Goal: Contribute content: Contribute content

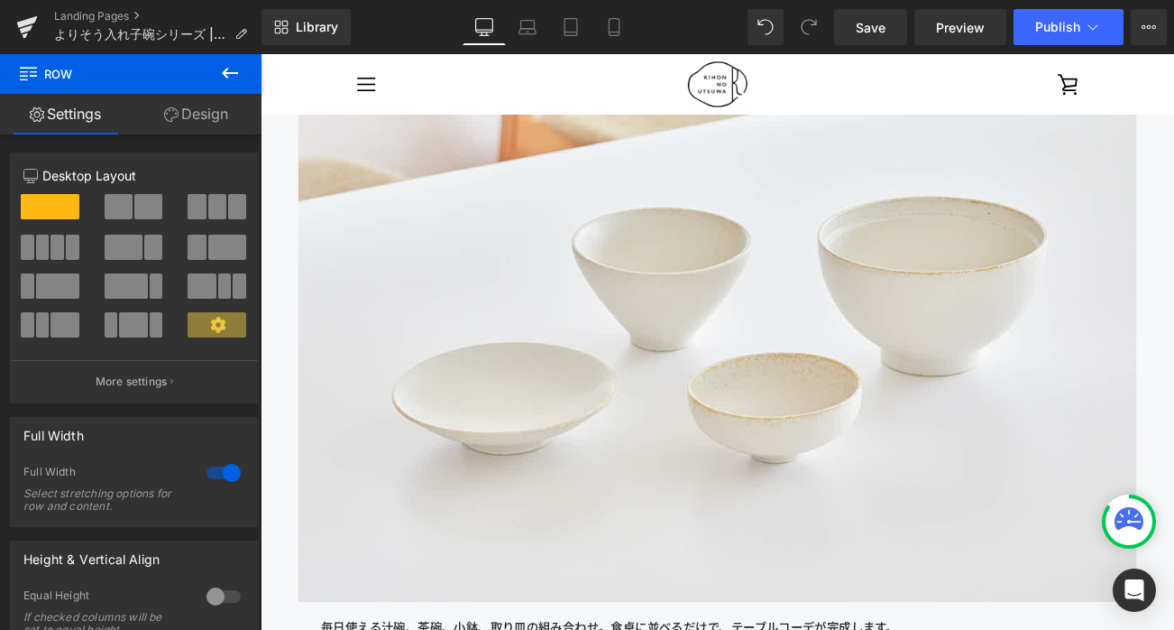
scroll to position [2365, 0]
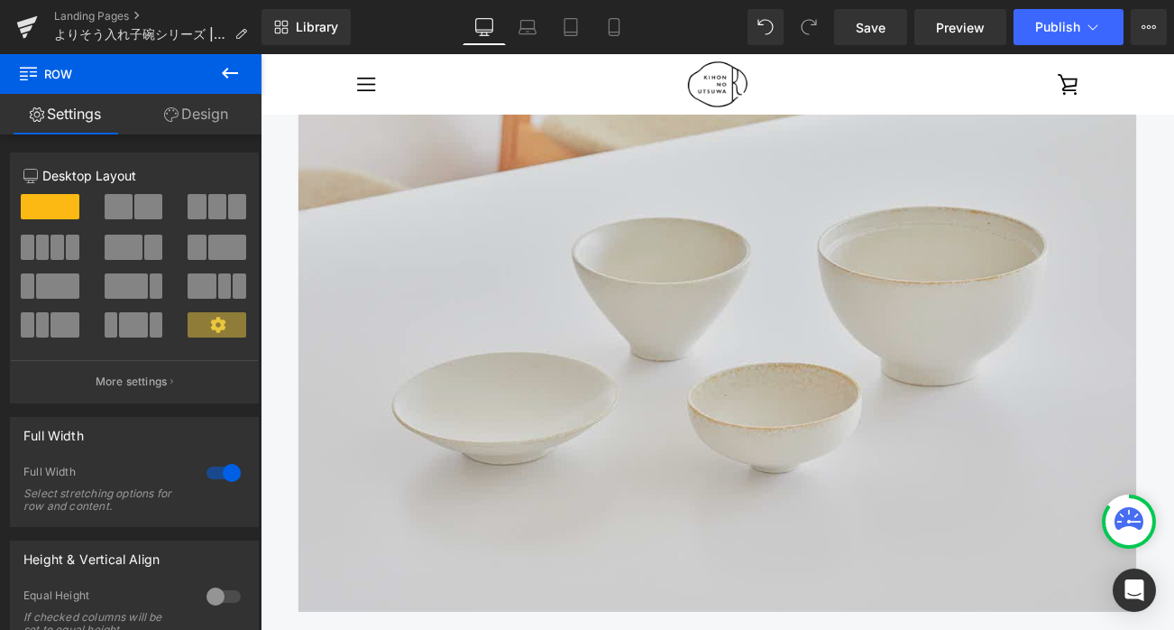
click at [575, 367] on img at bounding box center [806, 386] width 1001 height 668
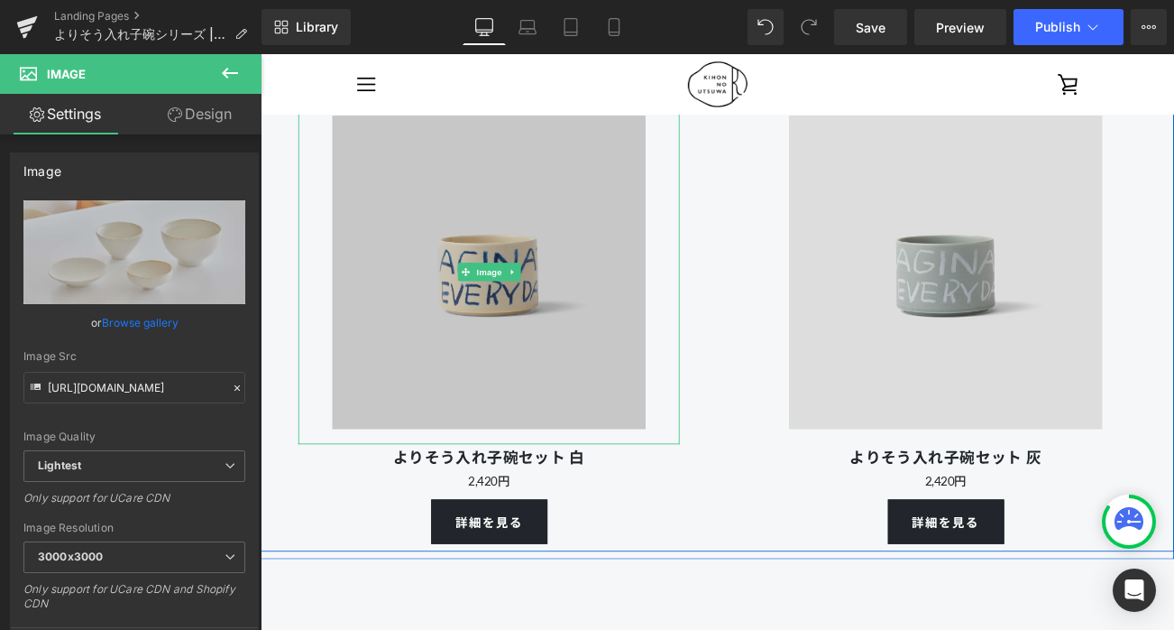
scroll to position [4882, 0]
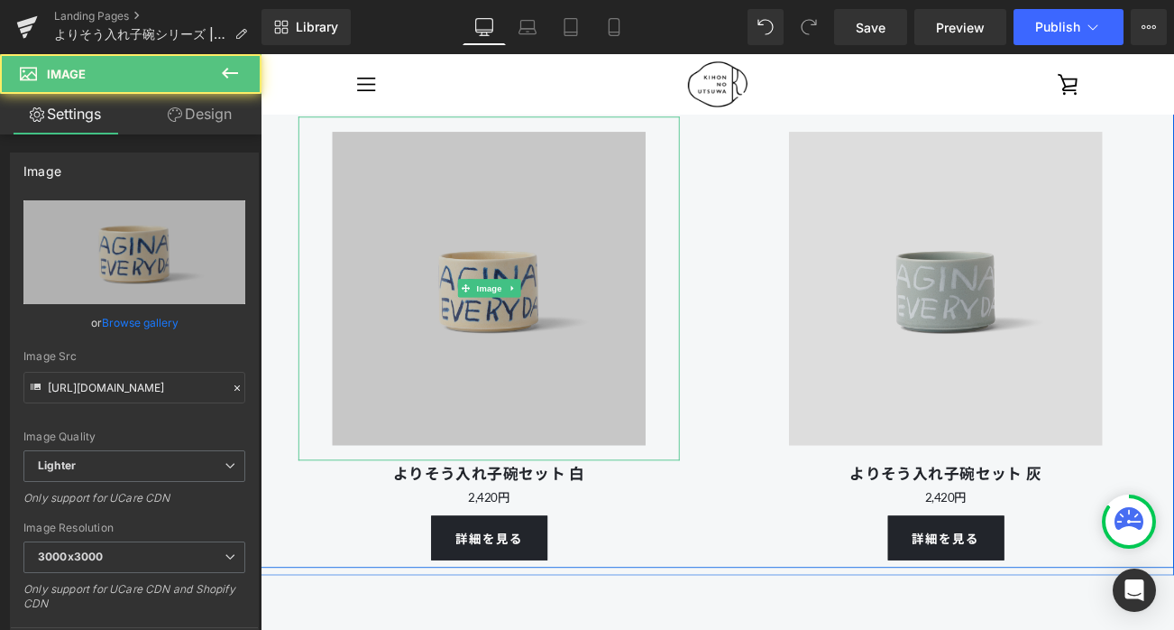
click at [551, 372] on img at bounding box center [533, 334] width 410 height 410
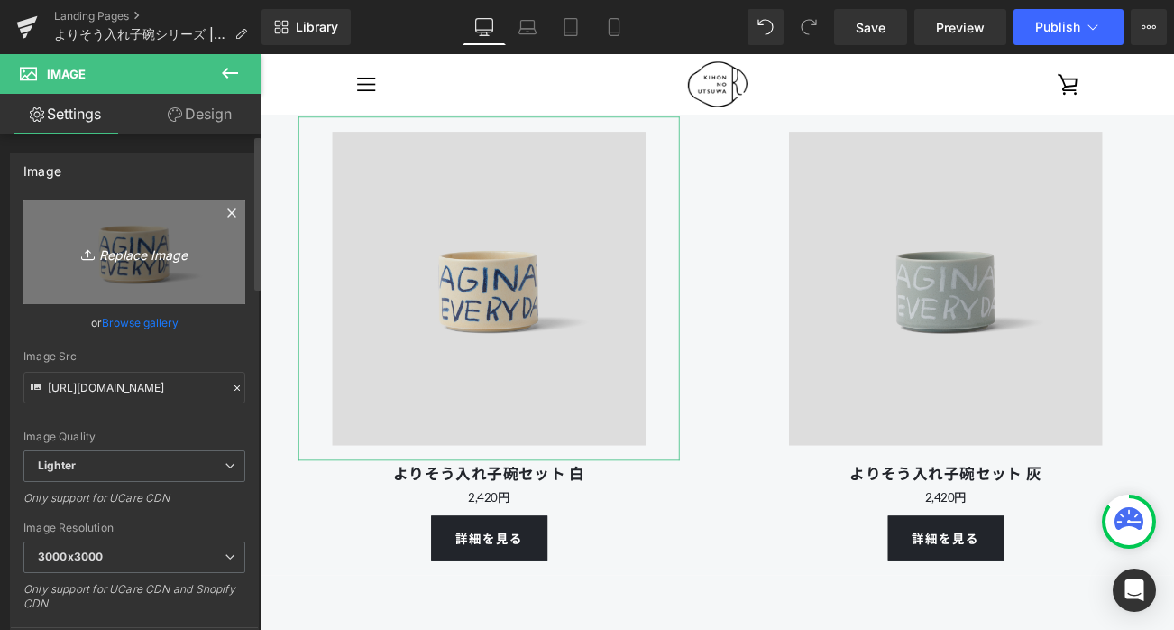
click at [169, 253] on icon "Replace Image" at bounding box center [134, 252] width 144 height 23
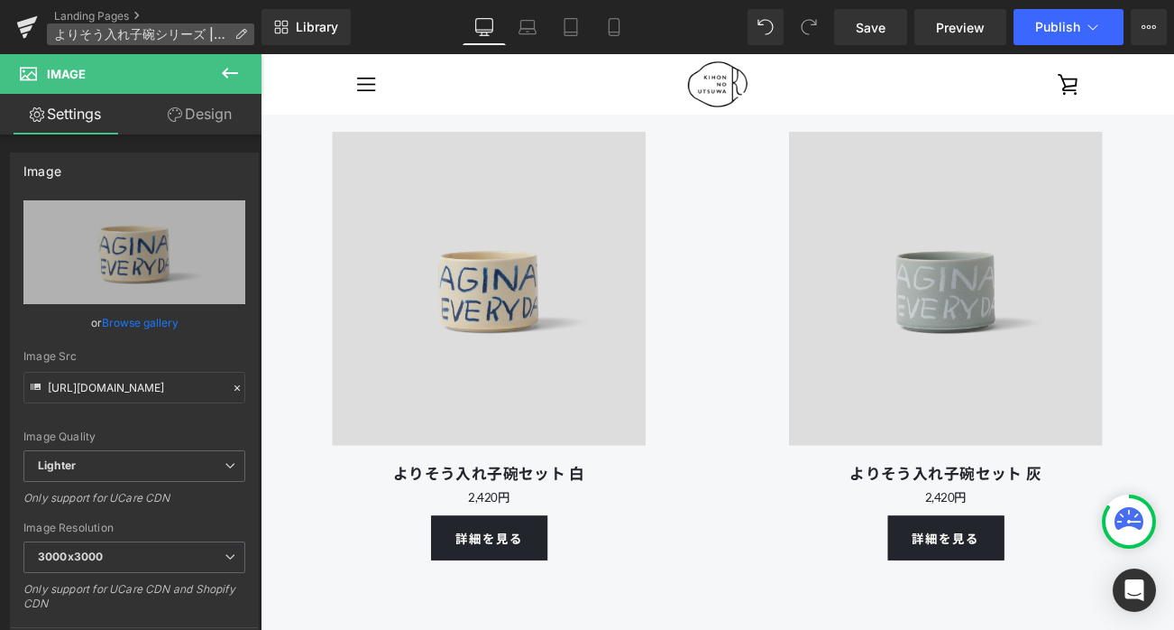
type input "C:\fakepath\250801_kihonutsuwa_103398.gif"
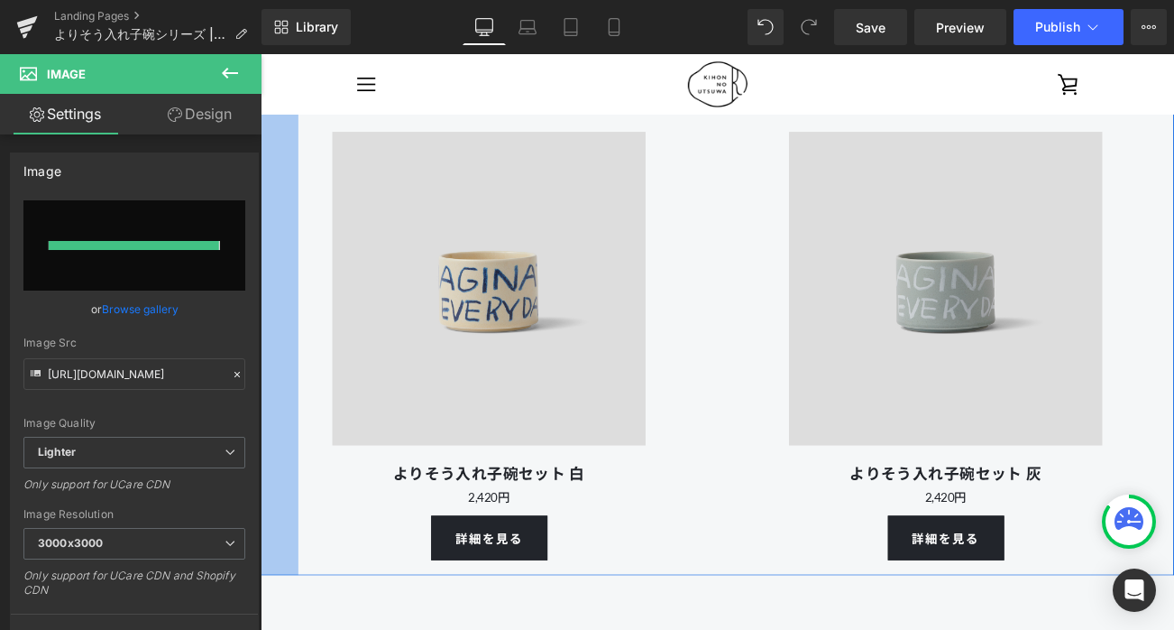
type input "[URL][DOMAIN_NAME]"
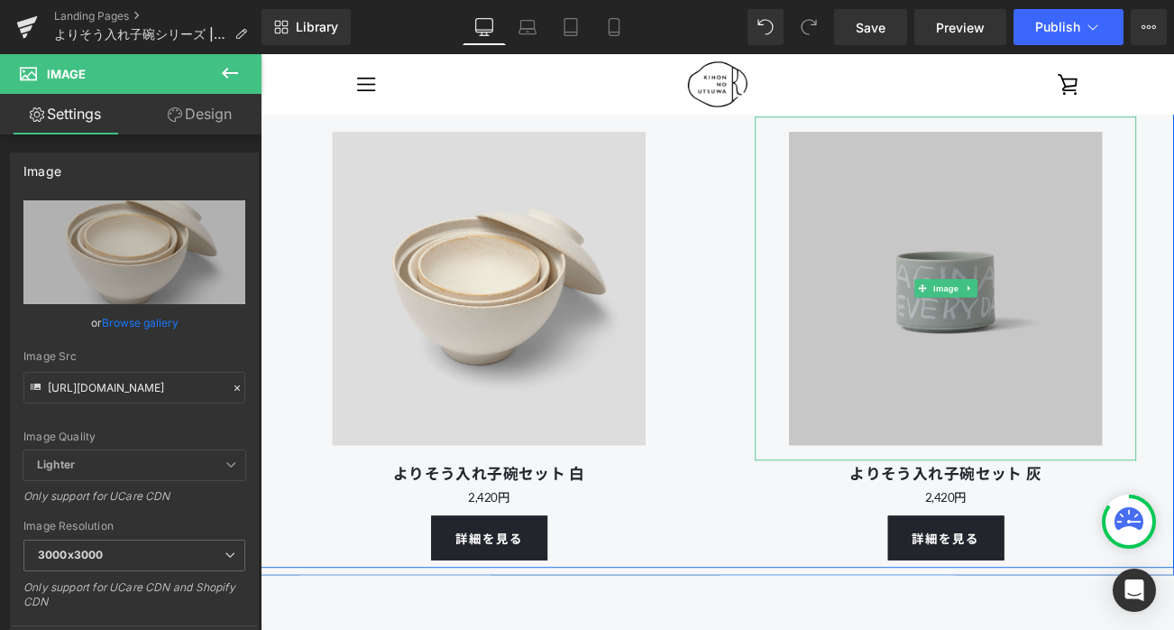
click at [977, 364] on img at bounding box center [1079, 334] width 410 height 410
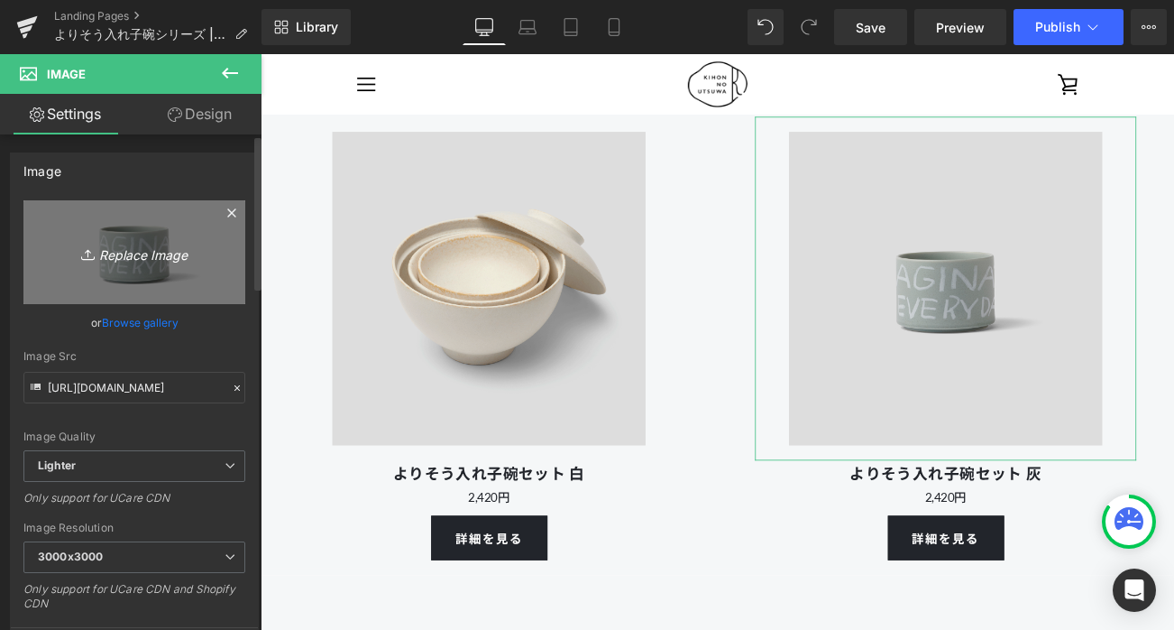
click at [152, 238] on link "Replace Image" at bounding box center [134, 252] width 222 height 104
type input "C:\fakepath\250801_kihonutsuwa_103399.gif"
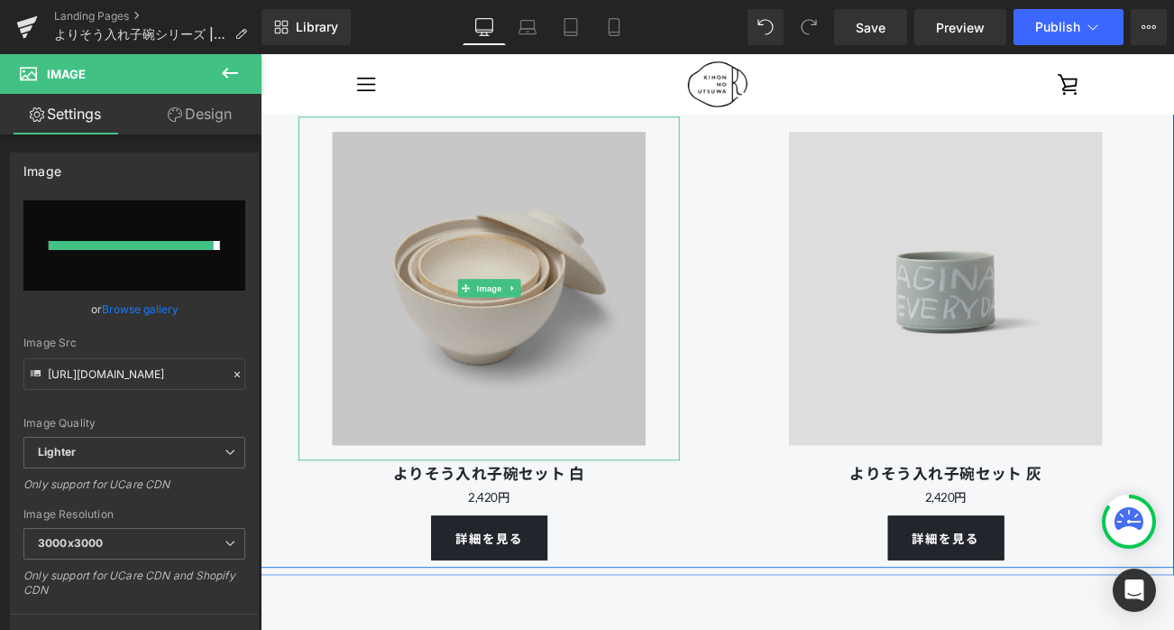
type input "[URL][DOMAIN_NAME]"
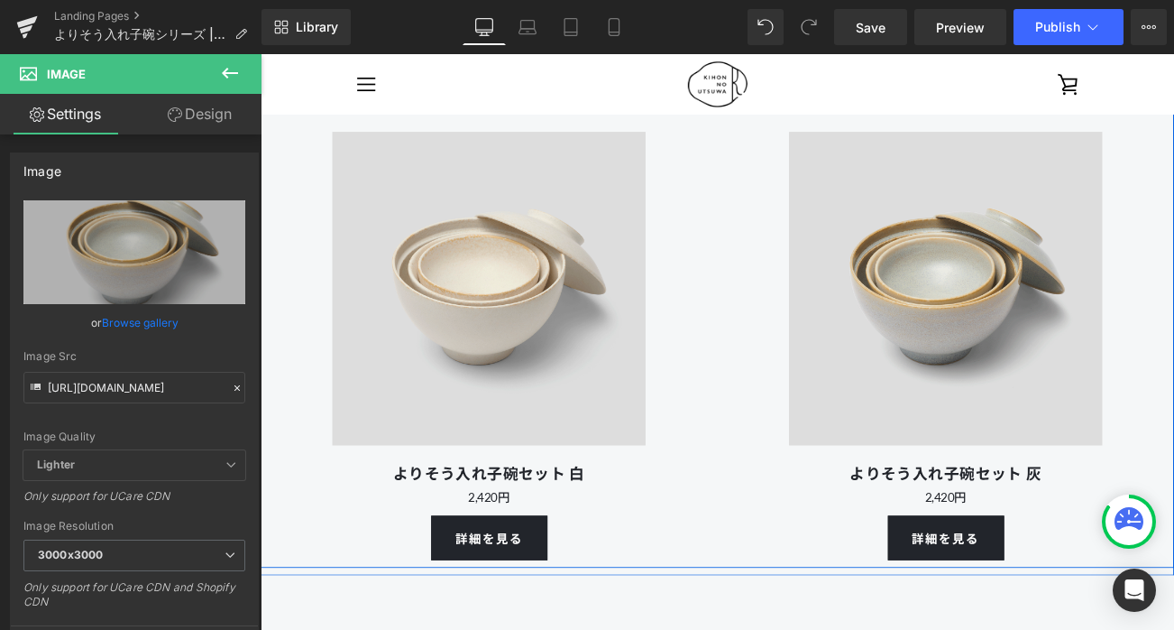
click at [650, 584] on p "2,420円" at bounding box center [534, 583] width 546 height 25
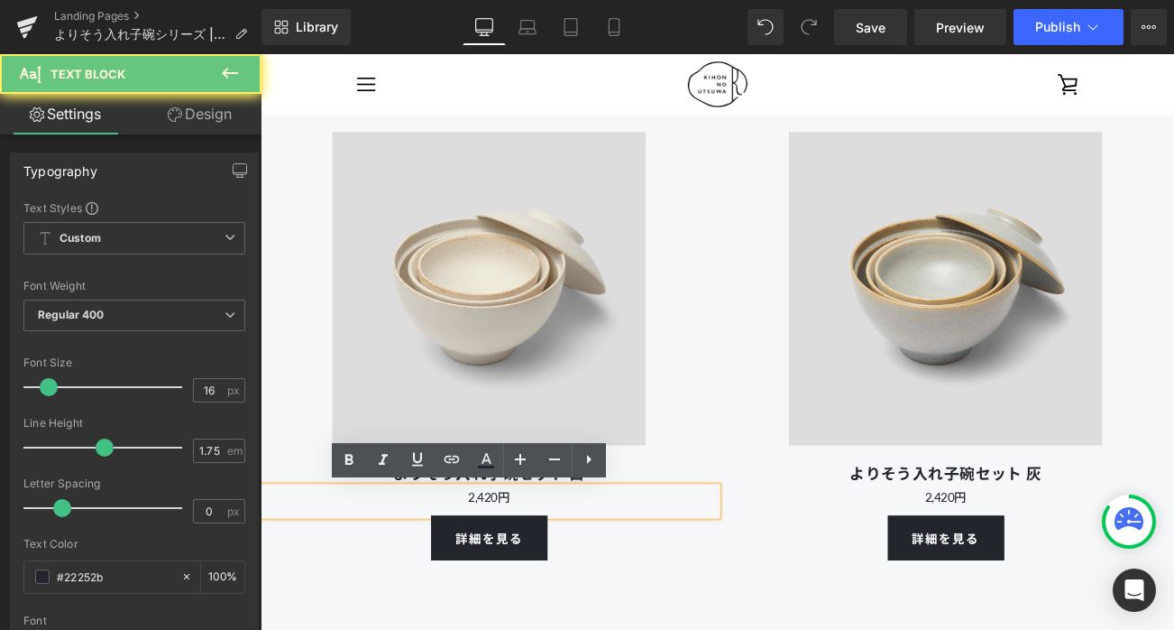
click at [557, 577] on p "2,420円" at bounding box center [534, 583] width 546 height 25
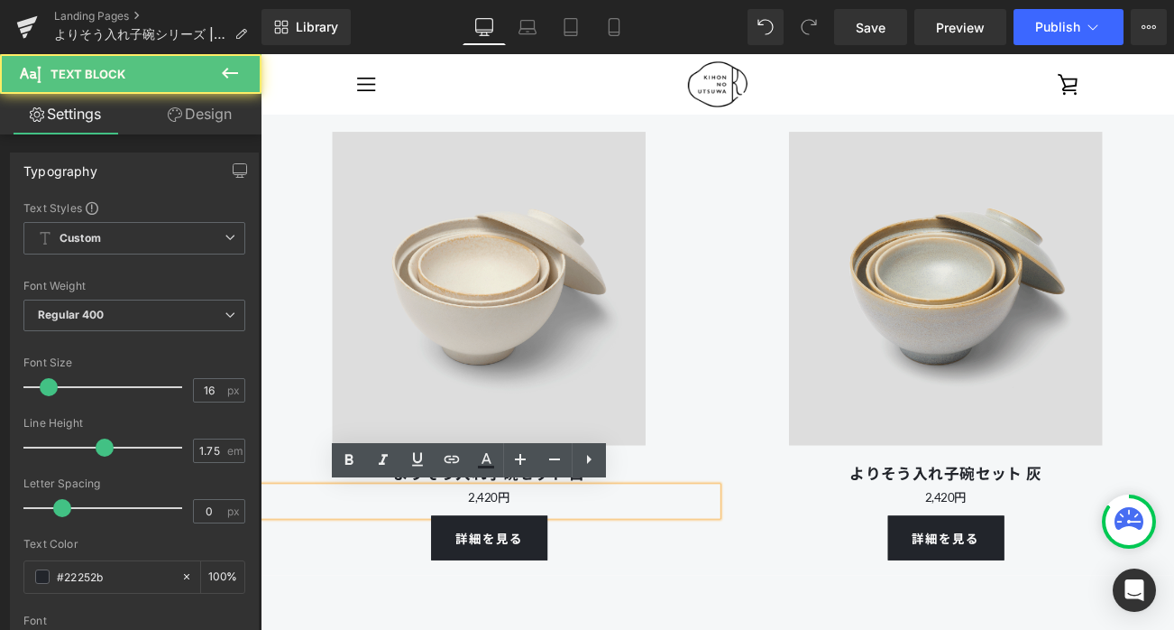
click at [548, 576] on p "2,420円" at bounding box center [534, 583] width 546 height 25
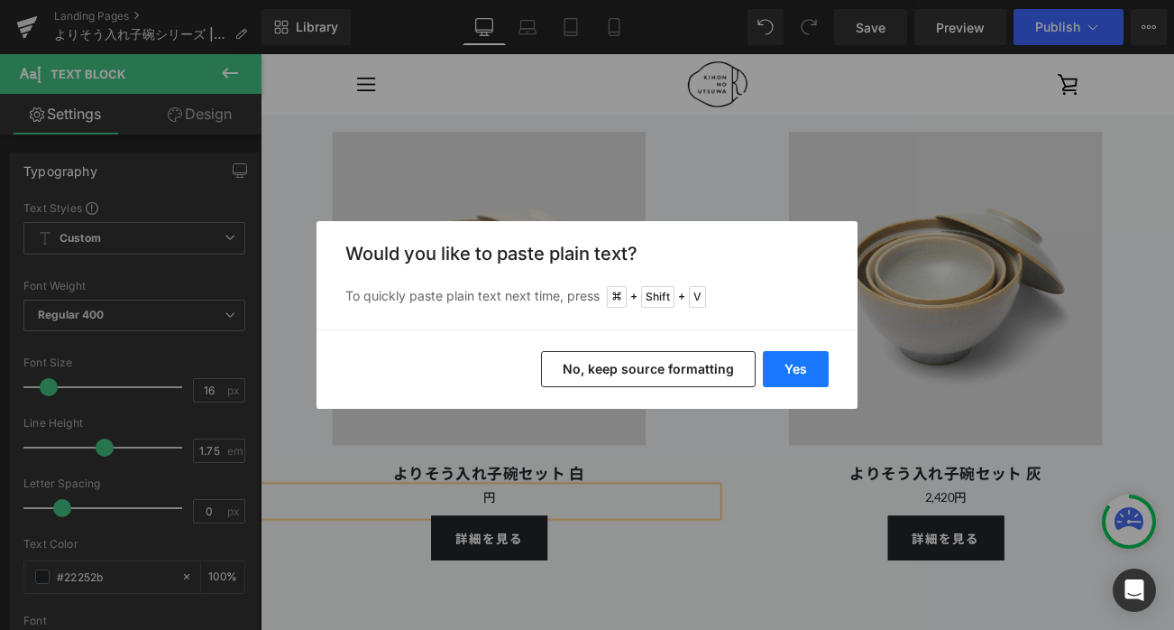
click at [808, 373] on button "Yes" at bounding box center [796, 369] width 66 height 36
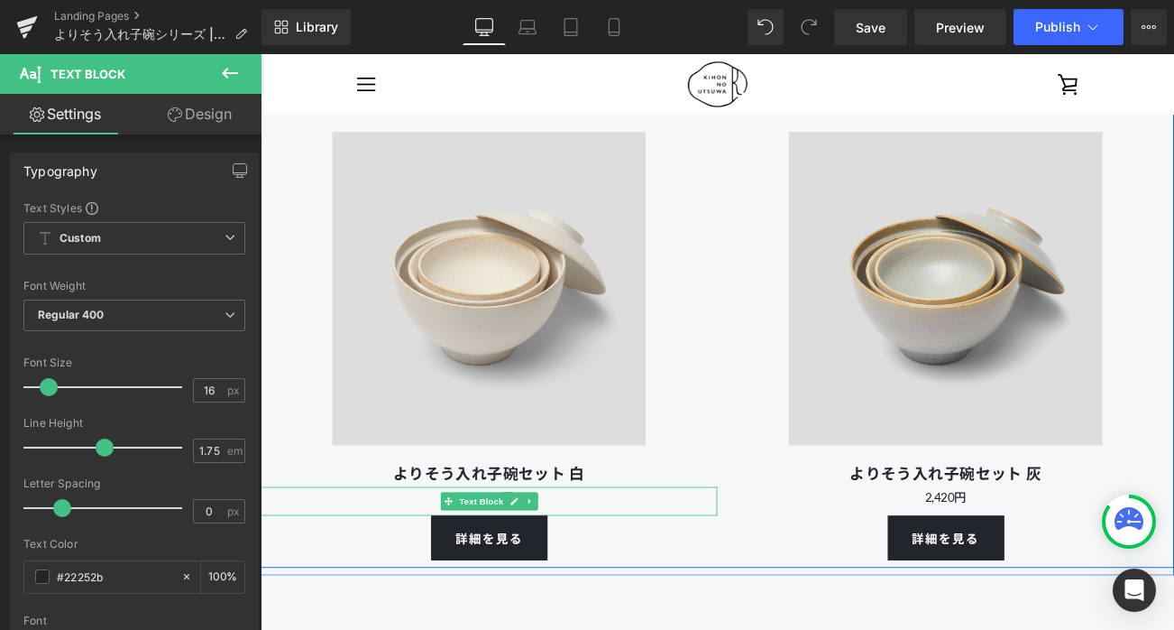
click at [645, 588] on p "¥8,910円" at bounding box center [534, 583] width 546 height 25
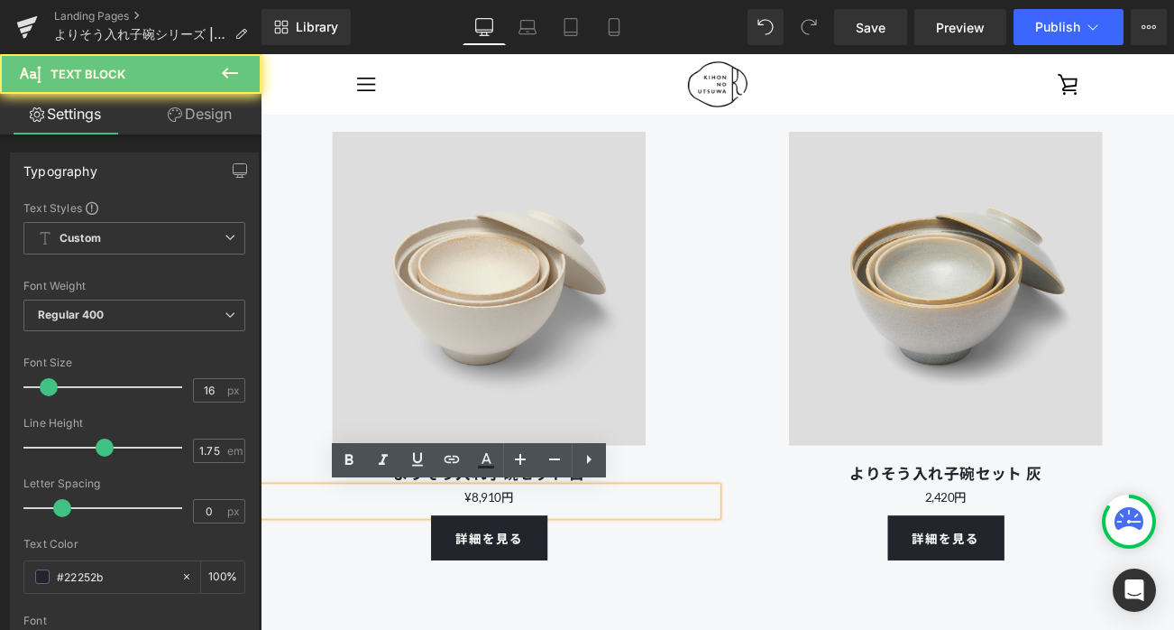
click at [508, 588] on p "¥8,910円" at bounding box center [534, 583] width 546 height 25
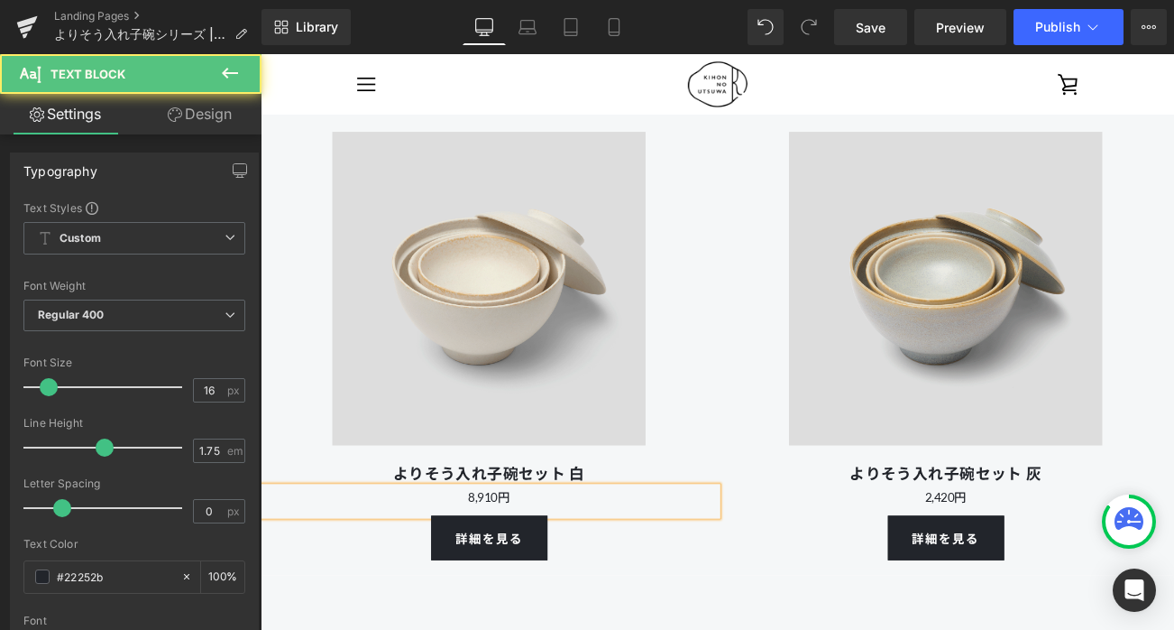
click at [566, 575] on p "8,910円" at bounding box center [534, 583] width 546 height 25
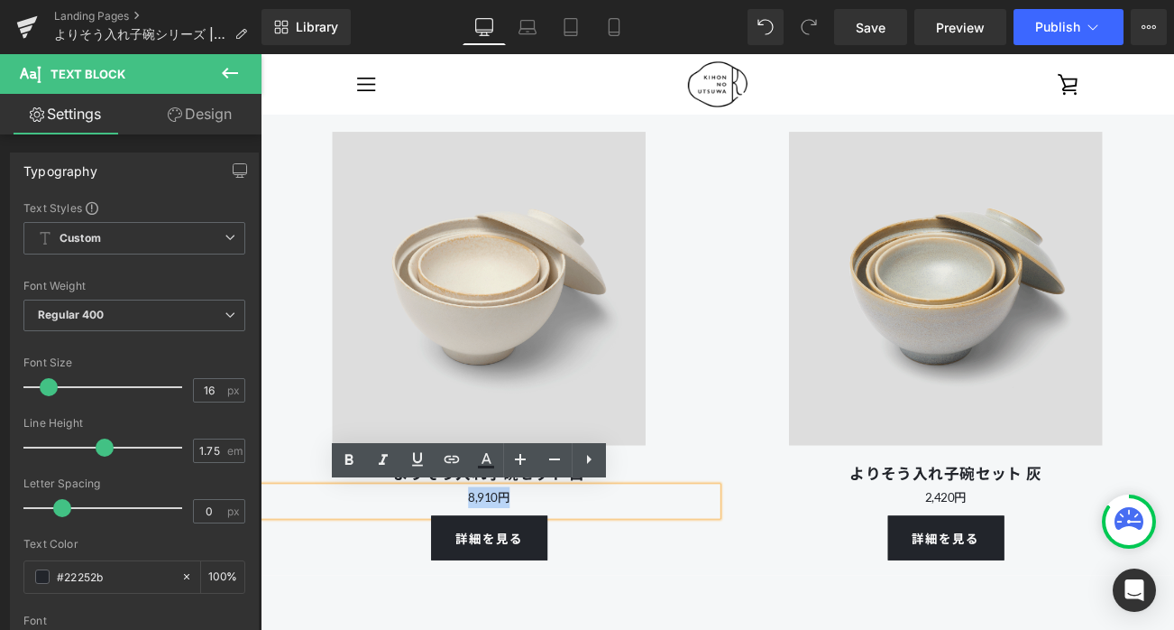
drag, startPoint x: 560, startPoint y: 578, endPoint x: 493, endPoint y: 583, distance: 66.9
click at [493, 583] on p "8,910円" at bounding box center [534, 583] width 546 height 25
click at [355, 455] on icon at bounding box center [349, 460] width 22 height 22
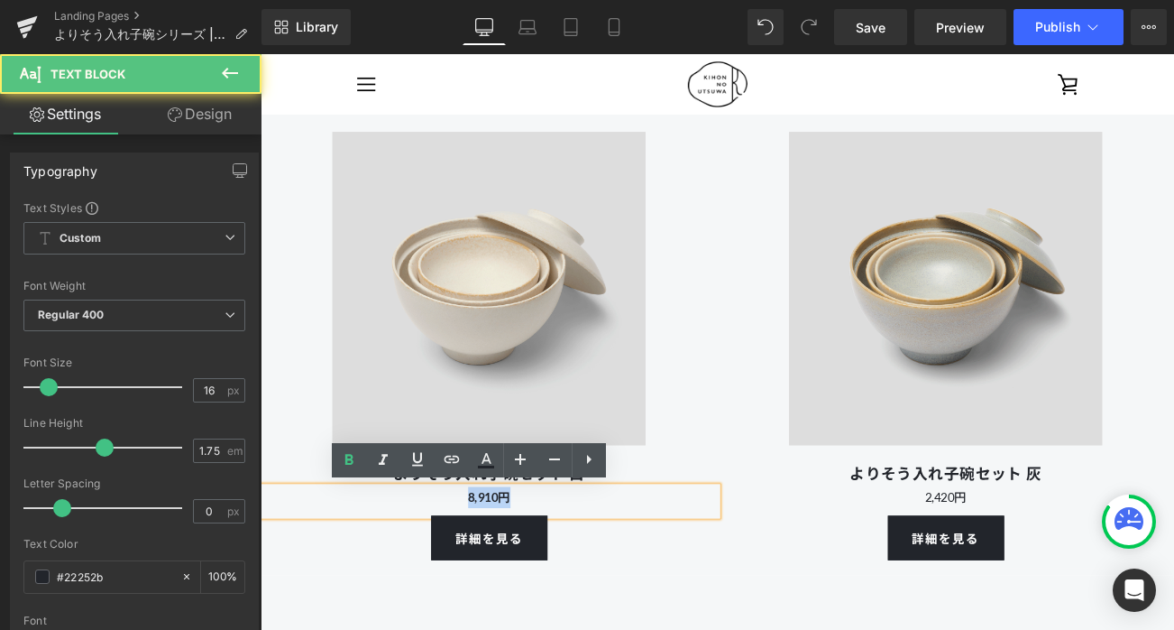
drag, startPoint x: 557, startPoint y: 586, endPoint x: 502, endPoint y: 583, distance: 55.1
click at [502, 583] on p "8,910円" at bounding box center [534, 583] width 546 height 25
copy strong "8,910円"
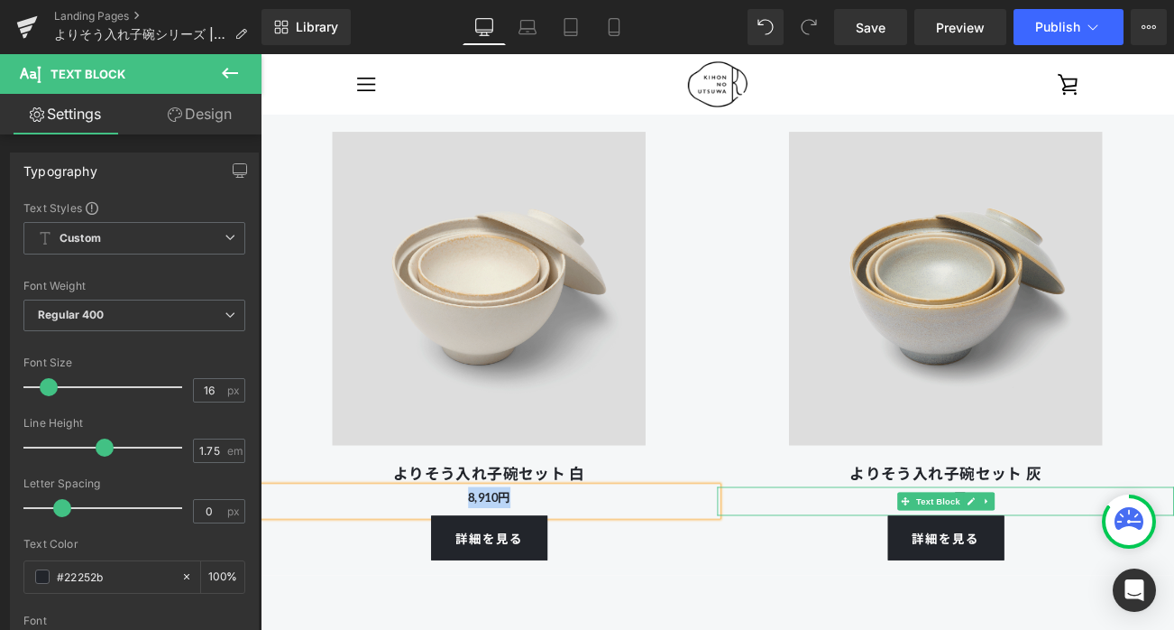
click at [1174, 573] on div "2,420円 Text Block" at bounding box center [1079, 588] width 546 height 34
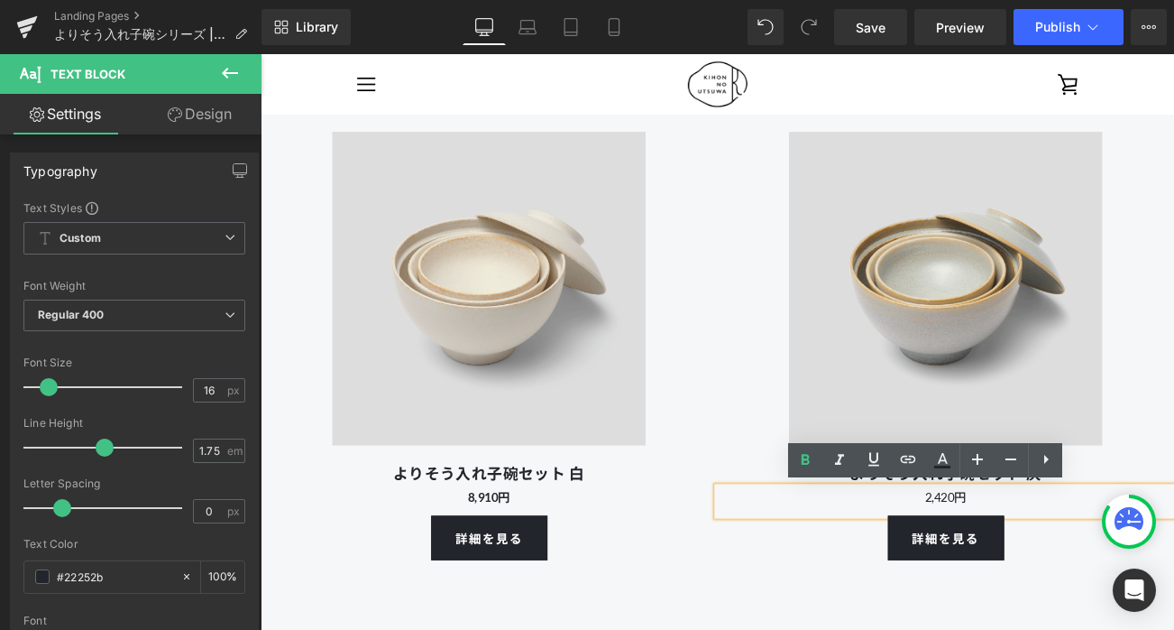
drag, startPoint x: 1159, startPoint y: 589, endPoint x: 1025, endPoint y: 568, distance: 136.0
click at [1025, 571] on div "2,420円" at bounding box center [1079, 588] width 546 height 34
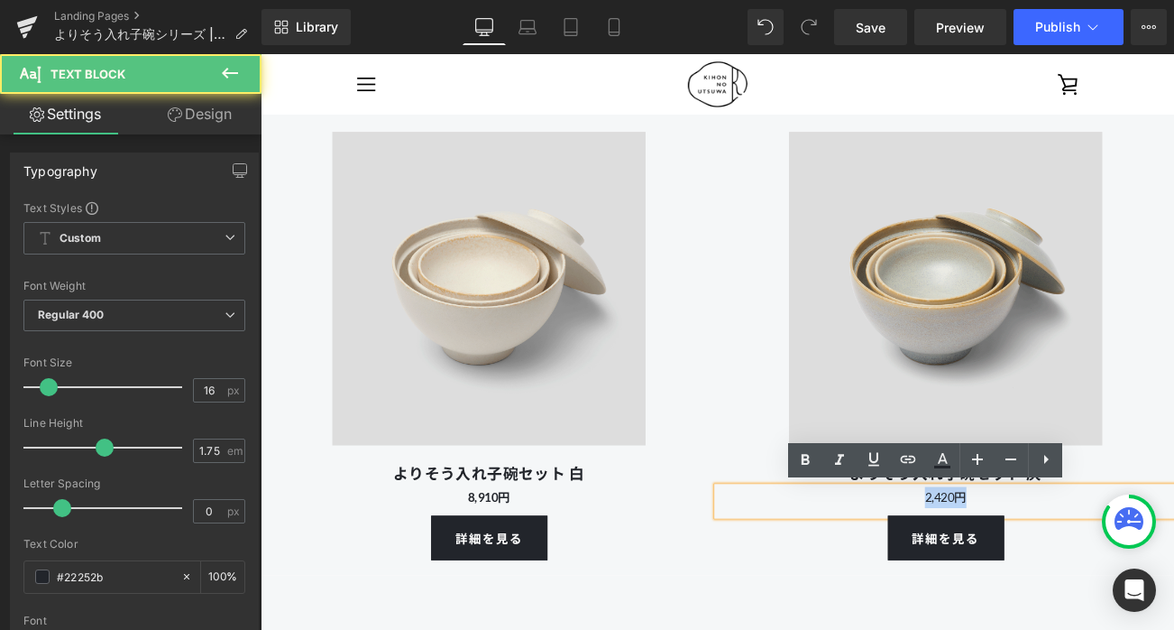
drag, startPoint x: 1111, startPoint y: 581, endPoint x: 1013, endPoint y: 581, distance: 98.3
click at [1013, 581] on p "2,420円" at bounding box center [1079, 583] width 546 height 25
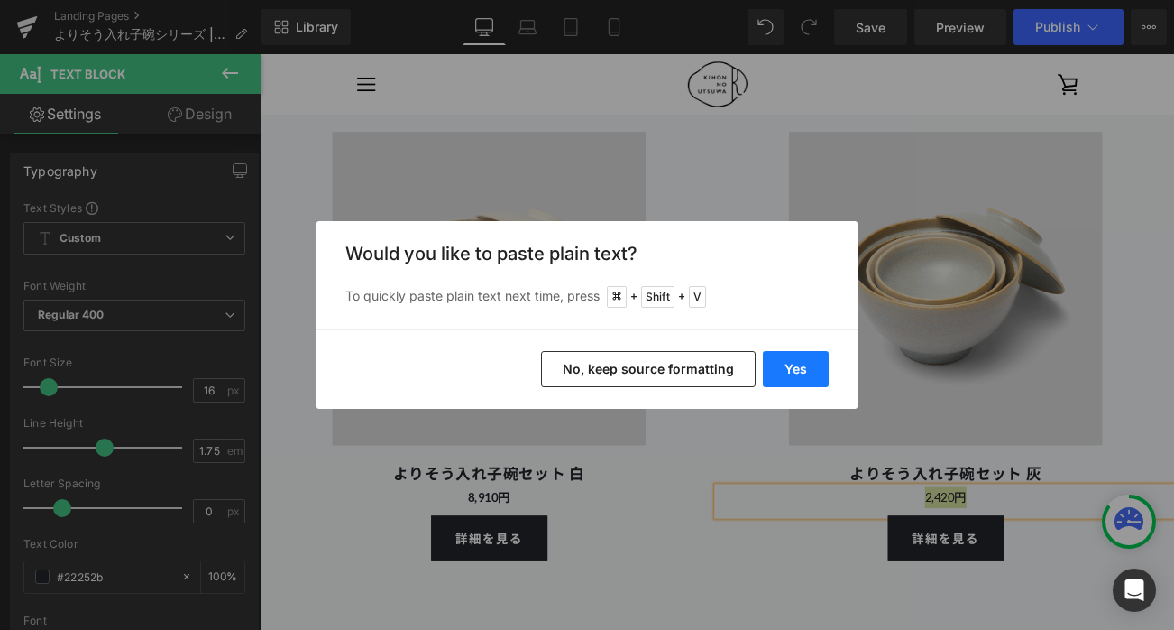
click at [792, 375] on button "Yes" at bounding box center [796, 369] width 66 height 36
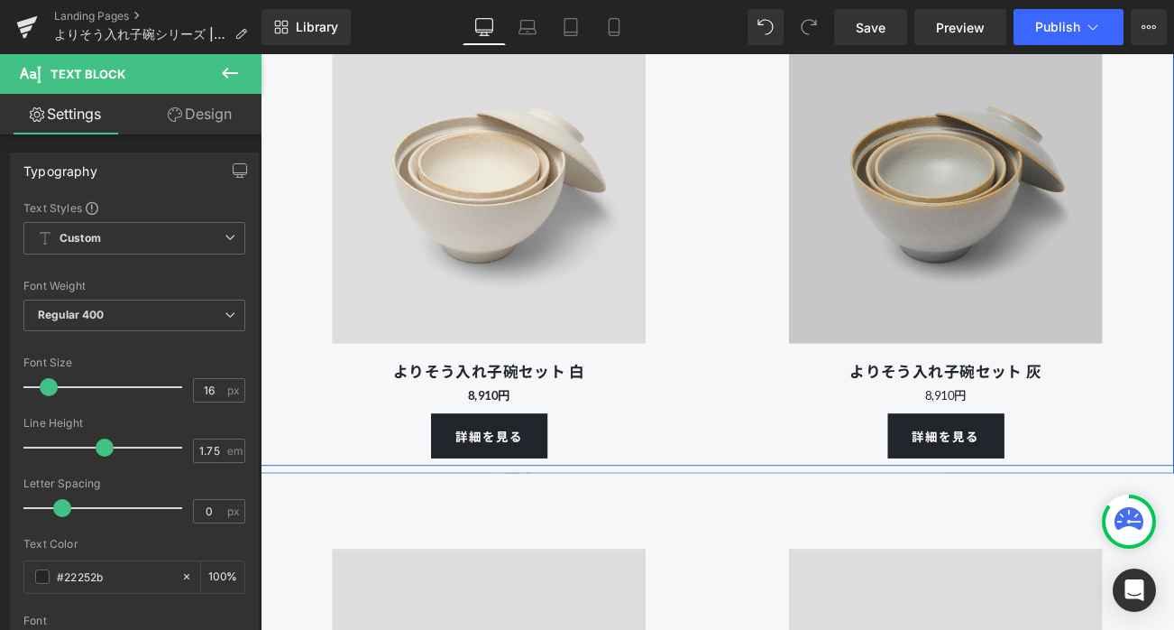
scroll to position [5036, 0]
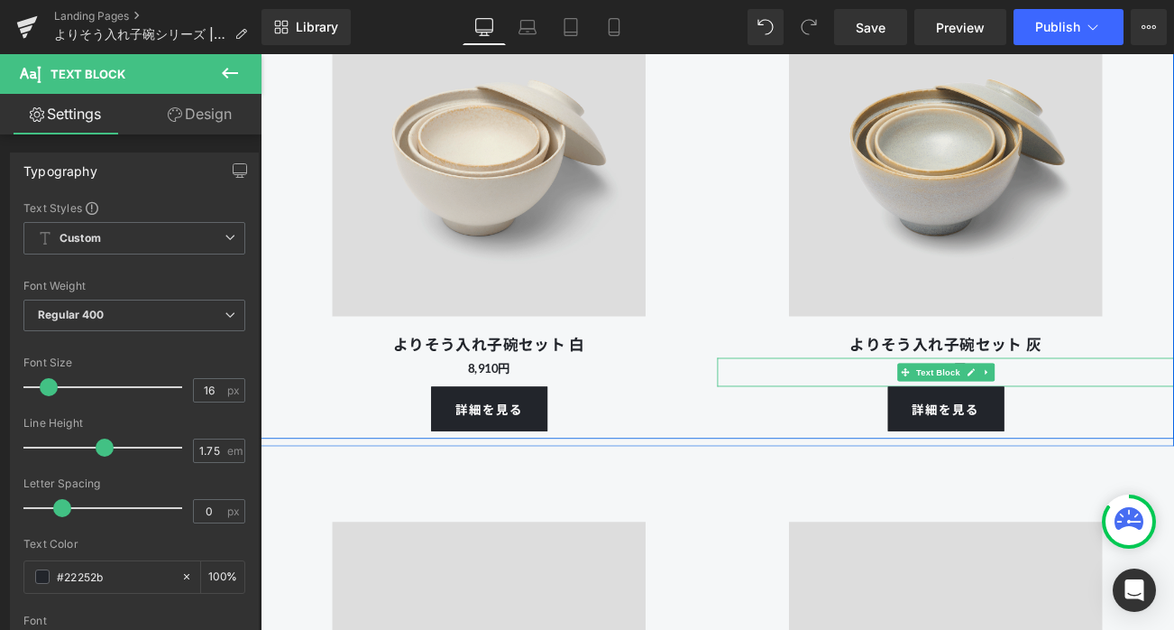
click at [1174, 429] on p "8,910円" at bounding box center [1079, 429] width 546 height 25
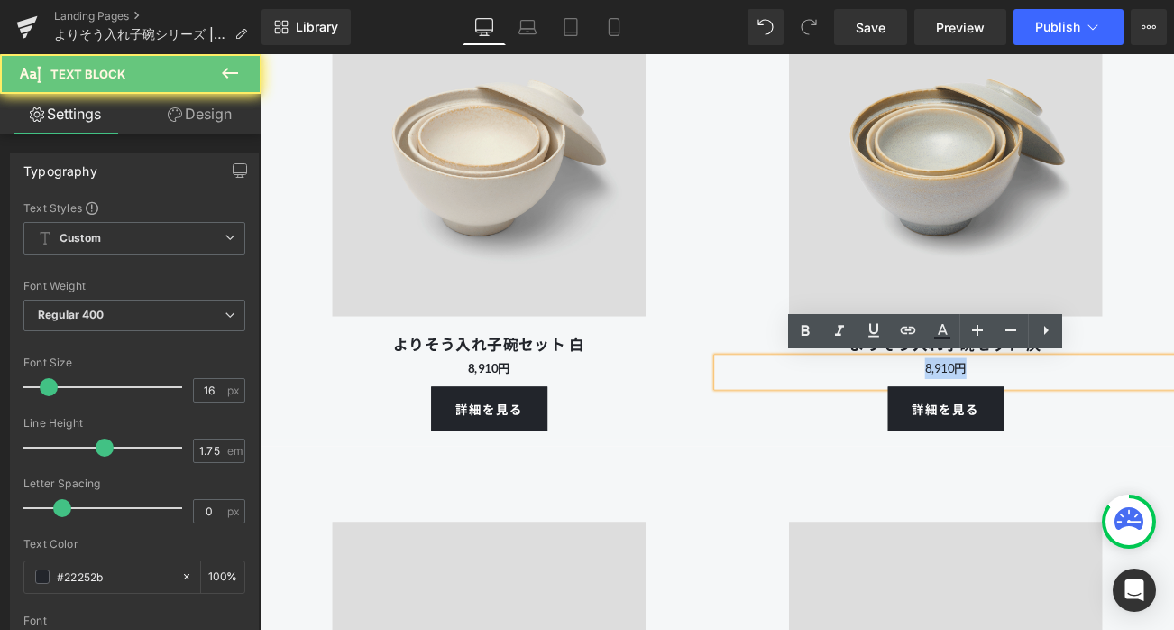
drag, startPoint x: 1157, startPoint y: 433, endPoint x: 1002, endPoint y: 431, distance: 155.2
click at [1001, 431] on p "8,910円" at bounding box center [1079, 429] width 546 height 25
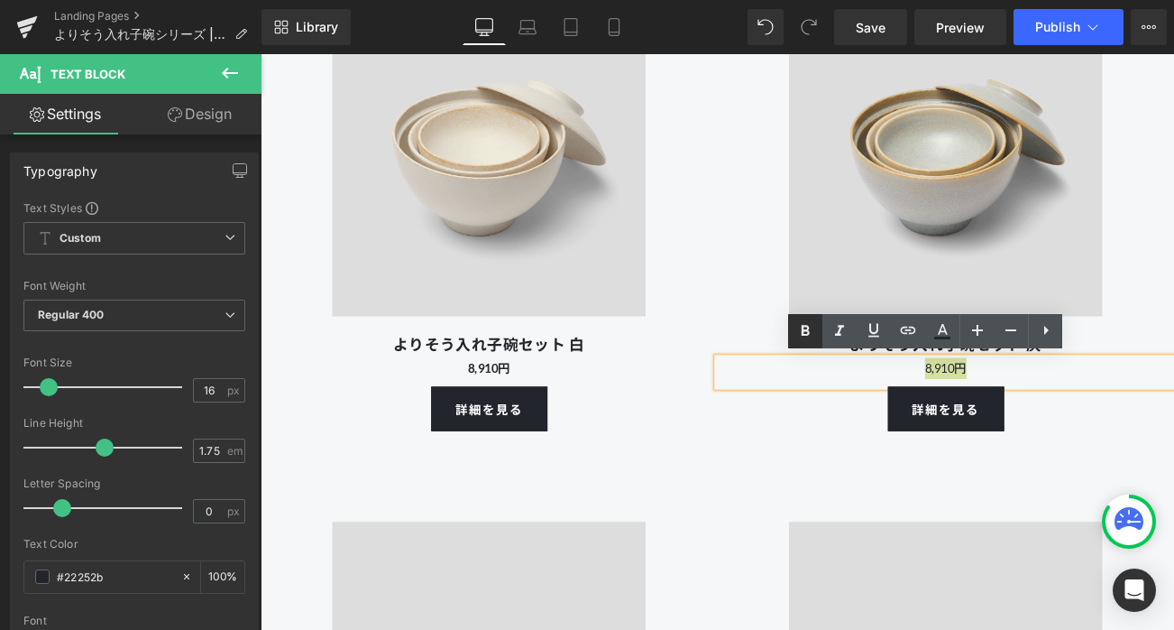
click at [805, 334] on icon at bounding box center [806, 330] width 8 height 11
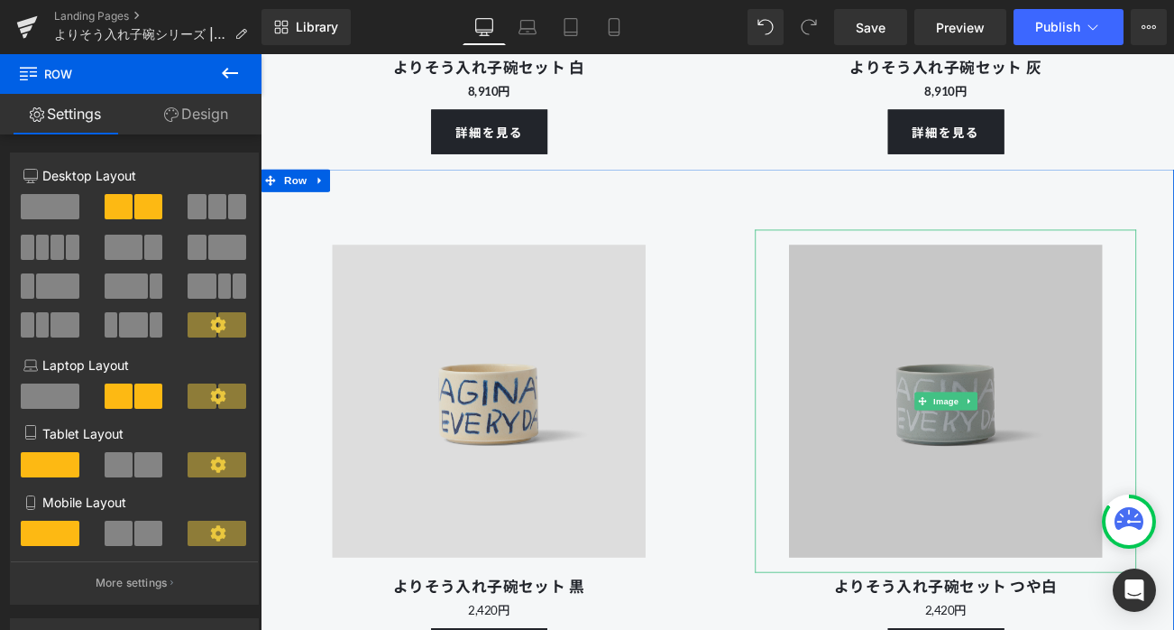
scroll to position [5457, 0]
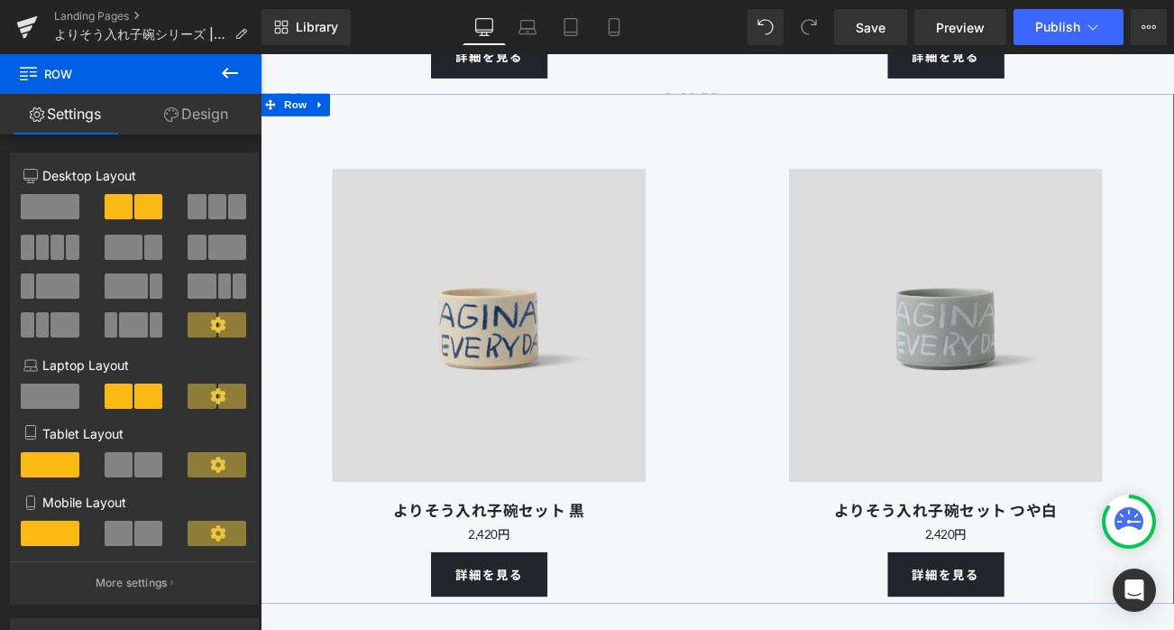
click at [261, 54] on div at bounding box center [261, 54] width 0 height 0
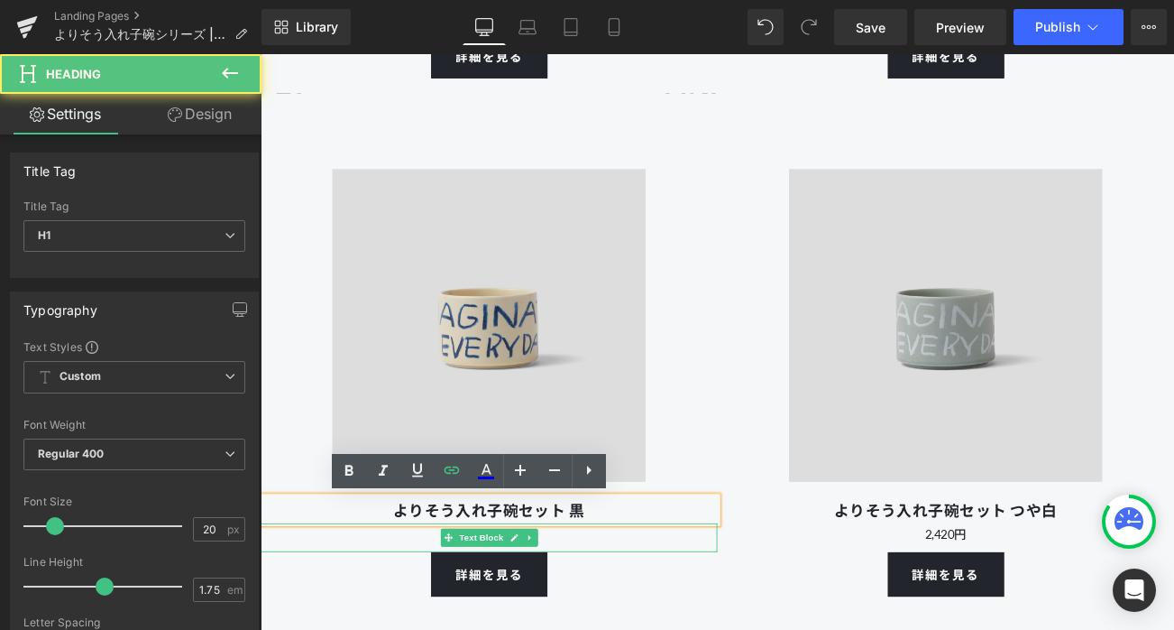
click at [609, 629] on p "2,420円" at bounding box center [534, 626] width 546 height 25
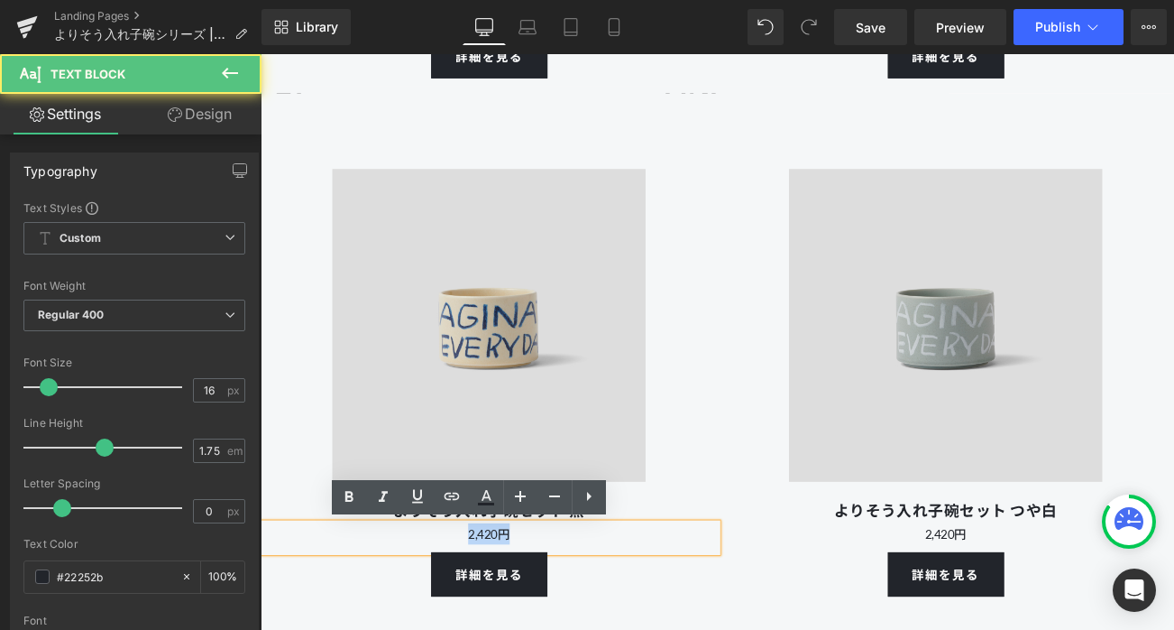
drag, startPoint x: 609, startPoint y: 626, endPoint x: 452, endPoint y: 620, distance: 157.1
click at [452, 620] on p "2,420円" at bounding box center [534, 626] width 546 height 25
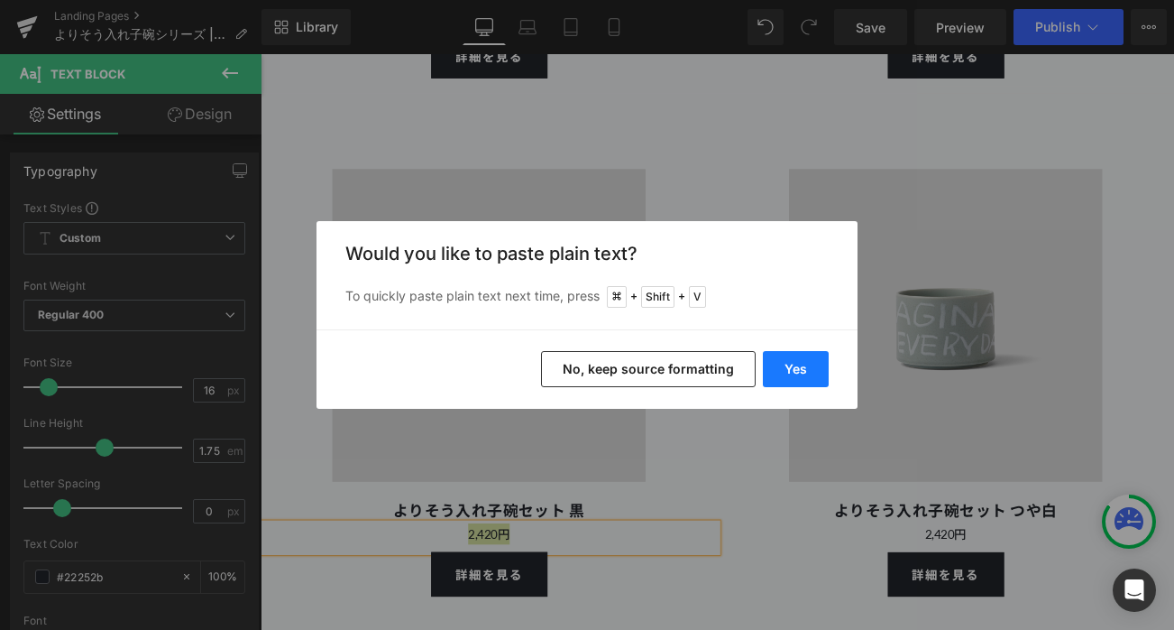
click at [777, 357] on button "Yes" at bounding box center [796, 369] width 66 height 36
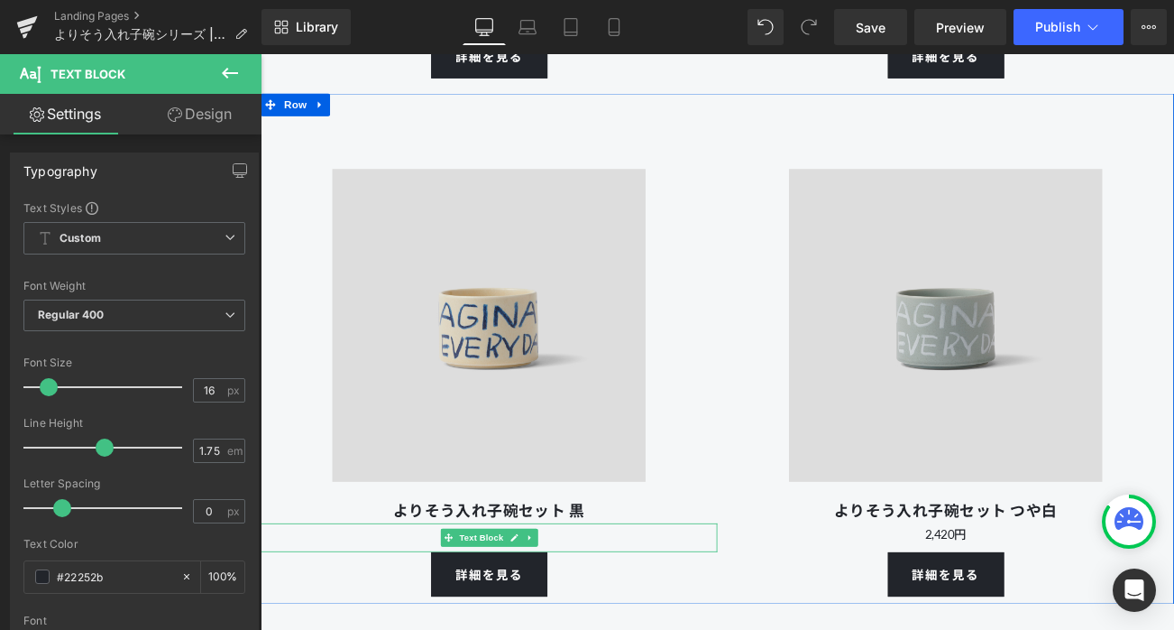
drag, startPoint x: 575, startPoint y: 631, endPoint x: 612, endPoint y: 627, distance: 36.4
click at [612, 627] on div "8,910円 Text Block" at bounding box center [534, 631] width 546 height 34
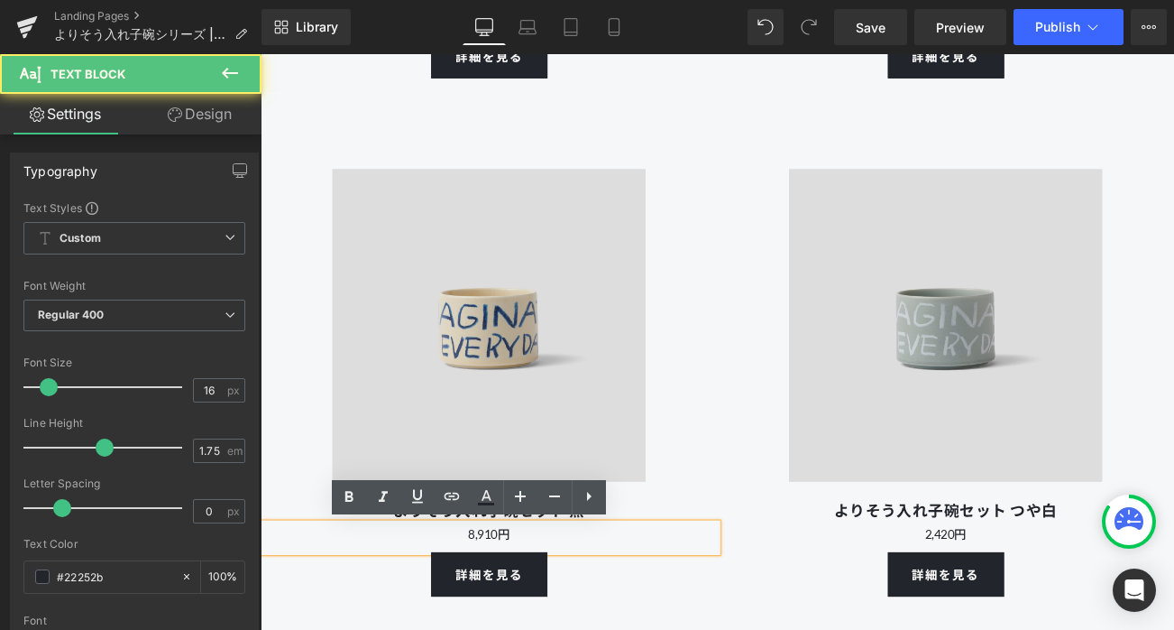
click at [612, 627] on p "8,910円" at bounding box center [534, 626] width 546 height 25
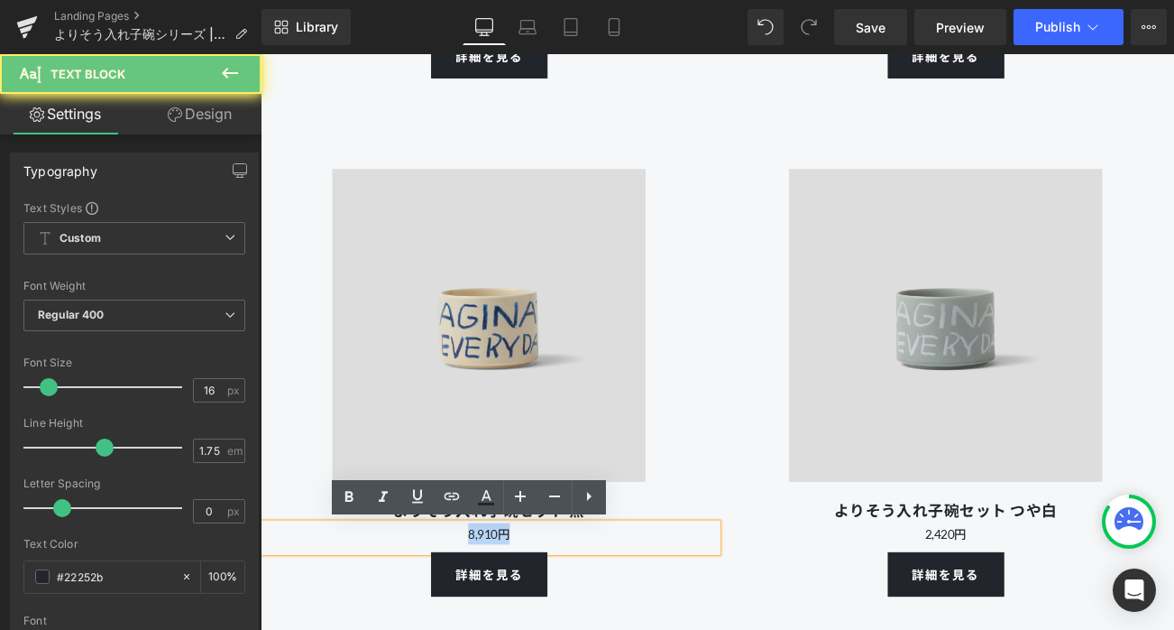
drag, startPoint x: 598, startPoint y: 627, endPoint x: 466, endPoint y: 627, distance: 131.7
click at [466, 627] on p "8,910円" at bounding box center [534, 626] width 546 height 25
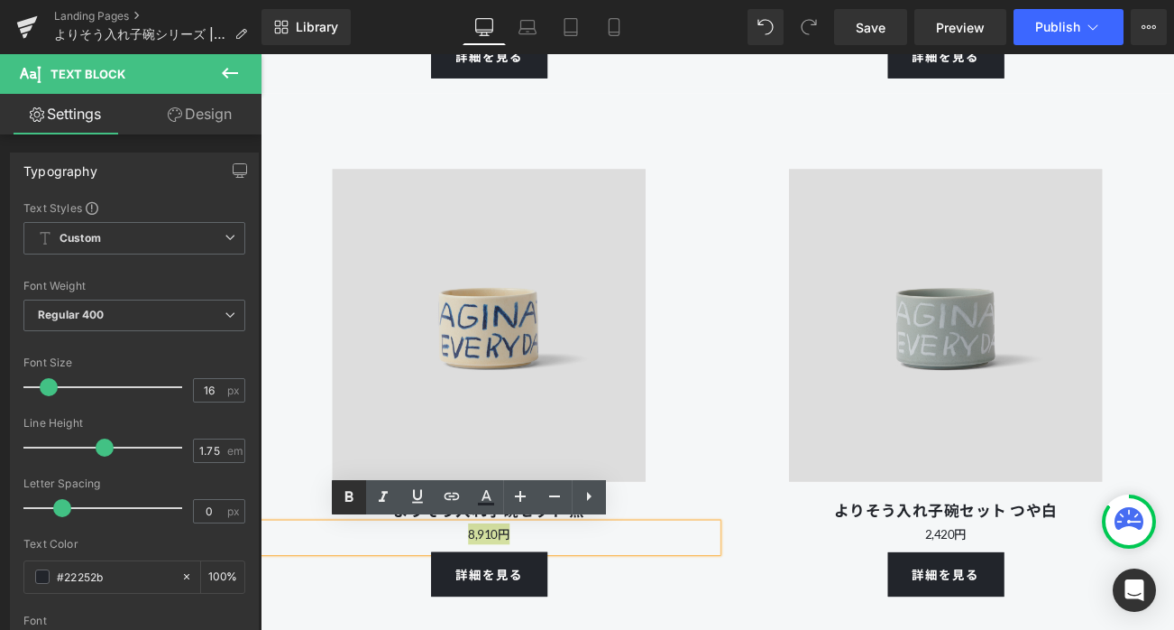
click at [351, 499] on icon at bounding box center [349, 496] width 8 height 11
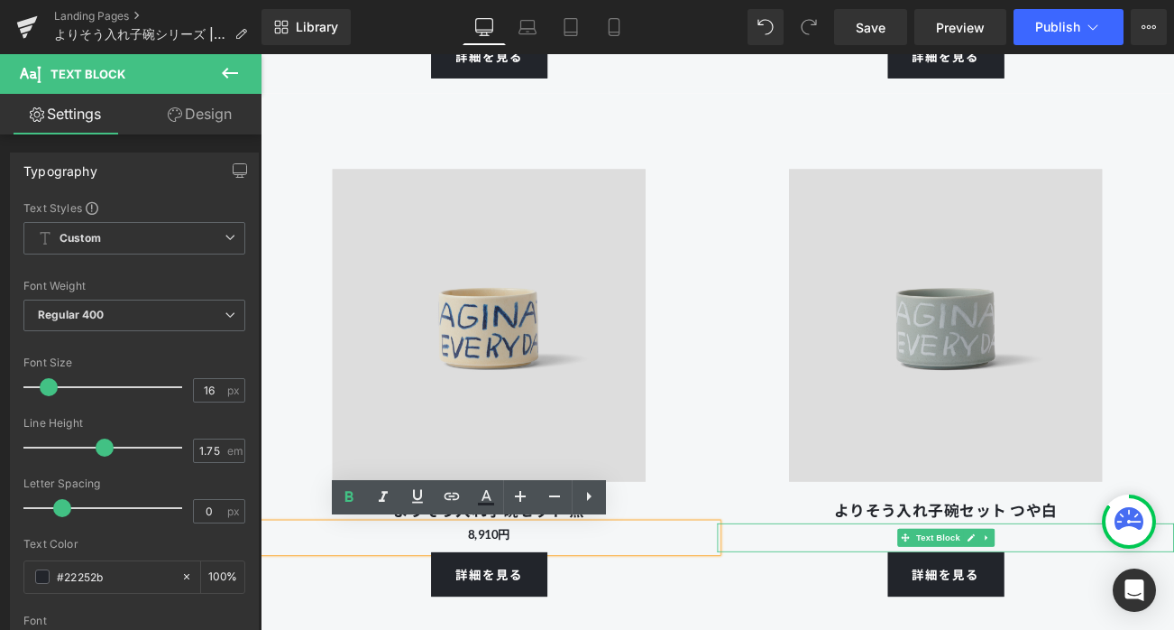
click at [1174, 624] on p "2,420円" at bounding box center [1079, 626] width 546 height 25
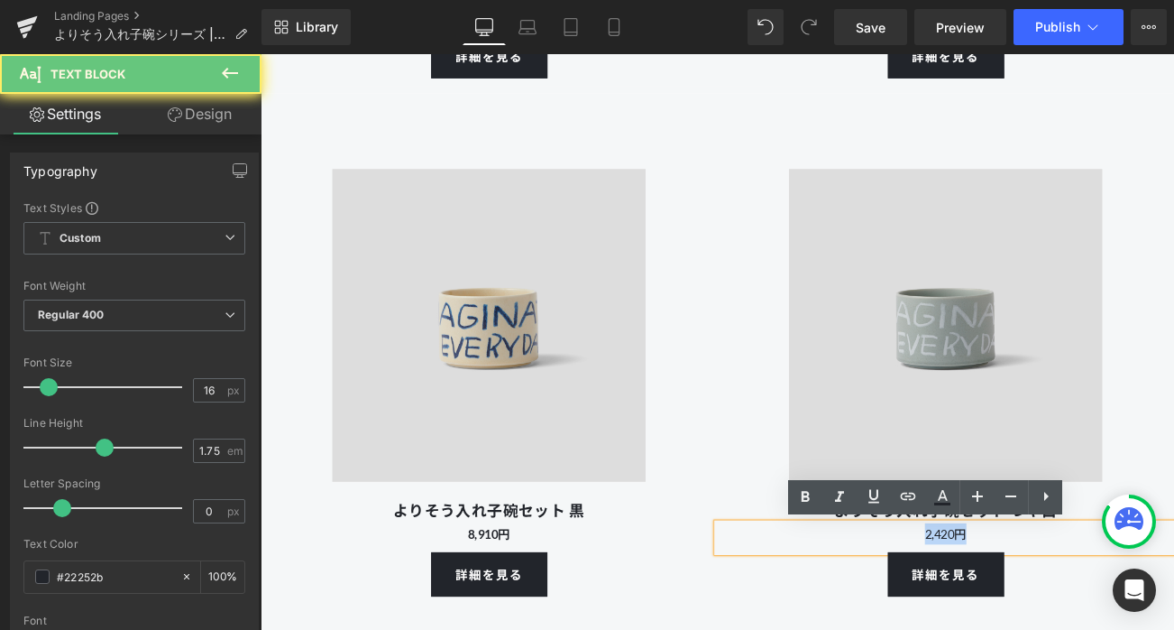
drag, startPoint x: 1150, startPoint y: 629, endPoint x: 1012, endPoint y: 628, distance: 138.0
click at [1012, 628] on p "2,420円" at bounding box center [1079, 626] width 546 height 25
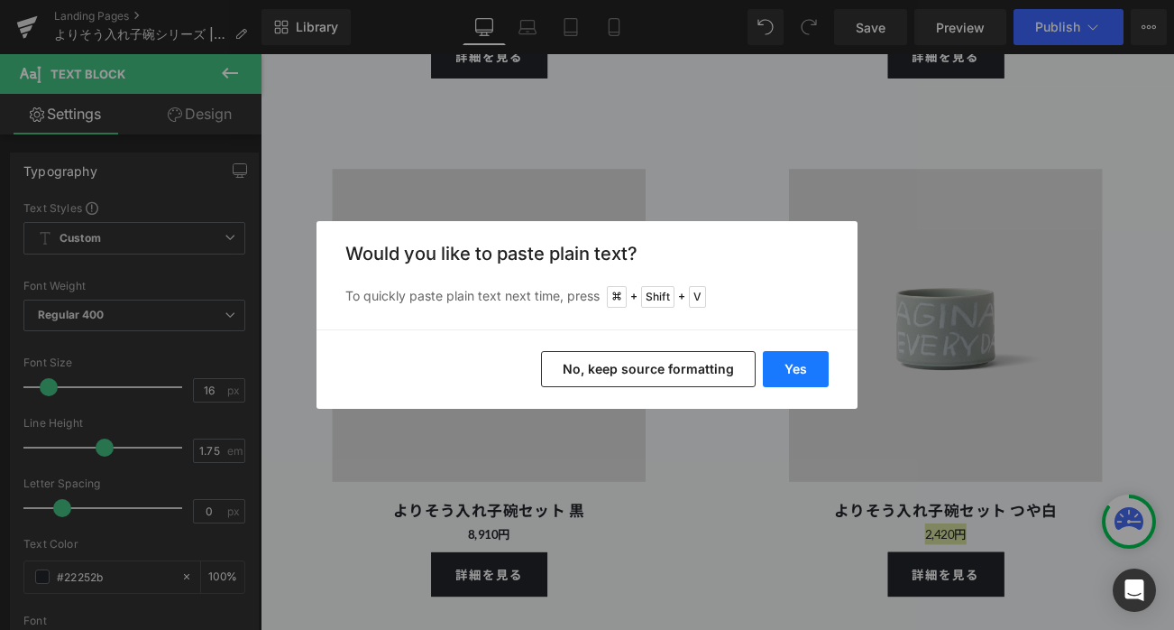
click at [790, 371] on button "Yes" at bounding box center [796, 369] width 66 height 36
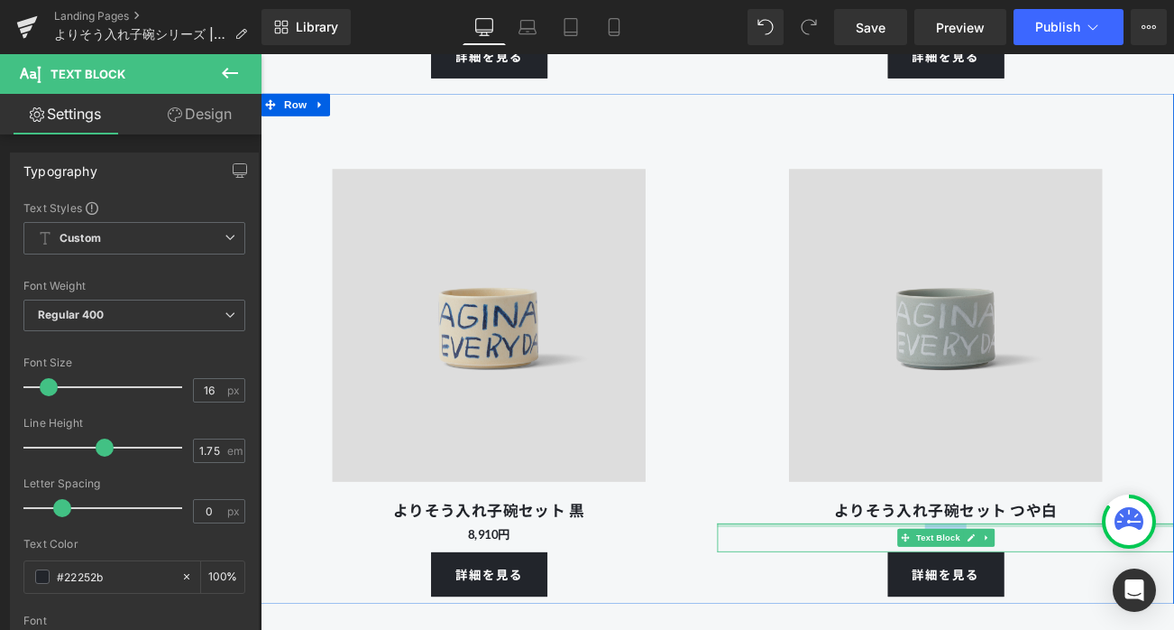
drag, startPoint x: 1150, startPoint y: 622, endPoint x: 977, endPoint y: 617, distance: 173.3
click at [977, 617] on div "8,910円 Text Block" at bounding box center [1079, 631] width 546 height 34
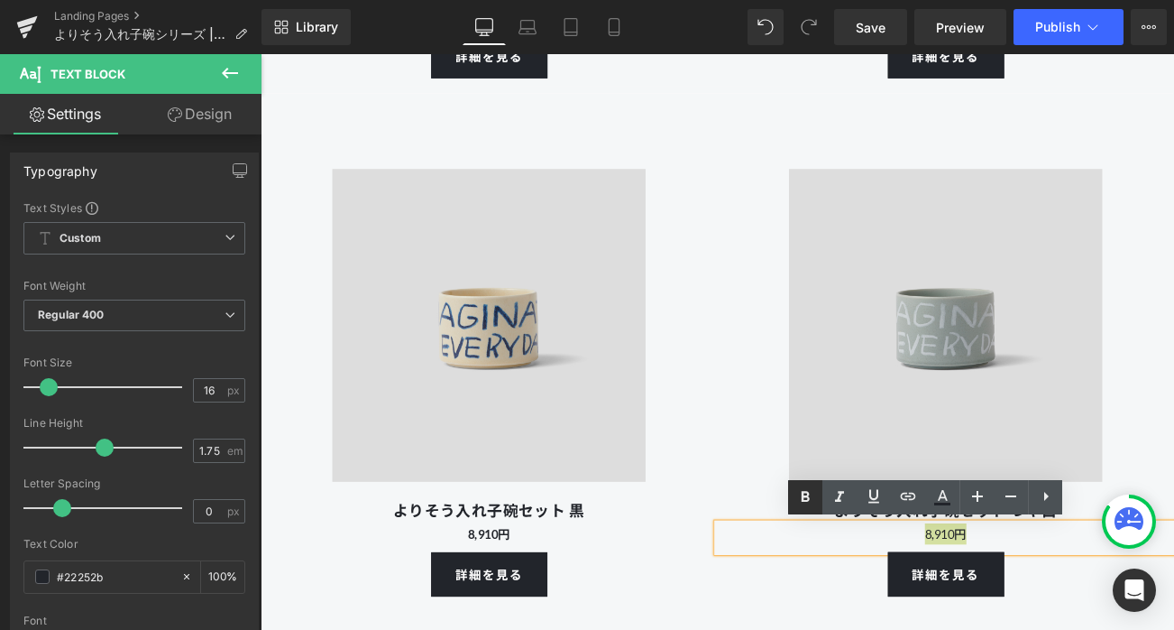
click at [803, 495] on icon at bounding box center [806, 496] width 8 height 11
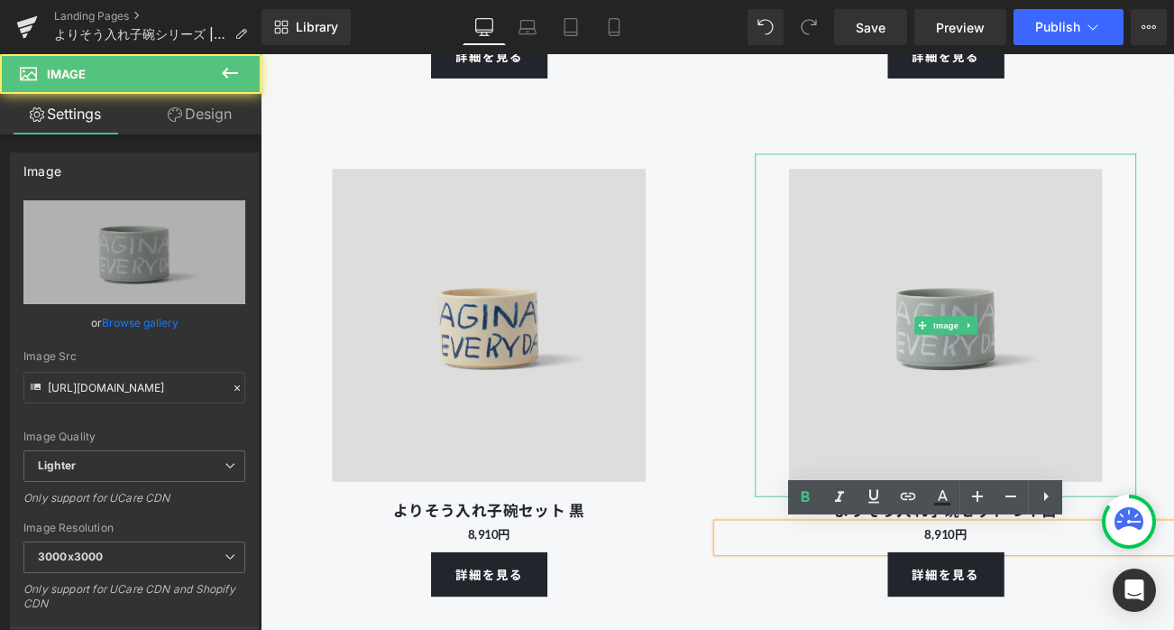
click at [866, 359] on link at bounding box center [1080, 378] width 456 height 410
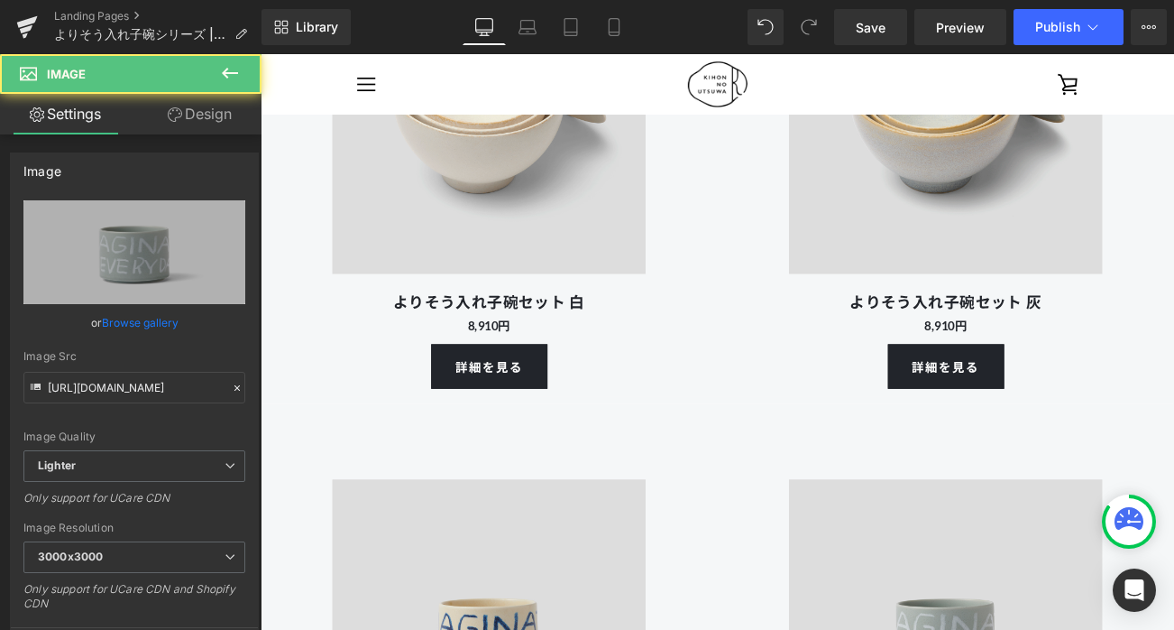
scroll to position [5078, 0]
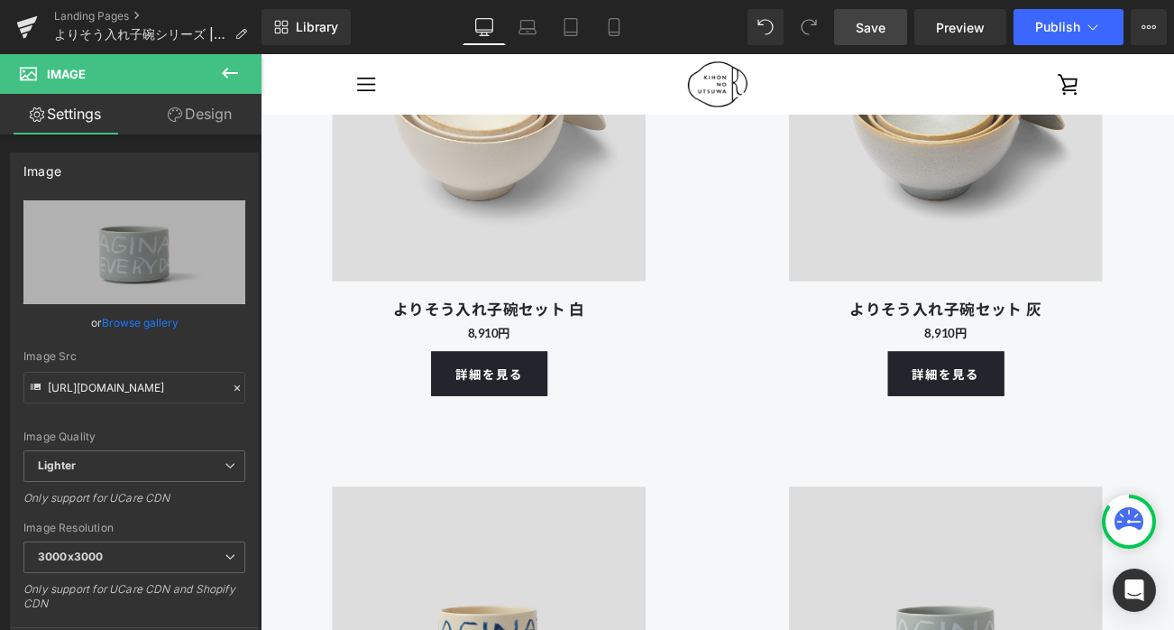
click at [870, 21] on span "Save" at bounding box center [871, 27] width 30 height 19
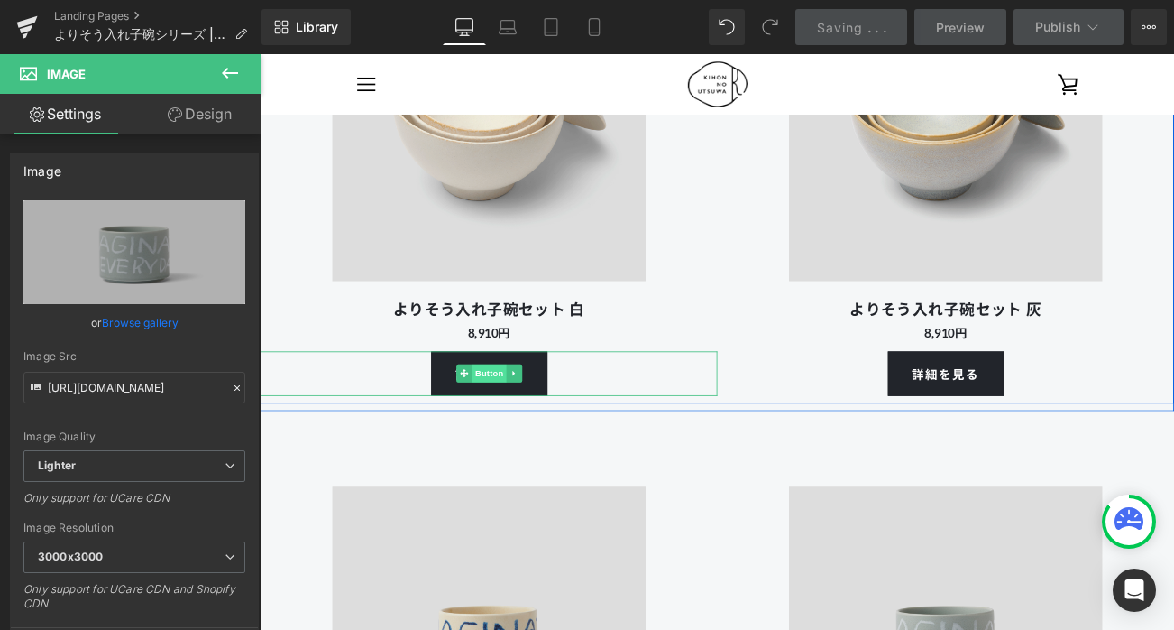
click at [534, 437] on span "Button" at bounding box center [533, 435] width 41 height 22
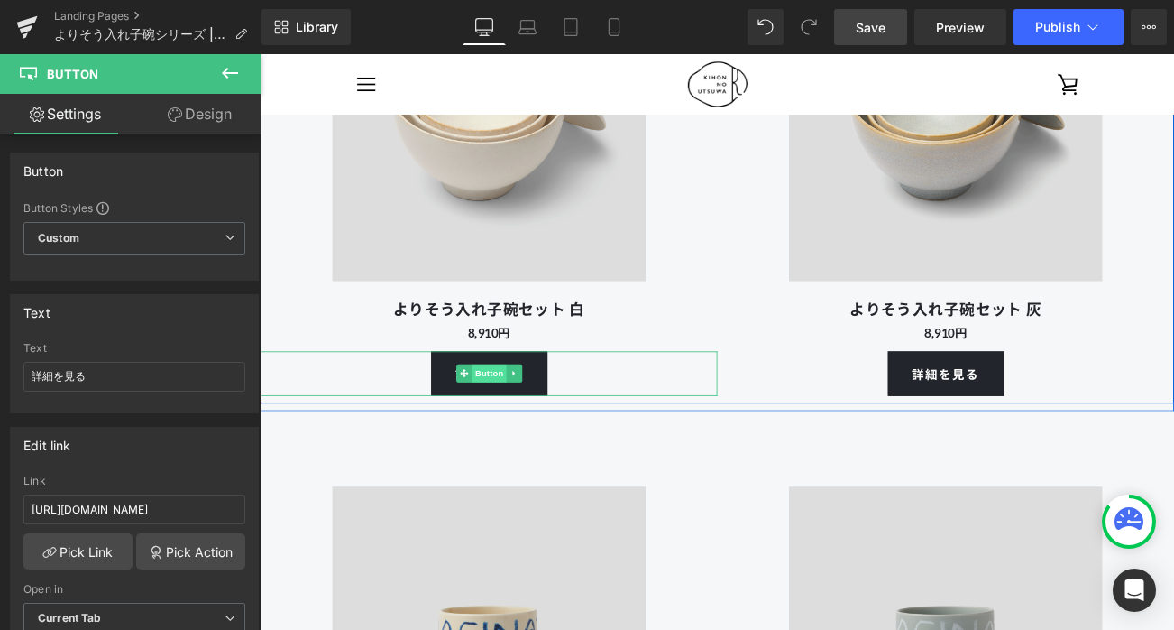
click at [530, 436] on span "Button" at bounding box center [533, 435] width 41 height 22
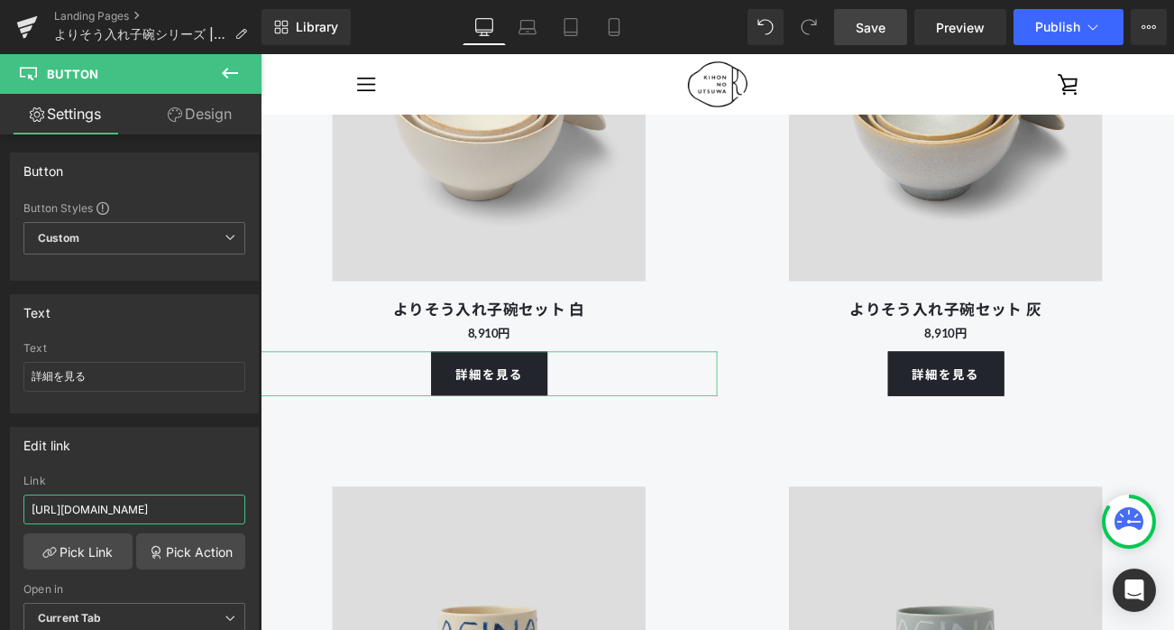
scroll to position [0, 50]
drag, startPoint x: 455, startPoint y: 562, endPoint x: 288, endPoint y: 596, distance: 170.4
click at [175, 506] on input "[URL][DOMAIN_NAME]" at bounding box center [134, 509] width 222 height 30
drag, startPoint x: 162, startPoint y: 506, endPoint x: 261, endPoint y: 509, distance: 98.4
click at [261, 509] on div "Button Button Styles Custom Custom Setup Global Style Custom Setup Global Style…" at bounding box center [131, 385] width 262 height 503
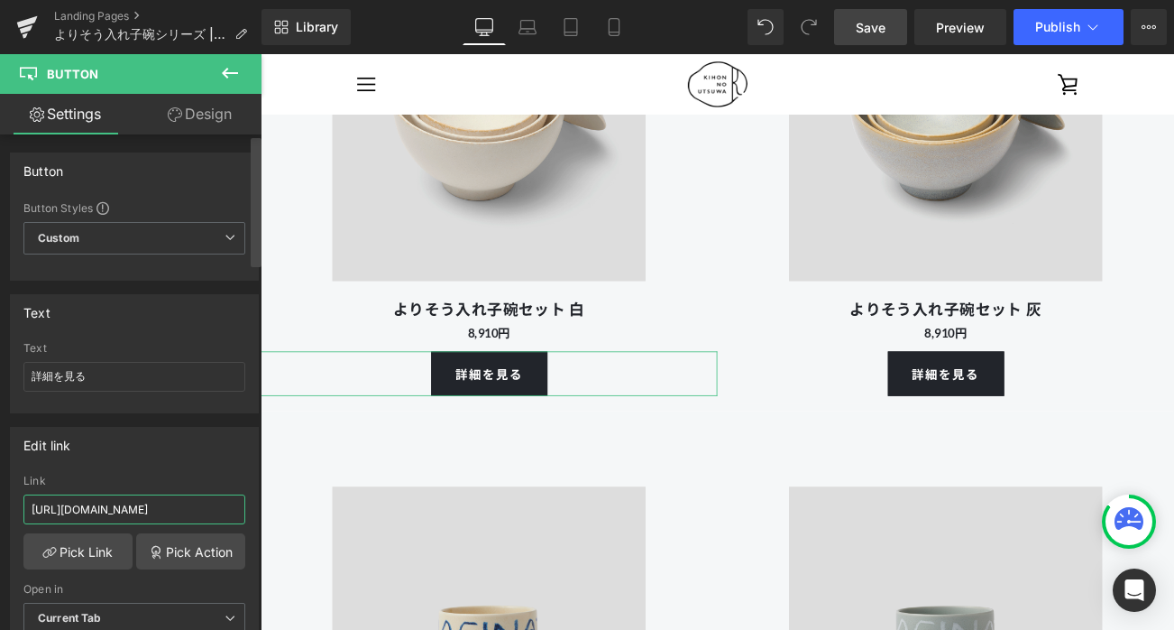
paste input "8"
type input "[URL][DOMAIN_NAME]"
click at [205, 468] on div "Edit link [URL][DOMAIN_NAME] Link [URL][DOMAIN_NAME] Pick Link Pick Action Curr…" at bounding box center [134, 544] width 249 height 234
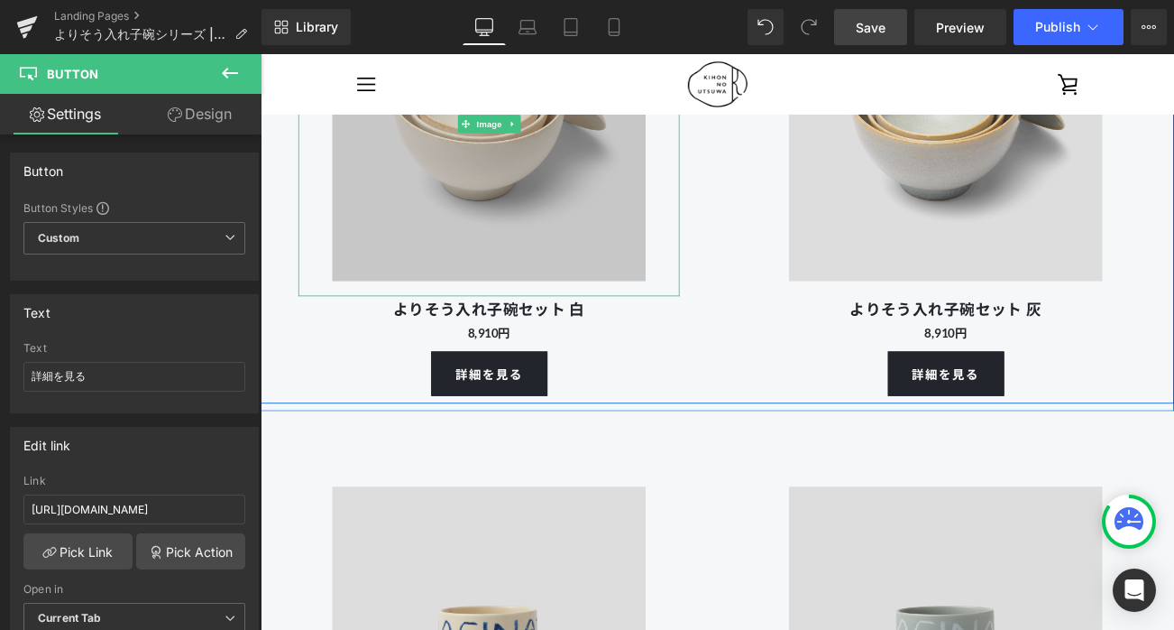
click at [548, 209] on img at bounding box center [533, 137] width 410 height 410
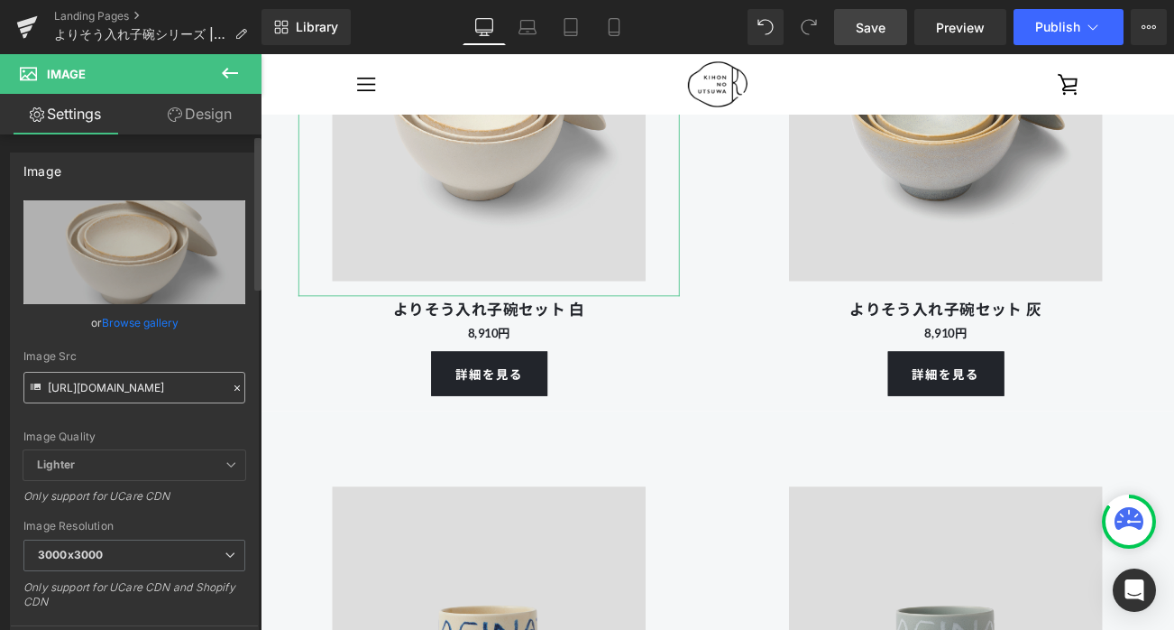
click at [163, 386] on input "[URL][DOMAIN_NAME]" at bounding box center [134, 388] width 222 height 32
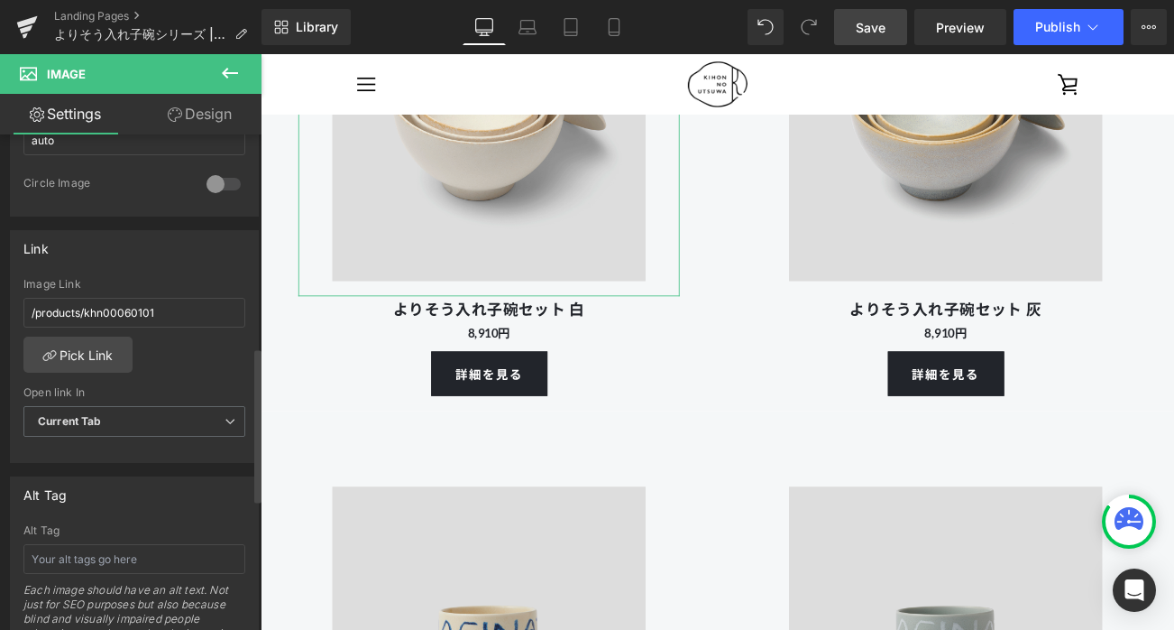
scroll to position [653, 0]
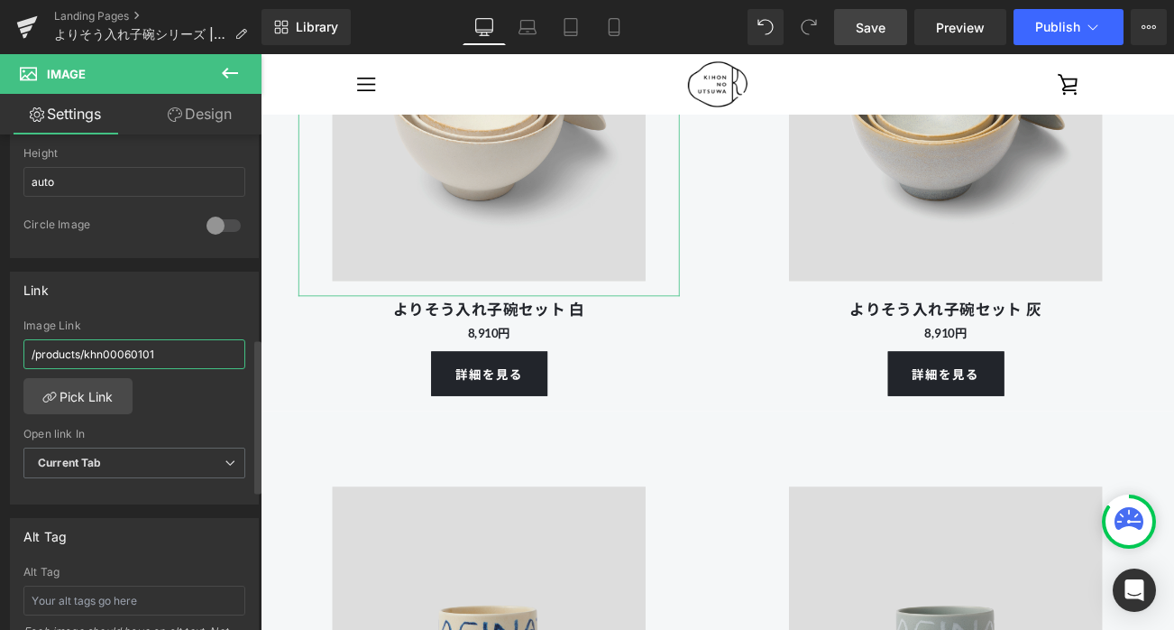
drag, startPoint x: 160, startPoint y: 356, endPoint x: 86, endPoint y: 355, distance: 74.0
click at [86, 355] on input "/products/khn00060101" at bounding box center [134, 354] width 222 height 30
paste input "8"
type input "/products/khn00080101"
click at [189, 308] on div "Link /products/khn00080101 Image Link /products/khn00080101 Pick Link Current T…" at bounding box center [134, 389] width 249 height 234
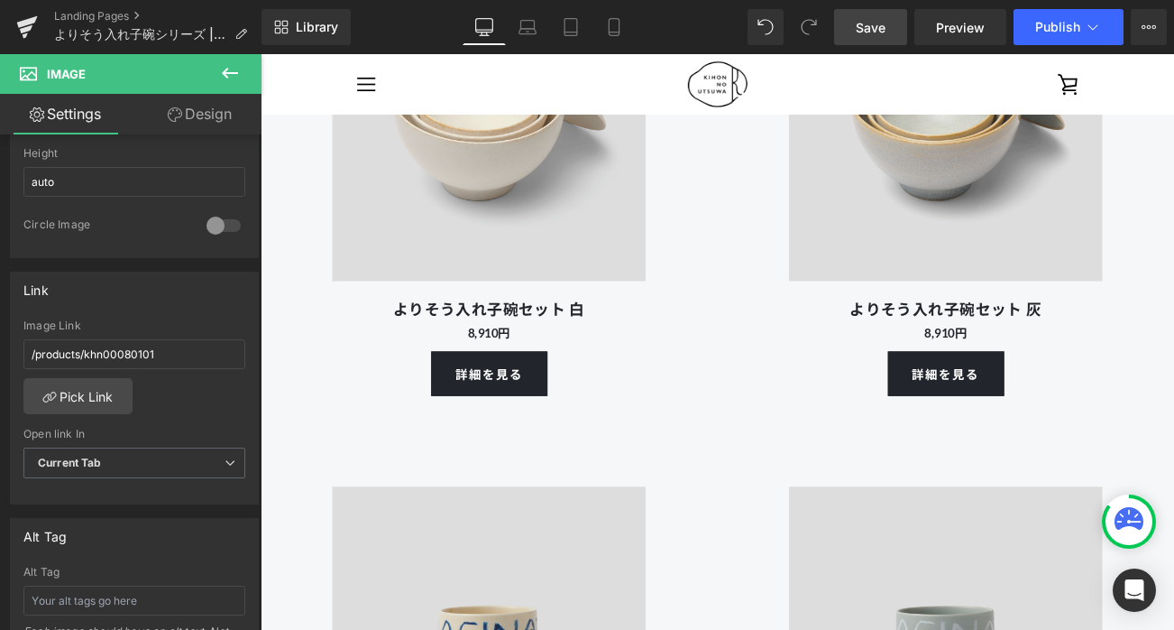
click at [855, 14] on link "Save" at bounding box center [870, 27] width 73 height 36
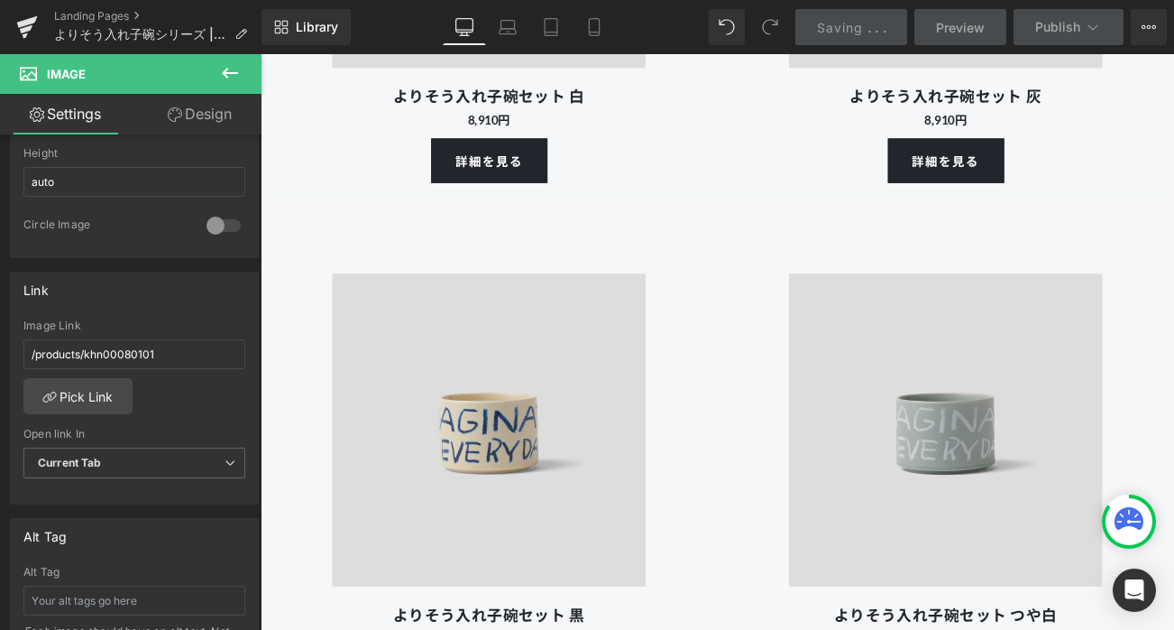
scroll to position [5348, 0]
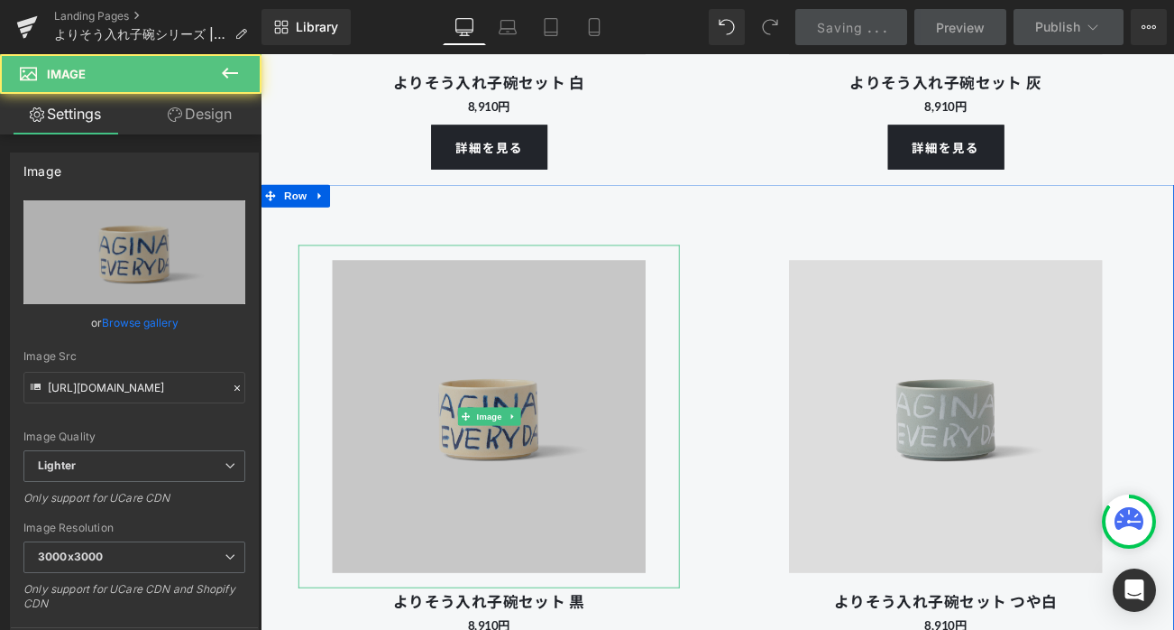
click at [527, 493] on div "Image" at bounding box center [534, 487] width 456 height 410
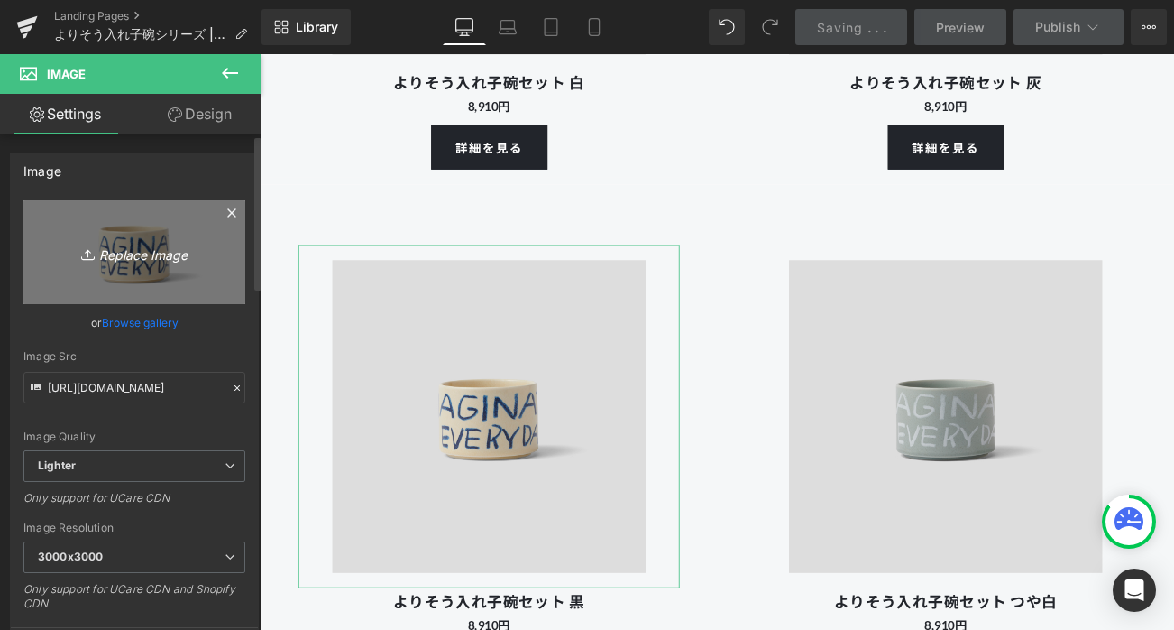
click at [206, 289] on link "Replace Image" at bounding box center [134, 252] width 222 height 104
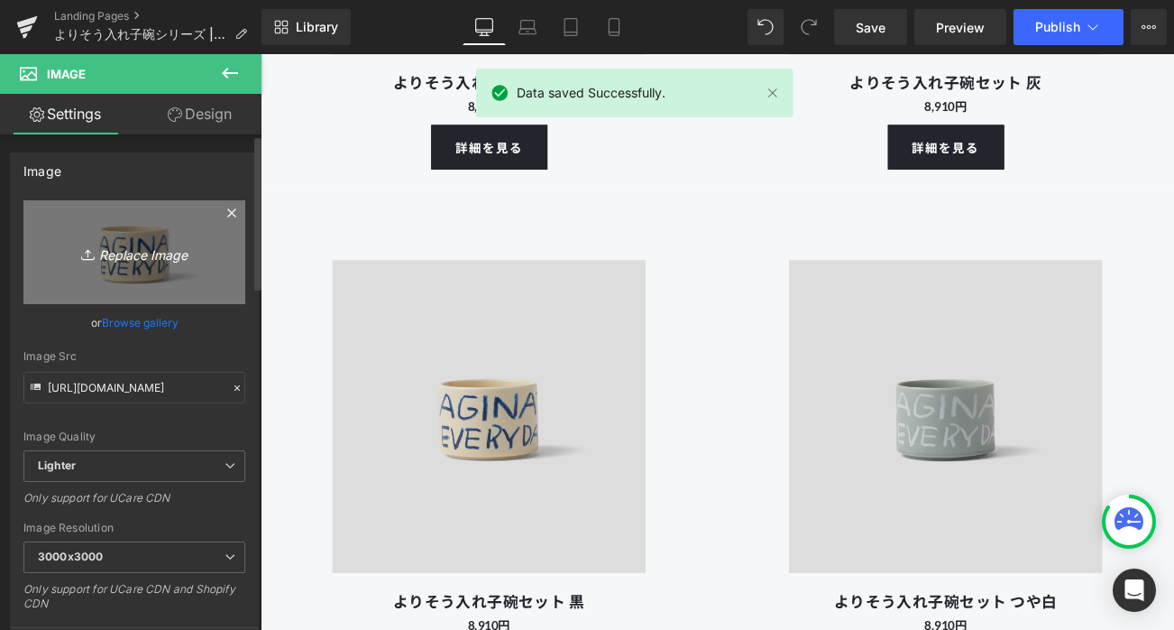
type input "C:\fakepath\250801_kihonutsuwa_103401.gif"
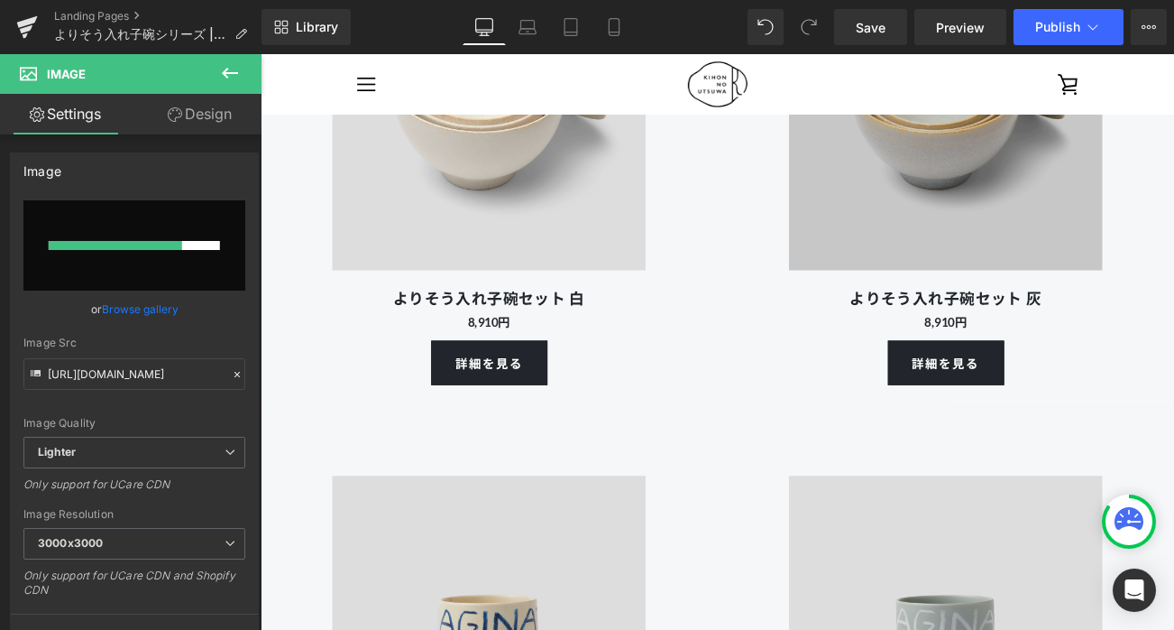
scroll to position [5064, 0]
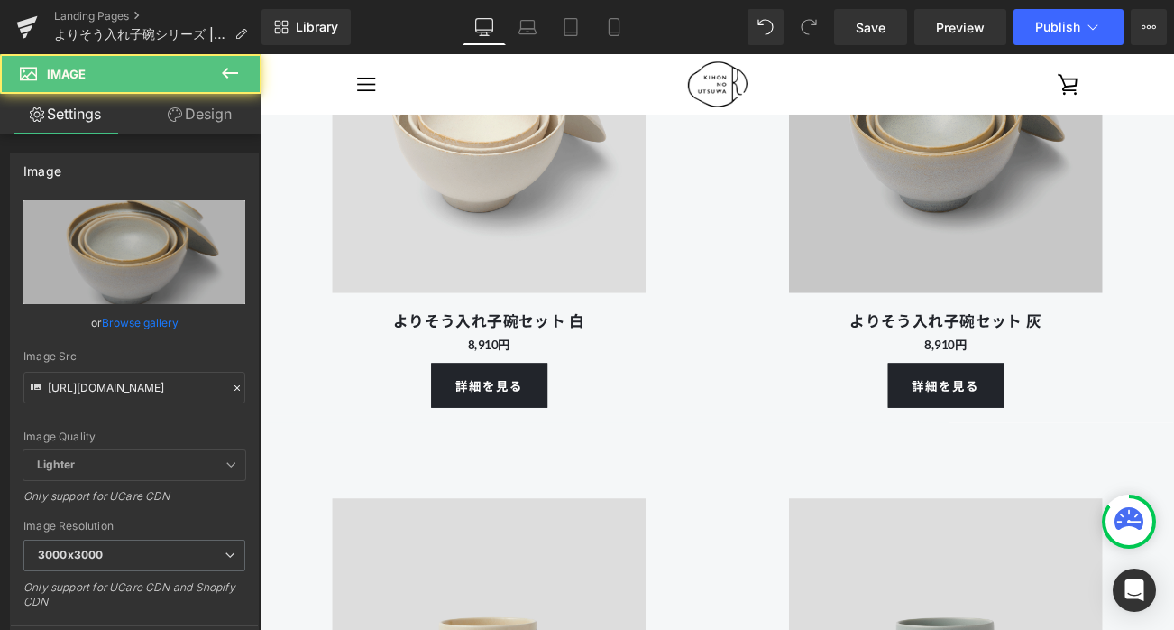
click at [1053, 205] on img at bounding box center [1079, 152] width 410 height 410
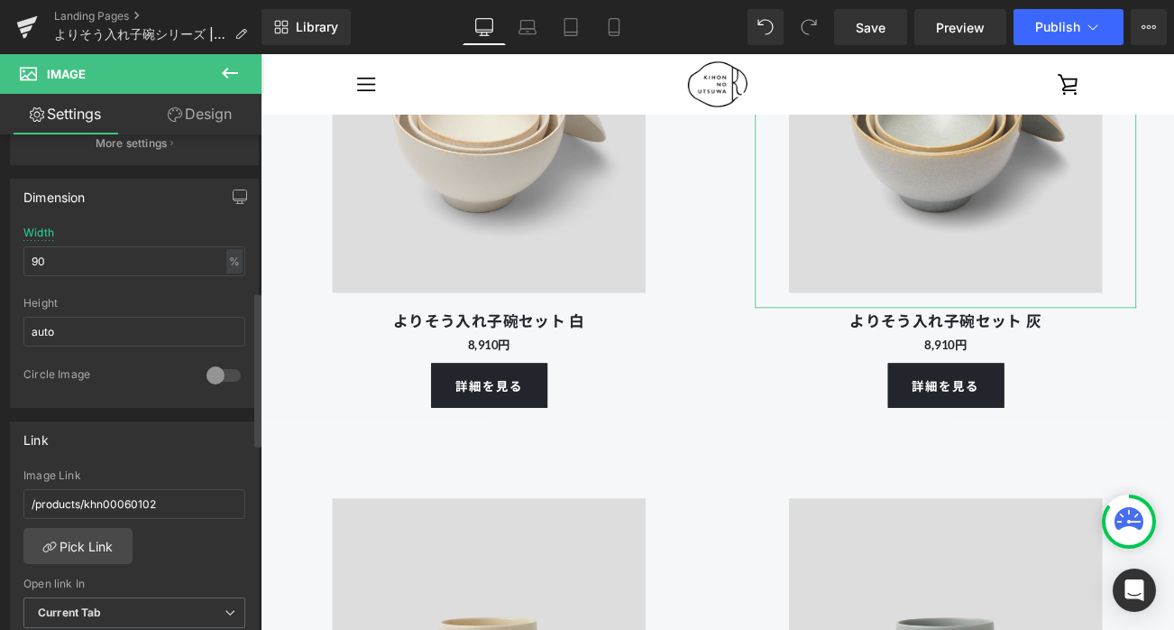
scroll to position [511, 0]
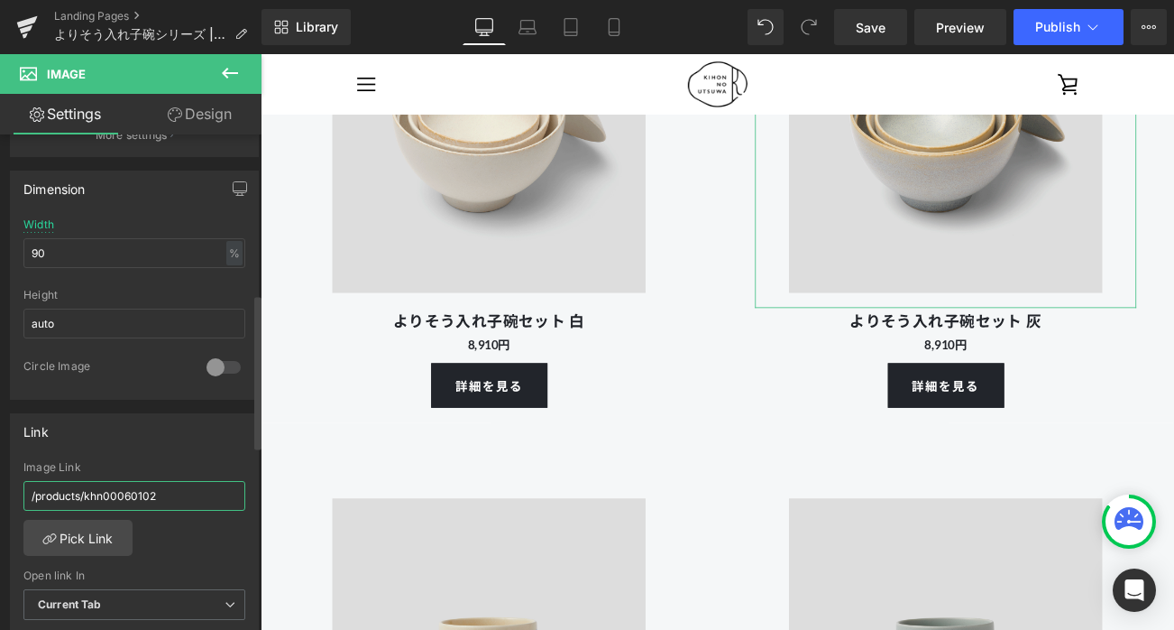
drag, startPoint x: 86, startPoint y: 495, endPoint x: 212, endPoint y: 494, distance: 126.3
click at [212, 494] on input "/products/khn00060102" at bounding box center [134, 496] width 222 height 30
type input "/products/khn00080102"
click at [196, 450] on div "Link /products/khn00080102 Image Link /products/khn00080102 Pick Link Current T…" at bounding box center [134, 530] width 249 height 234
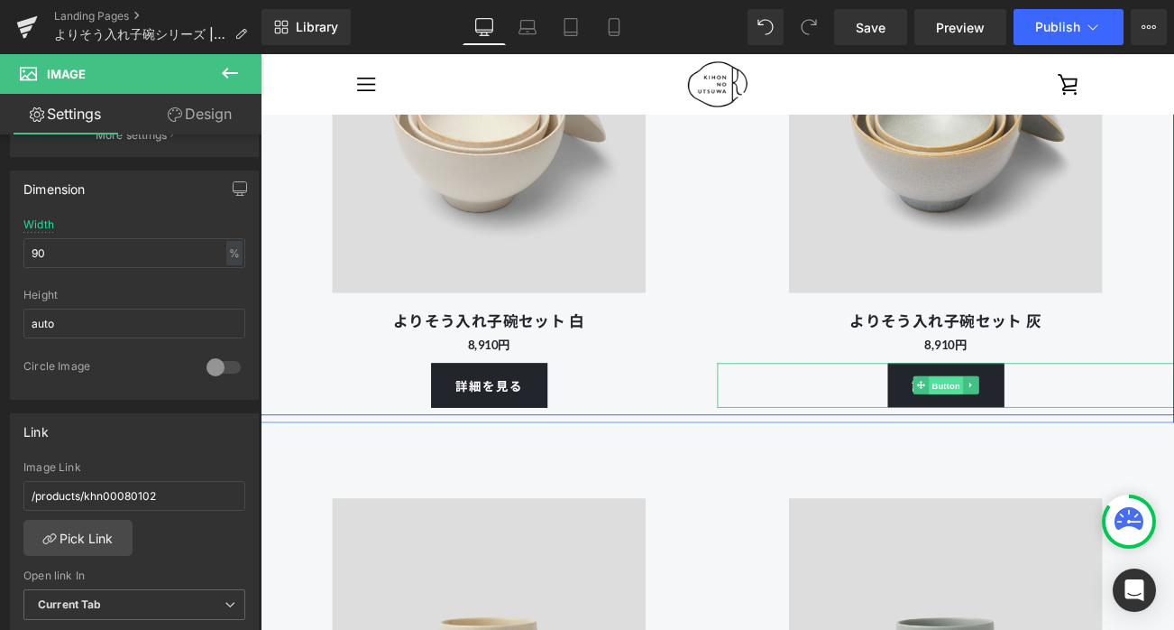
click at [1071, 449] on span "Button" at bounding box center [1079, 450] width 41 height 22
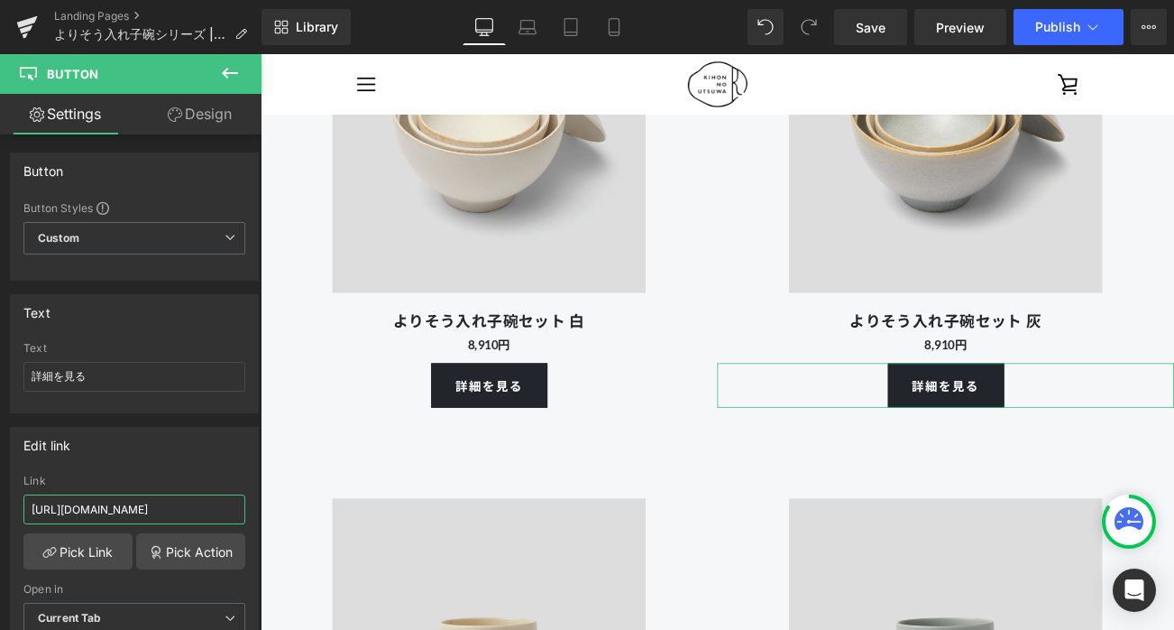
scroll to position [0, 51]
drag, startPoint x: 471, startPoint y: 567, endPoint x: 296, endPoint y: 606, distance: 179.2
paste input "8"
type input "[URL][DOMAIN_NAME]"
click at [209, 460] on div "Edit link" at bounding box center [134, 445] width 247 height 34
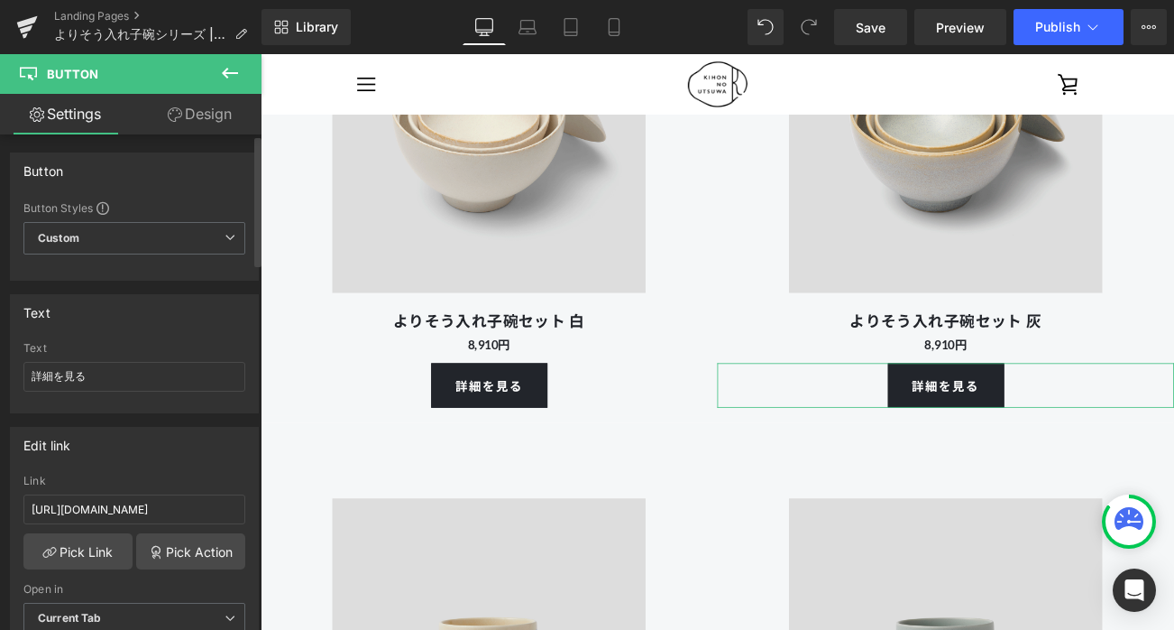
scroll to position [0, 0]
click at [857, 28] on span "Save" at bounding box center [871, 27] width 30 height 19
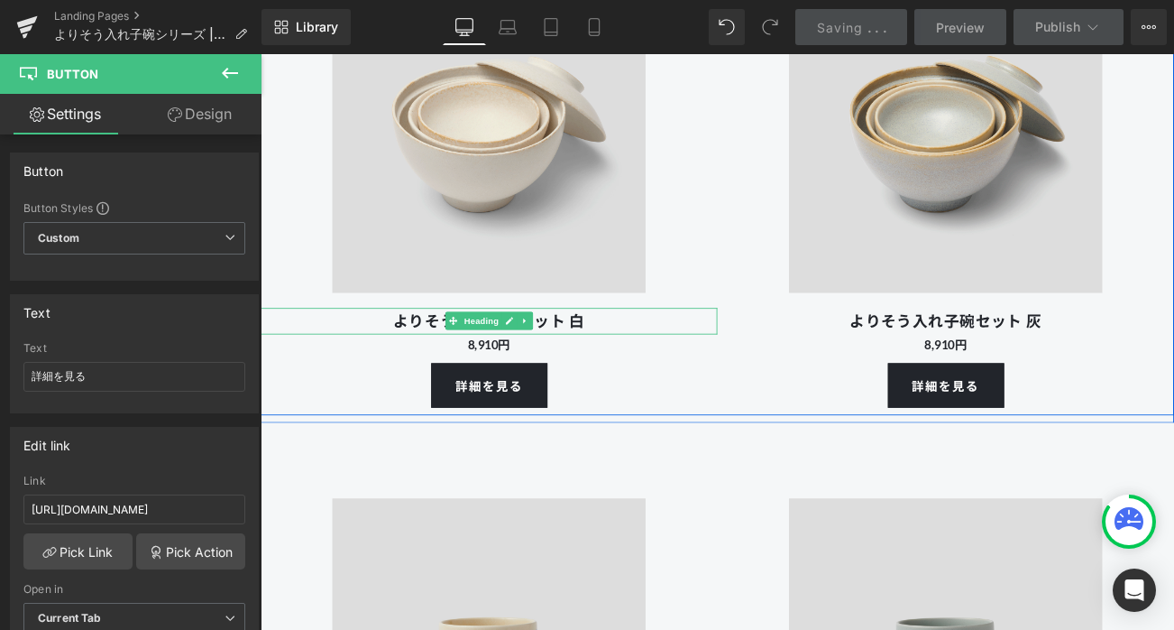
scroll to position [5548, 0]
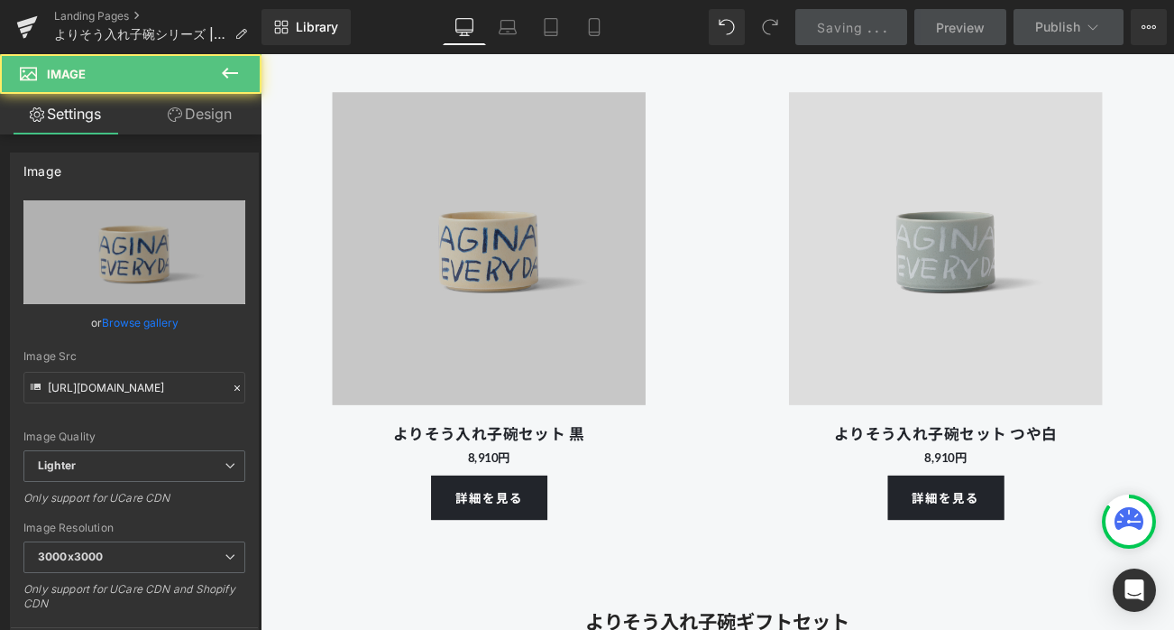
click at [540, 299] on img at bounding box center [533, 287] width 410 height 410
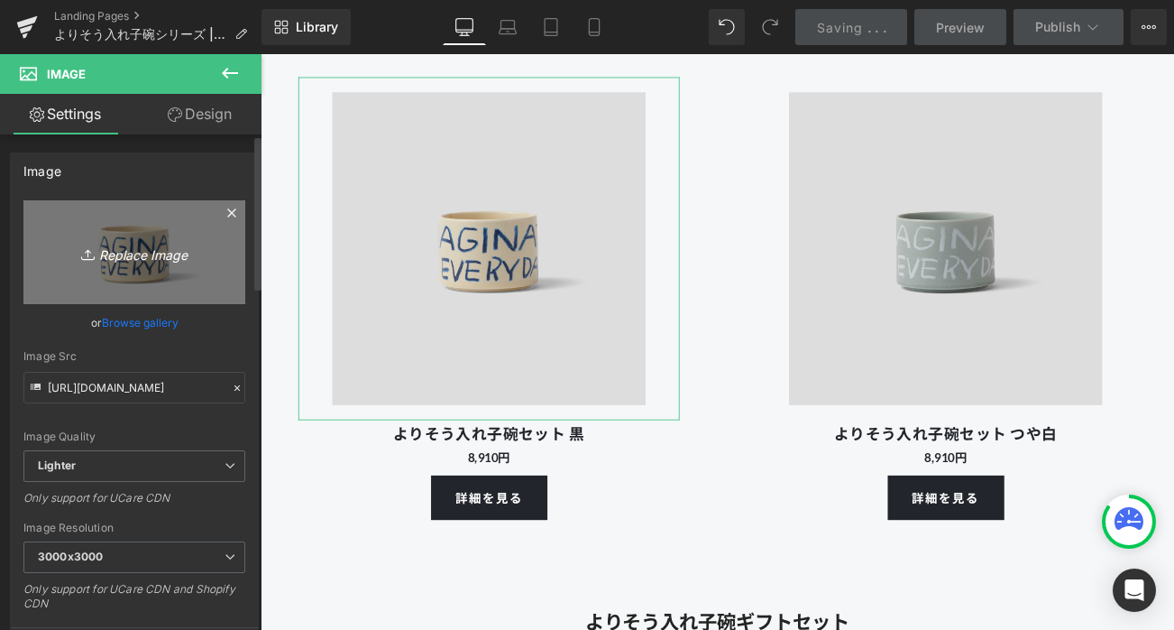
click at [147, 253] on icon "Replace Image" at bounding box center [134, 252] width 144 height 23
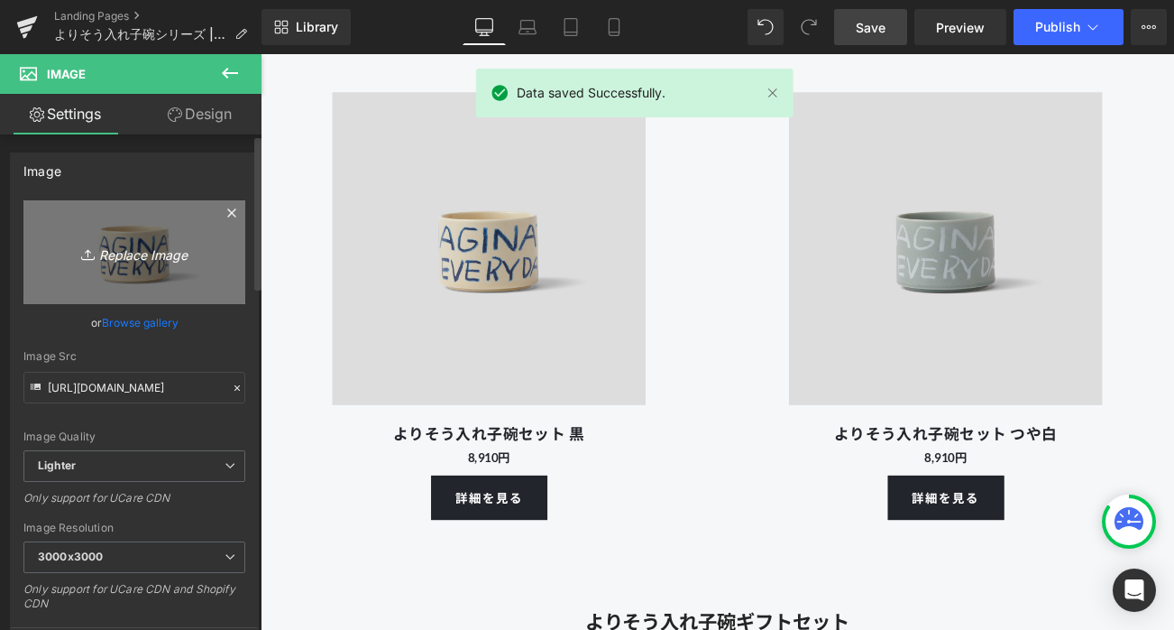
type input "C:\fakepath\250801_kihonutsuwa_103401.gif"
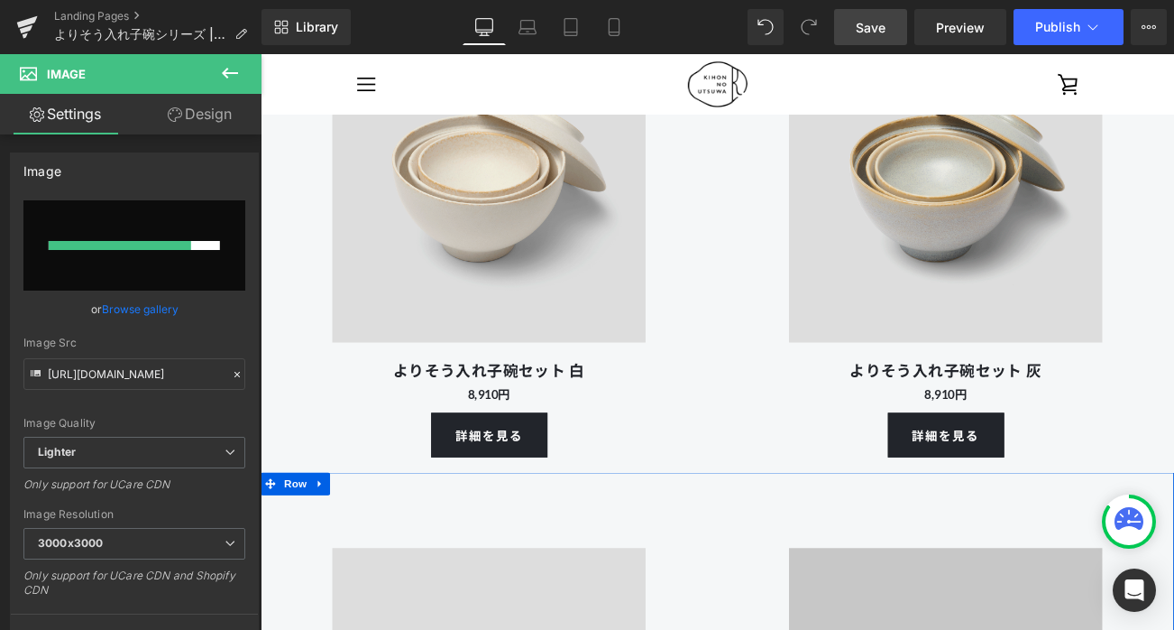
scroll to position [4974, 0]
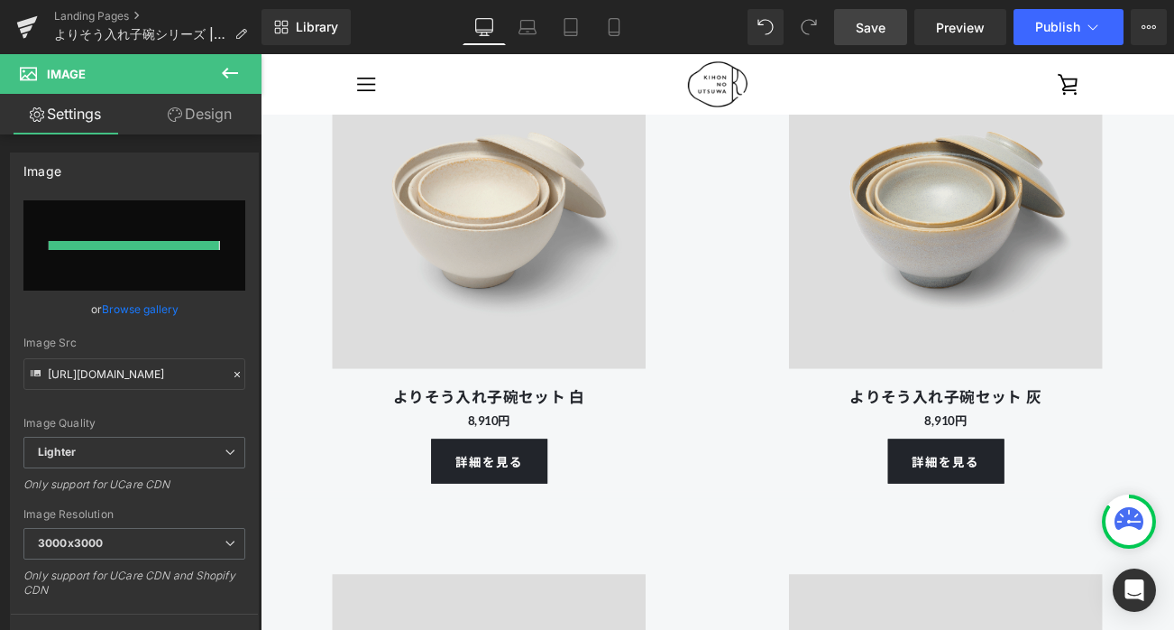
type input "[URL][DOMAIN_NAME]"
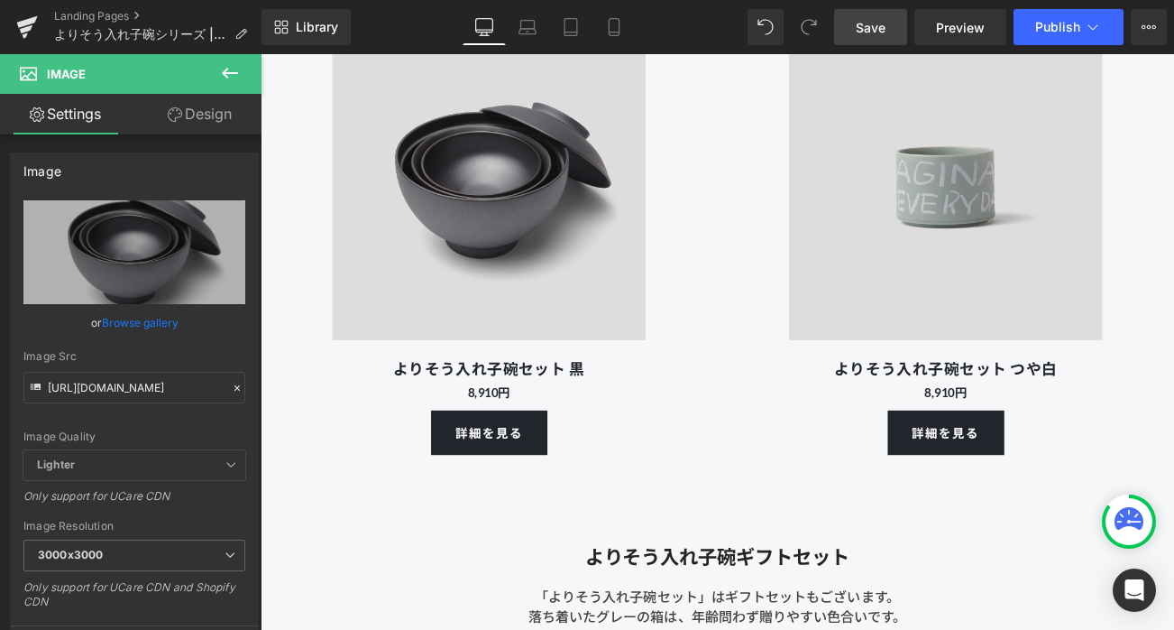
scroll to position [5630, 0]
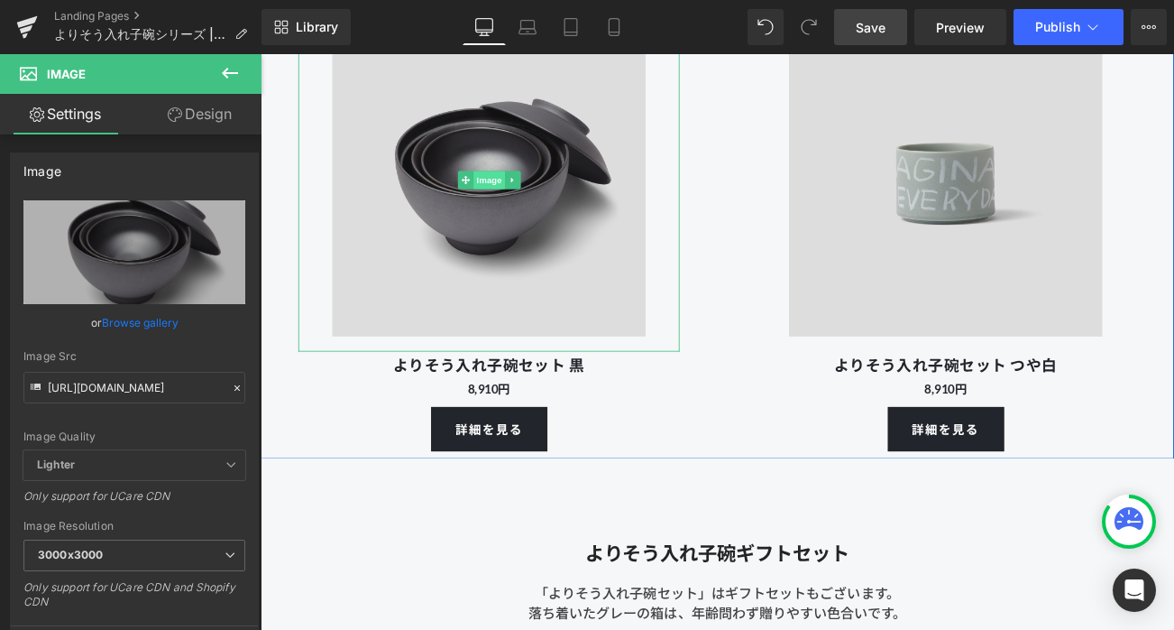
click at [523, 196] on span "Image" at bounding box center [534, 205] width 38 height 22
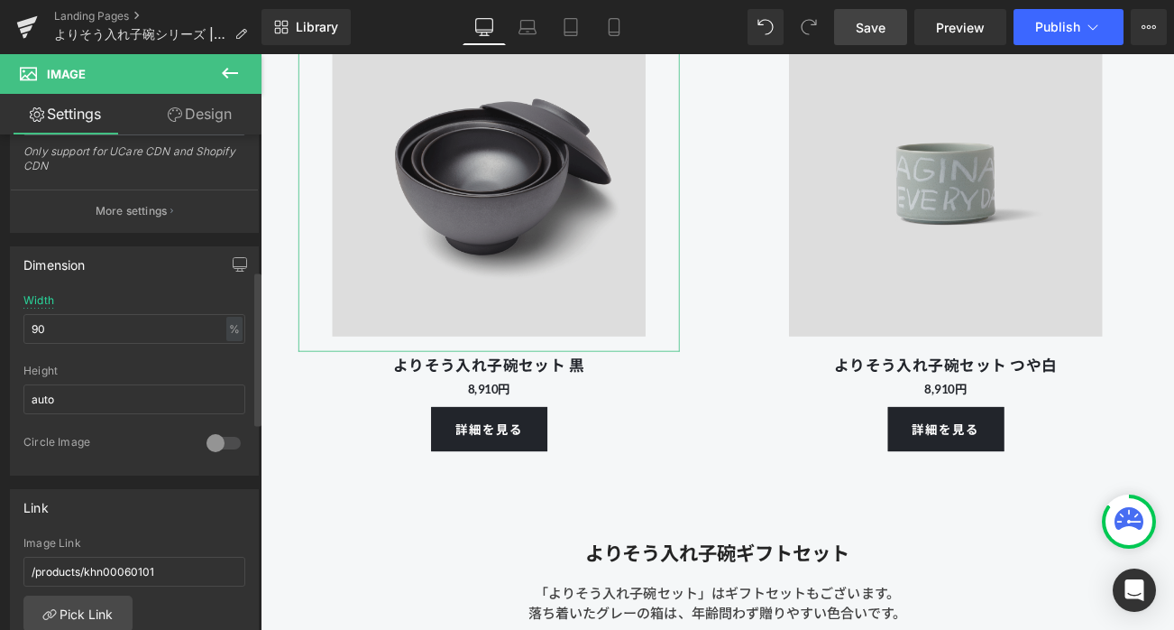
scroll to position [554, 0]
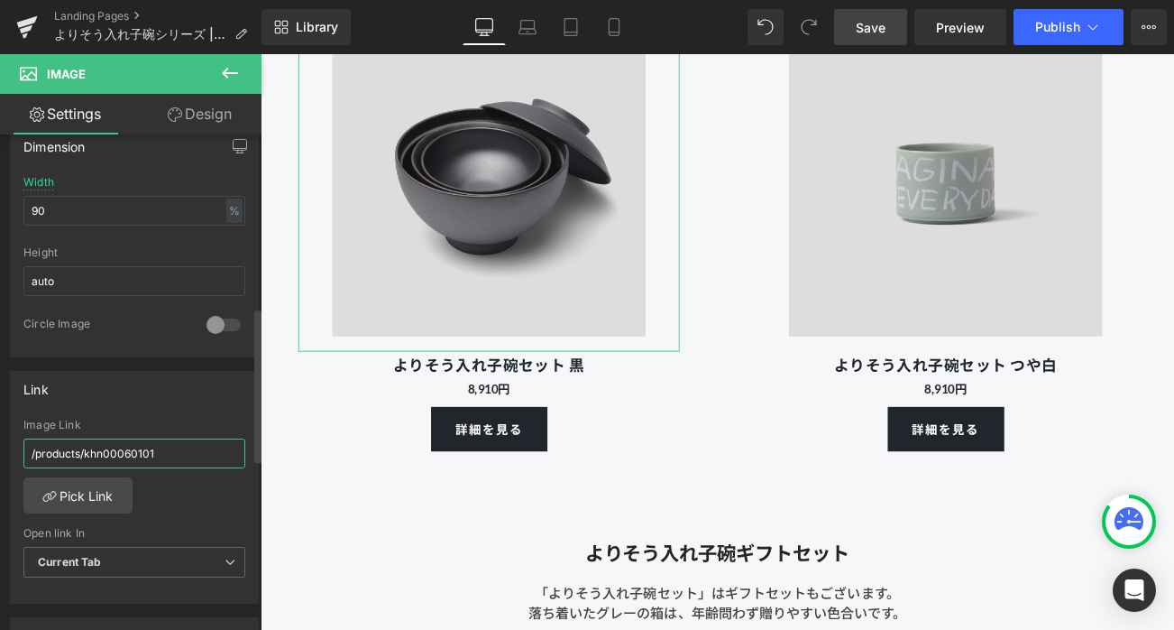
drag, startPoint x: 87, startPoint y: 447, endPoint x: 204, endPoint y: 447, distance: 116.4
click at [204, 447] on input "/products/khn00060101" at bounding box center [134, 453] width 222 height 30
paste input "80103"
type input "/products/khn00080103"
click at [216, 408] on div "Link /products/khn00080103 Image Link /products/khn00080103 Pick Link Current T…" at bounding box center [134, 488] width 249 height 234
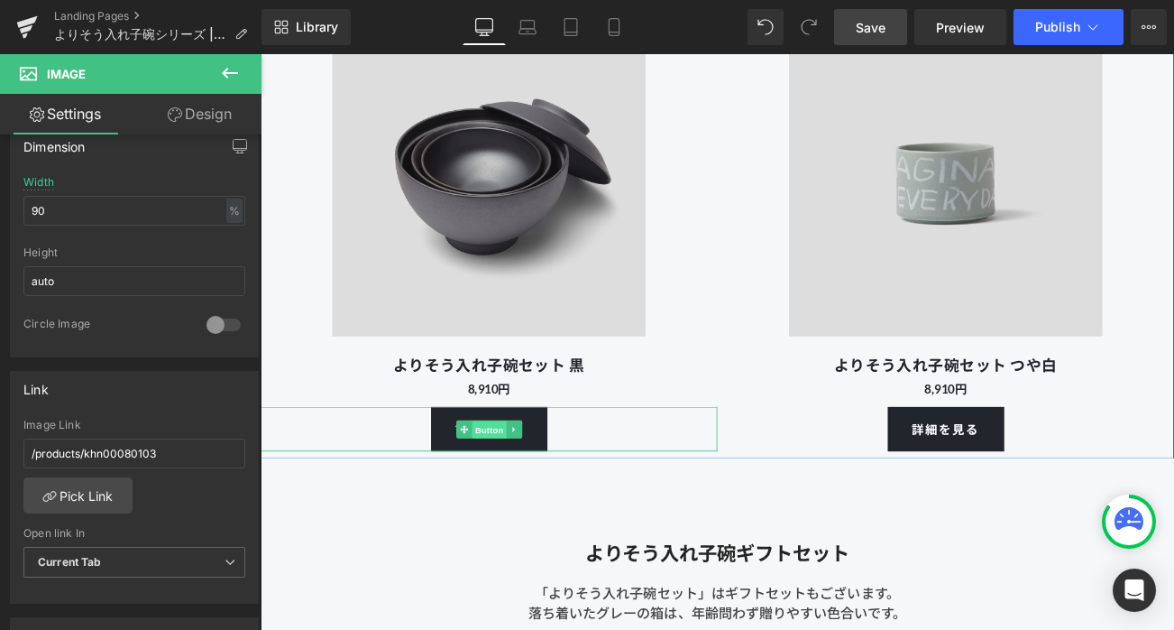
click at [533, 503] on span "Button" at bounding box center [533, 504] width 41 height 22
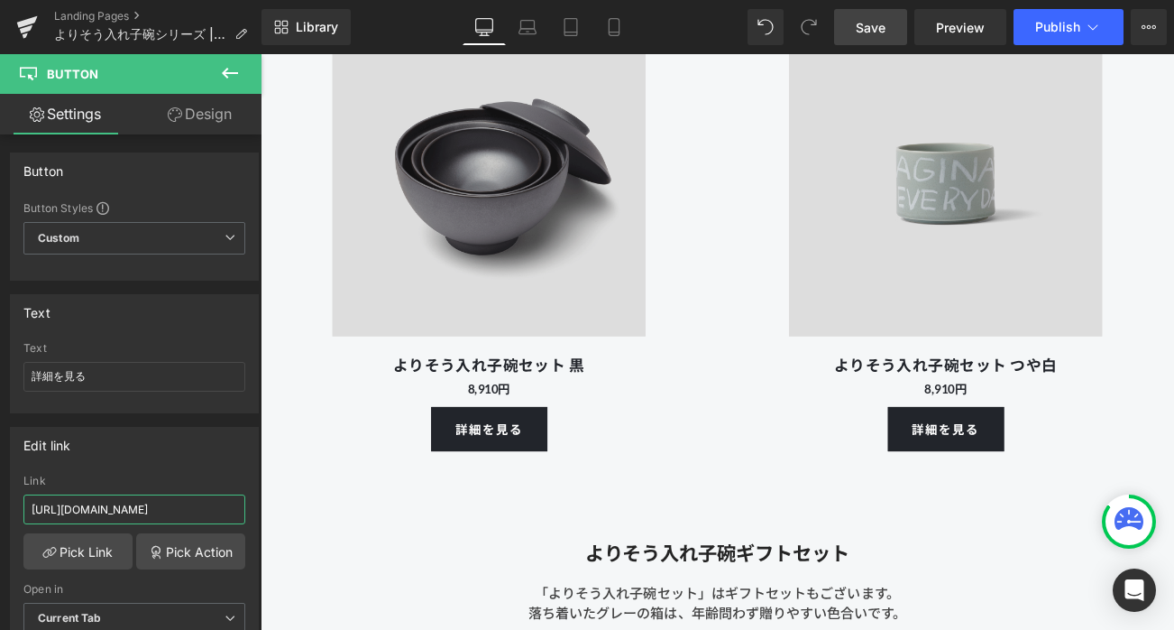
scroll to position [0, 50]
drag, startPoint x: 426, startPoint y: 563, endPoint x: 292, endPoint y: 597, distance: 137.8
click at [189, 509] on input "[URL][DOMAIN_NAME]" at bounding box center [134, 509] width 222 height 30
drag, startPoint x: 423, startPoint y: 563, endPoint x: 271, endPoint y: 598, distance: 156.5
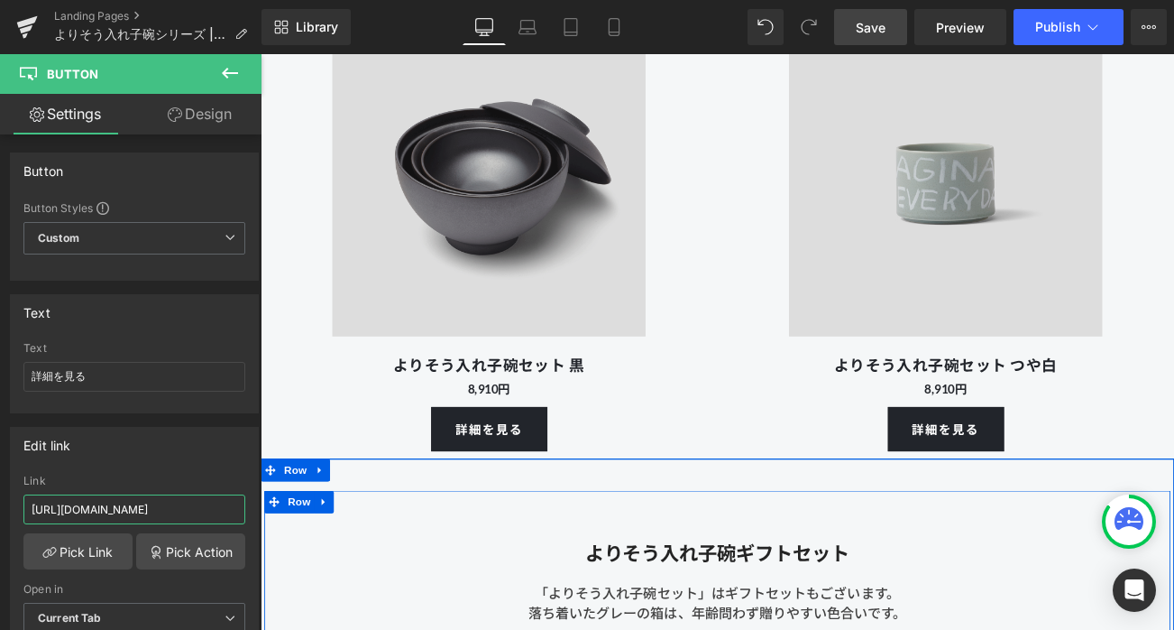
paste input "80103"
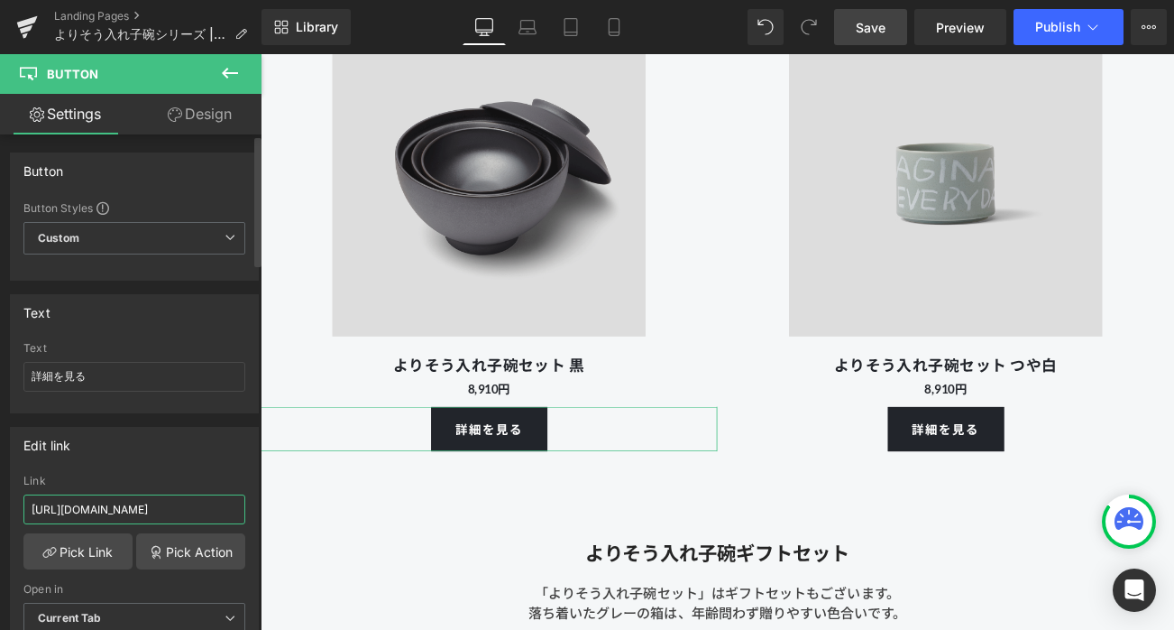
type input "[URL][DOMAIN_NAME]"
click at [204, 454] on div "Edit link" at bounding box center [134, 445] width 247 height 34
drag, startPoint x: 449, startPoint y: 565, endPoint x: 286, endPoint y: 600, distance: 167.0
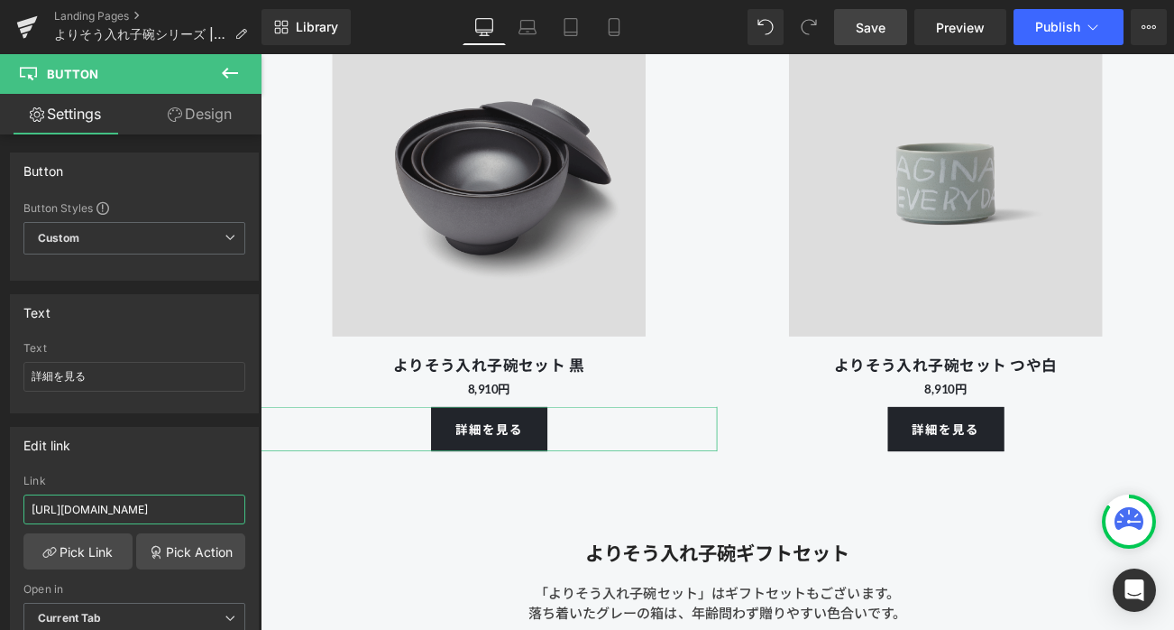
drag, startPoint x: 446, startPoint y: 566, endPoint x: 289, endPoint y: 601, distance: 160.8
click at [168, 457] on div "Edit link" at bounding box center [134, 445] width 247 height 34
click at [886, 20] on span "Save" at bounding box center [871, 27] width 30 height 19
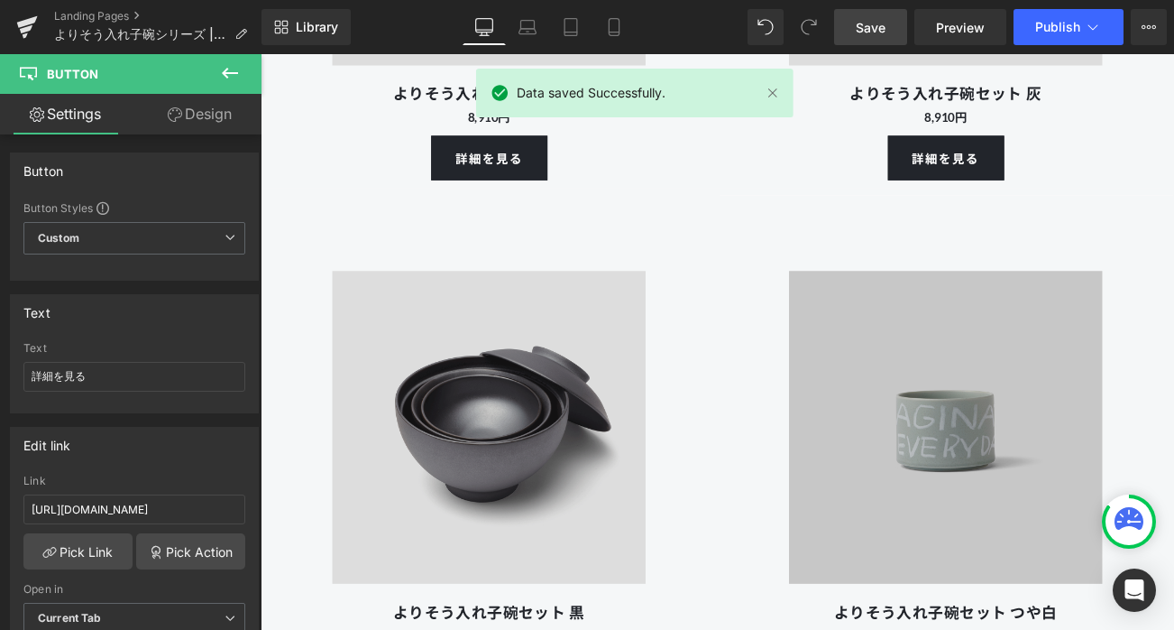
scroll to position [5402, 0]
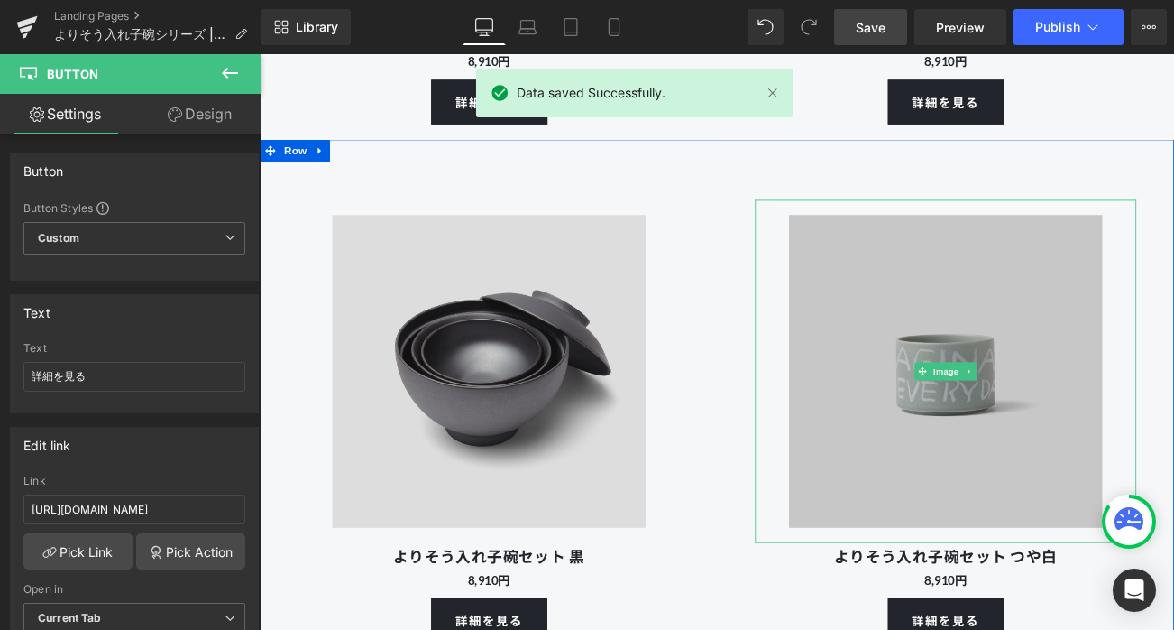
click at [980, 298] on img at bounding box center [1079, 433] width 410 height 410
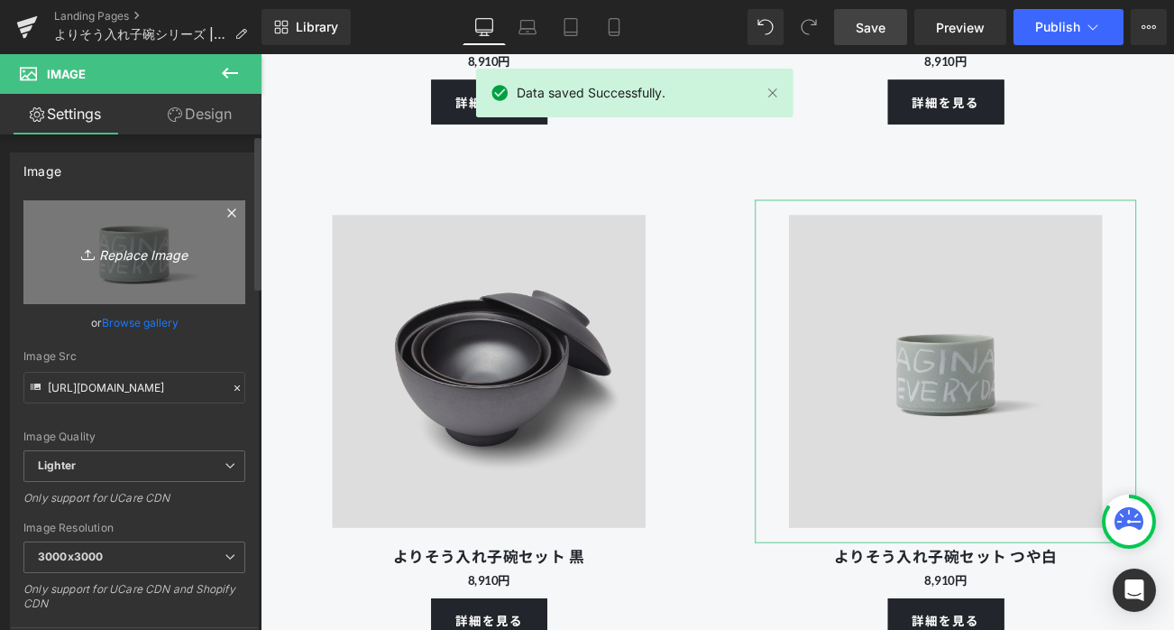
click at [144, 248] on icon "Replace Image" at bounding box center [134, 252] width 144 height 23
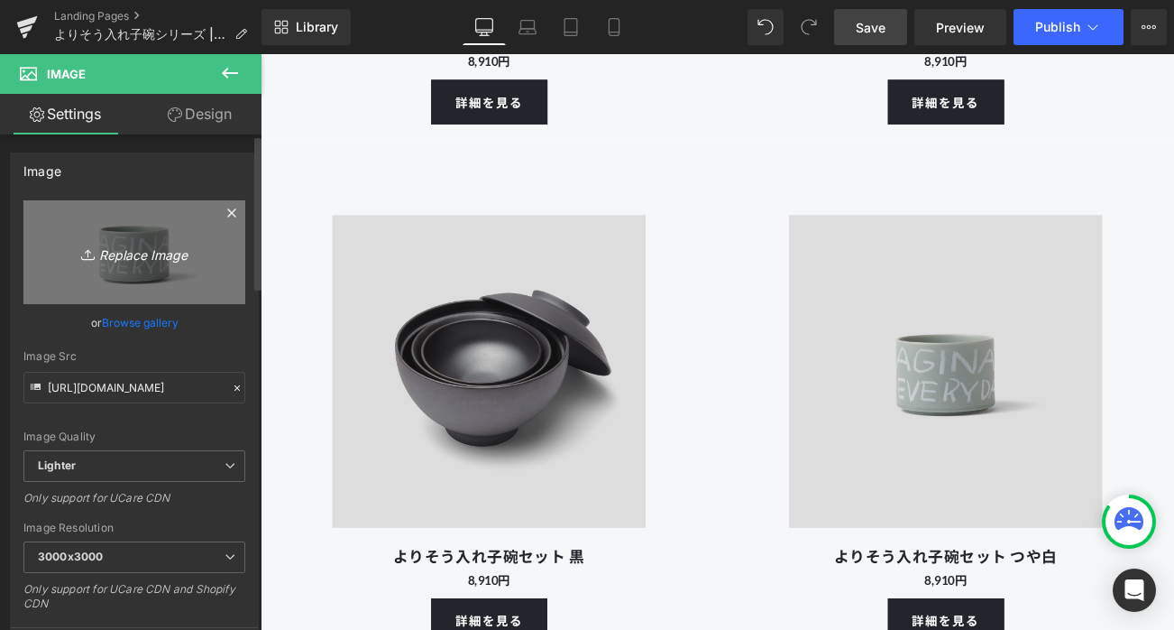
type input "C:\fakepath\250801_kihonutsuwa_103400.gif"
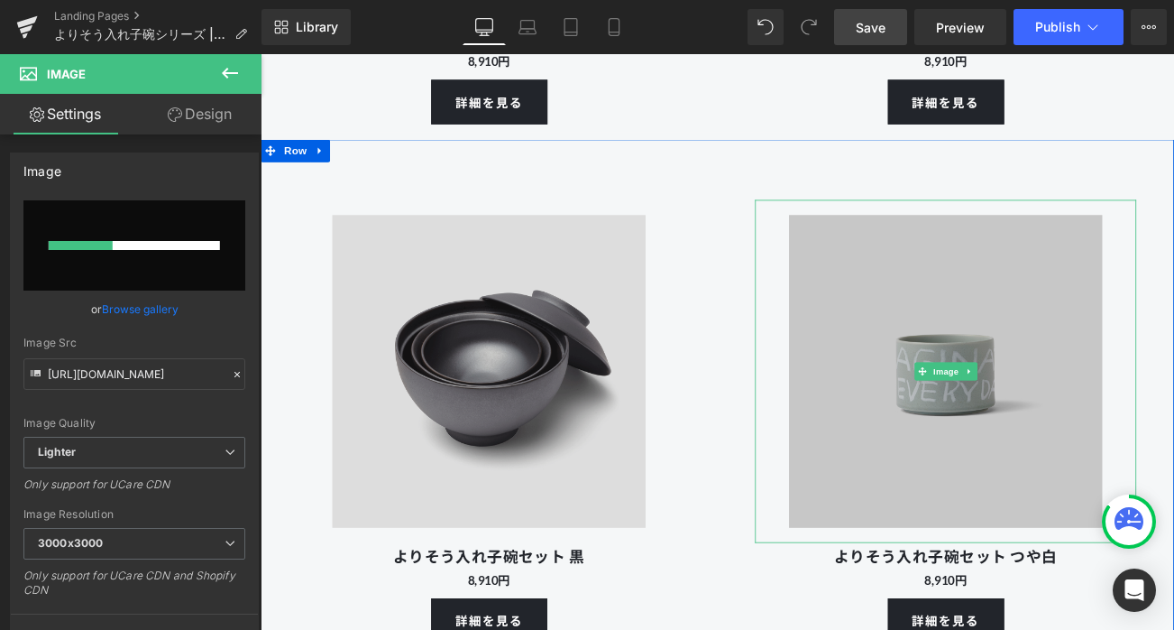
scroll to position [5597, 0]
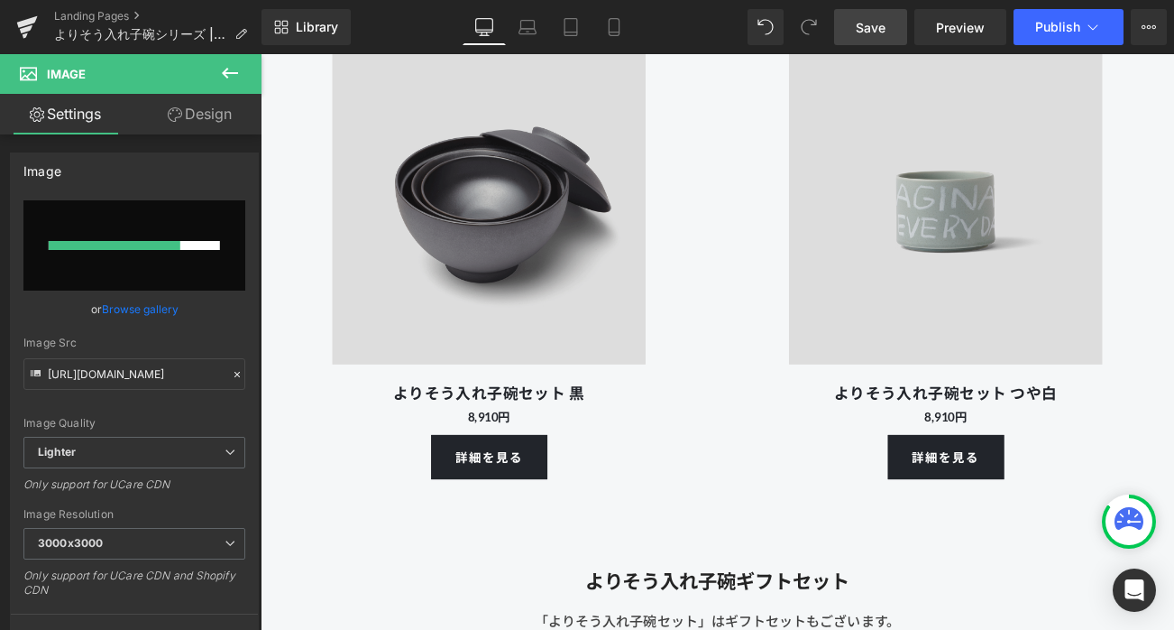
type input "[URL][DOMAIN_NAME]"
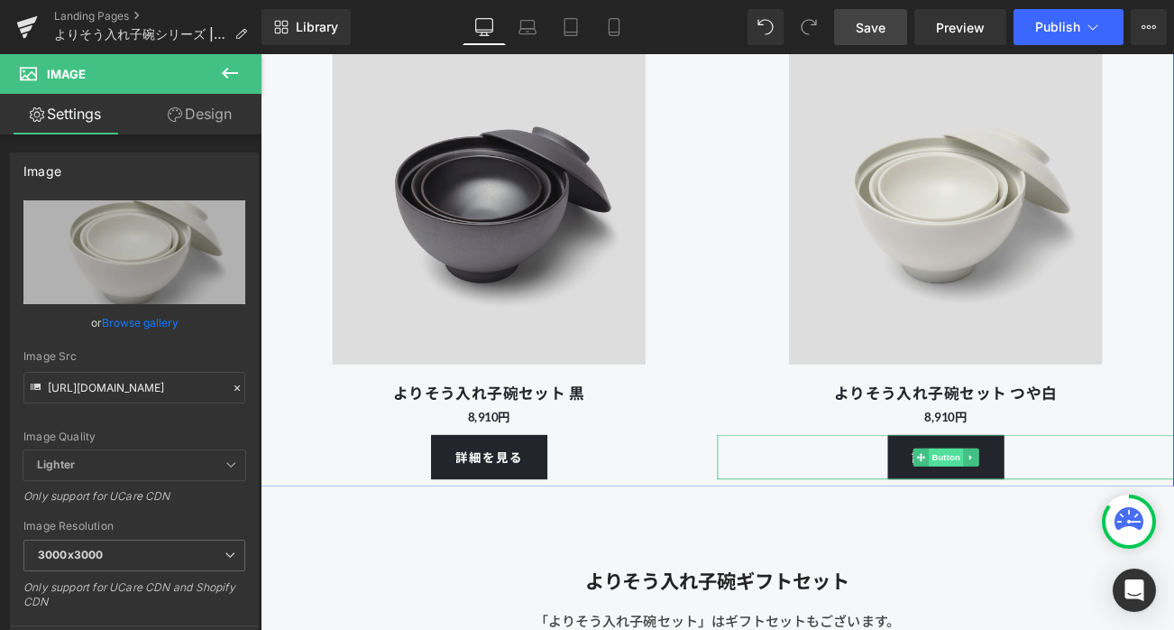
click at [1080, 530] on span "Button" at bounding box center [1079, 536] width 41 height 22
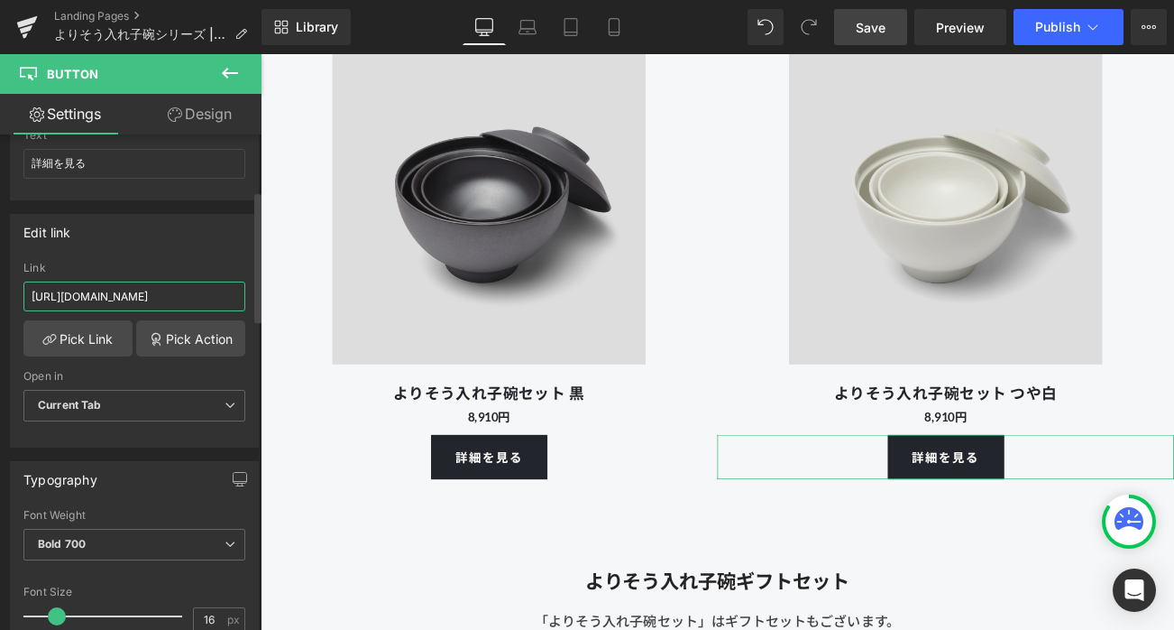
scroll to position [0, 51]
drag, startPoint x: 471, startPoint y: 351, endPoint x: 264, endPoint y: 348, distance: 206.6
paste input "khn00080110"
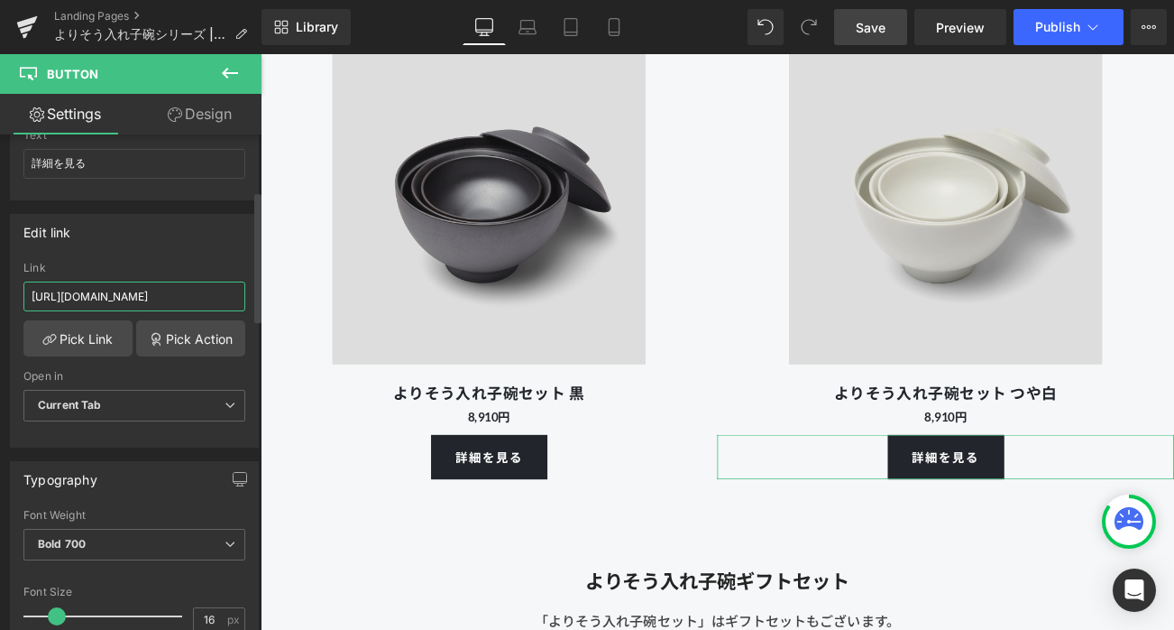
type input "[URL][DOMAIN_NAME]"
click at [207, 258] on div "Edit link [URL][DOMAIN_NAME] Link [URL][DOMAIN_NAME] Pick Link Pick Action Curr…" at bounding box center [134, 331] width 249 height 234
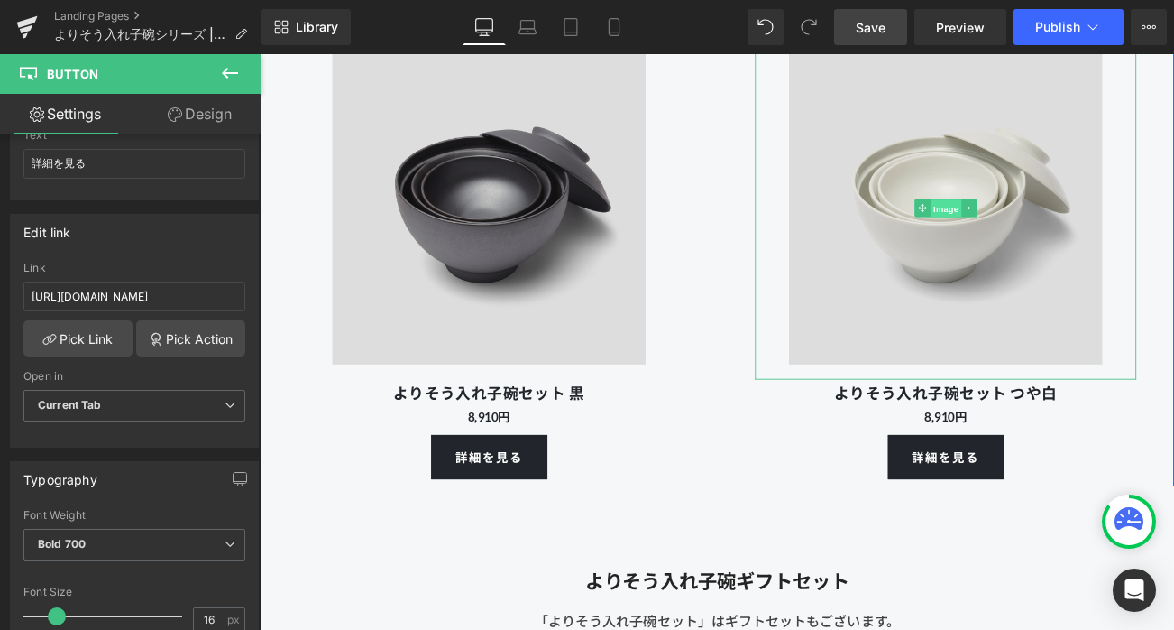
click at [1072, 238] on span "Image" at bounding box center [1080, 239] width 38 height 22
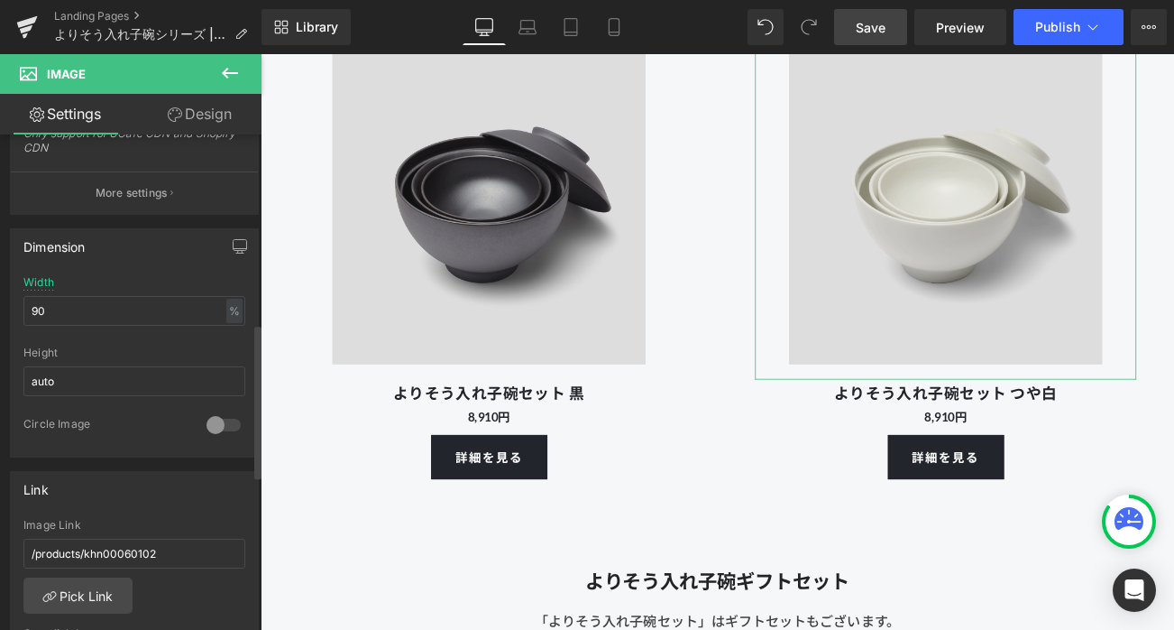
scroll to position [710, 0]
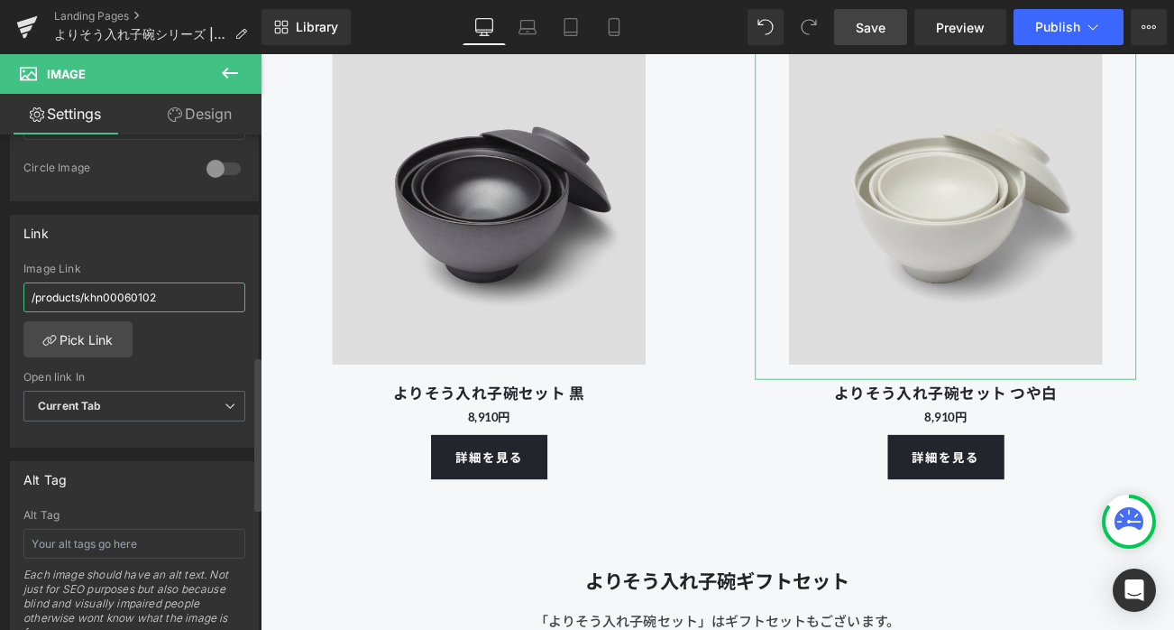
drag, startPoint x: 87, startPoint y: 293, endPoint x: 198, endPoint y: 296, distance: 110.1
click at [198, 296] on input "/products/khn00060102" at bounding box center [134, 297] width 222 height 30
paste input "80110"
type input "/products/khn00080110"
click at [198, 268] on div "Image Link" at bounding box center [134, 268] width 222 height 13
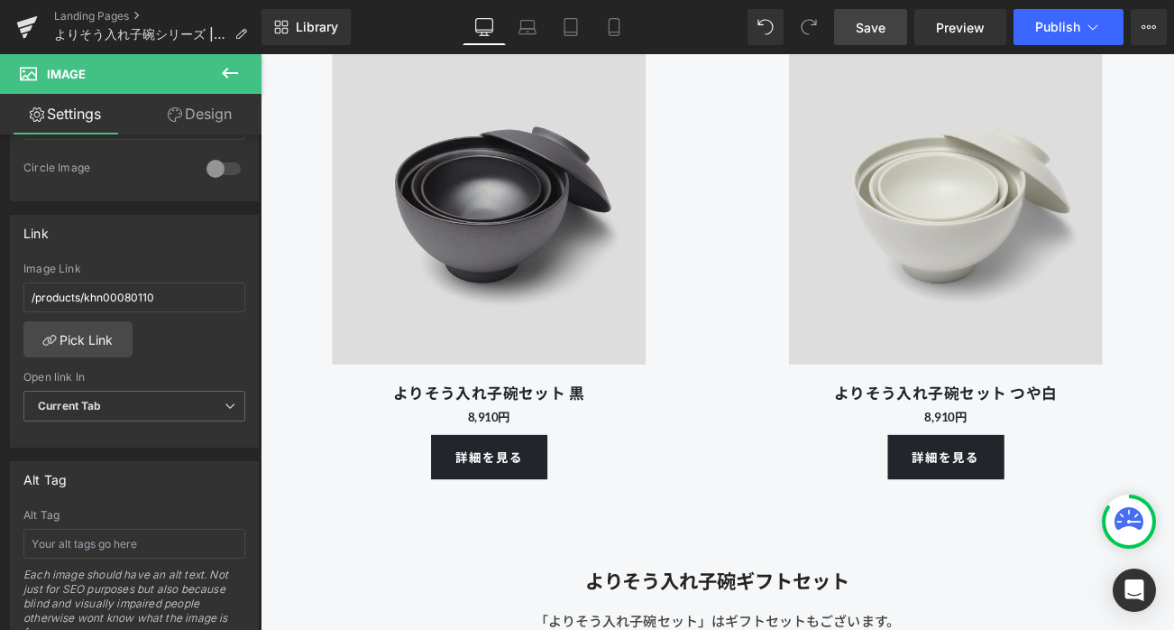
click at [874, 26] on span "Save" at bounding box center [871, 27] width 30 height 19
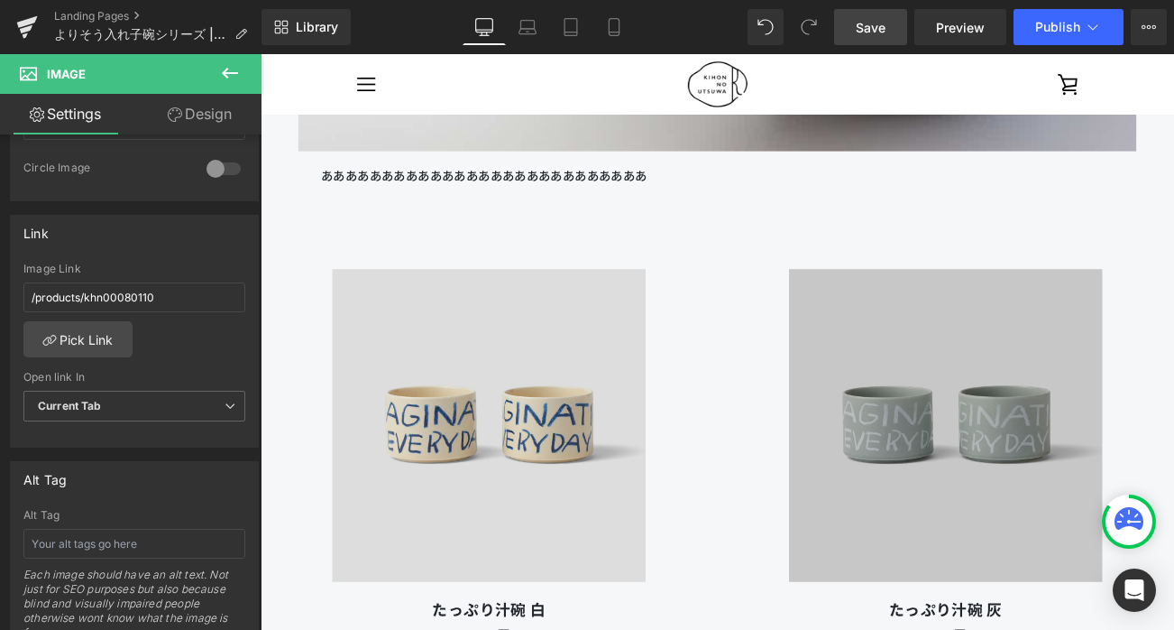
scroll to position [7655, 0]
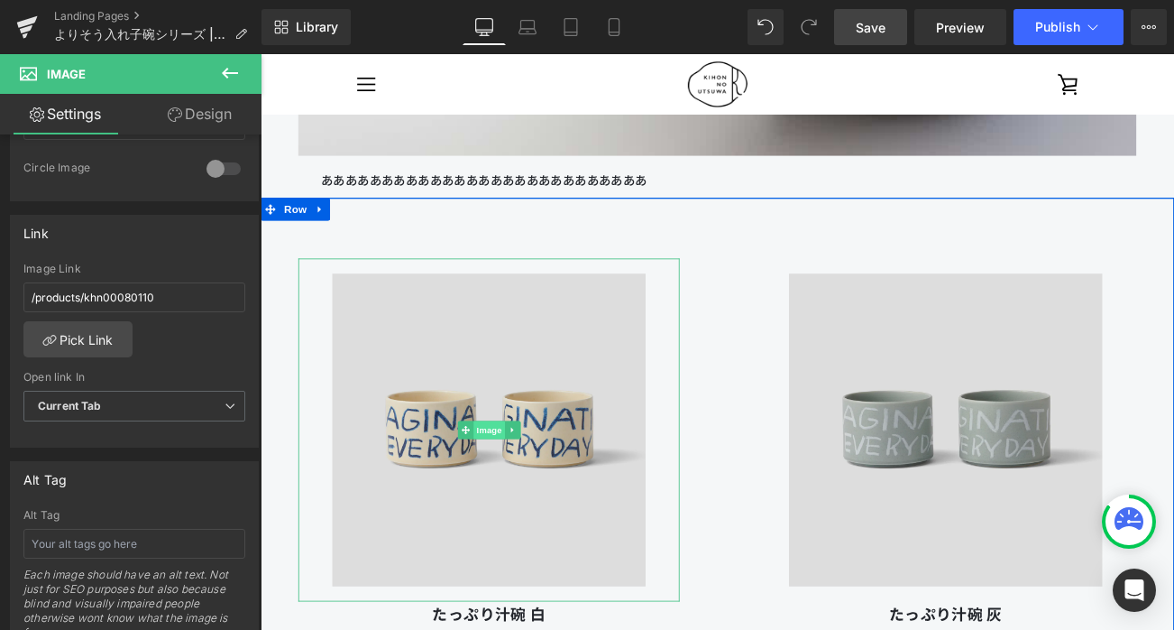
click at [521, 498] on span "Image" at bounding box center [534, 503] width 38 height 22
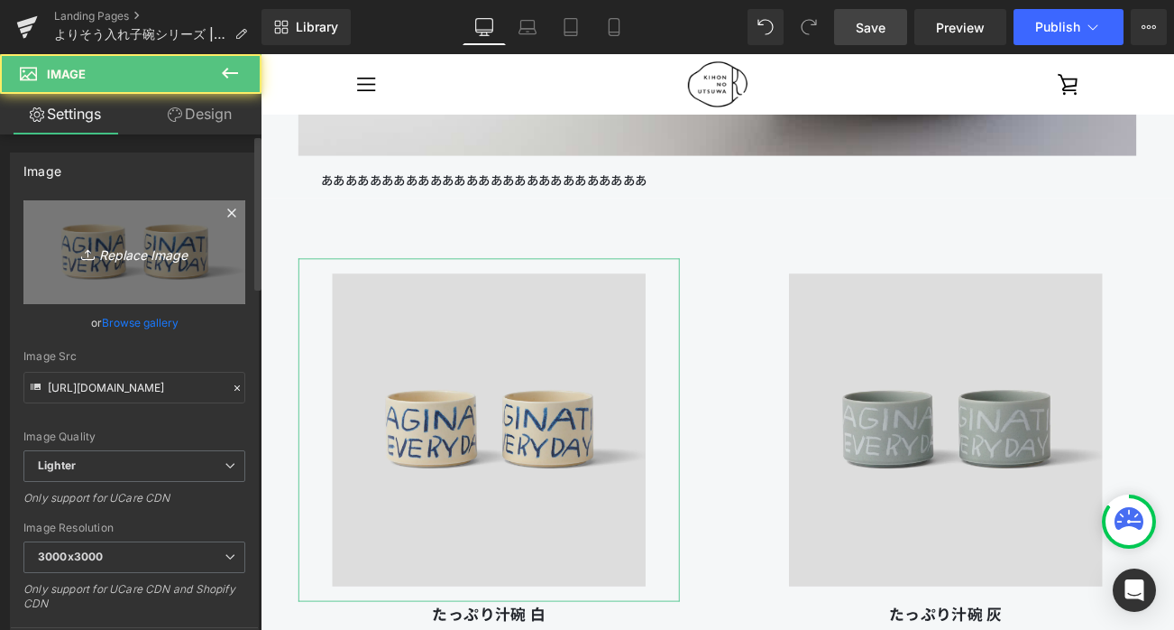
click at [152, 246] on icon "Replace Image" at bounding box center [134, 252] width 144 height 23
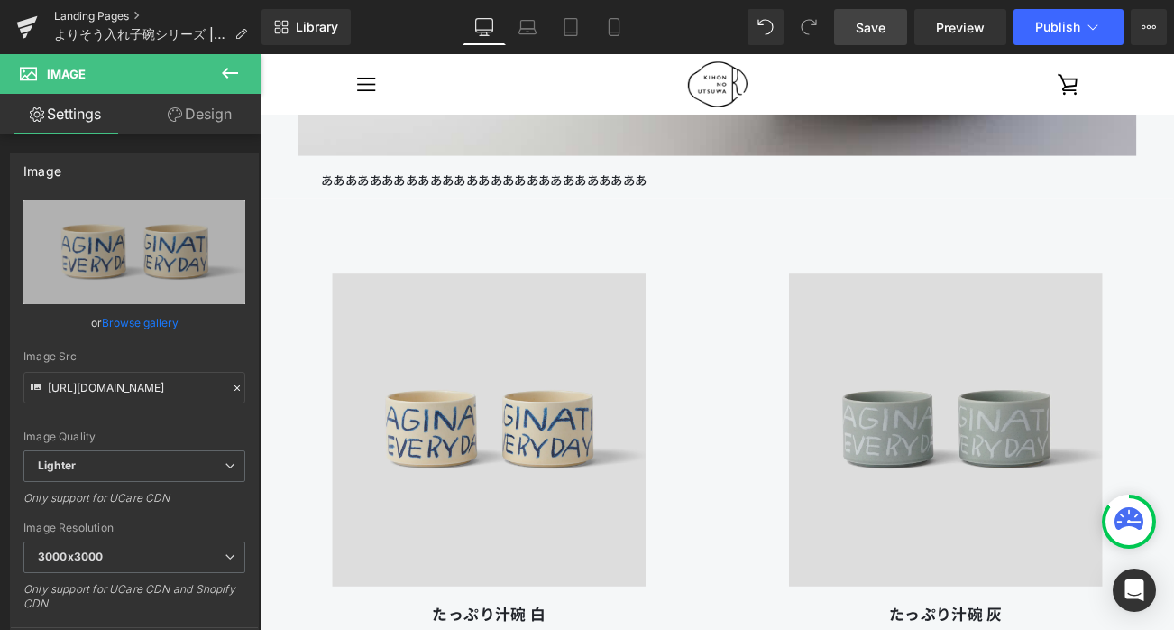
type input "C:\fakepath\250801_kihonutsuwa_103329.gif"
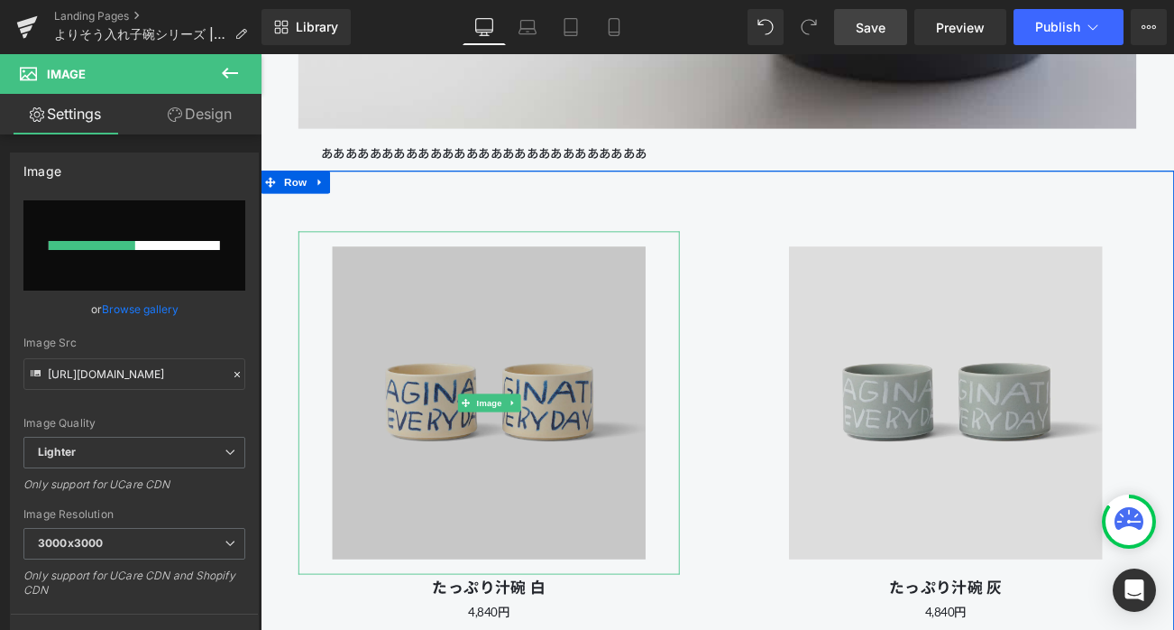
scroll to position [7689, 0]
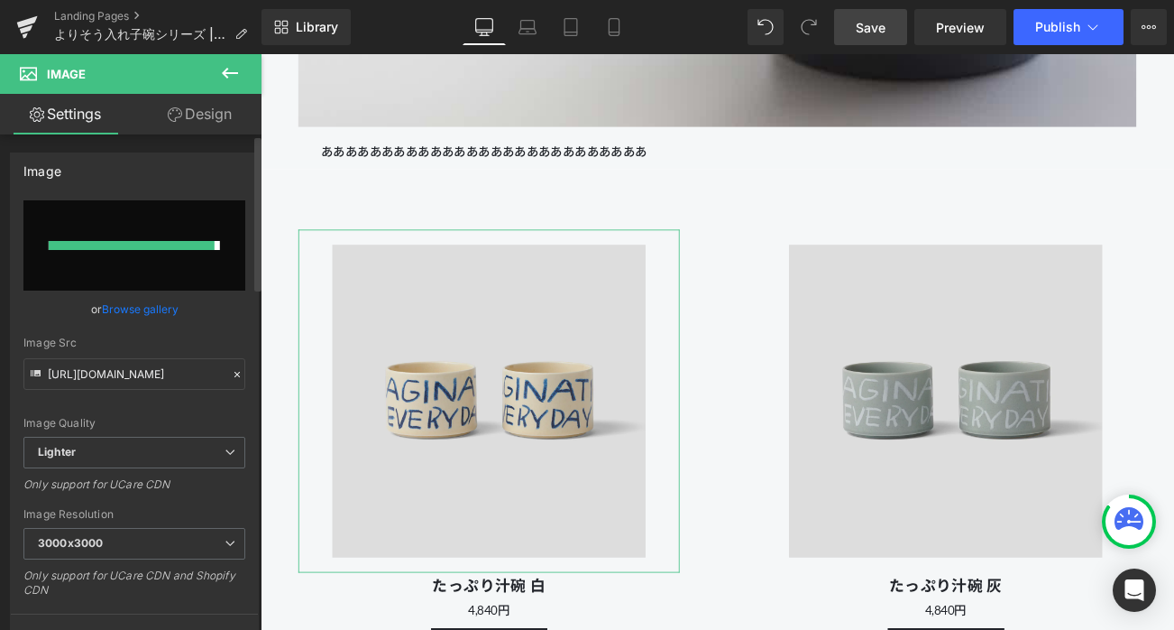
type input "[URL][DOMAIN_NAME]"
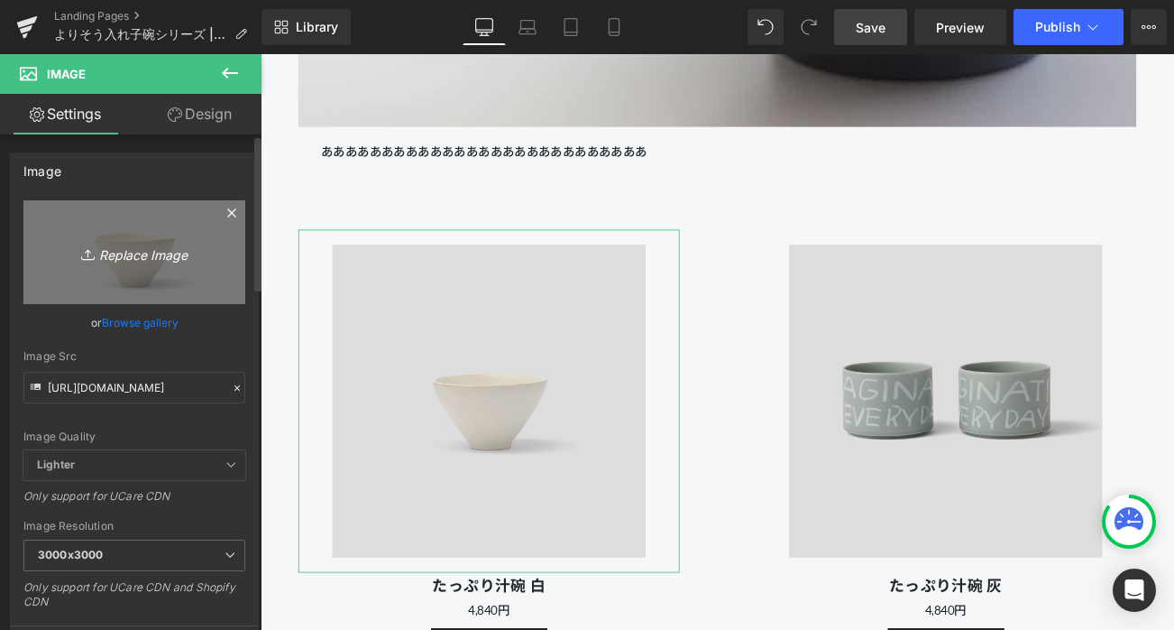
click at [146, 252] on icon "Replace Image" at bounding box center [134, 252] width 144 height 23
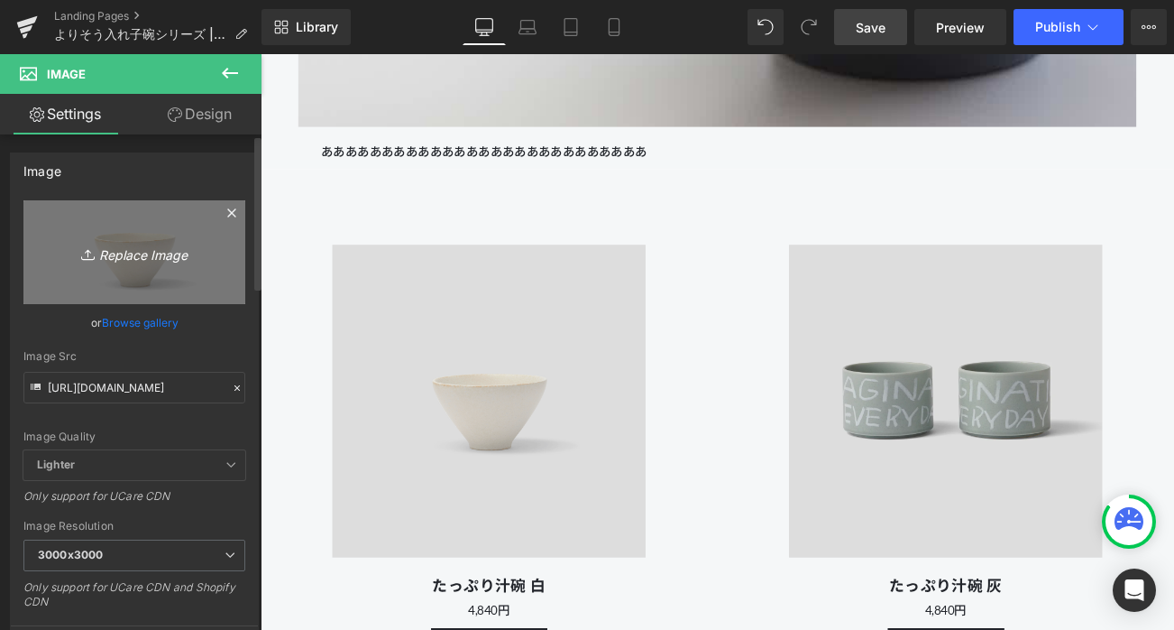
type input "C:\fakepath\250801_kihonutsuwa_103321.gif"
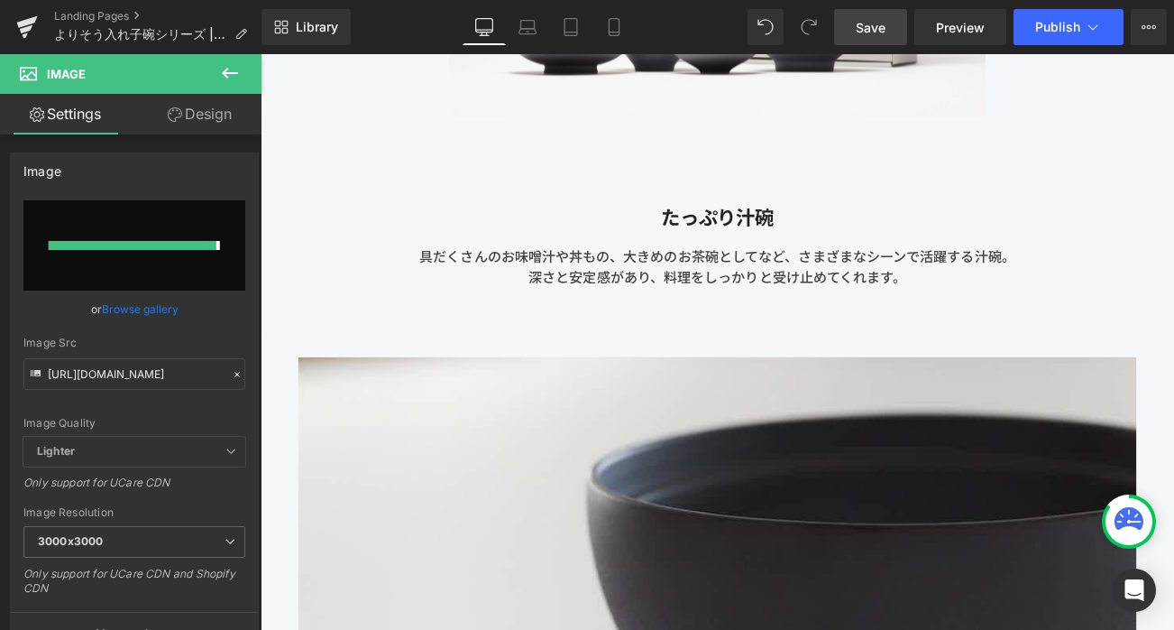
type input "[URL][DOMAIN_NAME]"
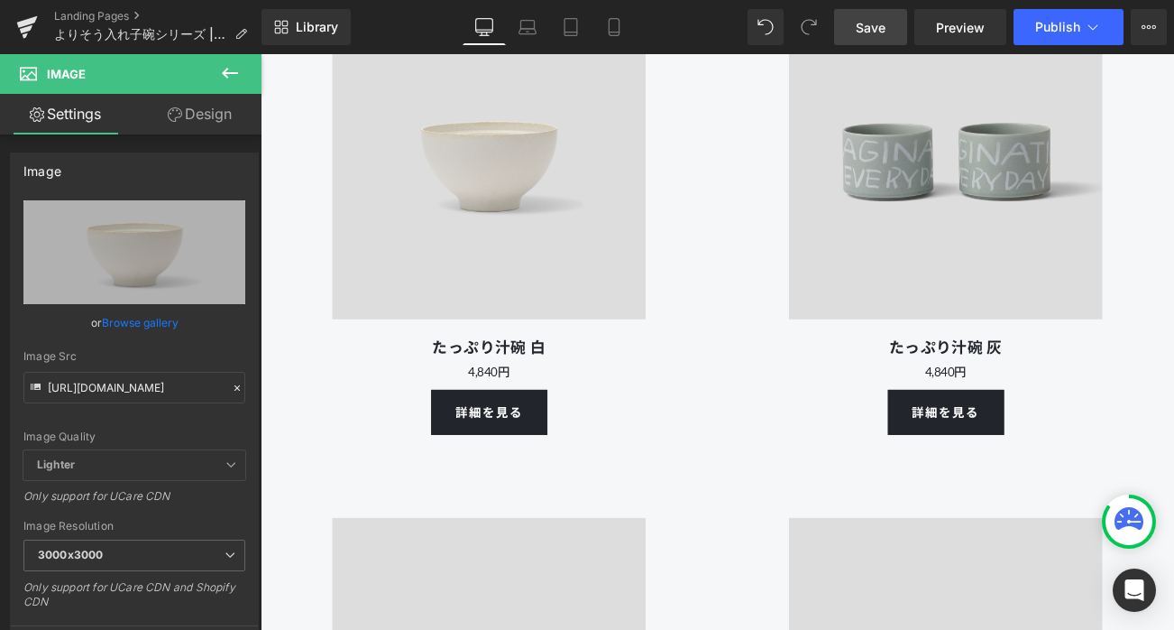
scroll to position [7984, 0]
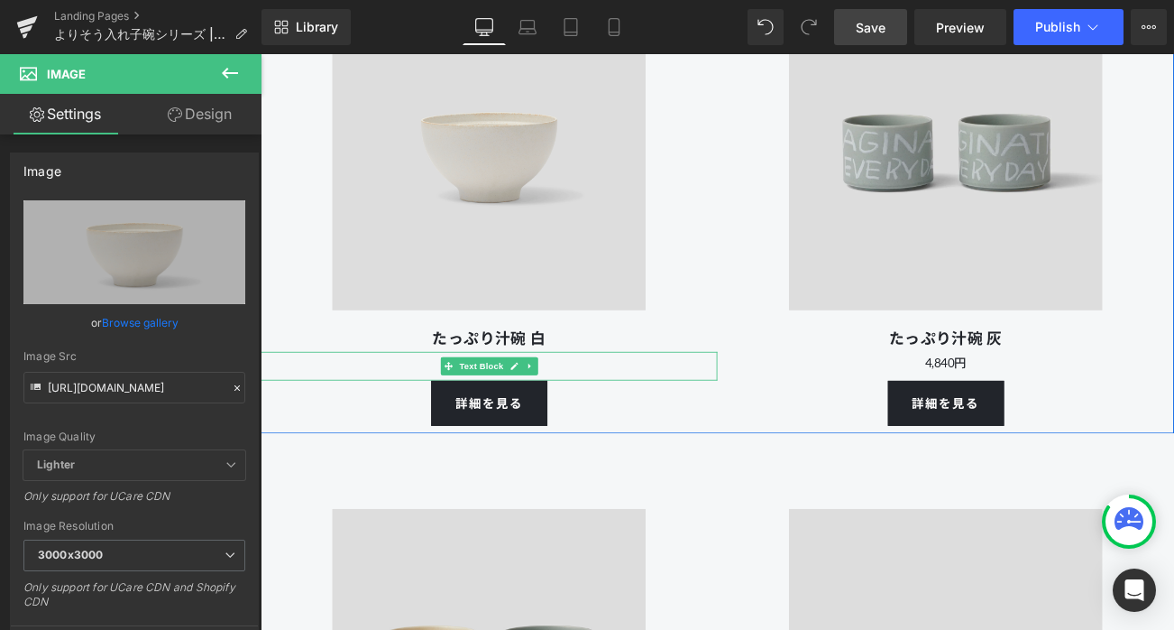
click at [628, 419] on p "4,840円" at bounding box center [534, 422] width 546 height 25
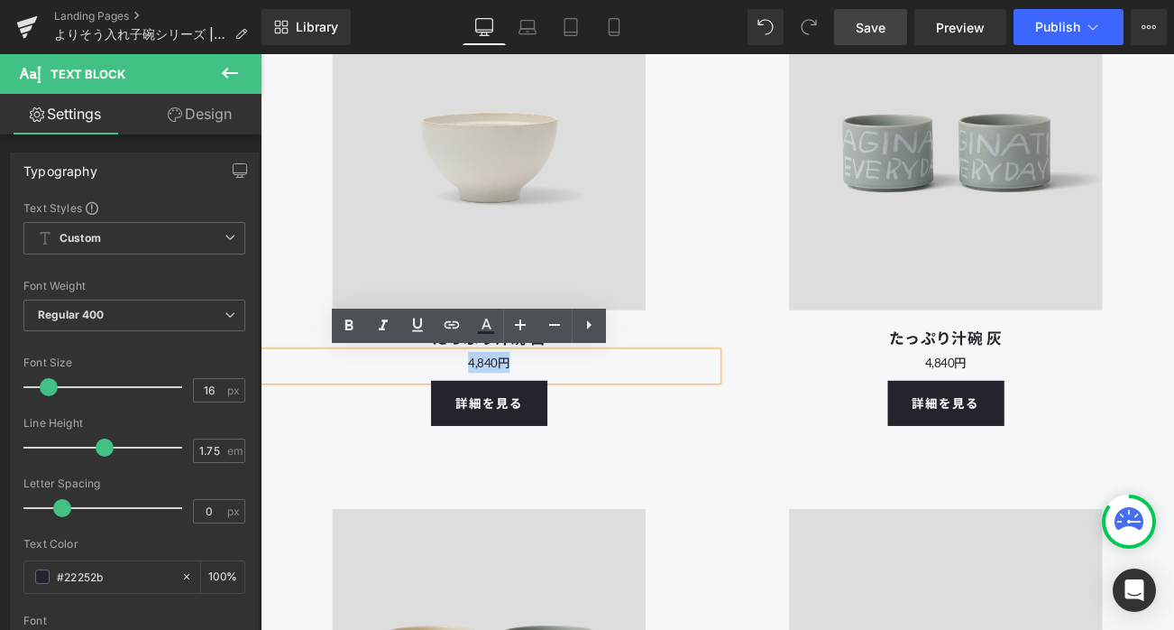
drag, startPoint x: 579, startPoint y: 424, endPoint x: 475, endPoint y: 424, distance: 103.7
click at [475, 424] on p "4,840円" at bounding box center [534, 422] width 546 height 25
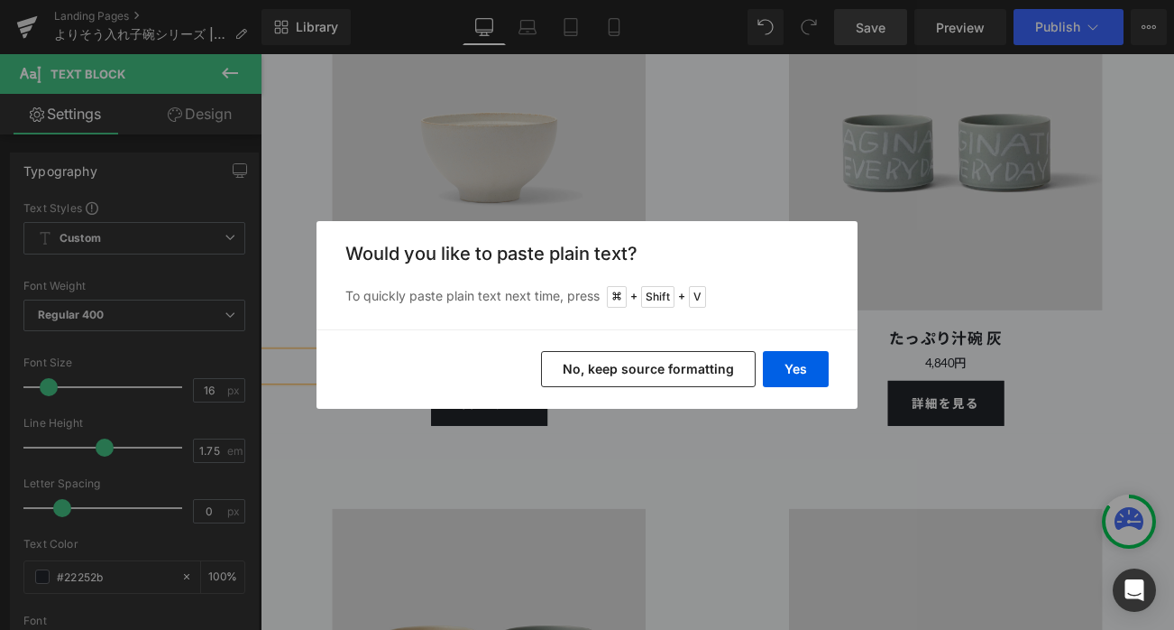
click at [647, 443] on div "Back to Library Insert Would you like to paste plain text? To quickly paste pla…" at bounding box center [587, 315] width 1174 height 630
drag, startPoint x: 784, startPoint y: 367, endPoint x: 624, endPoint y: 374, distance: 159.8
click at [784, 367] on button "Yes" at bounding box center [796, 369] width 66 height 36
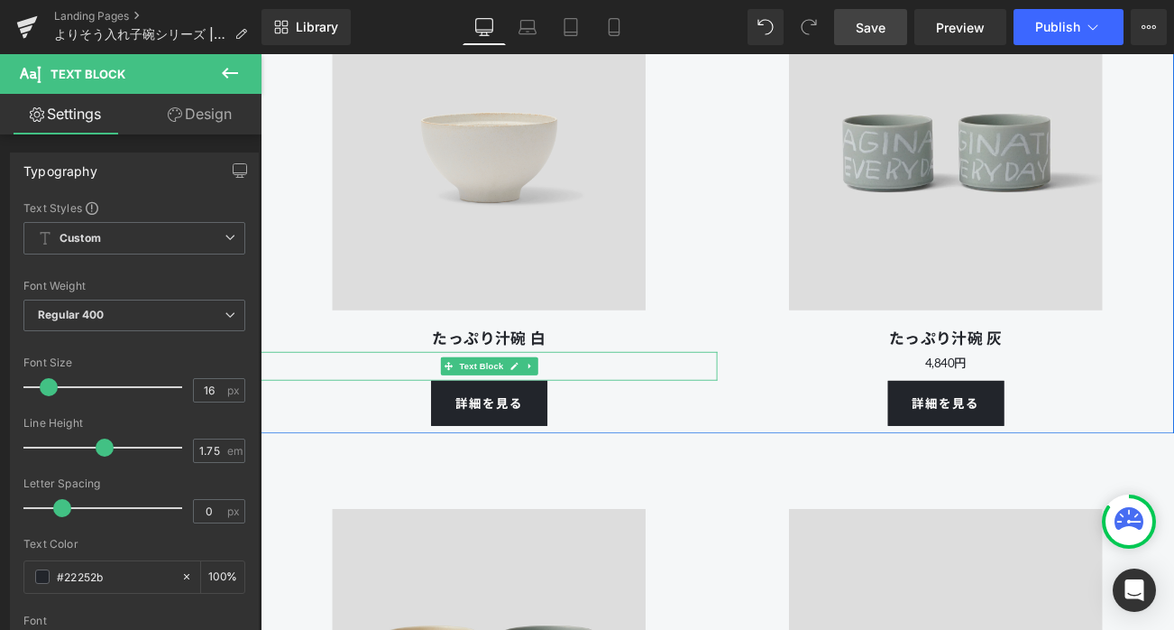
click at [625, 426] on p "¥3,080" at bounding box center [534, 422] width 546 height 25
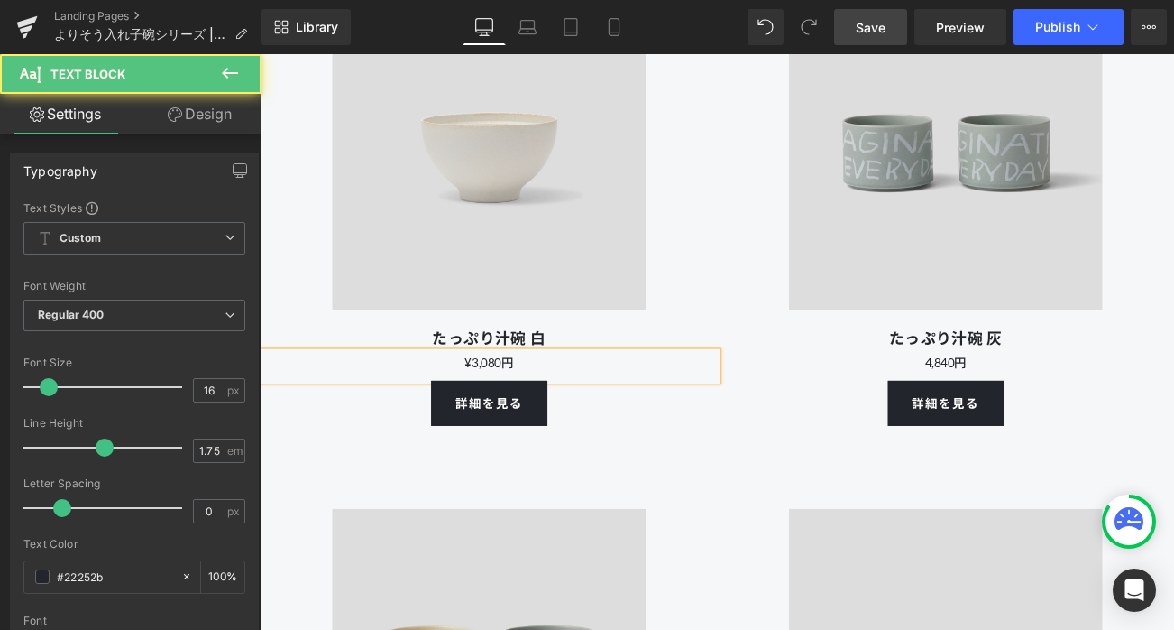
click at [514, 417] on p "¥3,080円" at bounding box center [534, 422] width 546 height 25
drag, startPoint x: 570, startPoint y: 424, endPoint x: 466, endPoint y: 424, distance: 103.7
click at [466, 424] on p "3,080円" at bounding box center [534, 422] width 546 height 25
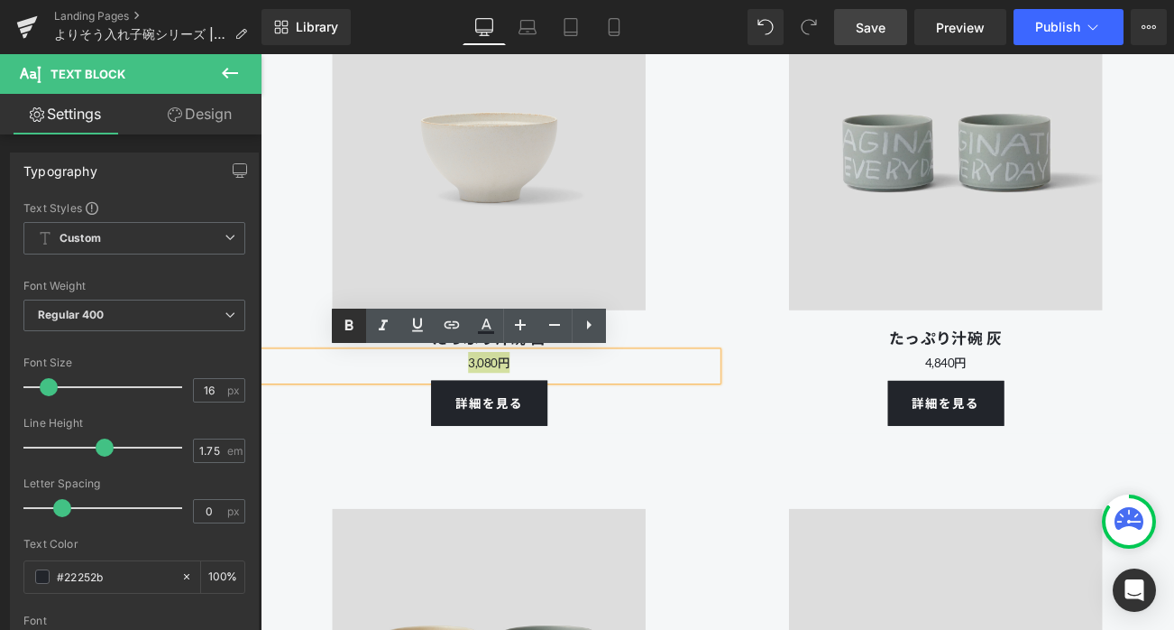
click at [349, 327] on icon at bounding box center [349, 326] width 22 height 22
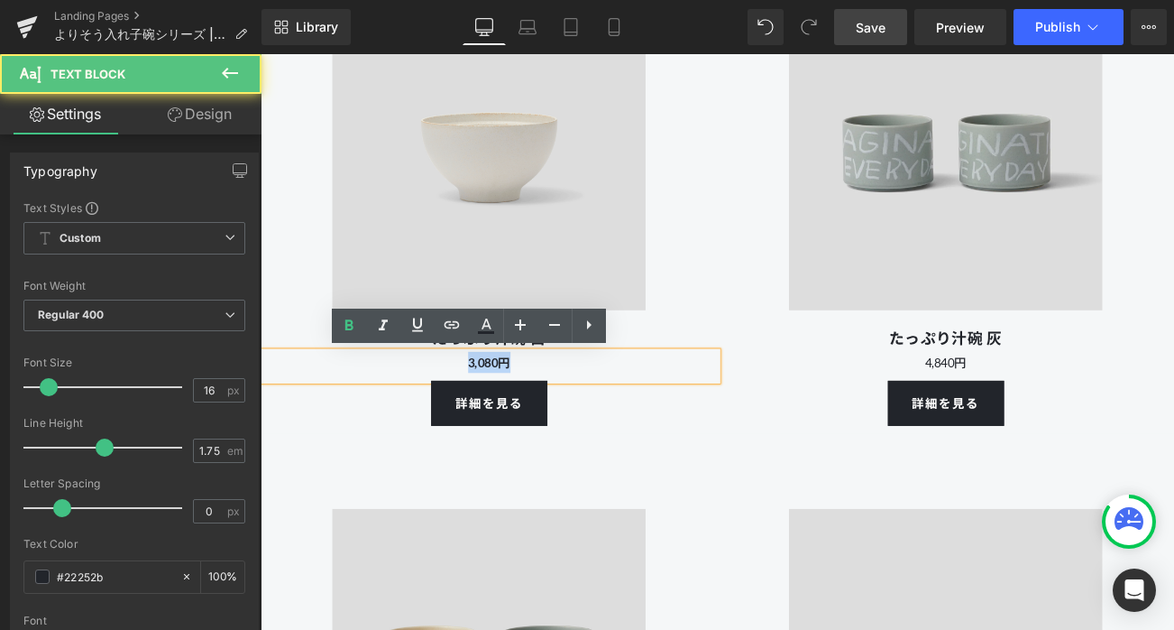
drag, startPoint x: 577, startPoint y: 428, endPoint x: 448, endPoint y: 428, distance: 129.0
click at [448, 428] on p "3,080円" at bounding box center [534, 422] width 546 height 25
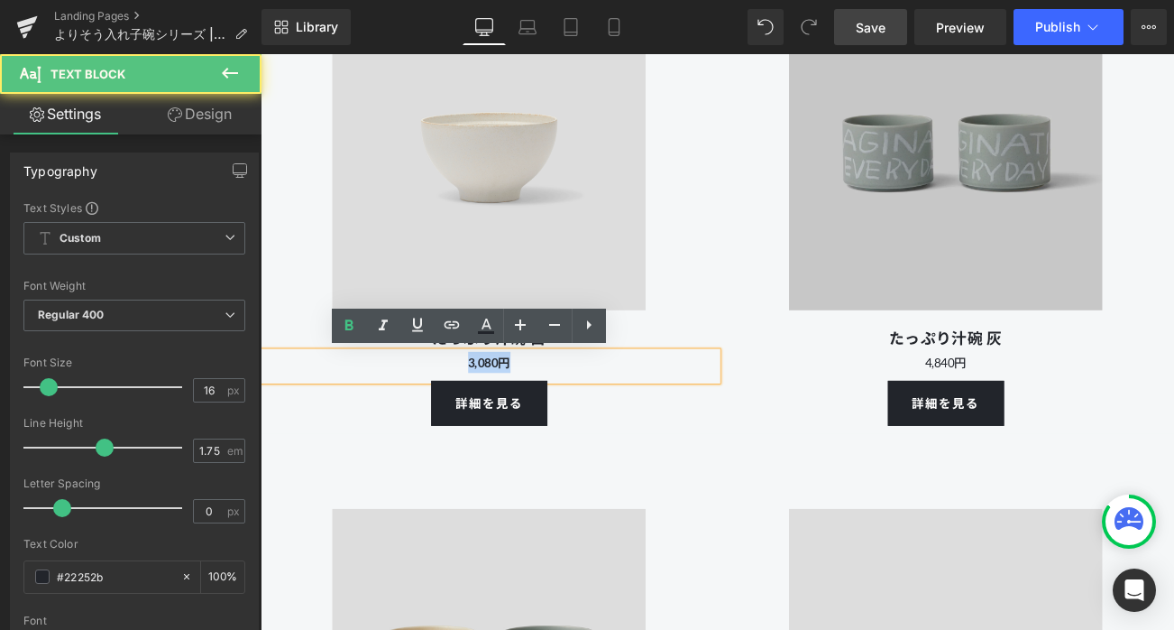
copy strong "3,080円"
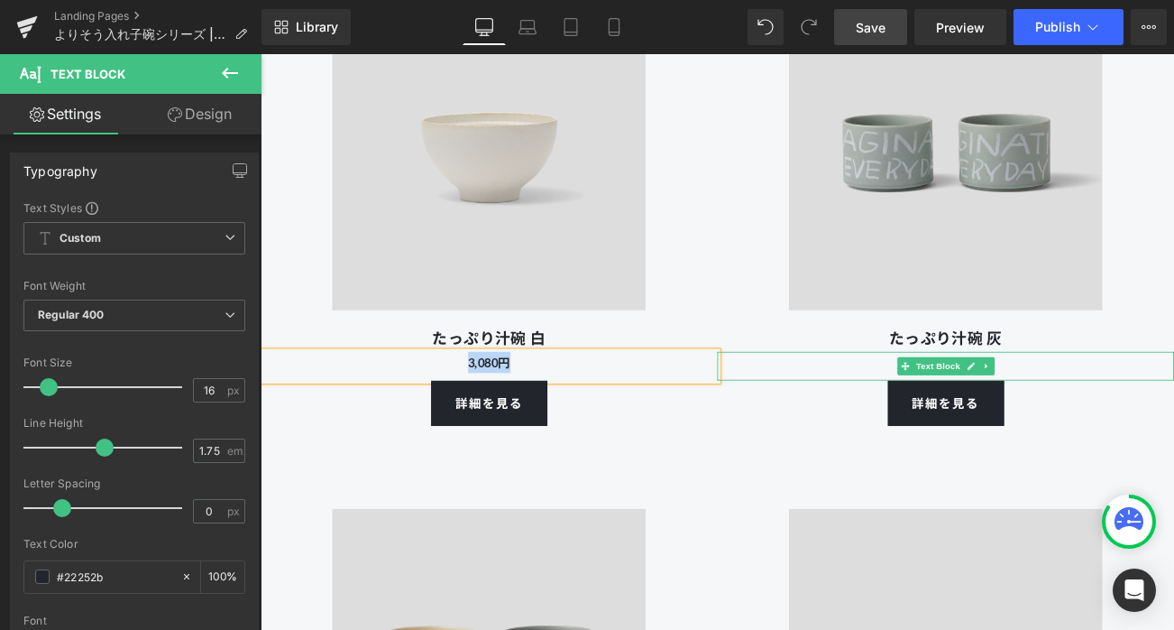
click at [1170, 419] on p "4,840円" at bounding box center [1079, 422] width 546 height 25
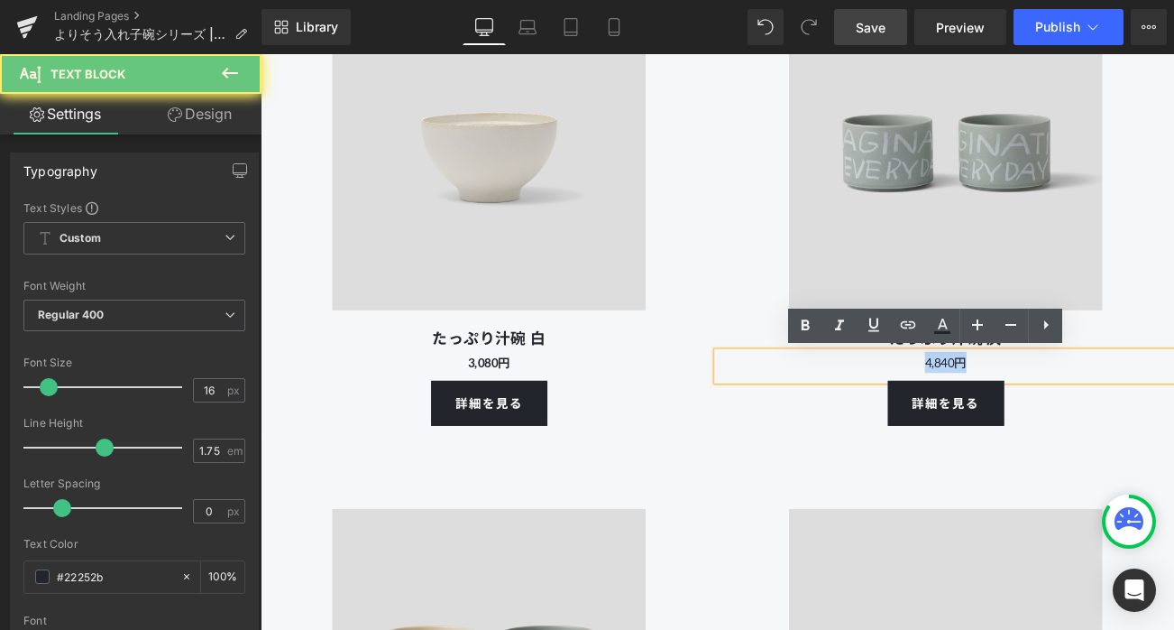
drag, startPoint x: 1159, startPoint y: 419, endPoint x: 937, endPoint y: 419, distance: 221.9
click at [937, 419] on p "4,840円" at bounding box center [1079, 422] width 546 height 25
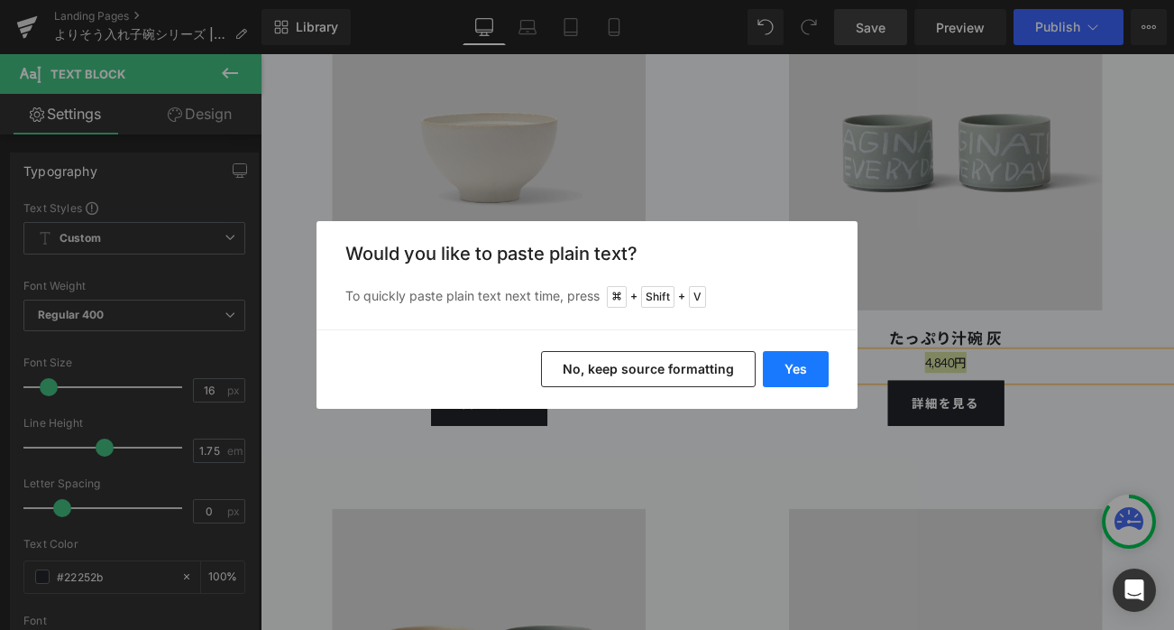
click at [766, 373] on button "Yes" at bounding box center [796, 369] width 66 height 36
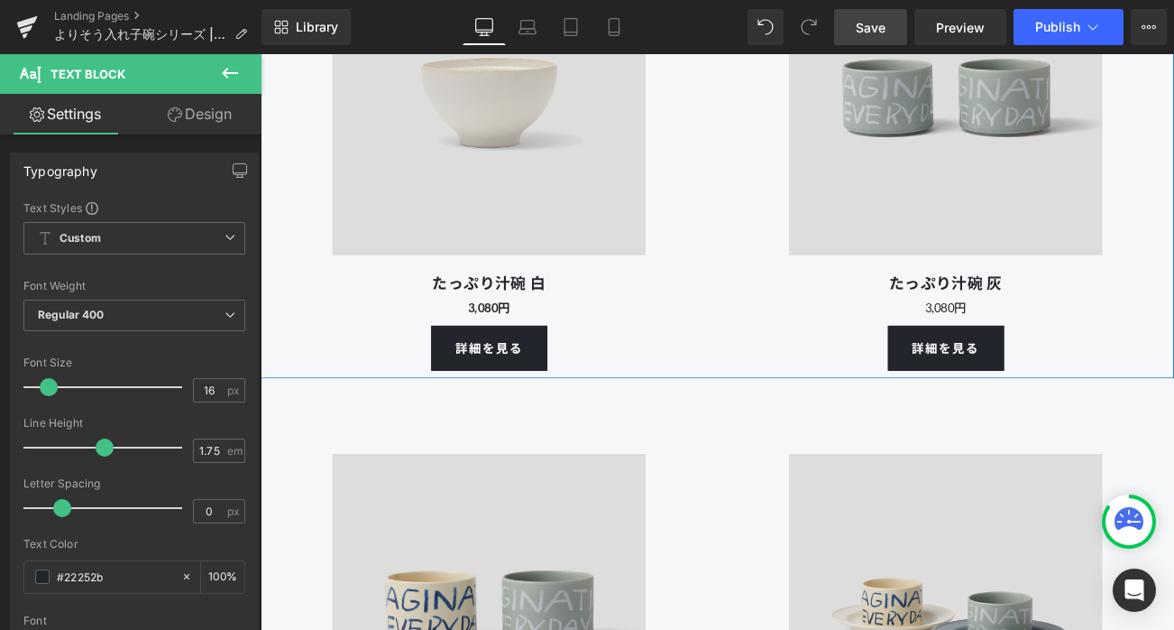
scroll to position [8062, 0]
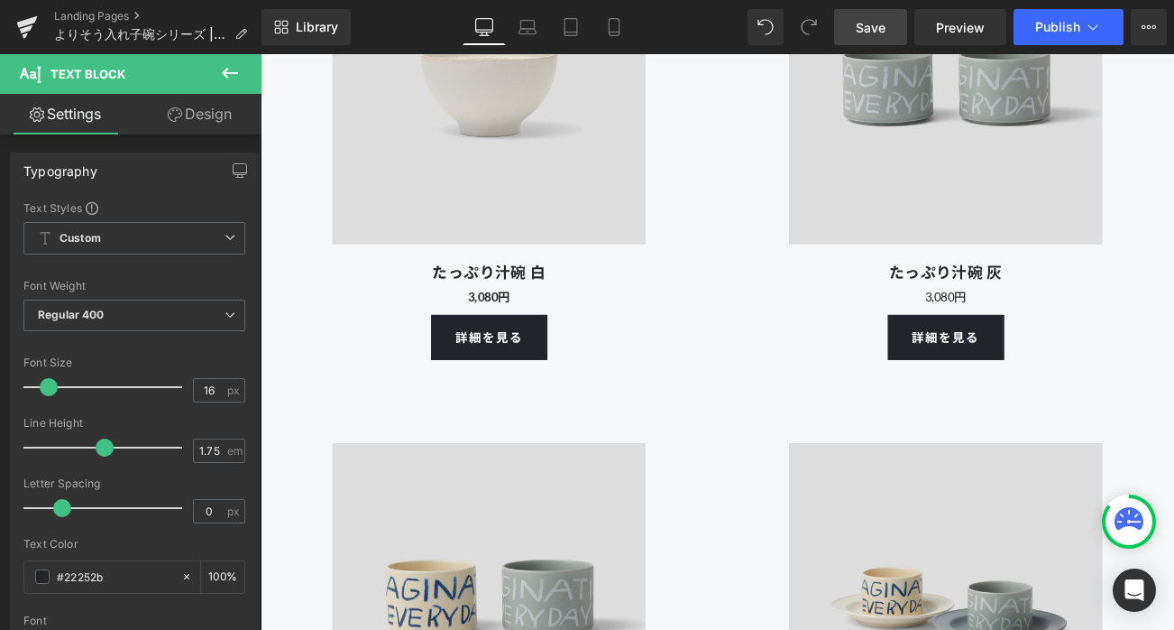
click at [1174, 348] on p "3,080円" at bounding box center [1079, 343] width 546 height 25
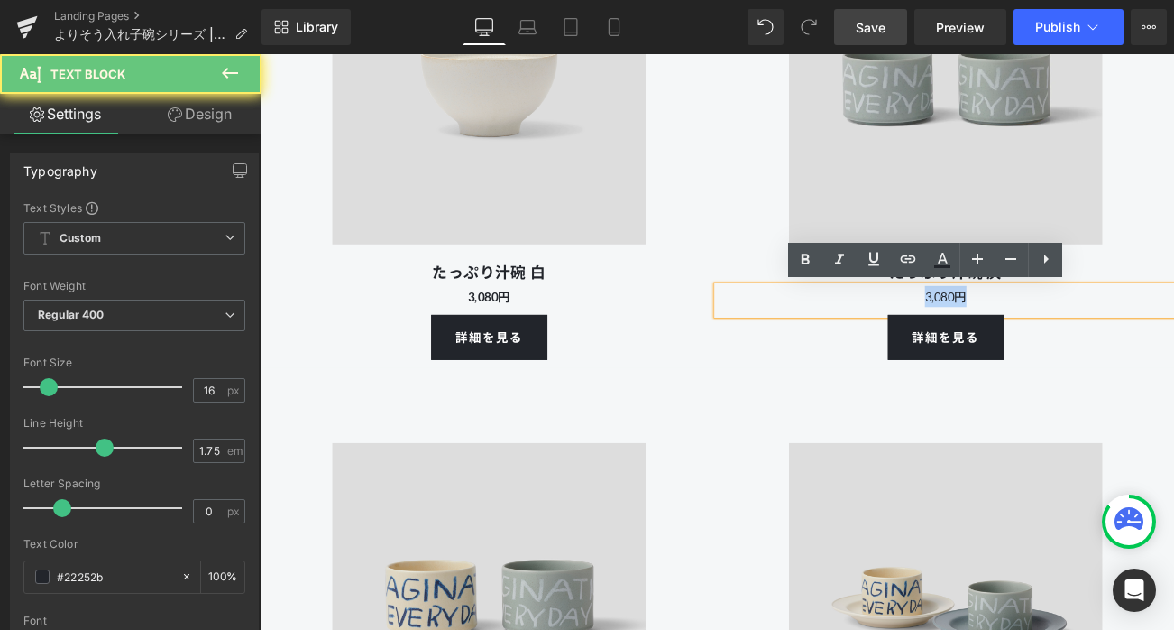
drag, startPoint x: 1211, startPoint y: 340, endPoint x: 930, endPoint y: 326, distance: 281.8
click at [930, 326] on div "Image たっぷり汁碗 灰 Heading 3,080円 Text Block 詳細を見る Button" at bounding box center [1079, 132] width 546 height 575
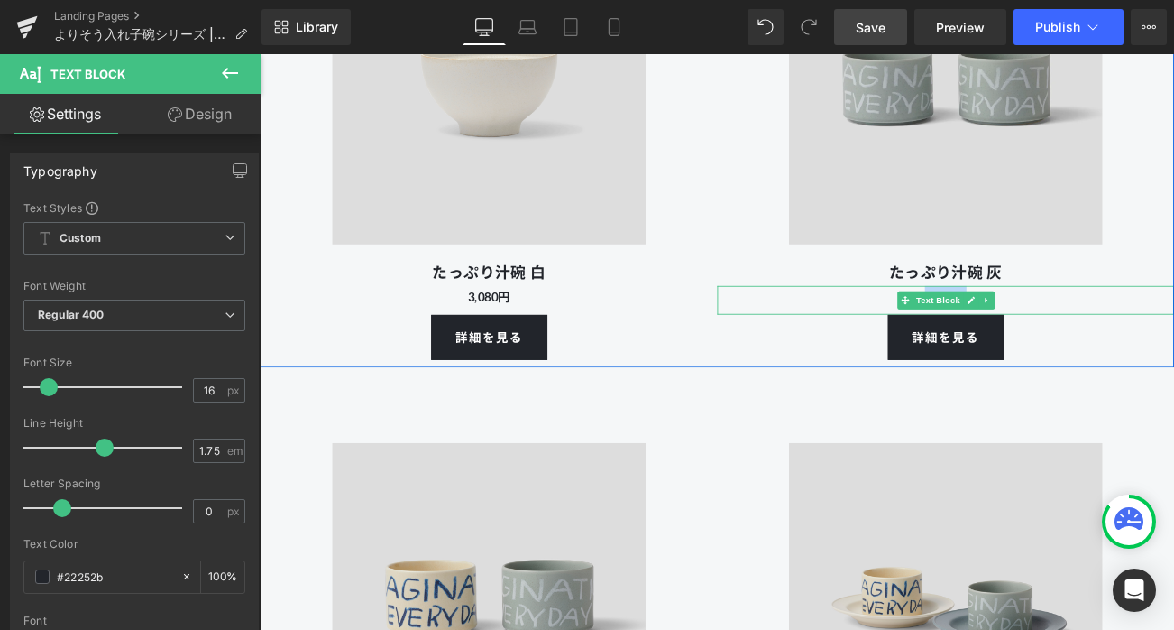
click at [1172, 341] on p "3,080円" at bounding box center [1079, 343] width 546 height 25
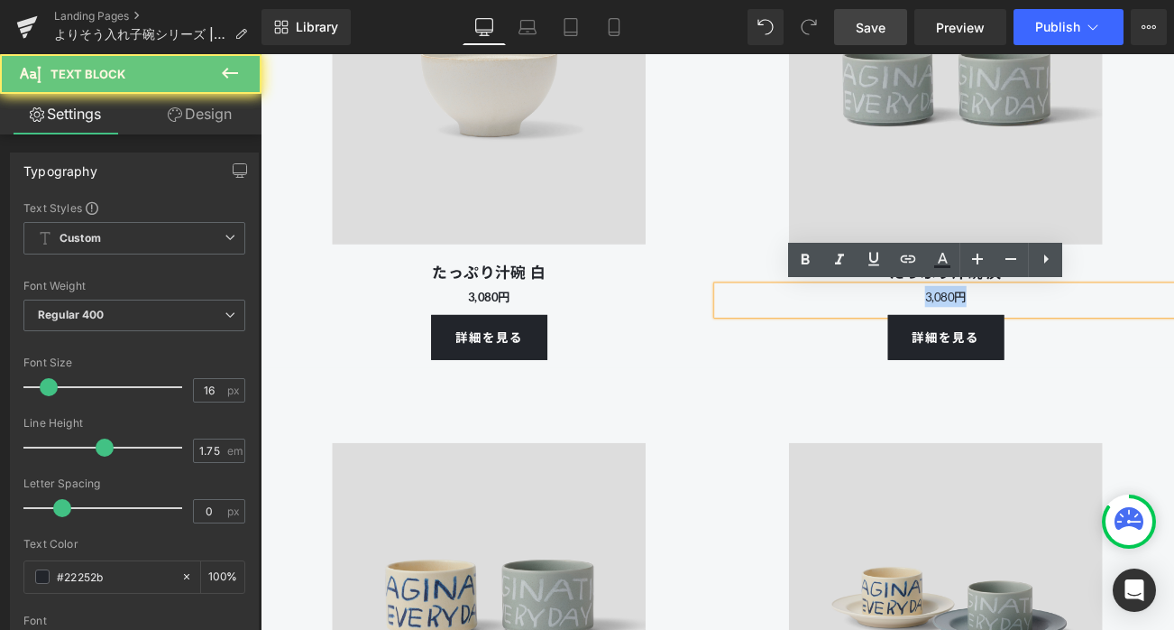
drag, startPoint x: 1156, startPoint y: 347, endPoint x: 1037, endPoint y: 347, distance: 119.1
click at [1037, 347] on p "3,080円" at bounding box center [1079, 343] width 546 height 25
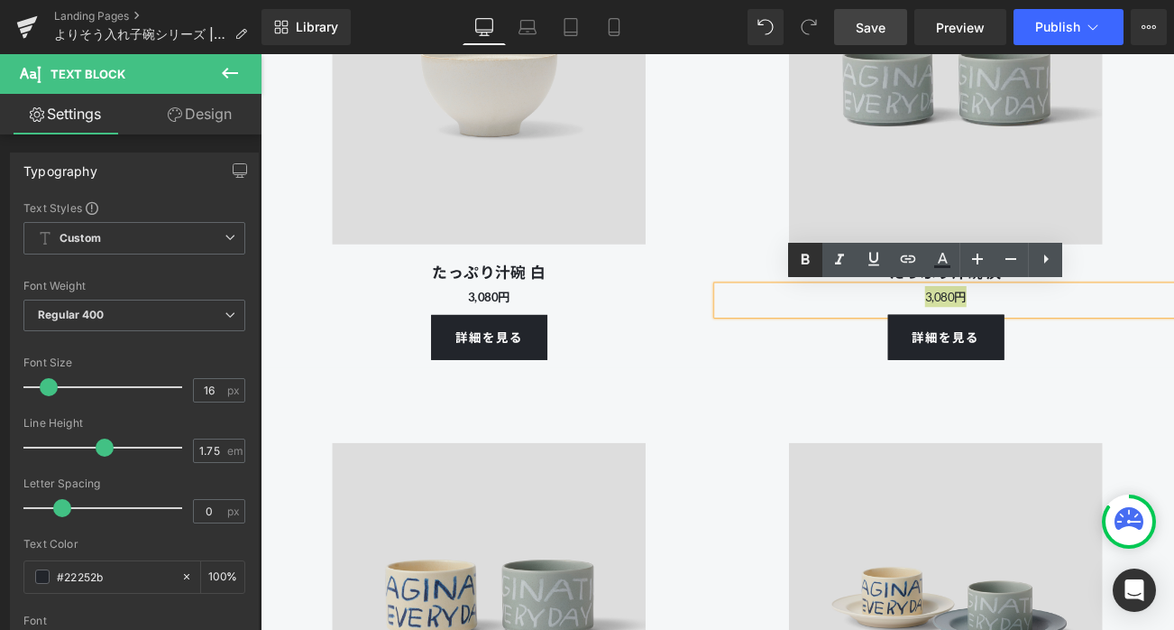
click at [800, 264] on icon at bounding box center [806, 260] width 22 height 22
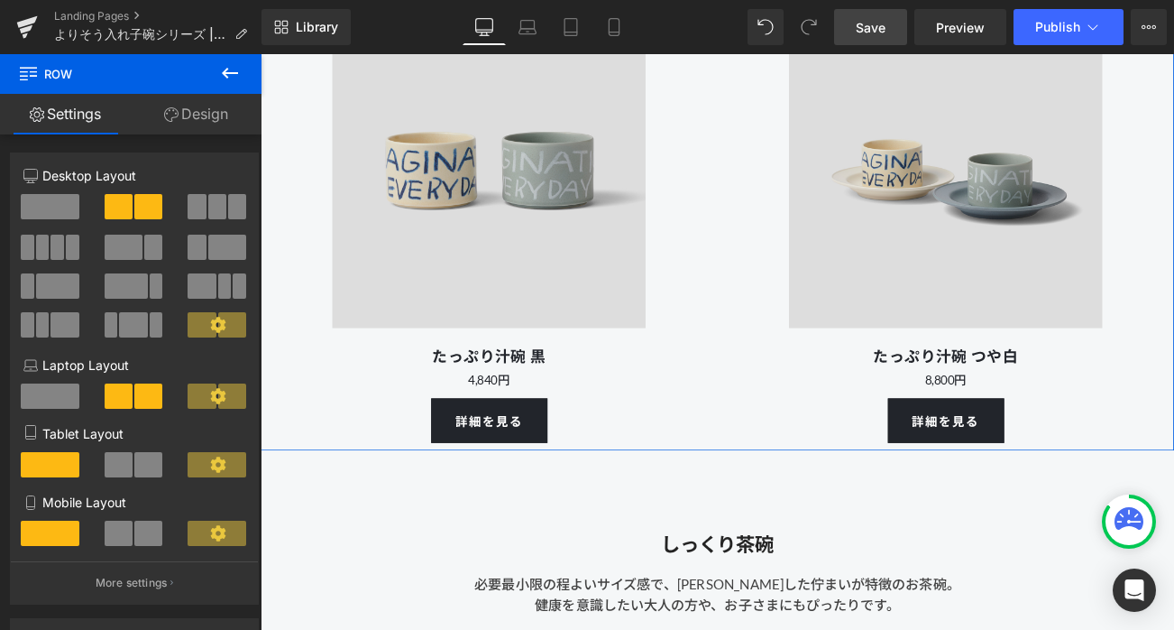
scroll to position [8593, 0]
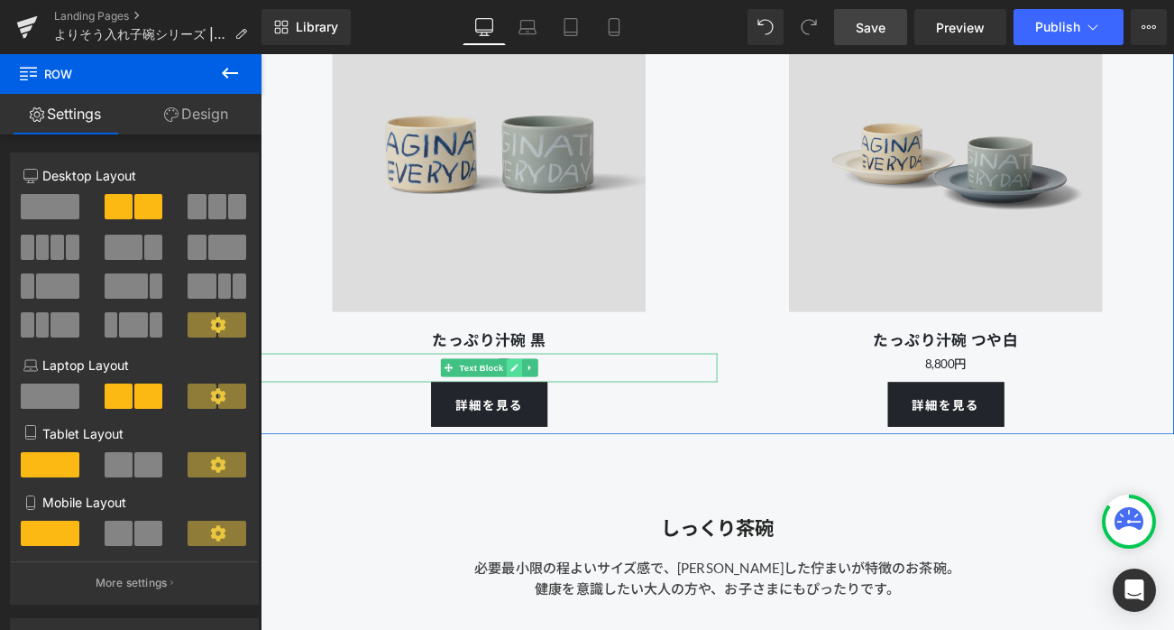
click at [571, 428] on link at bounding box center [563, 429] width 19 height 22
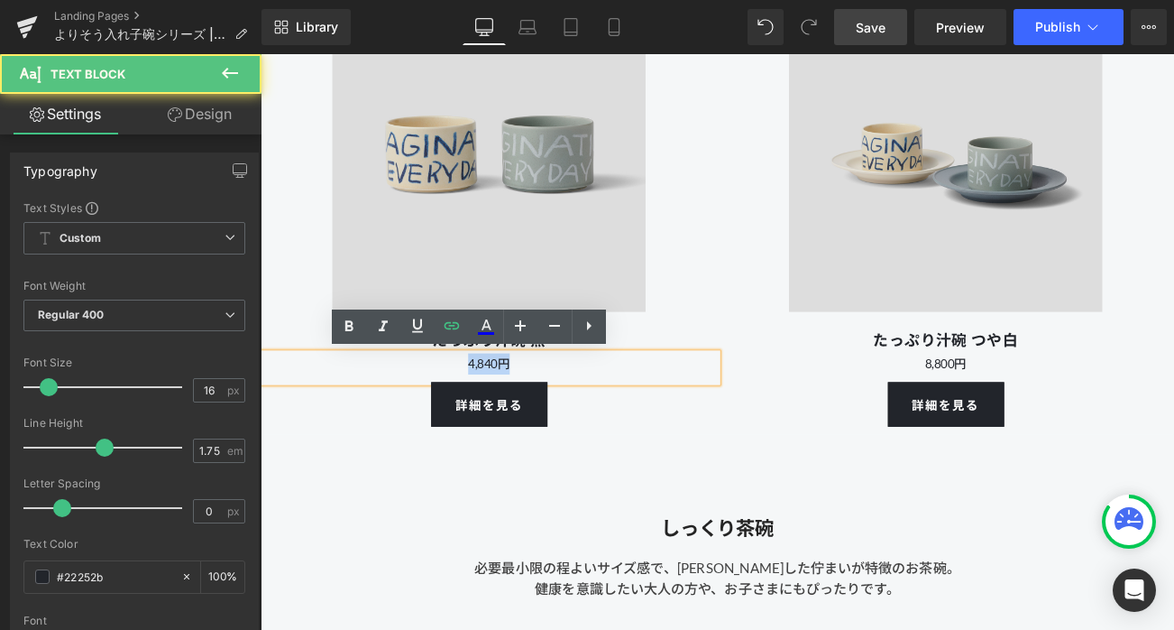
drag, startPoint x: 620, startPoint y: 427, endPoint x: 493, endPoint y: 418, distance: 126.6
click at [493, 418] on p "4,840円" at bounding box center [534, 423] width 546 height 25
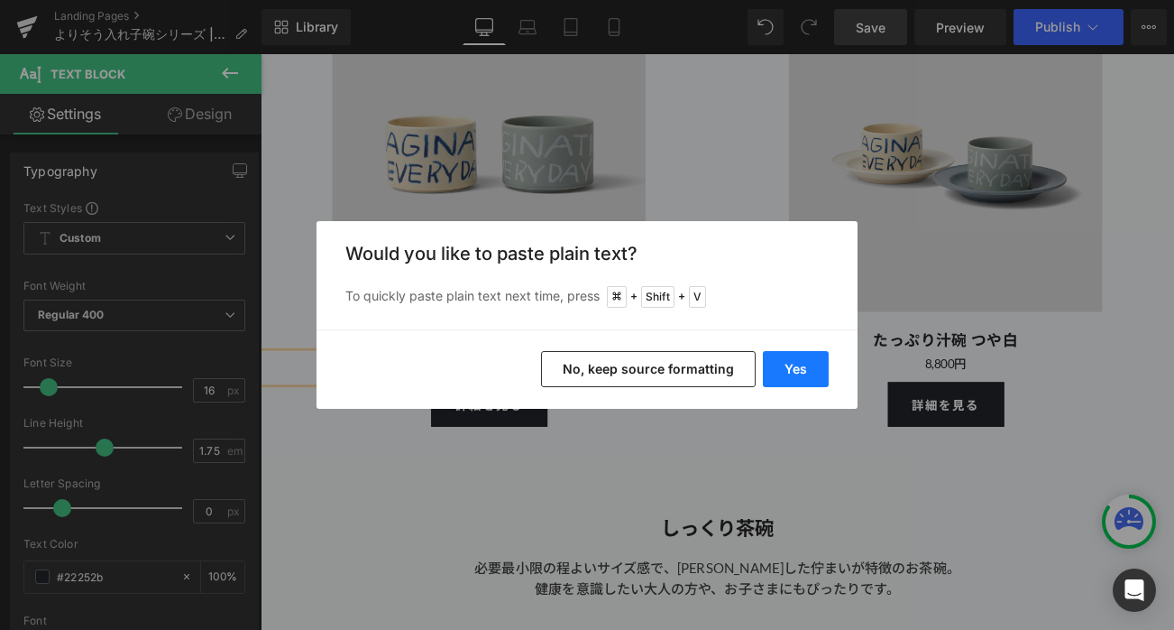
click at [803, 364] on button "Yes" at bounding box center [796, 369] width 66 height 36
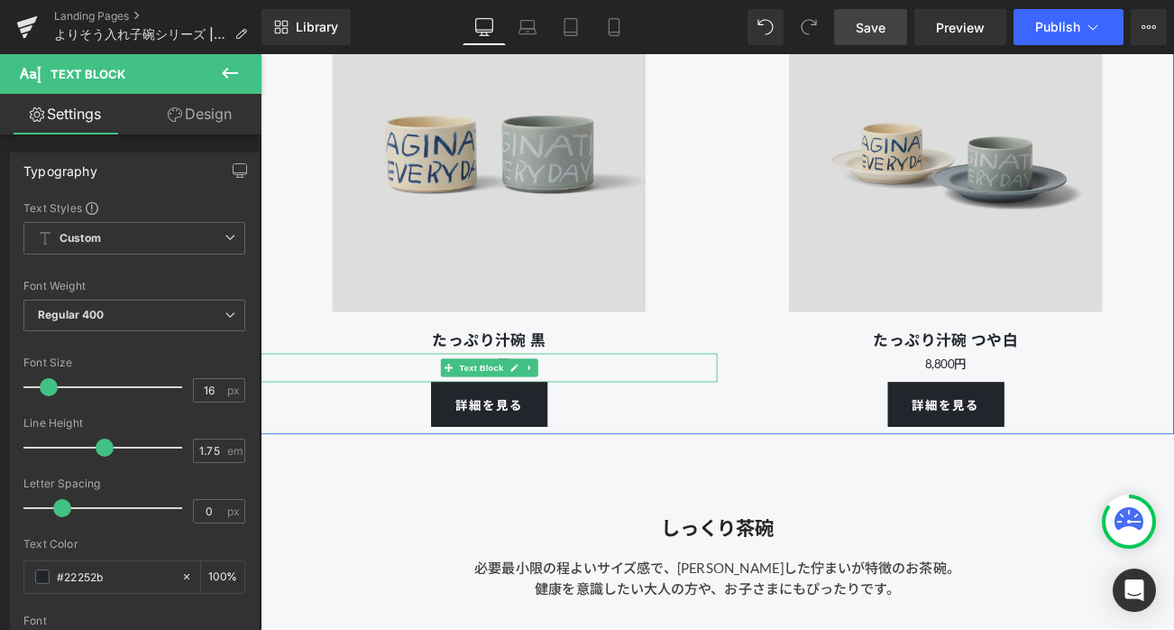
click at [643, 430] on p "3,080円" at bounding box center [534, 423] width 546 height 25
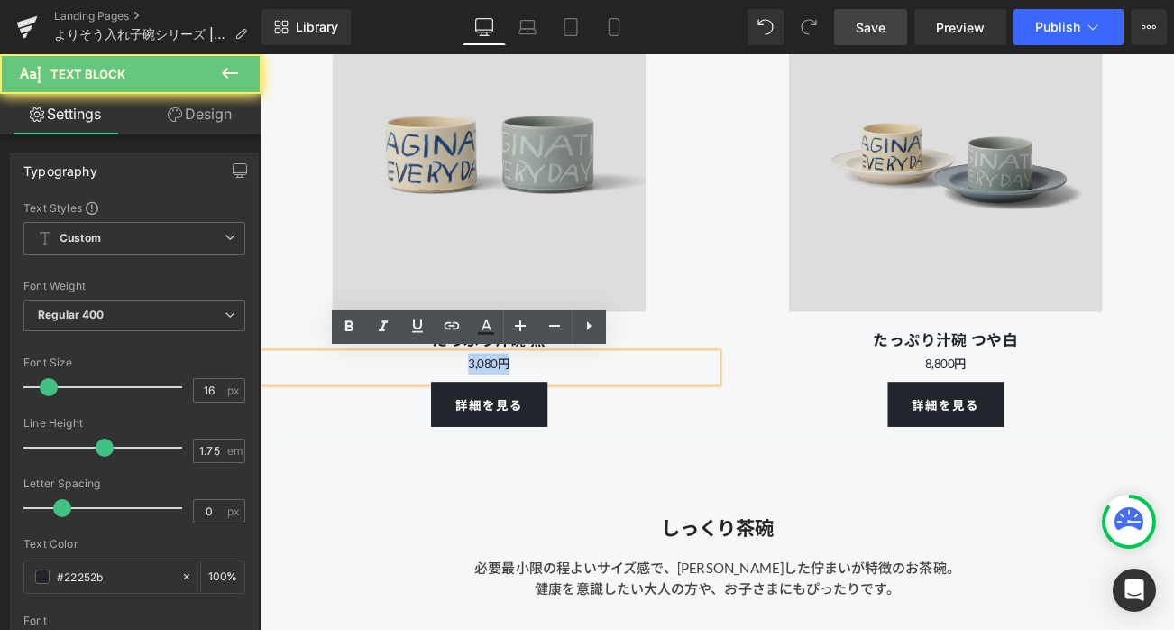
drag, startPoint x: 644, startPoint y: 430, endPoint x: 432, endPoint y: 430, distance: 212.0
click at [432, 430] on p "3,080円" at bounding box center [534, 423] width 546 height 25
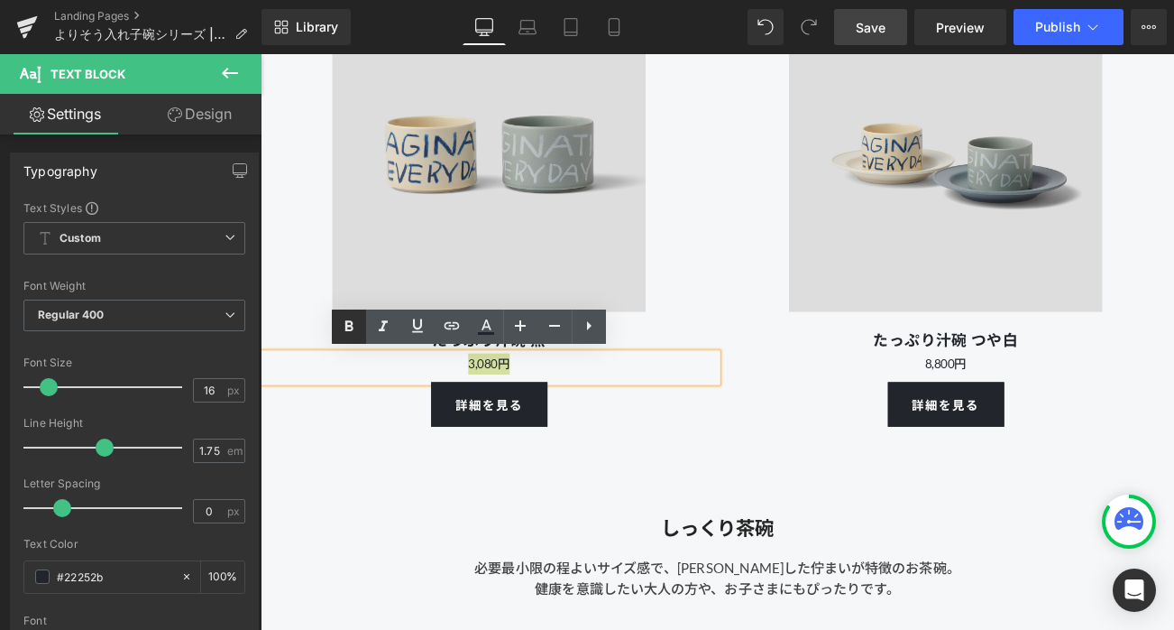
click at [354, 327] on icon at bounding box center [349, 327] width 22 height 22
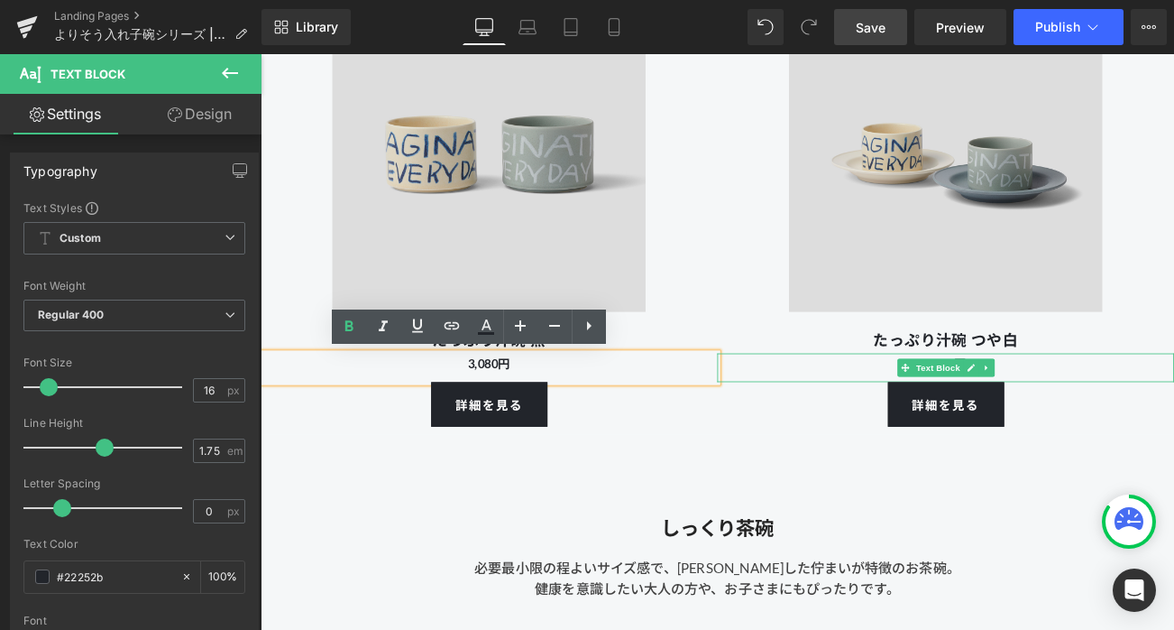
click at [1174, 430] on p "8,800円" at bounding box center [1079, 423] width 546 height 25
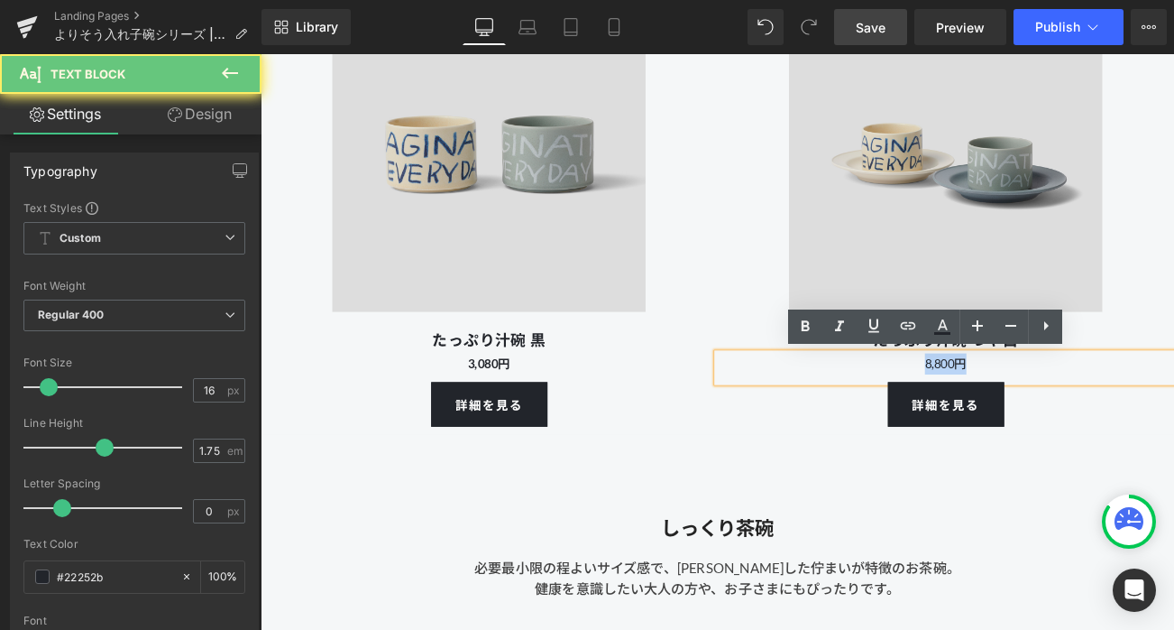
drag, startPoint x: 1197, startPoint y: 421, endPoint x: 981, endPoint y: 434, distance: 216.9
click at [981, 434] on p "8,800円" at bounding box center [1079, 423] width 546 height 25
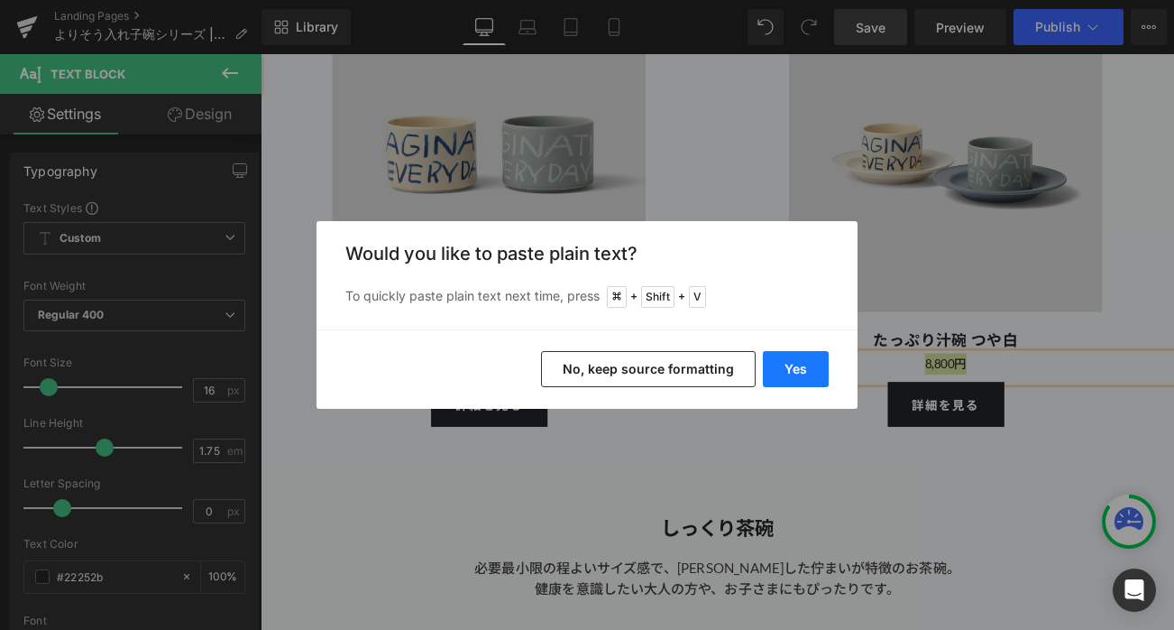
click at [777, 372] on button "Yes" at bounding box center [796, 369] width 66 height 36
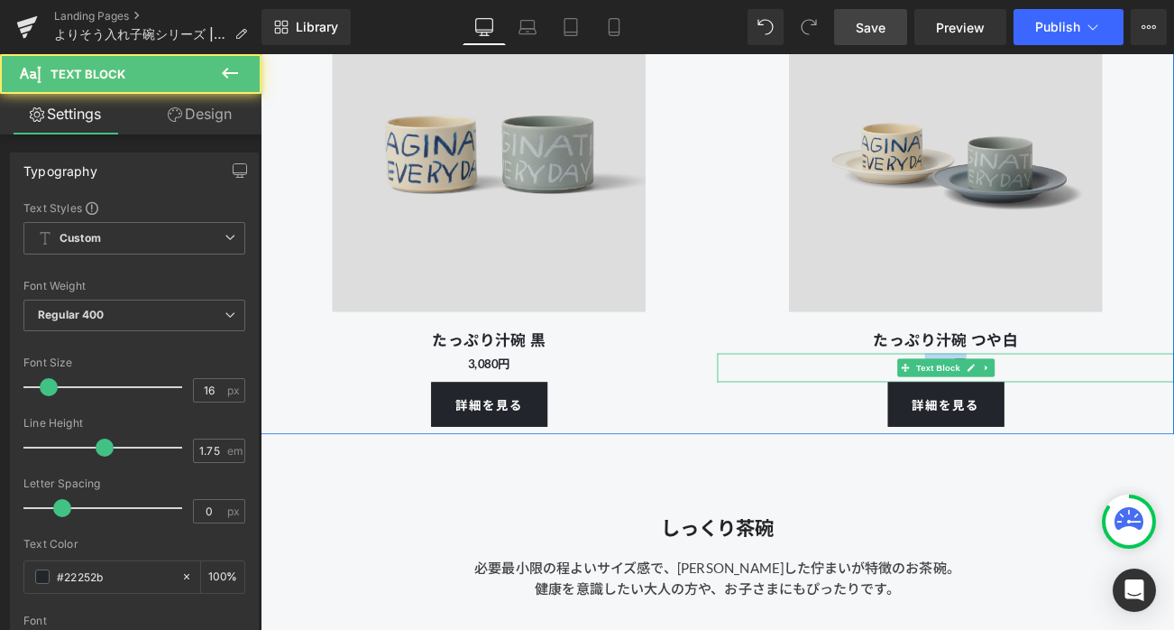
drag, startPoint x: 1180, startPoint y: 426, endPoint x: 963, endPoint y: 417, distance: 216.7
click at [963, 417] on p "3,080円" at bounding box center [1079, 423] width 546 height 25
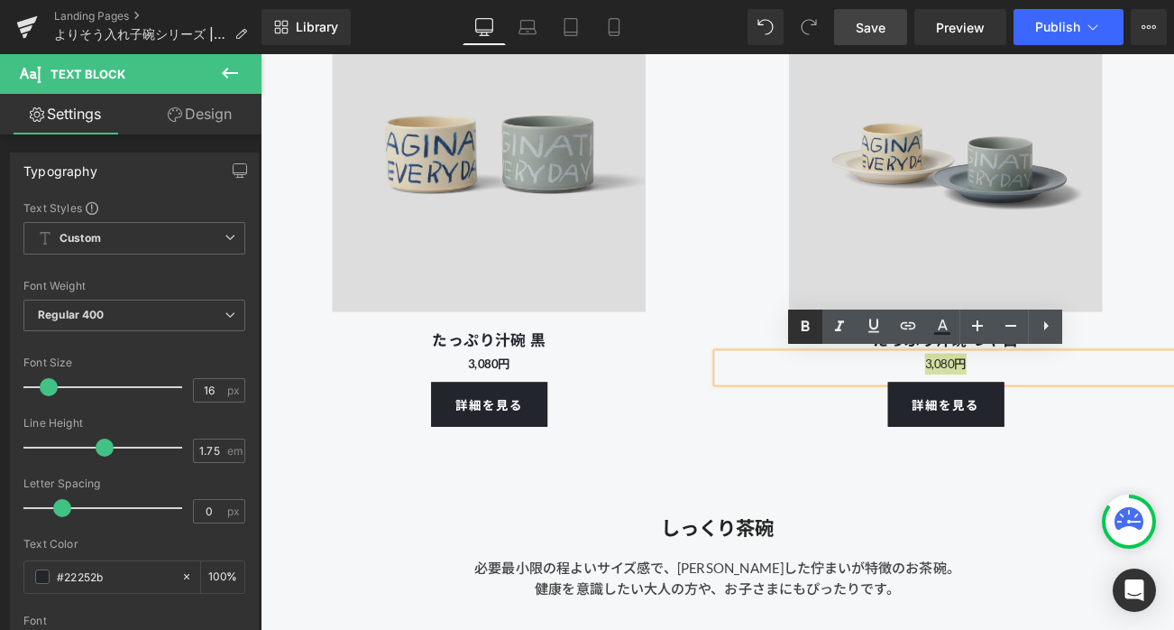
click at [808, 327] on icon at bounding box center [806, 326] width 8 height 11
click at [824, 238] on div "Image たっぷり汁碗 つや白 Heading 3,080円 Text Block 詳細を見る Button" at bounding box center [1079, 212] width 546 height 575
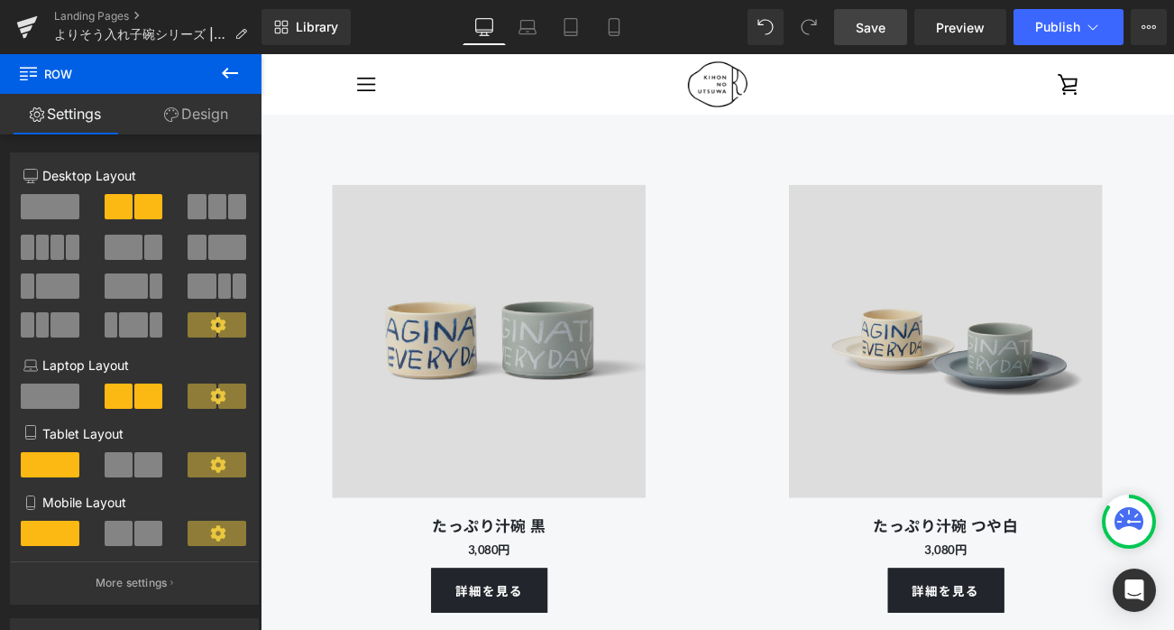
scroll to position [8340, 0]
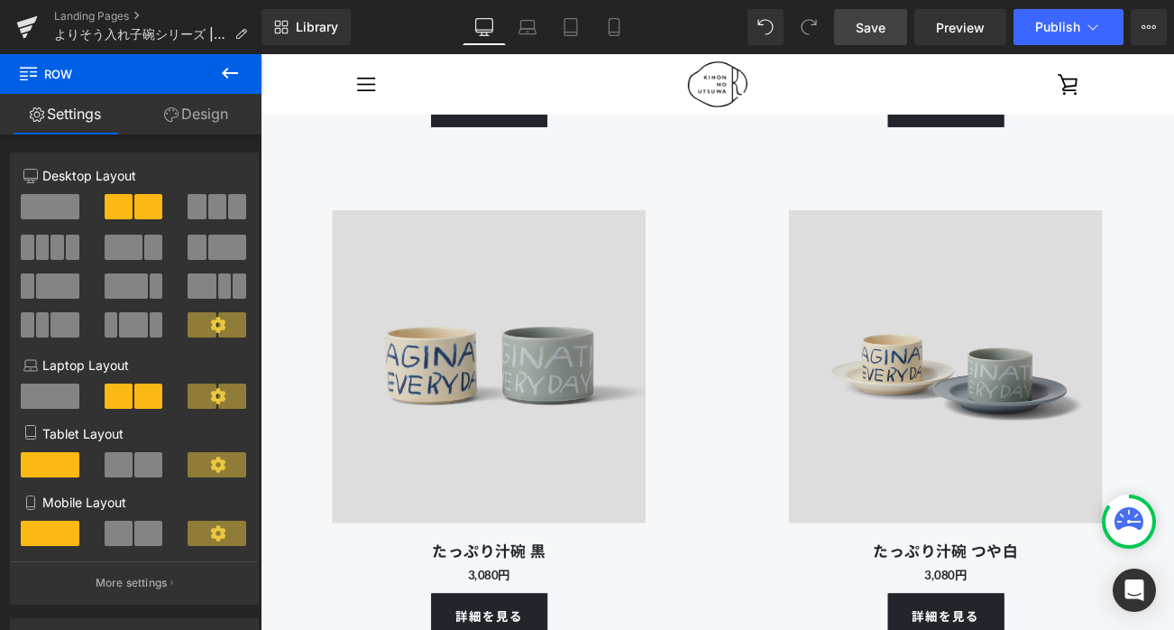
click at [842, 32] on link "Save" at bounding box center [870, 27] width 73 height 36
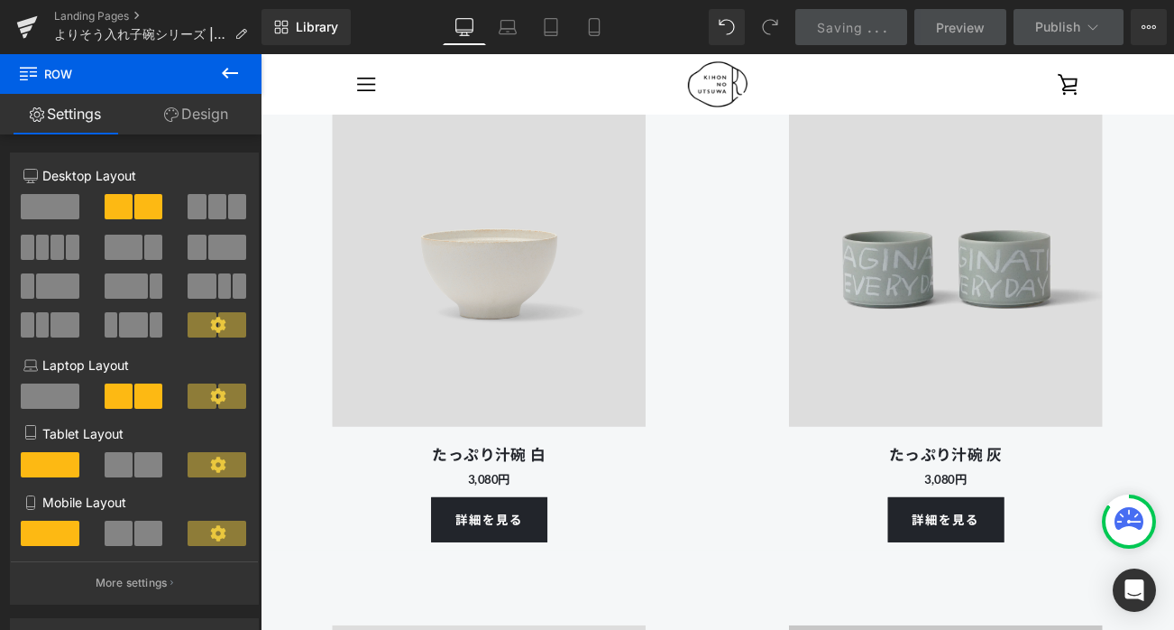
scroll to position [7837, 0]
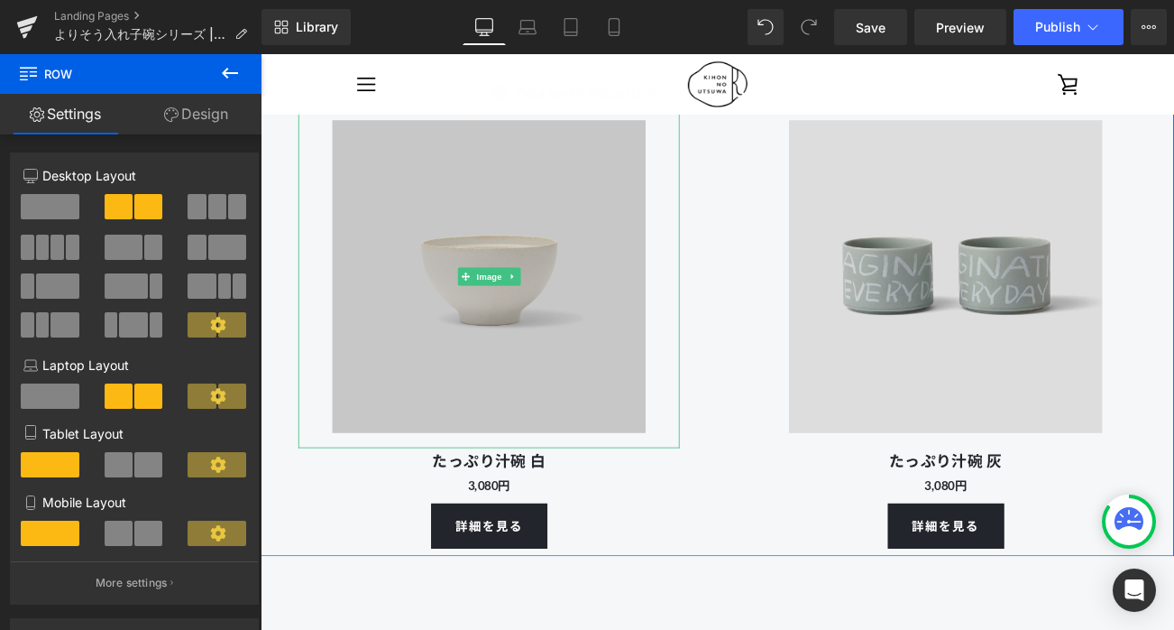
click at [533, 389] on img at bounding box center [533, 320] width 410 height 410
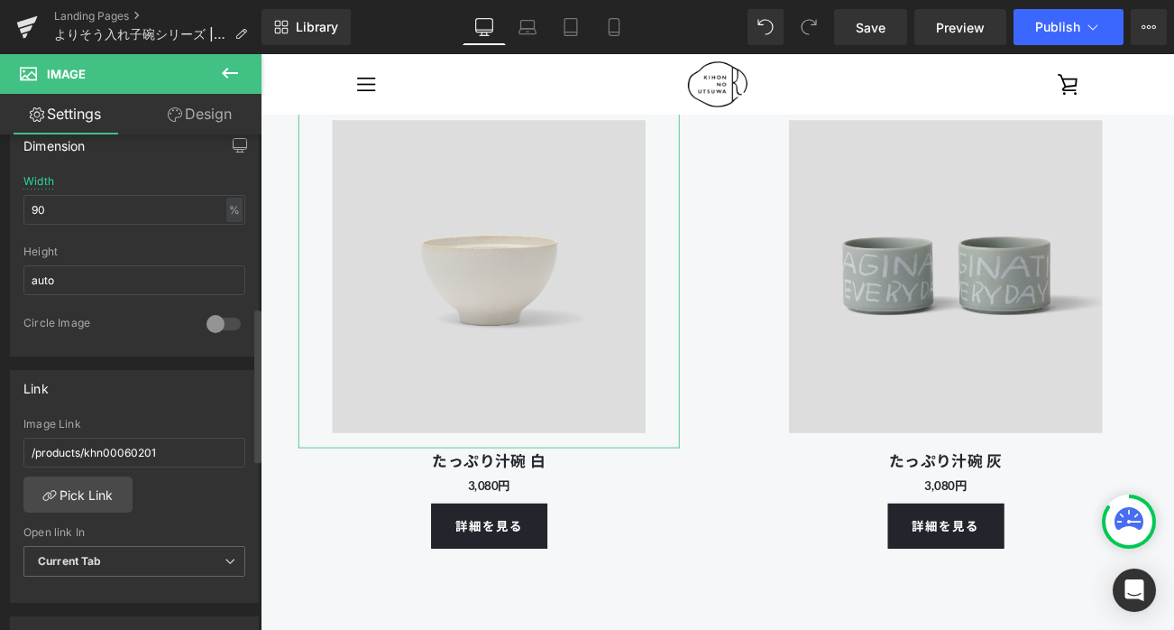
scroll to position [556, 0]
drag, startPoint x: 86, startPoint y: 448, endPoint x: 180, endPoint y: 450, distance: 94.7
click at [180, 450] on input "/products/khn00060201" at bounding box center [134, 452] width 222 height 30
type input "/products/khn00070101"
click at [175, 404] on div "Link /products/khn00070101 Image Link /products/khn00070101 Pick Link Current T…" at bounding box center [134, 486] width 249 height 234
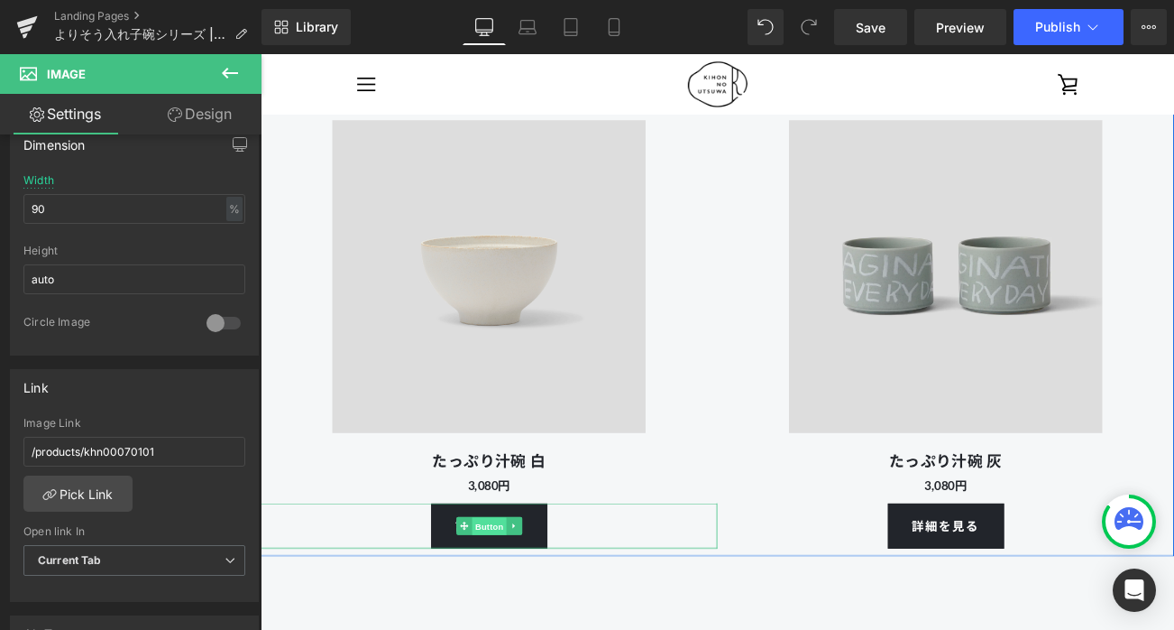
click at [528, 620] on span "Button" at bounding box center [533, 619] width 41 height 22
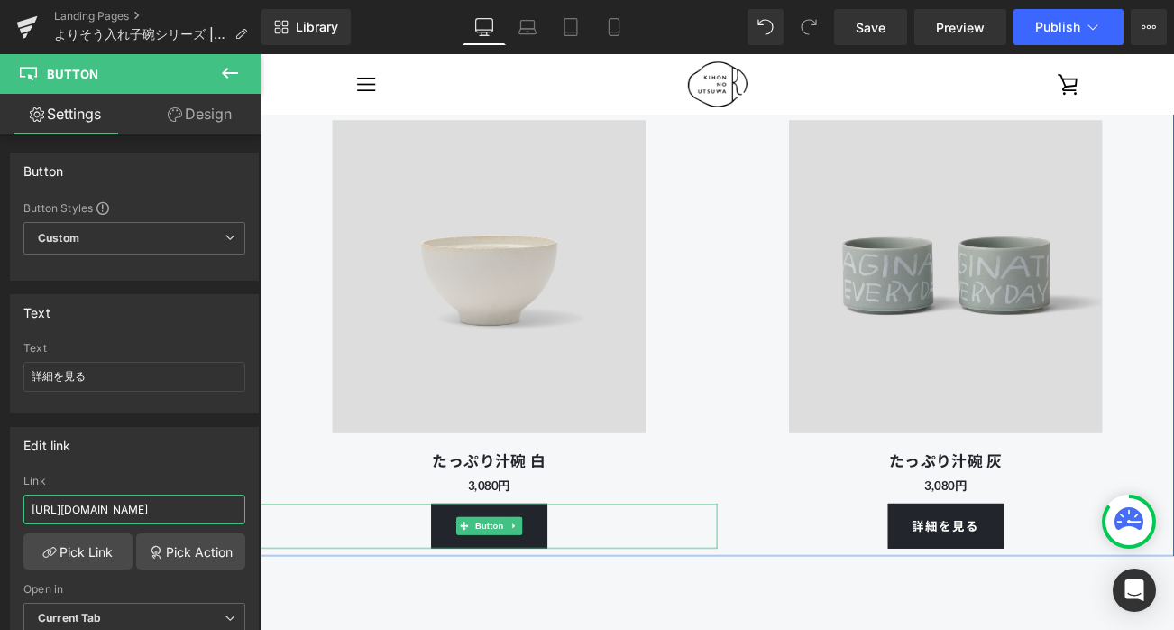
drag, startPoint x: 474, startPoint y: 566, endPoint x: 297, endPoint y: 602, distance: 180.4
paste input "701"
type input "[URL][DOMAIN_NAME]"
click at [214, 471] on div "Edit link [URL][DOMAIN_NAME] Link [URL][DOMAIN_NAME] Pick Link Pick Action Curr…" at bounding box center [134, 544] width 249 height 234
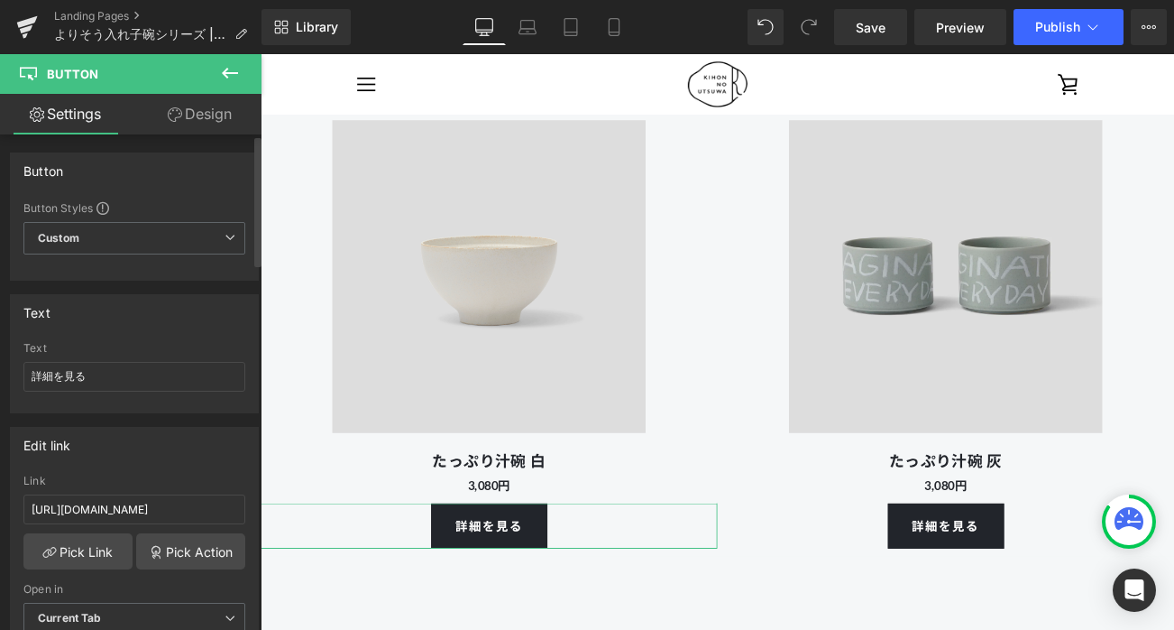
scroll to position [0, 0]
click at [864, 30] on span "Save" at bounding box center [871, 27] width 30 height 19
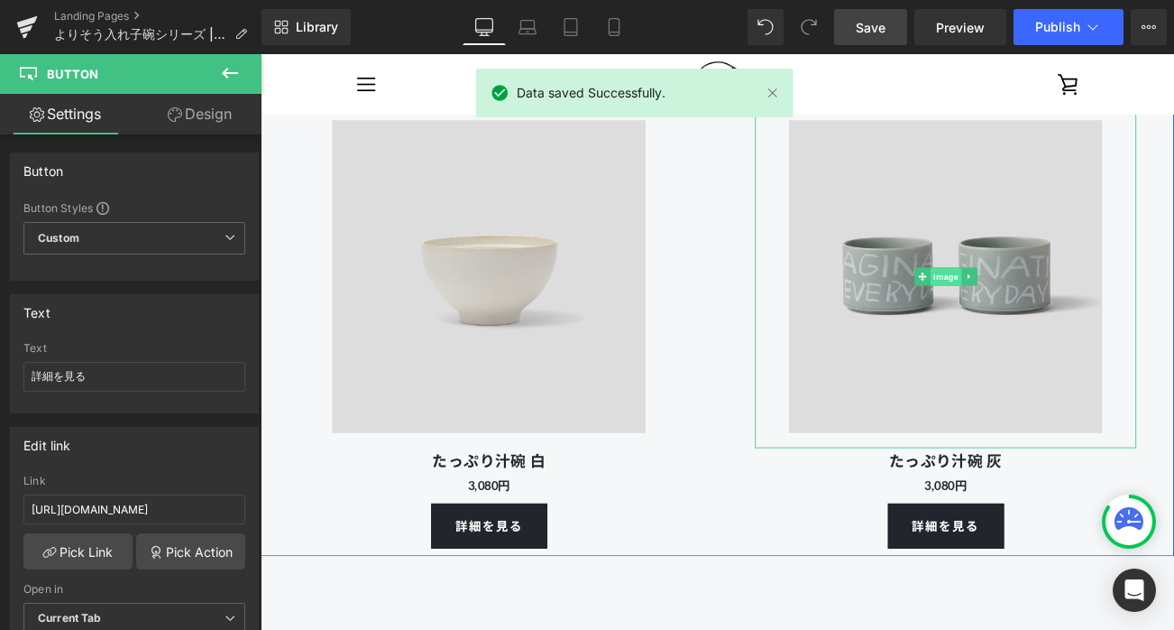
click at [1078, 318] on span "Image" at bounding box center [1080, 321] width 38 height 22
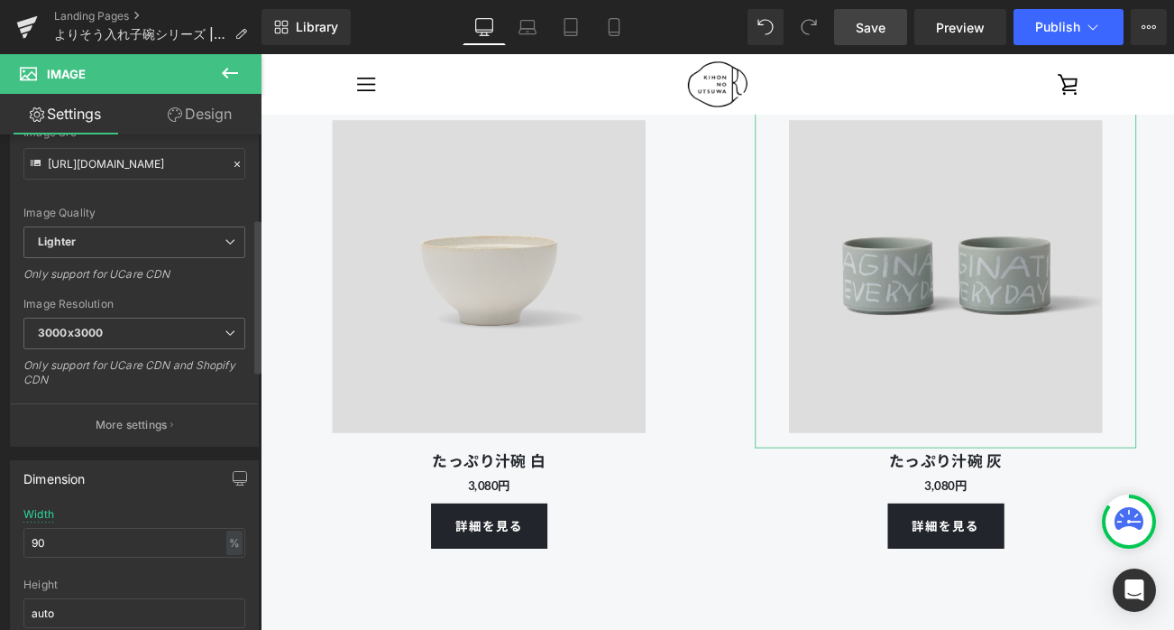
scroll to position [597, 0]
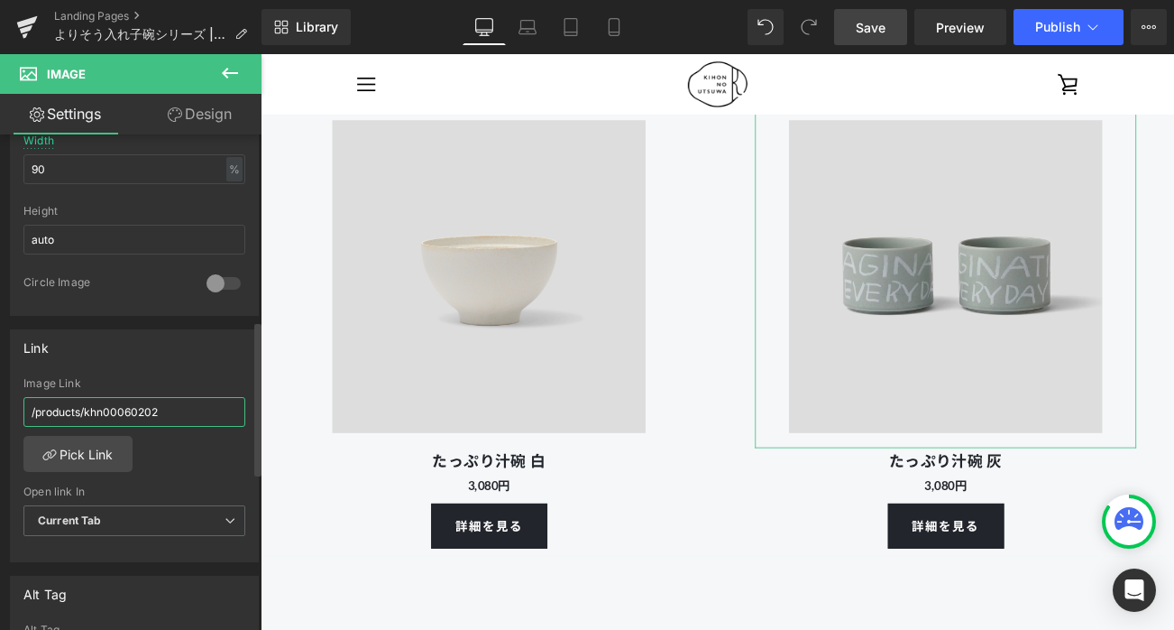
drag, startPoint x: 87, startPoint y: 407, endPoint x: 206, endPoint y: 407, distance: 119.1
click at [206, 407] on input "/products/khn00060202" at bounding box center [134, 412] width 222 height 30
paste input "701"
type input "/products/khn00070102"
click at [187, 367] on div "Link /products/khn00070102 Image Link /products/khn00070102 Pick Link Current T…" at bounding box center [134, 446] width 249 height 234
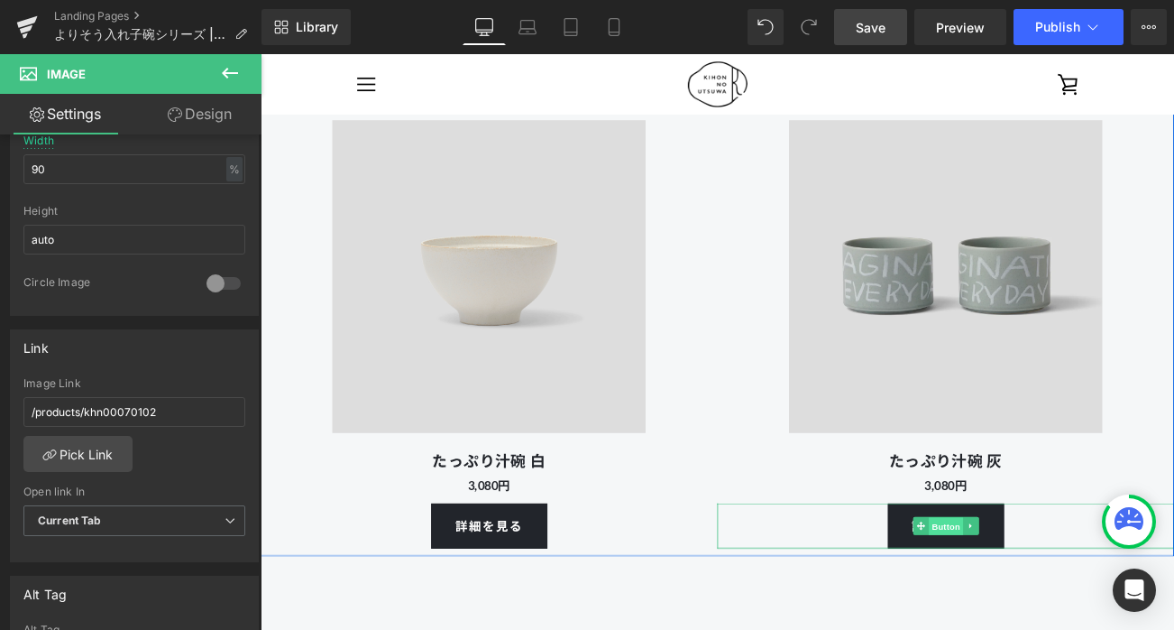
click at [1071, 625] on span "Button" at bounding box center [1079, 619] width 41 height 22
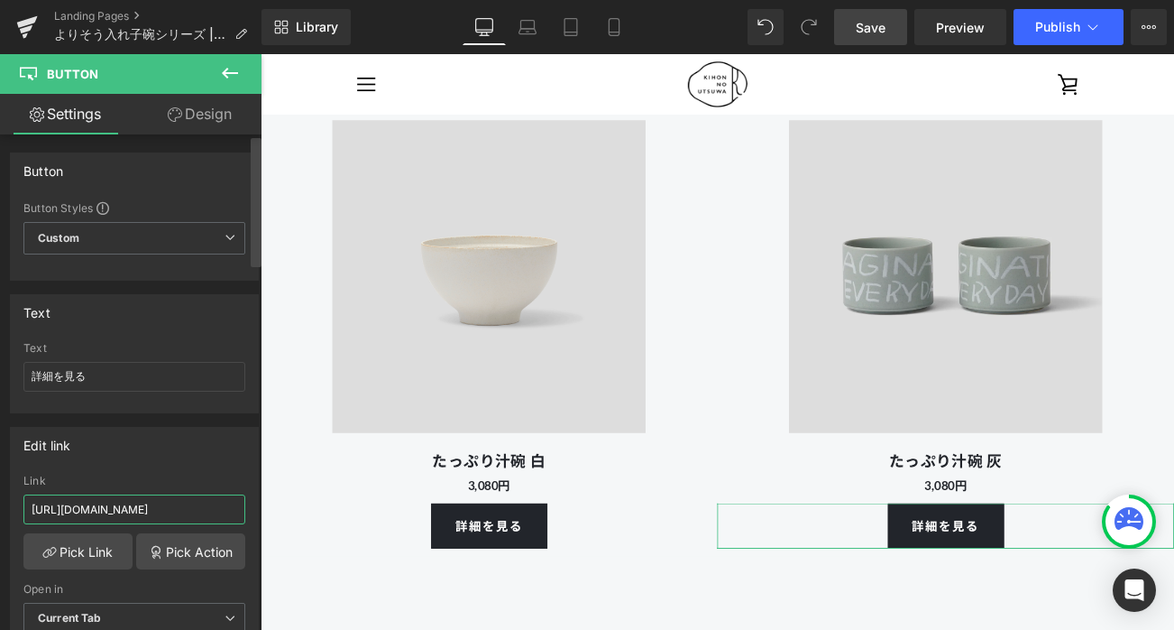
scroll to position [0, 54]
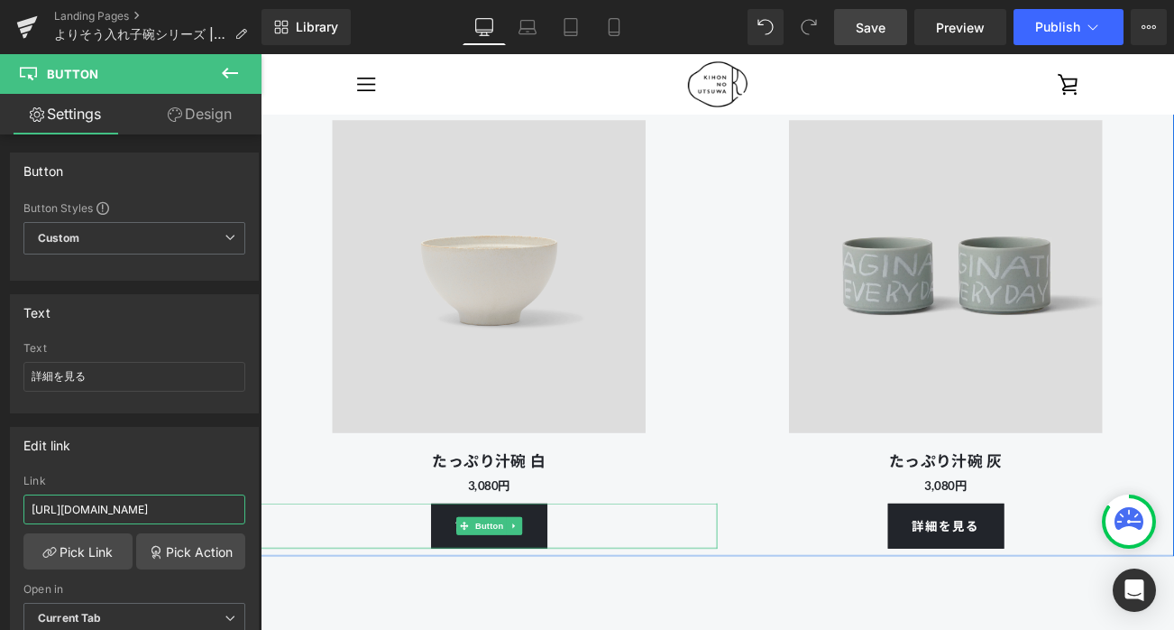
drag, startPoint x: 473, startPoint y: 563, endPoint x: 301, endPoint y: 603, distance: 176.1
paste input "701"
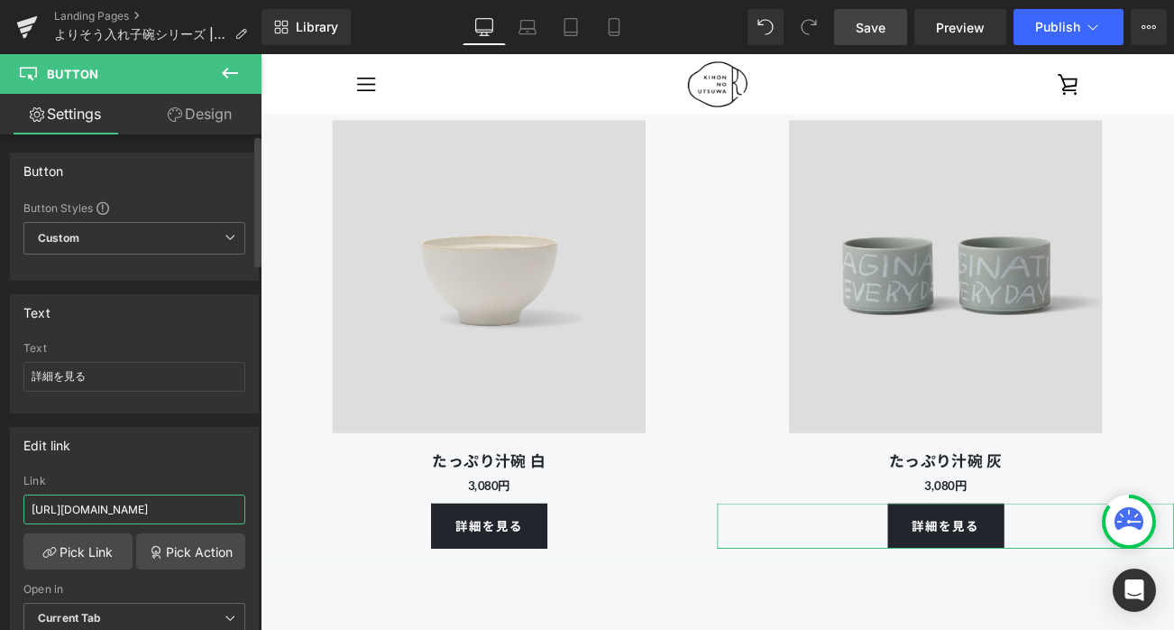
type input "[URL][DOMAIN_NAME]"
click at [219, 455] on div "Edit link" at bounding box center [134, 445] width 247 height 34
click at [835, 28] on link "Save" at bounding box center [870, 27] width 73 height 36
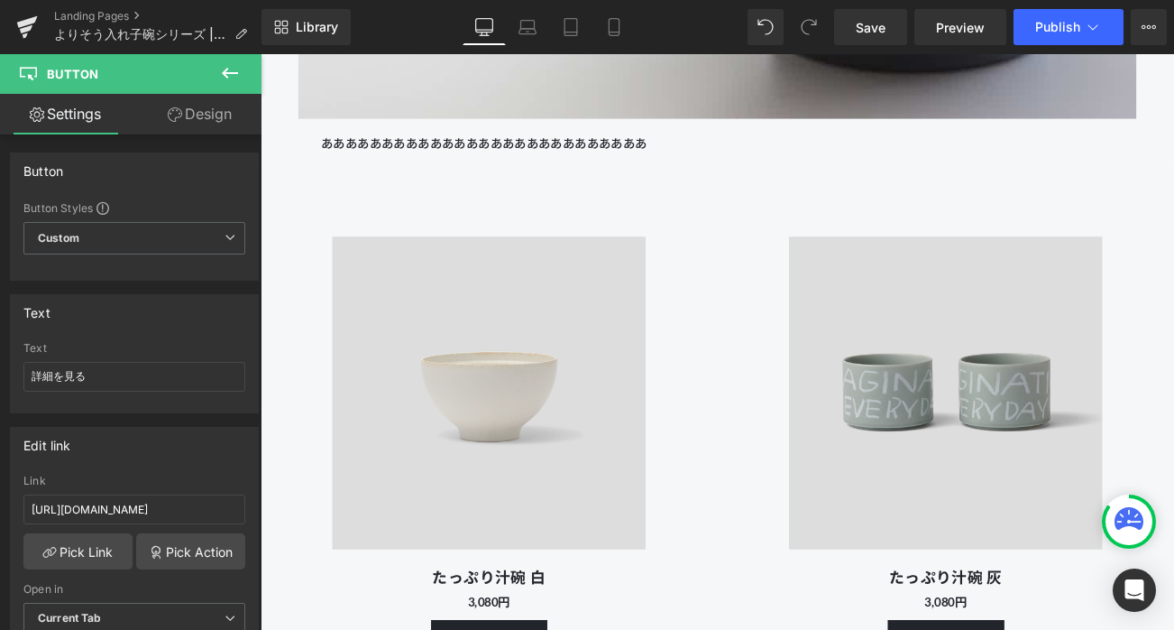
scroll to position [7757, 0]
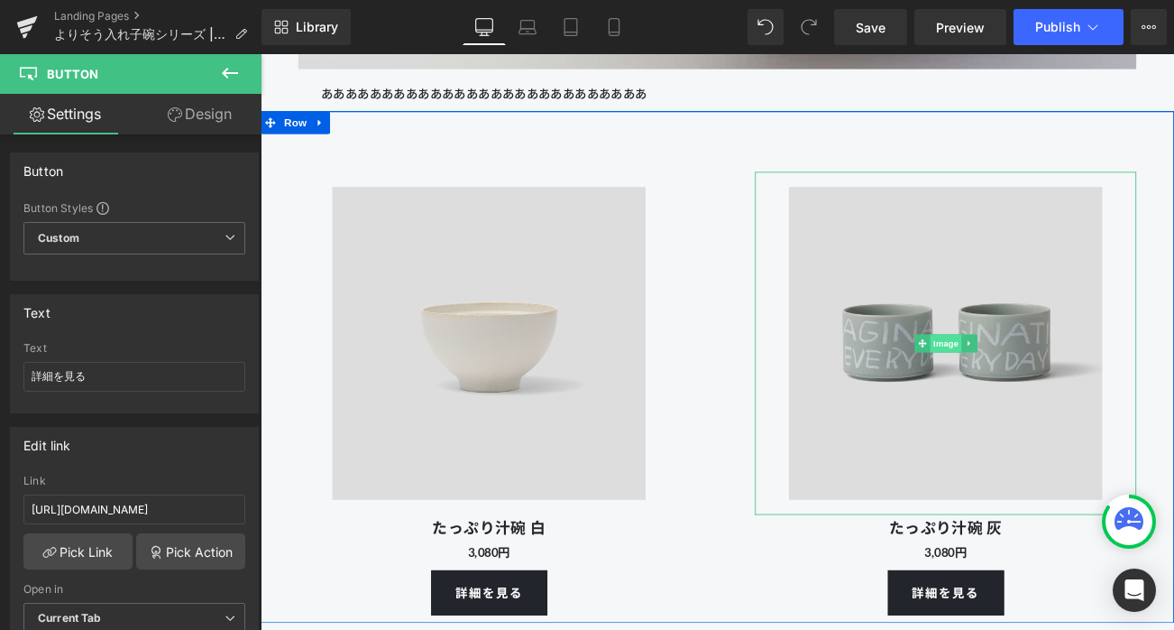
click at [1078, 395] on span "Image" at bounding box center [1080, 400] width 38 height 22
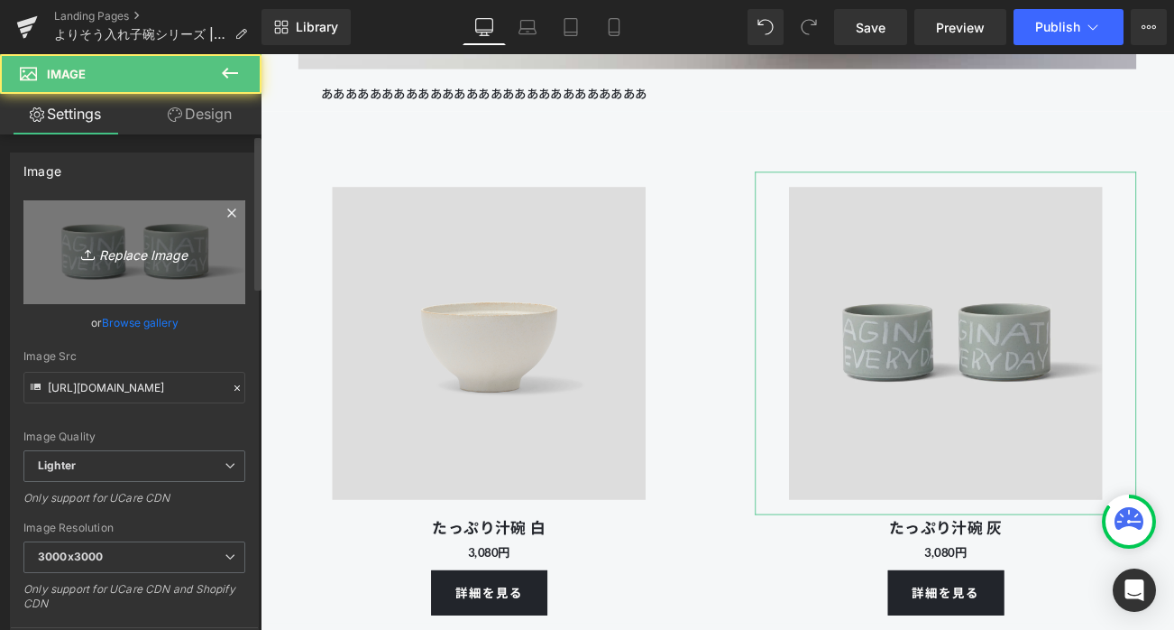
click at [155, 250] on icon "Replace Image" at bounding box center [134, 252] width 144 height 23
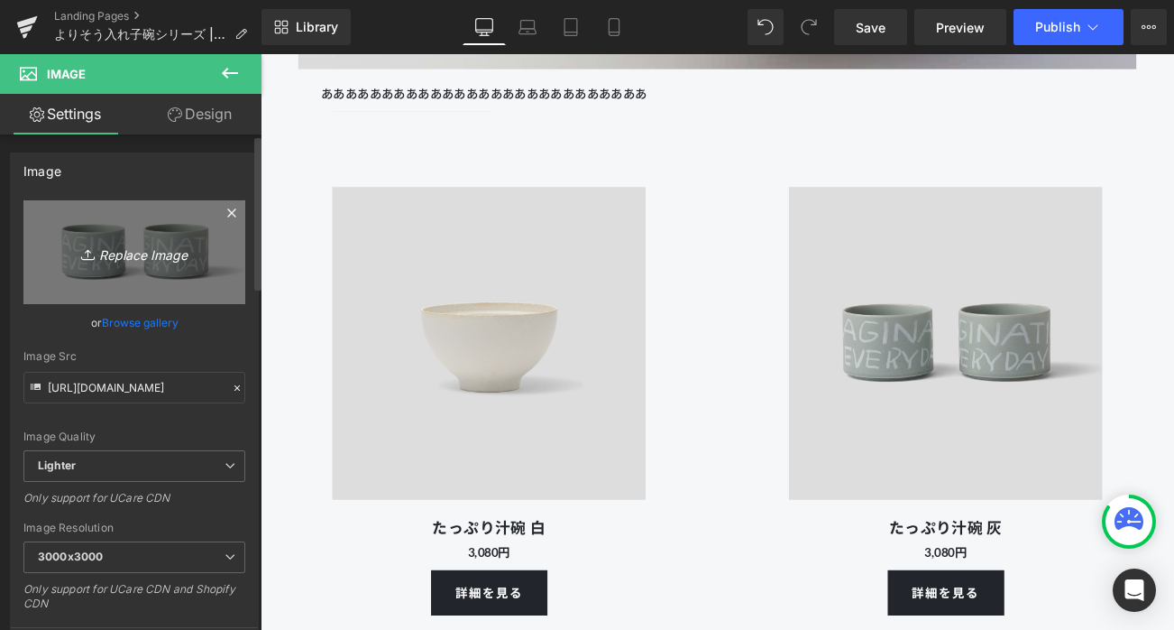
type input "C:\fakepath\250801_kihonutsuwa_103314.gif"
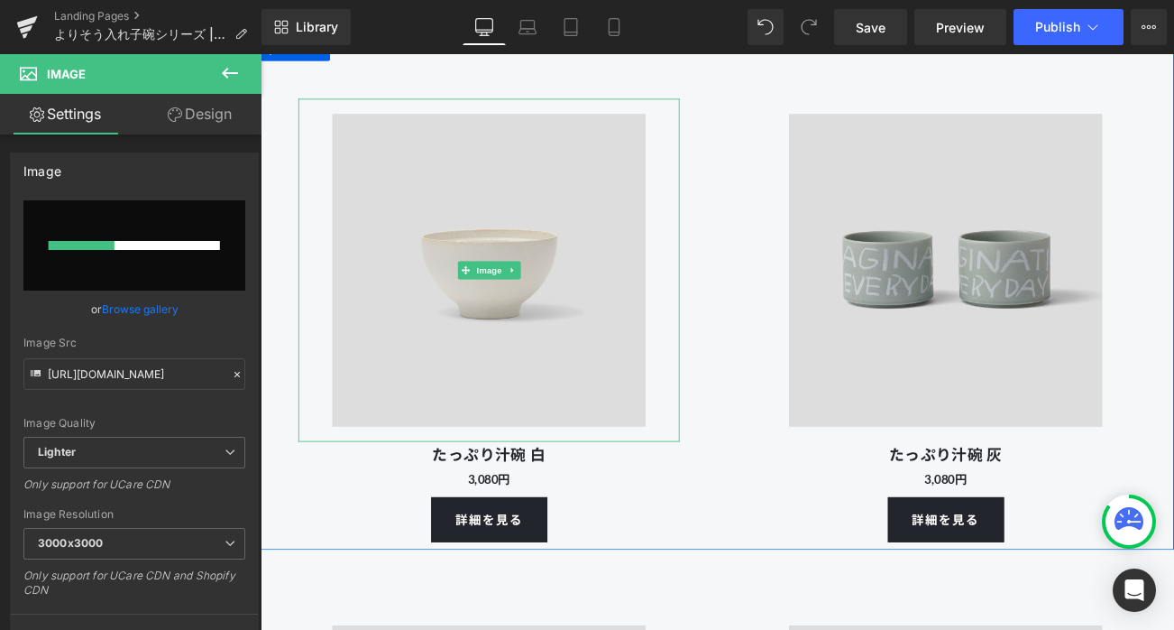
scroll to position [7923, 0]
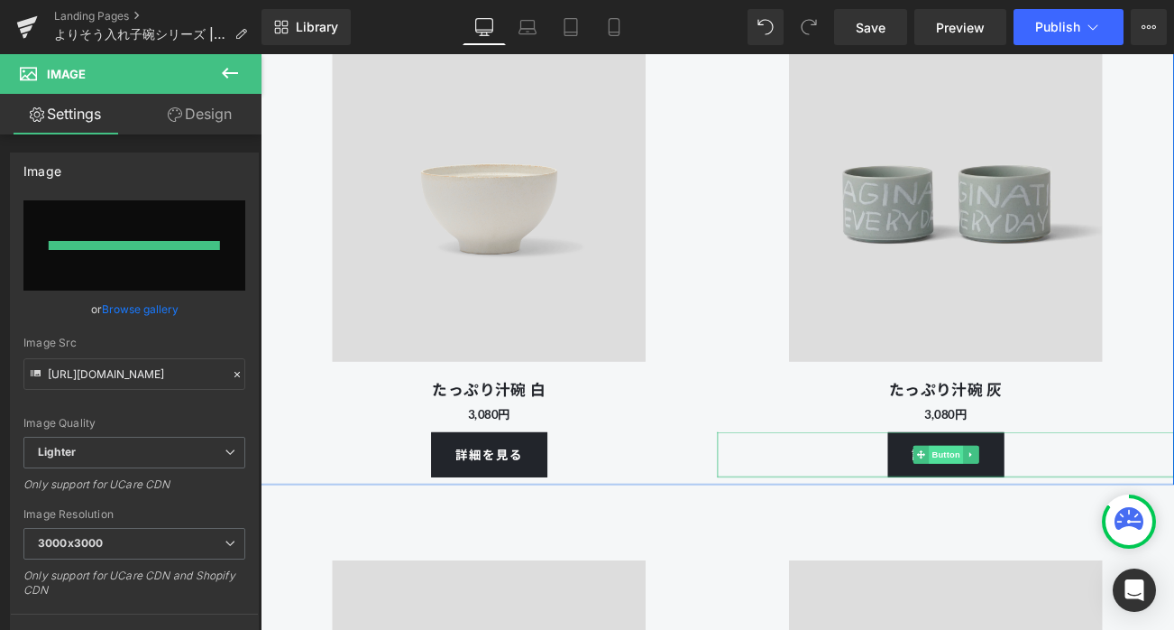
type input "[URL][DOMAIN_NAME]"
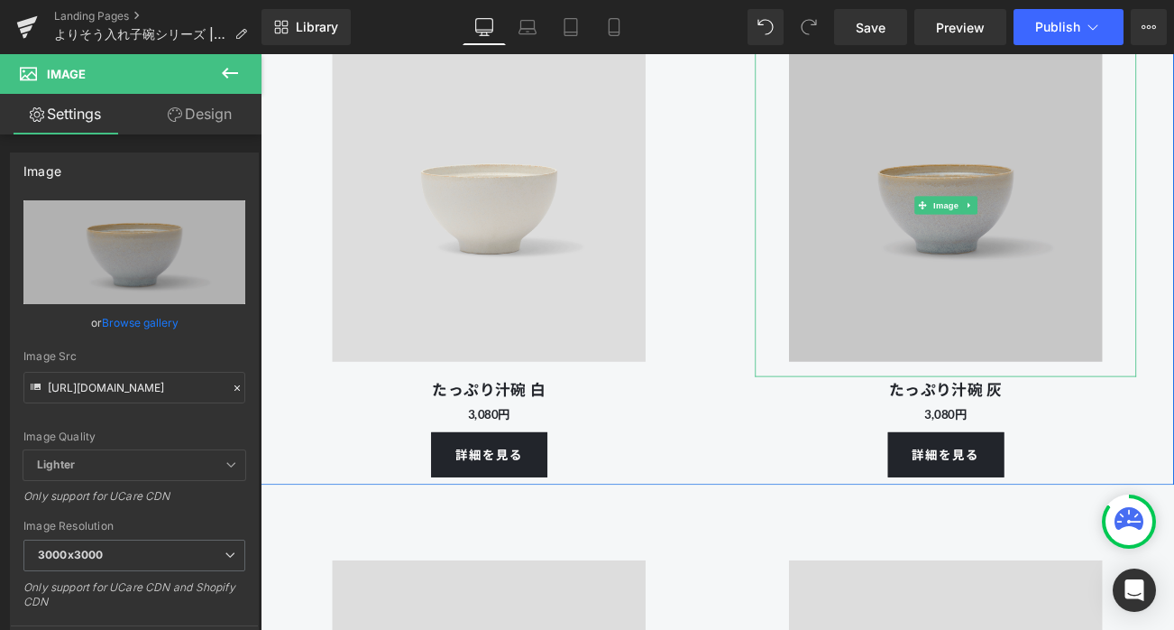
click at [1026, 354] on img at bounding box center [1079, 235] width 410 height 410
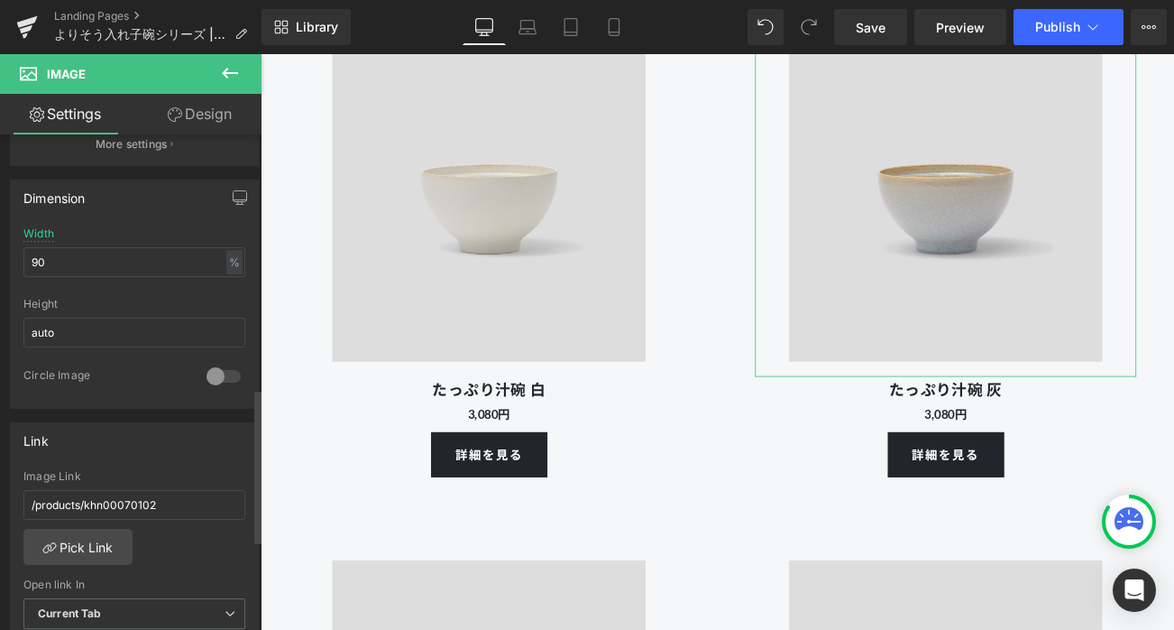
scroll to position [814, 0]
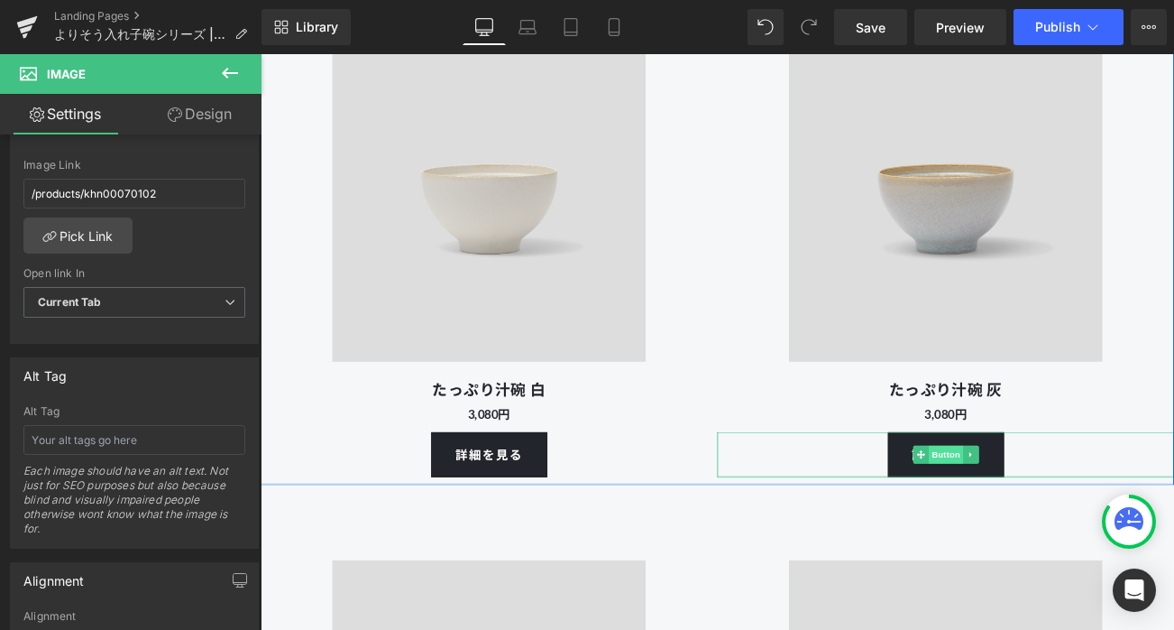
click at [1073, 535] on span "Button" at bounding box center [1079, 532] width 41 height 22
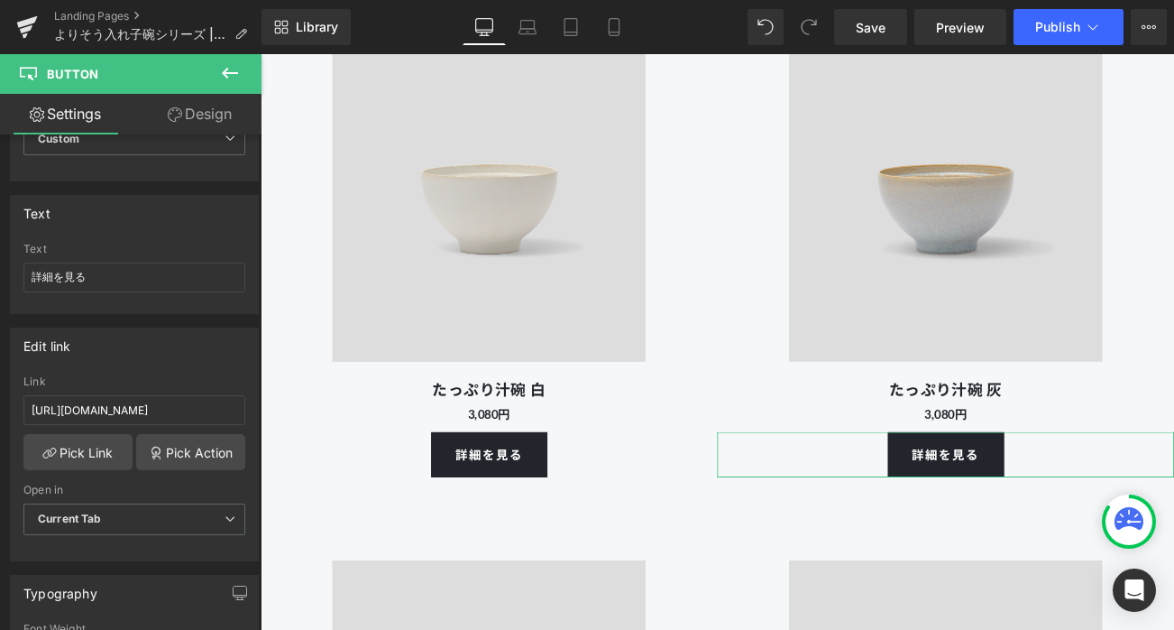
scroll to position [0, 51]
drag, startPoint x: 446, startPoint y: 465, endPoint x: 308, endPoint y: 480, distance: 138.0
click at [182, 350] on div "Edit link" at bounding box center [134, 345] width 247 height 34
click at [871, 33] on span "Save" at bounding box center [871, 27] width 30 height 19
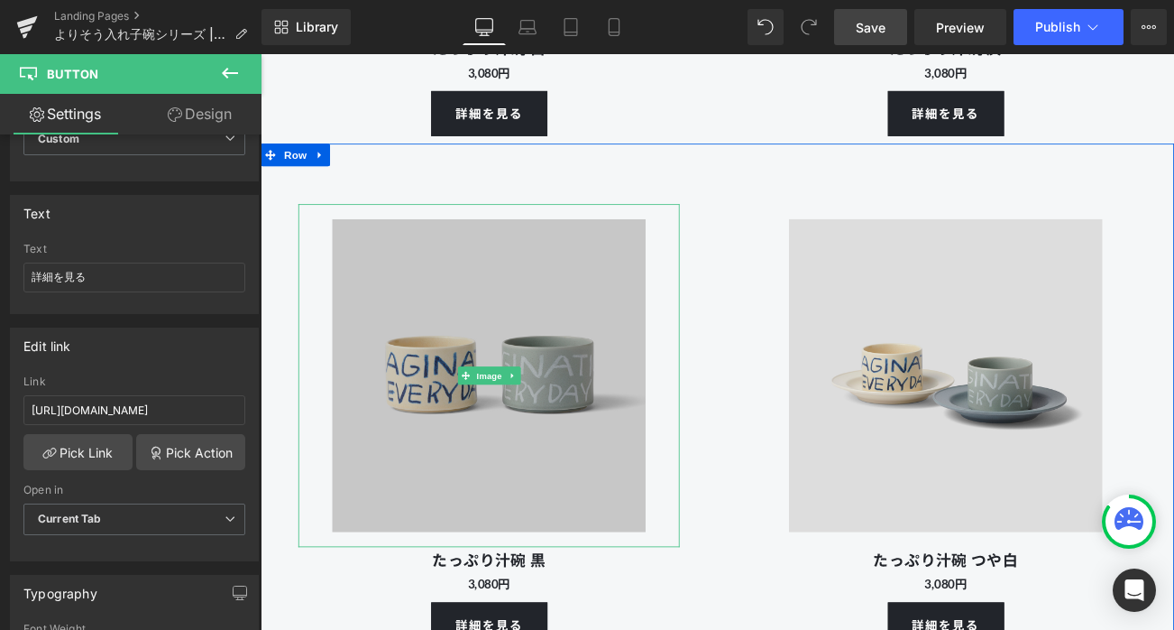
scroll to position [8428, 0]
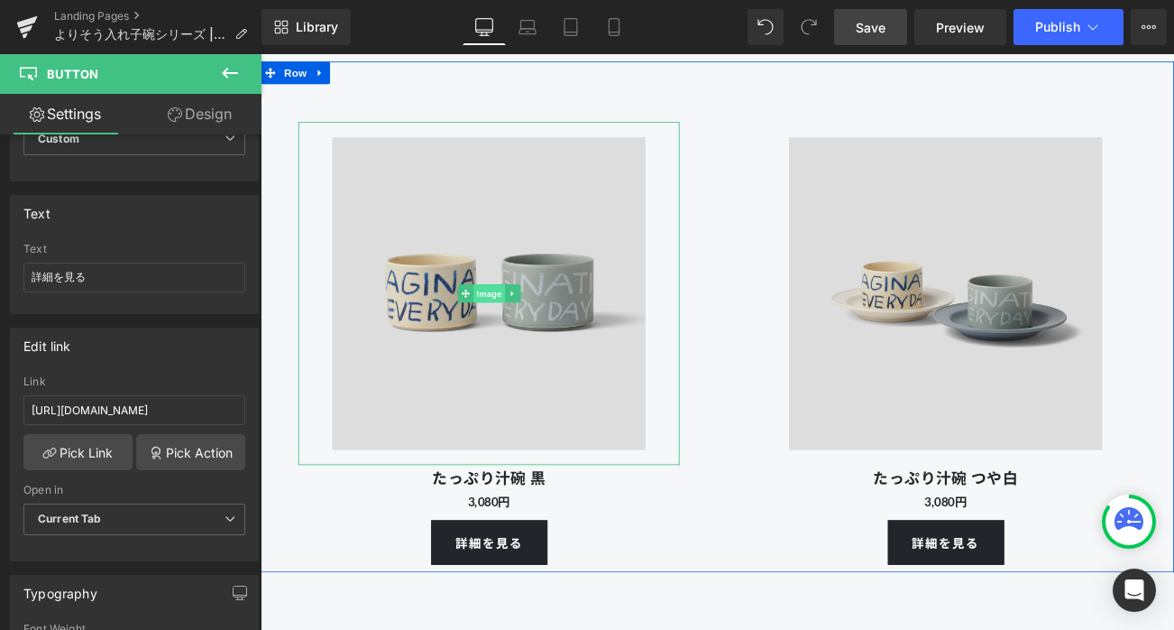
click at [528, 337] on span "Image" at bounding box center [534, 340] width 38 height 22
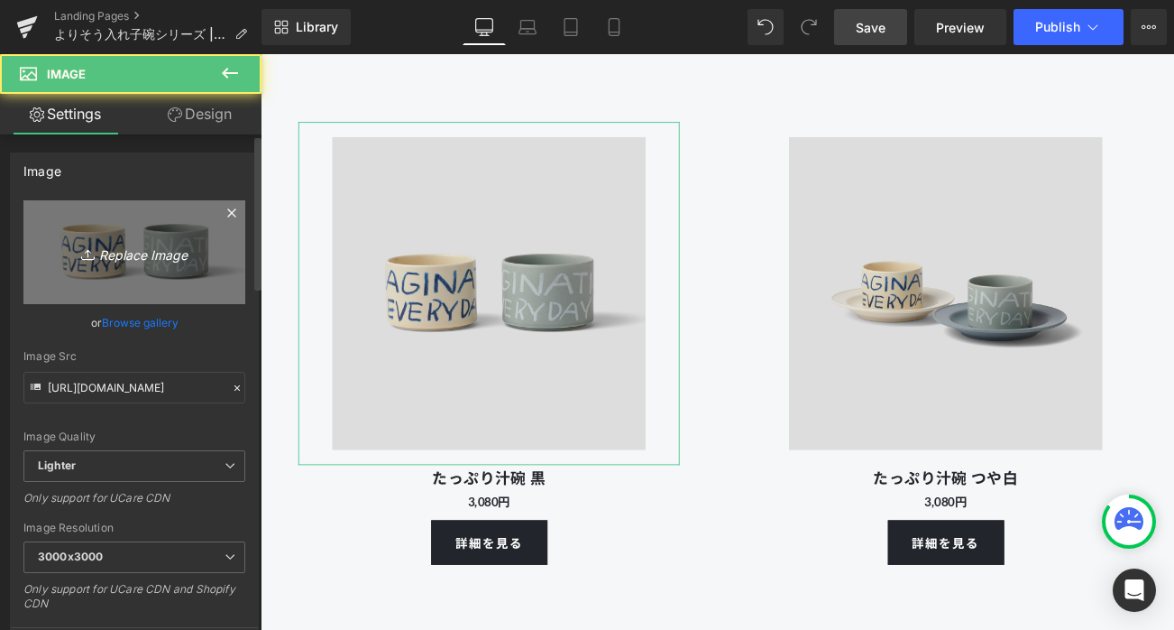
click at [160, 269] on link "Replace Image" at bounding box center [134, 252] width 222 height 104
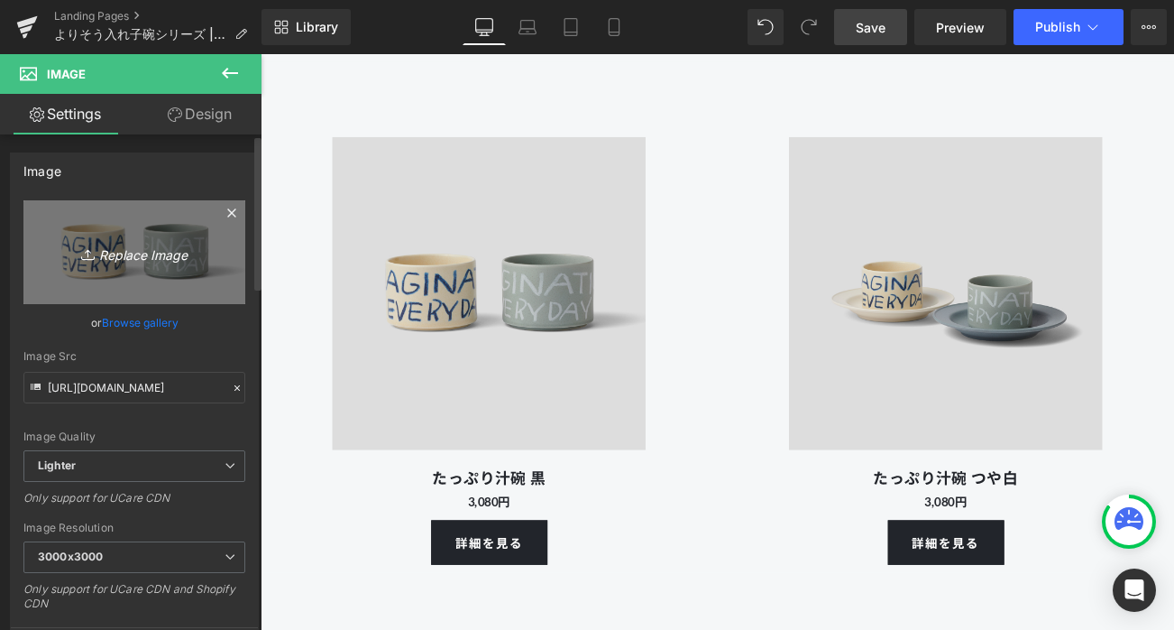
type input "C:\fakepath\250801_kihonutsuwa_103333.gif"
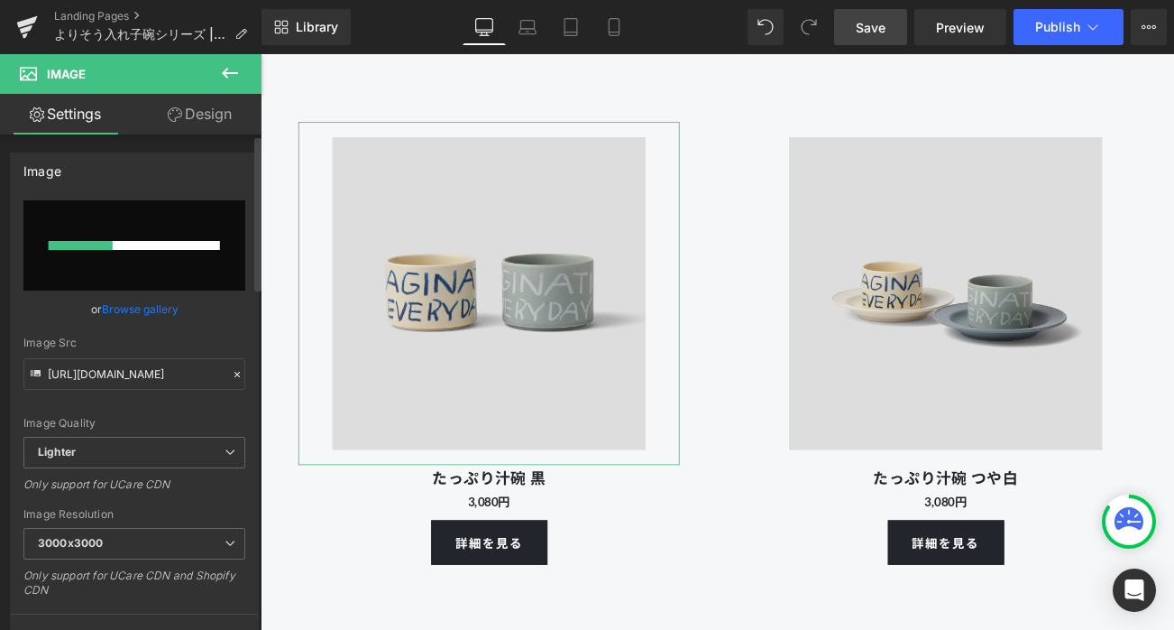
click at [198, 237] on input "file" at bounding box center [134, 245] width 222 height 90
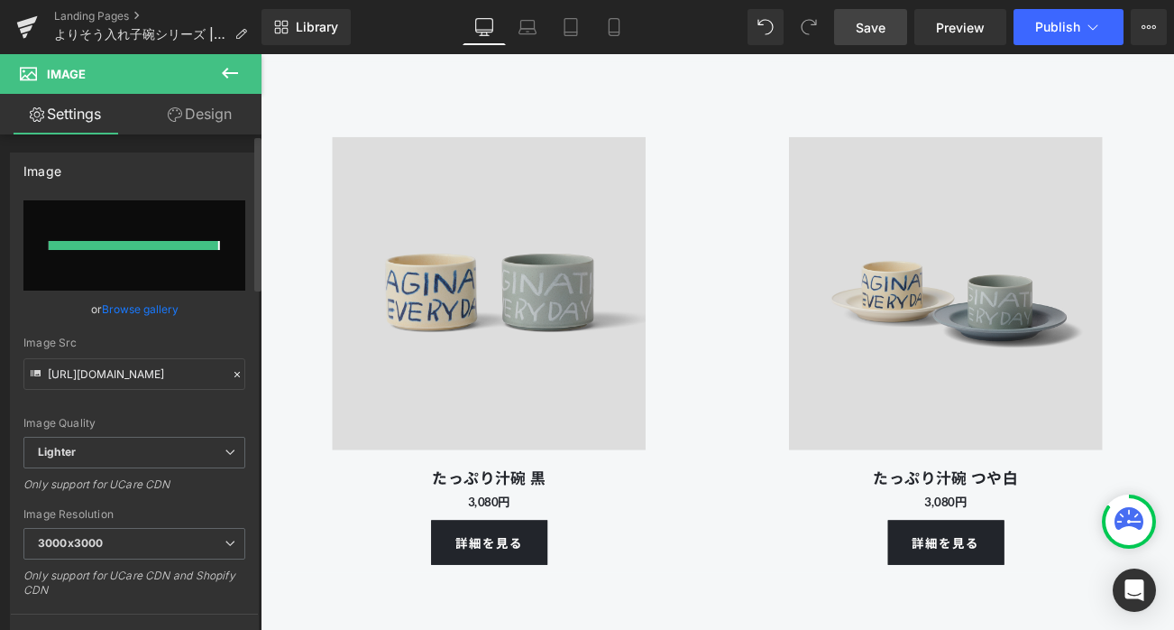
type input "[URL][DOMAIN_NAME]"
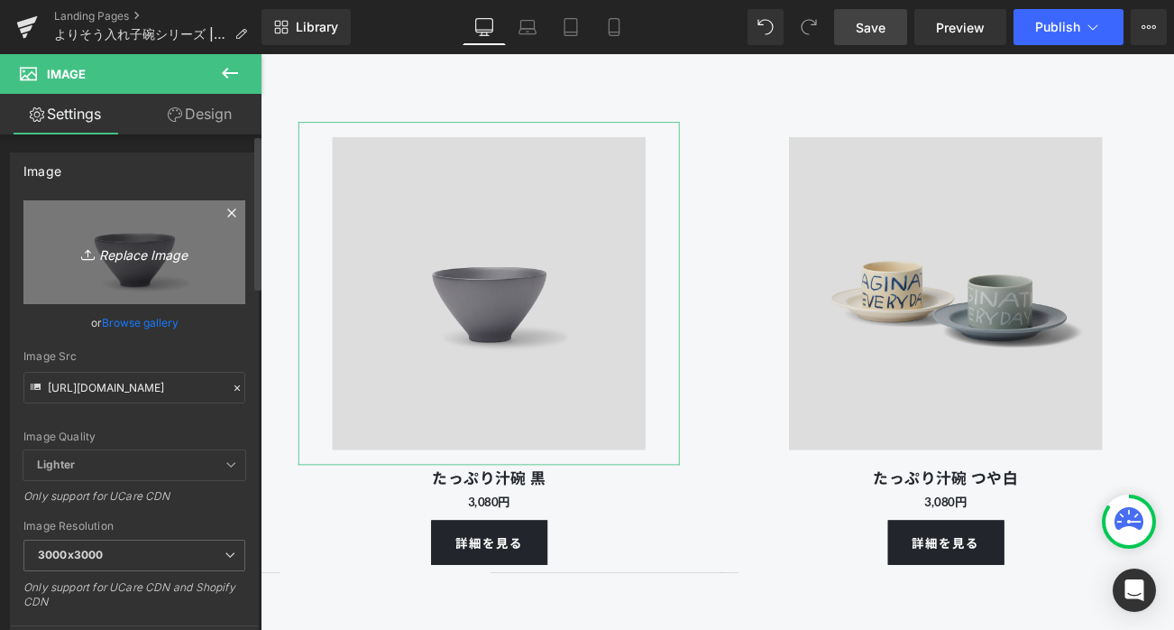
click at [162, 269] on link "Replace Image" at bounding box center [134, 252] width 222 height 104
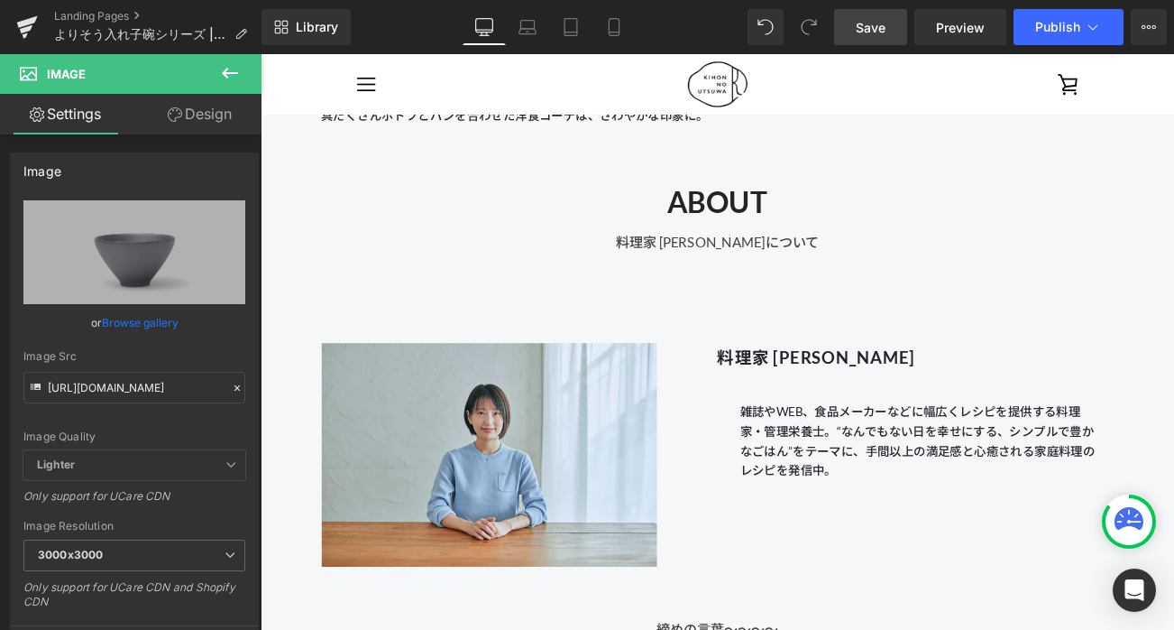
scroll to position [17519, 0]
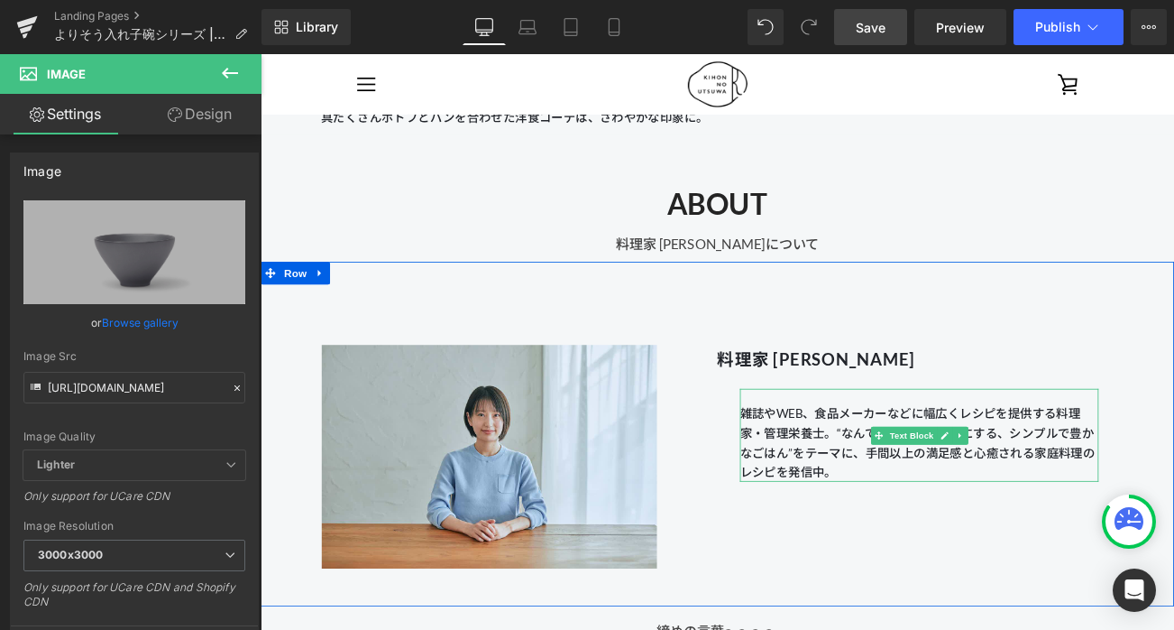
click at [924, 506] on p "雑誌やWEB、食品メーカーなどに幅広くレシピを提供する料理家・管理栄養士。“なんでもない日を幸せにする、シンプルで豊かなごはん”をテーマに、手間以上の満足感と…" at bounding box center [1047, 518] width 428 height 92
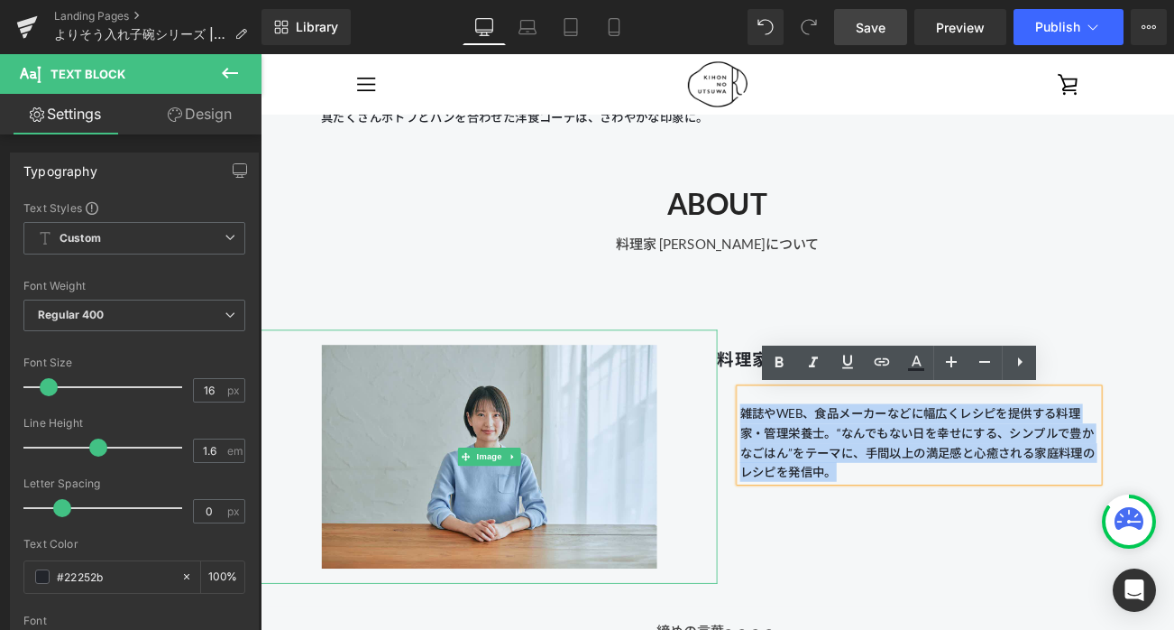
drag, startPoint x: 974, startPoint y: 557, endPoint x: 793, endPoint y: 472, distance: 200.2
click at [793, 472] on div "Image 料理家 [PERSON_NAME] Heading 雑誌やWEB、食品メーカーなどに幅広くレシピを提供する料理家・管理栄養士。“なんでもない日を幸…" at bounding box center [806, 507] width 1091 height 411
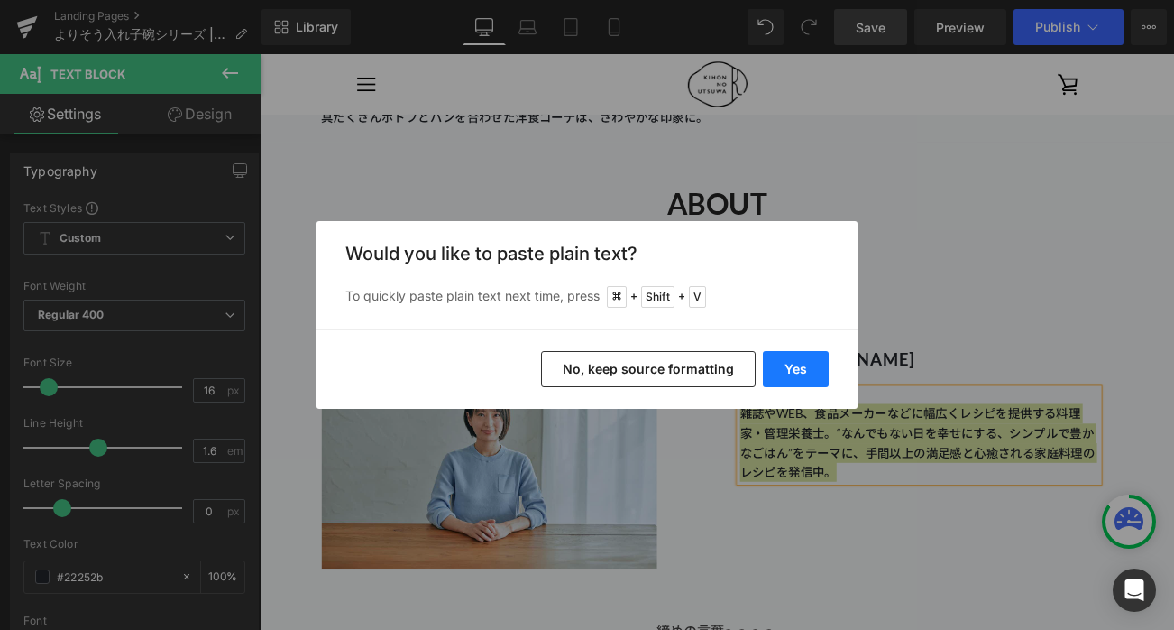
click at [783, 364] on button "Yes" at bounding box center [796, 369] width 66 height 36
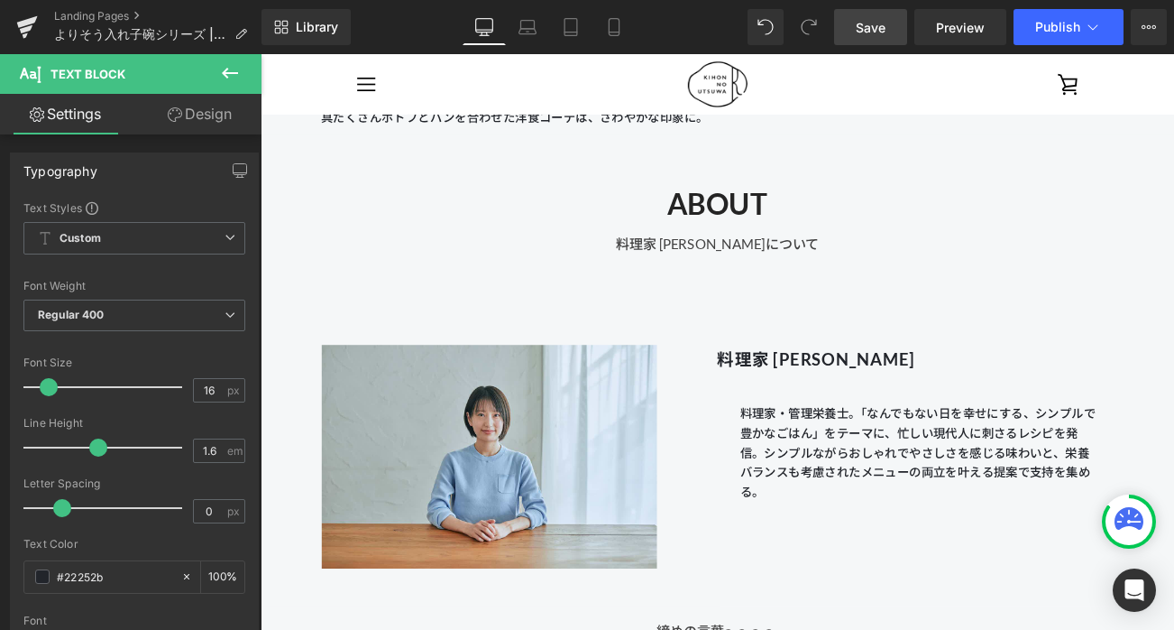
click at [876, 28] on span "Save" at bounding box center [871, 27] width 30 height 19
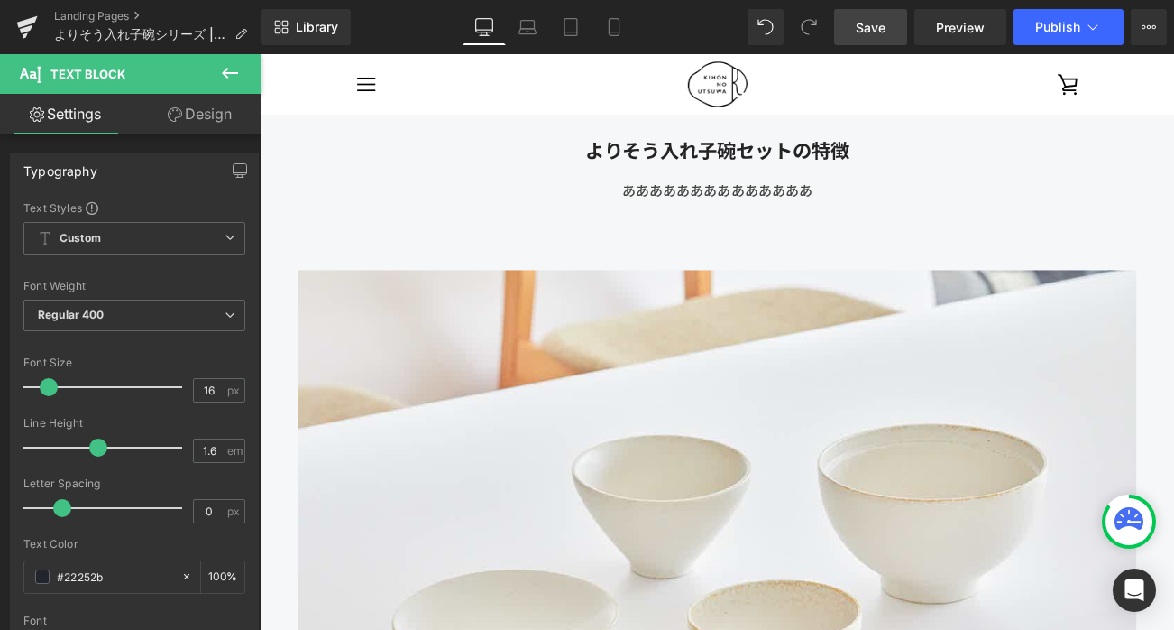
scroll to position [2019, 0]
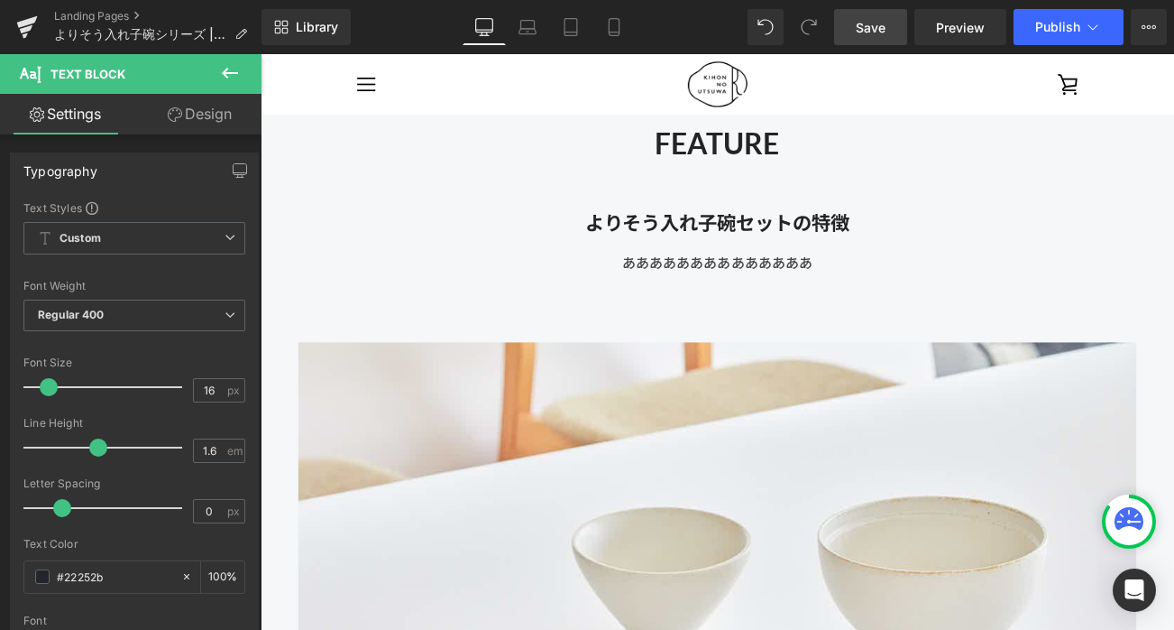
click at [856, 32] on link "Save" at bounding box center [870, 27] width 73 height 36
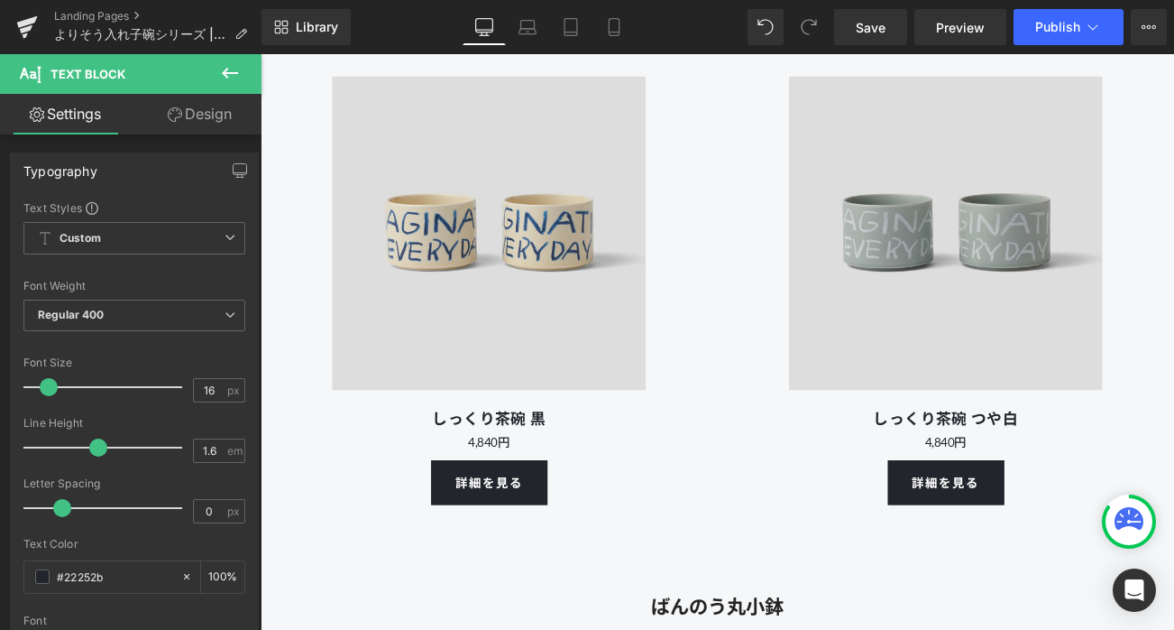
scroll to position [10982, 0]
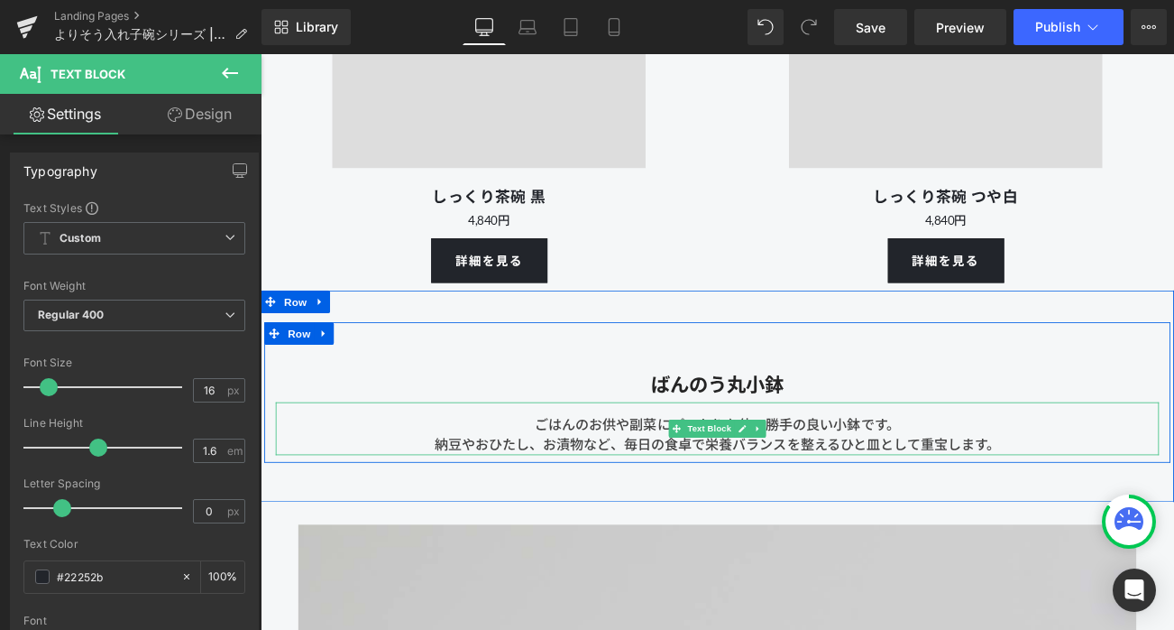
click at [885, 483] on div "ごはんのお供や副菜にぴったりな使い勝手の良い小鉢です。 納豆やおひたし、お漬物など、毎日の食卓で栄養バランスを整えるひと皿 として重宝します。" at bounding box center [806, 501] width 1055 height 63
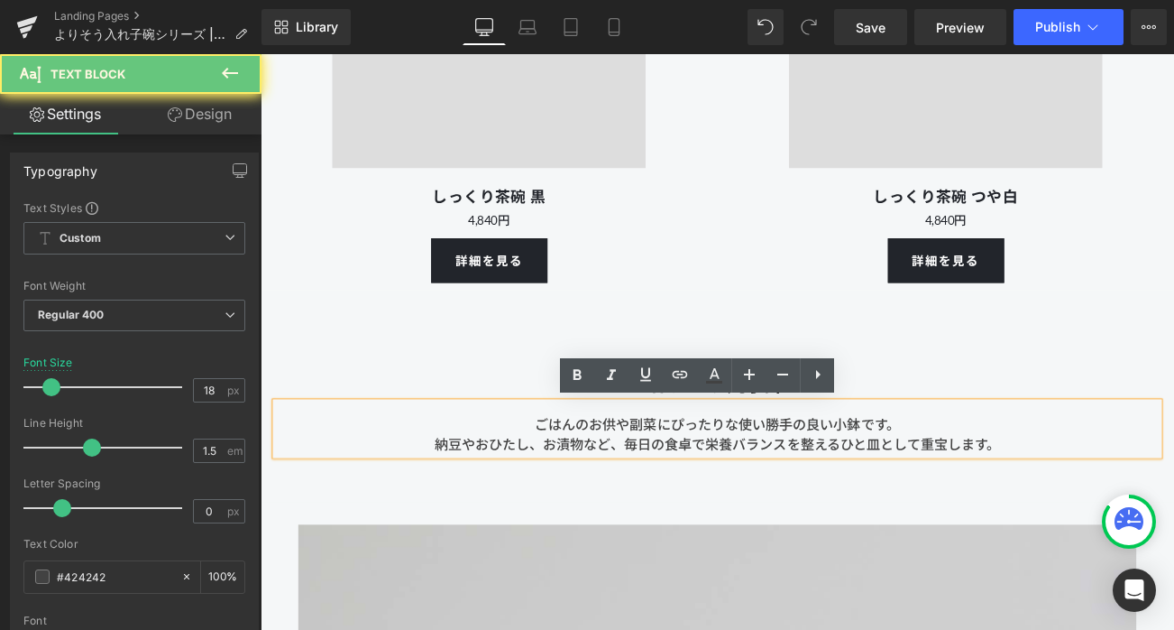
click at [831, 497] on div "ごはんのお供や副菜にぴったりな使い勝手の良い小鉢です。 納豆やおひたし、お漬物など、毎日の食卓で栄養バランスを整えるひと皿 として重宝します。" at bounding box center [806, 501] width 1055 height 63
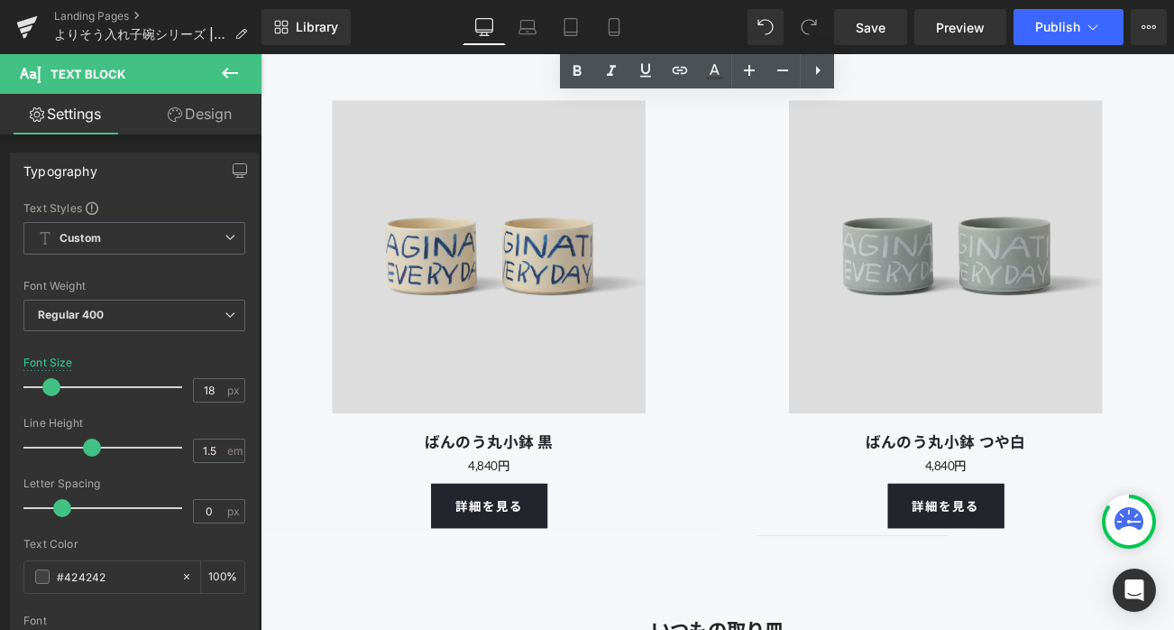
scroll to position [12906, 0]
click at [870, 23] on span "Save" at bounding box center [871, 27] width 30 height 19
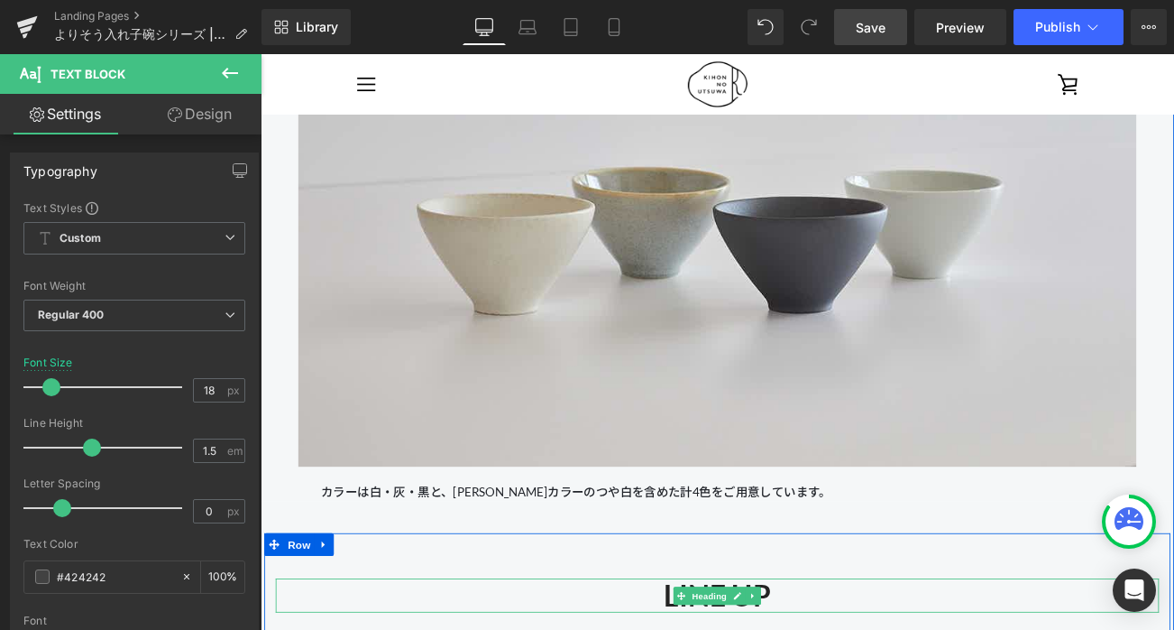
scroll to position [4023, 0]
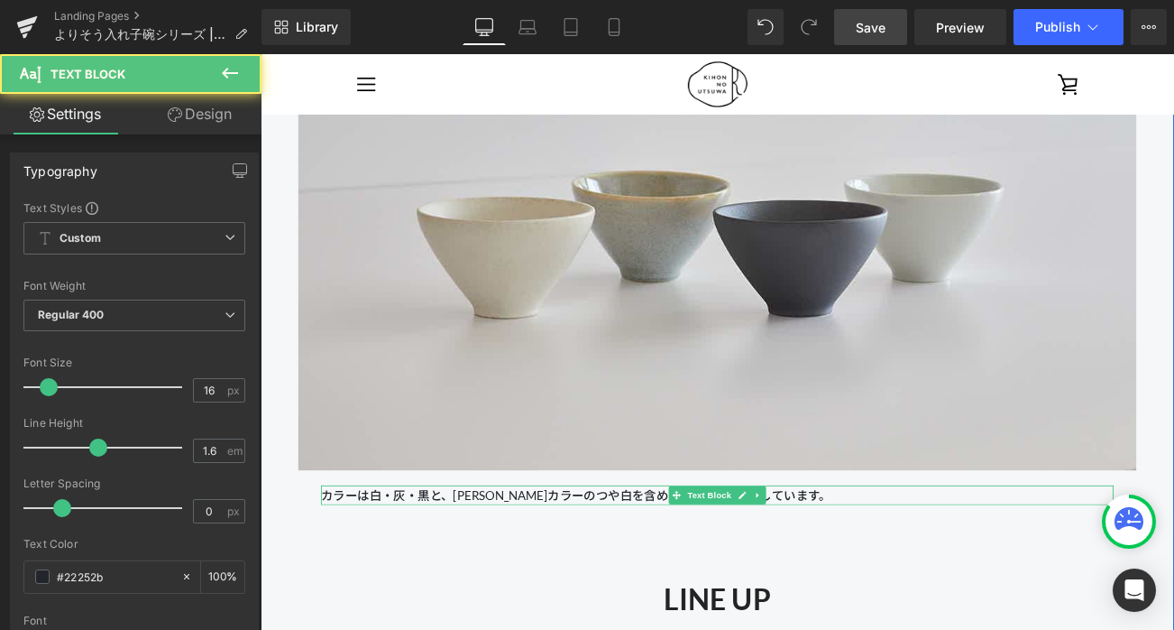
click at [623, 578] on p "カラーは白・灰・黒と、[PERSON_NAME]カラーのつや白を含めた計4色をご用意しています。" at bounding box center [806, 580] width 947 height 23
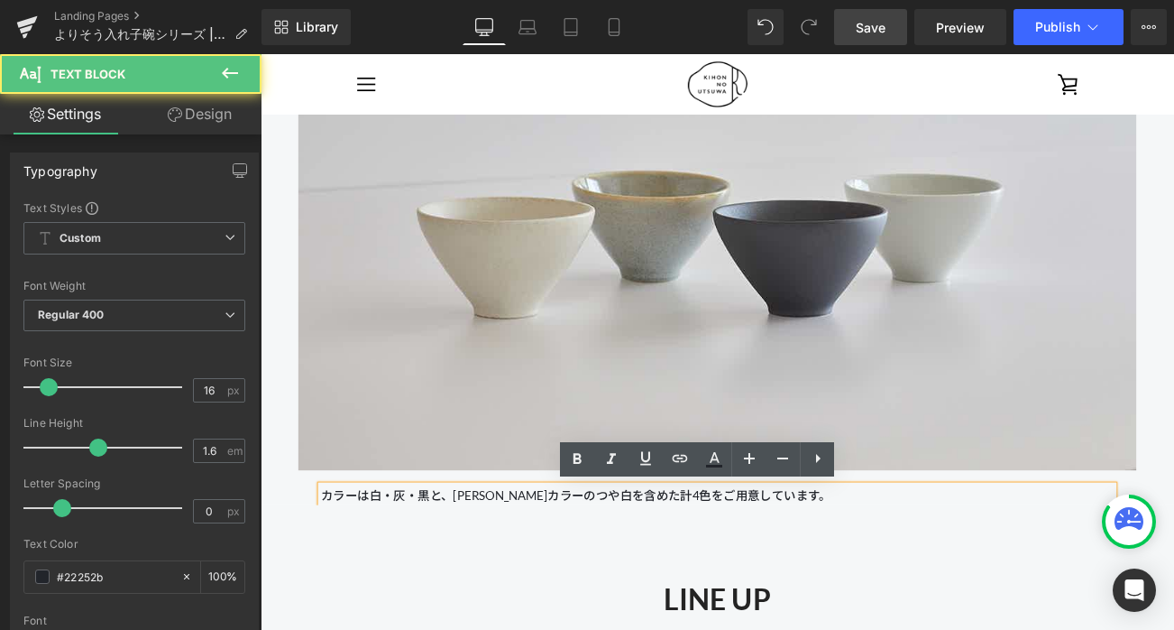
click at [610, 578] on p "カラーは白・灰・黒と、[PERSON_NAME]カラーのつや白を含めた計4色をご用意しています。" at bounding box center [806, 580] width 947 height 23
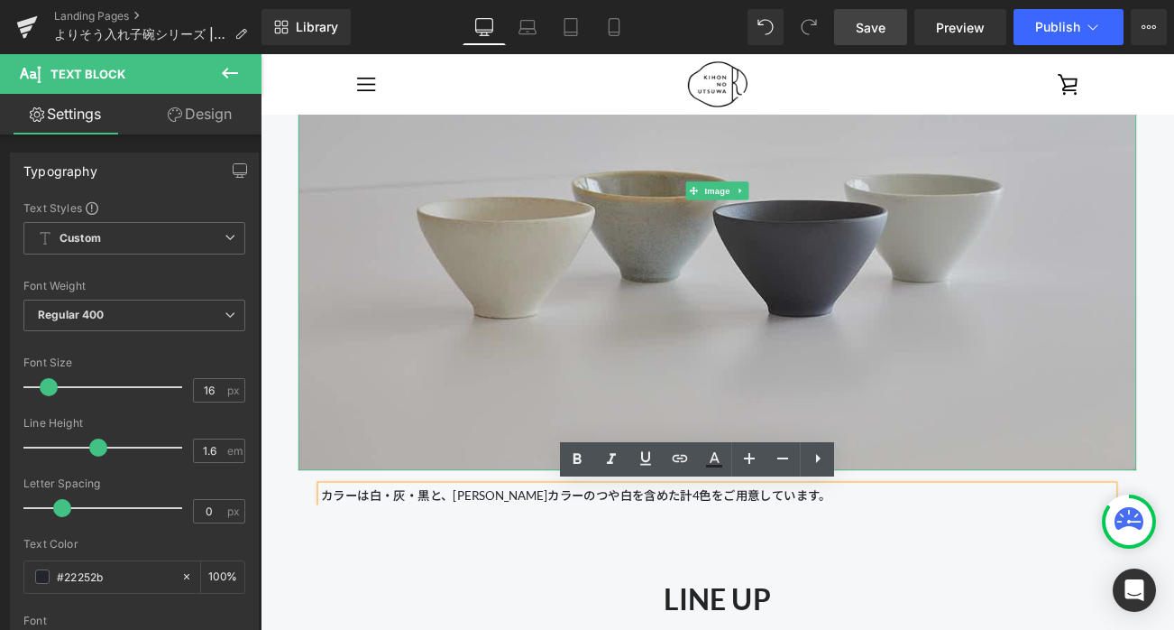
click at [614, 470] on img at bounding box center [806, 218] width 1001 height 668
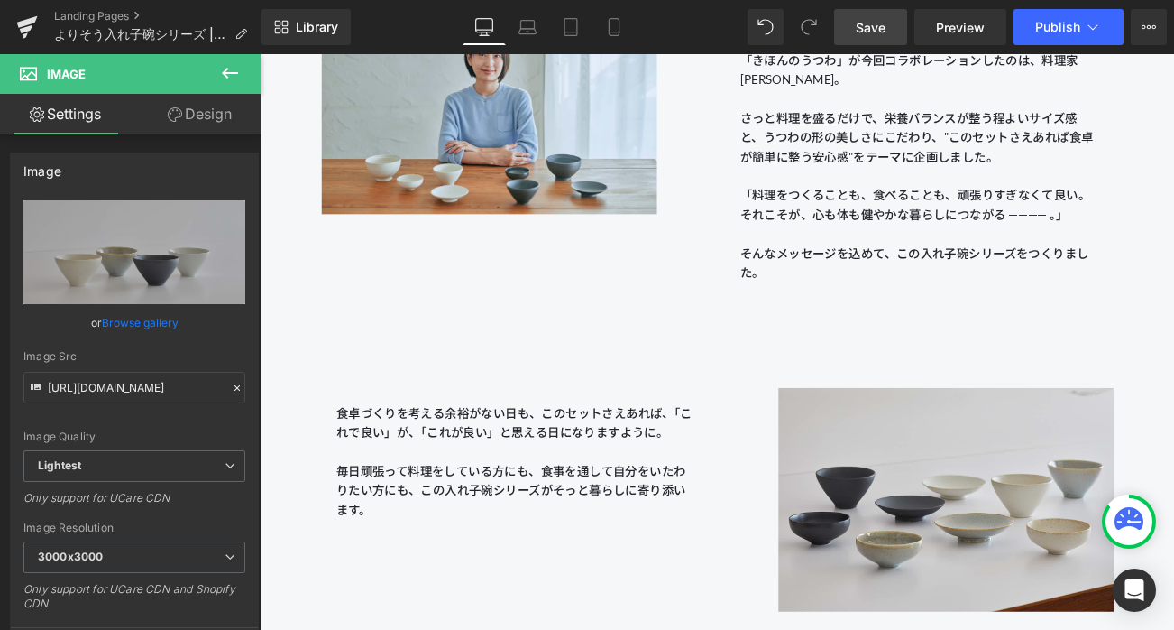
scroll to position [1311, 0]
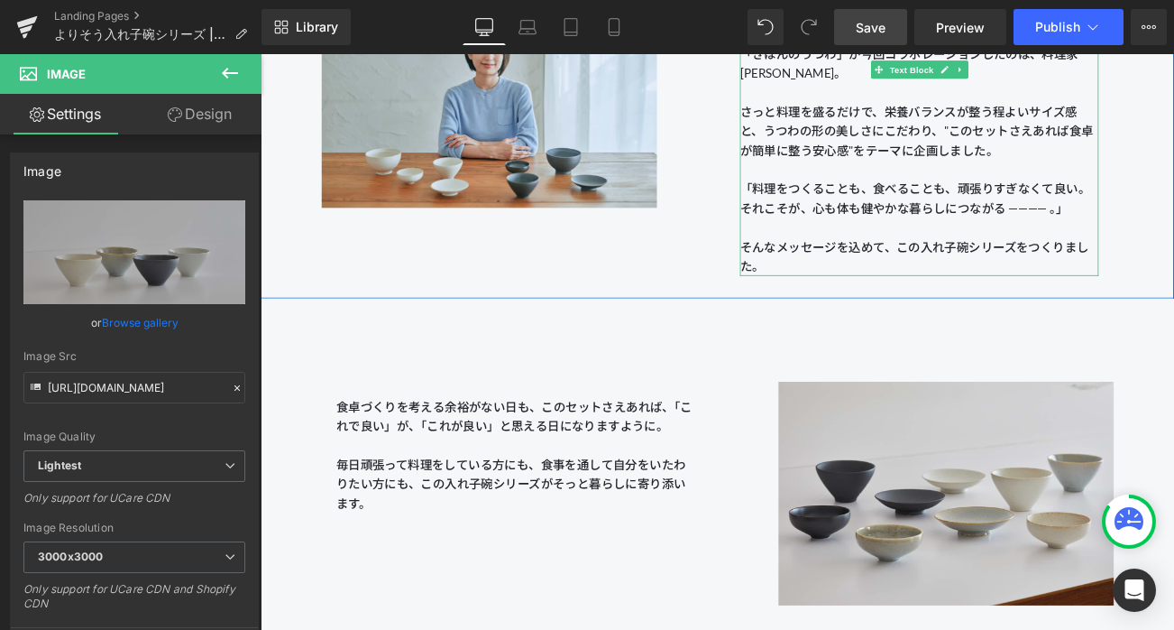
click at [910, 227] on p "「料理をつくることも、食べることも、頑張りすぎなくて良い。それこそが、心も体も健やかな暮らしにつながる ———— 。」" at bounding box center [1047, 226] width 428 height 46
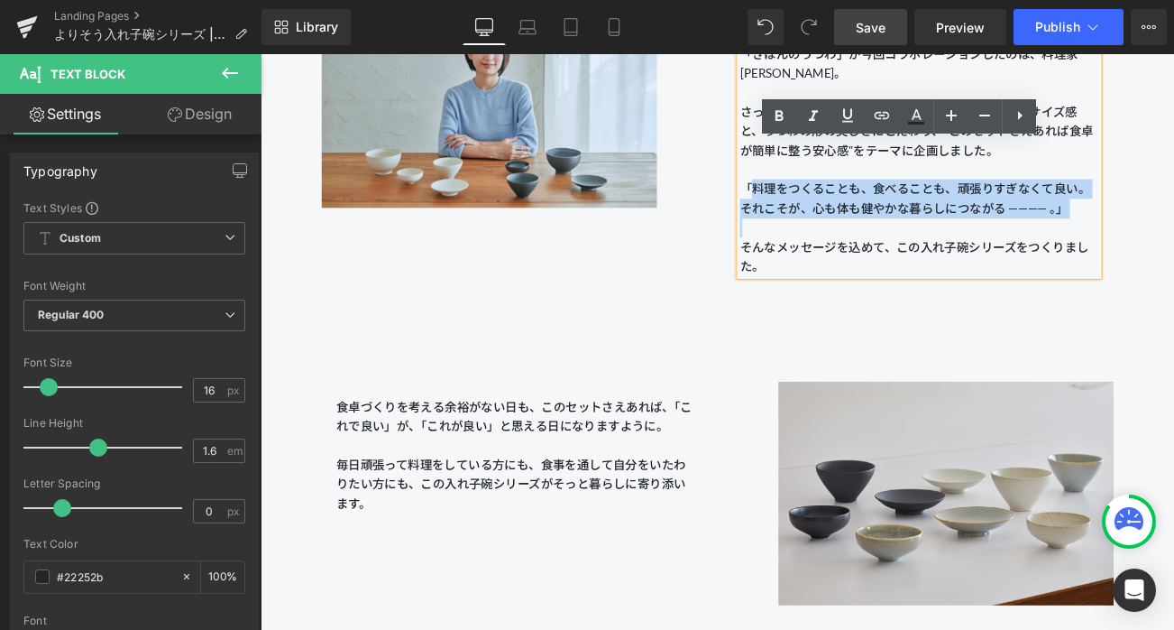
drag, startPoint x: 843, startPoint y: 215, endPoint x: 911, endPoint y: 255, distance: 78.9
click at [911, 255] on div "「きほんのうつわ」が今回コラボレーションしたのは、料理家 [PERSON_NAME]。 さっと料理を盛るだけで、栄養バランスが整う程よいサイズ感と、うつわの形…" at bounding box center [1047, 170] width 428 height 295
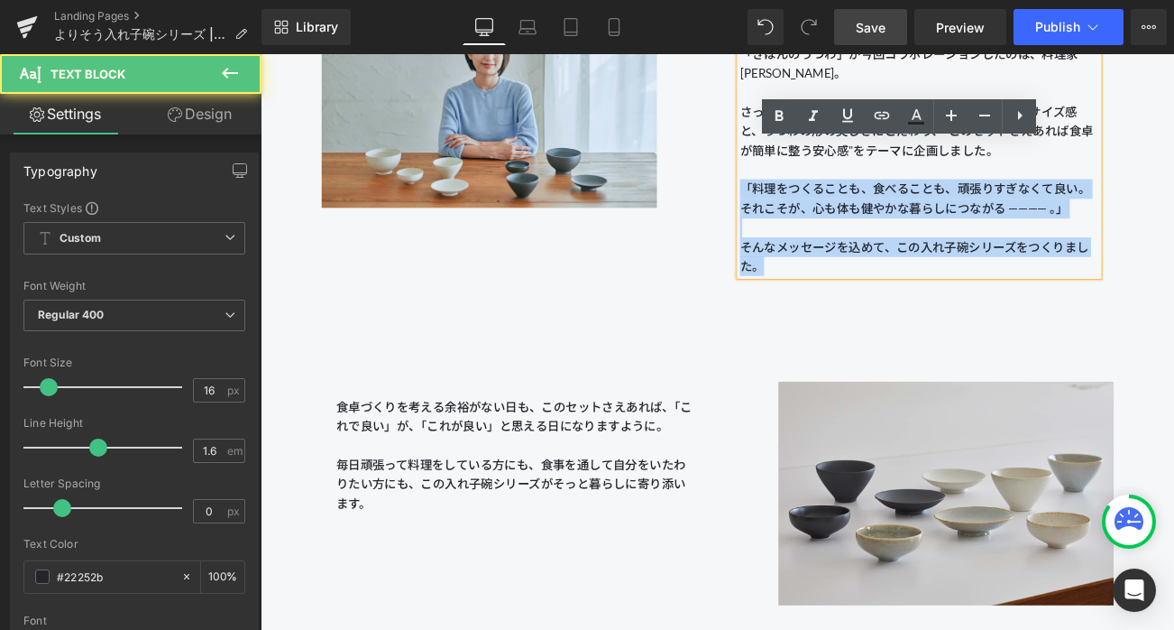
drag, startPoint x: 837, startPoint y: 213, endPoint x: 947, endPoint y: 324, distance: 156.3
click at [947, 324] on div "Image よりそう入れ子碗シリーズについて Heading 「きほんのうつわ」が今回コラボレーションしたのは、料理家 [PERSON_NAME]。 さっと料…" at bounding box center [806, 108] width 1091 height 474
copy div "「料理をつくることも、食べることも、頑張りすぎなくて良い。それこそが、心も体も健やかな暮らしにつながる ———— 。」 そんなメッセージを込めて、この入れ子碗…"
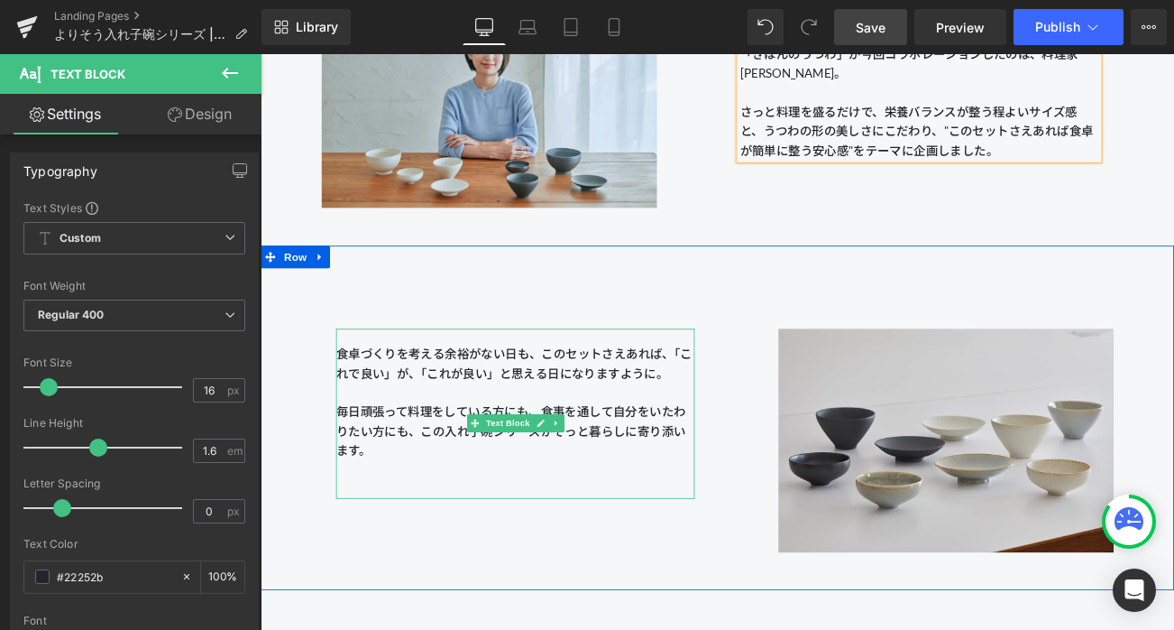
click at [606, 421] on p "食卓づくりを考える余裕がない日も、このセットさえあれば、「これで良い」が、「これが良い」と思える日になりますように。" at bounding box center [565, 423] width 428 height 46
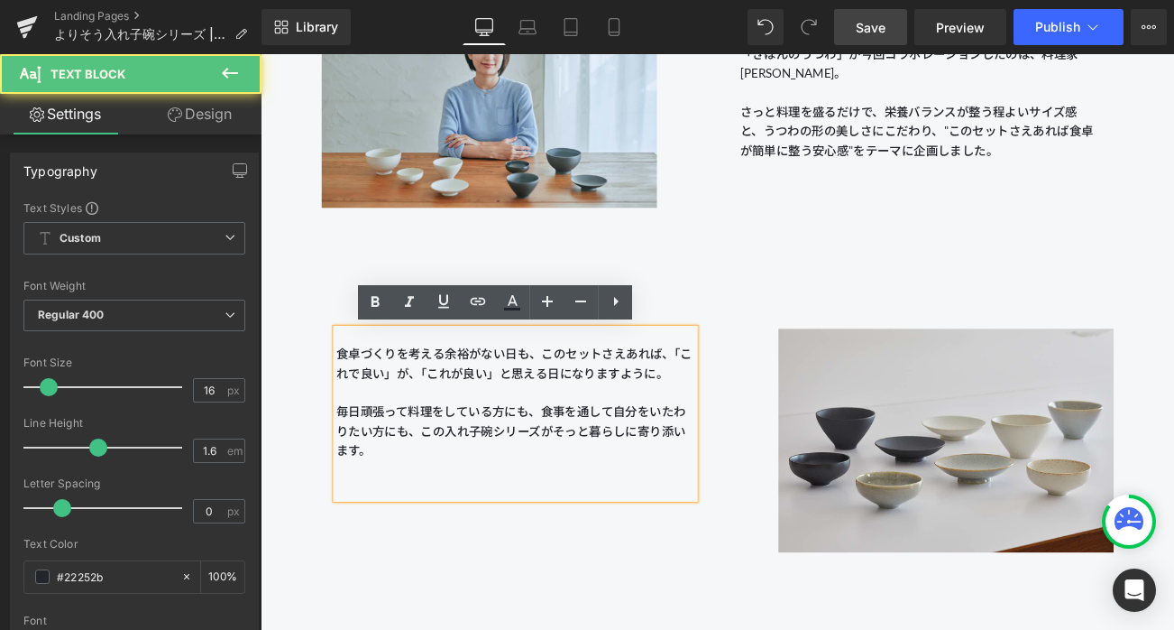
click at [354, 407] on span "食卓づくりを考える余裕がない日も、このセットさえあれば、「これで良い」が、「これが良い」と思える日になりますように。" at bounding box center [564, 422] width 426 height 41
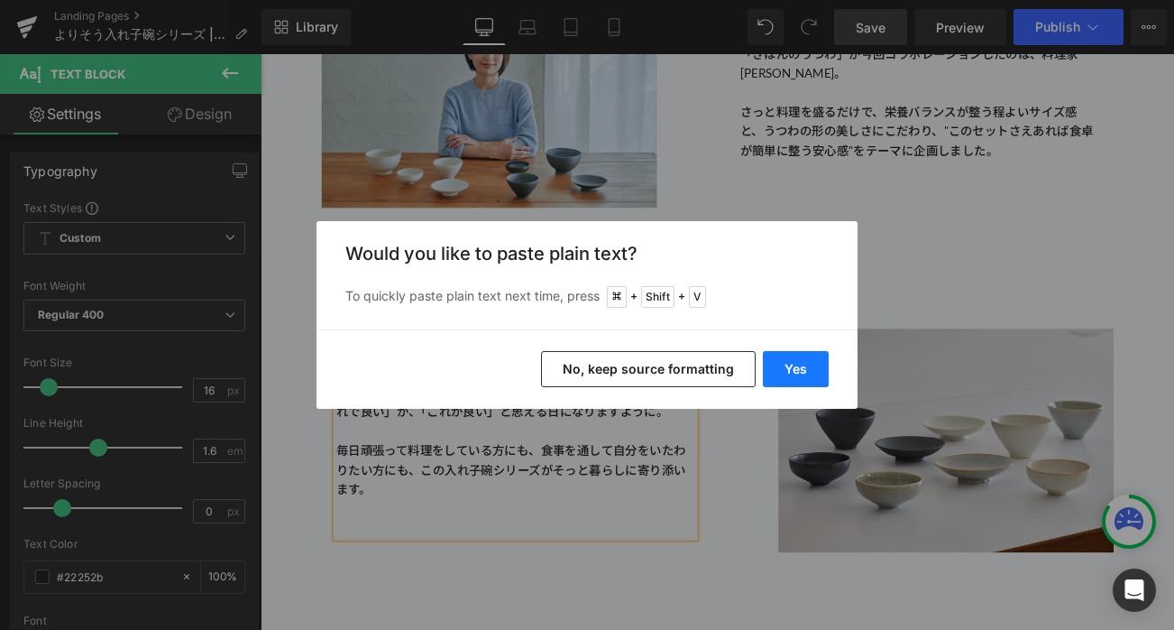
click at [764, 370] on button "Yes" at bounding box center [796, 369] width 66 height 36
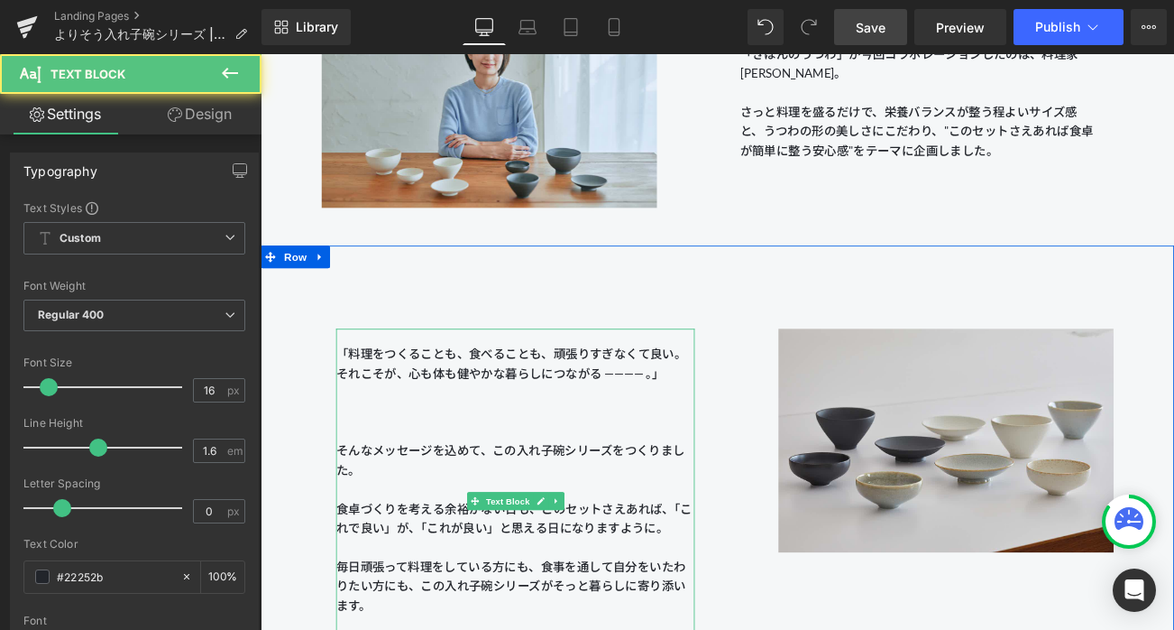
click at [509, 475] on p at bounding box center [565, 480] width 428 height 23
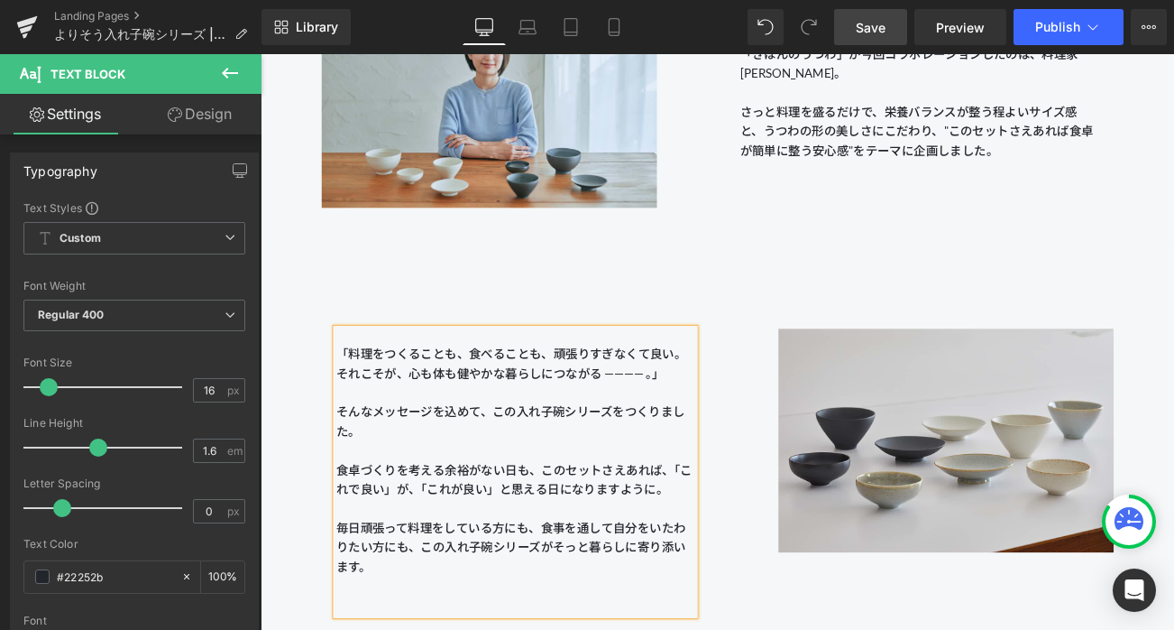
click at [521, 524] on p "そんなメッセージを込めて、この入れ子碗シリーズをつくりました。 食卓づくりを考える余裕がない日も、このセットさえあれば、「これで良い」が、「これが良い」と思え…" at bounding box center [565, 526] width 428 height 115
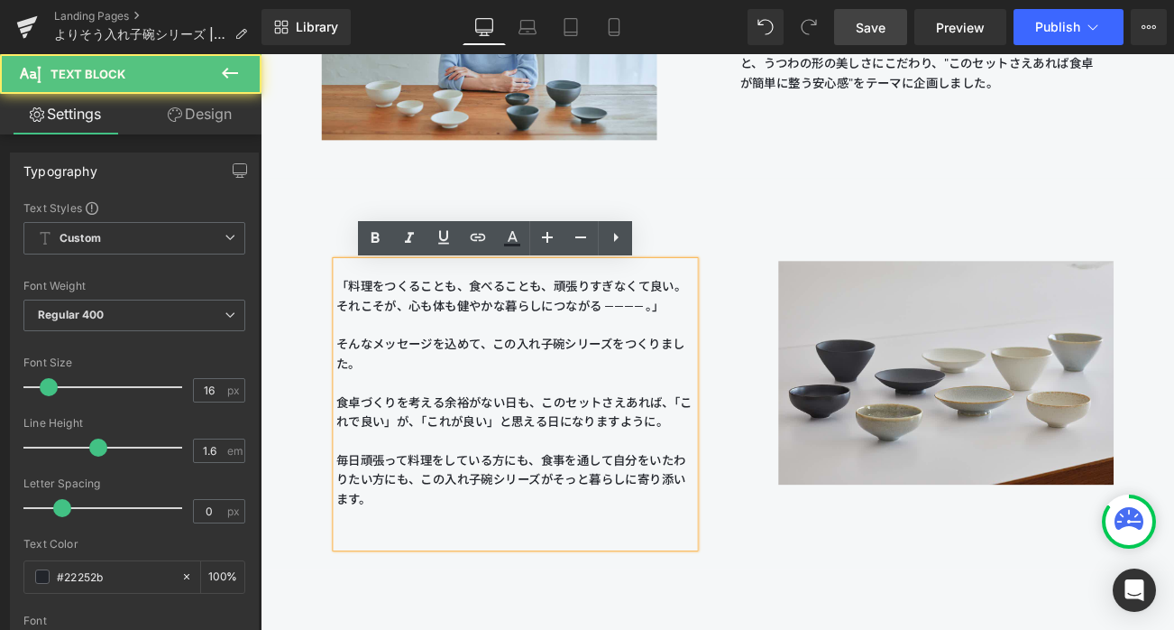
scroll to position [1399, 0]
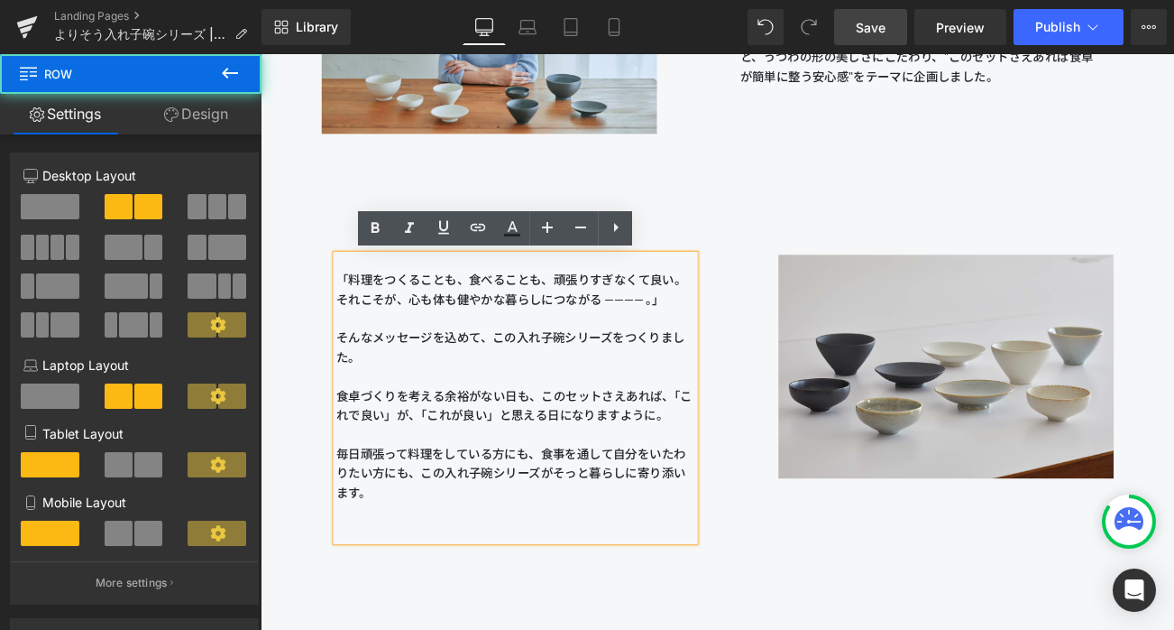
click at [934, 209] on div "「料理をつくることも、食べることも、頑張りすぎなくて良い。それこそが、心も体も健やかな暮らしにつながる ———— 。」 そんなメッセージを込めて、この入れ子碗…" at bounding box center [806, 427] width 1091 height 467
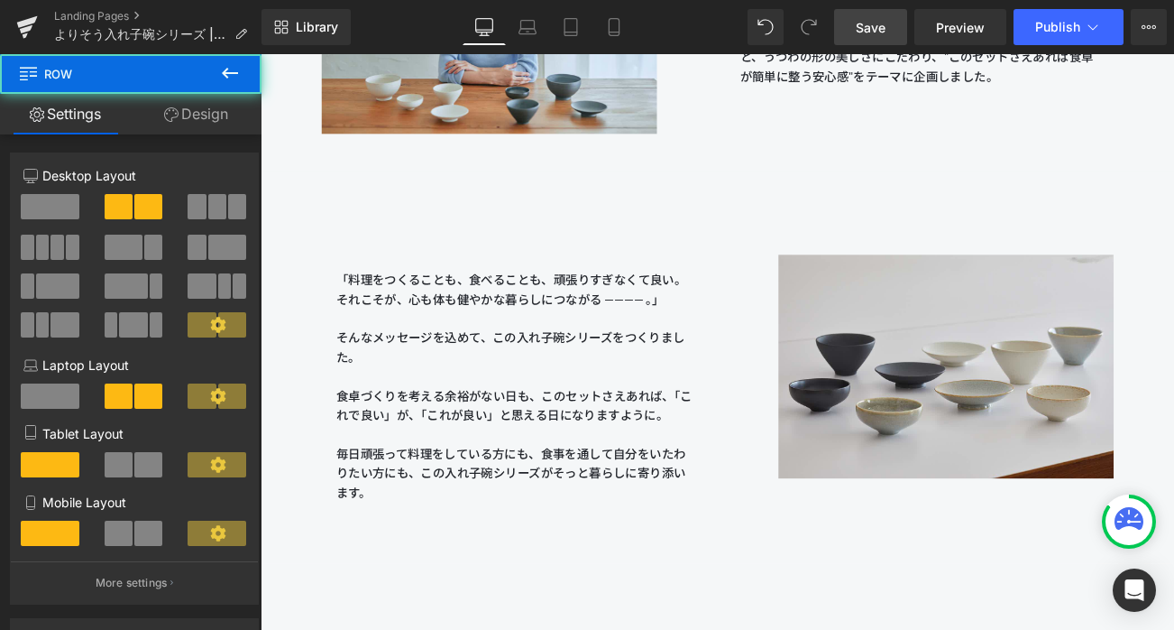
click at [870, 24] on span "Save" at bounding box center [871, 27] width 30 height 19
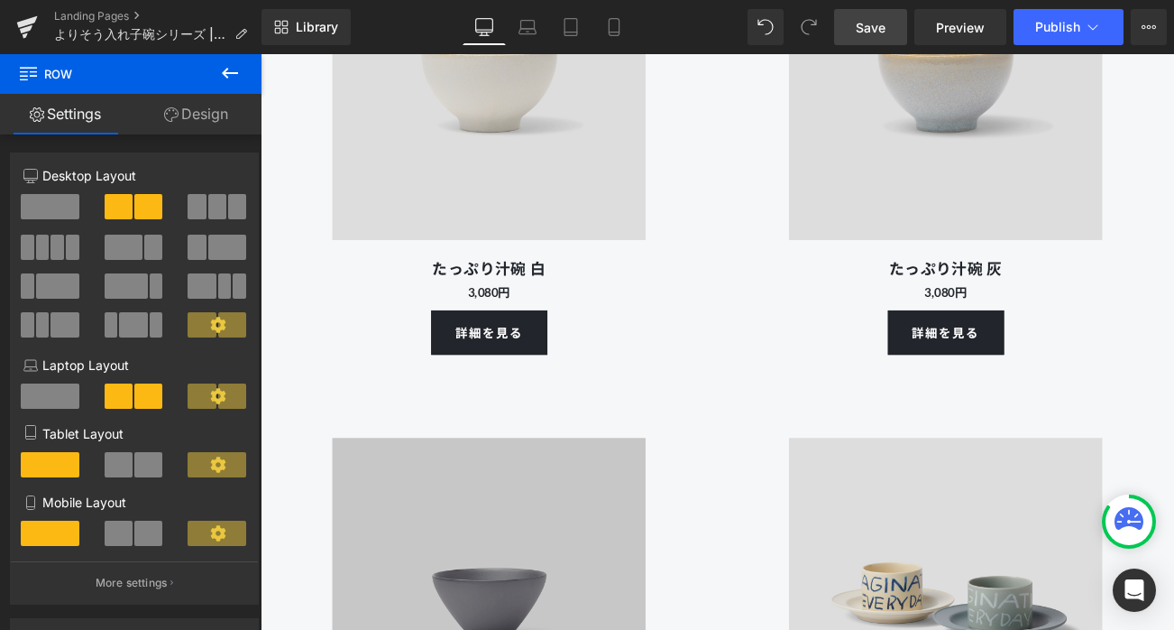
scroll to position [8329, 0]
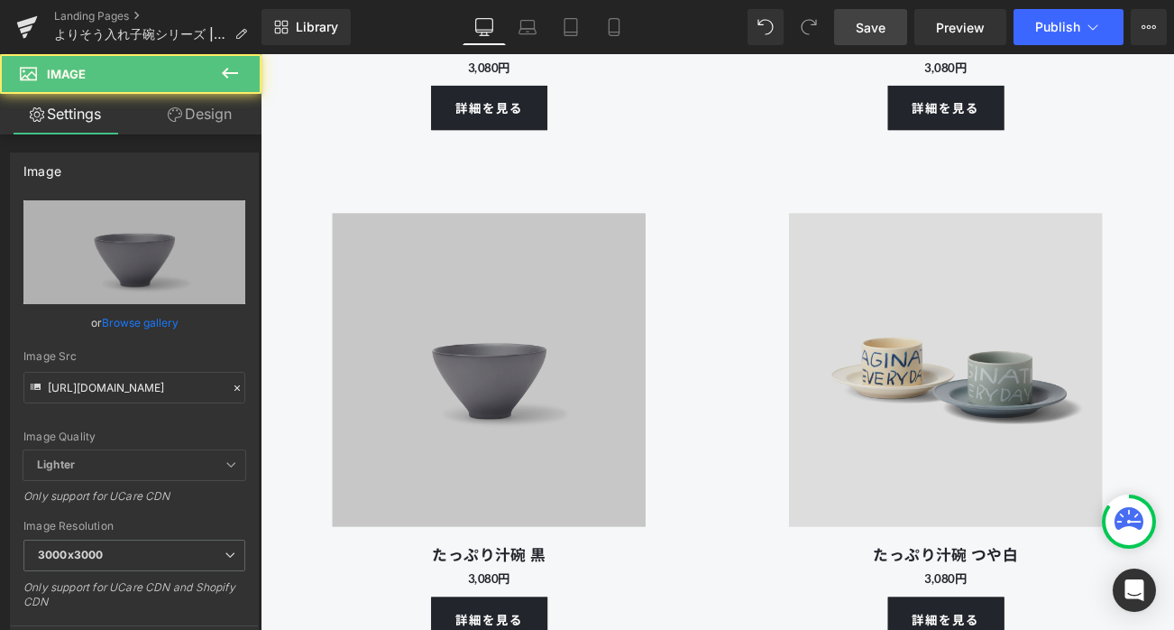
click at [555, 341] on img at bounding box center [533, 431] width 410 height 410
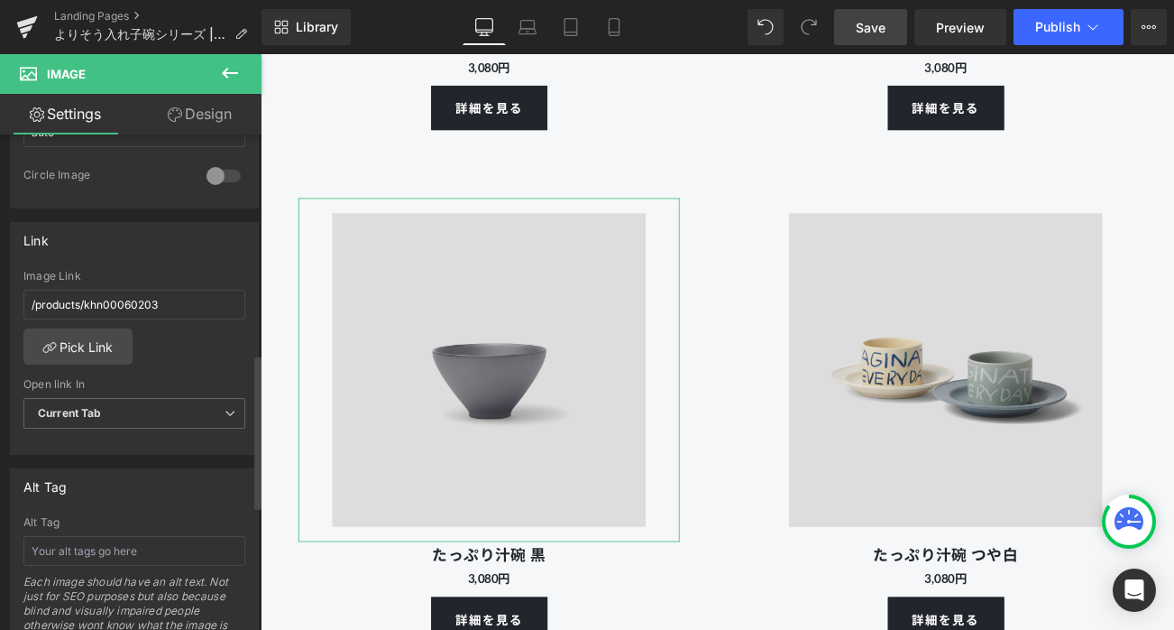
scroll to position [708, 0]
drag, startPoint x: 83, startPoint y: 299, endPoint x: 180, endPoint y: 298, distance: 97.4
click at [180, 298] on input "/products/khn00060203" at bounding box center [134, 299] width 222 height 30
type input "/products/khn00070103"
click at [188, 267] on div "Image Link" at bounding box center [134, 270] width 222 height 13
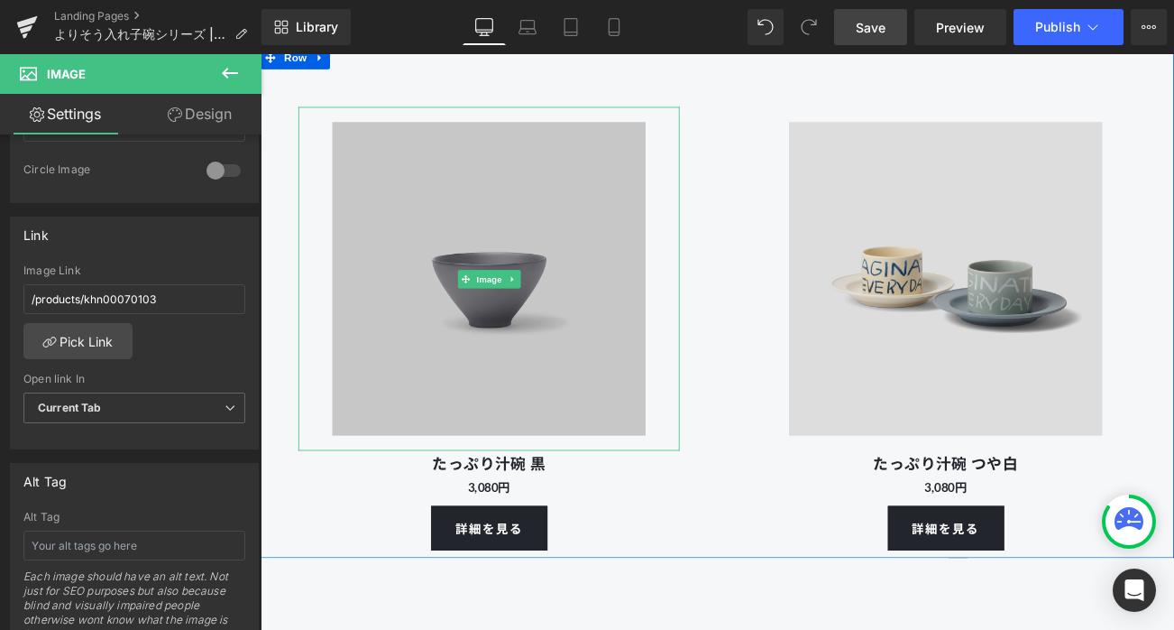
scroll to position [8447, 0]
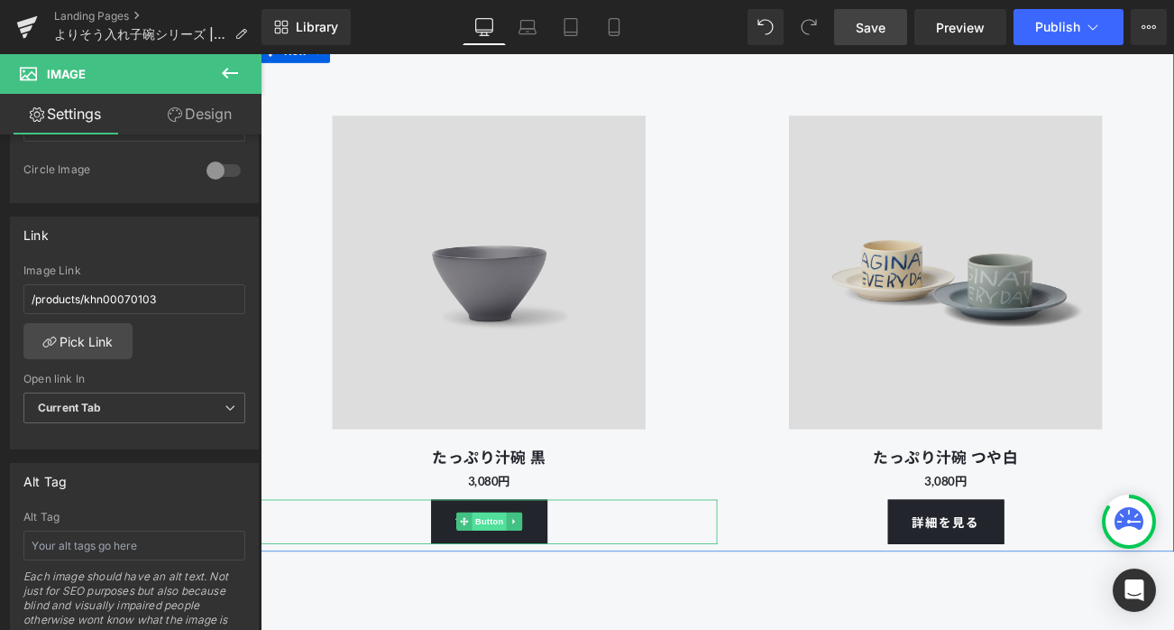
click at [533, 622] on span "Button" at bounding box center [533, 612] width 41 height 22
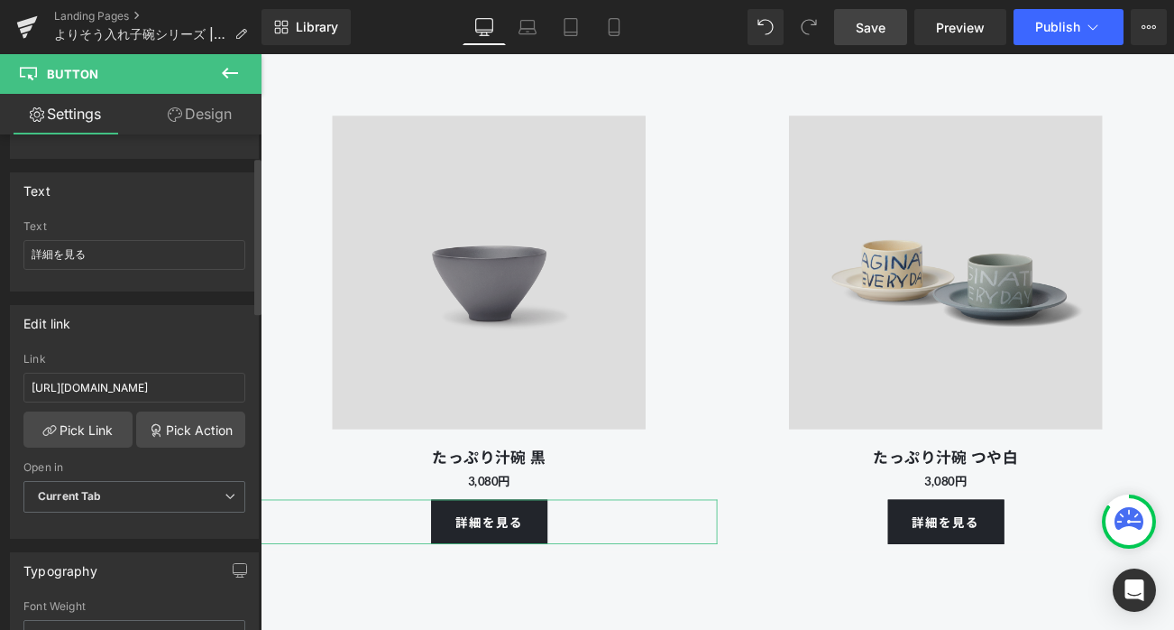
scroll to position [163, 0]
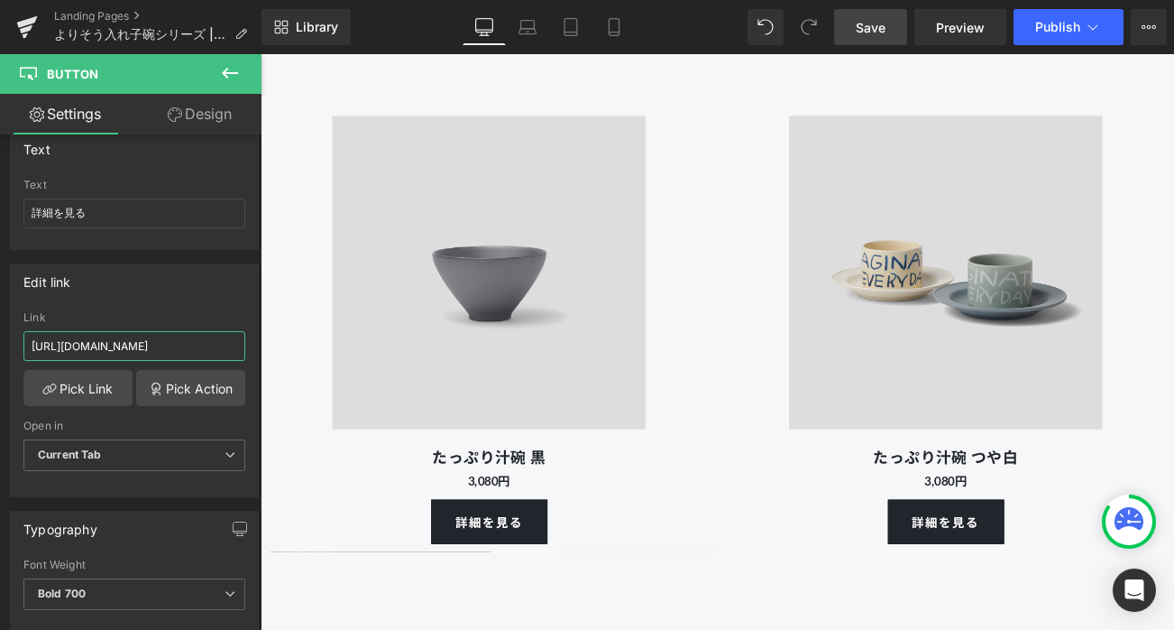
drag, startPoint x: 473, startPoint y: 398, endPoint x: 295, endPoint y: 403, distance: 177.8
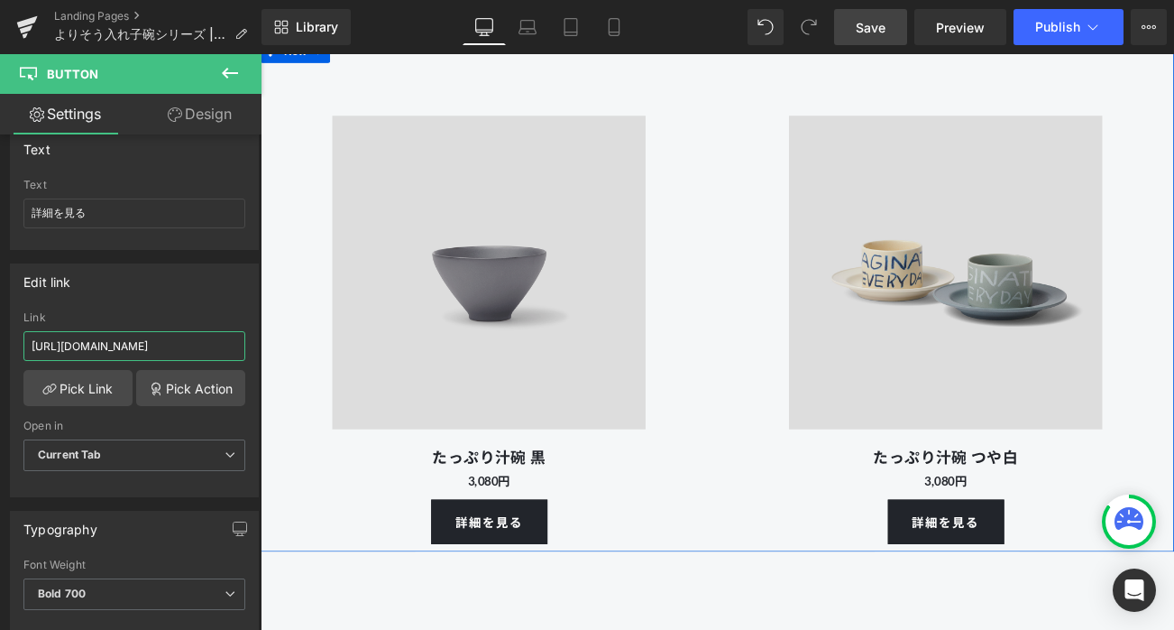
paste input "701"
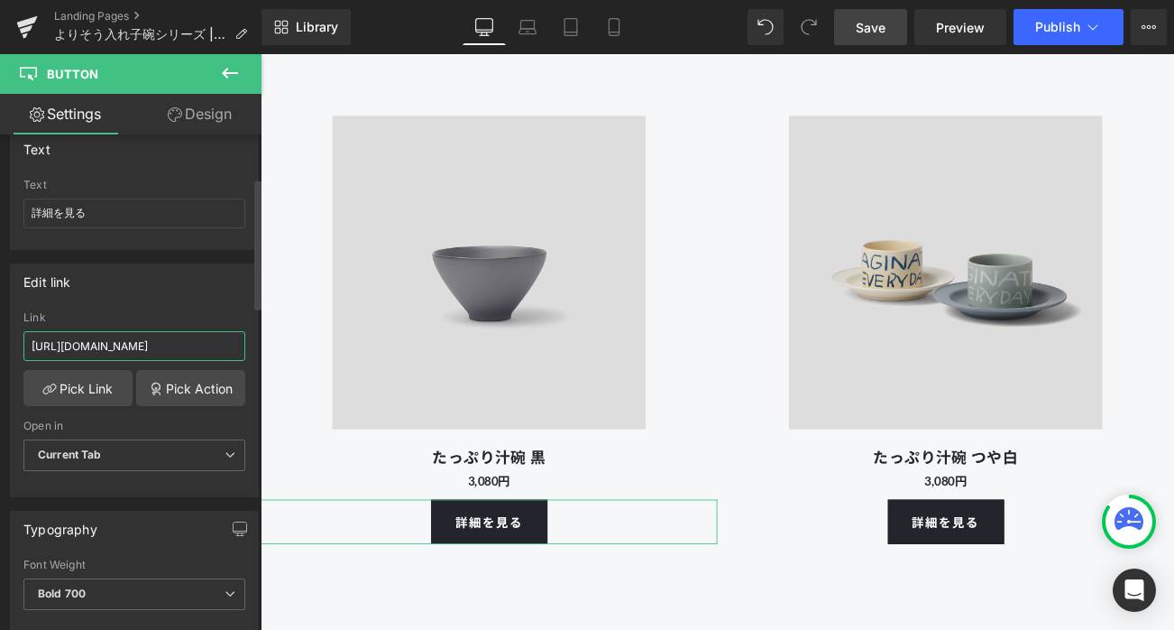
type input "[URL][DOMAIN_NAME]"
click at [225, 306] on div "Edit link [URL][DOMAIN_NAME] Link [URL][DOMAIN_NAME] Pick Link Pick Action Curr…" at bounding box center [134, 380] width 249 height 234
click at [853, 25] on link "Save" at bounding box center [870, 27] width 73 height 36
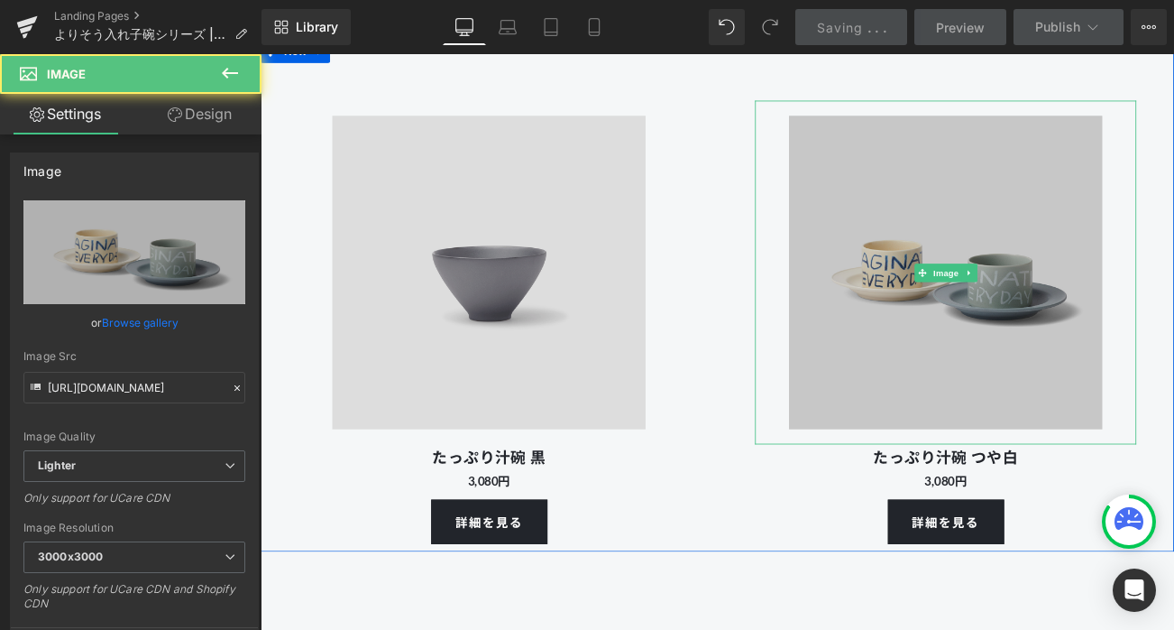
click at [1073, 279] on img at bounding box center [1079, 314] width 410 height 410
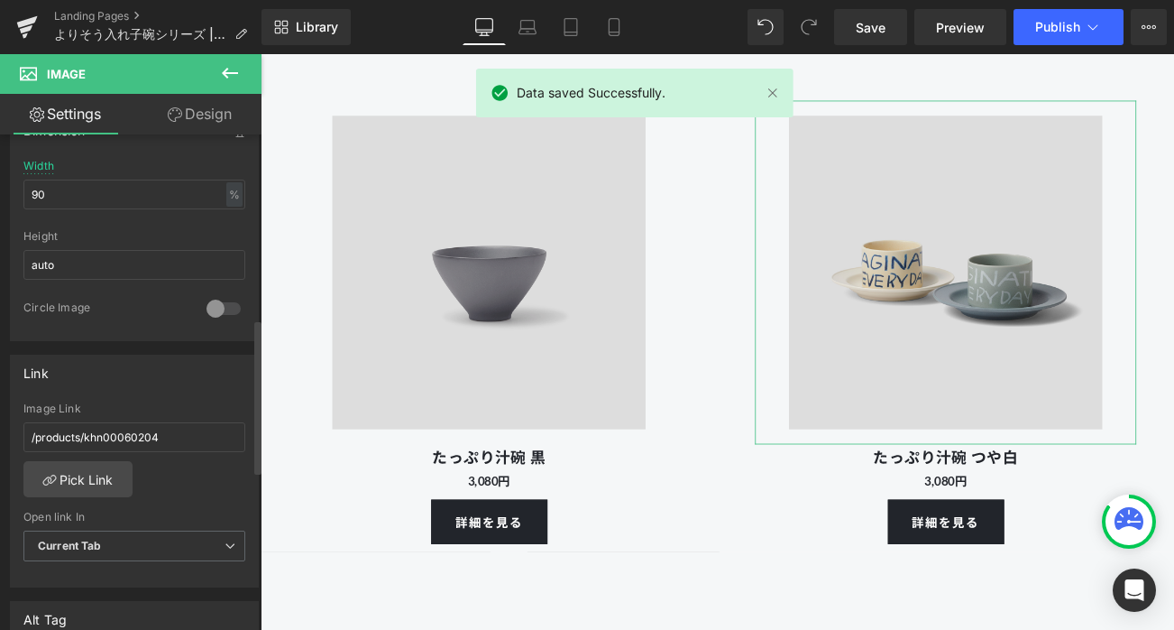
scroll to position [592, 0]
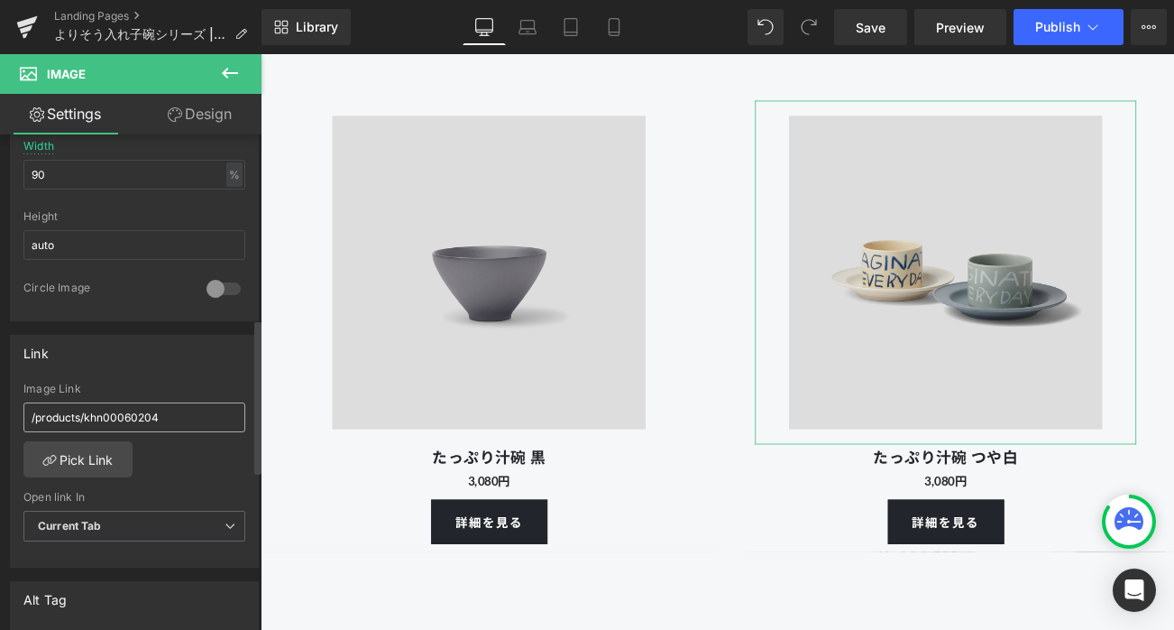
drag, startPoint x: 84, startPoint y: 417, endPoint x: 209, endPoint y: 416, distance: 125.4
click at [209, 416] on input "/products/khn00060204" at bounding box center [134, 417] width 222 height 30
type input "/products/khn00070110"
click at [189, 369] on div "Link /products/khn00070110 Image Link /products/khn00070110 Pick Link Current T…" at bounding box center [134, 452] width 249 height 234
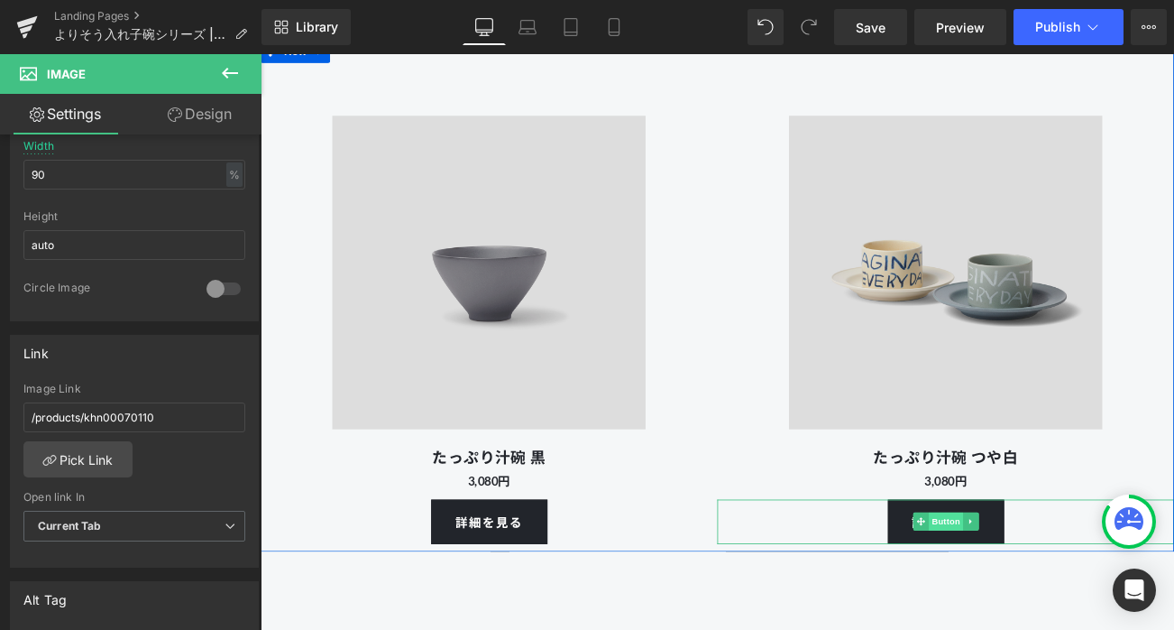
click at [1074, 622] on span "Button" at bounding box center [1079, 612] width 41 height 22
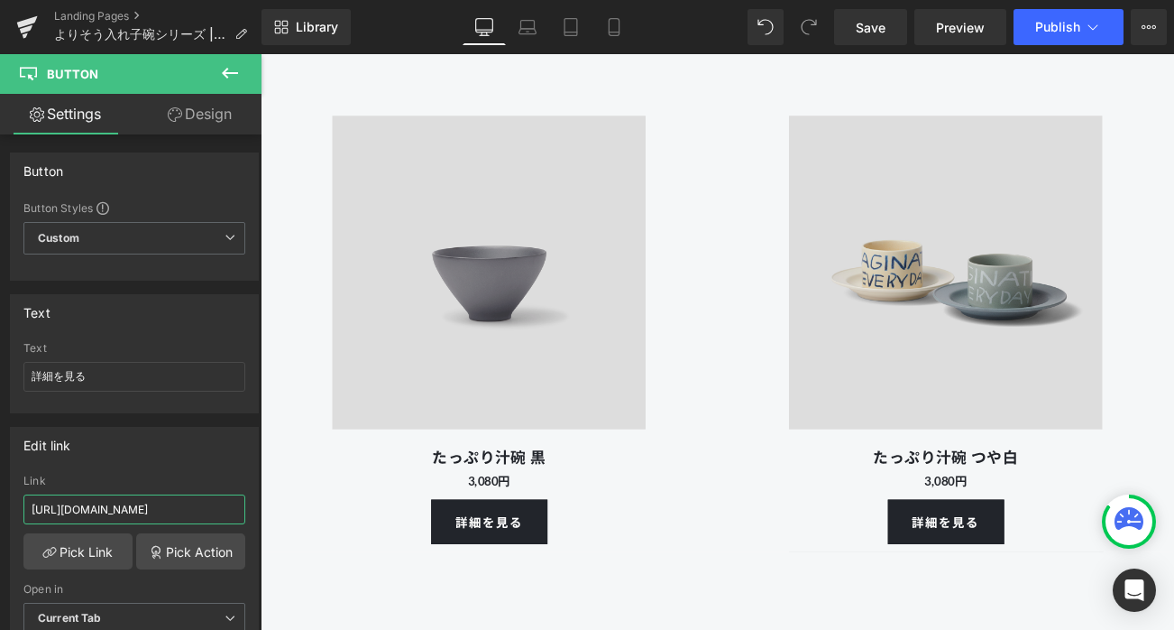
drag, startPoint x: 473, startPoint y: 562, endPoint x: 299, endPoint y: 586, distance: 175.8
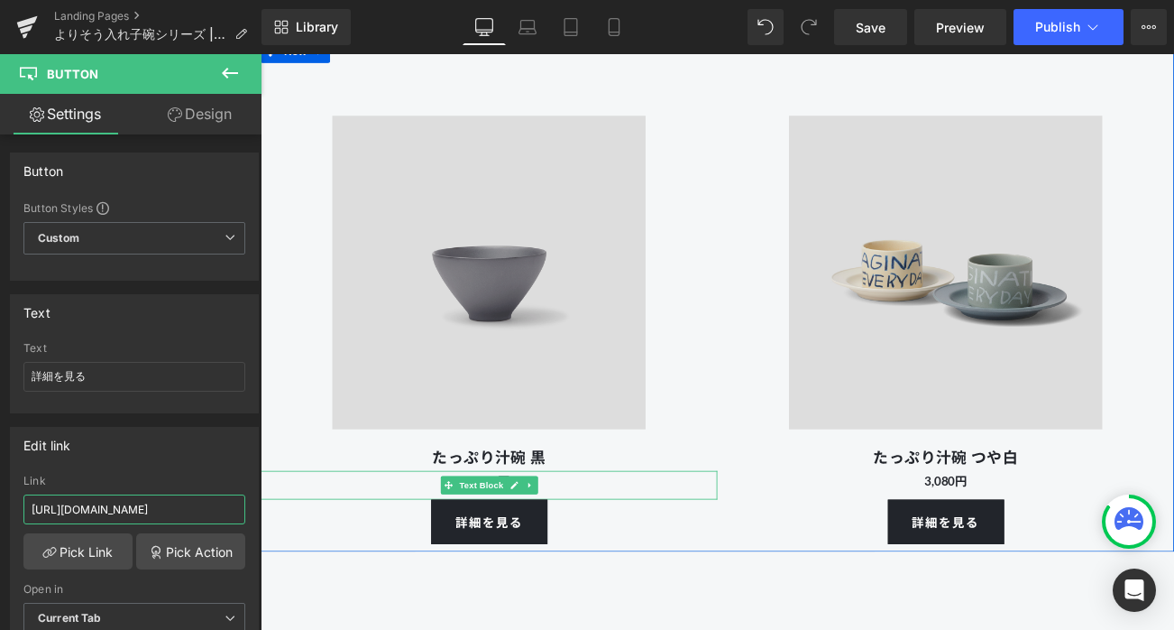
paste input "70110"
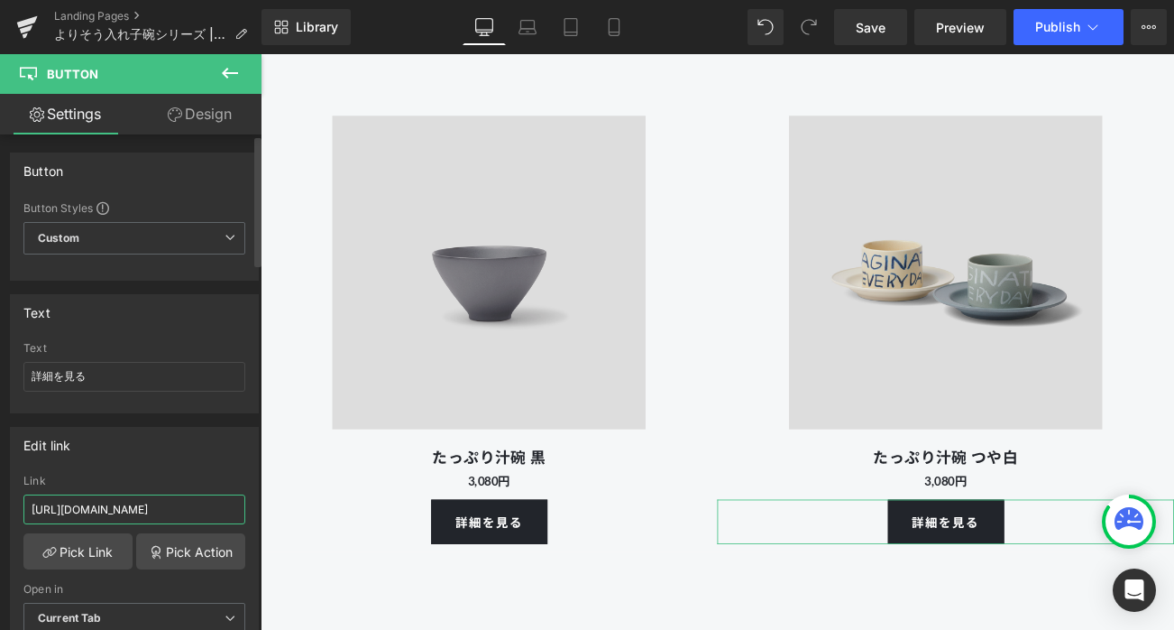
type input "[URL][DOMAIN_NAME]"
click at [235, 461] on div "Edit link [URL][DOMAIN_NAME] Link [URL][DOMAIN_NAME] Pick Link Pick Action Curr…" at bounding box center [134, 544] width 249 height 234
click at [879, 29] on span "Save" at bounding box center [871, 27] width 30 height 19
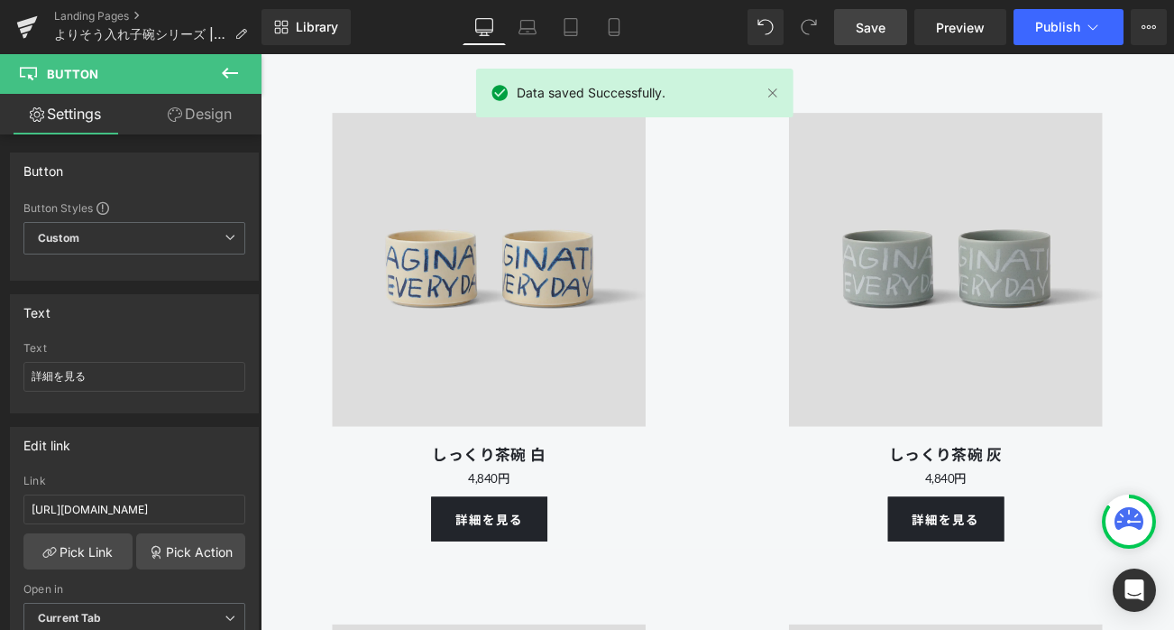
scroll to position [10060, 0]
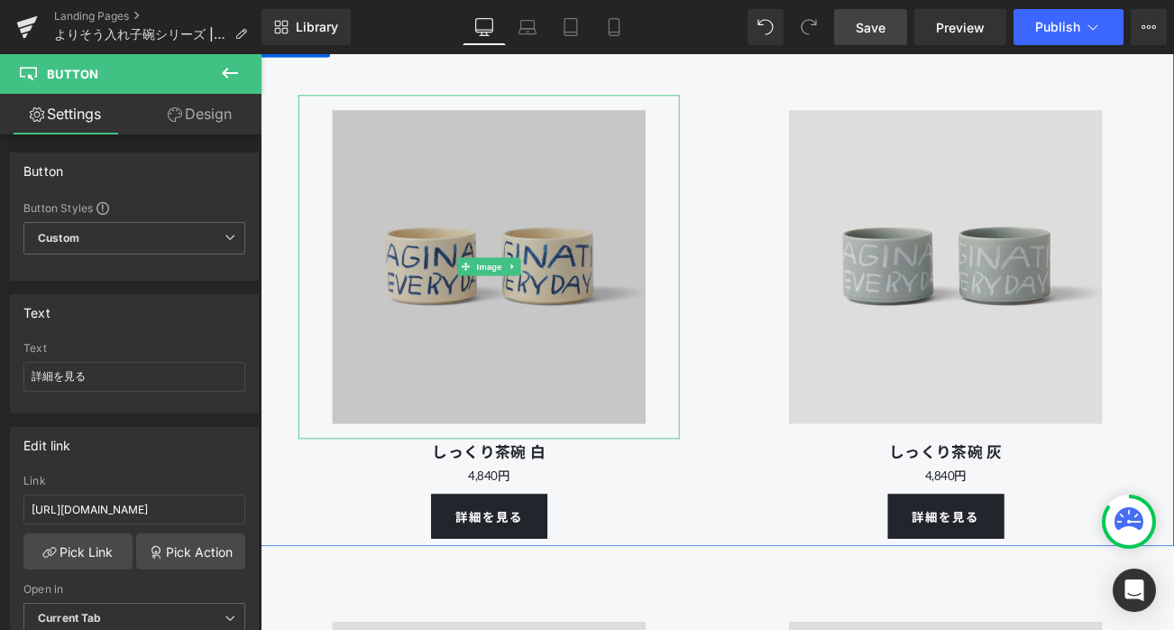
click at [552, 374] on img at bounding box center [533, 308] width 410 height 410
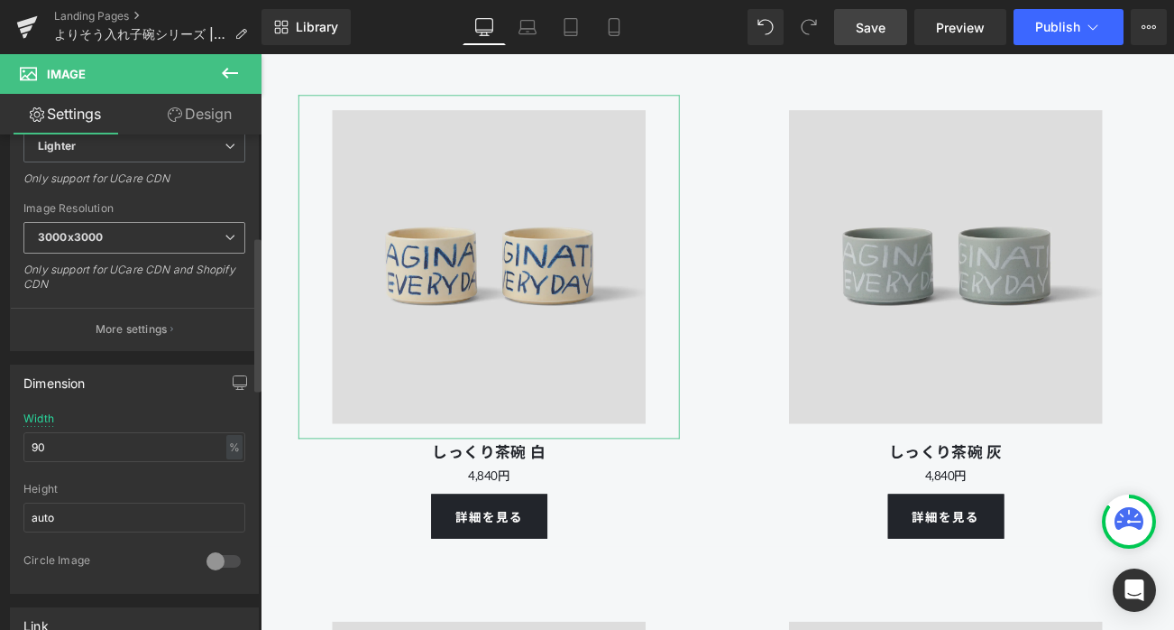
scroll to position [741, 0]
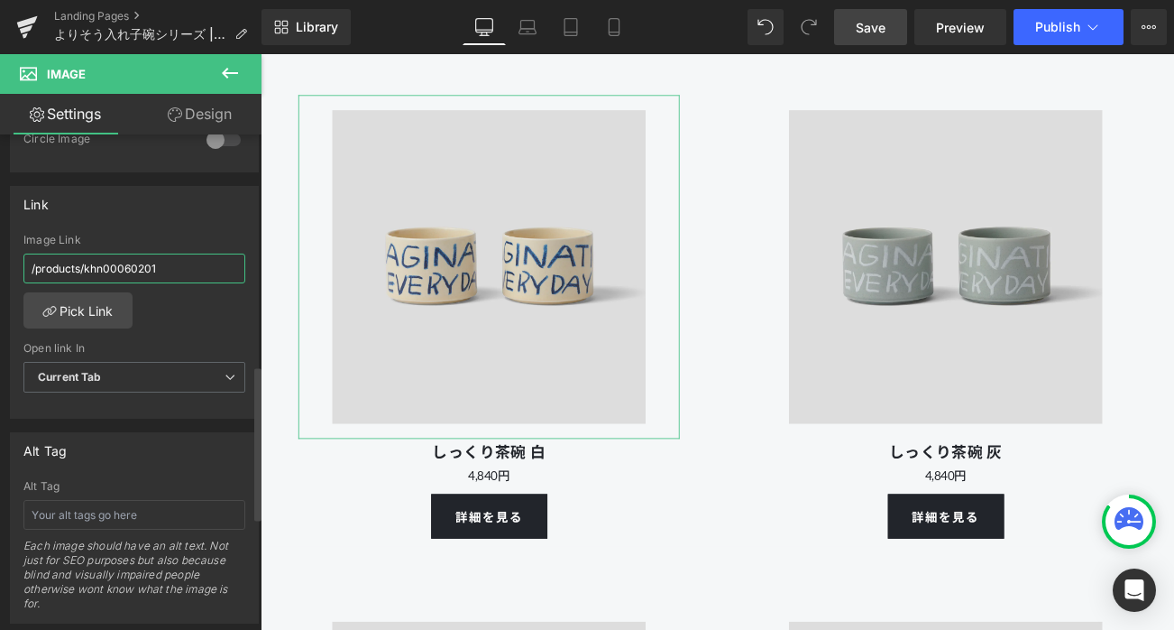
drag, startPoint x: 87, startPoint y: 264, endPoint x: 222, endPoint y: 265, distance: 135.3
click at [222, 265] on input "/products/khn00060201" at bounding box center [134, 268] width 222 height 30
type input "/products/khn00070201"
click at [212, 222] on div "Link /products/khn00070201 Image Link /products/khn00070201 Pick Link Current T…" at bounding box center [134, 303] width 249 height 234
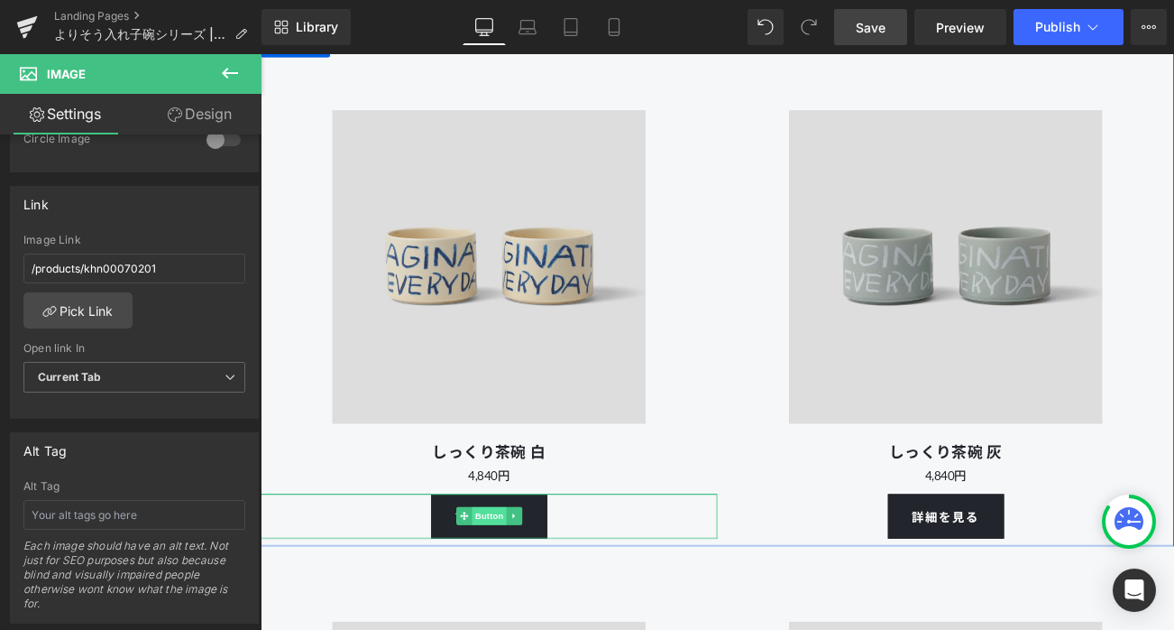
click at [532, 616] on span "Button" at bounding box center [533, 605] width 41 height 22
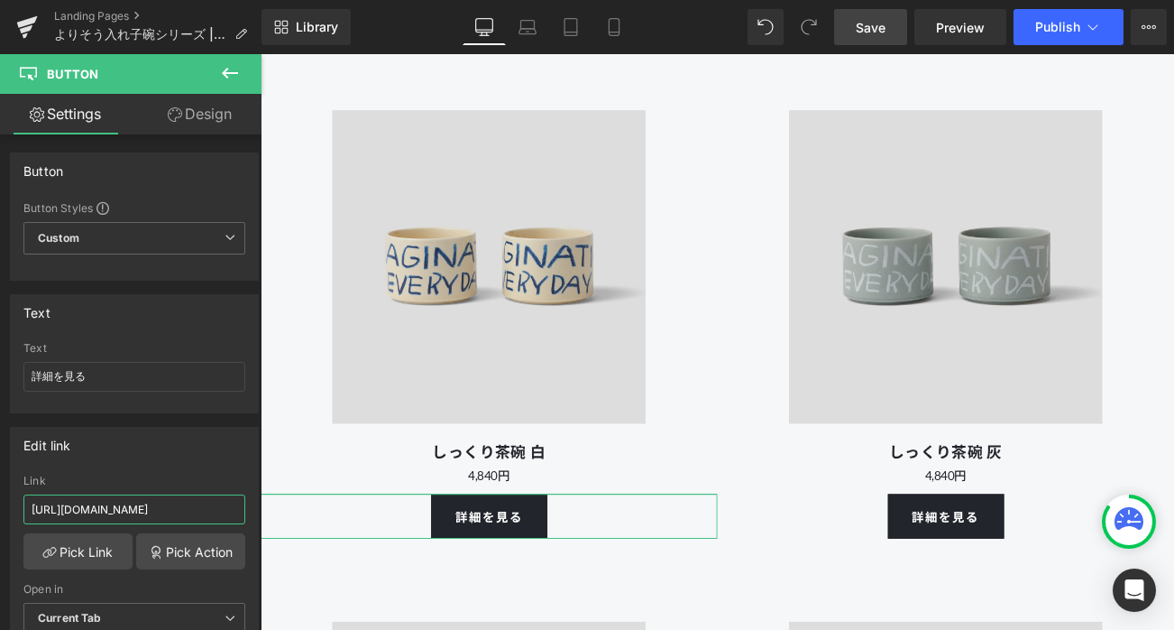
drag, startPoint x: 473, startPoint y: 566, endPoint x: 317, endPoint y: 602, distance: 160.2
paste input "7"
type input "[URL][DOMAIN_NAME]"
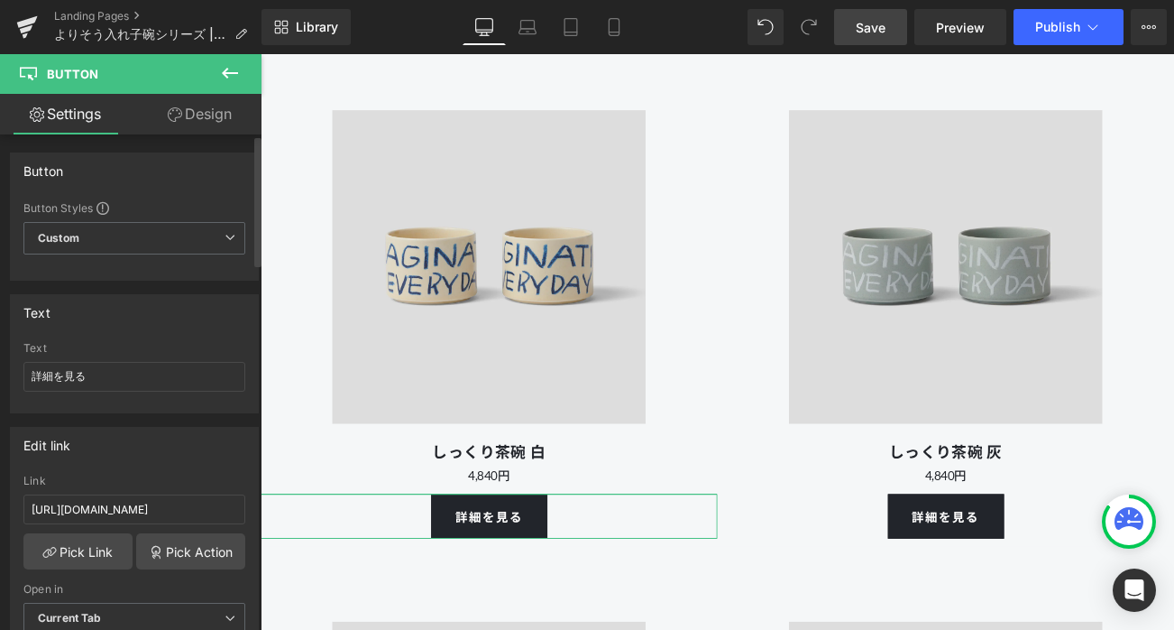
click at [226, 455] on div "Edit link" at bounding box center [134, 445] width 247 height 34
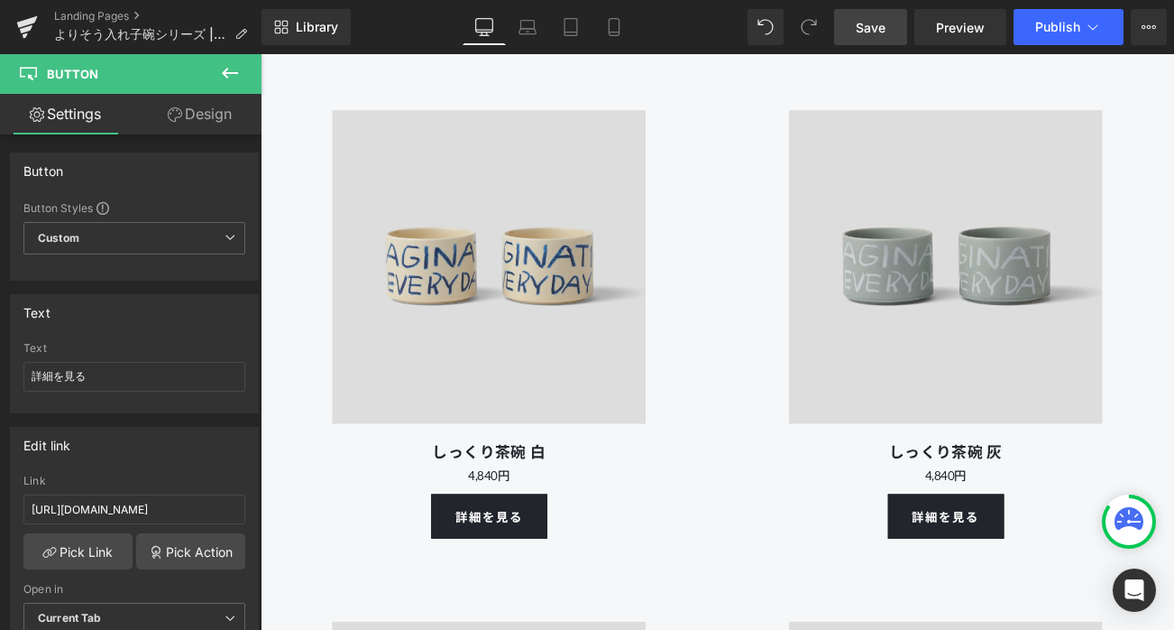
click at [879, 30] on span "Save" at bounding box center [871, 27] width 30 height 19
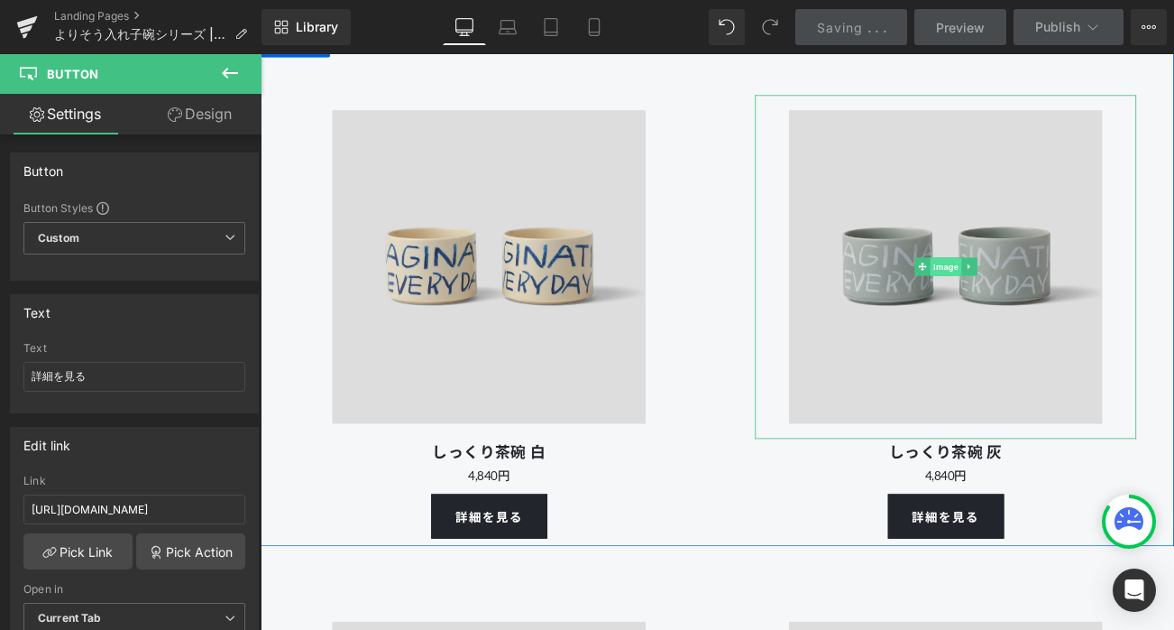
click at [1079, 318] on span "Image" at bounding box center [1080, 308] width 38 height 22
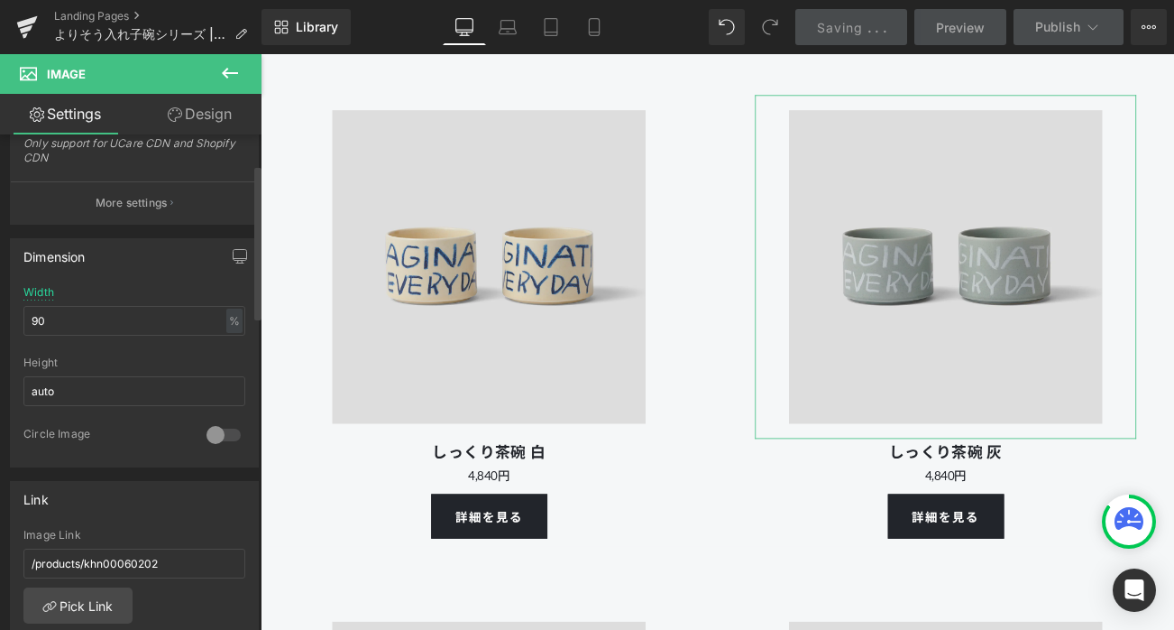
scroll to position [604, 0]
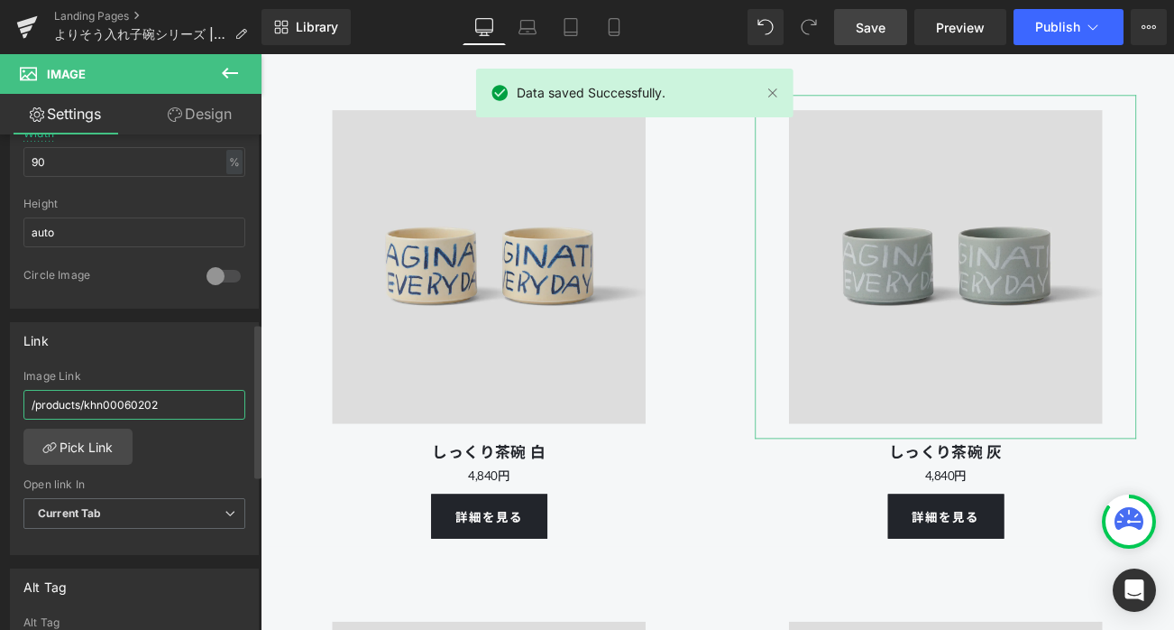
drag, startPoint x: 86, startPoint y: 401, endPoint x: 226, endPoint y: 401, distance: 140.7
click at [226, 401] on input "/products/khn00060202" at bounding box center [134, 405] width 222 height 30
paste input "7"
type input "/products/khn00070202"
click at [216, 355] on div "Link /products/khn00070202 Image Link /products/khn00070202 Pick Link Current T…" at bounding box center [134, 439] width 249 height 234
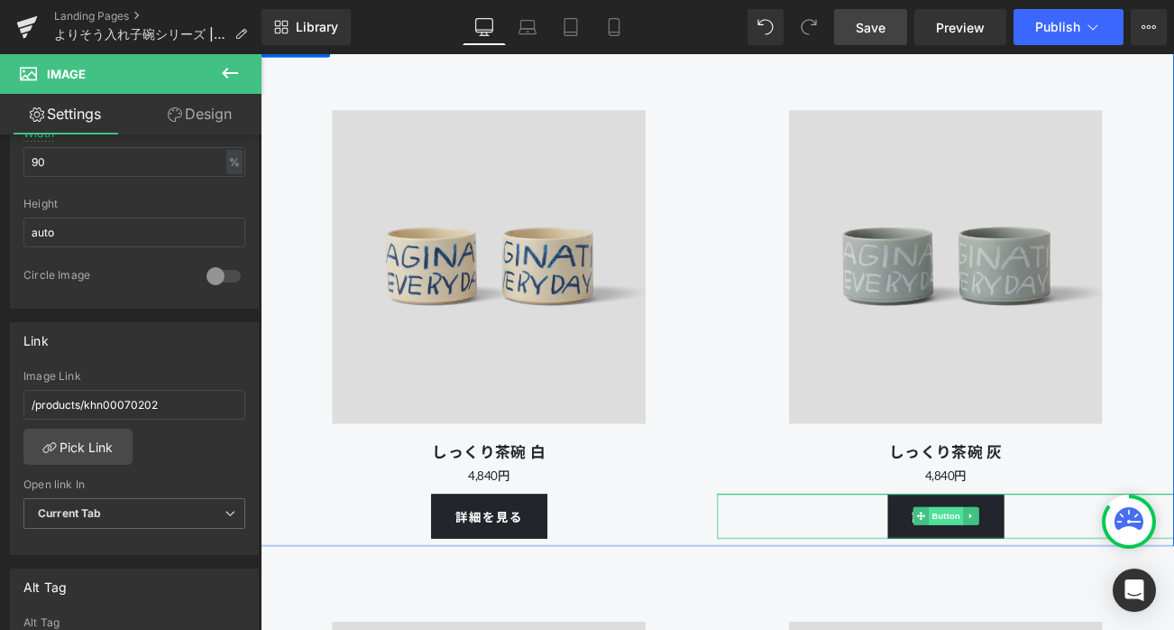
click at [1082, 616] on span "Button" at bounding box center [1079, 605] width 41 height 22
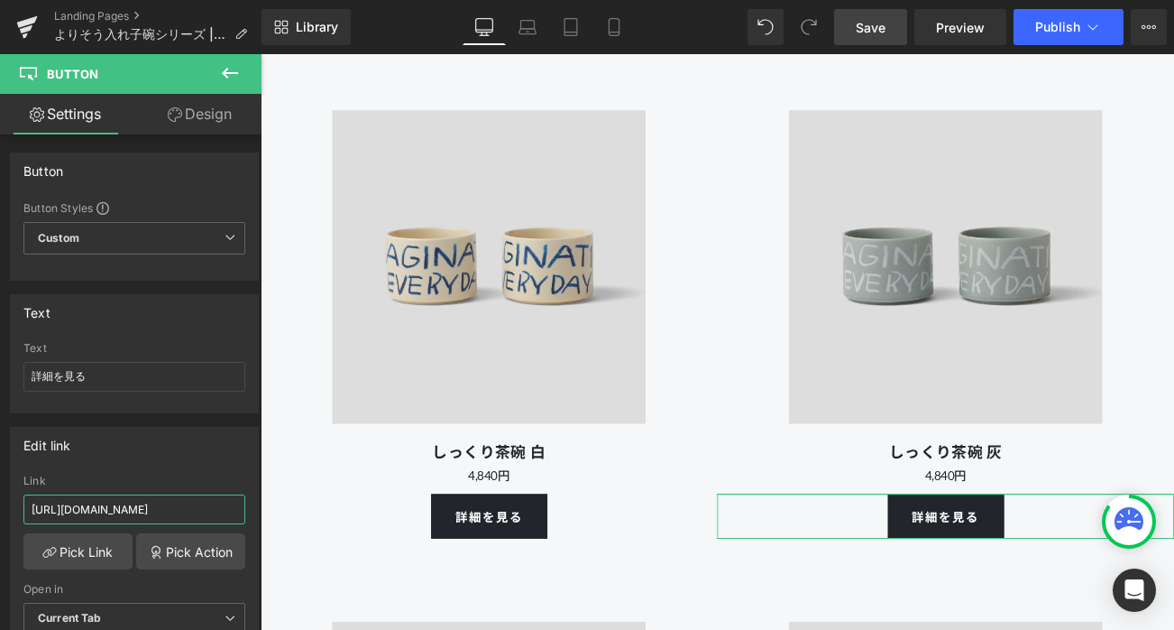
drag, startPoint x: 470, startPoint y: 560, endPoint x: 283, endPoint y: 601, distance: 191.1
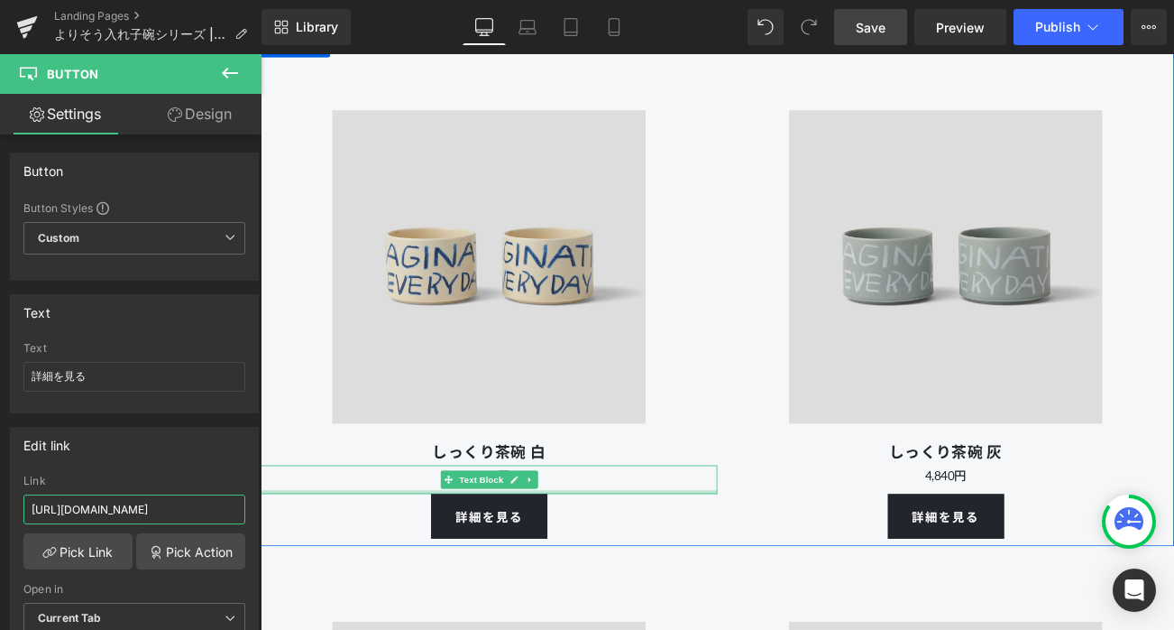
paste input "7"
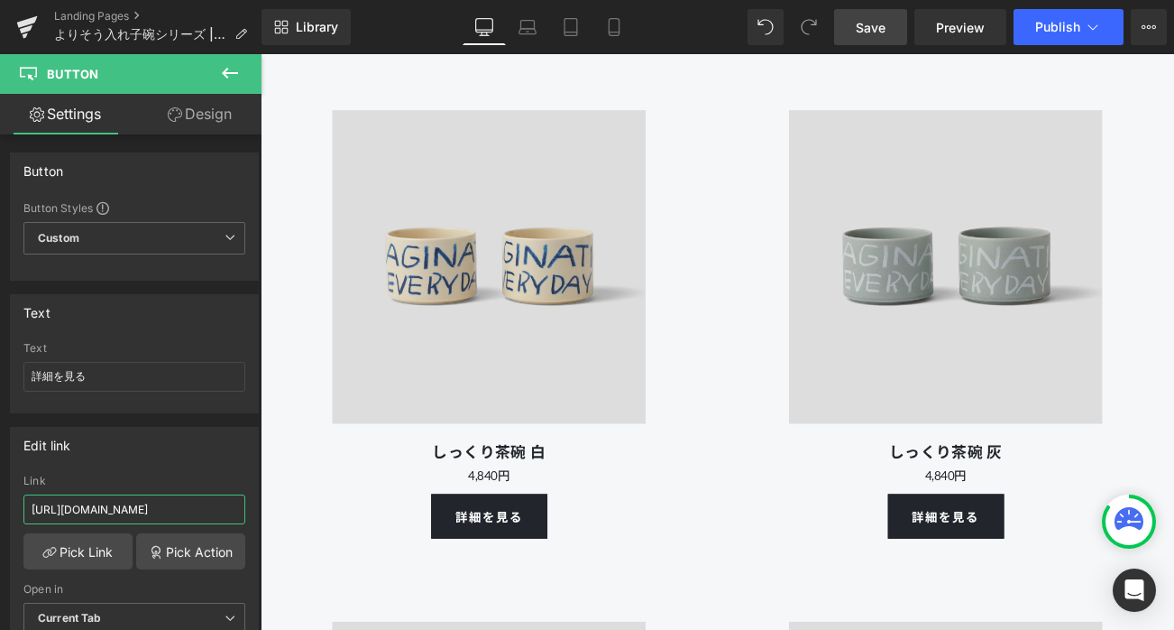
type input "[URL][DOMAIN_NAME]"
click at [858, 23] on span "Save" at bounding box center [871, 27] width 30 height 19
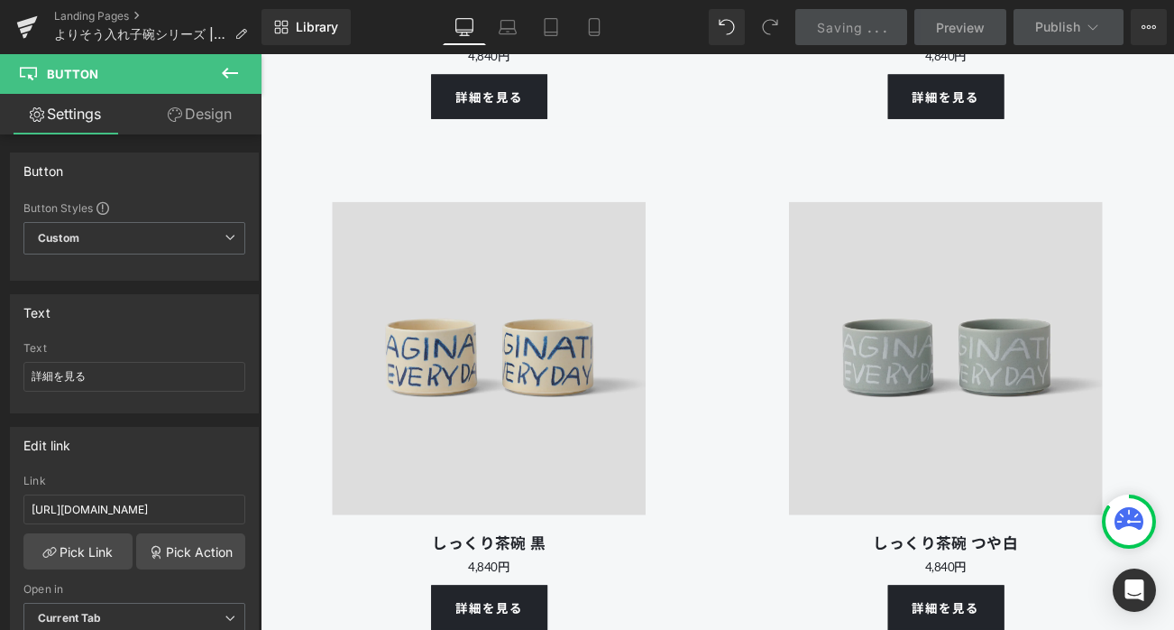
scroll to position [10562, 0]
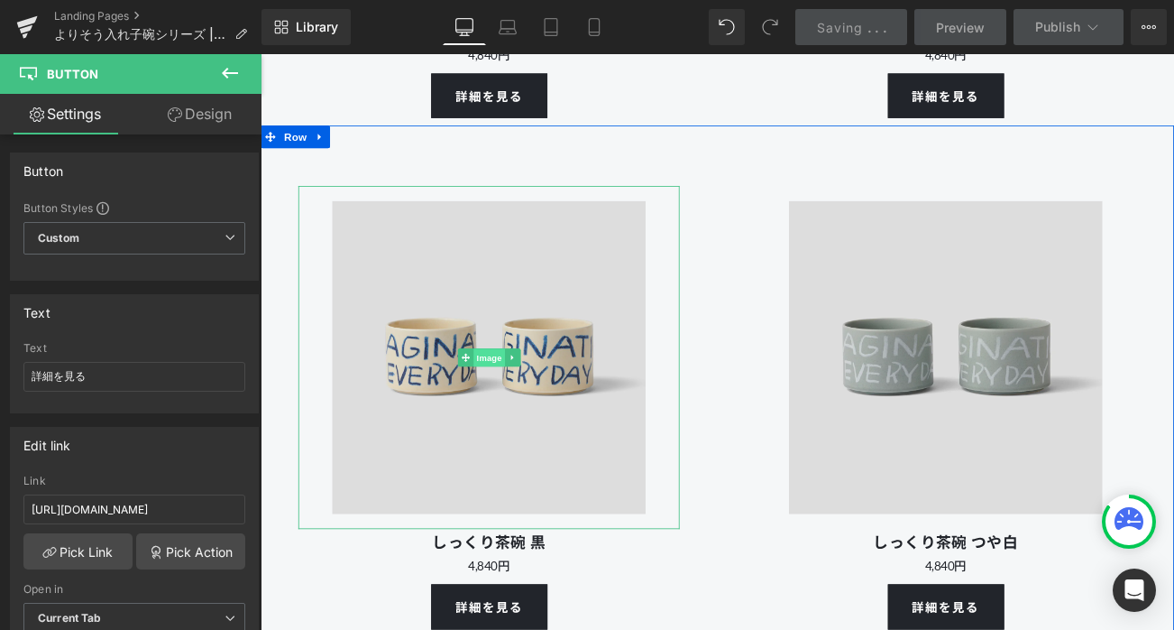
click at [530, 428] on span "Image" at bounding box center [534, 417] width 38 height 22
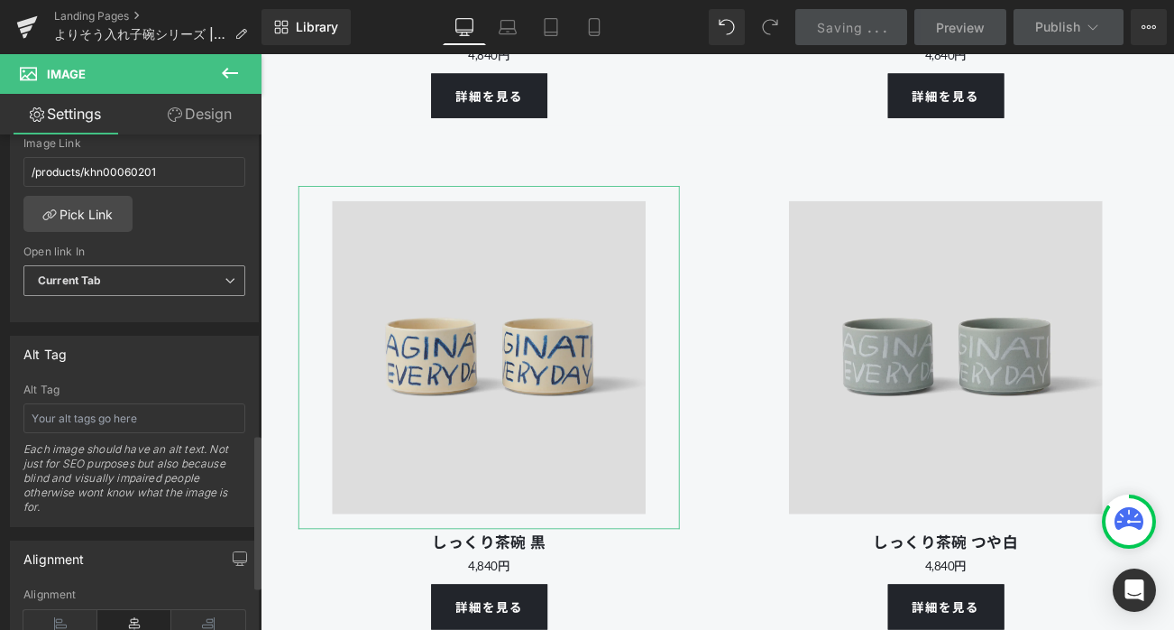
scroll to position [777, 0]
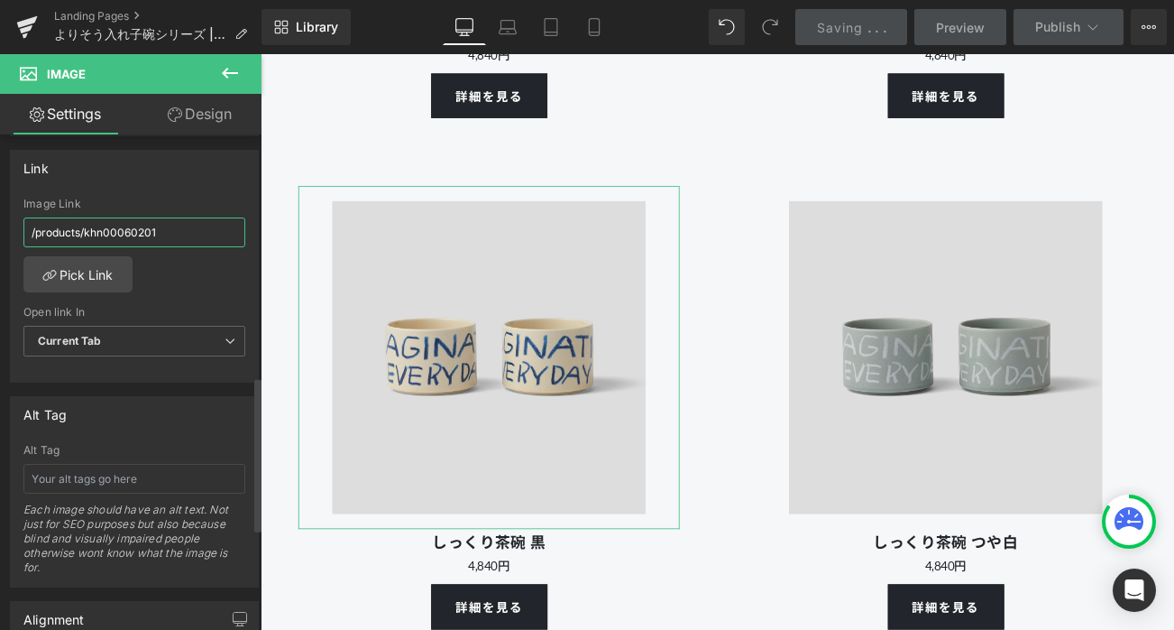
drag, startPoint x: 86, startPoint y: 226, endPoint x: 215, endPoint y: 226, distance: 129.0
click at [215, 226] on input "/products/khn00060201" at bounding box center [134, 232] width 222 height 30
paste input "70203"
type input "/products/khn00070203"
click at [214, 180] on div "Link" at bounding box center [134, 168] width 247 height 34
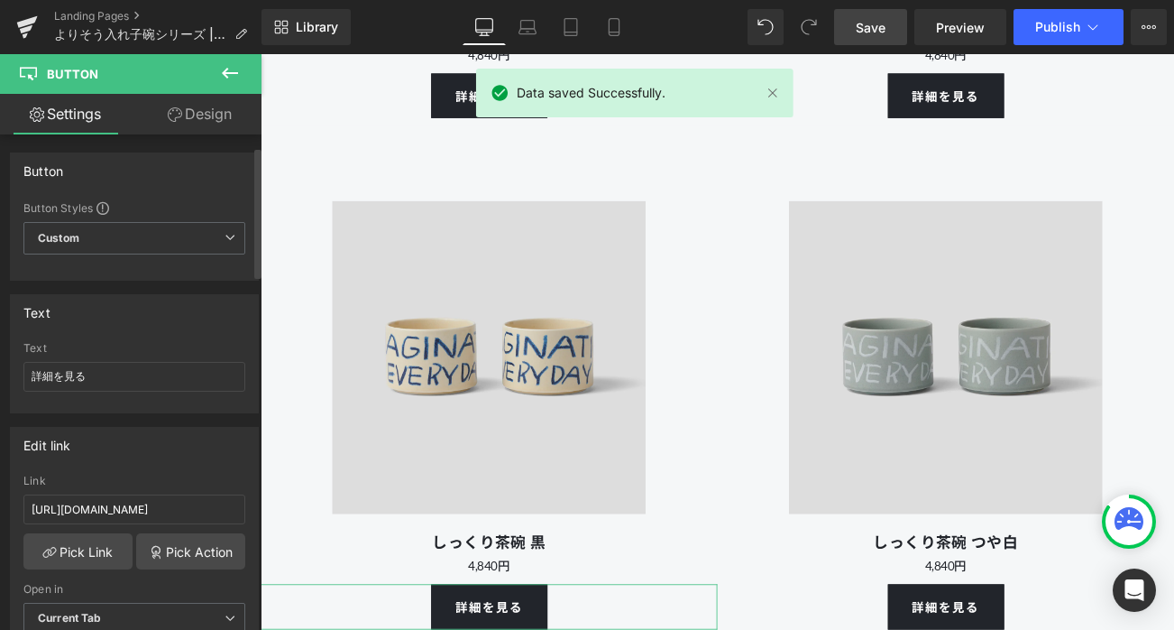
scroll to position [336, 0]
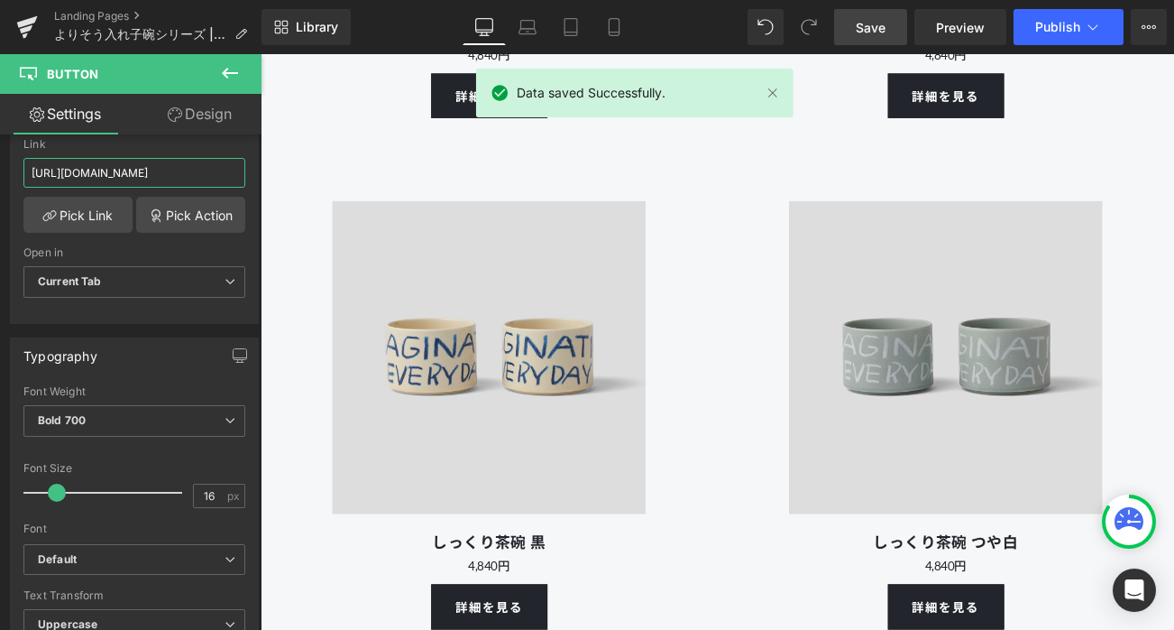
drag, startPoint x: 473, startPoint y: 227, endPoint x: 312, endPoint y: 199, distance: 163.0
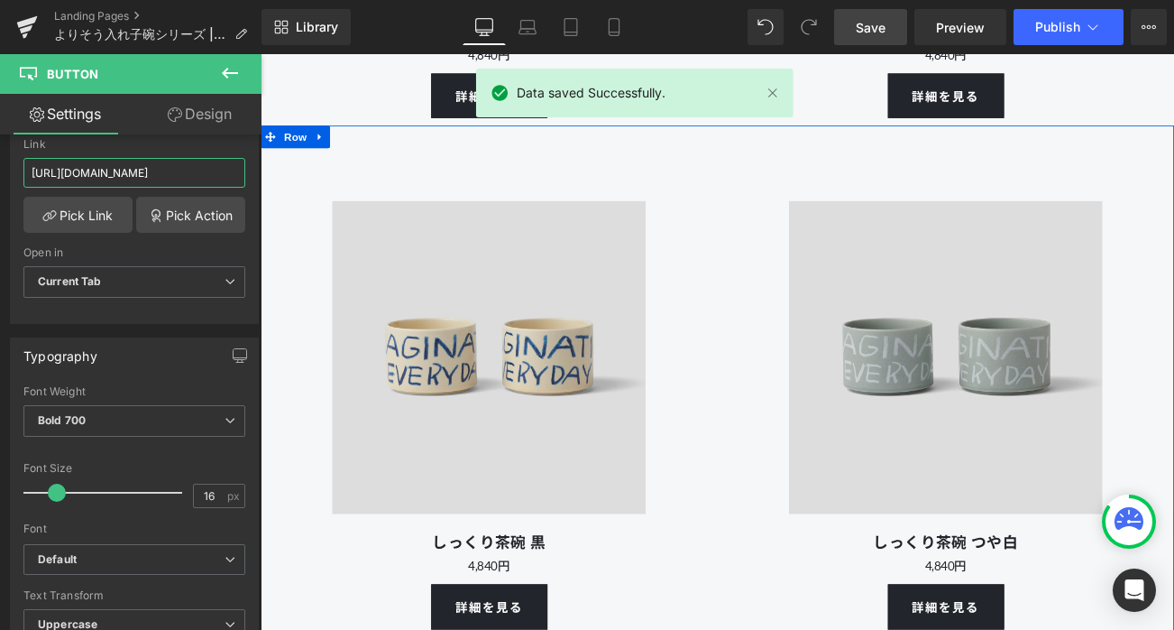
paste input "70203"
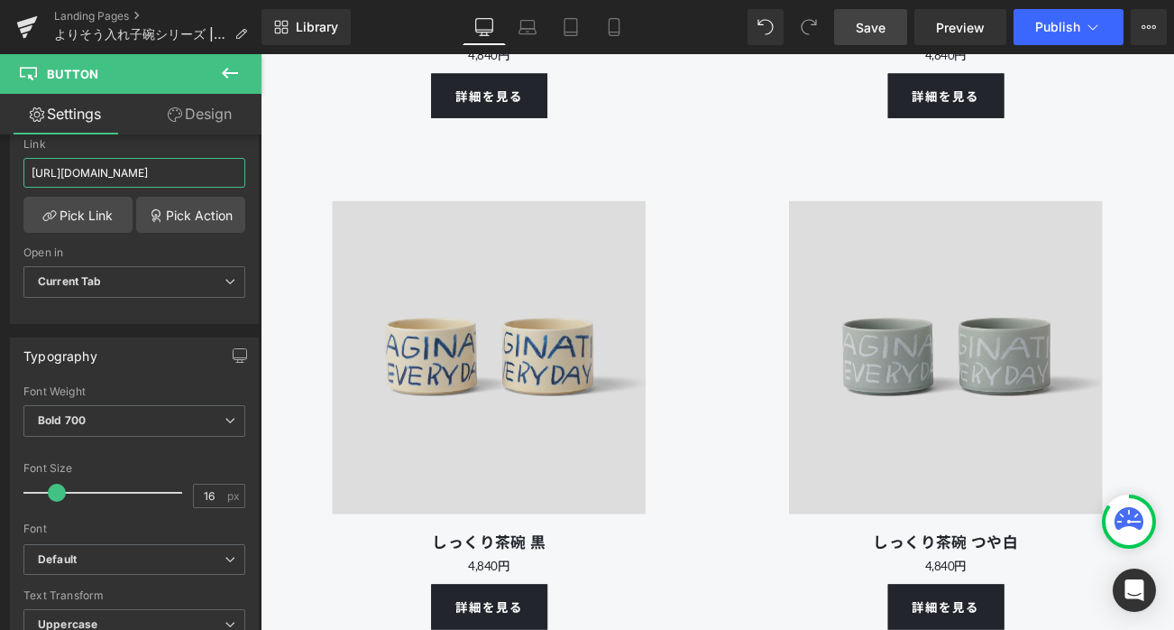
type input "[URL][DOMAIN_NAME]"
click at [881, 19] on span "Save" at bounding box center [871, 27] width 30 height 19
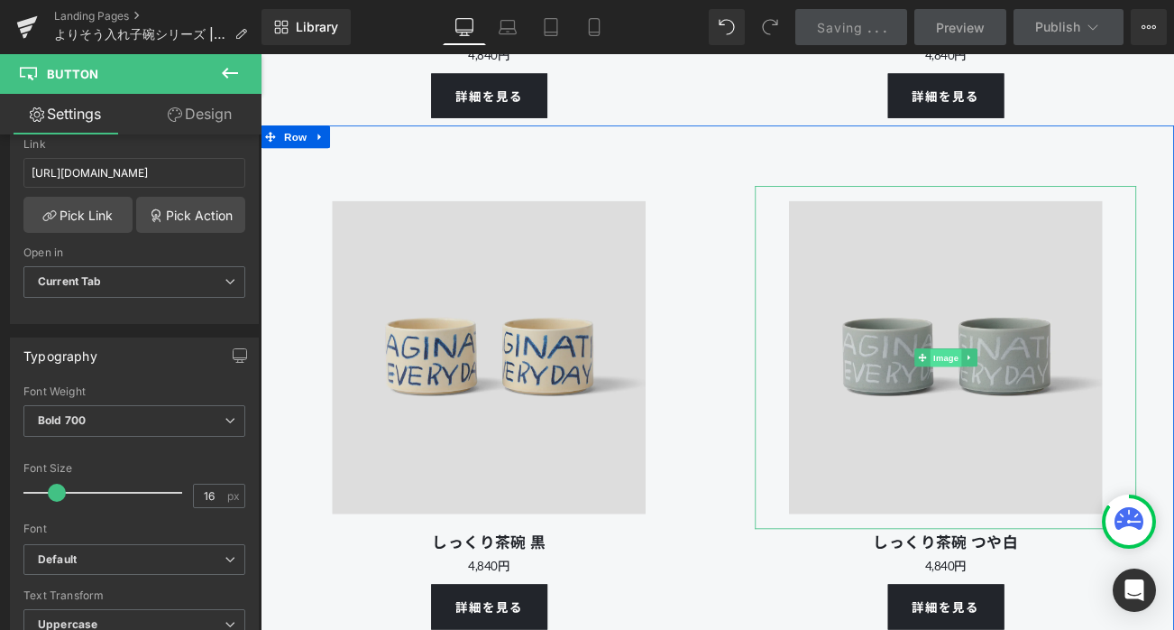
click at [1079, 428] on span "Image" at bounding box center [1080, 418] width 38 height 22
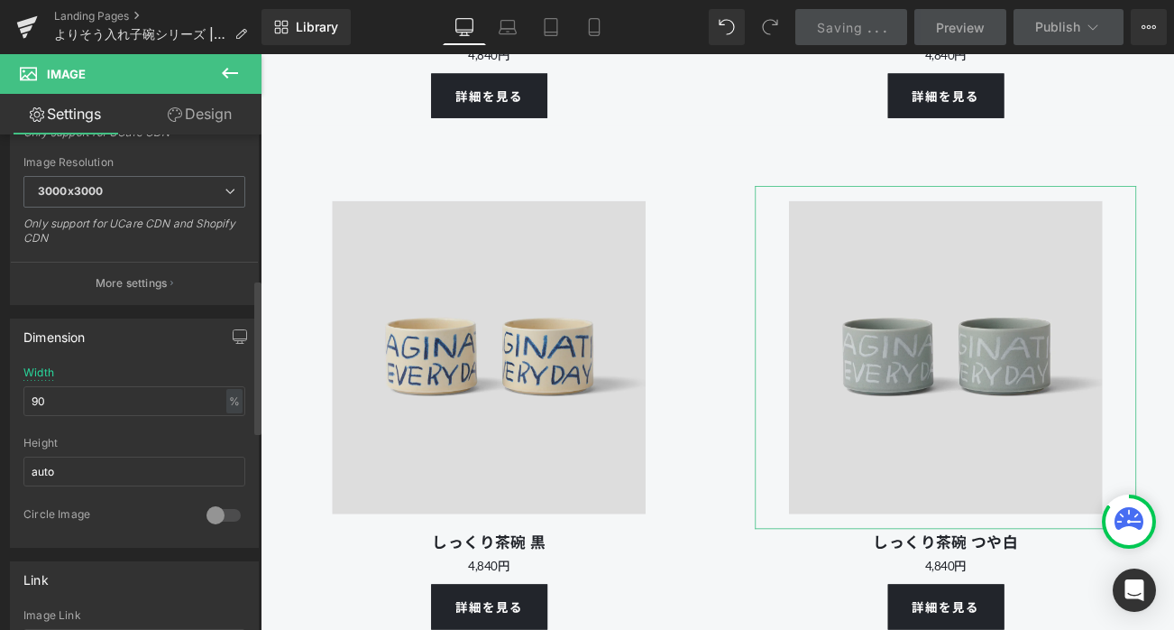
scroll to position [464, 0]
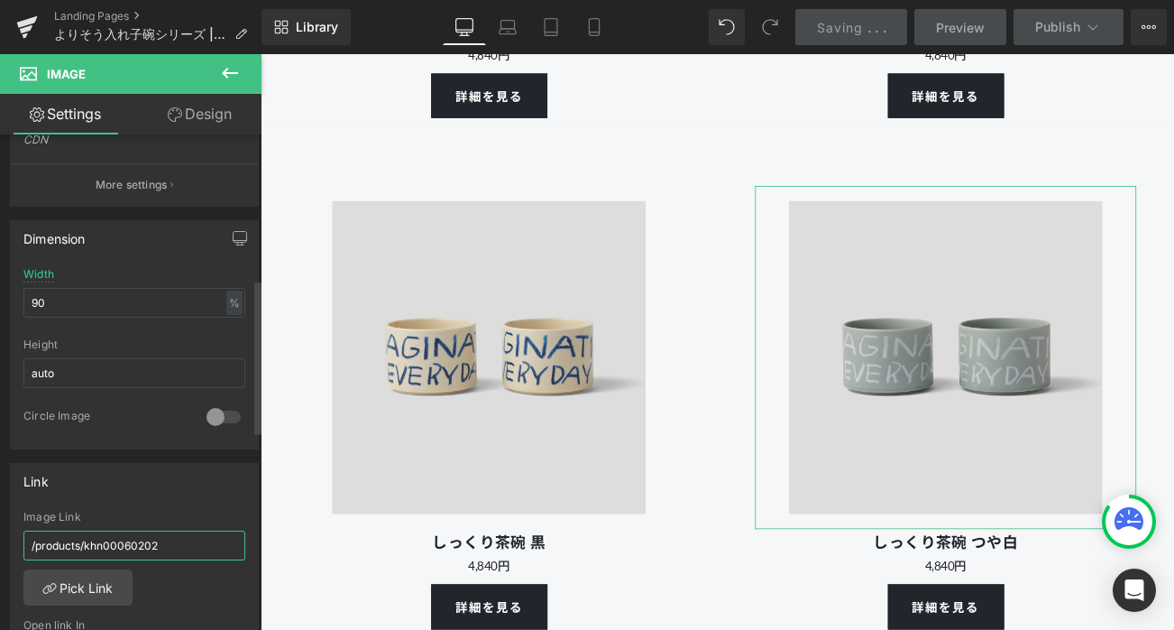
drag, startPoint x: 87, startPoint y: 539, endPoint x: 192, endPoint y: 539, distance: 105.5
click at [192, 539] on input "/products/khn00060202" at bounding box center [134, 545] width 222 height 30
paste input "70210"
type input "/products/khn00070210"
click at [194, 482] on div "Link" at bounding box center [134, 481] width 247 height 34
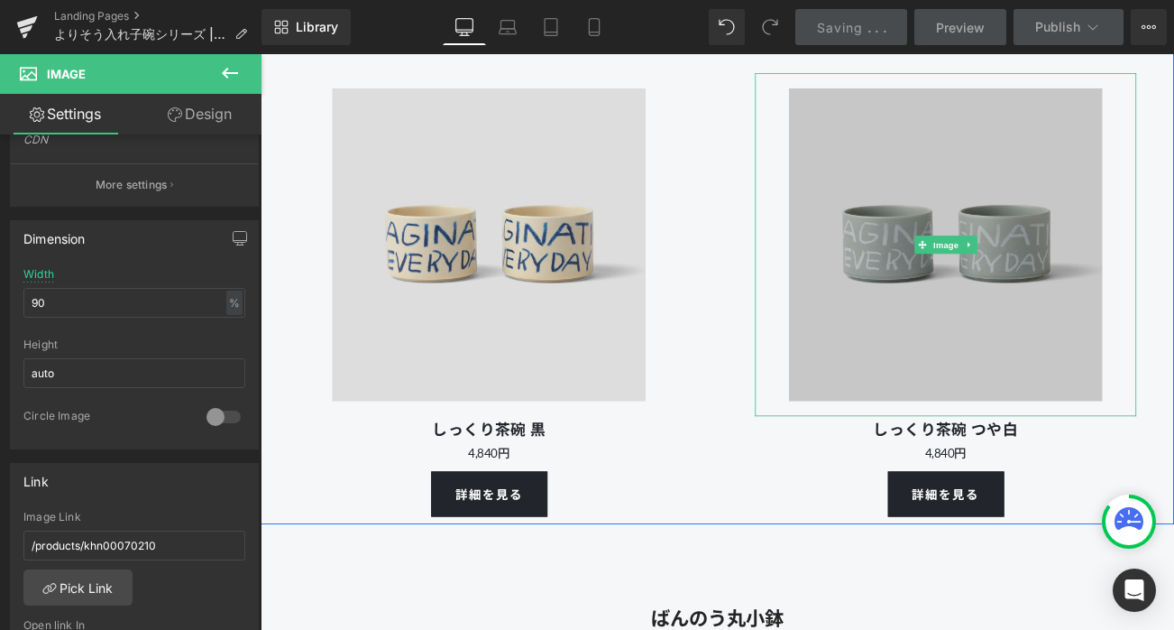
scroll to position [10704, 0]
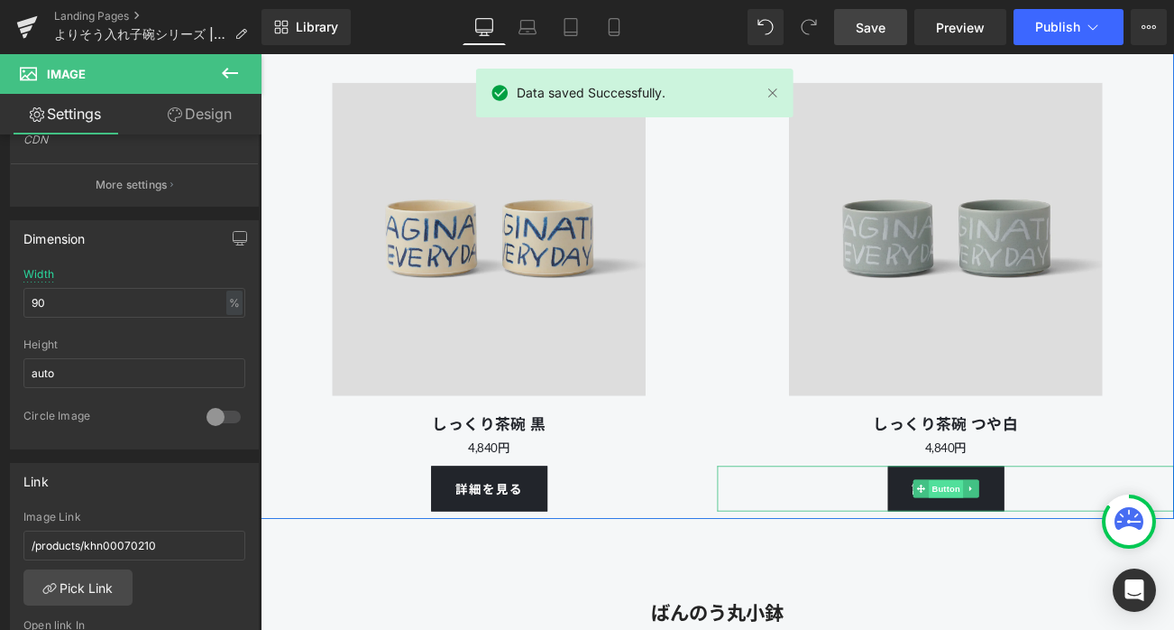
click at [1073, 585] on span "Button" at bounding box center [1079, 574] width 41 height 22
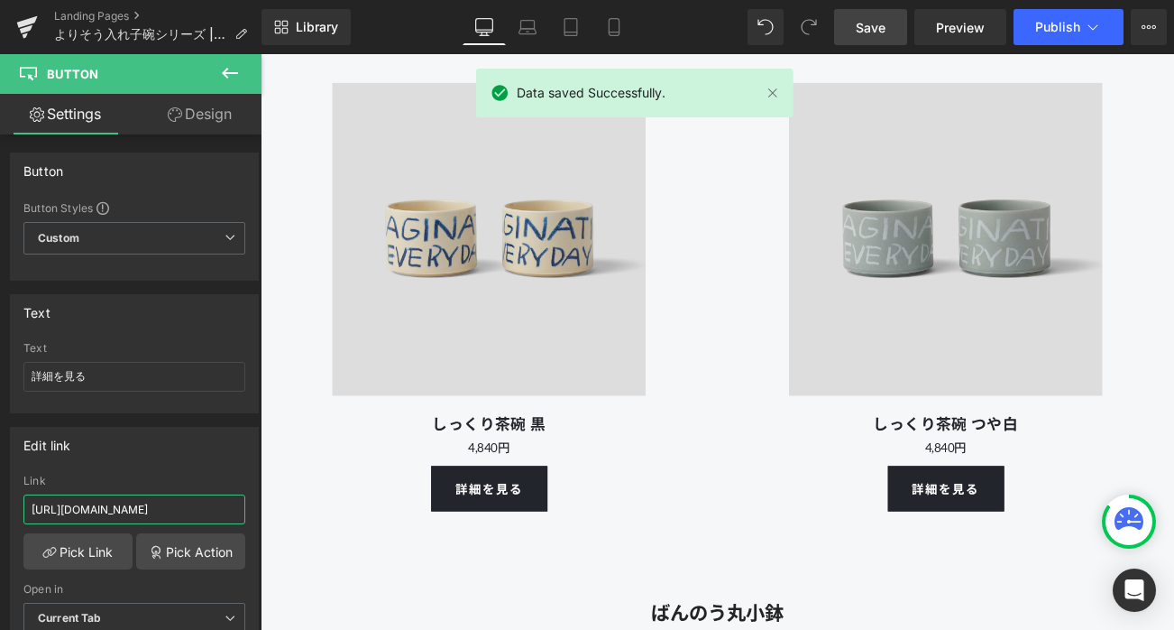
drag, startPoint x: 472, startPoint y: 563, endPoint x: 303, endPoint y: 598, distance: 172.3
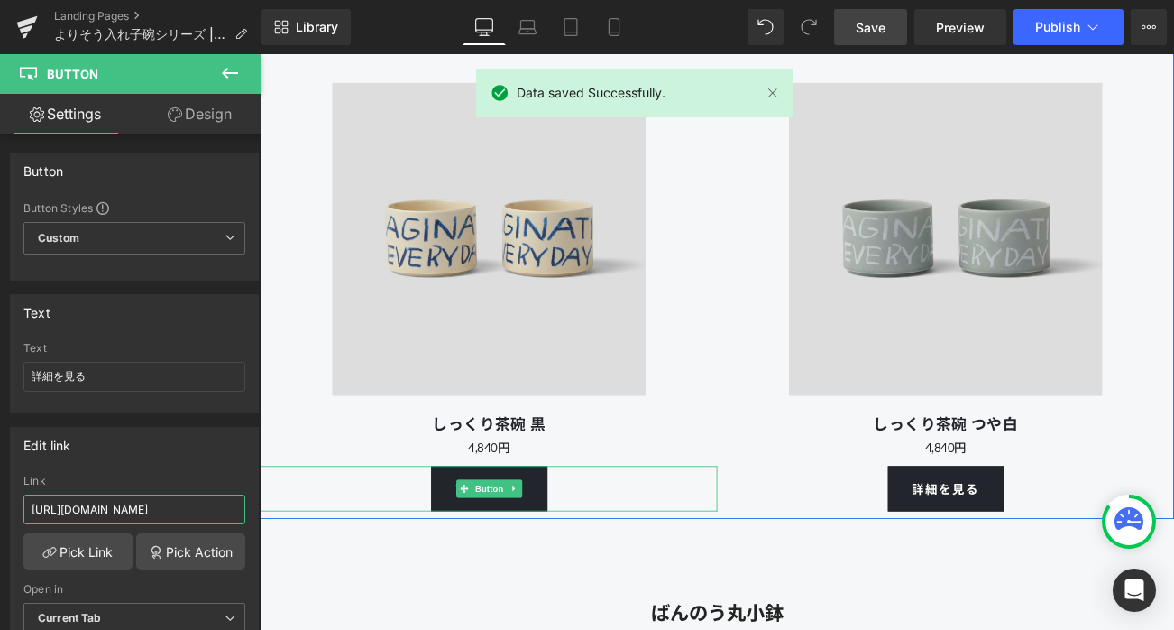
paste input "70210"
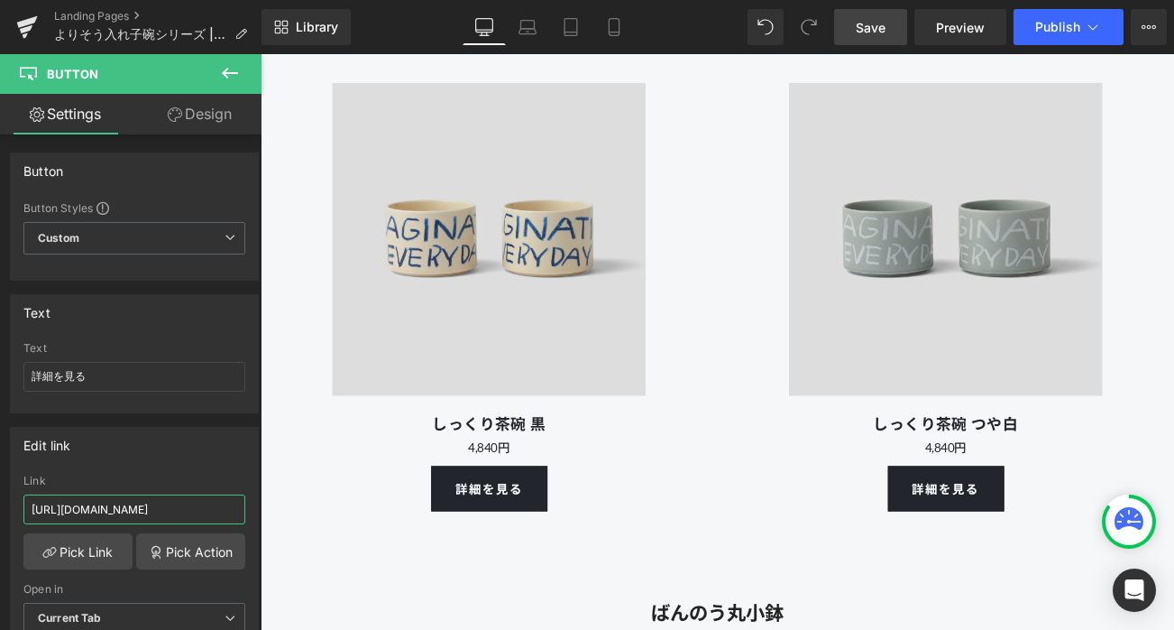
type input "[URL][DOMAIN_NAME]"
click at [882, 30] on span "Save" at bounding box center [871, 27] width 30 height 19
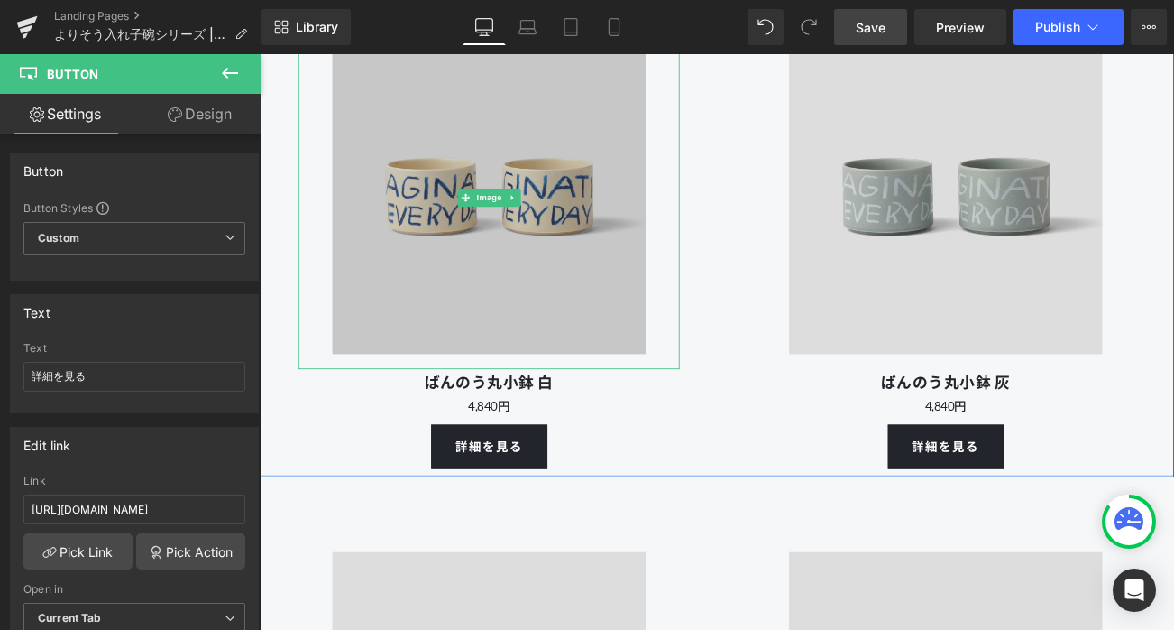
scroll to position [12388, 0]
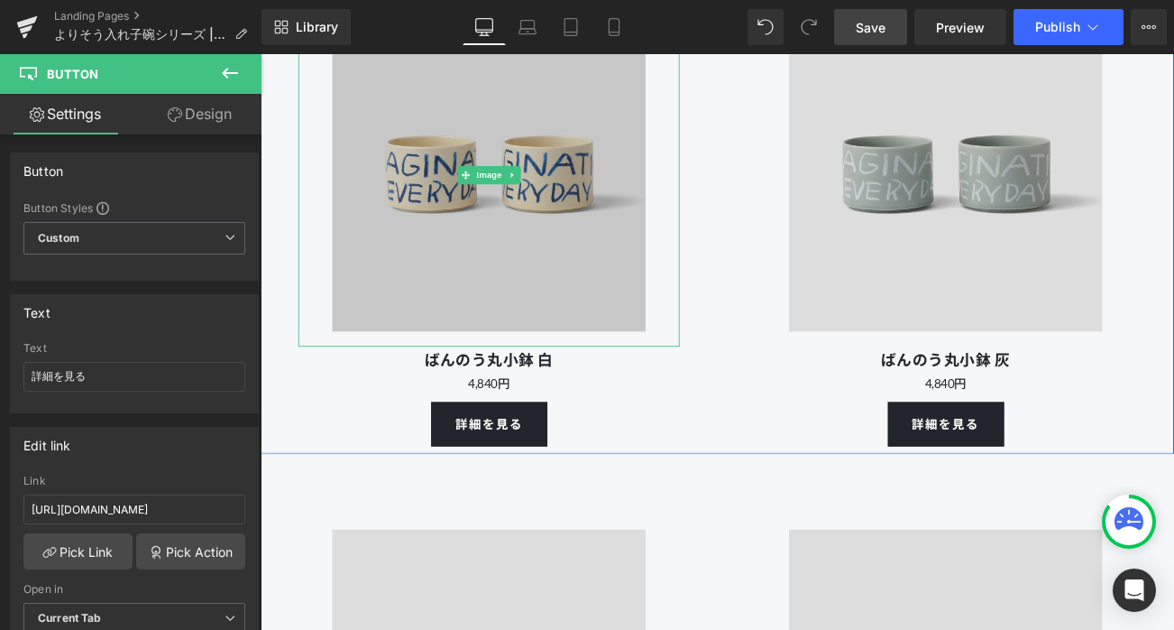
click at [536, 250] on img at bounding box center [533, 199] width 410 height 410
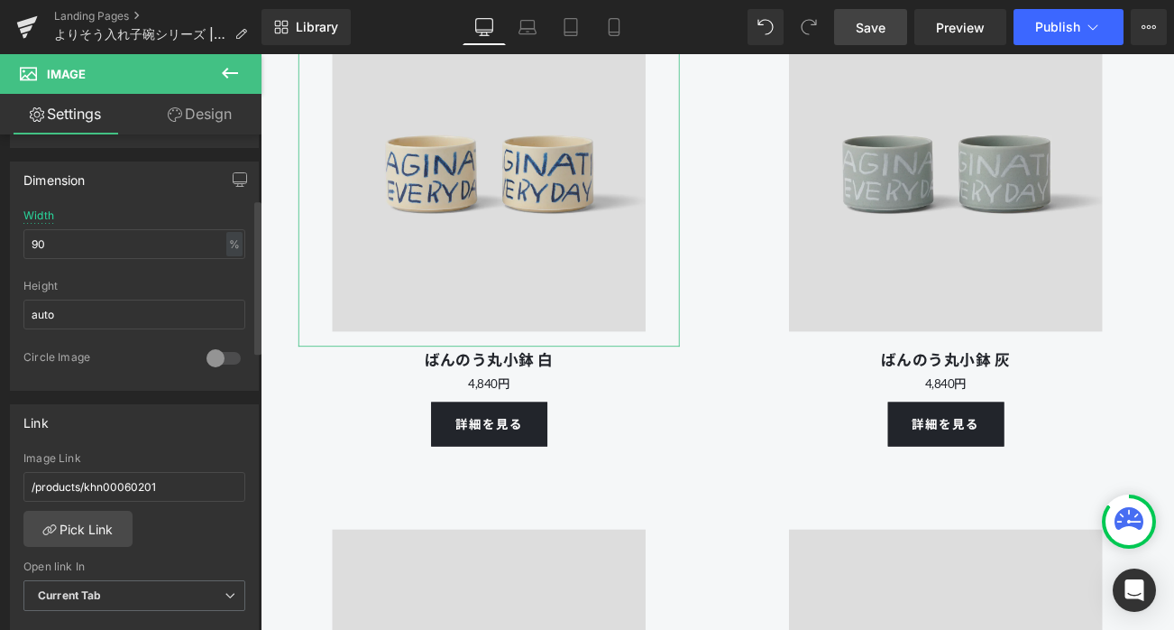
scroll to position [592, 0]
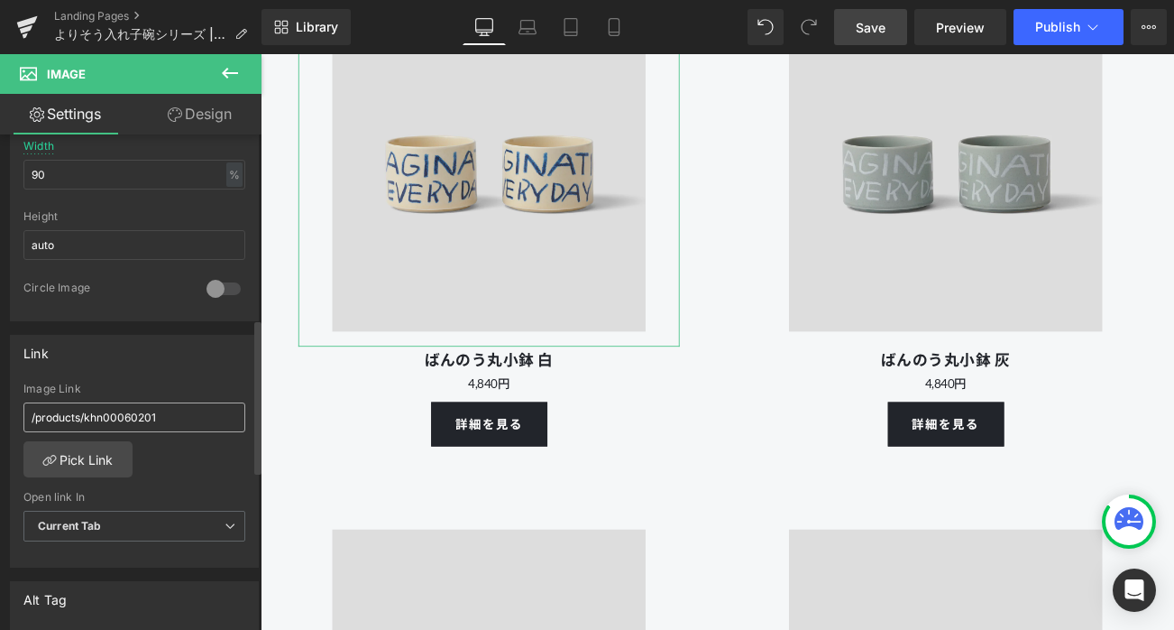
drag, startPoint x: 86, startPoint y: 417, endPoint x: 223, endPoint y: 416, distance: 137.1
click at [223, 416] on input "/products/khn00060201" at bounding box center [134, 417] width 222 height 30
type input "/products/khn00070301"
click at [209, 360] on div "Link" at bounding box center [134, 353] width 247 height 34
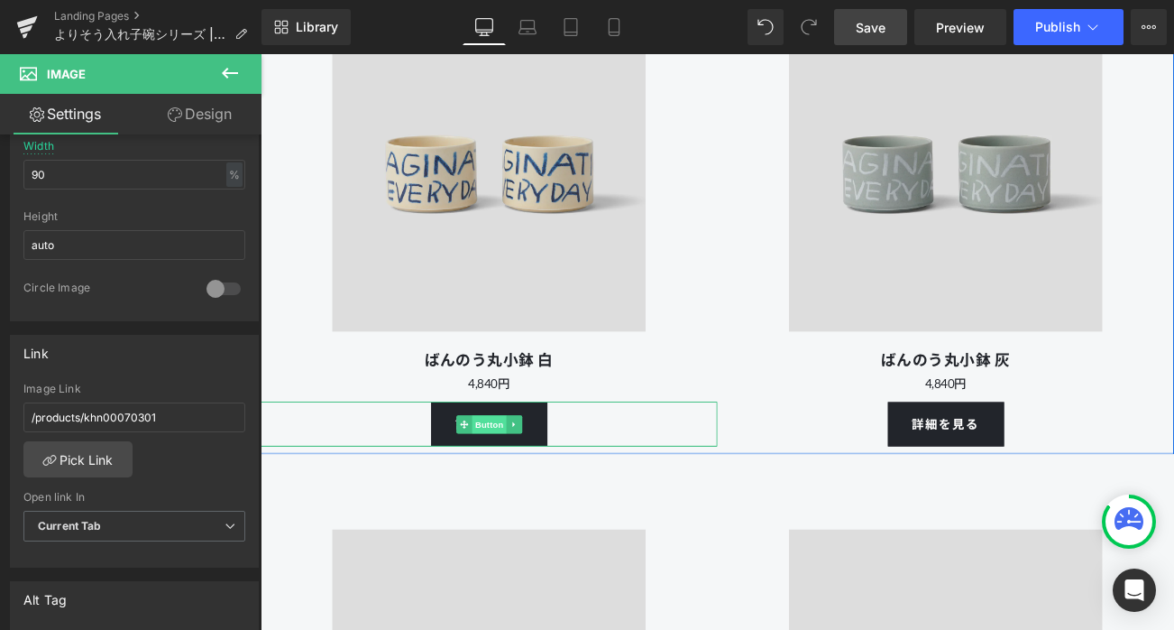
click at [536, 507] on span "Button" at bounding box center [533, 496] width 41 height 22
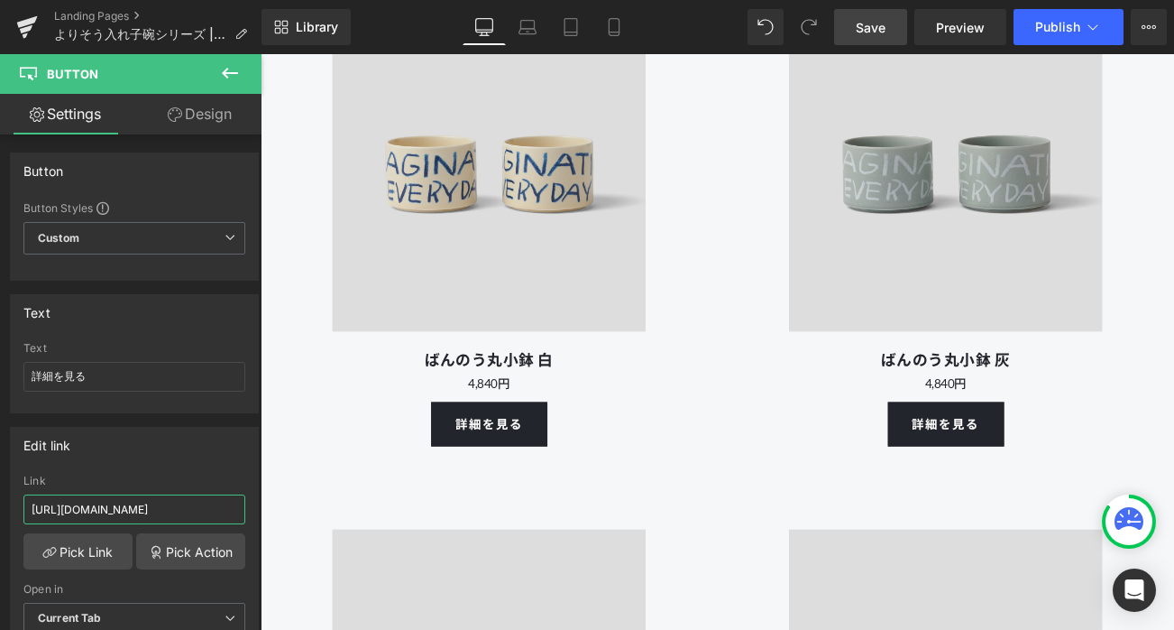
drag, startPoint x: 474, startPoint y: 561, endPoint x: 293, endPoint y: 598, distance: 184.2
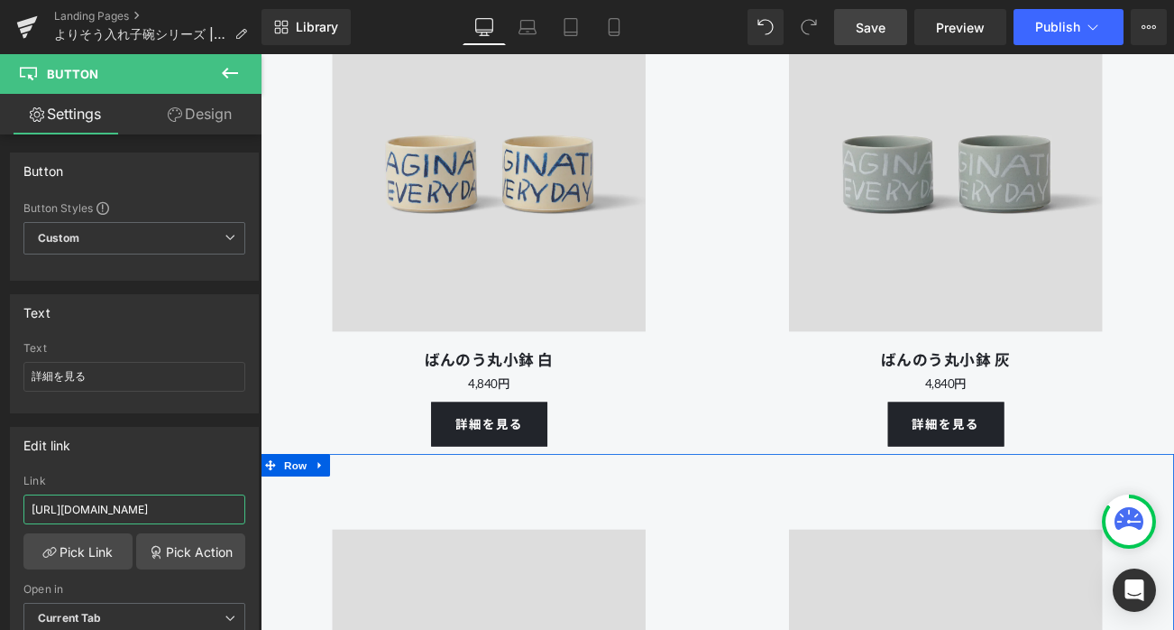
paste input "703"
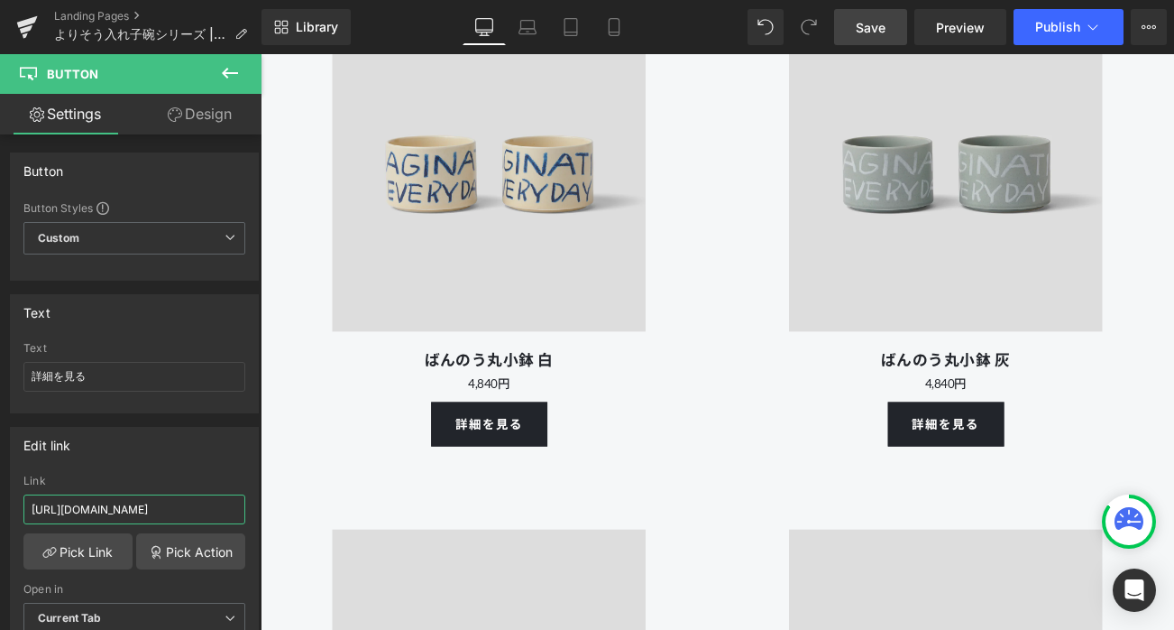
type input "[URL][DOMAIN_NAME]"
click at [867, 29] on span "Save" at bounding box center [871, 27] width 30 height 19
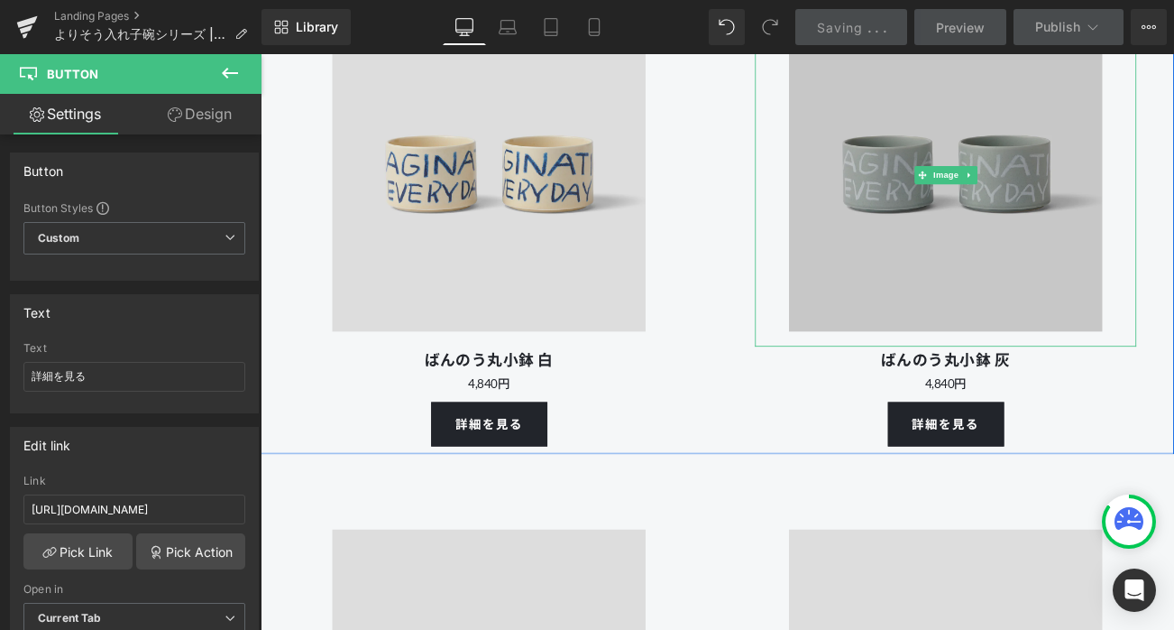
click at [1045, 274] on img at bounding box center [1079, 199] width 410 height 410
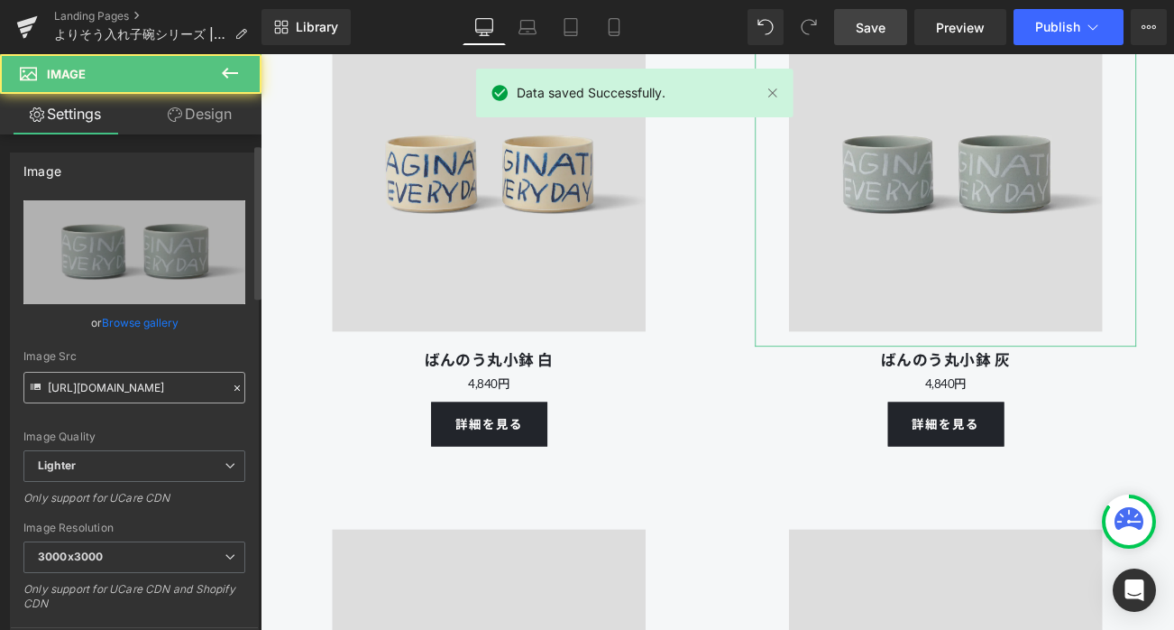
scroll to position [468, 0]
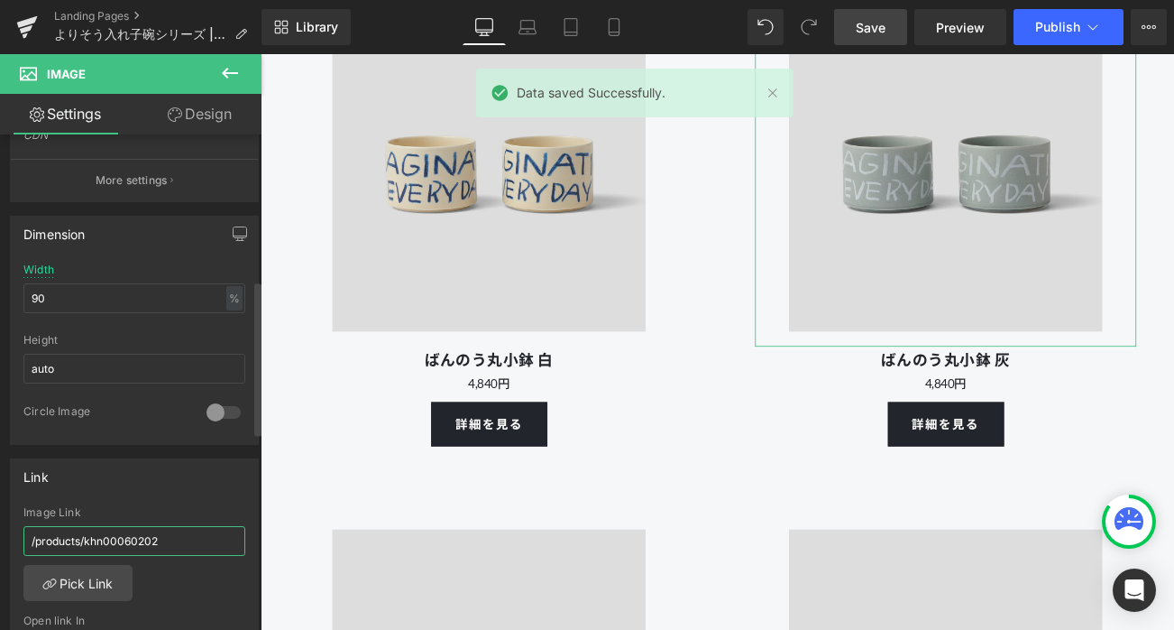
drag, startPoint x: 87, startPoint y: 535, endPoint x: 235, endPoint y: 536, distance: 147.0
click at [235, 536] on input "/products/khn00060202" at bounding box center [134, 541] width 222 height 30
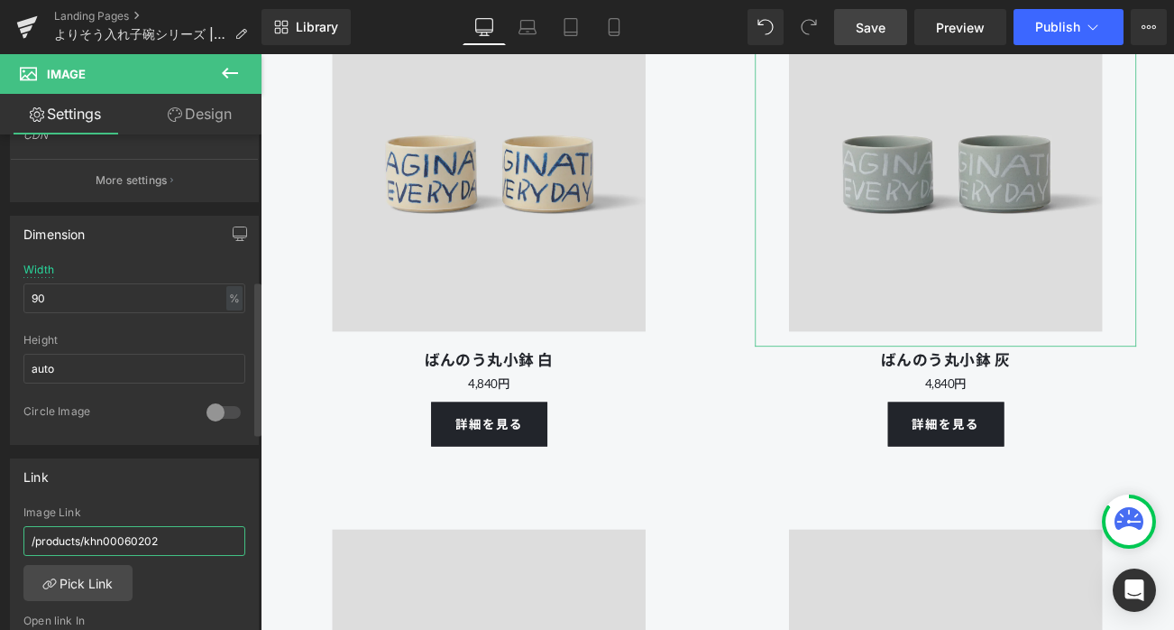
drag, startPoint x: 87, startPoint y: 536, endPoint x: 228, endPoint y: 537, distance: 141.6
click at [228, 537] on input "/products/khn00060202" at bounding box center [134, 541] width 222 height 30
paste input "703"
type input "/products/khn00070302"
click at [197, 478] on div "Link" at bounding box center [134, 476] width 247 height 34
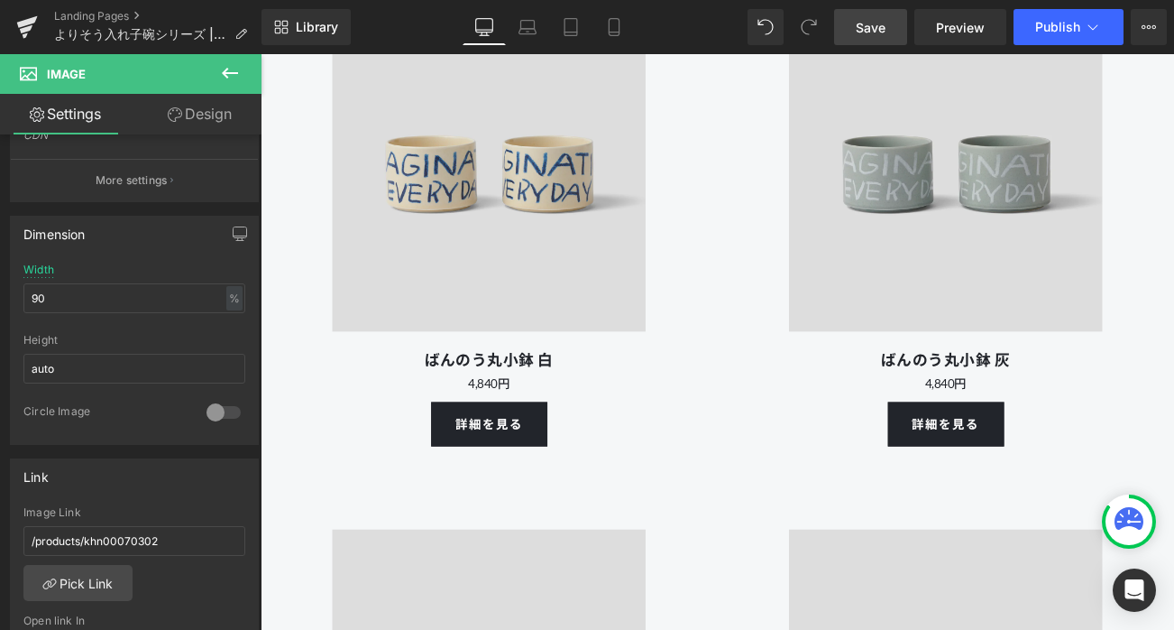
click at [858, 24] on span "Save" at bounding box center [871, 27] width 30 height 19
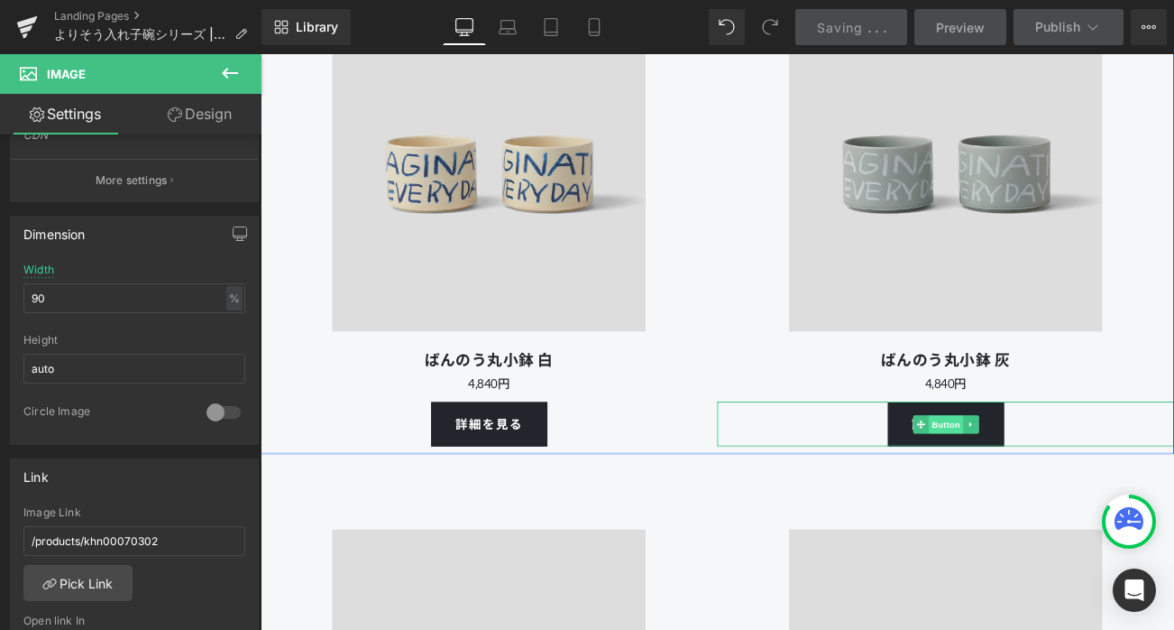
click at [1072, 507] on span "Button" at bounding box center [1079, 496] width 41 height 22
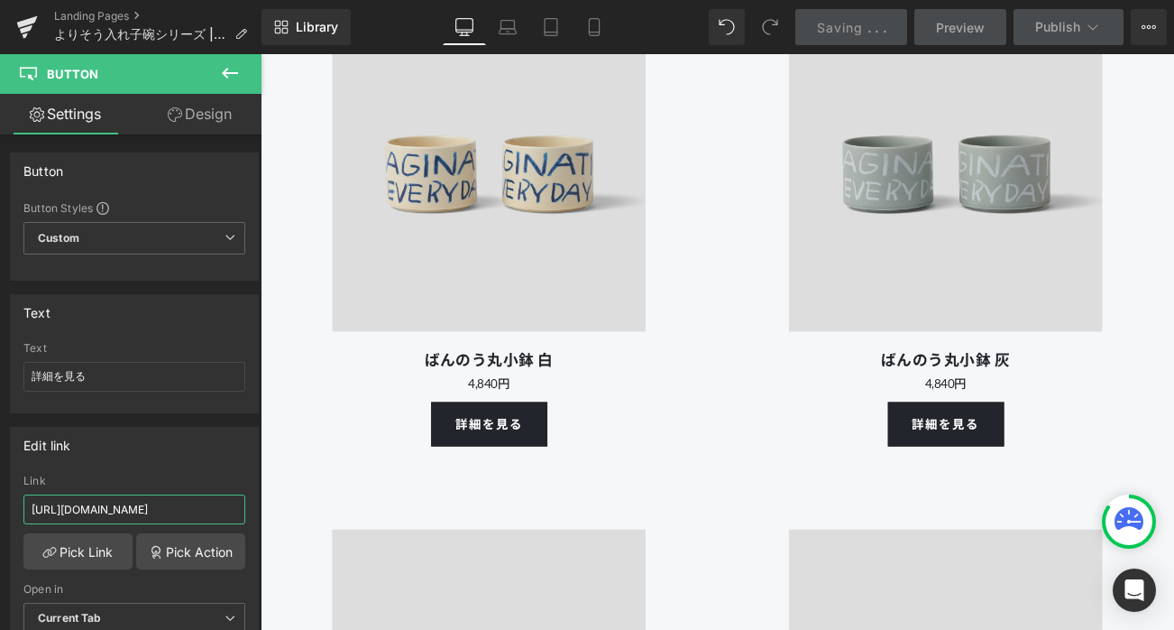
drag, startPoint x: 473, startPoint y: 559, endPoint x: 374, endPoint y: 598, distance: 105.7
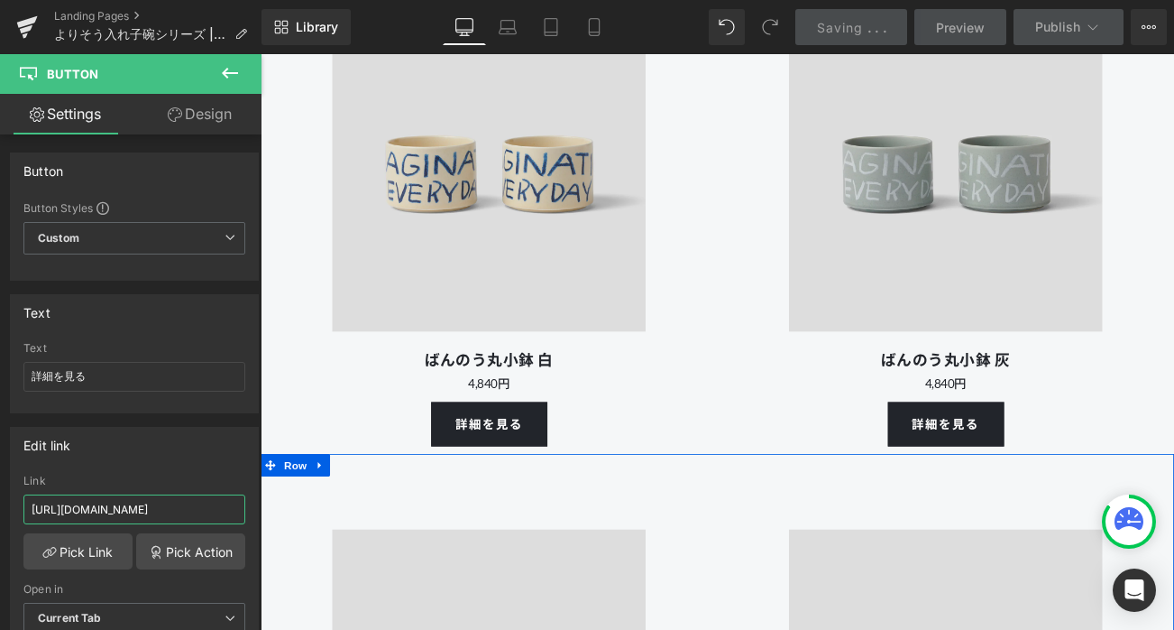
paste input "703"
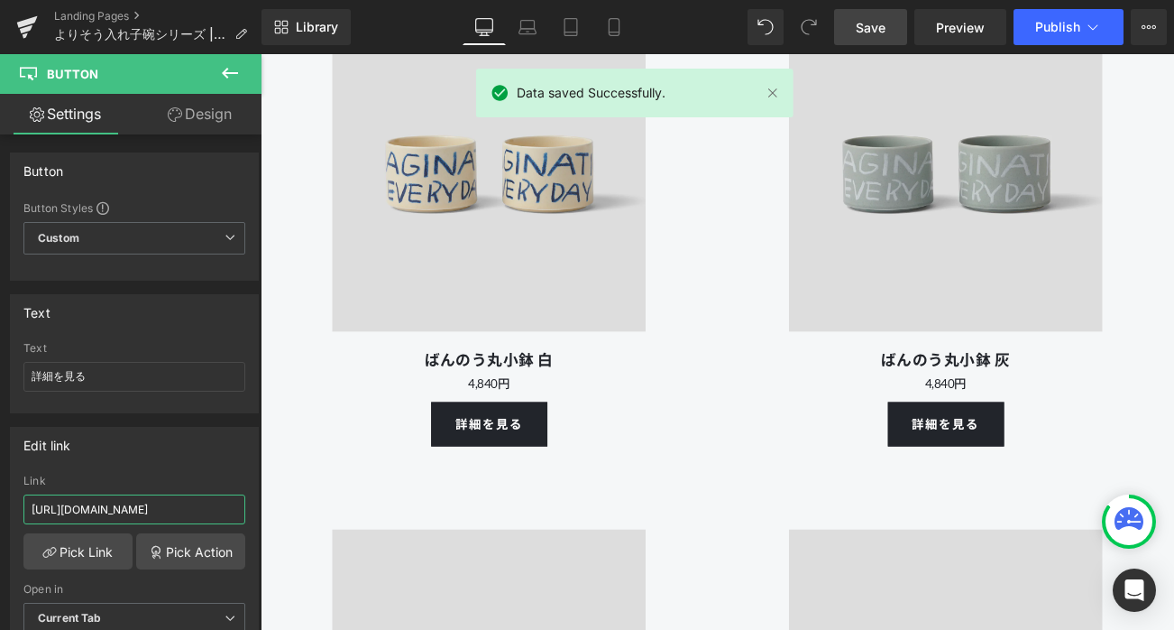
type input "[URL][DOMAIN_NAME]"
click at [873, 27] on span "Save" at bounding box center [871, 27] width 30 height 19
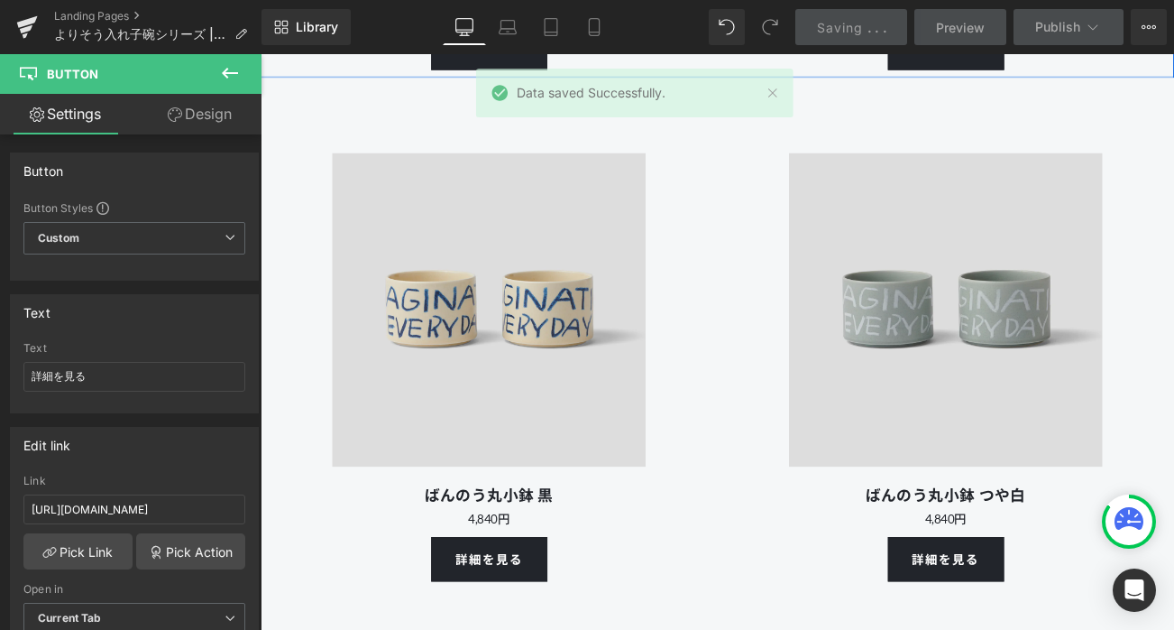
scroll to position [12858, 0]
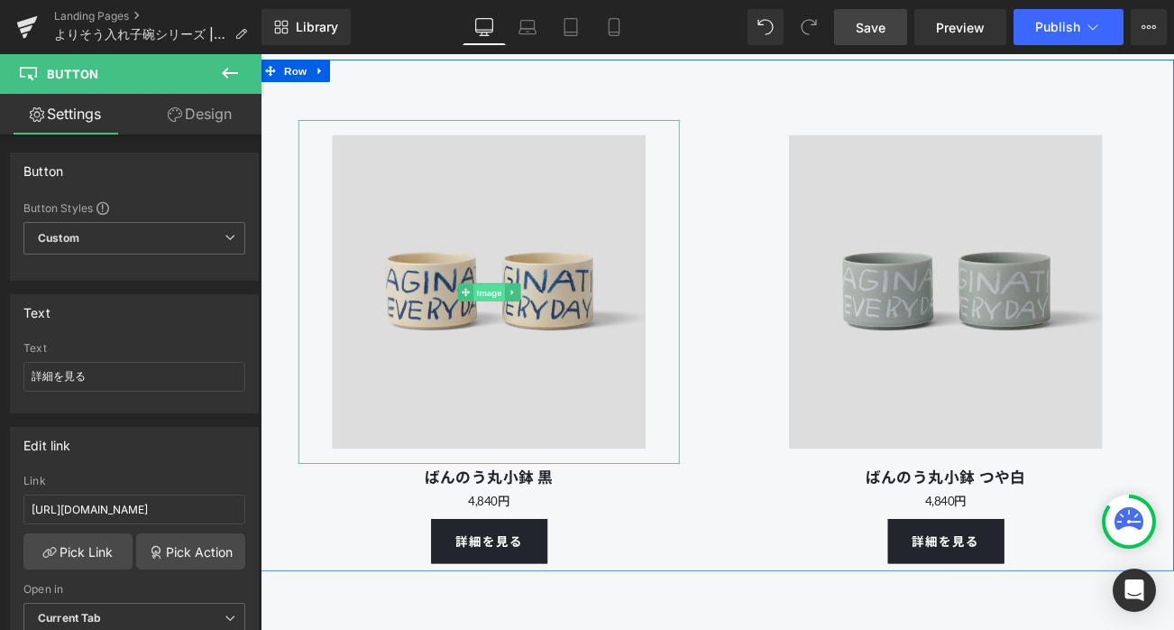
click at [529, 350] on span "Image" at bounding box center [534, 339] width 38 height 22
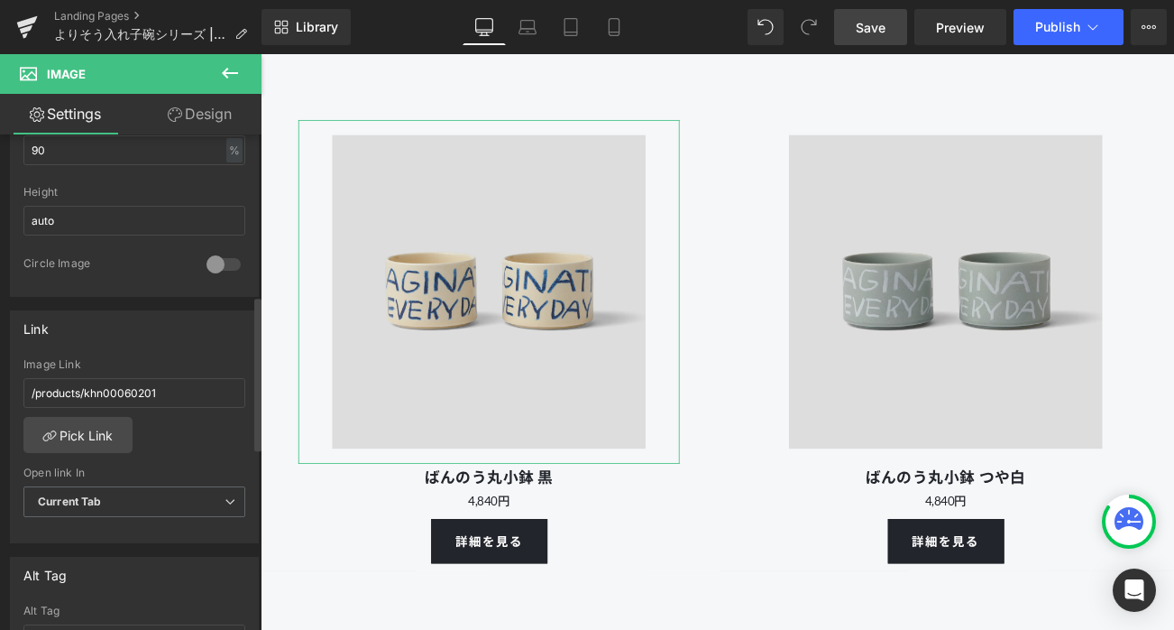
scroll to position [695, 0]
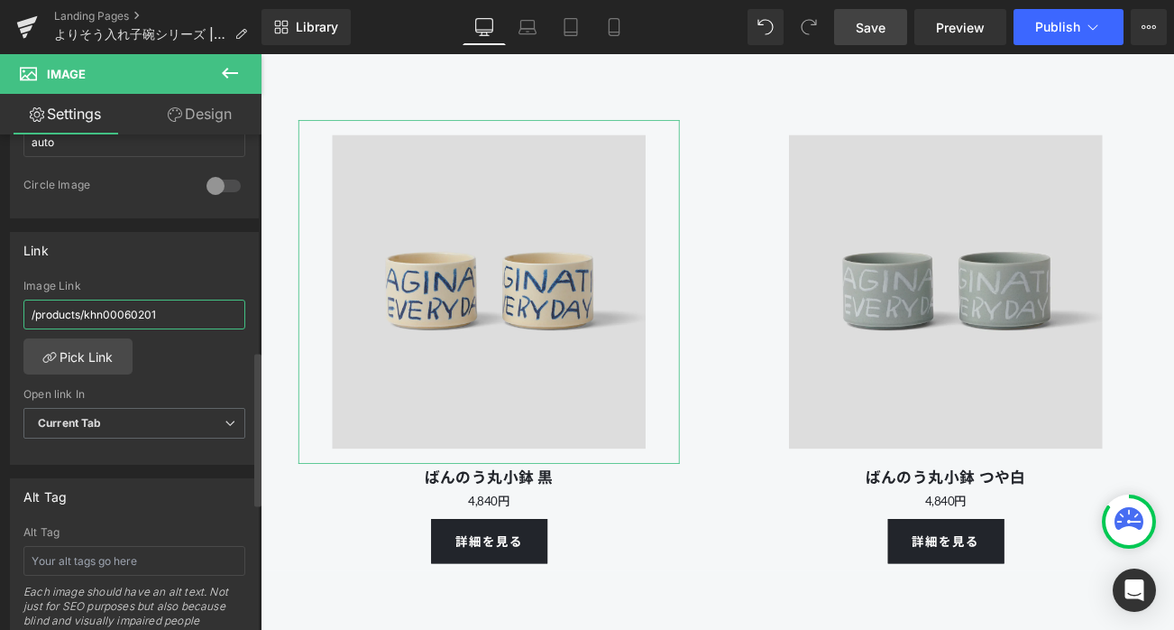
drag, startPoint x: 84, startPoint y: 311, endPoint x: 192, endPoint y: 316, distance: 108.3
click at [192, 316] on input "/products/khn00060201" at bounding box center [134, 314] width 222 height 30
paste input "70303"
type input "/products/khn00070303"
click at [192, 274] on div "Link /products/khn00070303 Image Link /products/khn00070303 Pick Link Current T…" at bounding box center [134, 349] width 249 height 234
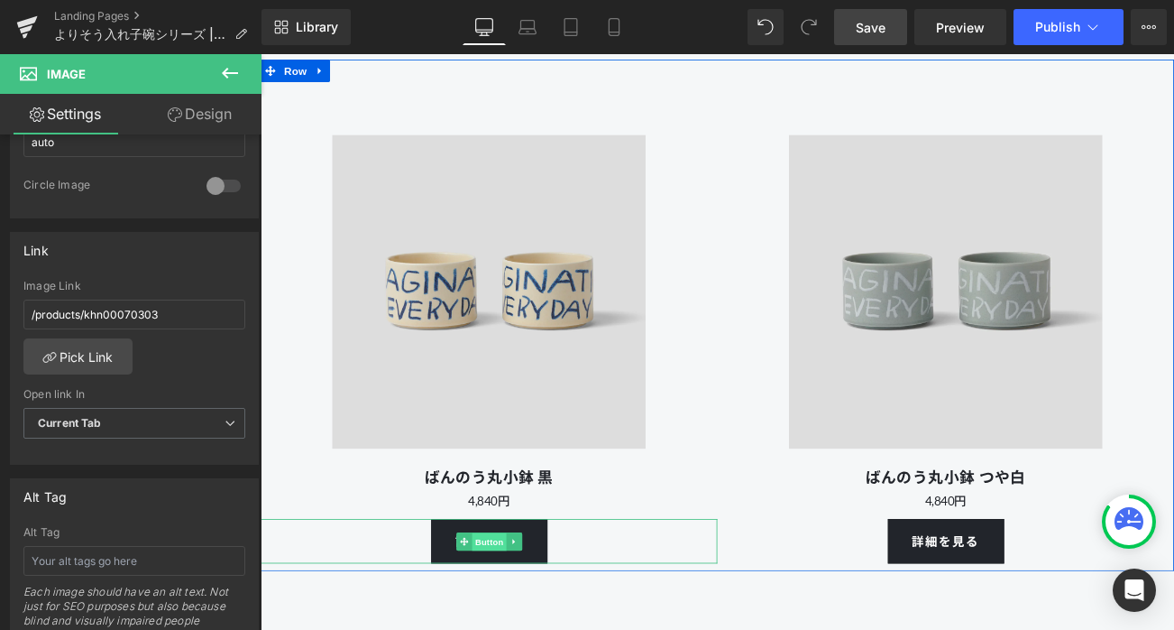
click at [523, 629] on span "Button" at bounding box center [533, 636] width 41 height 22
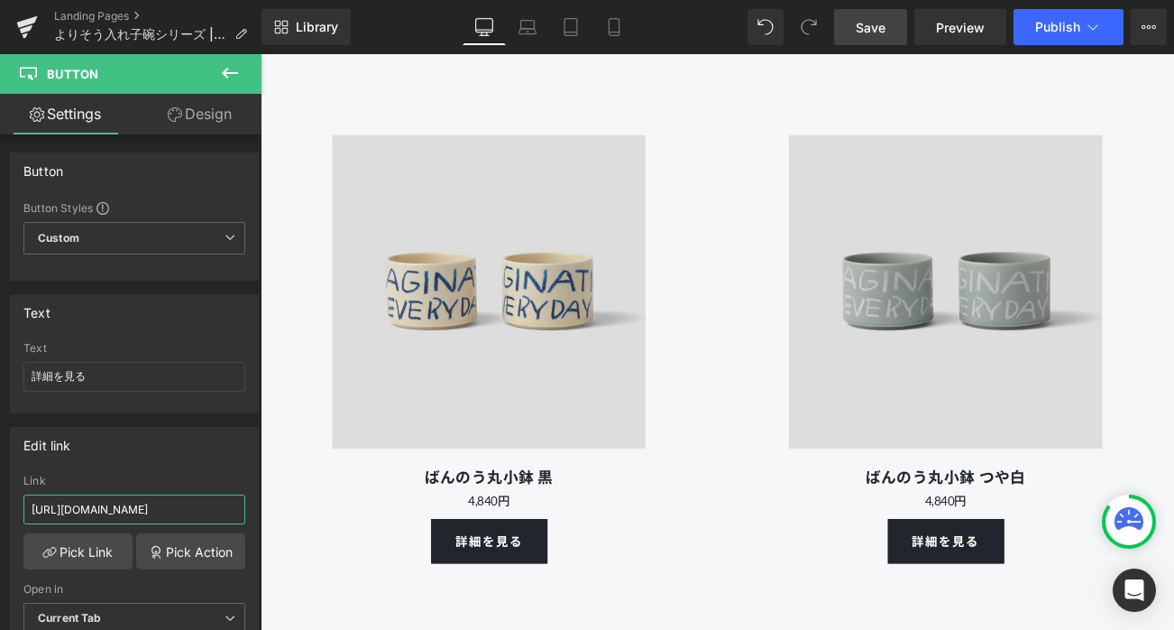
drag, startPoint x: 471, startPoint y: 563, endPoint x: 300, endPoint y: 598, distance: 174.1
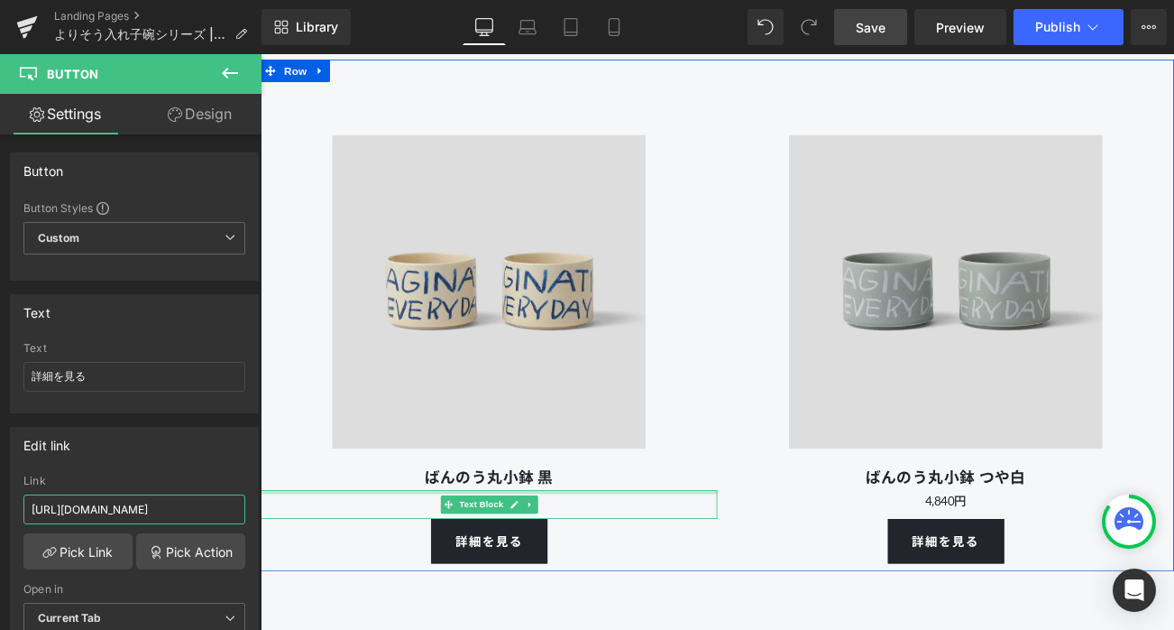
paste input "70303"
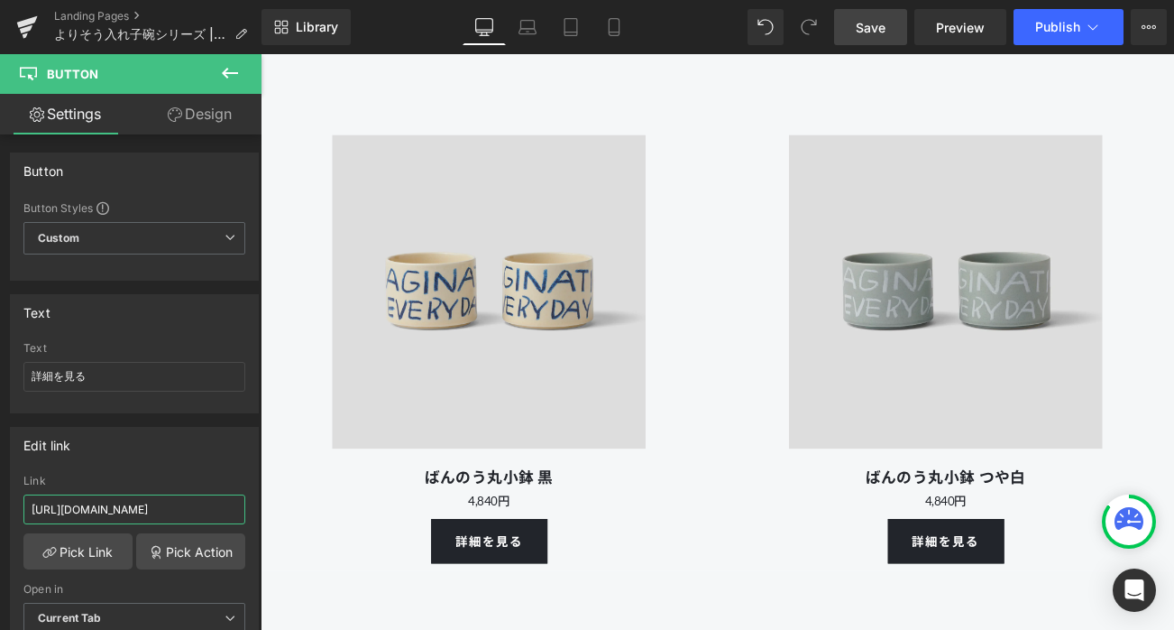
type input "[URL][DOMAIN_NAME]"
click at [874, 21] on span "Save" at bounding box center [871, 27] width 30 height 19
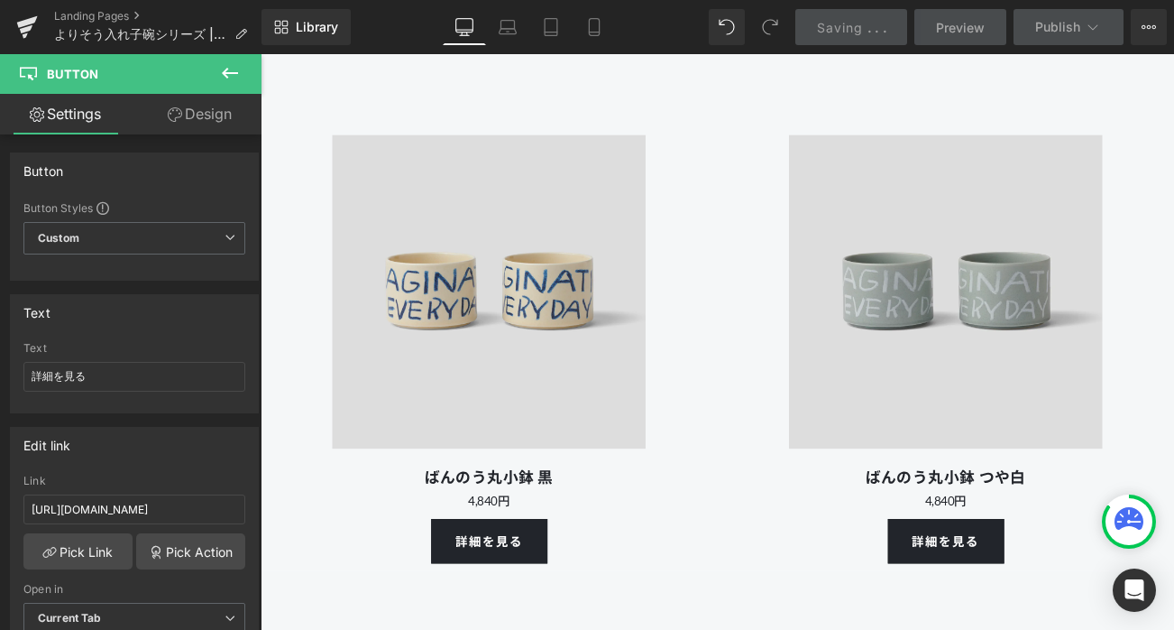
scroll to position [0, 0]
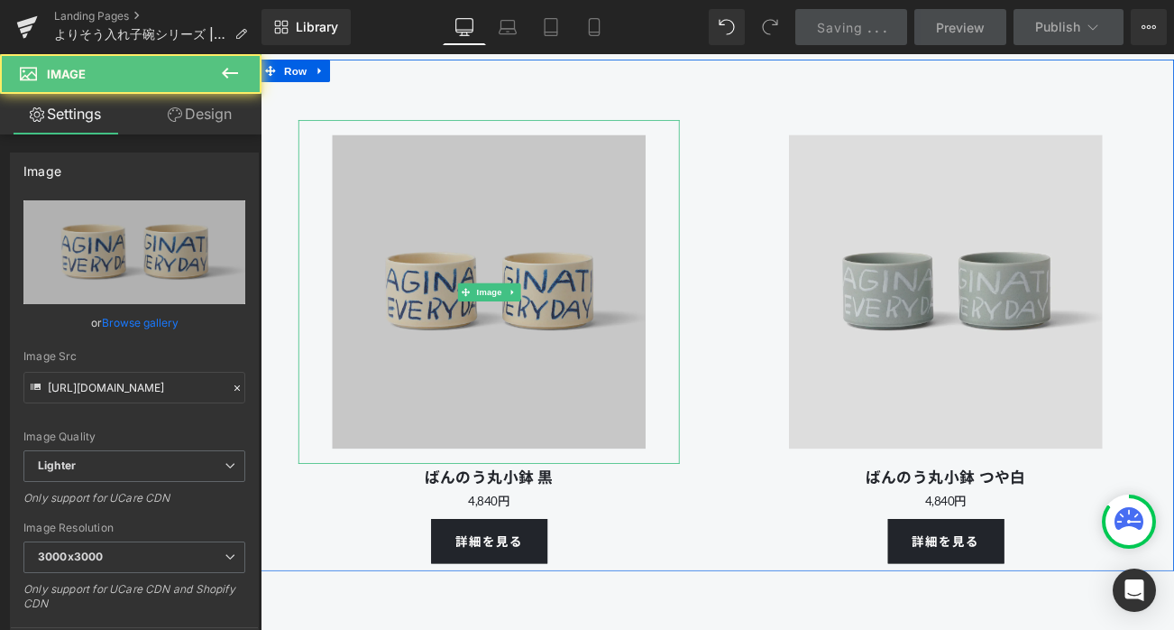
click at [469, 454] on img at bounding box center [533, 338] width 410 height 410
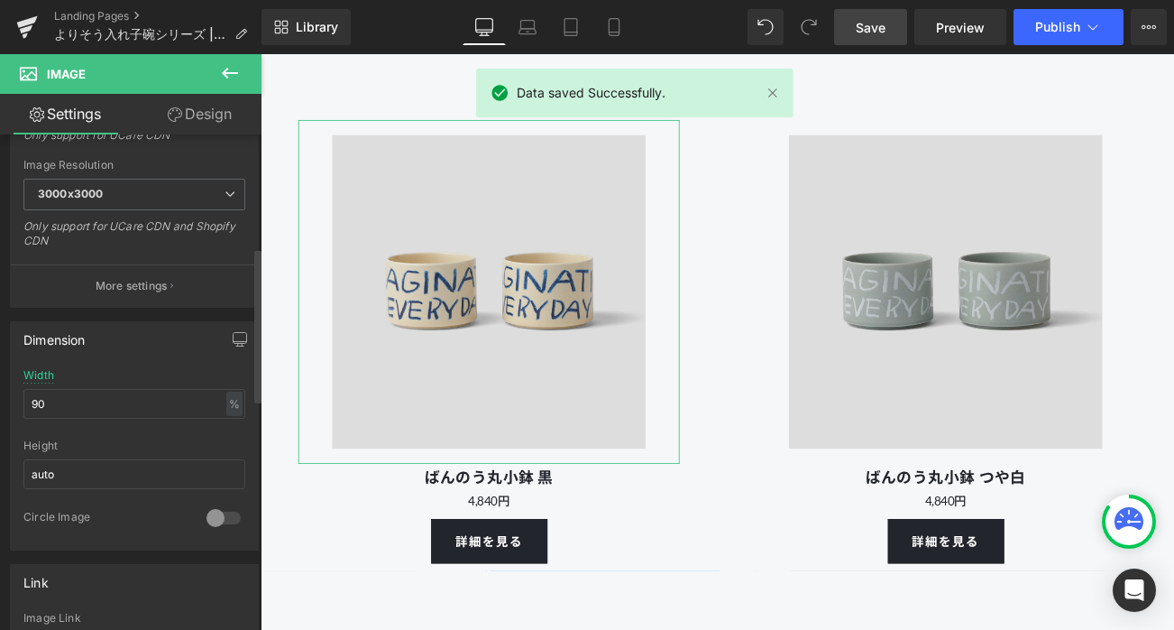
scroll to position [578, 0]
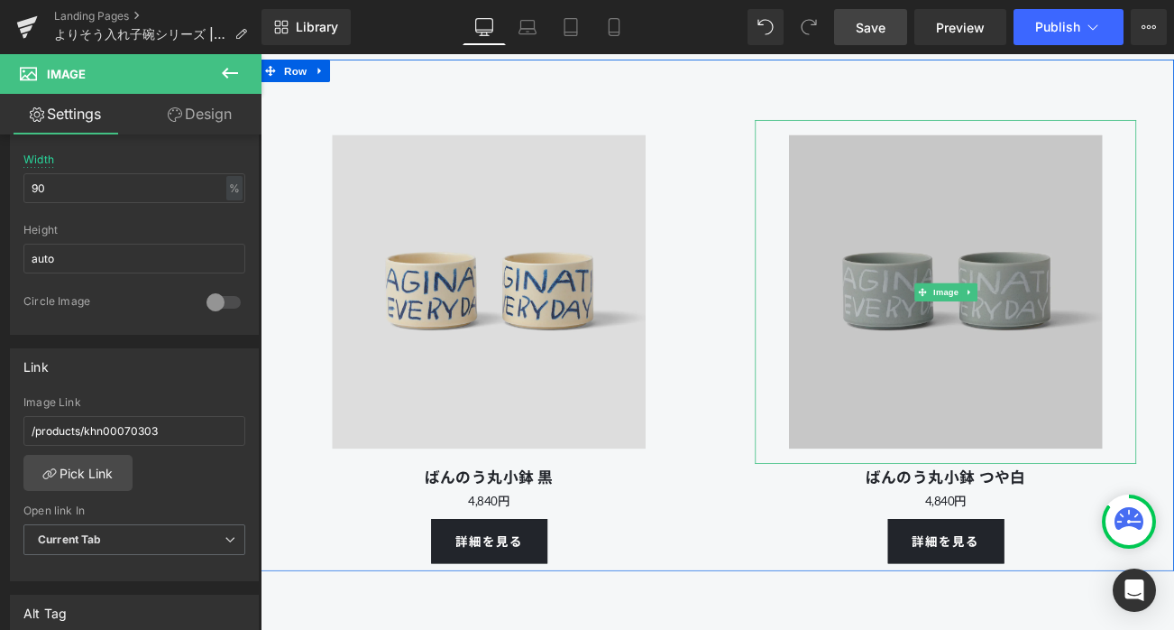
click at [1043, 442] on img at bounding box center [1079, 338] width 410 height 410
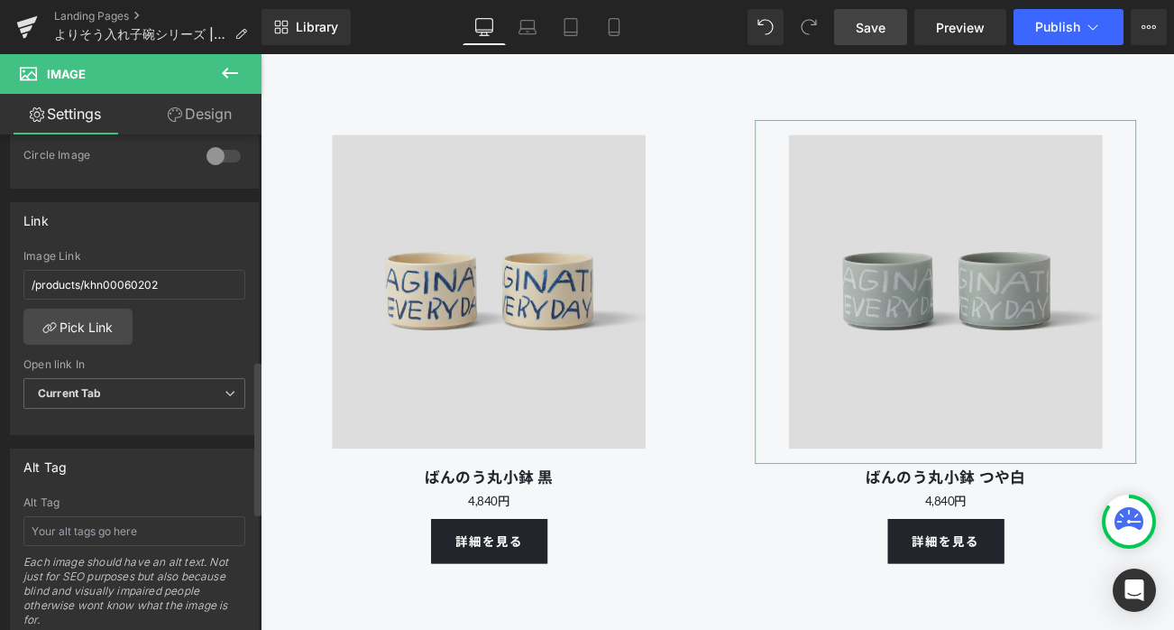
scroll to position [751, 0]
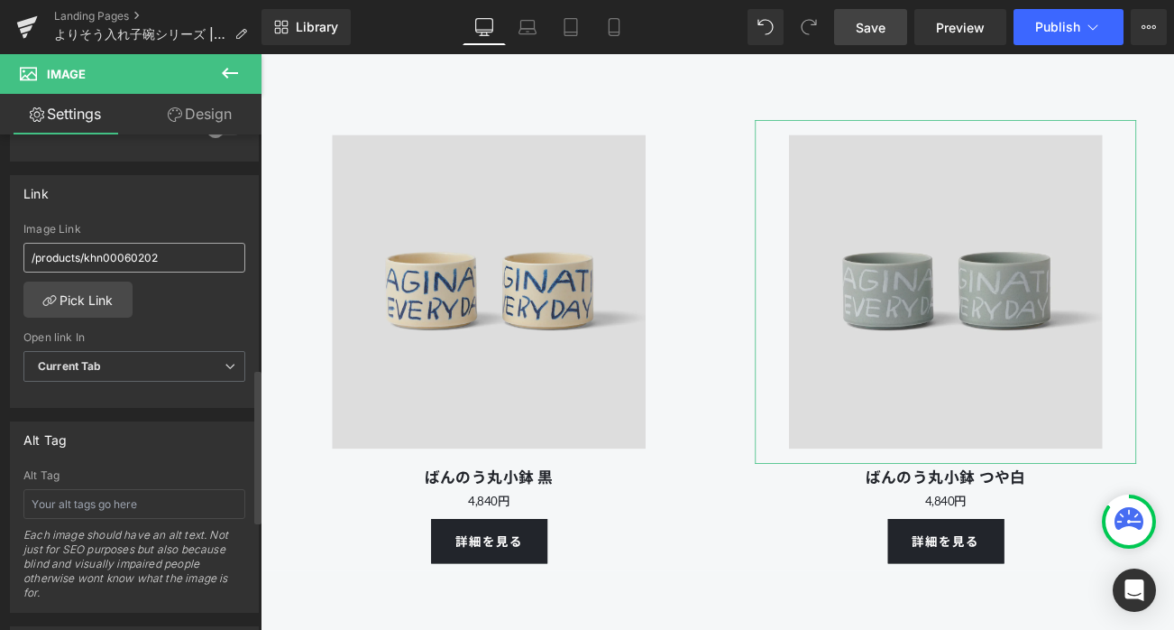
drag, startPoint x: 85, startPoint y: 259, endPoint x: 213, endPoint y: 259, distance: 128.1
click at [213, 259] on input "/products/khn00060202" at bounding box center [134, 258] width 222 height 30
type input "/products/khn00070310"
click at [196, 219] on div "Link /products/khn00070310 Image Link /products/khn00070310 Pick Link Current T…" at bounding box center [134, 292] width 249 height 234
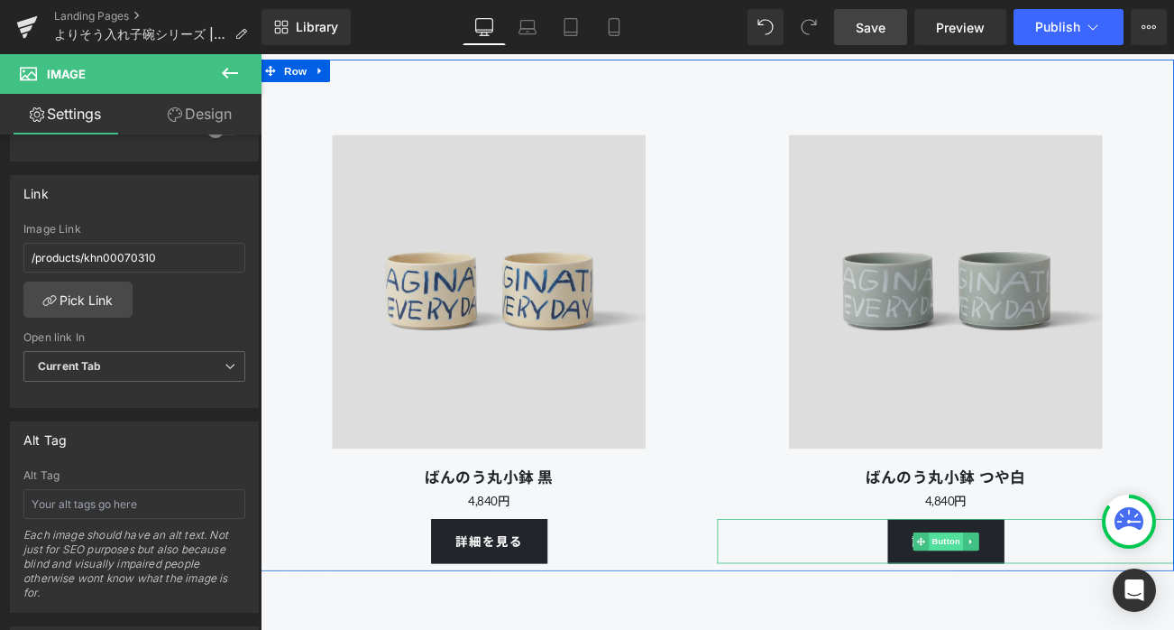
click at [1075, 629] on span "Button" at bounding box center [1079, 636] width 41 height 22
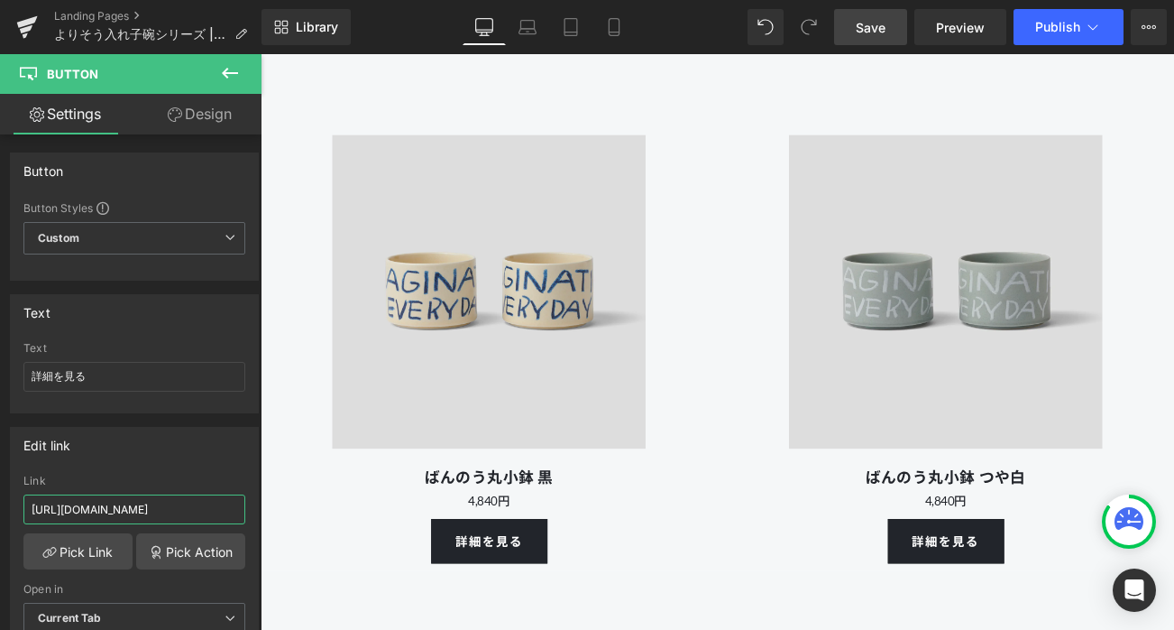
drag, startPoint x: 472, startPoint y: 562, endPoint x: 322, endPoint y: 596, distance: 153.6
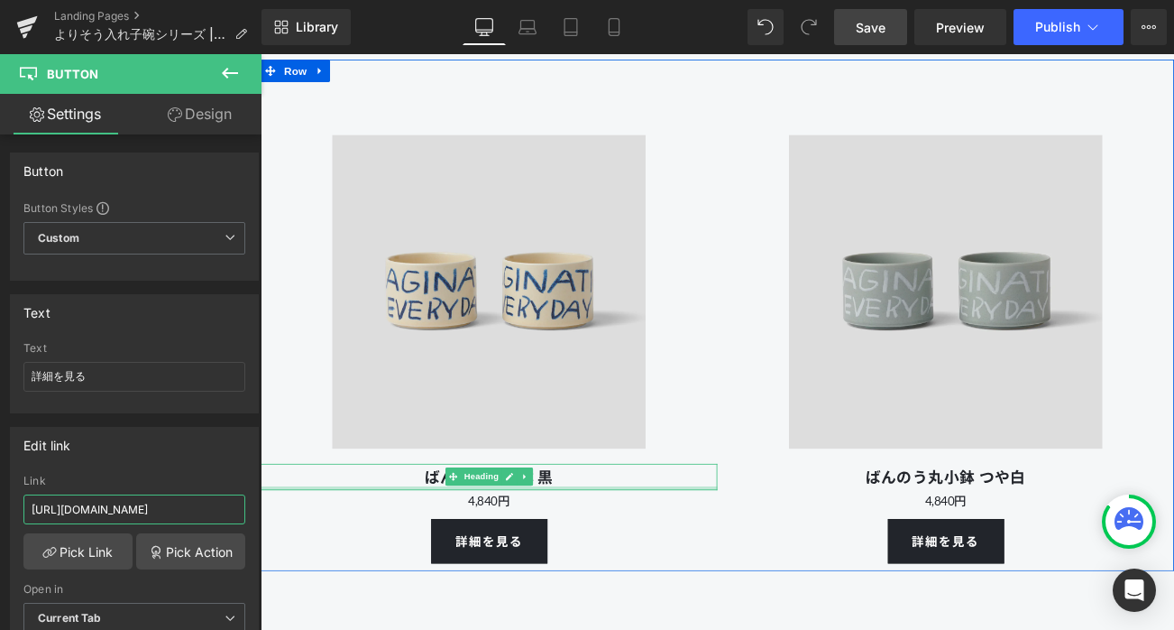
paste input "70310"
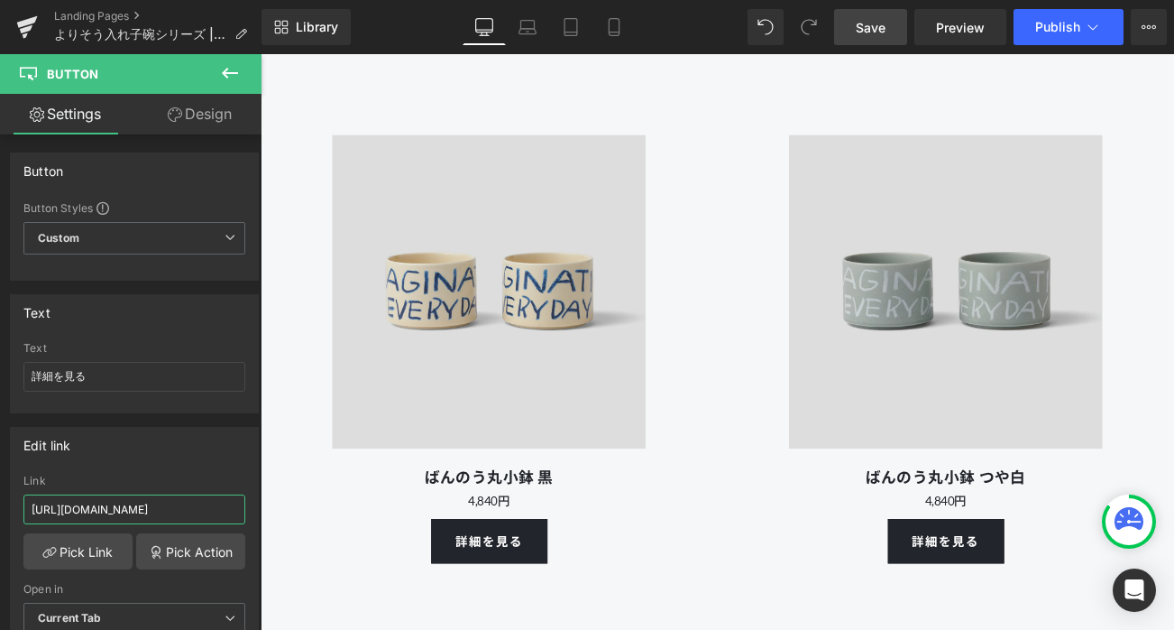
type input "[URL][DOMAIN_NAME]"
click at [878, 31] on span "Save" at bounding box center [871, 27] width 30 height 19
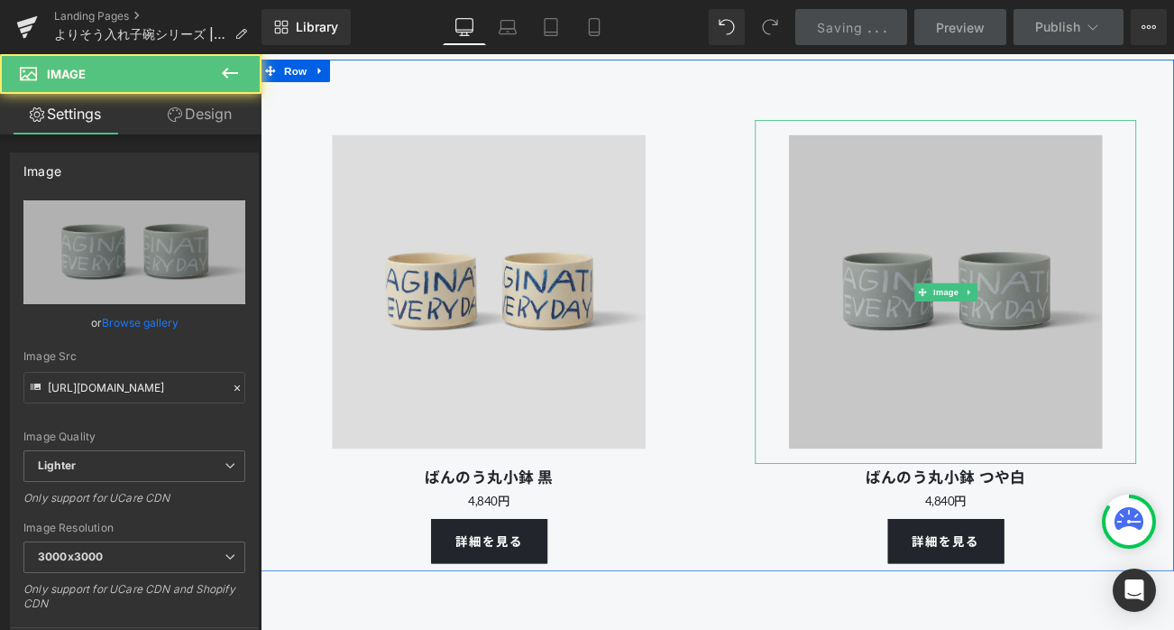
click at [1018, 237] on img at bounding box center [1079, 338] width 410 height 410
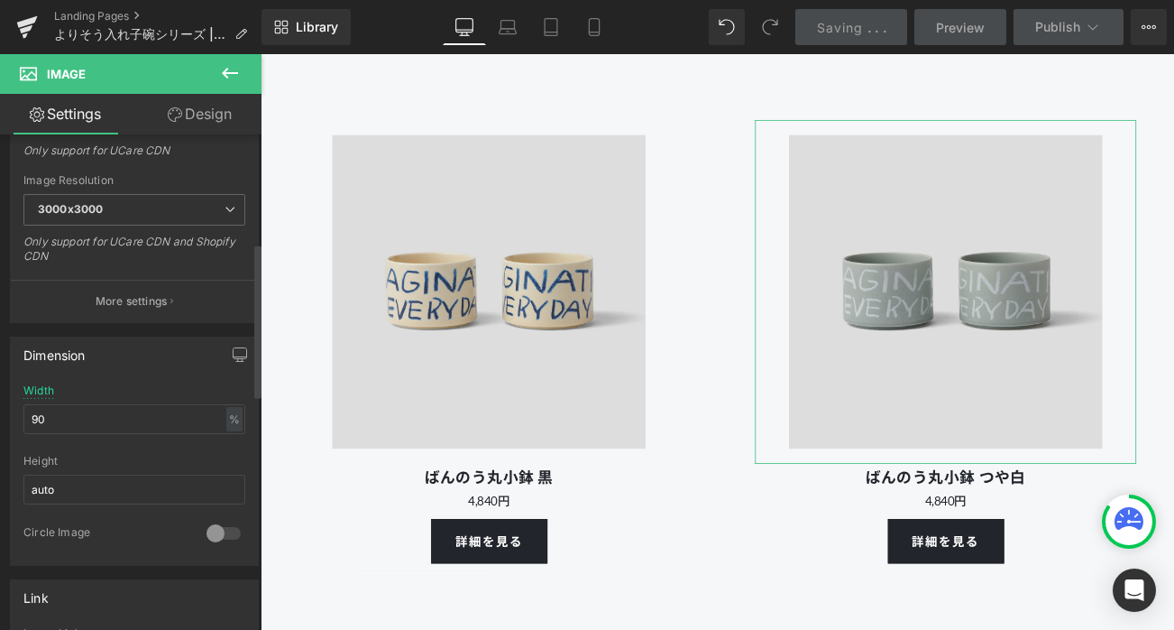
scroll to position [697, 0]
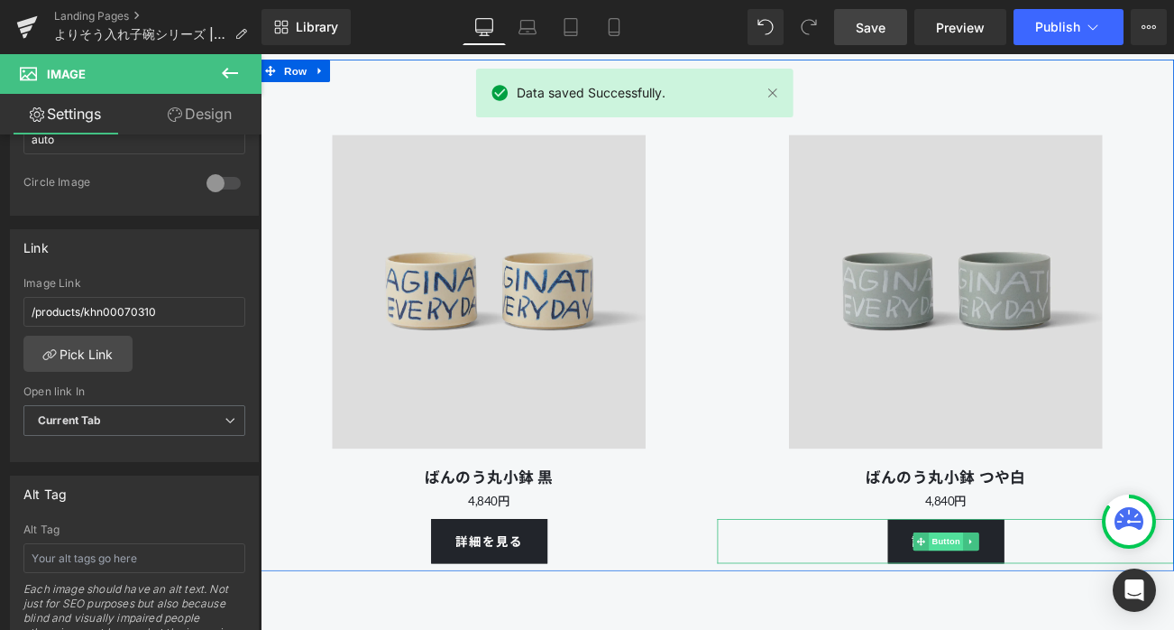
click at [1082, 629] on span "Button" at bounding box center [1079, 636] width 41 height 22
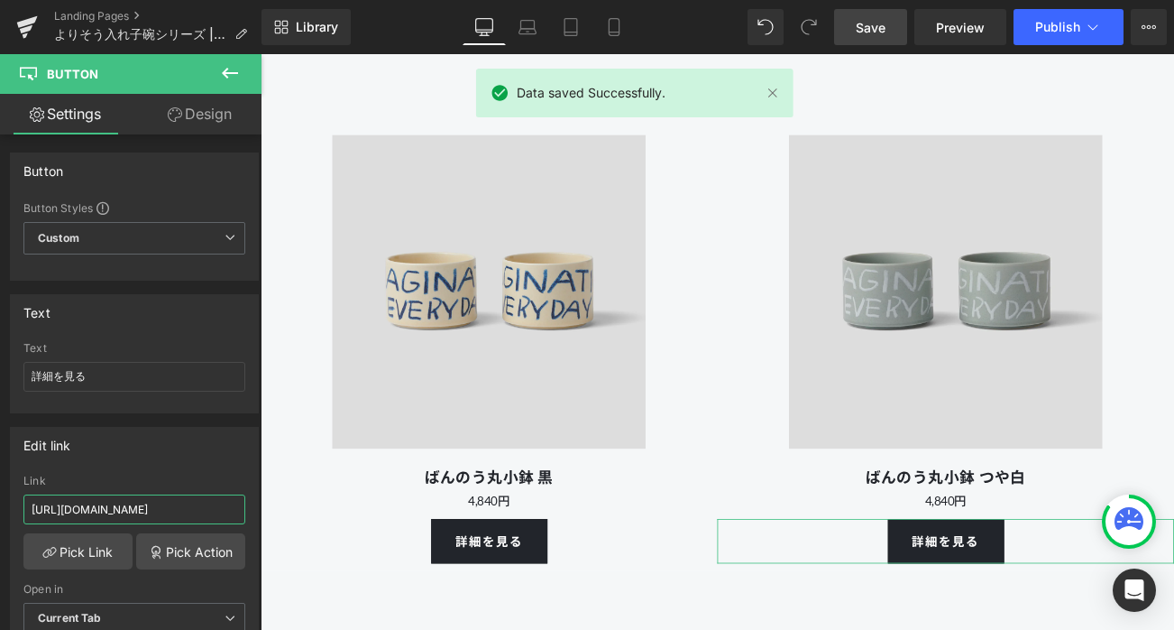
scroll to position [0, 51]
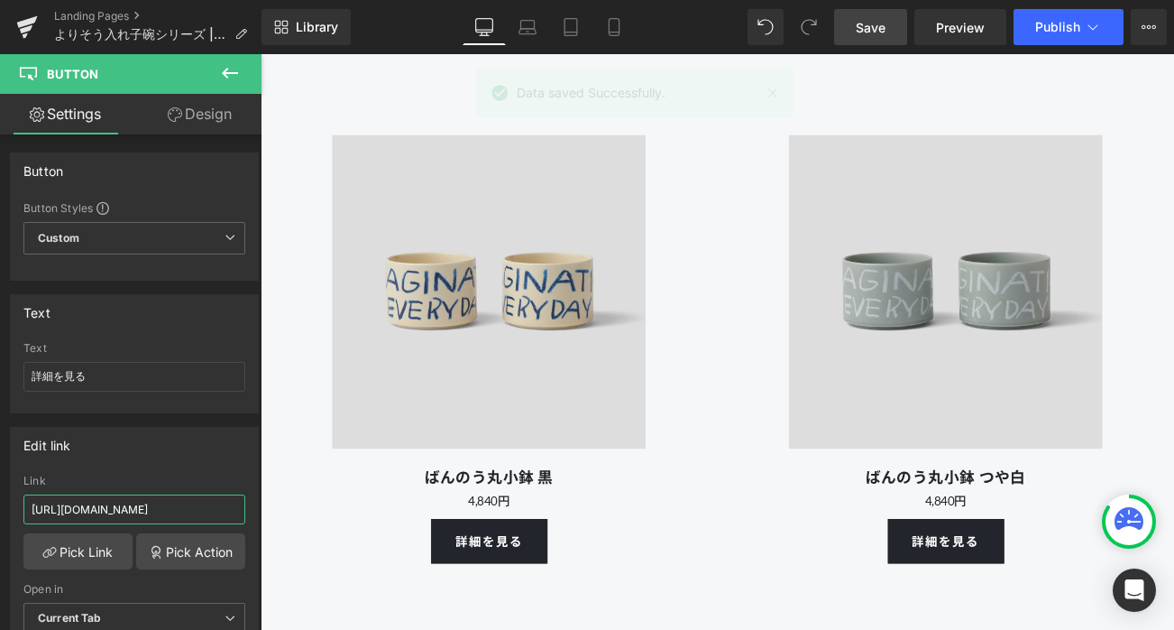
drag, startPoint x: 470, startPoint y: 566, endPoint x: 309, endPoint y: 605, distance: 165.4
click at [185, 441] on div "Edit link" at bounding box center [134, 445] width 247 height 34
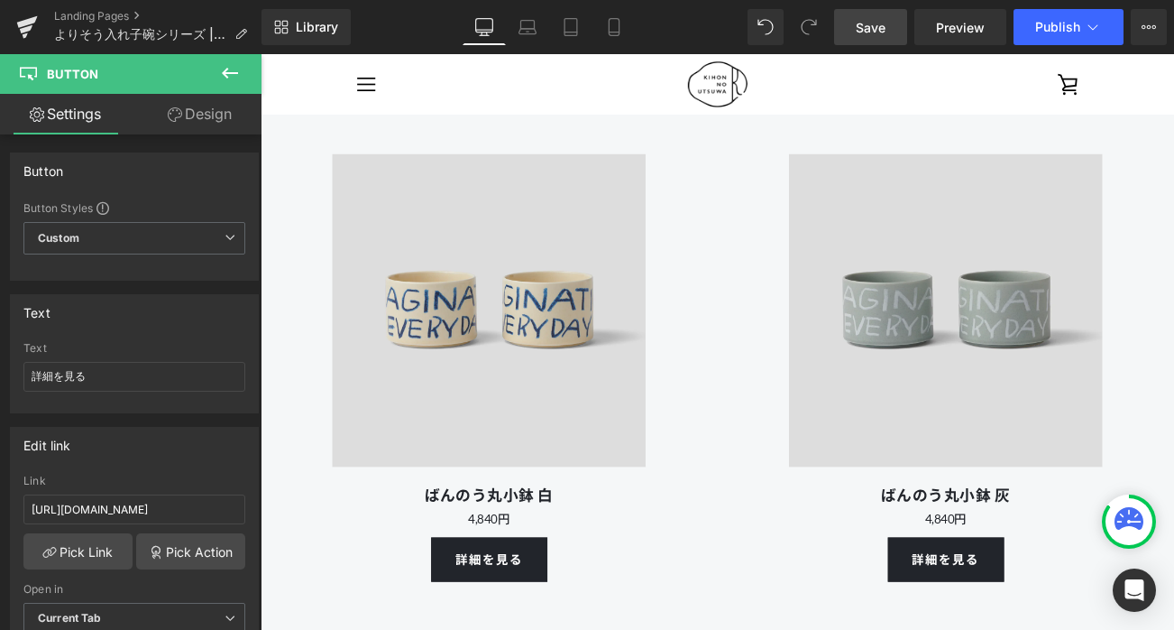
scroll to position [12152, 0]
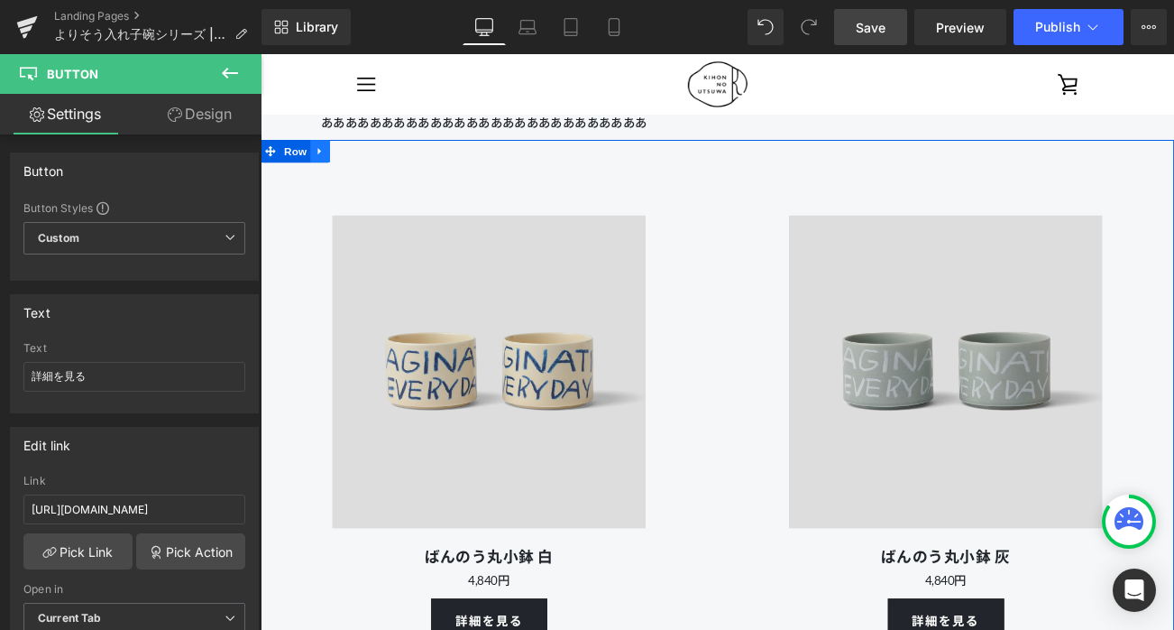
click at [338, 177] on icon at bounding box center [332, 170] width 13 height 14
click at [356, 184] on link at bounding box center [355, 170] width 23 height 27
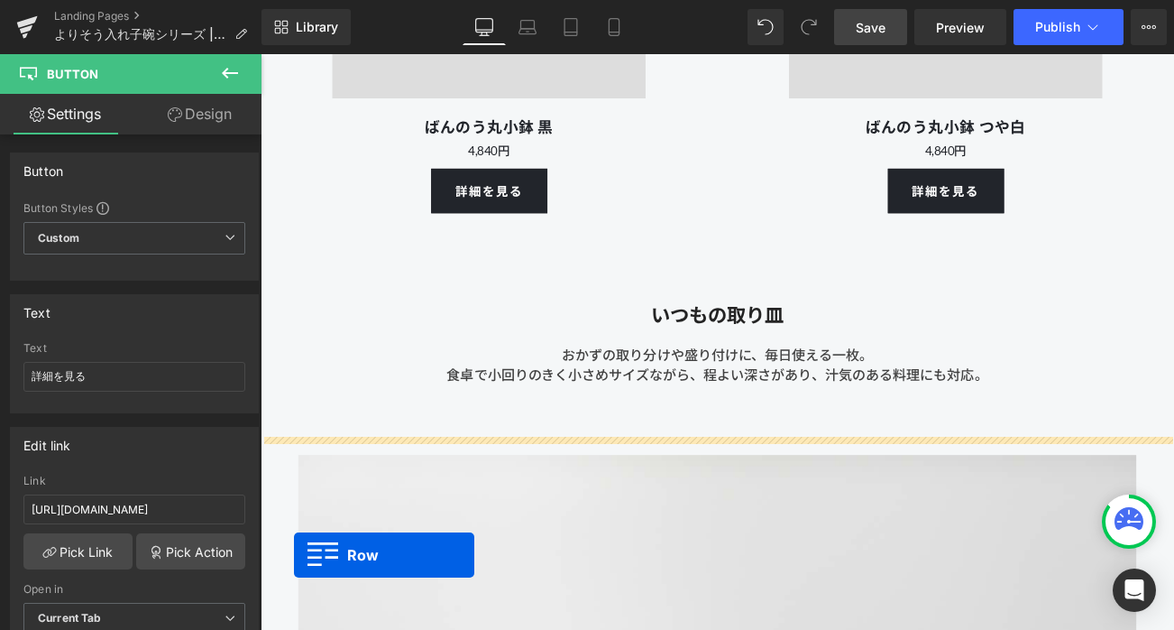
scroll to position [13339, 0]
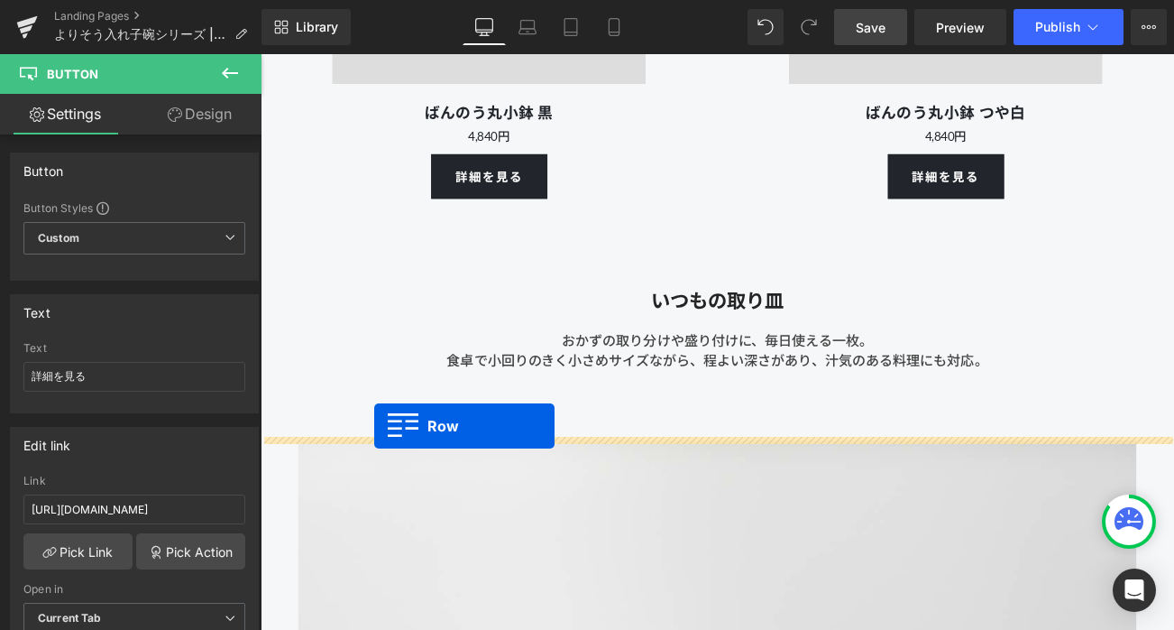
drag, startPoint x: 270, startPoint y: 140, endPoint x: 396, endPoint y: 498, distance: 379.7
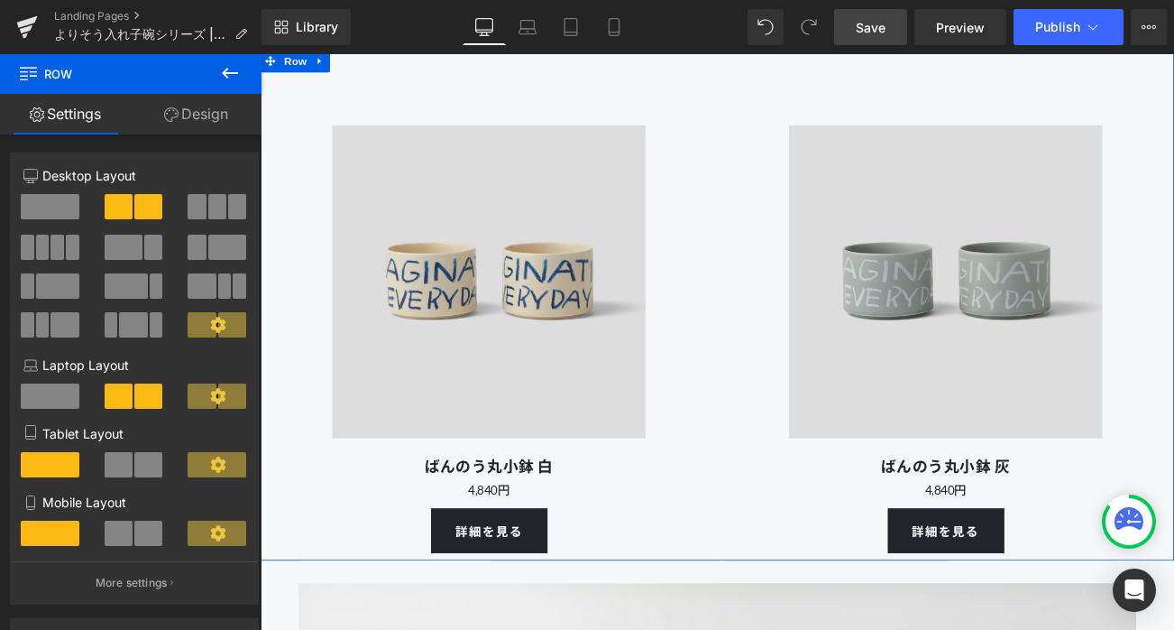
scroll to position [13739, 0]
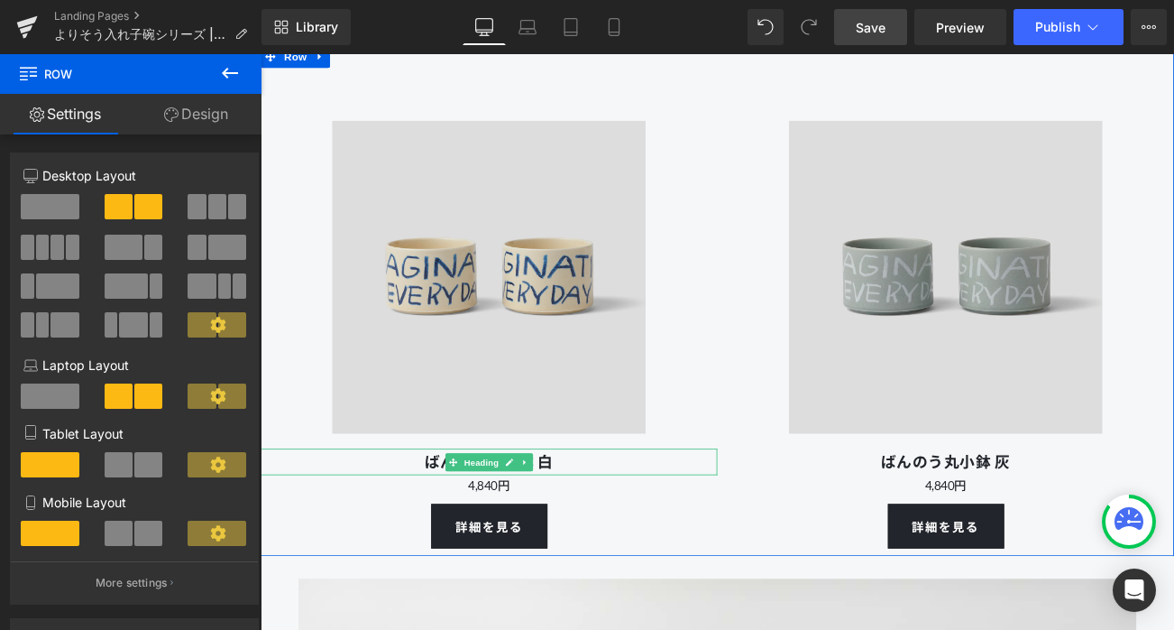
click at [613, 557] on h1 "ばんのう丸小鉢 白" at bounding box center [534, 541] width 546 height 32
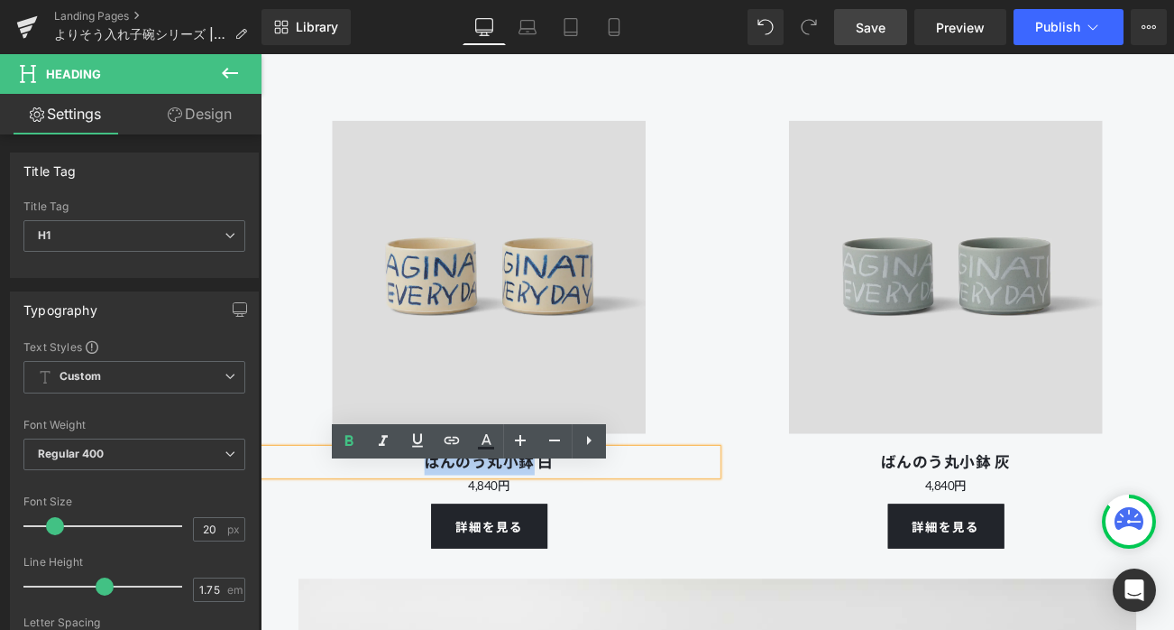
drag, startPoint x: 581, startPoint y: 558, endPoint x: 458, endPoint y: 564, distance: 122.8
click at [458, 557] on h1 "ばんのう丸小鉢 白" at bounding box center [534, 541] width 546 height 32
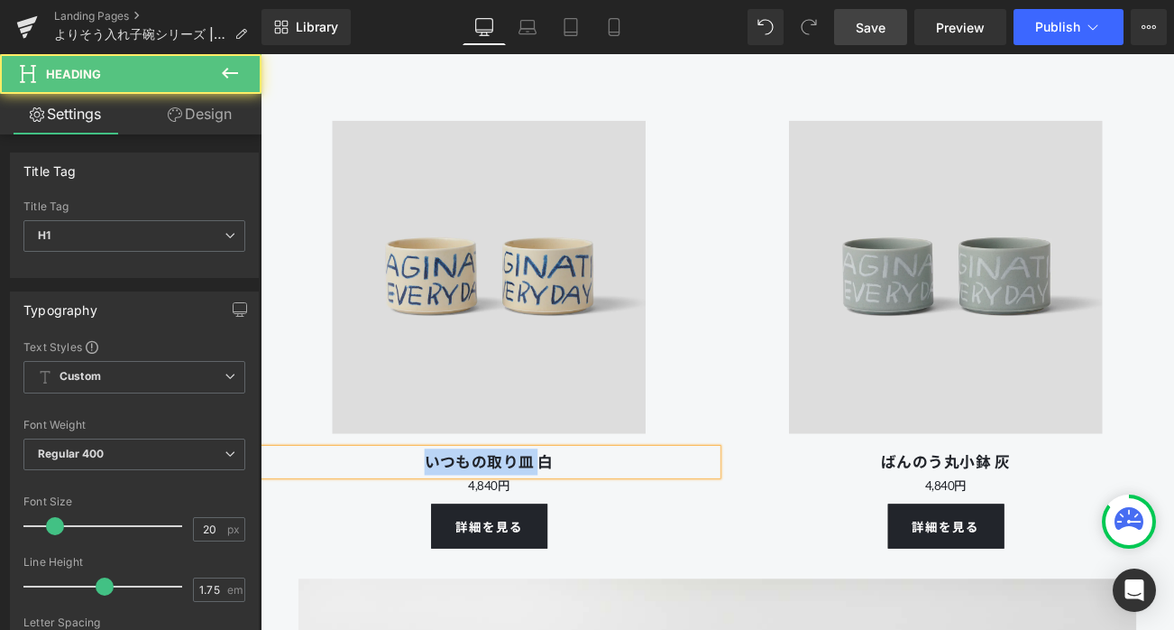
drag, startPoint x: 596, startPoint y: 566, endPoint x: 418, endPoint y: 568, distance: 178.6
click at [418, 557] on h1 "いつもの取り皿 白" at bounding box center [534, 541] width 546 height 32
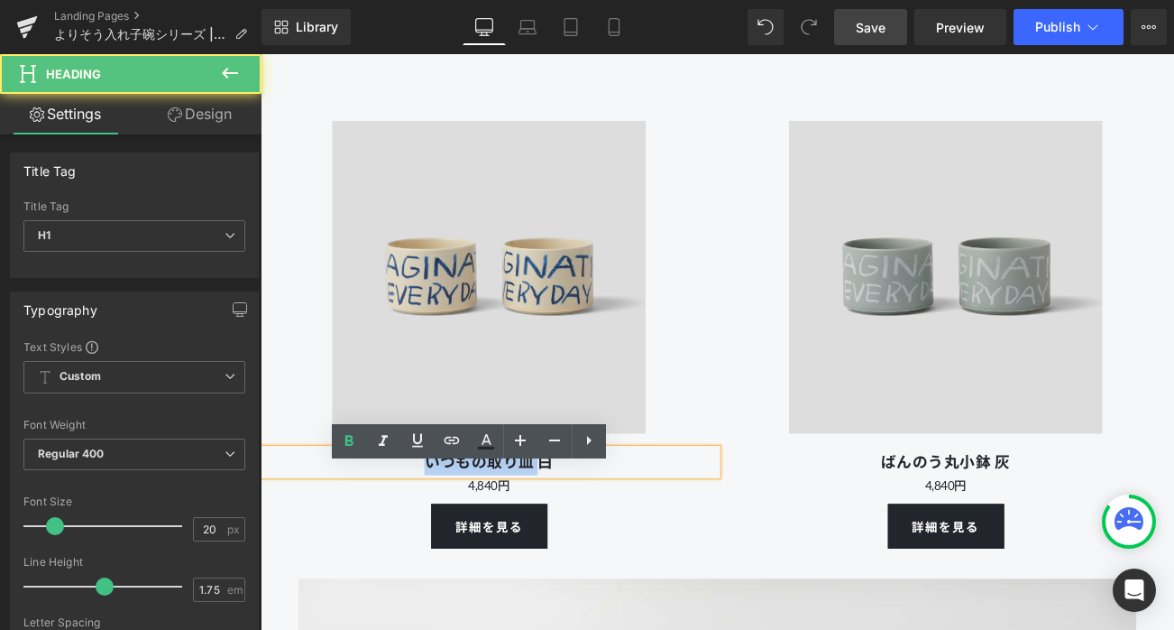
copy h1 "いつもの取り皿"
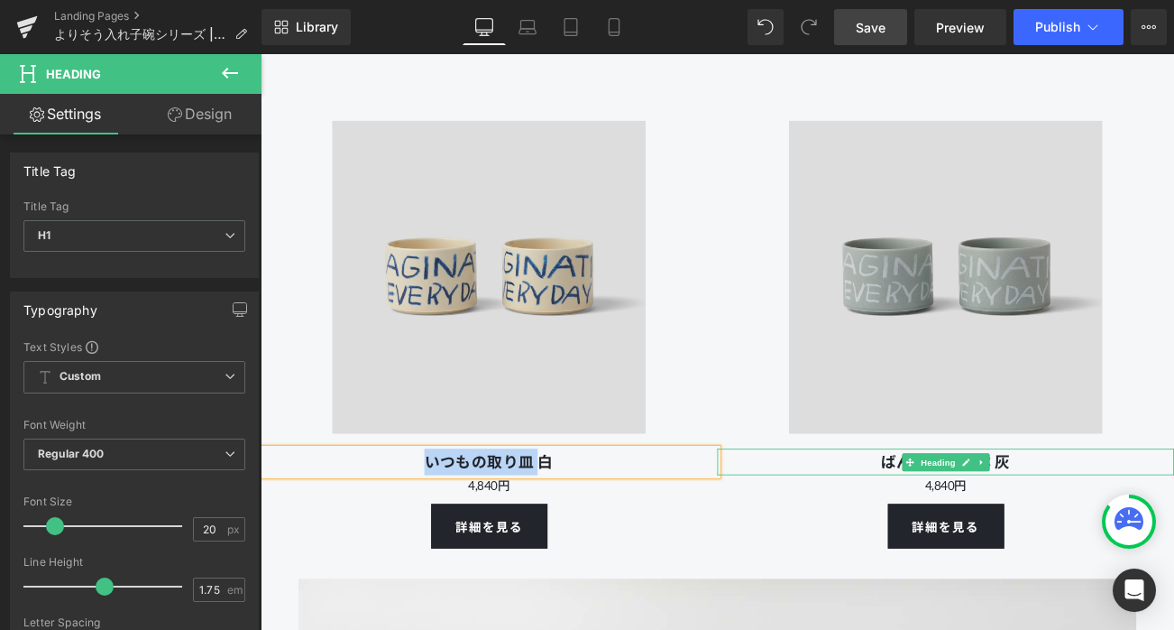
click at [1171, 557] on h1 "ばんのう丸小鉢 灰" at bounding box center [1079, 541] width 546 height 32
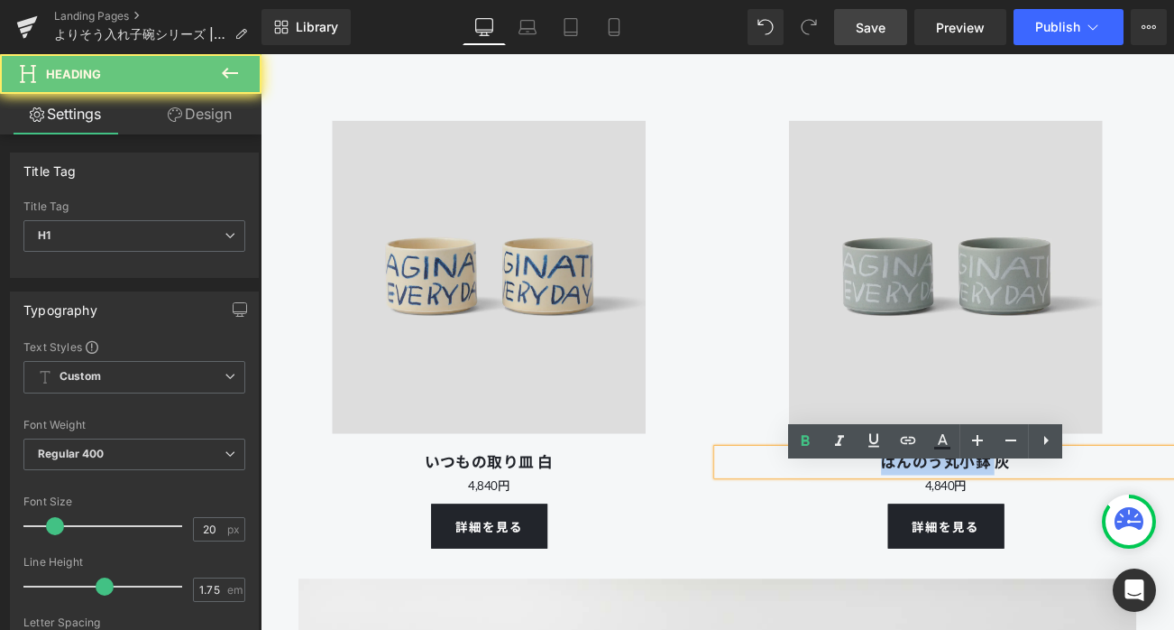
drag, startPoint x: 1137, startPoint y: 562, endPoint x: 924, endPoint y: 560, distance: 213.8
click at [924, 557] on h1 "ばんのう丸小鉢 灰" at bounding box center [1079, 541] width 546 height 32
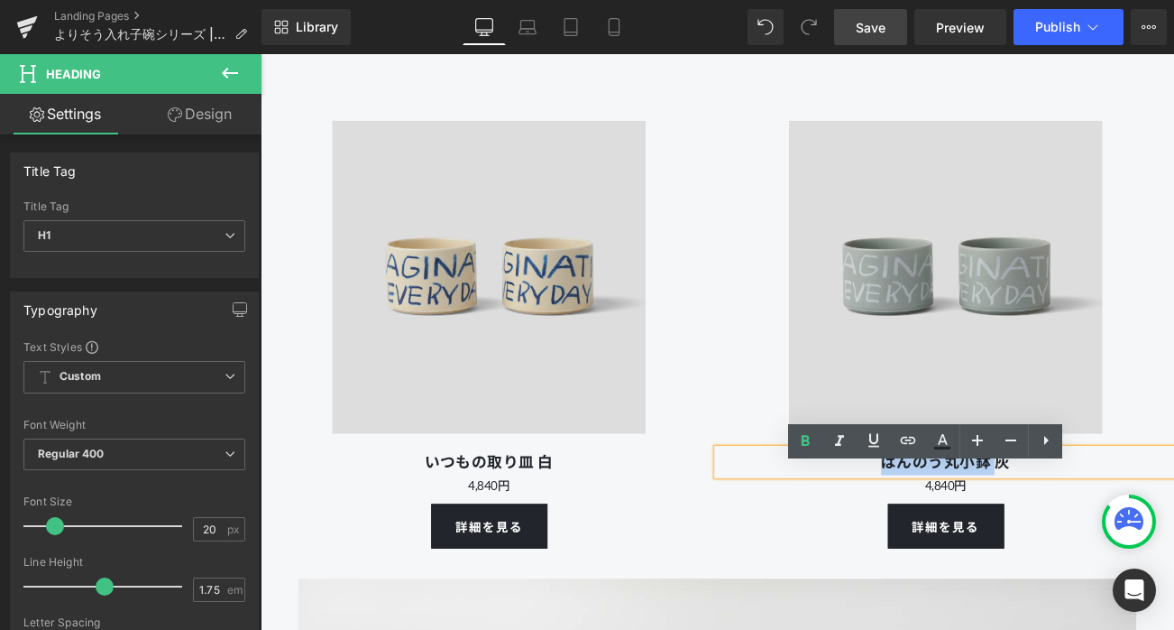
paste div
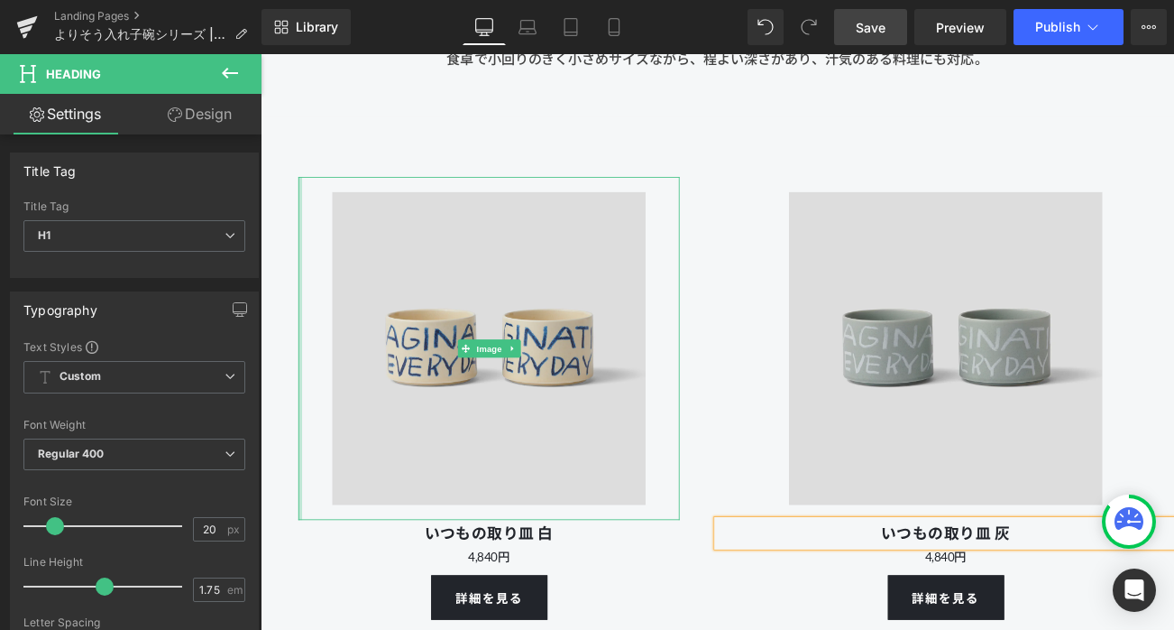
scroll to position [13665, 0]
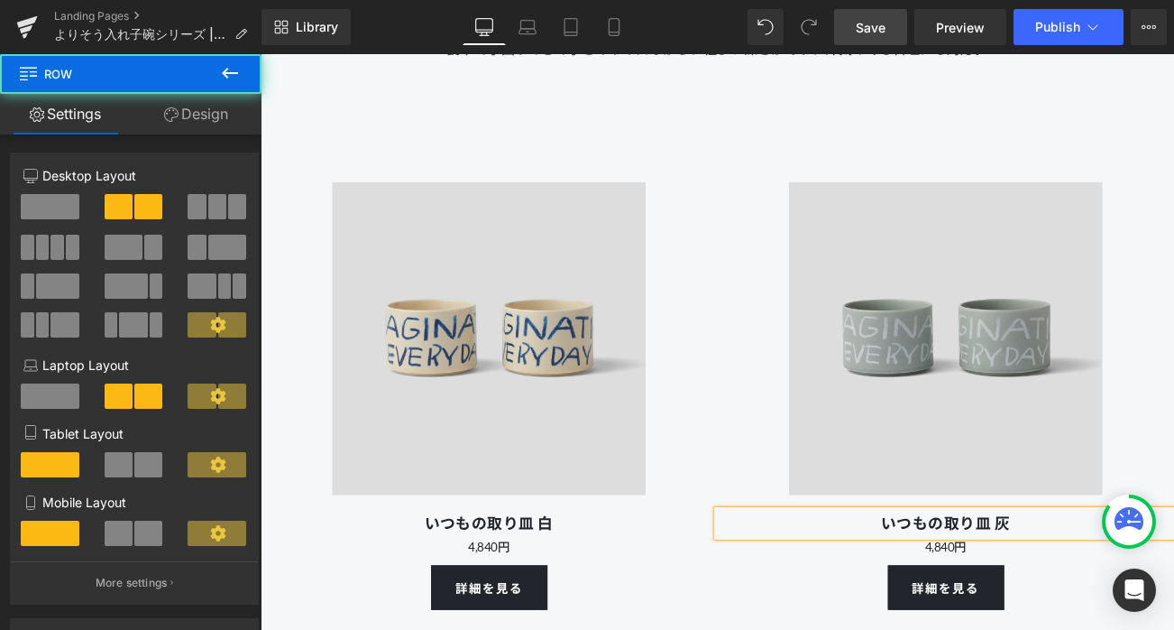
click at [277, 300] on div "Image いつもの取り皿 白 Heading 4,840円 Text Block 詳細を見る Button" at bounding box center [534, 431] width 546 height 575
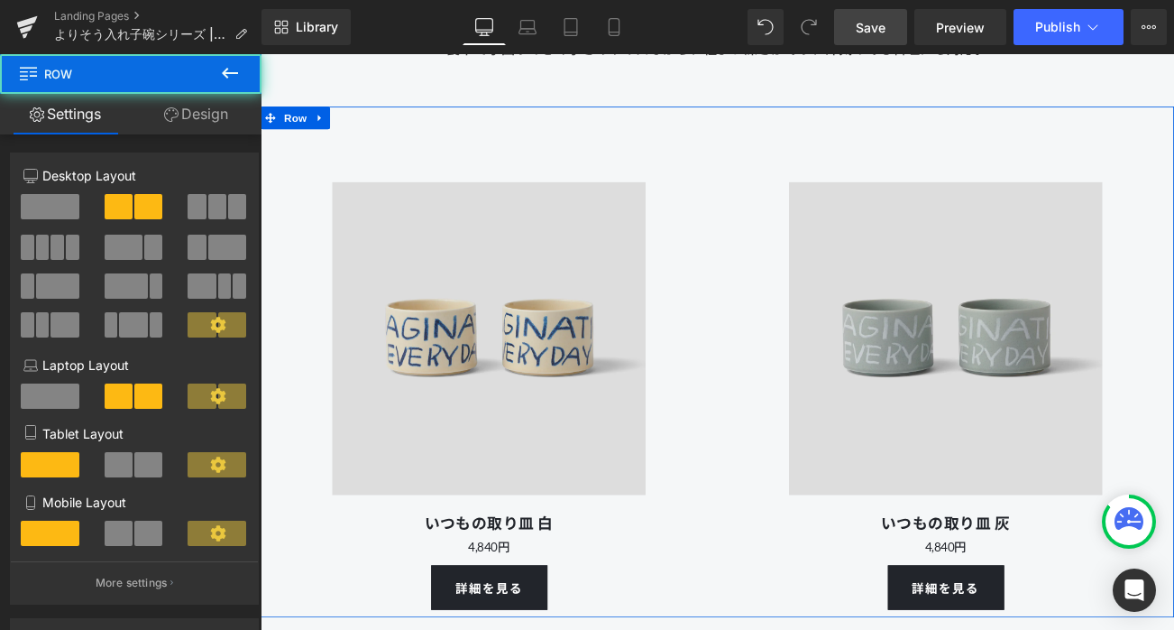
click at [299, 287] on div "Image いつもの取り皿 白 Heading 4,840円 Text Block 詳細を見る Button" at bounding box center [534, 431] width 546 height 575
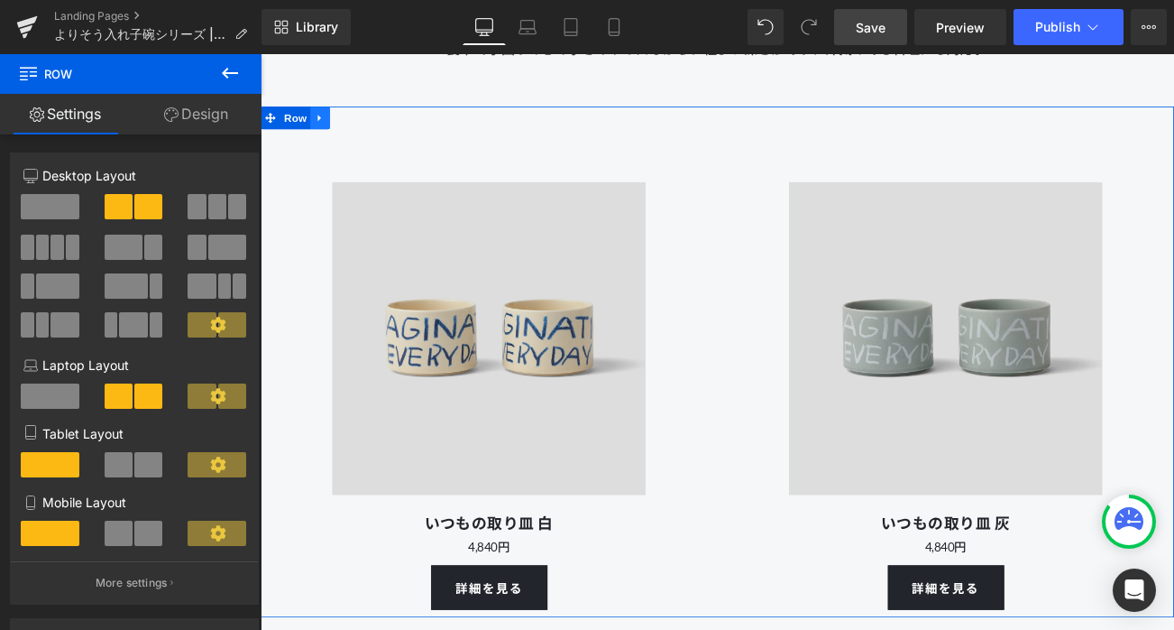
click at [336, 137] on icon at bounding box center [332, 131] width 13 height 14
click at [357, 137] on icon at bounding box center [355, 130] width 13 height 13
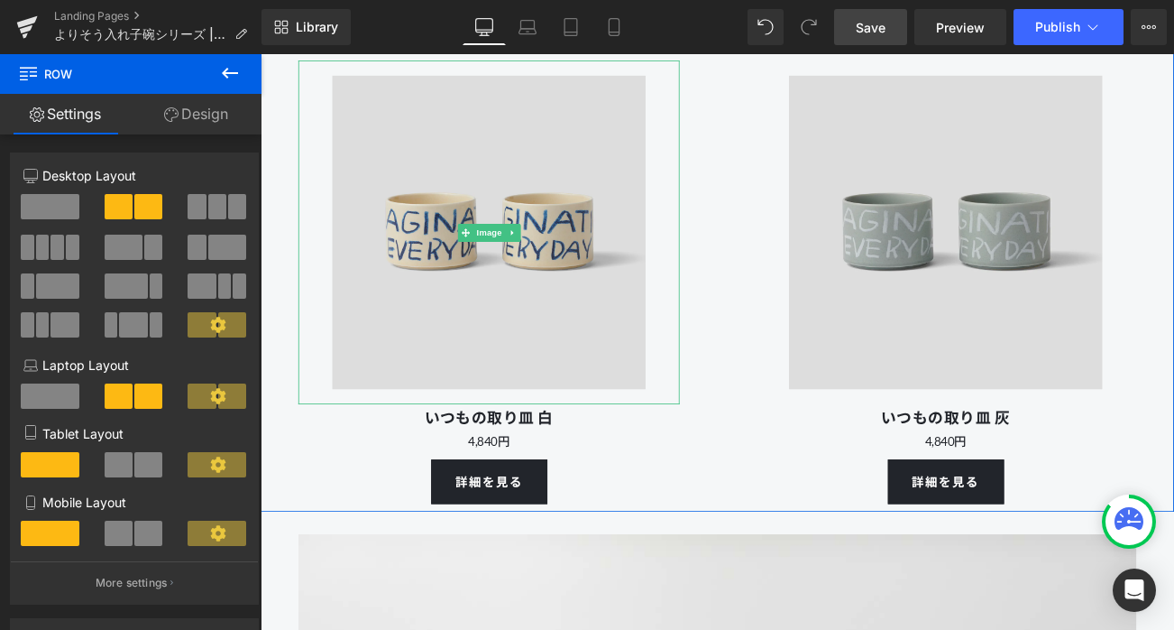
scroll to position [14434, 0]
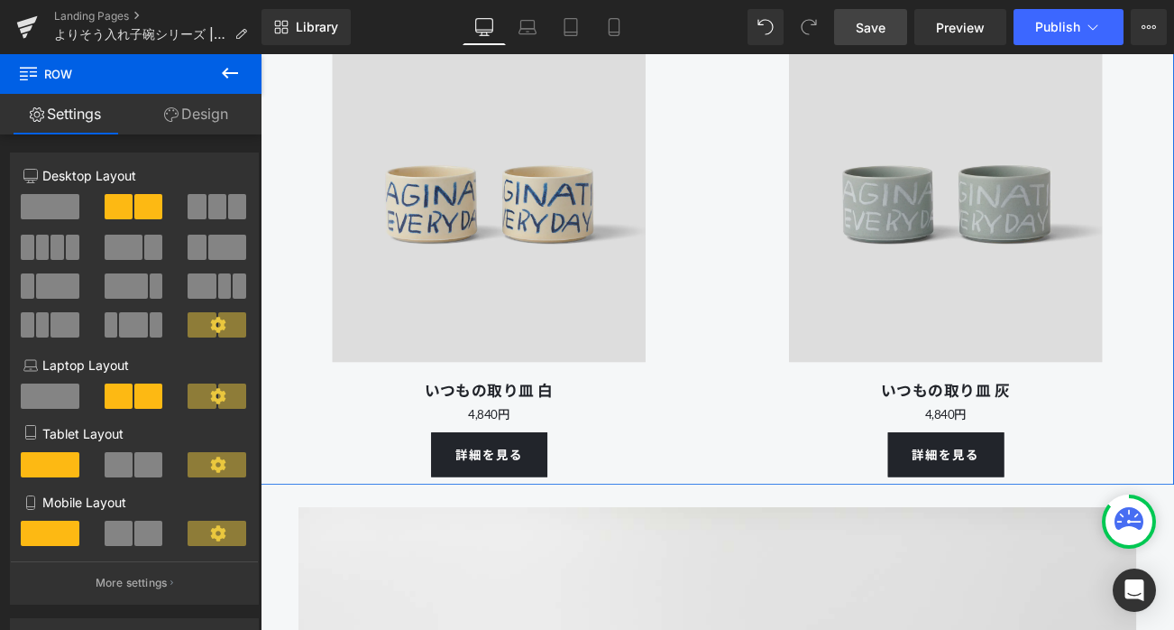
click at [613, 472] on h1 "いつもの取り皿 白" at bounding box center [534, 456] width 546 height 32
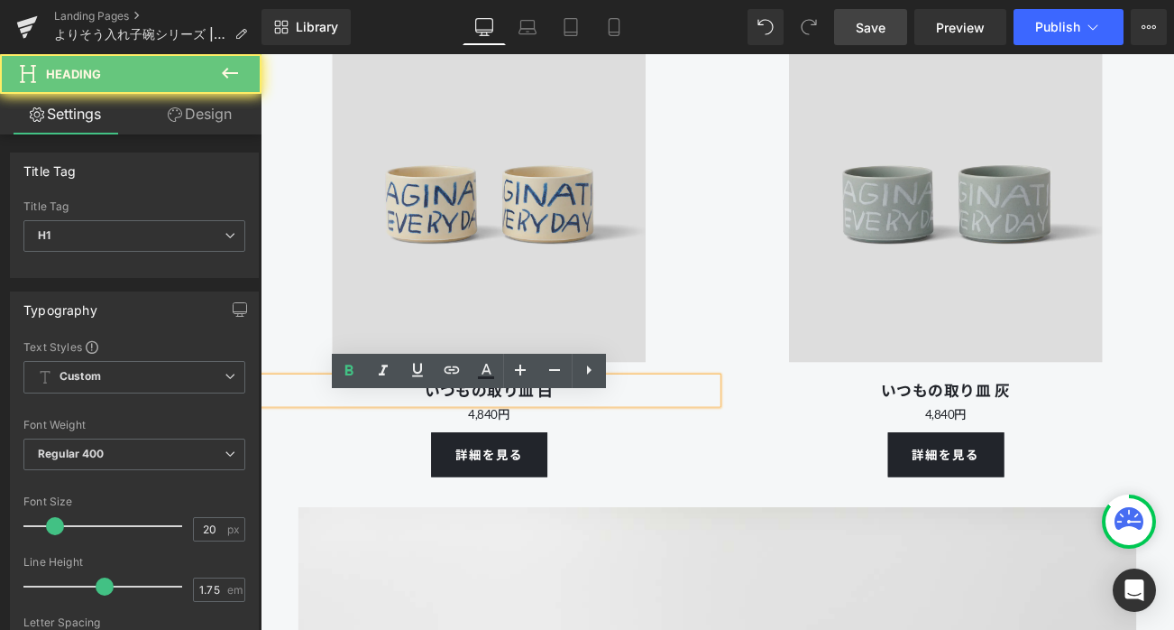
click at [615, 472] on h1 "いつもの取り皿 白" at bounding box center [534, 456] width 546 height 32
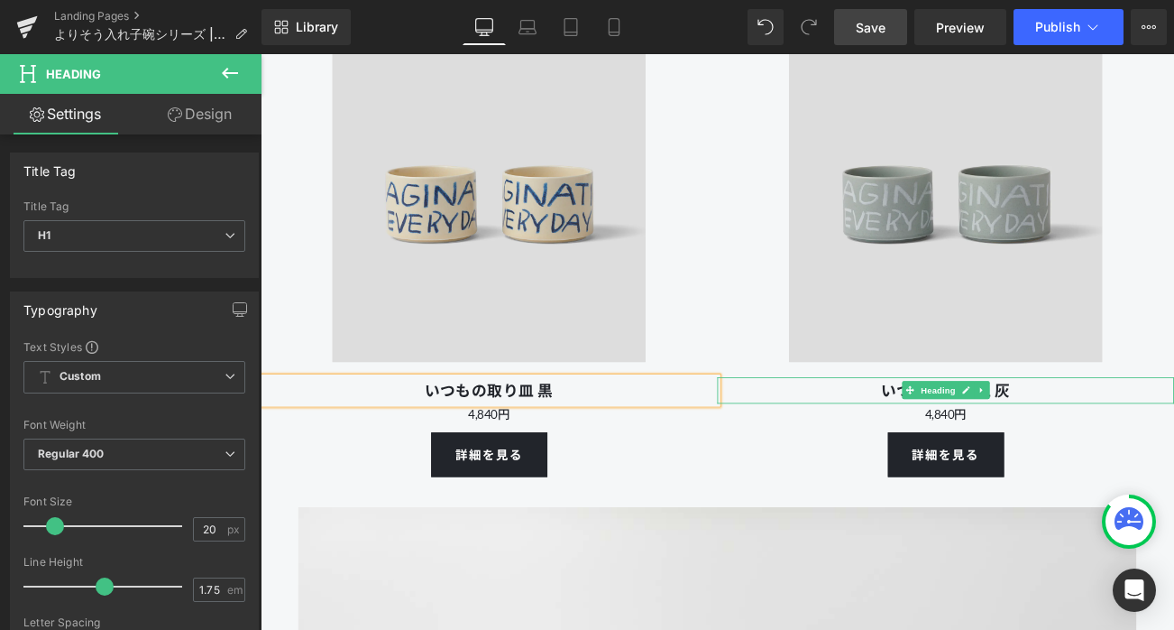
click at [1174, 472] on h1 "いつもの取り皿 灰" at bounding box center [1079, 456] width 546 height 32
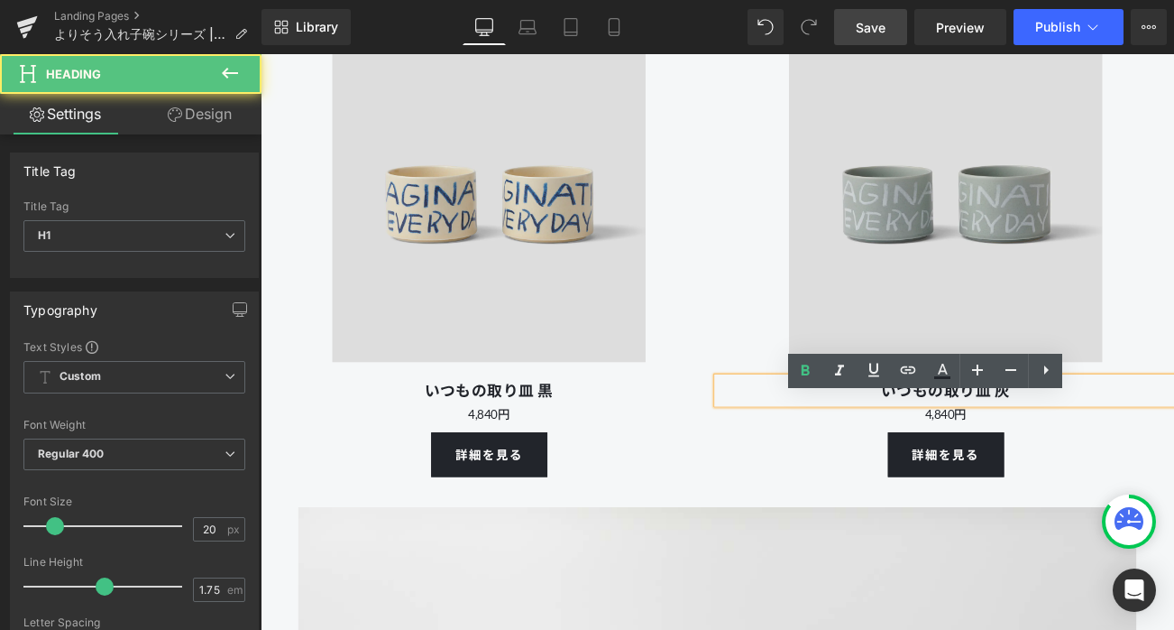
click at [1174, 472] on h1 "いつもの取り皿 灰" at bounding box center [1079, 456] width 546 height 32
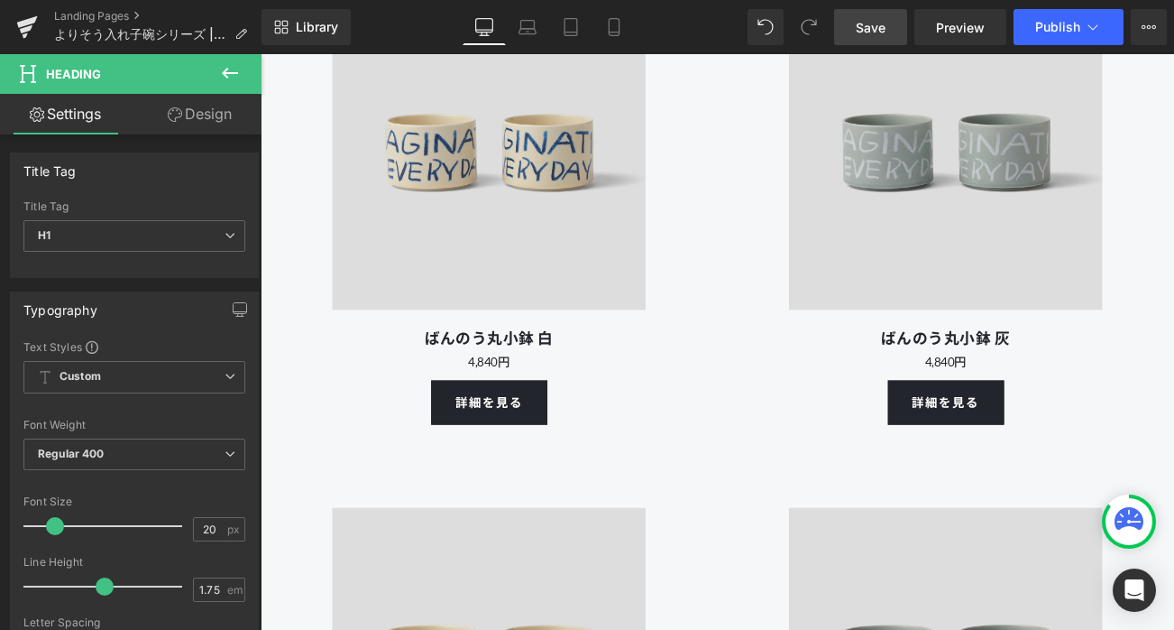
scroll to position [12433, 0]
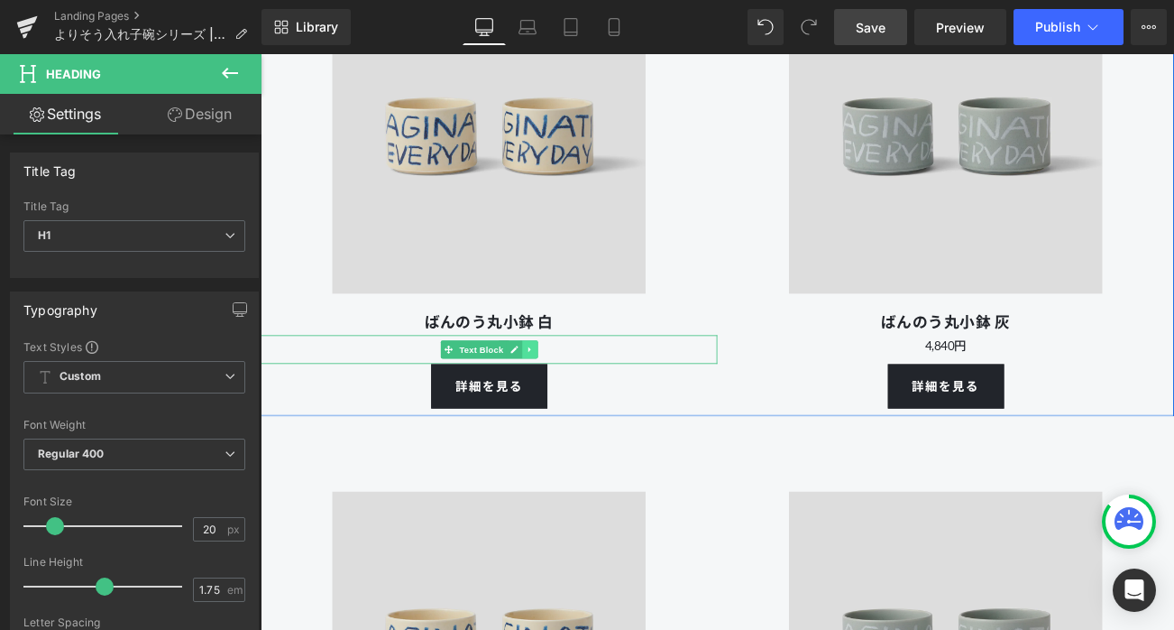
click at [584, 412] on icon at bounding box center [582, 406] width 10 height 11
click at [643, 415] on p "4,840円" at bounding box center [534, 402] width 546 height 25
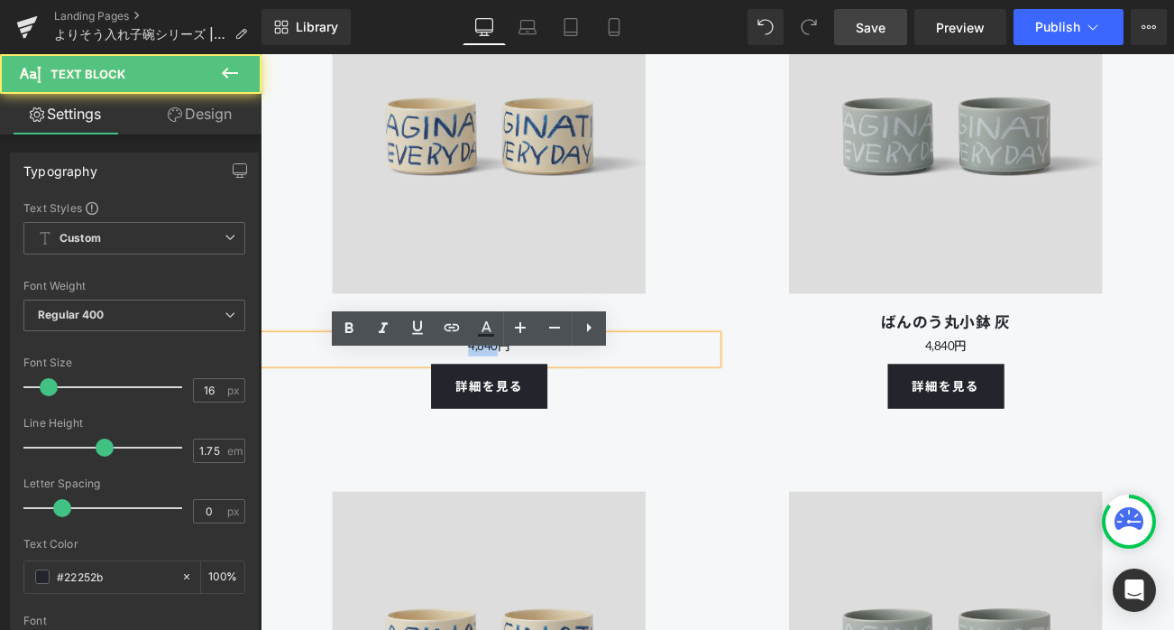
drag, startPoint x: 544, startPoint y: 428, endPoint x: 489, endPoint y: 428, distance: 55.0
click at [489, 415] on p "4,840円" at bounding box center [534, 402] width 546 height 25
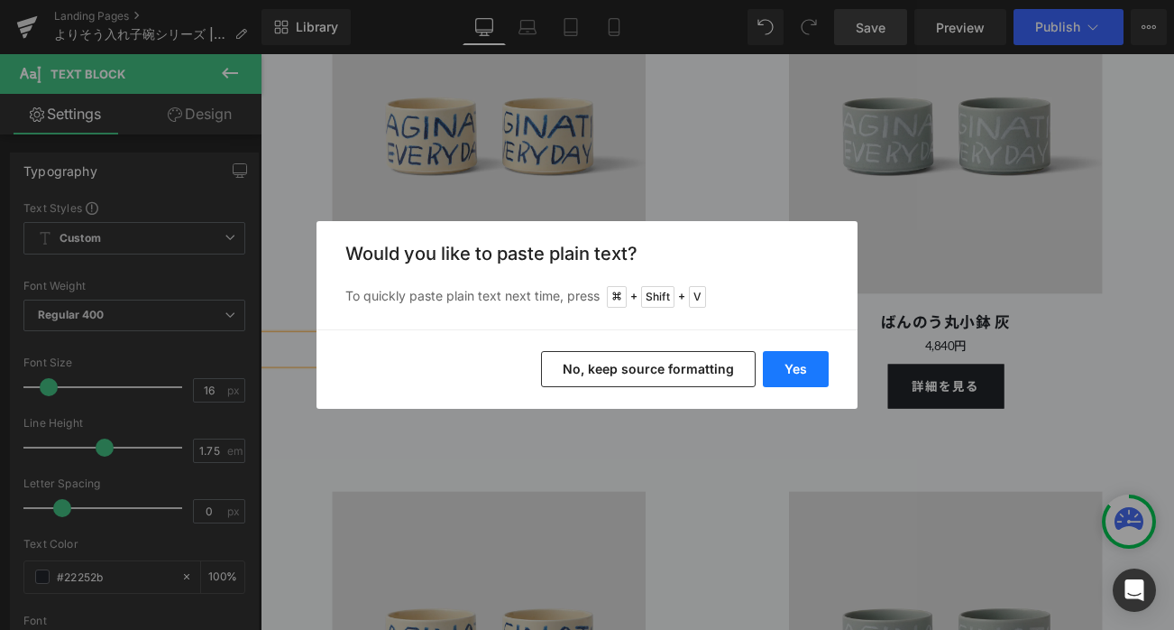
click at [791, 377] on button "Yes" at bounding box center [796, 369] width 66 height 36
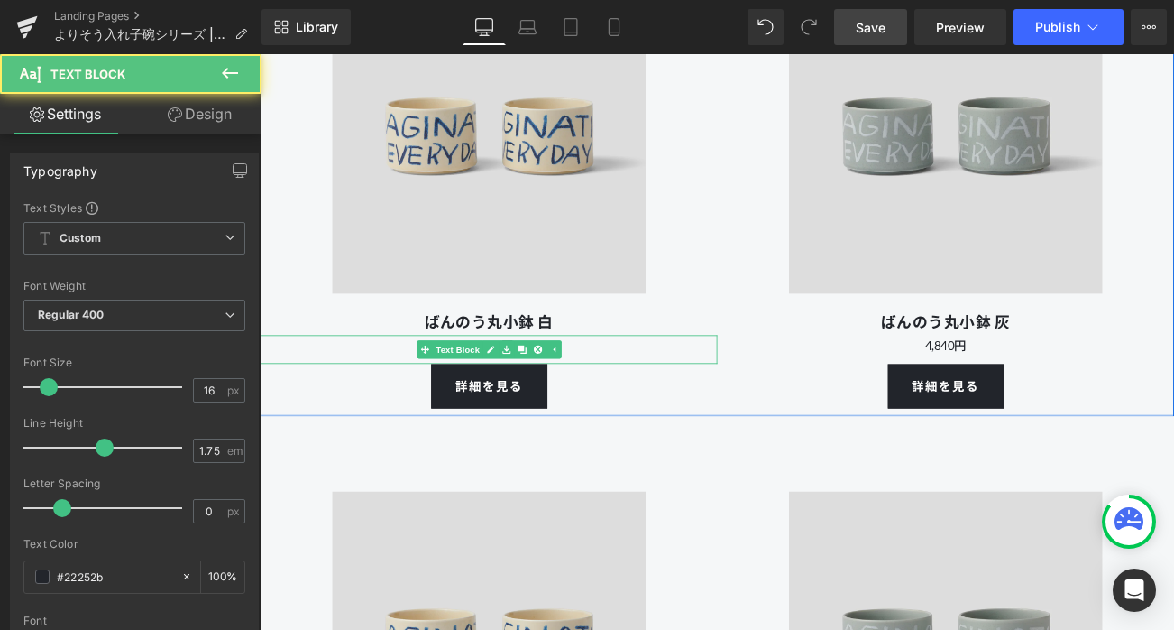
click at [661, 415] on p "¥2,090円" at bounding box center [534, 402] width 546 height 25
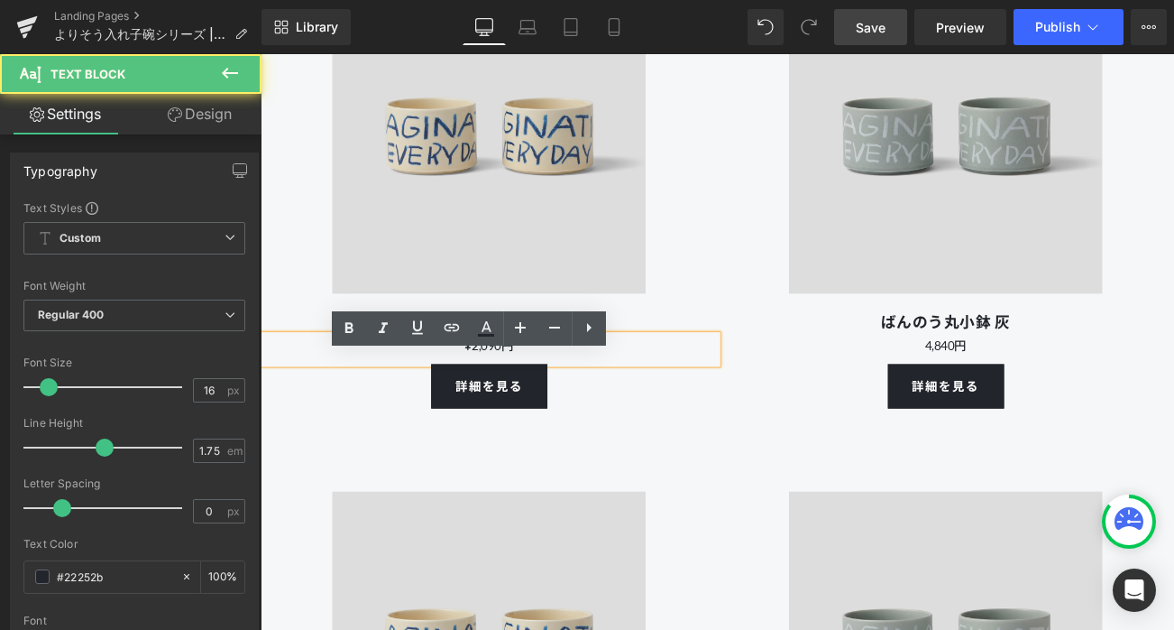
click at [514, 415] on p "¥2,090円" at bounding box center [534, 402] width 546 height 25
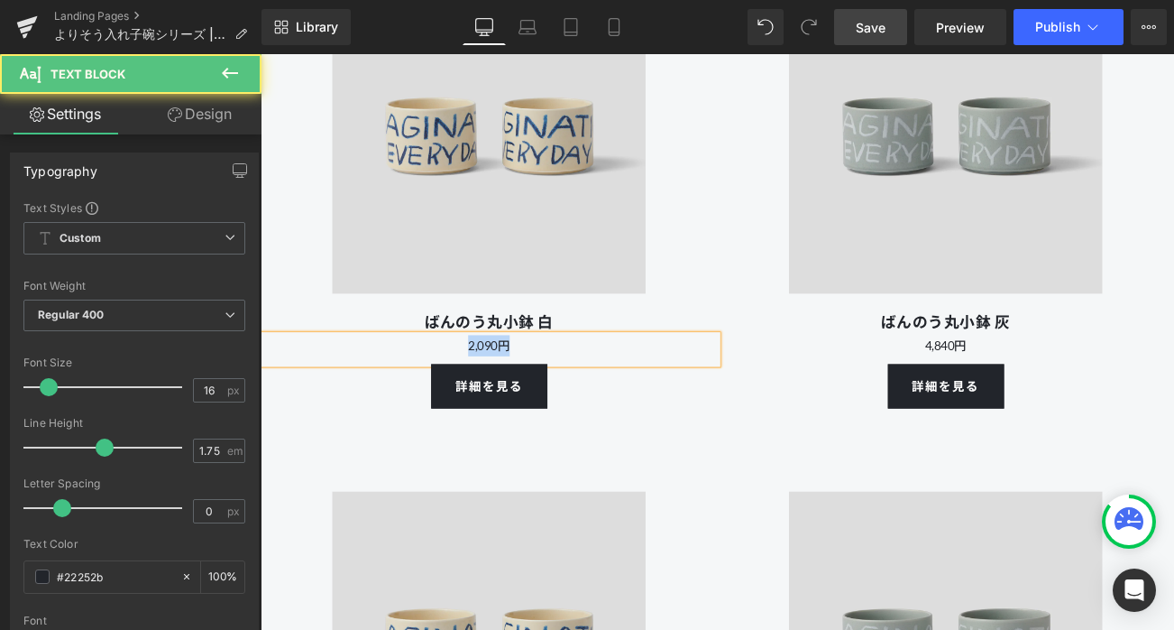
drag, startPoint x: 584, startPoint y: 423, endPoint x: 475, endPoint y: 423, distance: 108.2
click at [475, 415] on p "2,090円" at bounding box center [534, 402] width 546 height 25
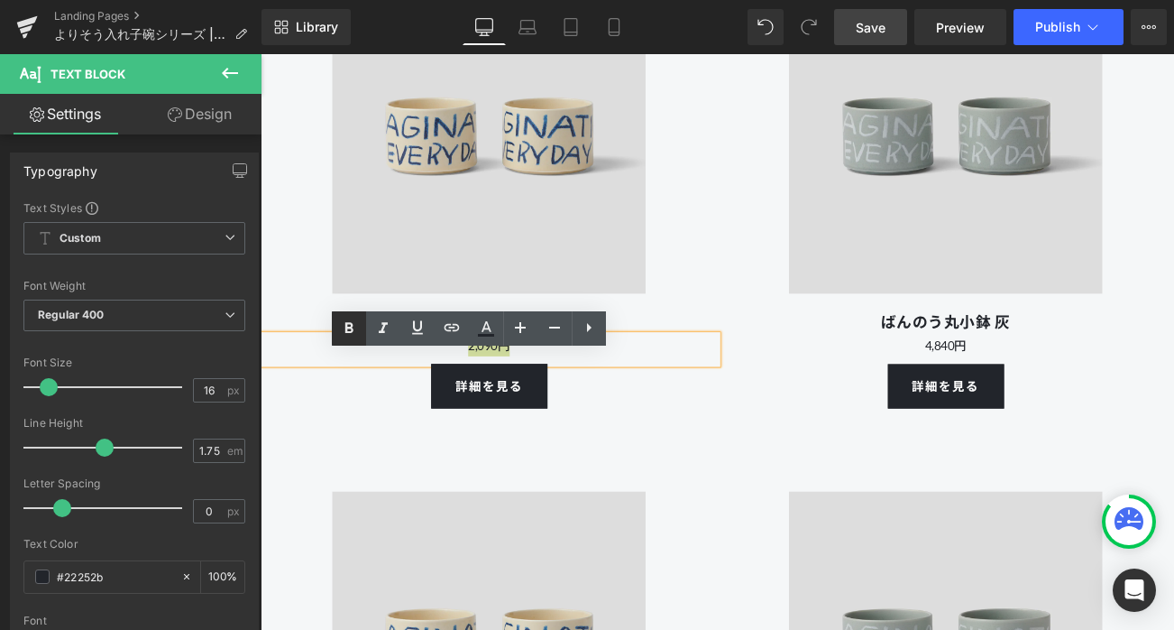
click at [356, 327] on icon at bounding box center [349, 329] width 22 height 22
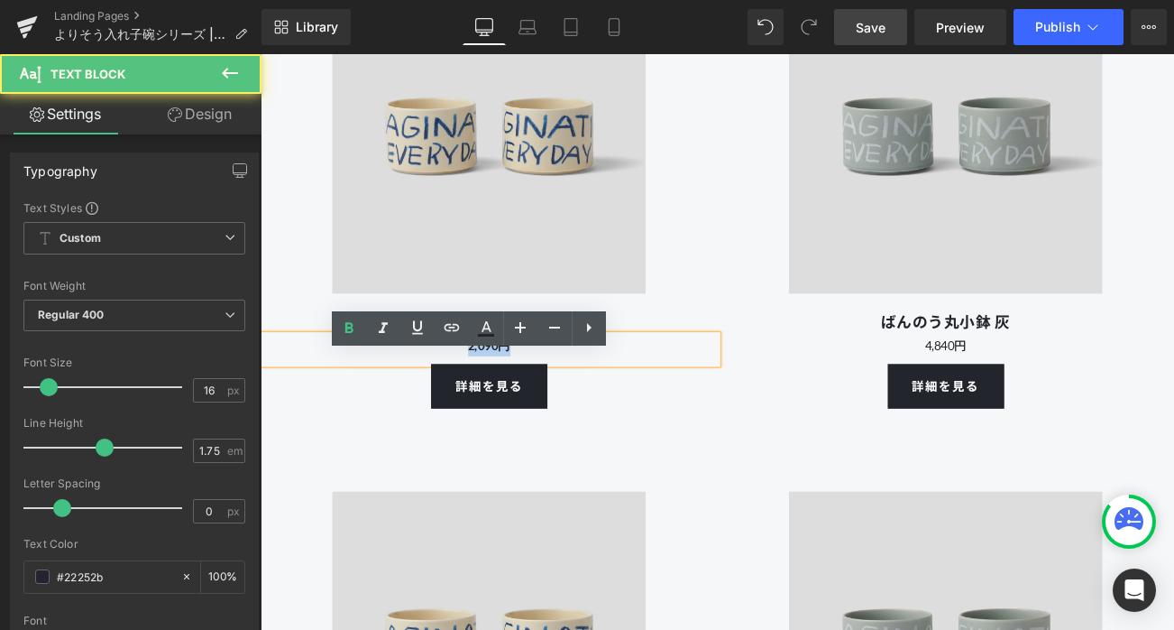
drag, startPoint x: 566, startPoint y: 430, endPoint x: 469, endPoint y: 430, distance: 97.4
click at [469, 415] on p "2,090円" at bounding box center [534, 402] width 546 height 25
copy strong "2,090円"
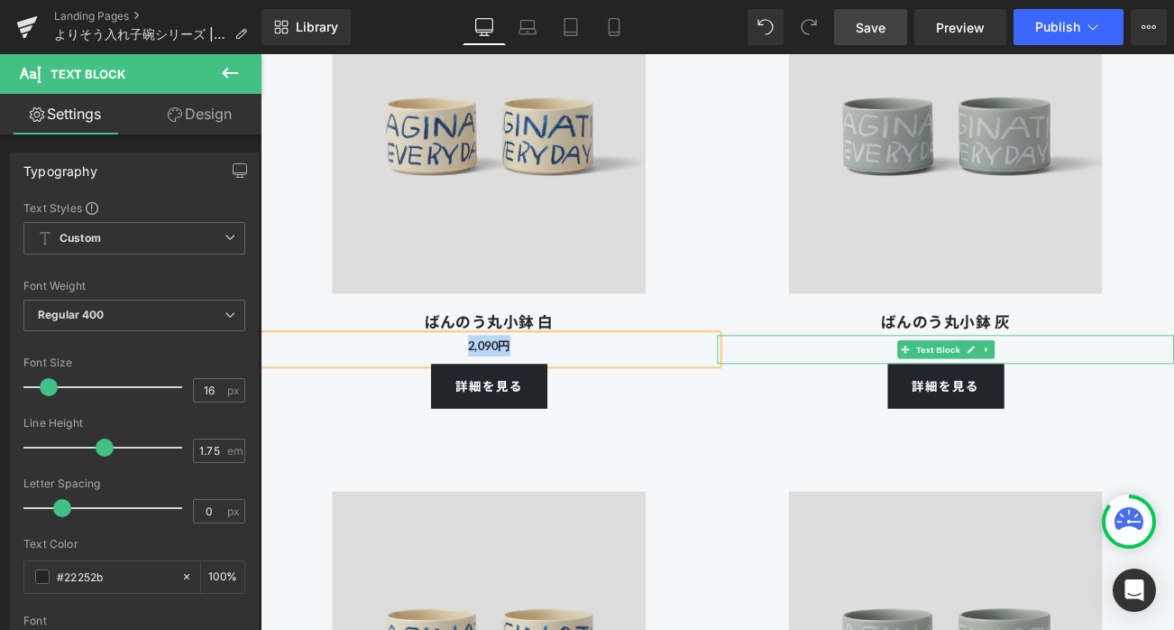
click at [1174, 415] on p "4,840円" at bounding box center [1079, 402] width 546 height 25
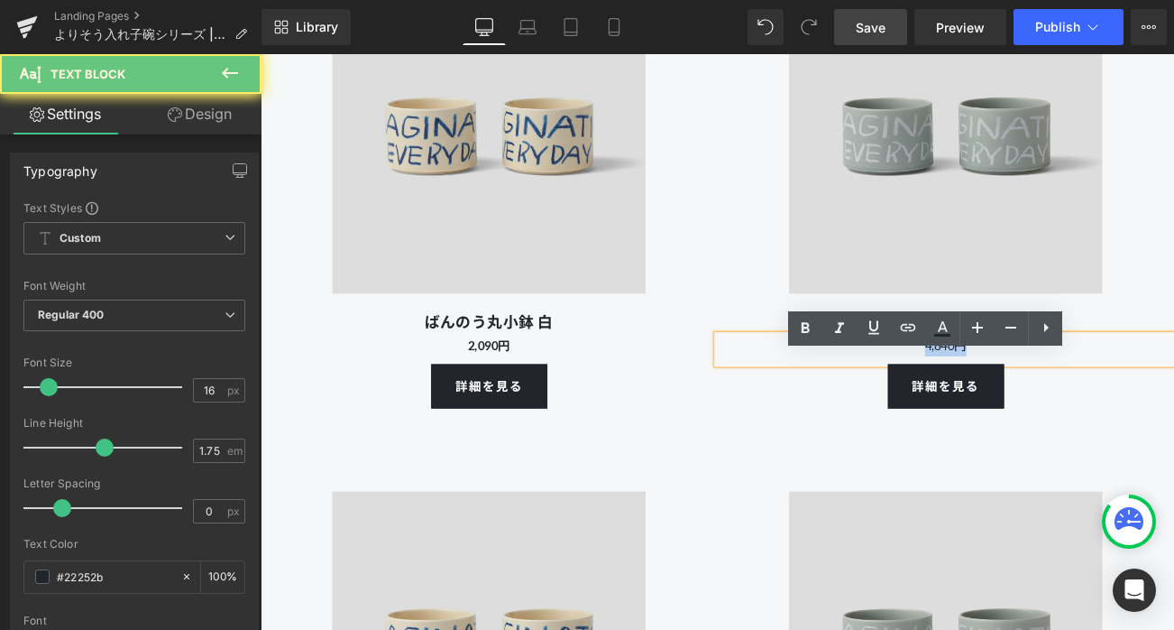
drag, startPoint x: 1174, startPoint y: 427, endPoint x: 959, endPoint y: 419, distance: 215.7
click at [959, 415] on p "4,840円" at bounding box center [1079, 402] width 546 height 25
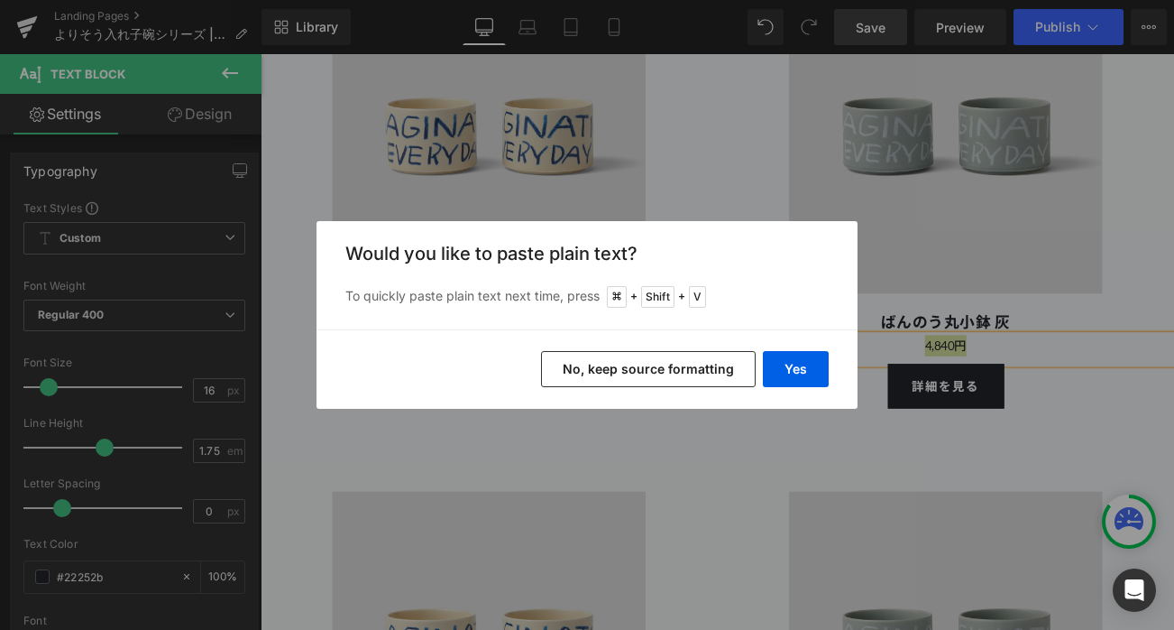
click at [715, 376] on button "No, keep source formatting" at bounding box center [648, 369] width 215 height 36
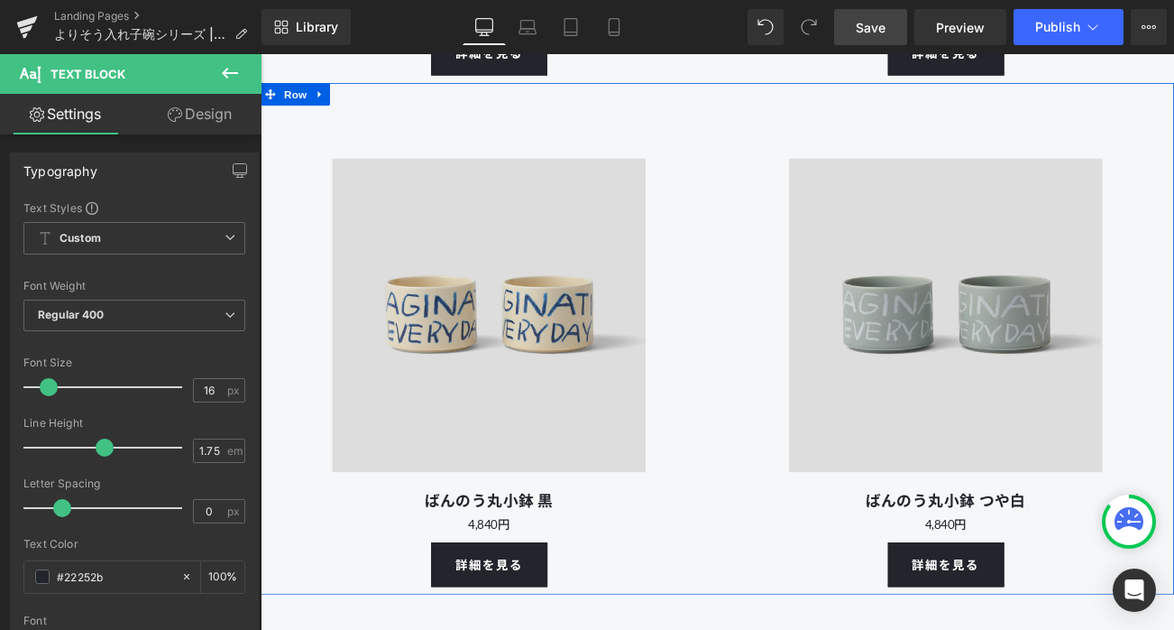
scroll to position [12871, 0]
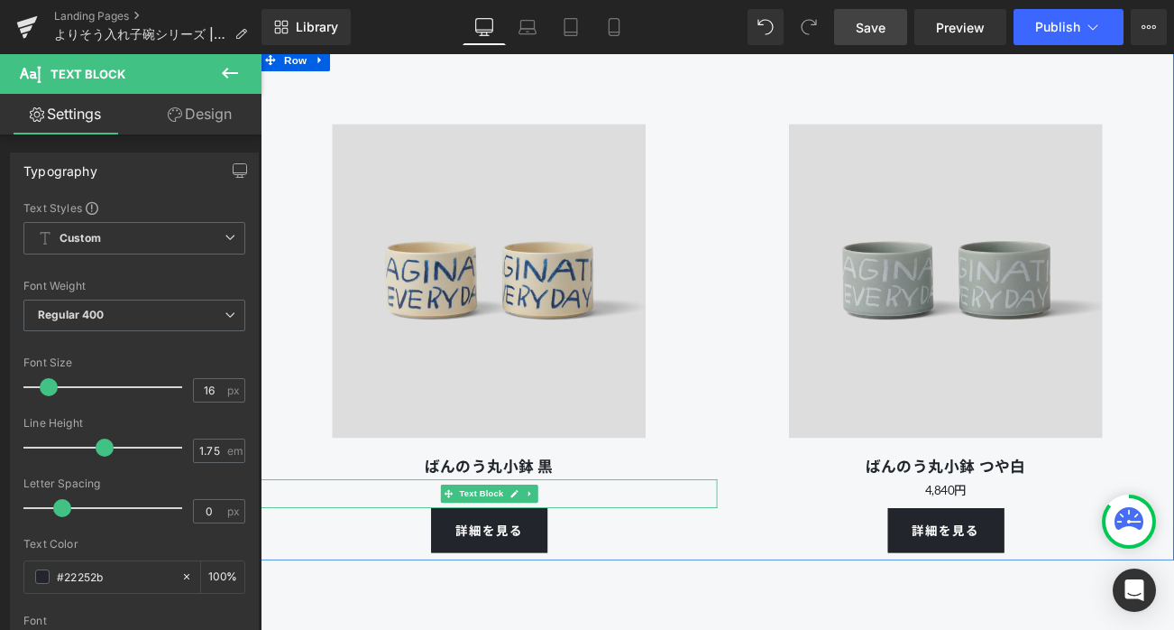
click at [621, 587] on p "4,840円" at bounding box center [534, 574] width 546 height 25
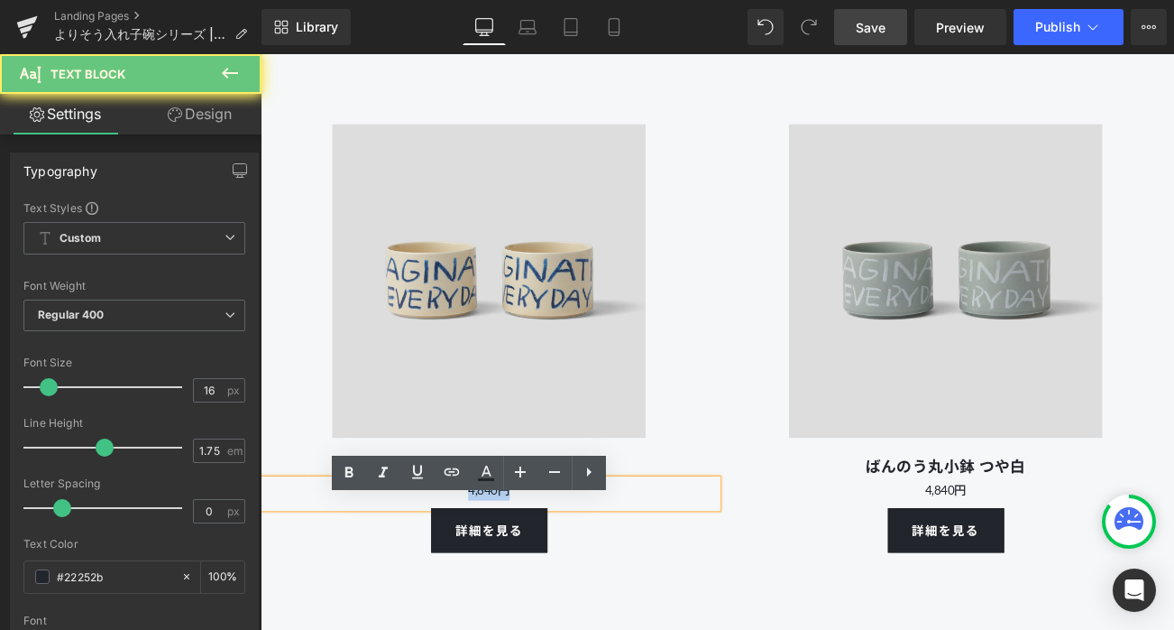
drag, startPoint x: 620, startPoint y: 596, endPoint x: 421, endPoint y: 596, distance: 198.4
click at [421, 587] on p "4,840円" at bounding box center [534, 574] width 546 height 25
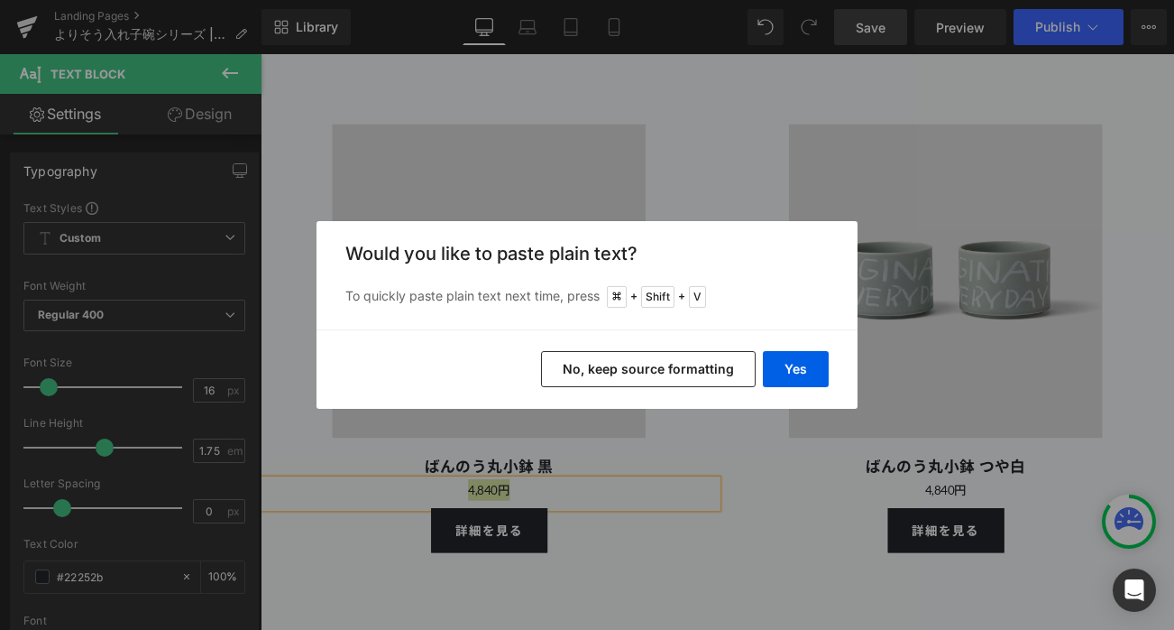
click at [648, 369] on button "No, keep source formatting" at bounding box center [648, 369] width 215 height 36
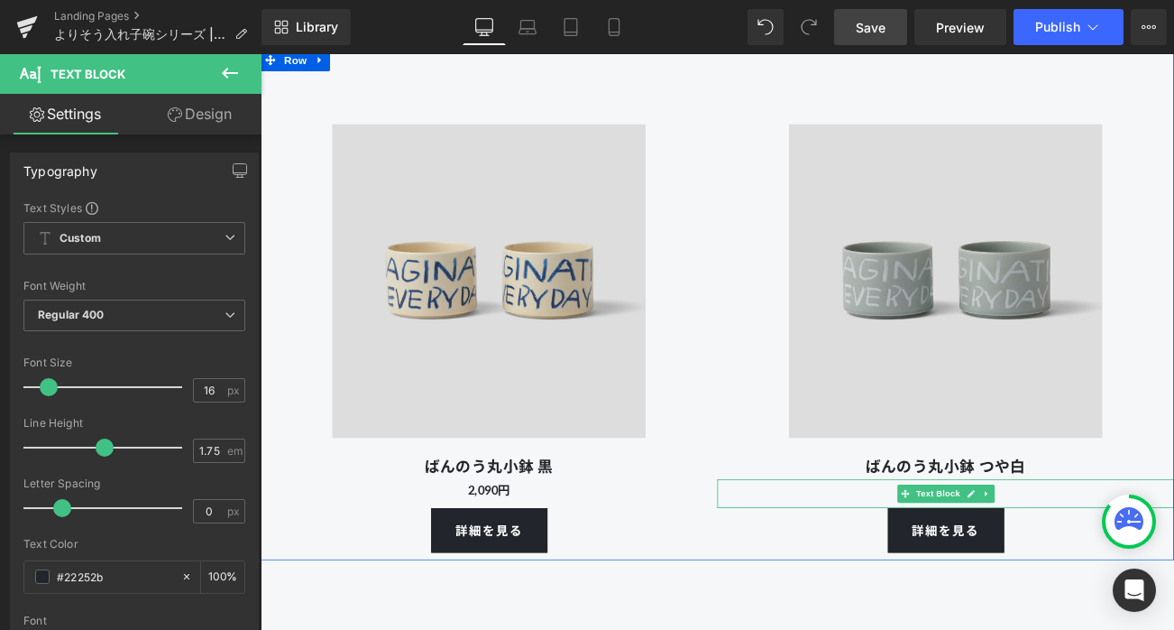
click at [1174, 587] on p "4,840円" at bounding box center [1079, 574] width 546 height 25
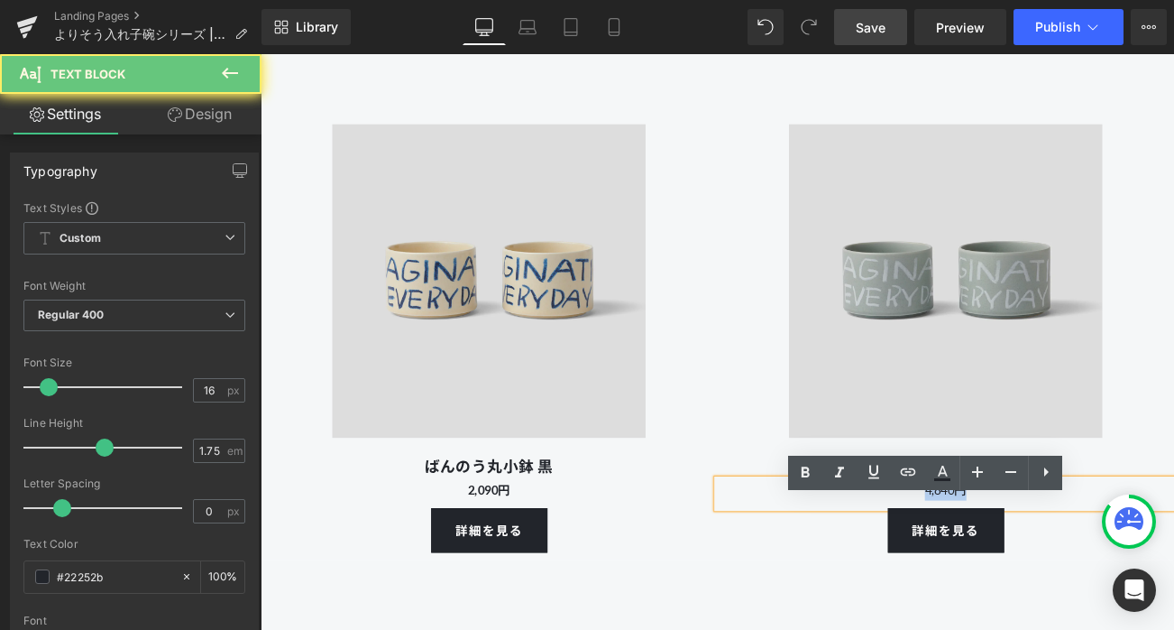
drag, startPoint x: 1163, startPoint y: 602, endPoint x: 927, endPoint y: 588, distance: 235.8
click at [927, 587] on p "4,840円" at bounding box center [1079, 574] width 546 height 25
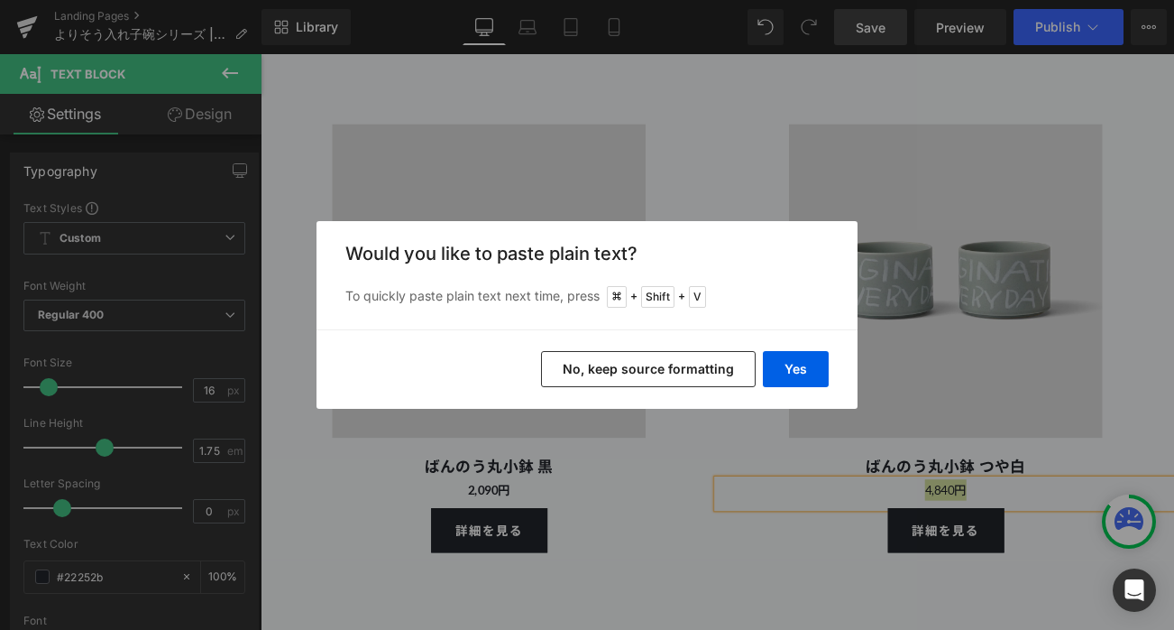
click at [631, 382] on button "No, keep source formatting" at bounding box center [648, 369] width 215 height 36
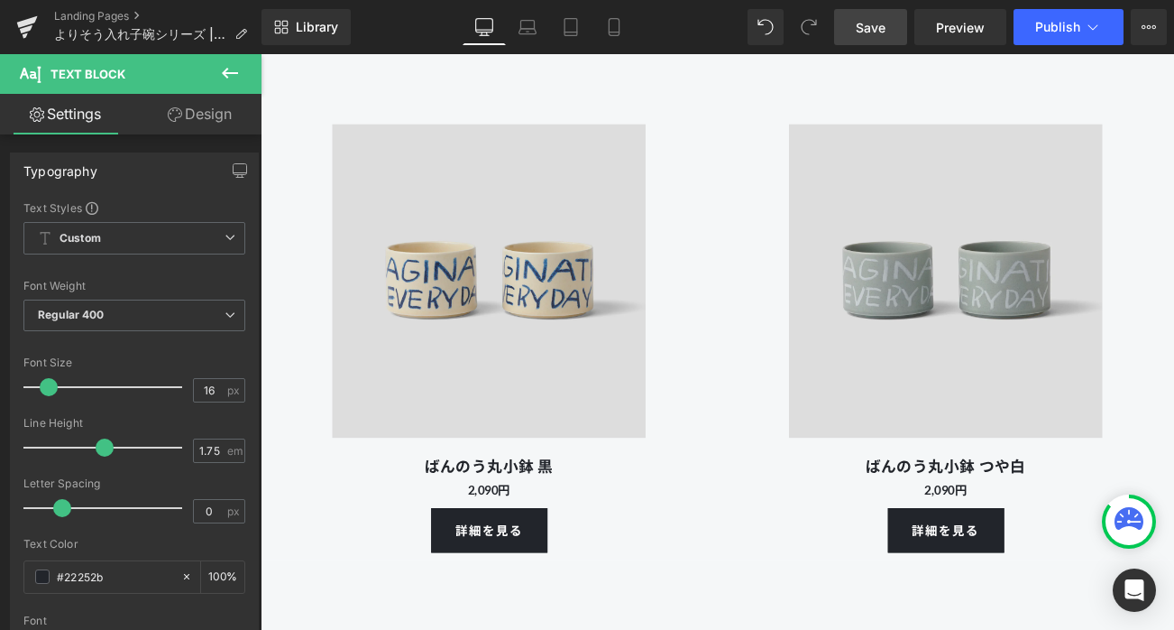
click at [861, 19] on span "Save" at bounding box center [871, 27] width 30 height 19
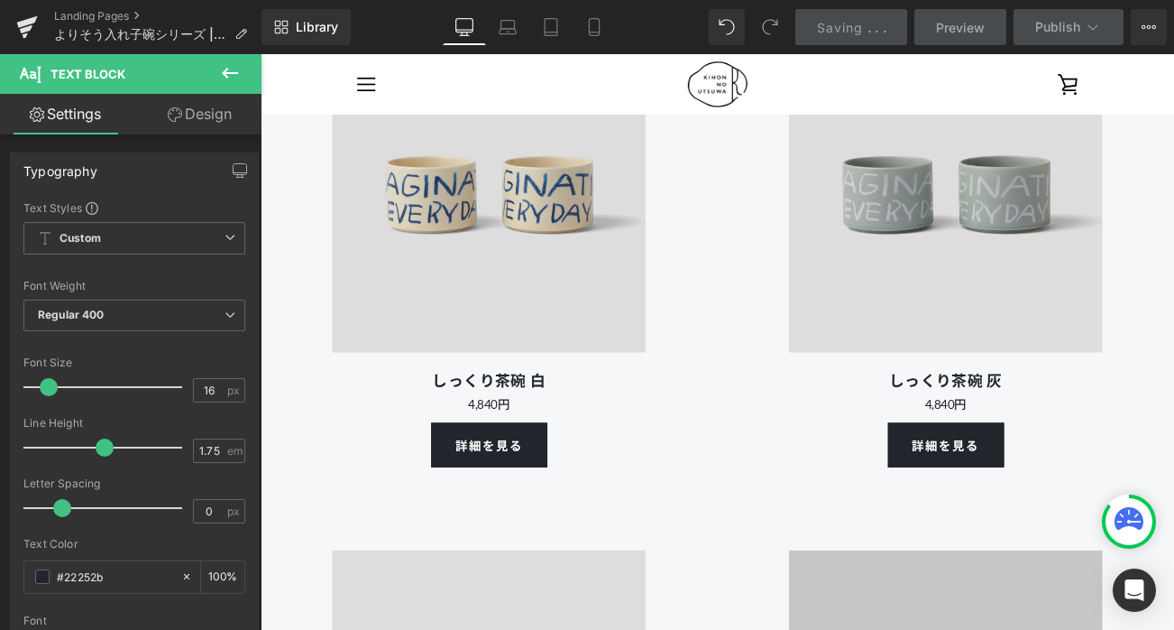
scroll to position [10141, 0]
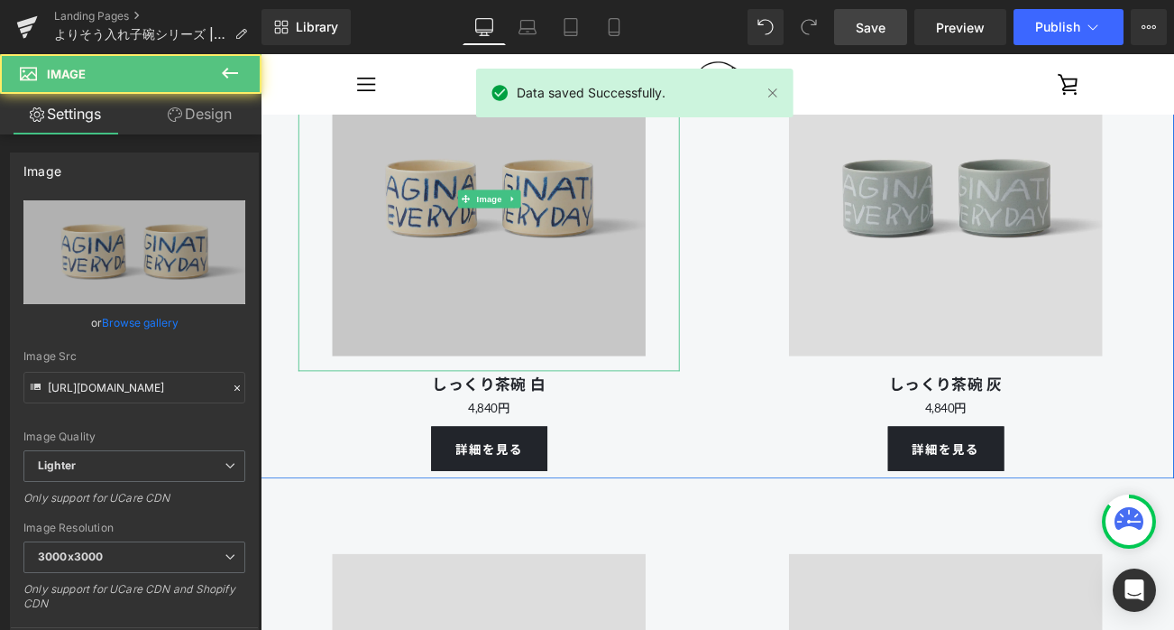
click at [635, 403] on img at bounding box center [533, 228] width 410 height 410
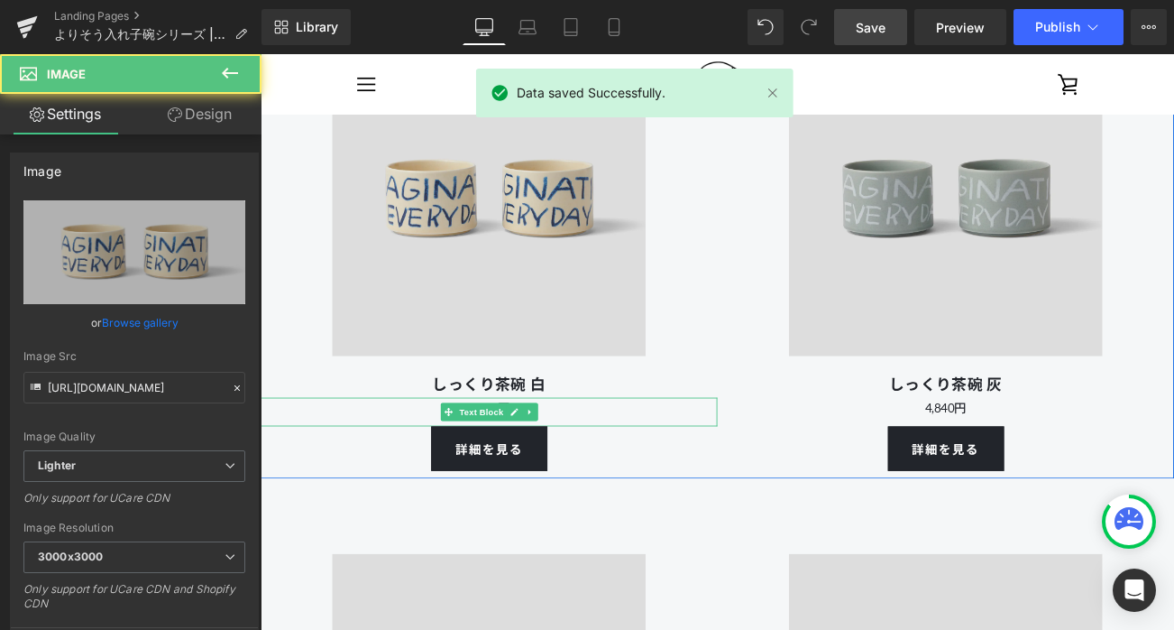
click at [640, 490] on p "4,840円" at bounding box center [534, 477] width 546 height 25
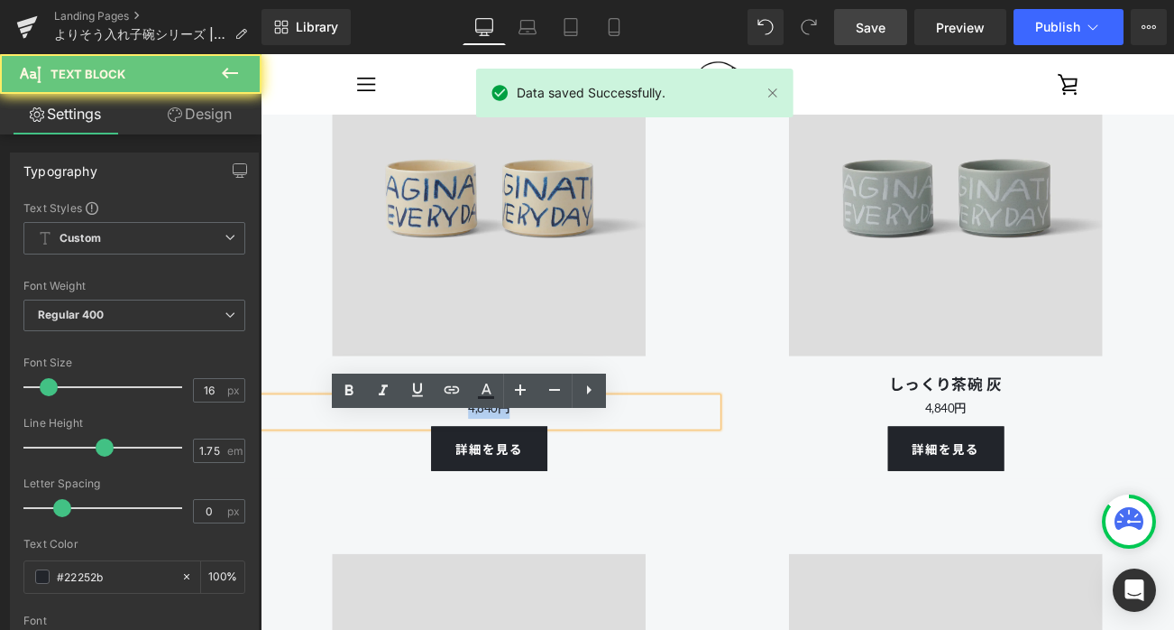
drag, startPoint x: 622, startPoint y: 502, endPoint x: 418, endPoint y: 489, distance: 204.3
click at [418, 489] on p "4,840円" at bounding box center [534, 477] width 546 height 25
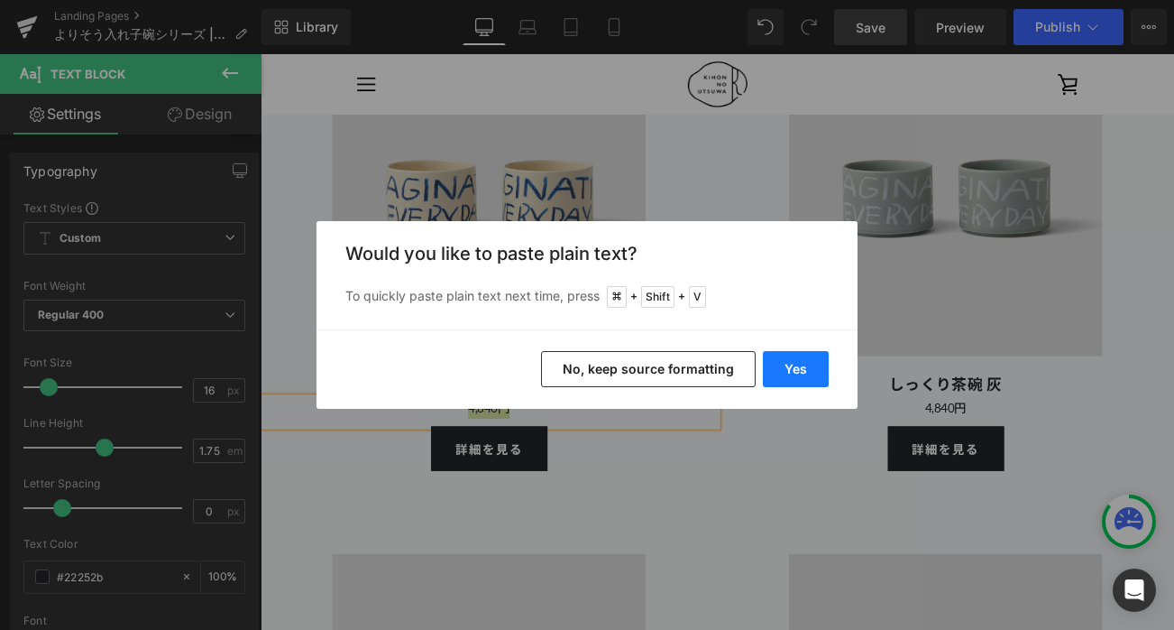
click at [793, 380] on button "Yes" at bounding box center [796, 369] width 66 height 36
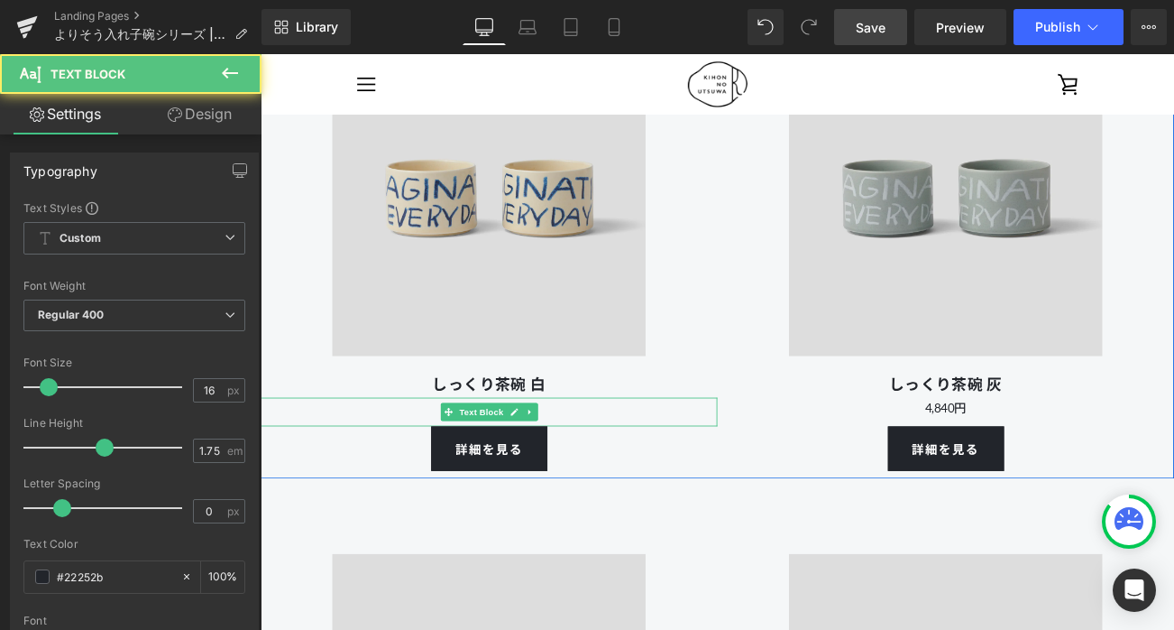
click at [676, 490] on p "¥2,530" at bounding box center [534, 477] width 546 height 25
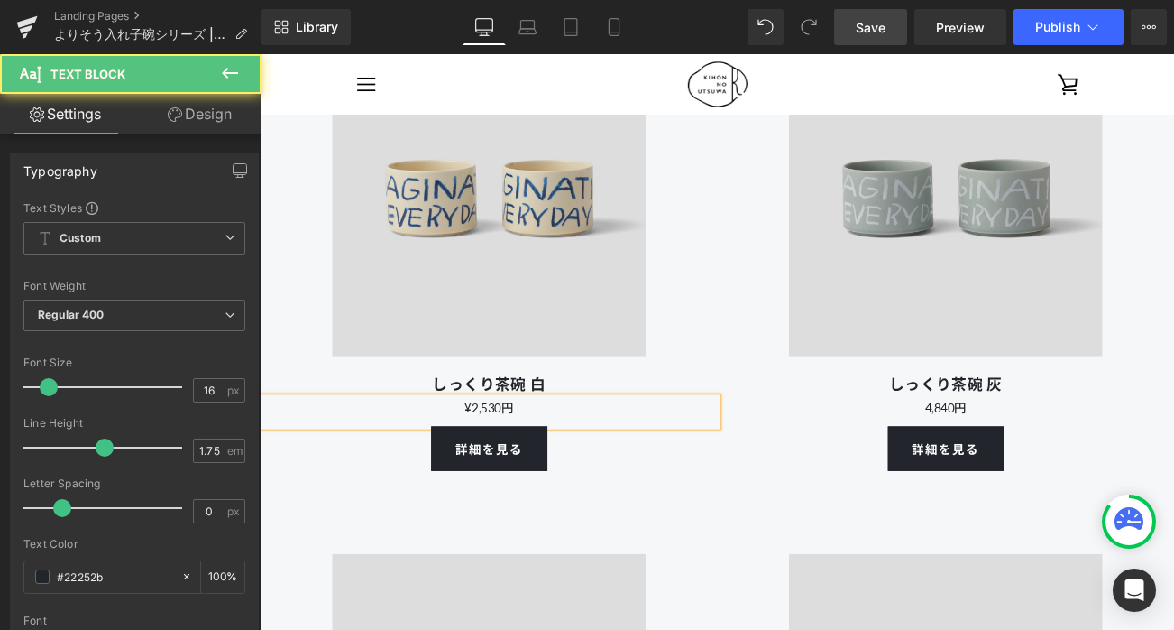
click at [511, 490] on p "¥2,530円" at bounding box center [534, 477] width 546 height 25
drag, startPoint x: 585, startPoint y: 501, endPoint x: 428, endPoint y: 501, distance: 157.9
click at [428, 490] on p "2,530円" at bounding box center [534, 477] width 546 height 25
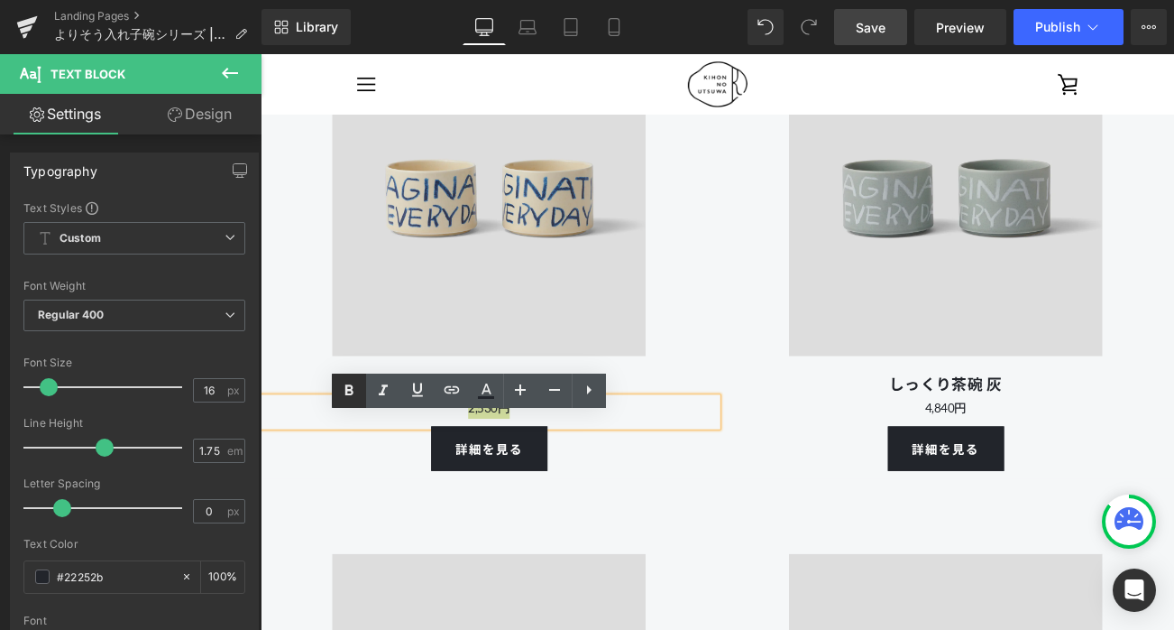
click at [349, 380] on icon at bounding box center [349, 391] width 22 height 22
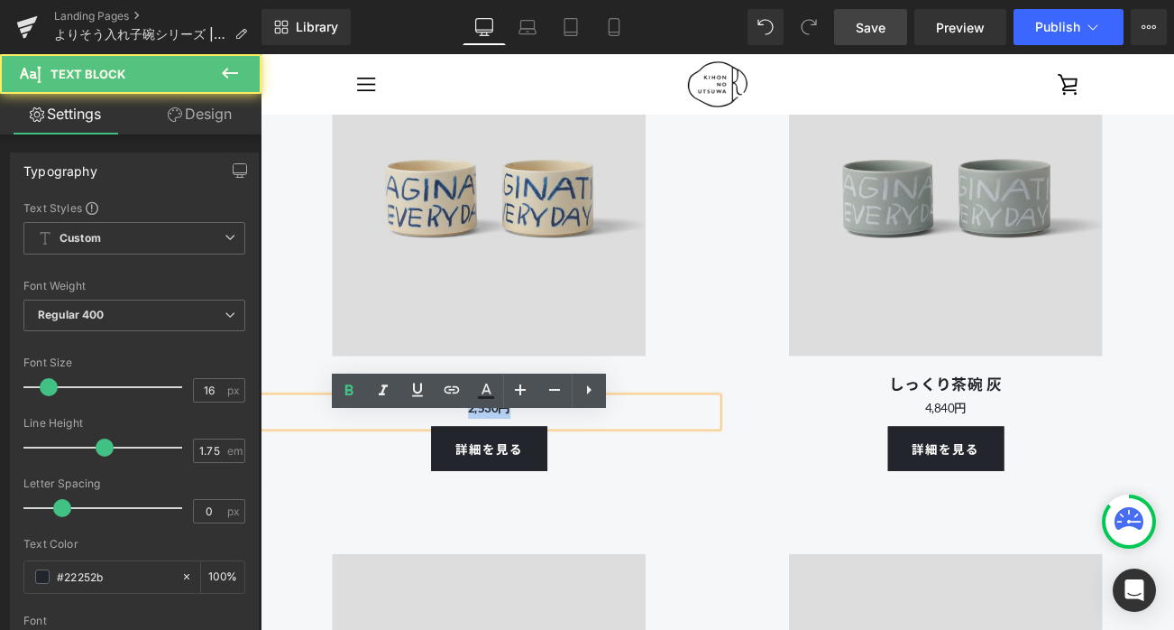
drag, startPoint x: 593, startPoint y: 508, endPoint x: 401, endPoint y: 502, distance: 192.2
click at [401, 490] on p "2,530円" at bounding box center [534, 477] width 546 height 25
copy strong "2,530円"
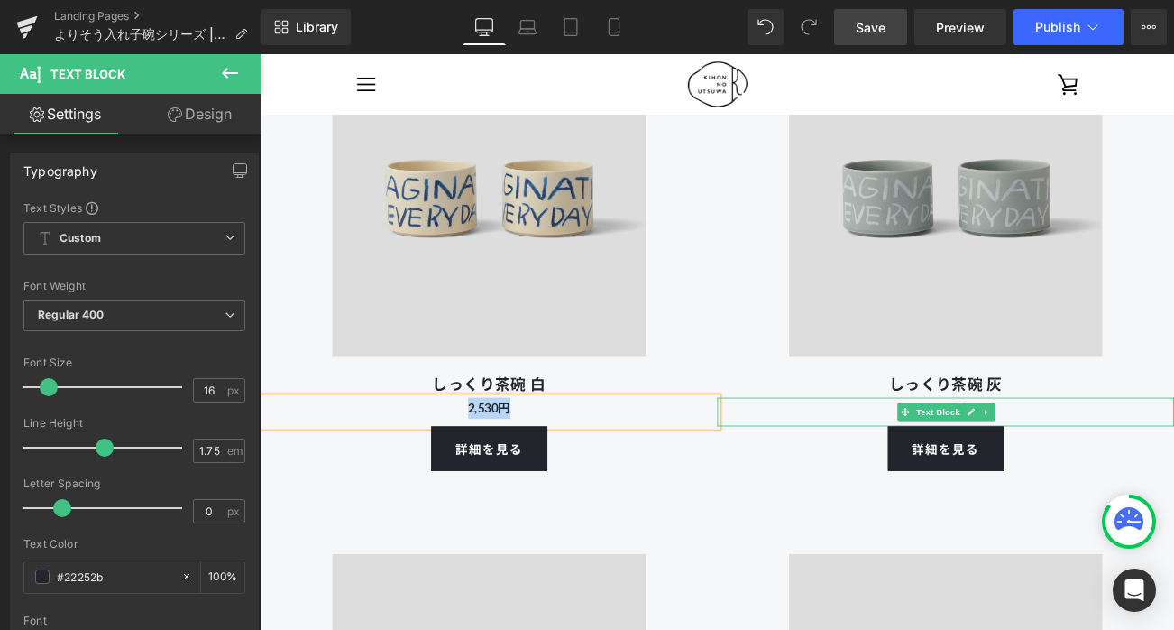
click at [1174, 490] on p "4,840円" at bounding box center [1079, 477] width 546 height 25
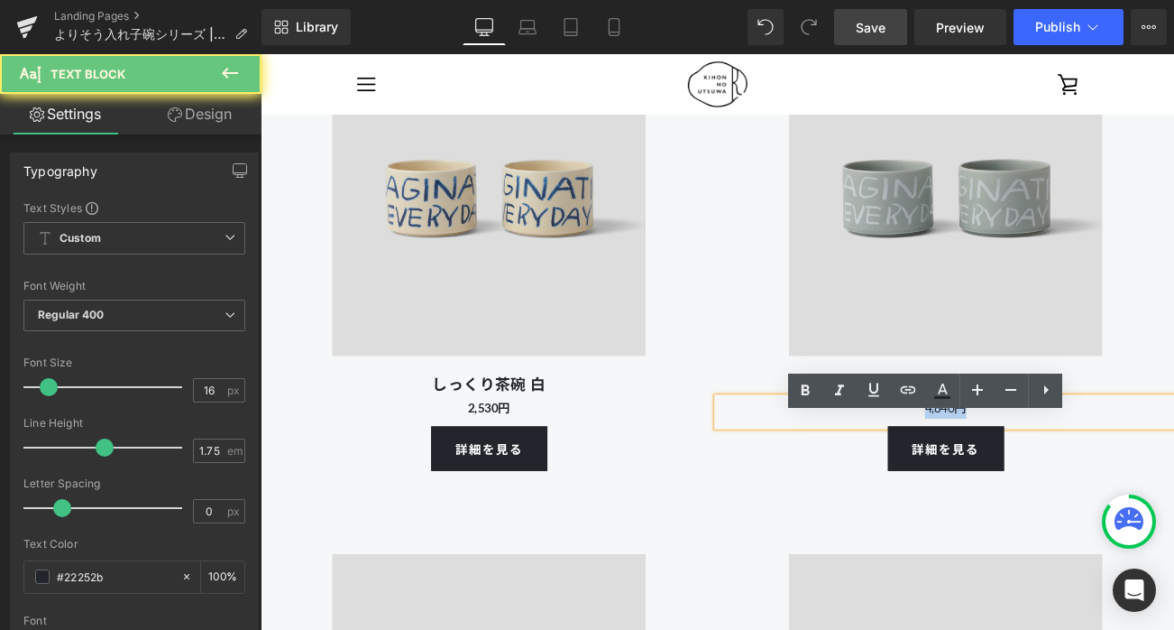
drag, startPoint x: 1185, startPoint y: 504, endPoint x: 918, endPoint y: 495, distance: 267.2
click at [918, 490] on p "4,840円" at bounding box center [1079, 477] width 546 height 25
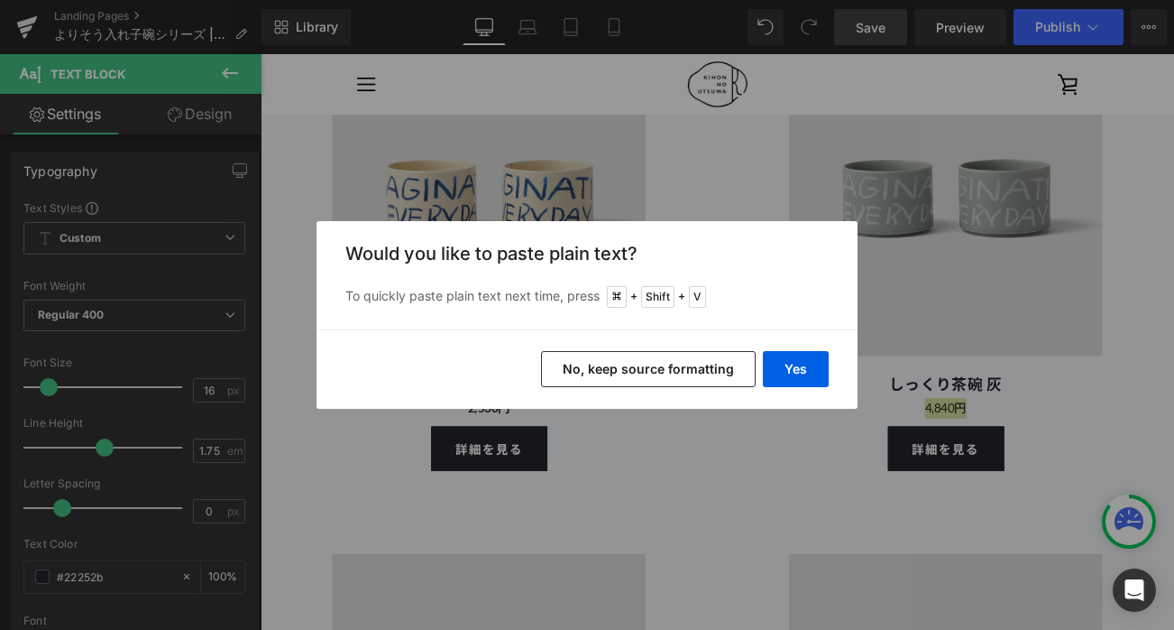
click at [685, 368] on button "No, keep source formatting" at bounding box center [648, 369] width 215 height 36
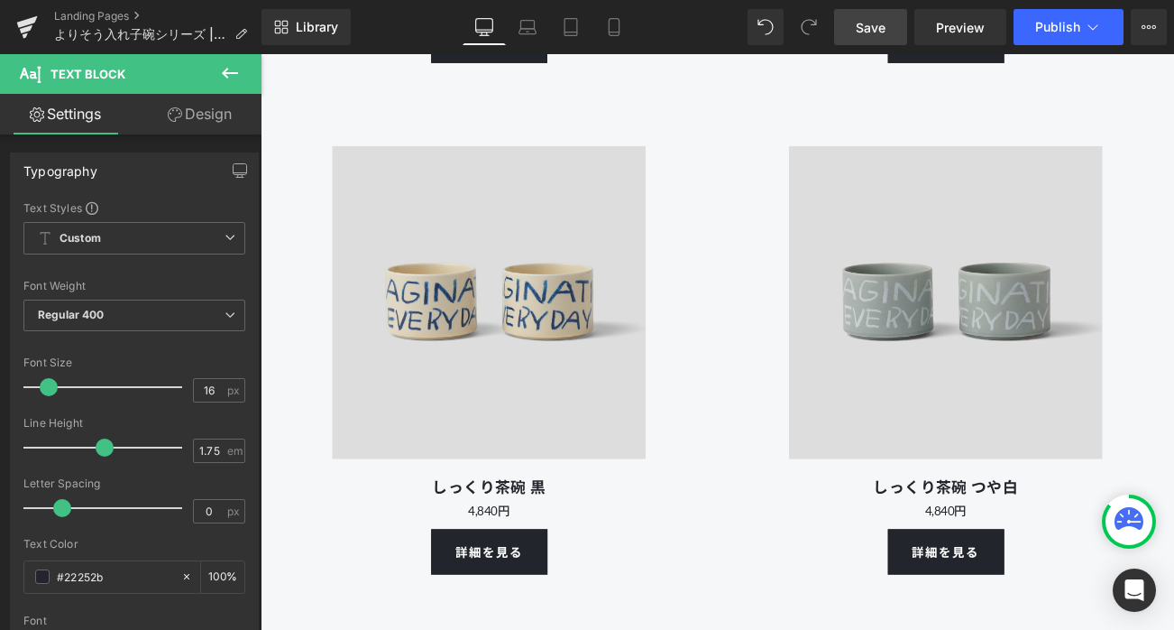
scroll to position [10640, 0]
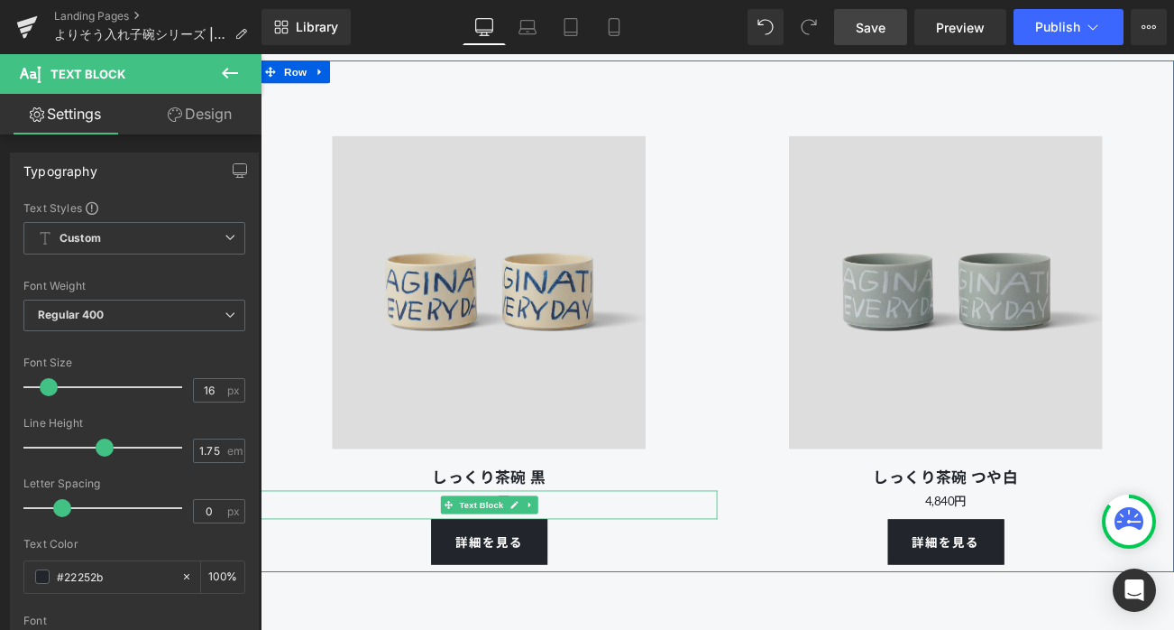
click at [643, 600] on p "4,840円" at bounding box center [534, 587] width 546 height 25
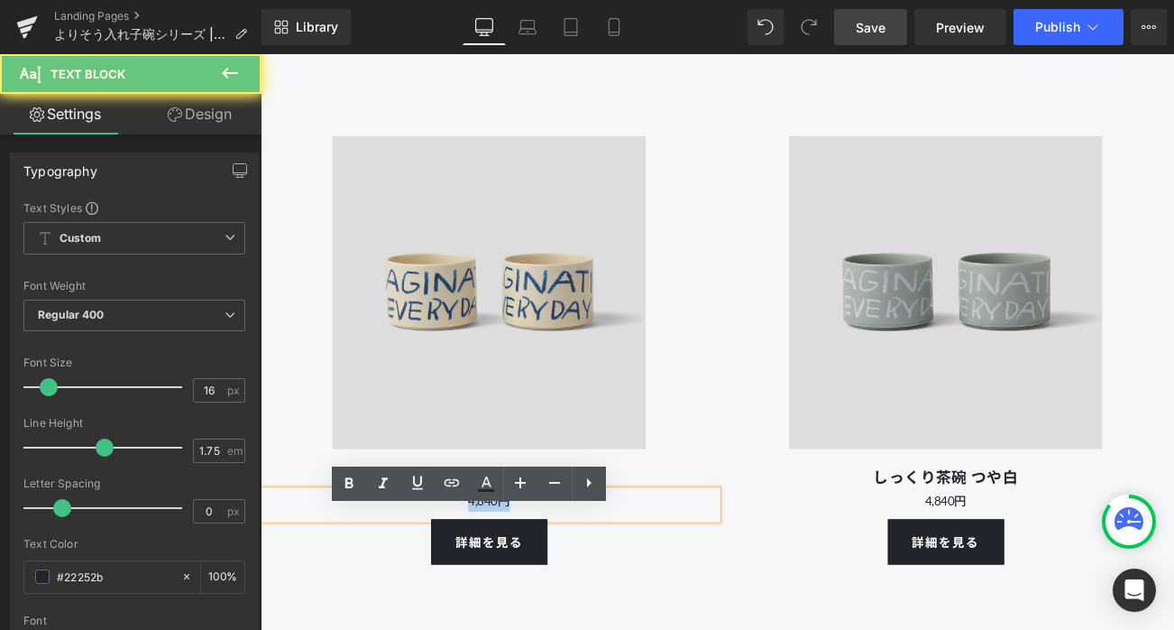
drag, startPoint x: 612, startPoint y: 617, endPoint x: 399, endPoint y: 600, distance: 213.6
click at [399, 600] on p "4,840円" at bounding box center [534, 587] width 546 height 25
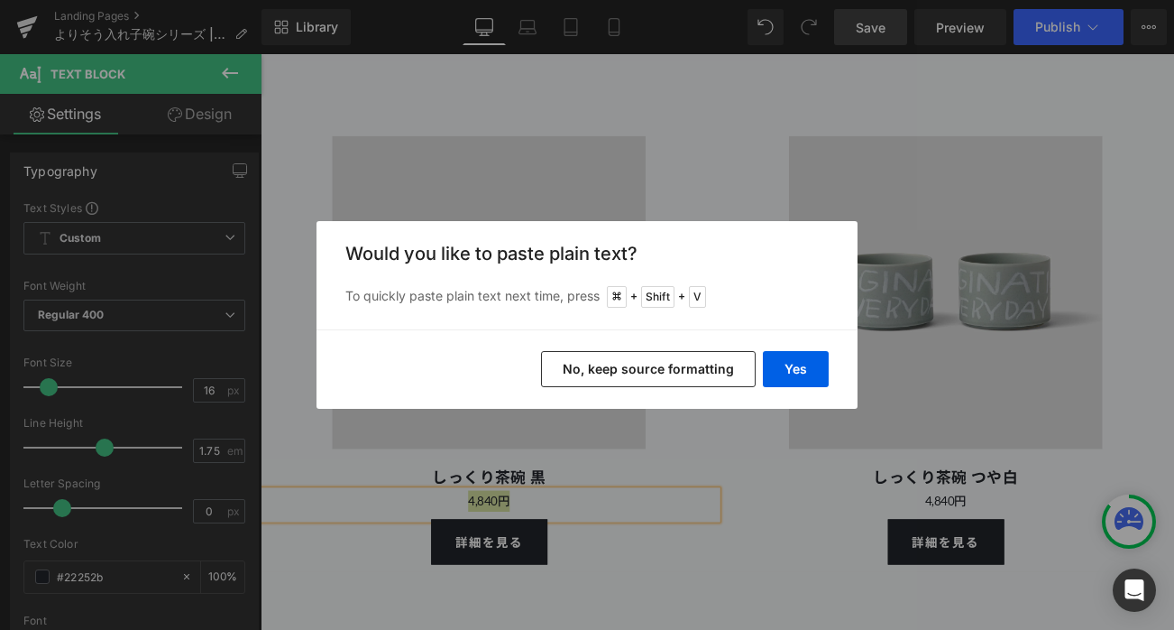
click at [685, 359] on button "No, keep source formatting" at bounding box center [648, 369] width 215 height 36
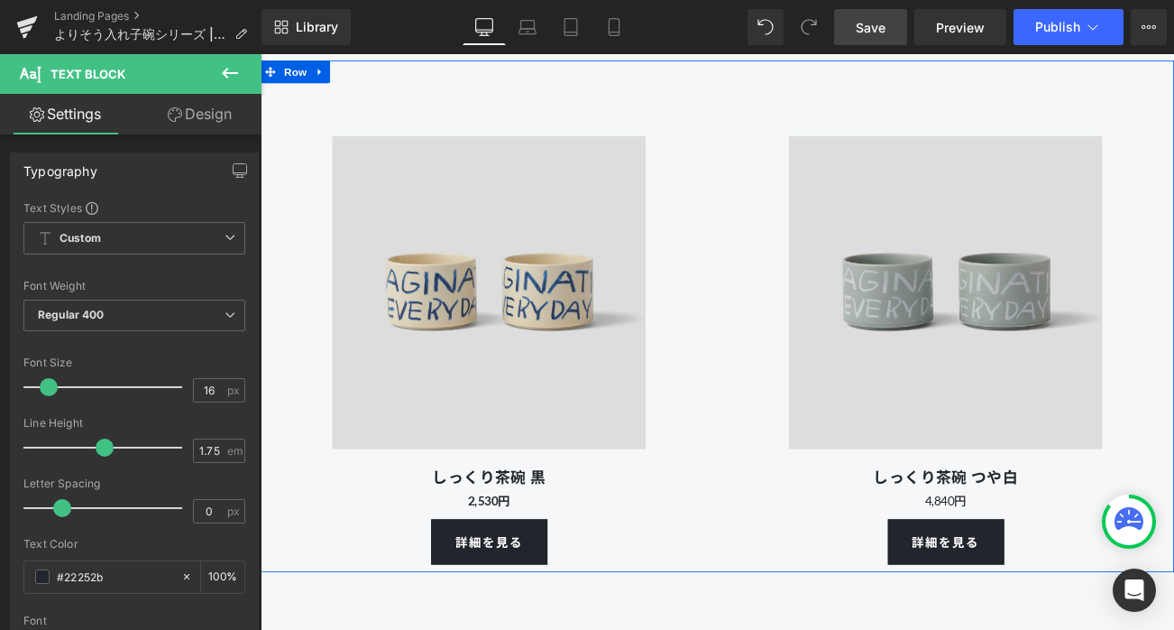
click at [1174, 600] on p "4,840円" at bounding box center [1079, 587] width 546 height 25
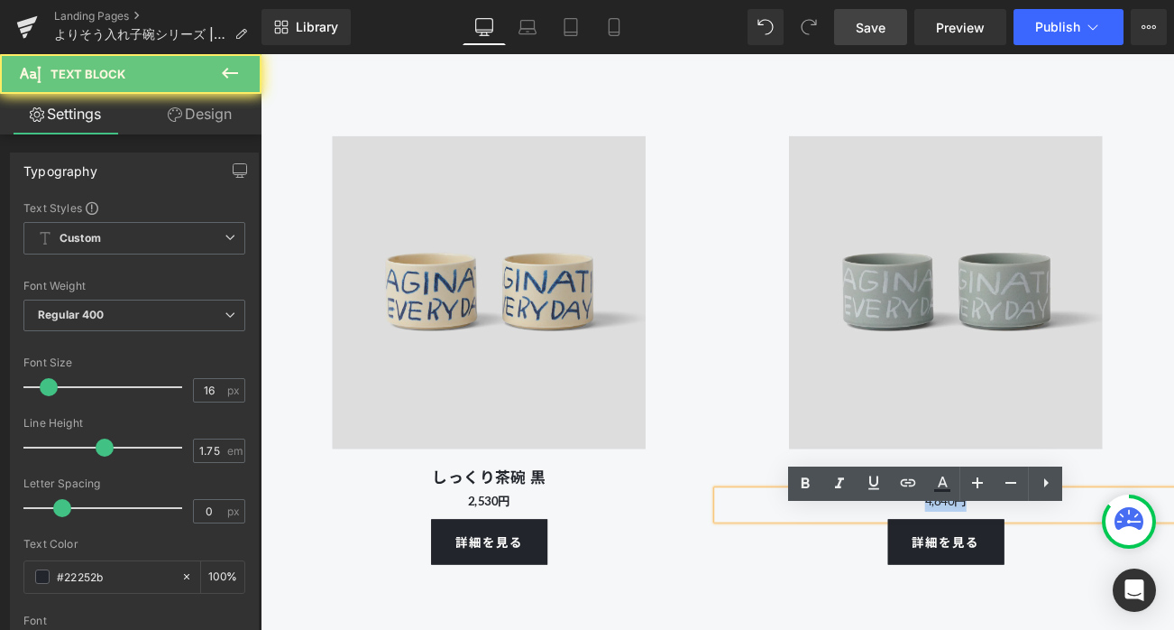
drag, startPoint x: 1175, startPoint y: 613, endPoint x: 983, endPoint y: 613, distance: 192.1
click at [983, 600] on p "4,840円" at bounding box center [1079, 587] width 546 height 25
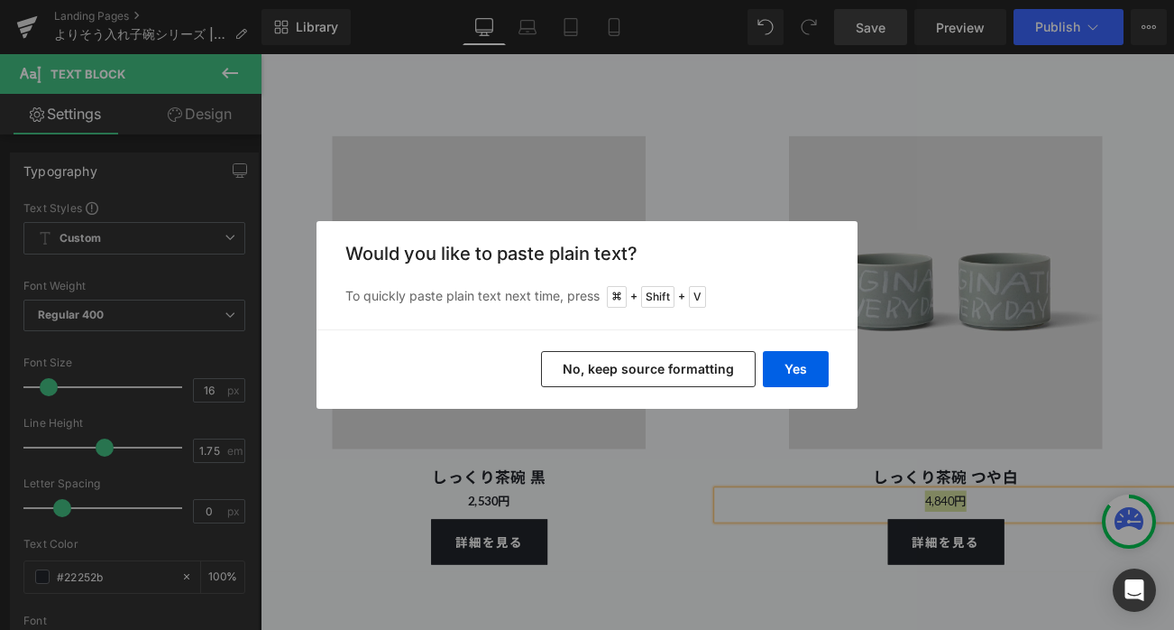
click at [695, 367] on button "No, keep source formatting" at bounding box center [648, 369] width 215 height 36
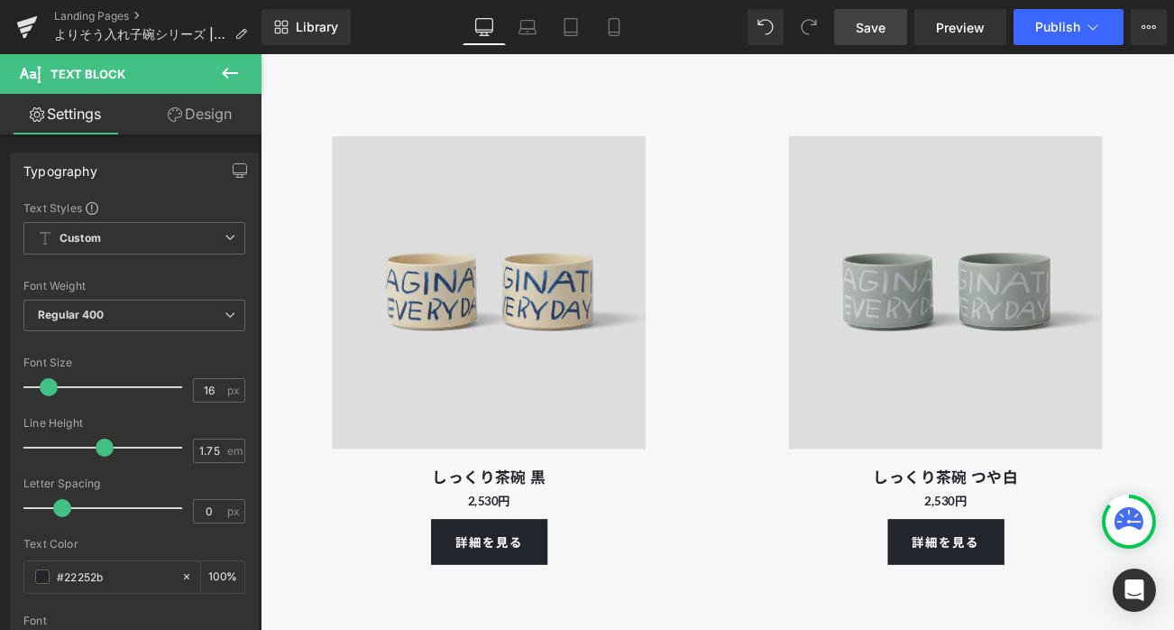
click at [865, 35] on span "Save" at bounding box center [871, 27] width 30 height 19
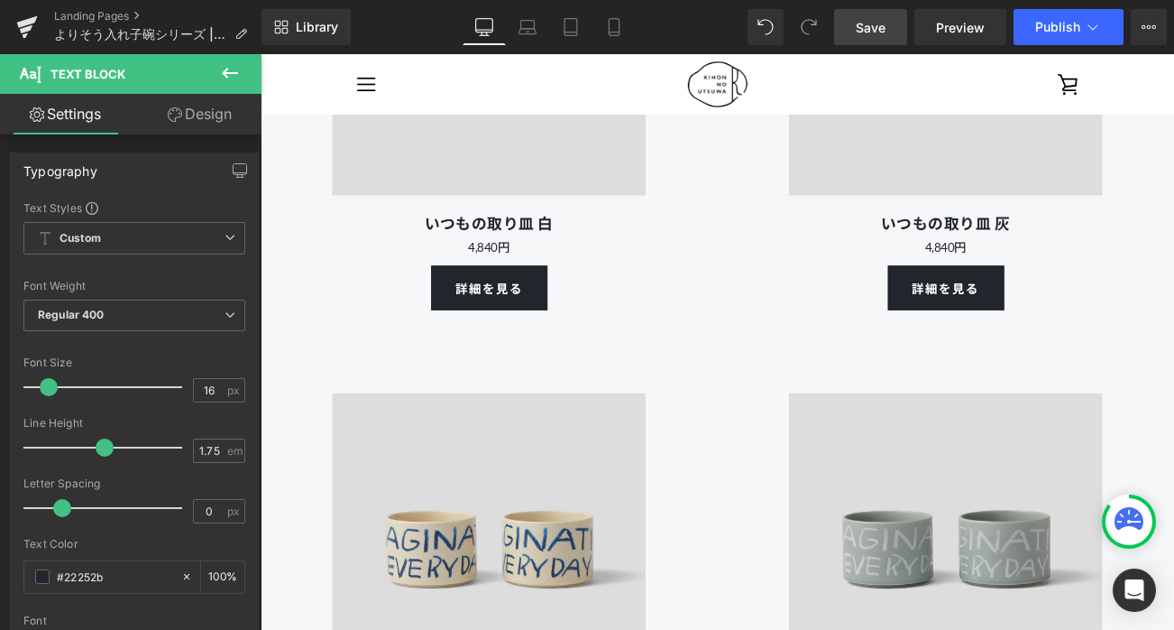
scroll to position [13993, 0]
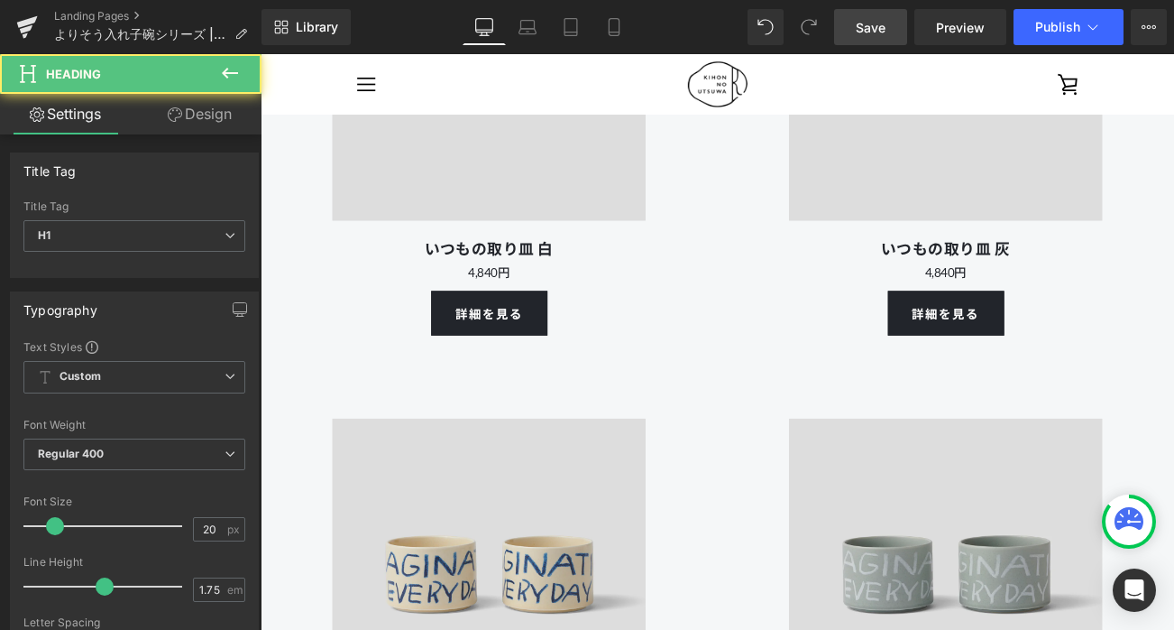
click at [614, 302] on h1 "いつもの取り皿 白" at bounding box center [534, 287] width 546 height 32
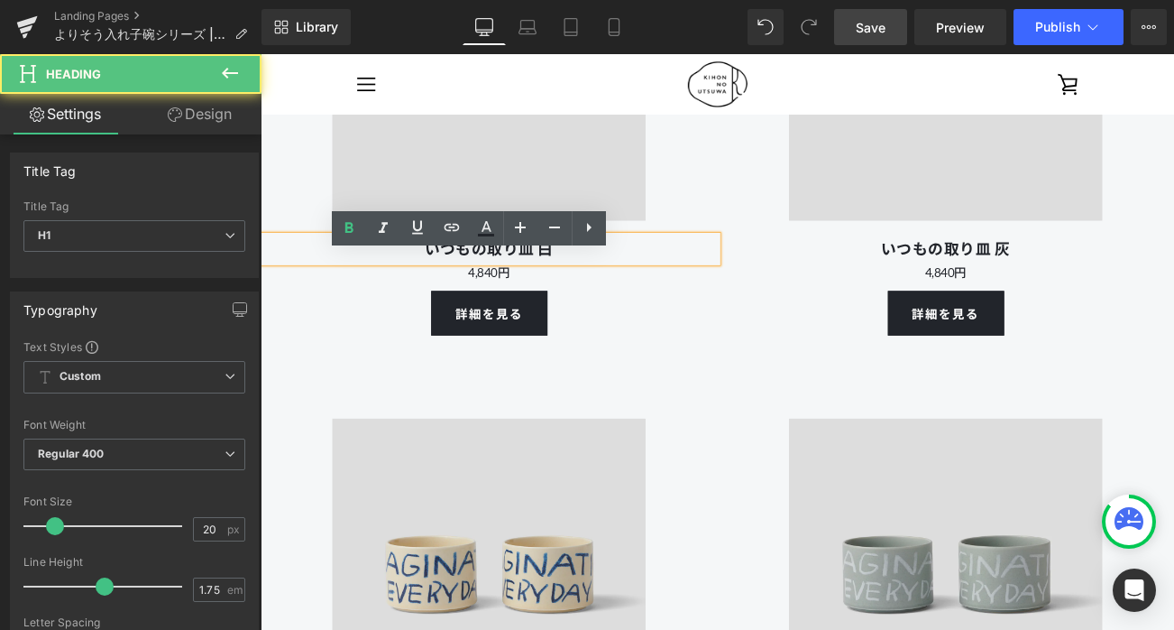
click at [624, 327] on p "4,840円" at bounding box center [534, 314] width 546 height 25
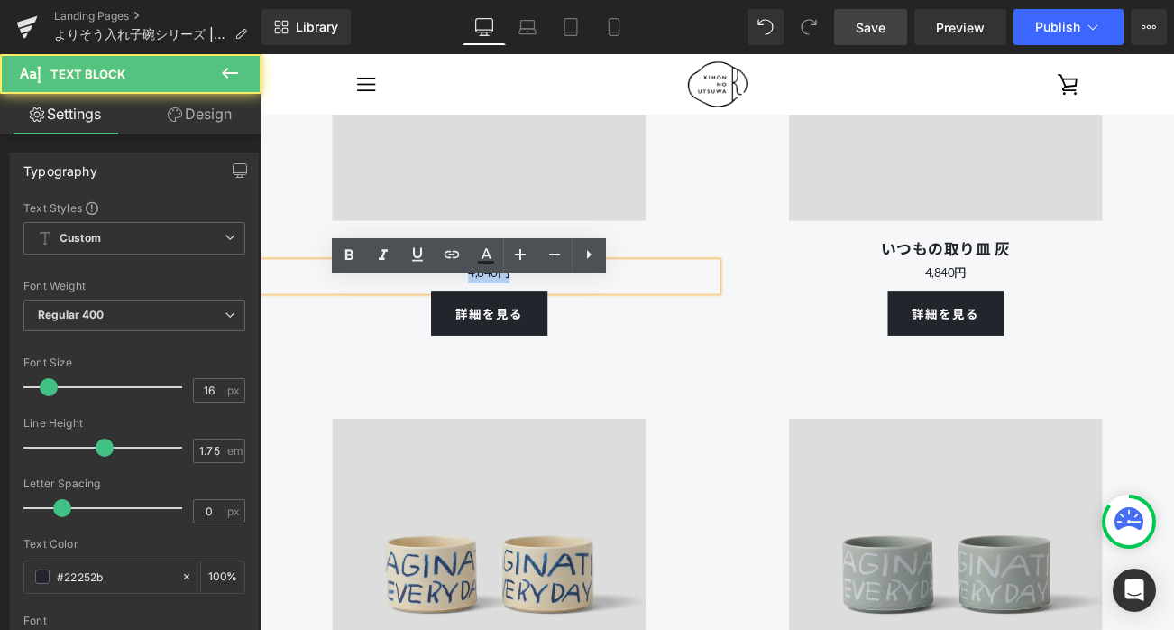
drag, startPoint x: 637, startPoint y: 345, endPoint x: 464, endPoint y: 336, distance: 173.4
click at [464, 327] on p "4,840円" at bounding box center [534, 314] width 546 height 25
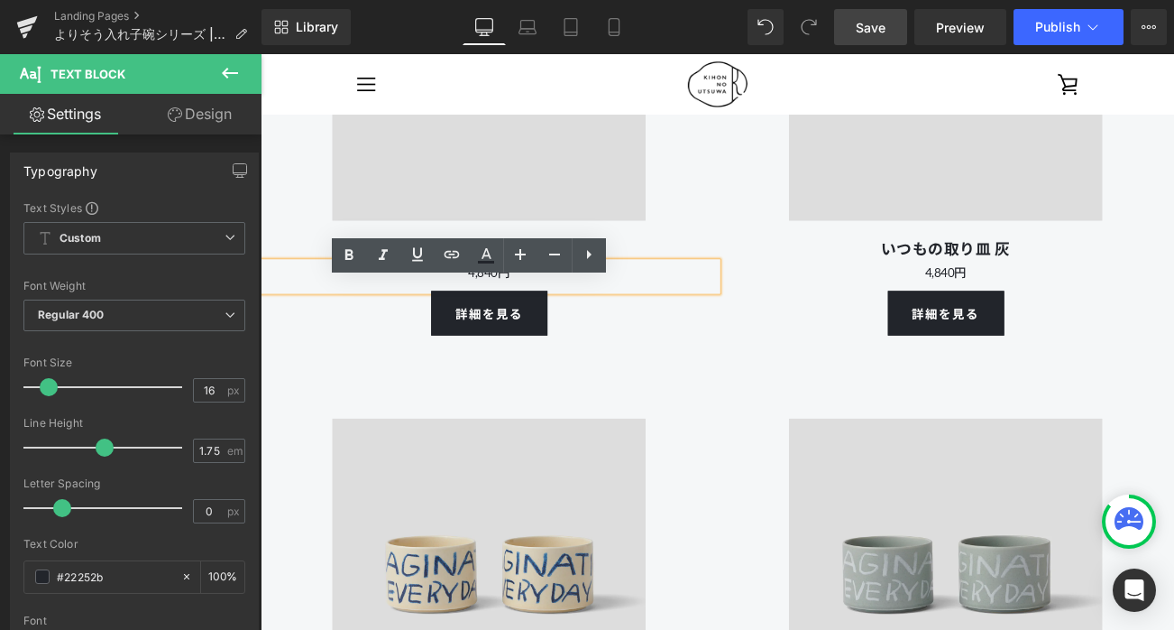
click at [548, 327] on p "4,840円" at bounding box center [534, 314] width 546 height 25
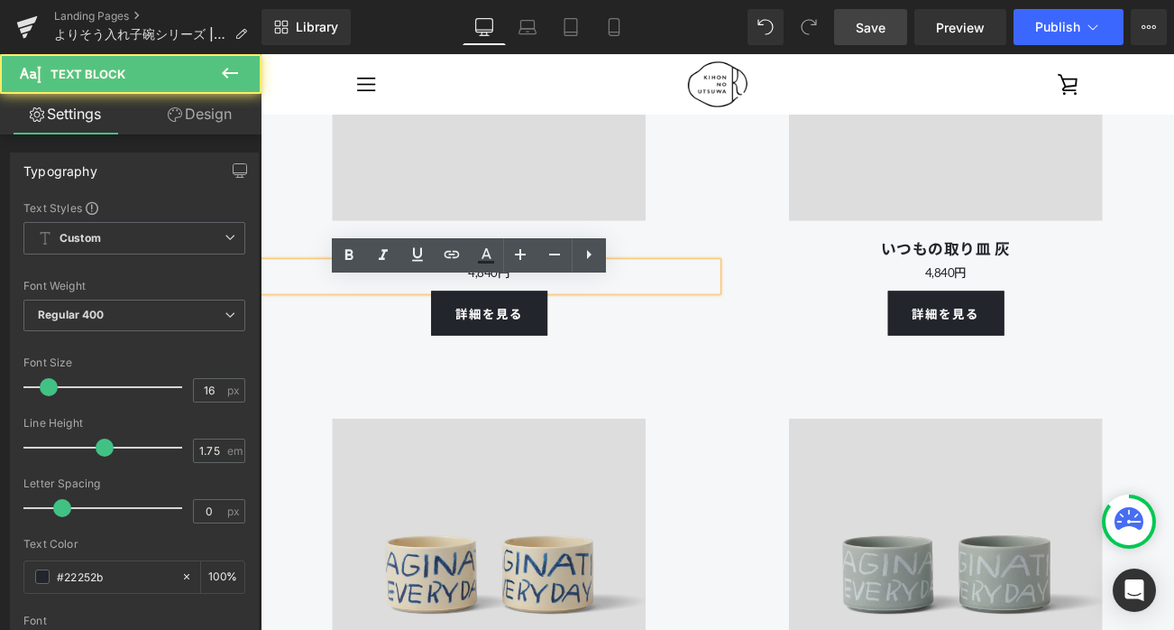
click at [551, 327] on p "4,840円" at bounding box center [534, 314] width 546 height 25
drag, startPoint x: 547, startPoint y: 338, endPoint x: 495, endPoint y: 338, distance: 51.4
click at [495, 327] on p "4,840円" at bounding box center [534, 314] width 546 height 25
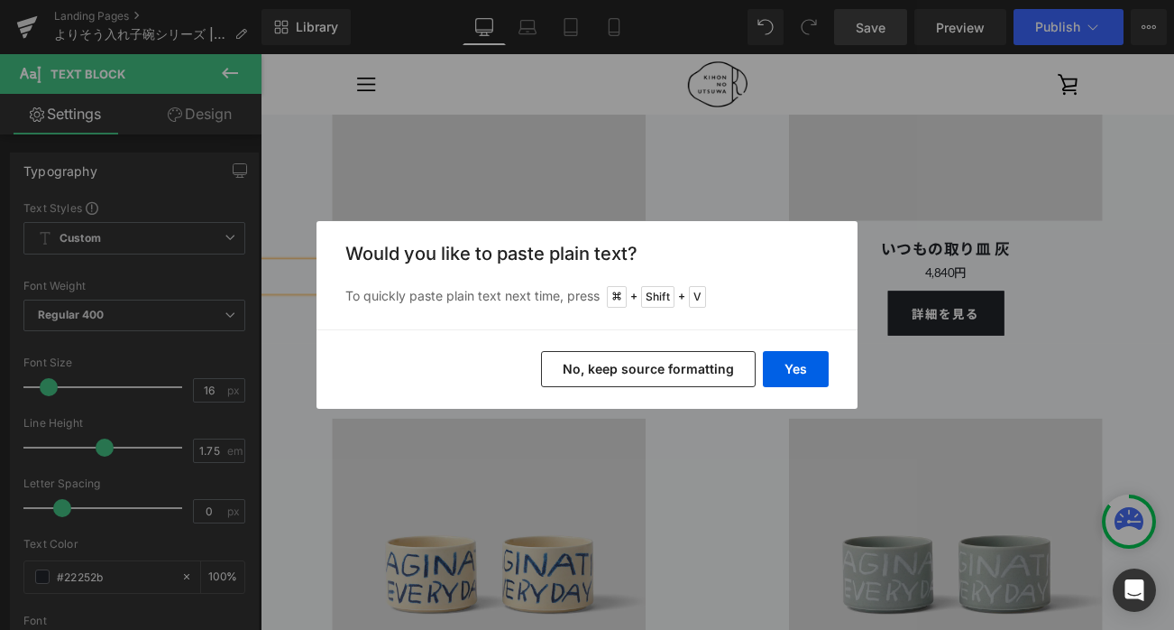
click at [709, 373] on button "No, keep source formatting" at bounding box center [648, 369] width 215 height 36
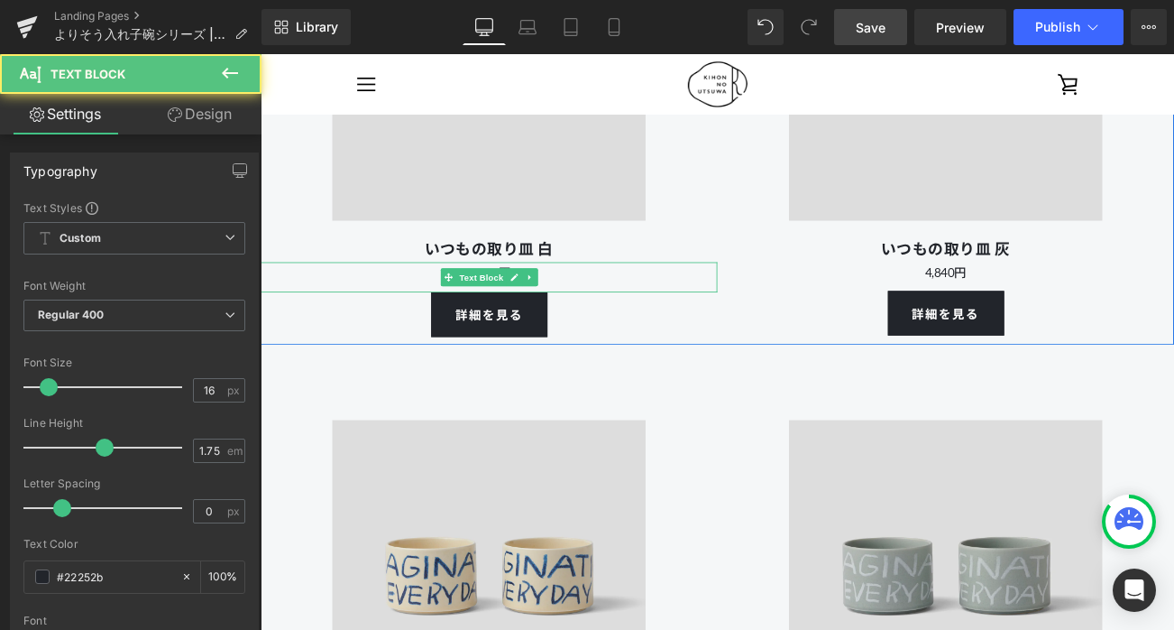
click at [654, 329] on p "¥1,650 円" at bounding box center [534, 315] width 546 height 27
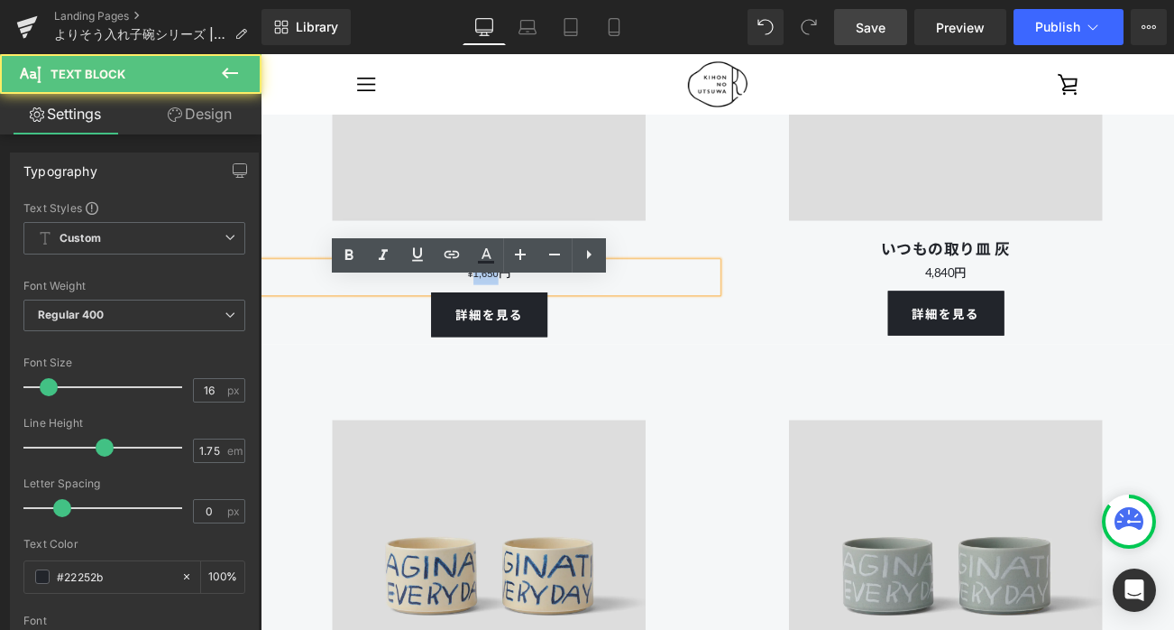
drag, startPoint x: 544, startPoint y: 341, endPoint x: 499, endPoint y: 340, distance: 45.1
click at [499, 329] on p "¥1,650 円" at bounding box center [534, 315] width 546 height 27
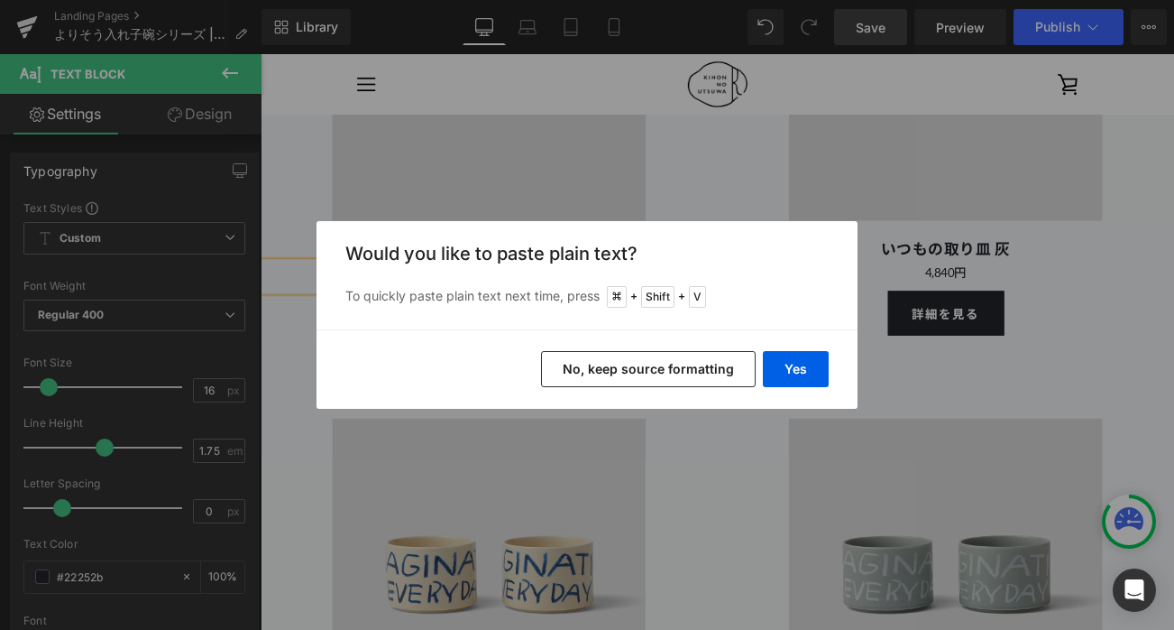
click at [810, 387] on div "Yes No, keep source formatting" at bounding box center [587, 368] width 541 height 79
click at [799, 375] on button "Yes" at bounding box center [796, 369] width 66 height 36
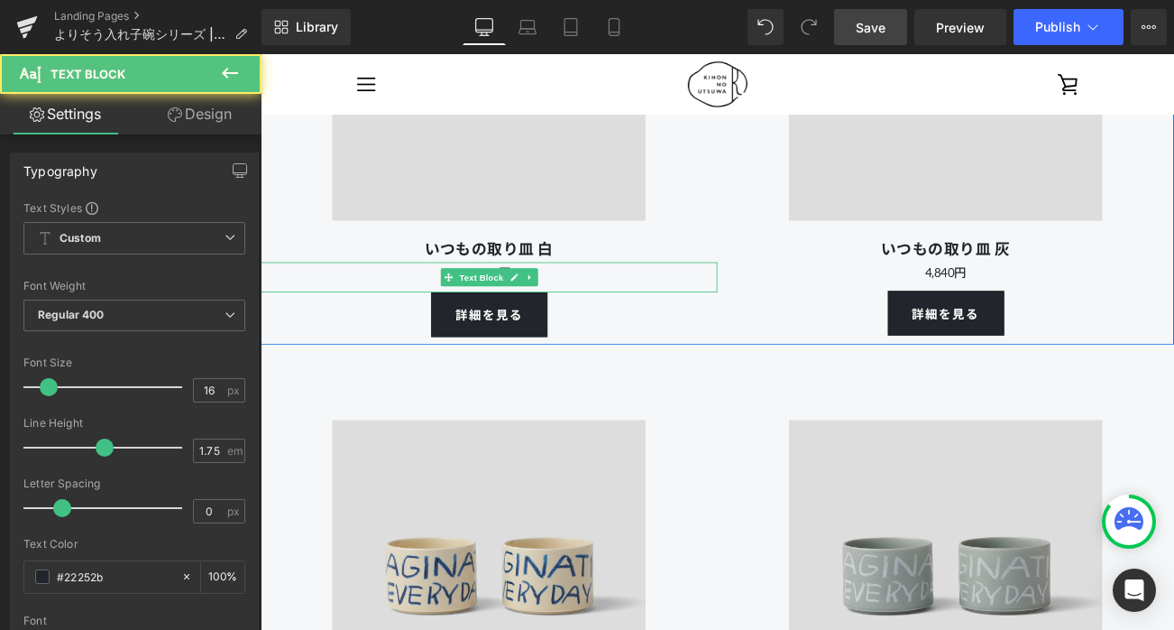
click at [640, 329] on p "¥1,650 円" at bounding box center [534, 315] width 546 height 27
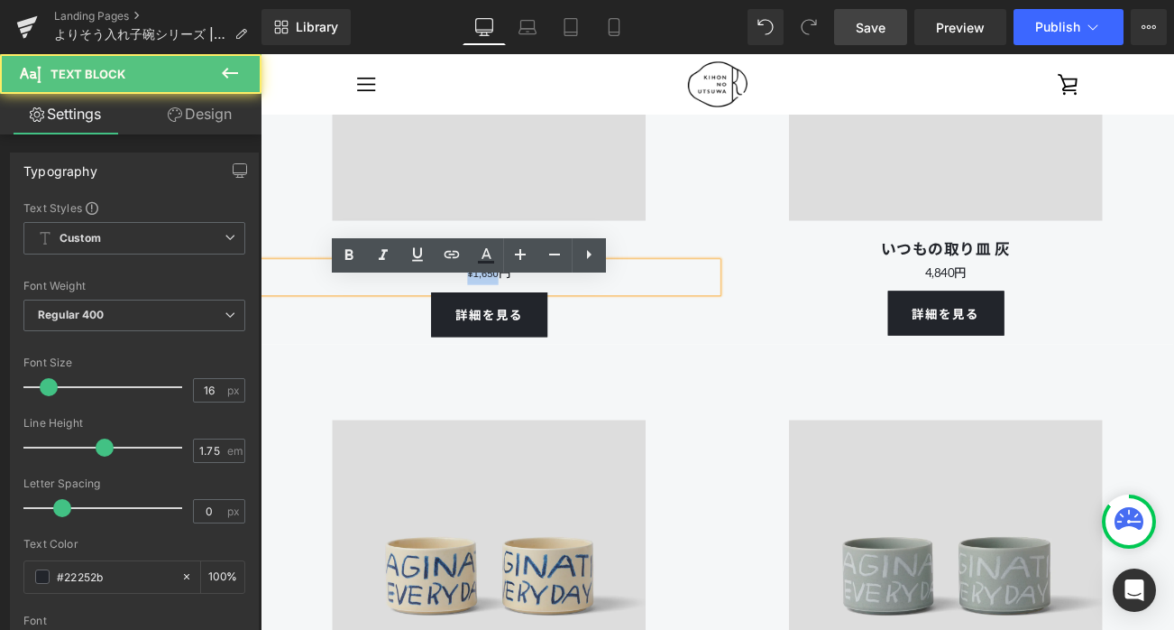
drag, startPoint x: 545, startPoint y: 343, endPoint x: 492, endPoint y: 340, distance: 53.3
click at [492, 329] on p "¥1,650 円" at bounding box center [534, 315] width 546 height 27
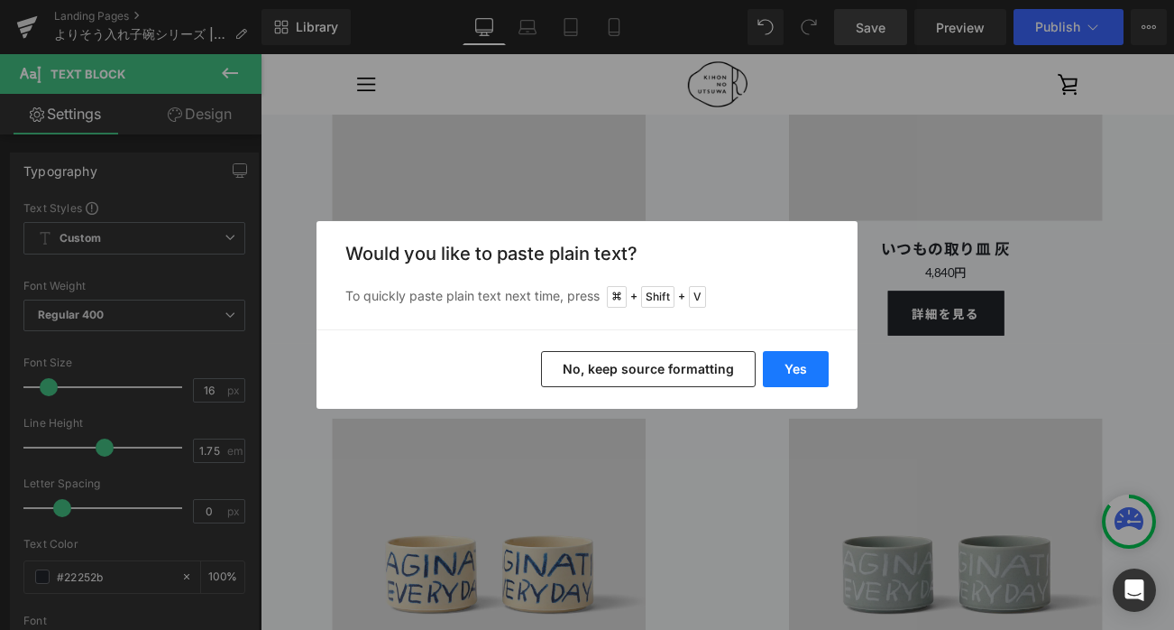
click at [802, 372] on button "Yes" at bounding box center [796, 369] width 66 height 36
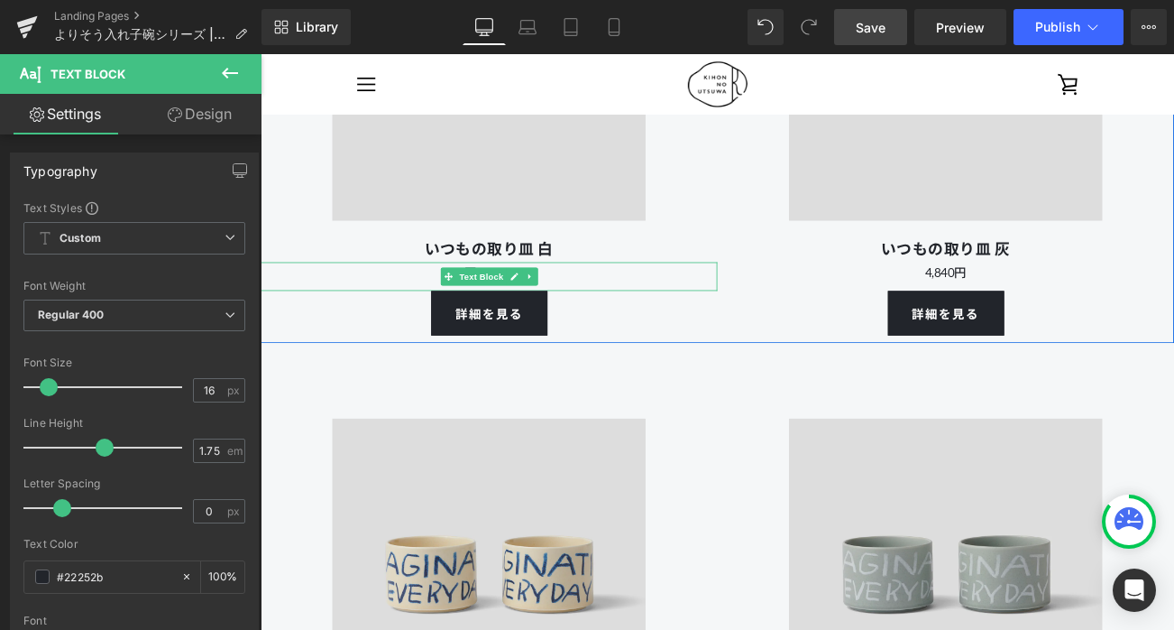
click at [646, 327] on p "円¥1,650" at bounding box center [534, 314] width 546 height 25
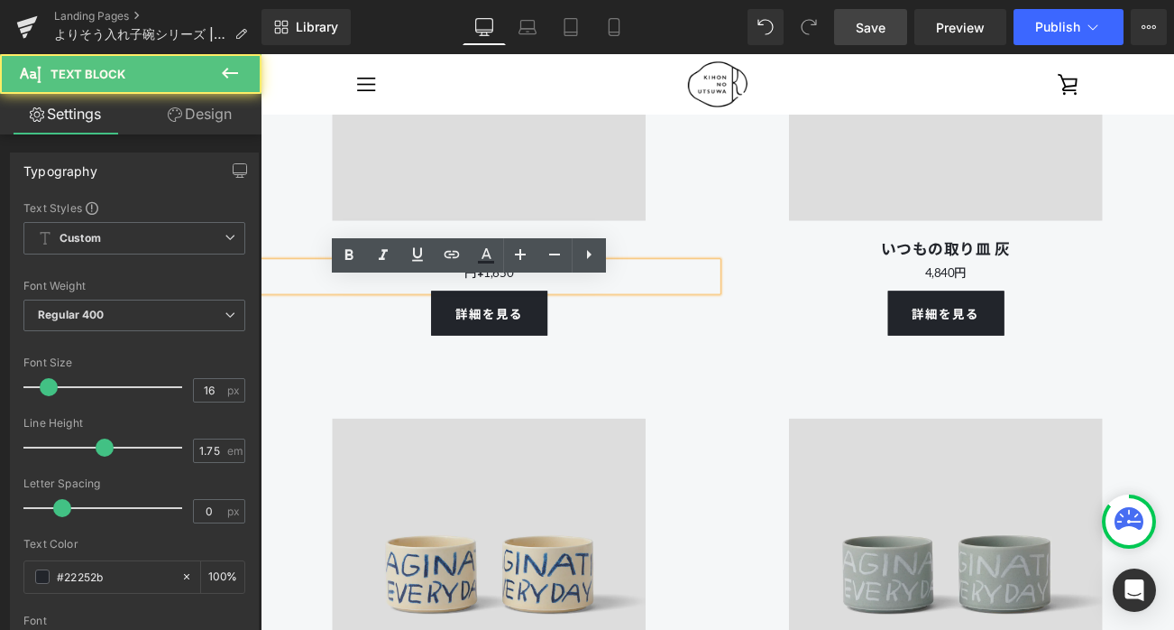
click at [523, 327] on p "円¥1,650" at bounding box center [534, 314] width 546 height 25
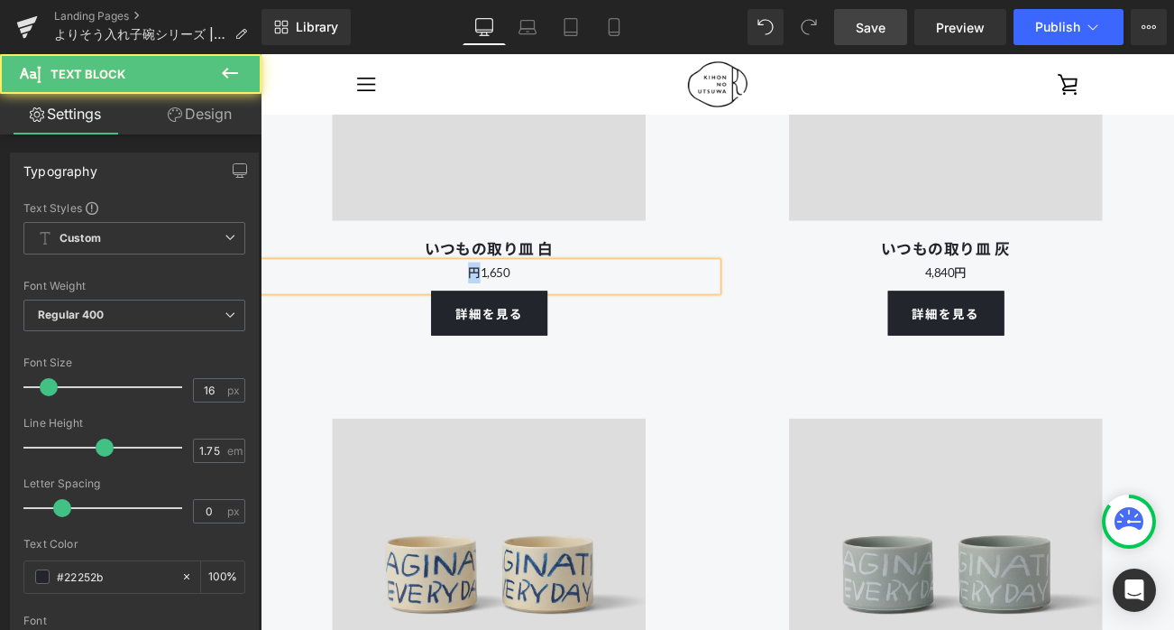
drag, startPoint x: 518, startPoint y: 330, endPoint x: 501, endPoint y: 334, distance: 17.5
click at [501, 327] on p "円1,650" at bounding box center [534, 314] width 546 height 25
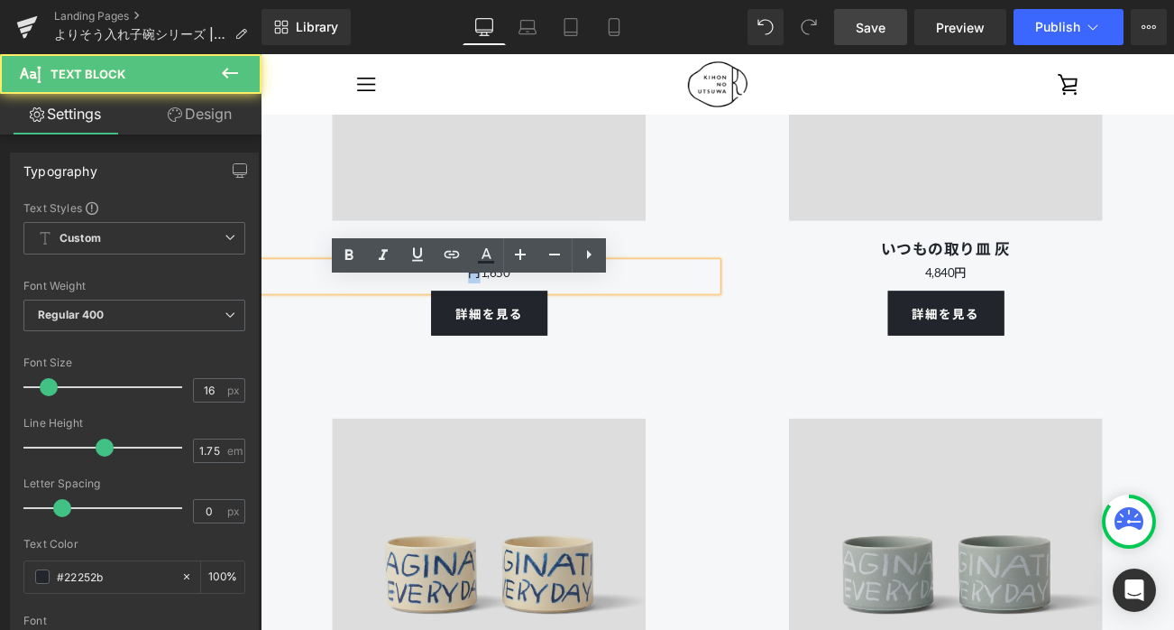
copy p "円"
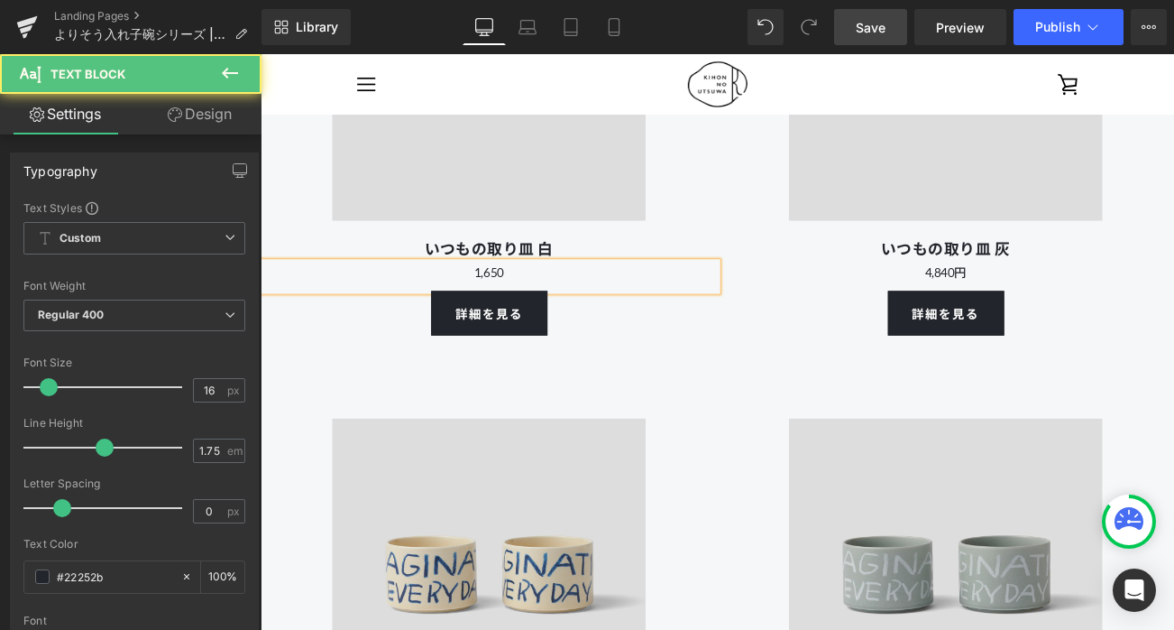
click at [598, 327] on p "1,650" at bounding box center [534, 314] width 546 height 25
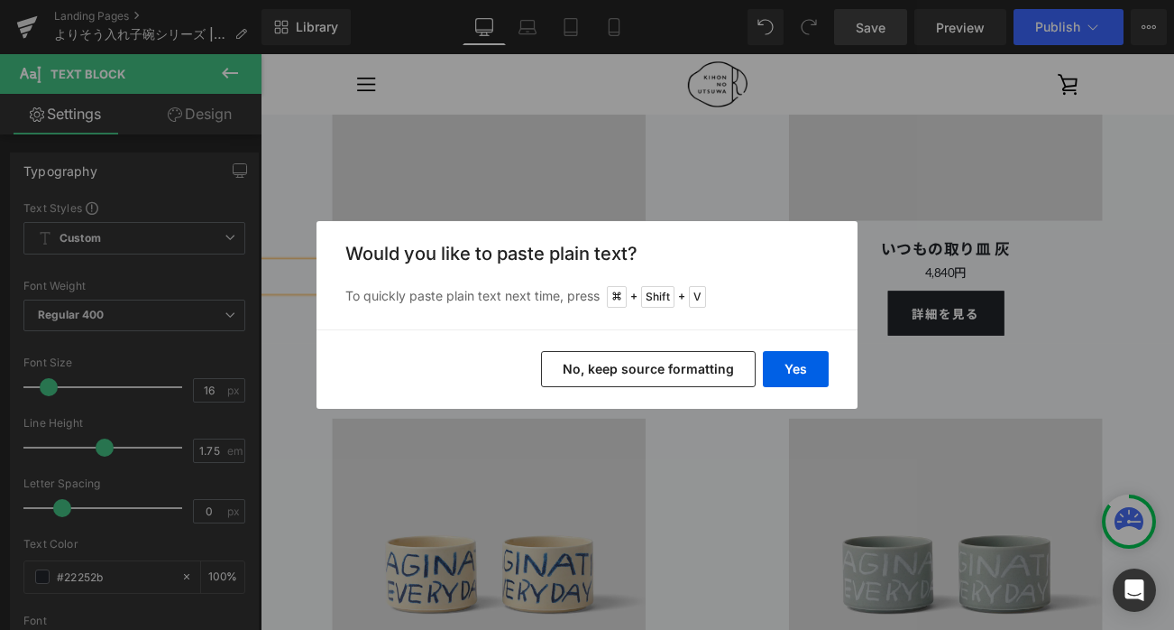
click at [686, 385] on button "No, keep source formatting" at bounding box center [648, 369] width 215 height 36
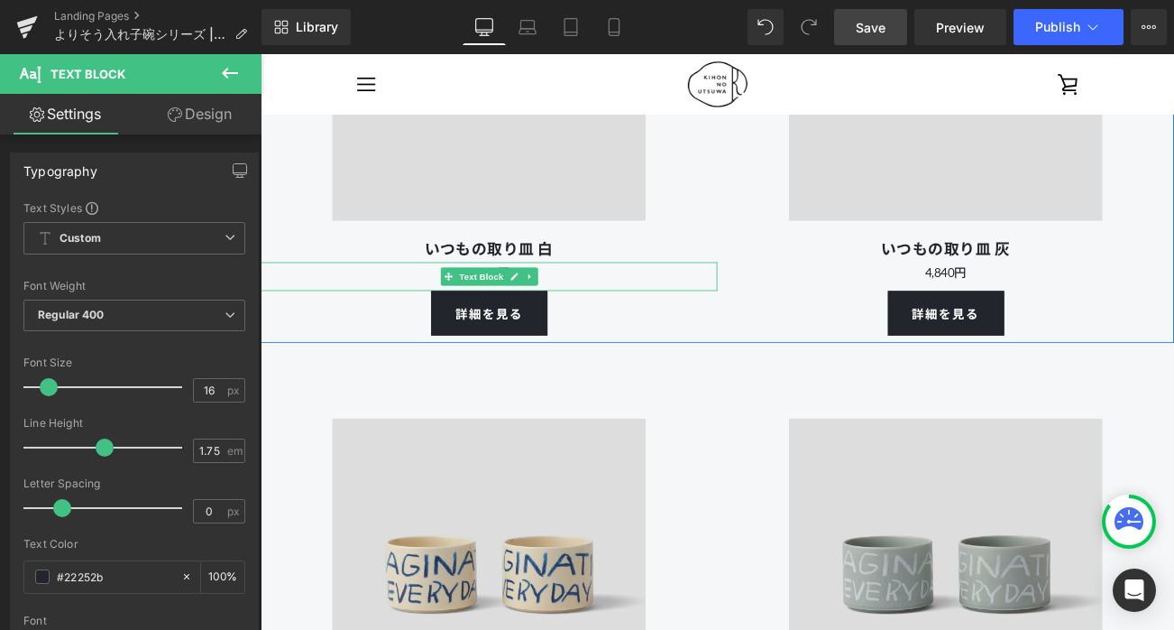
drag, startPoint x: 578, startPoint y: 338, endPoint x: 658, endPoint y: 340, distance: 79.4
click at [658, 336] on div "1,650 円 Text Block" at bounding box center [534, 319] width 546 height 34
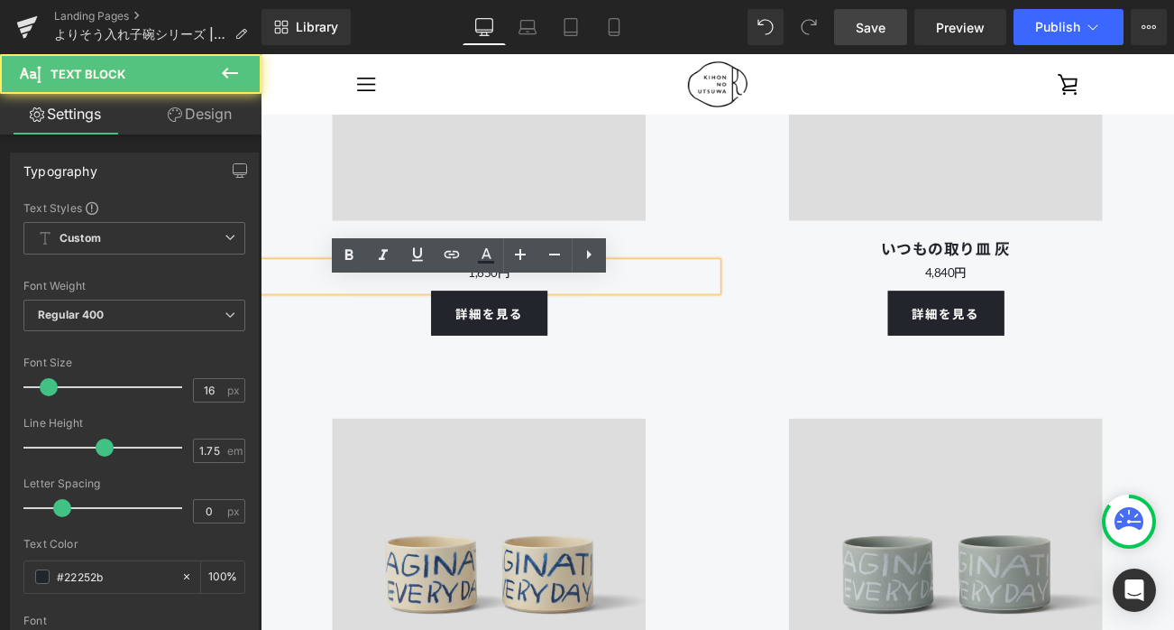
click at [658, 327] on p "1,650 円" at bounding box center [534, 314] width 546 height 25
click at [510, 327] on p "1,650 円" at bounding box center [534, 314] width 546 height 25
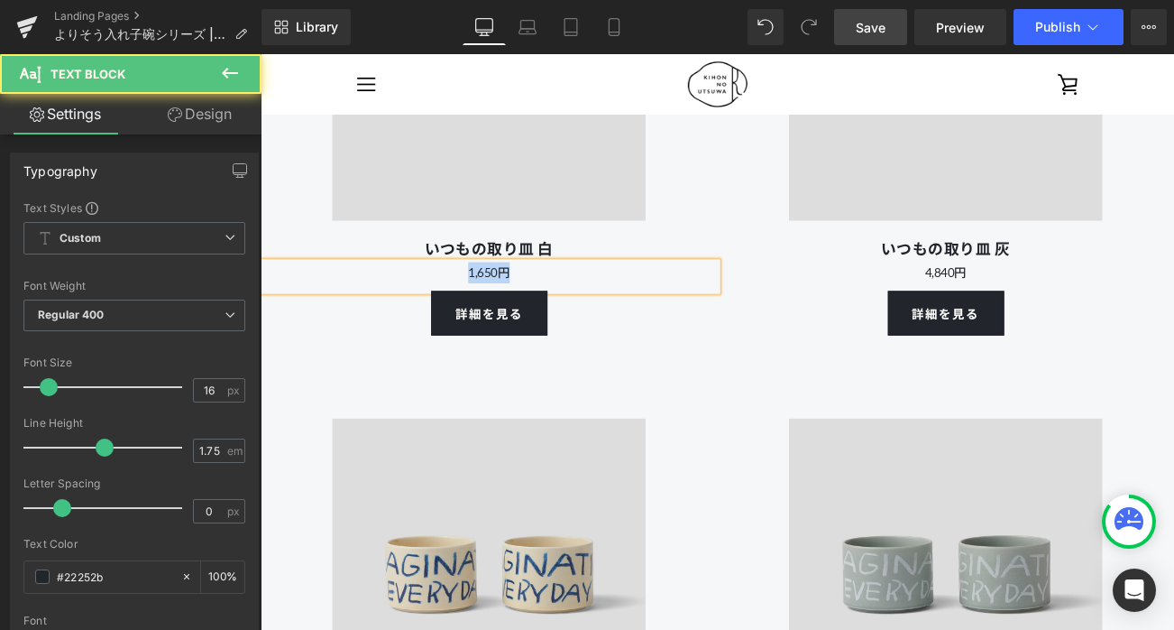
drag, startPoint x: 578, startPoint y: 335, endPoint x: 446, endPoint y: 335, distance: 132.6
click at [446, 327] on p "1,650 円" at bounding box center [534, 314] width 546 height 25
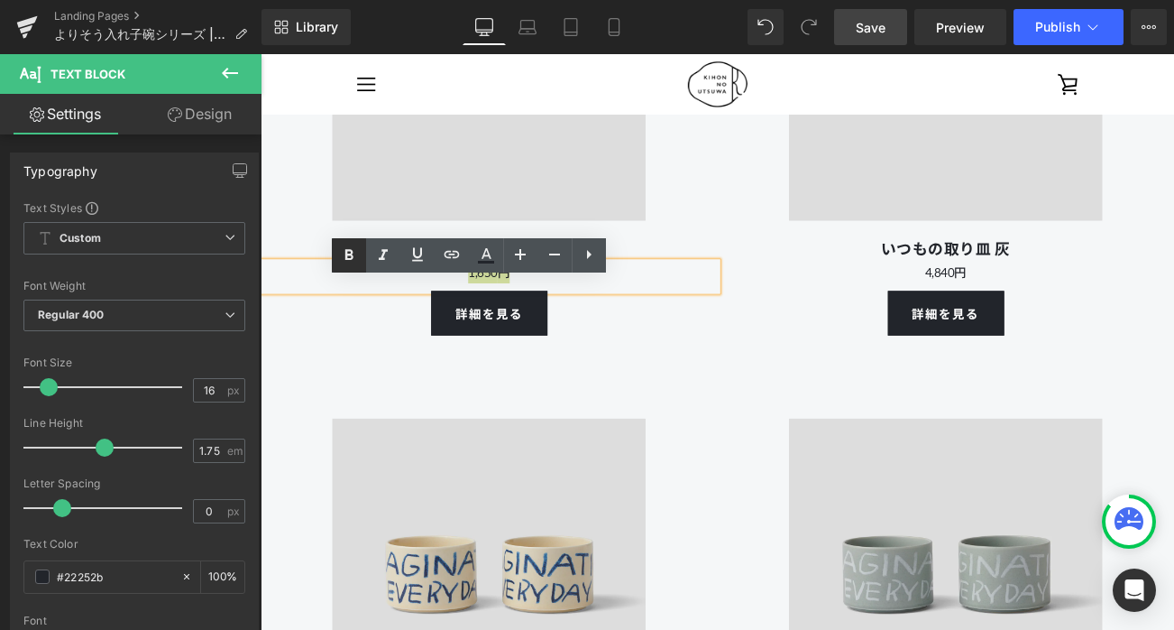
click at [344, 251] on icon at bounding box center [349, 255] width 22 height 22
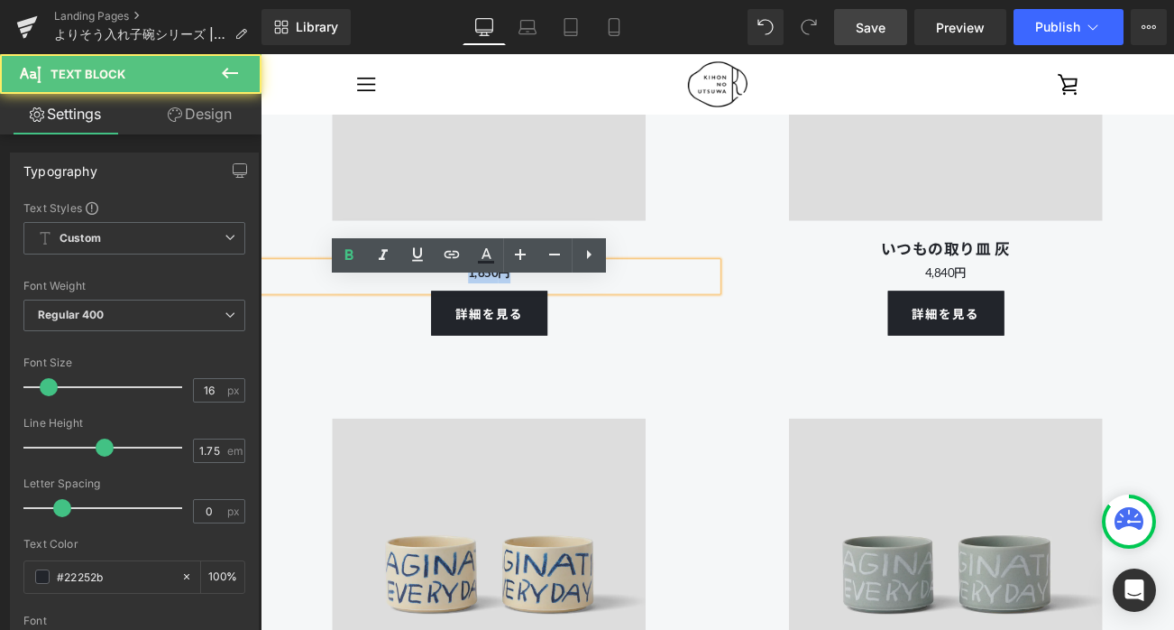
drag, startPoint x: 588, startPoint y: 335, endPoint x: 416, endPoint y: 335, distance: 172.3
click at [416, 327] on p "1,650 円" at bounding box center [534, 314] width 546 height 25
copy strong "1,650 円"
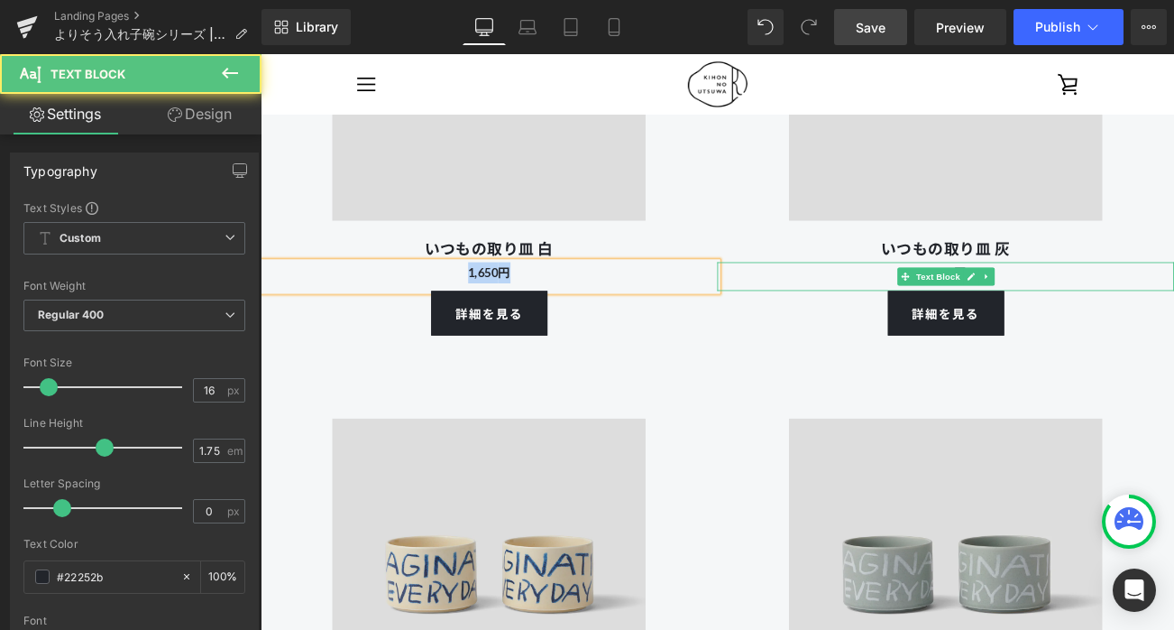
click at [1154, 327] on p "4,840円" at bounding box center [1079, 314] width 546 height 25
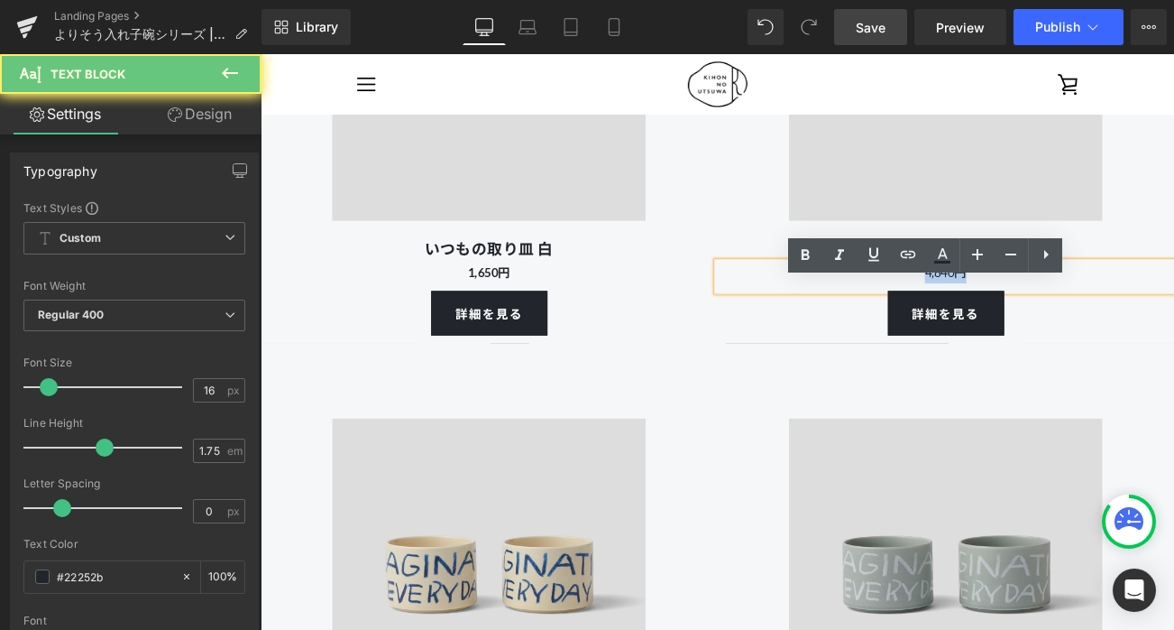
drag, startPoint x: 1178, startPoint y: 340, endPoint x: 925, endPoint y: 337, distance: 253.5
click at [925, 327] on p "4,840円" at bounding box center [1079, 314] width 546 height 25
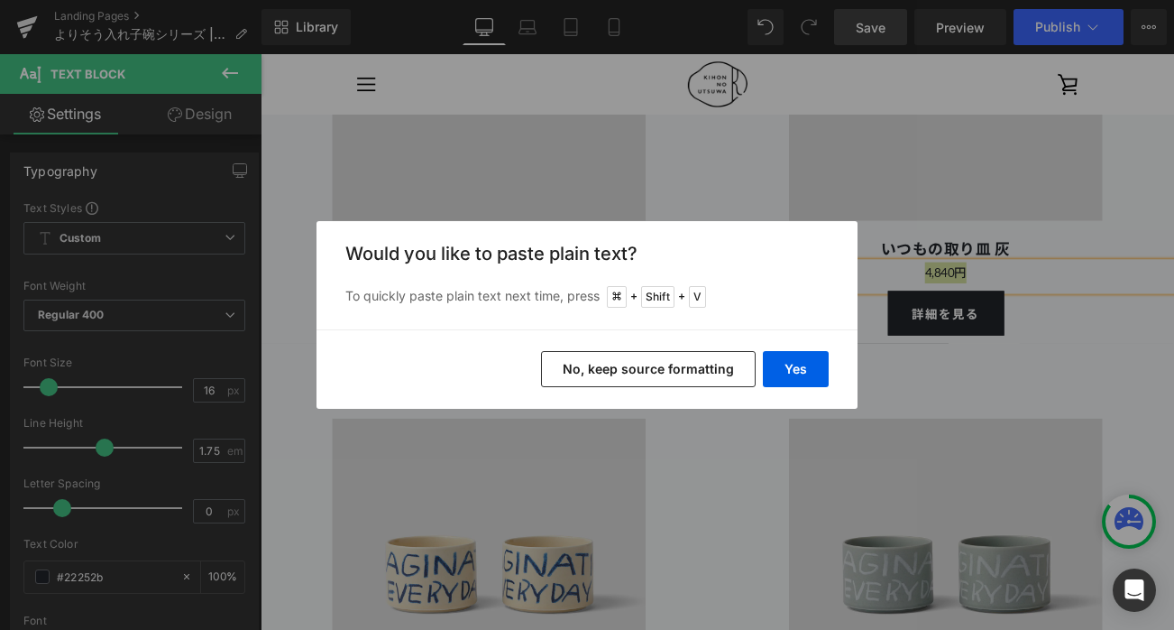
click at [659, 364] on button "No, keep source formatting" at bounding box center [648, 369] width 215 height 36
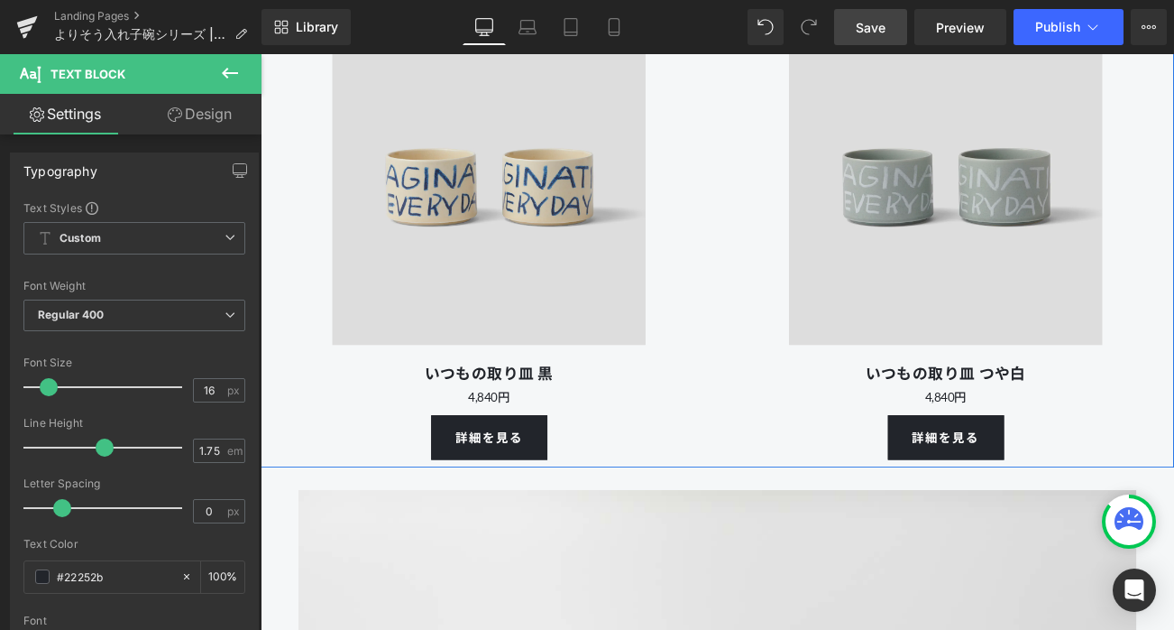
scroll to position [14501, 0]
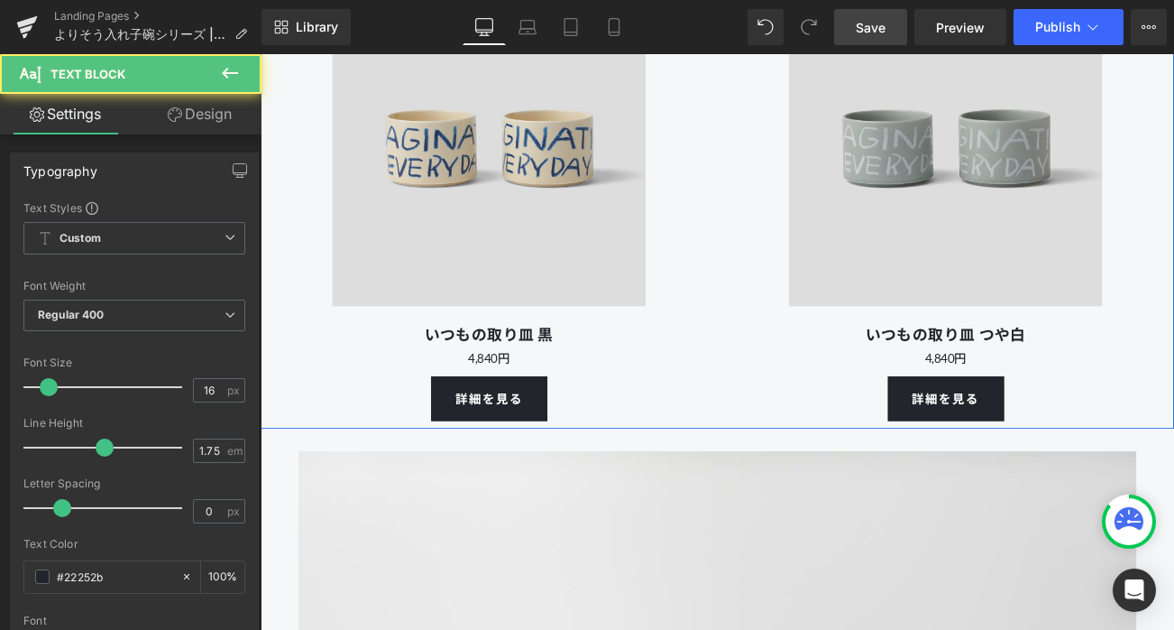
click at [622, 430] on p "4,840円" at bounding box center [534, 417] width 546 height 25
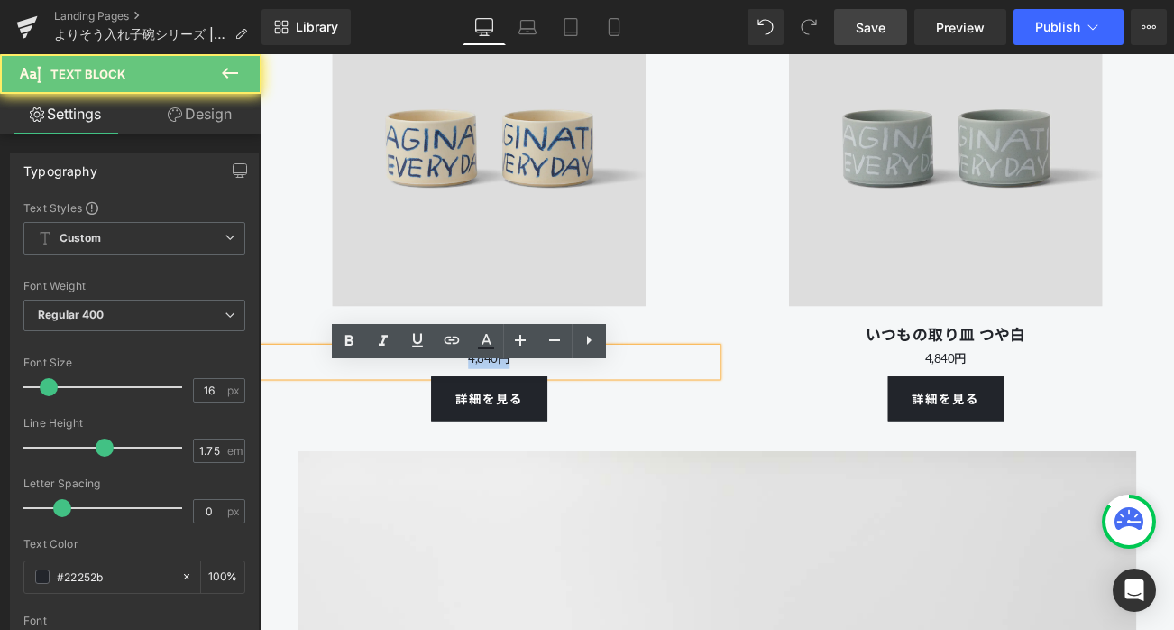
drag, startPoint x: 631, startPoint y: 447, endPoint x: 418, endPoint y: 447, distance: 212.9
click at [418, 430] on p "4,840円" at bounding box center [534, 417] width 546 height 25
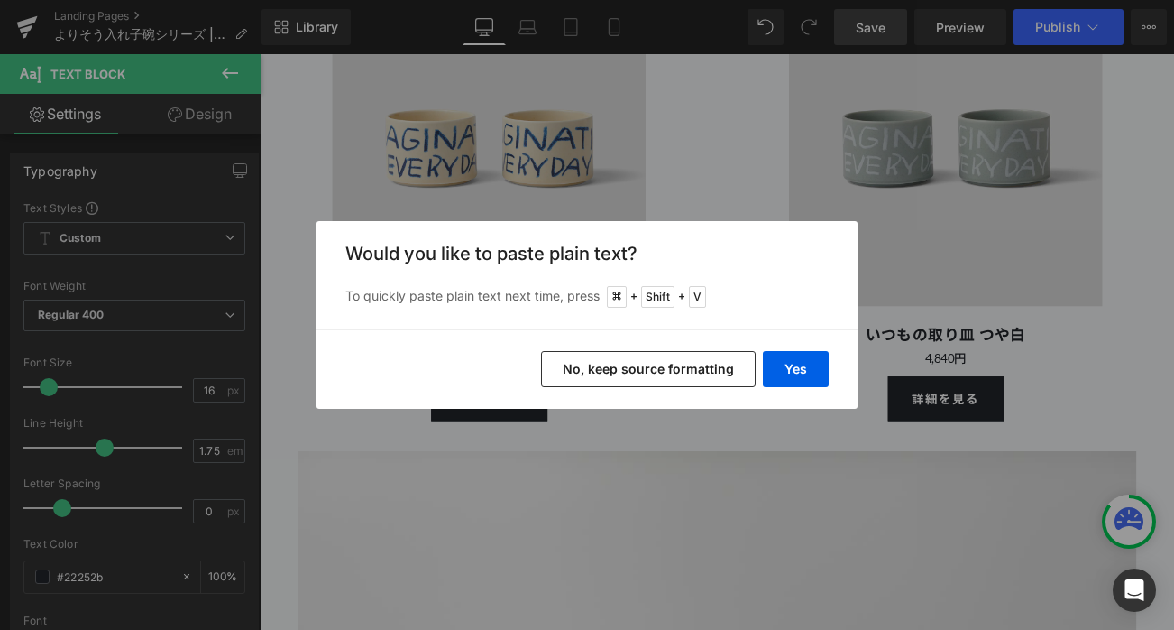
click at [634, 366] on button "No, keep source formatting" at bounding box center [648, 369] width 215 height 36
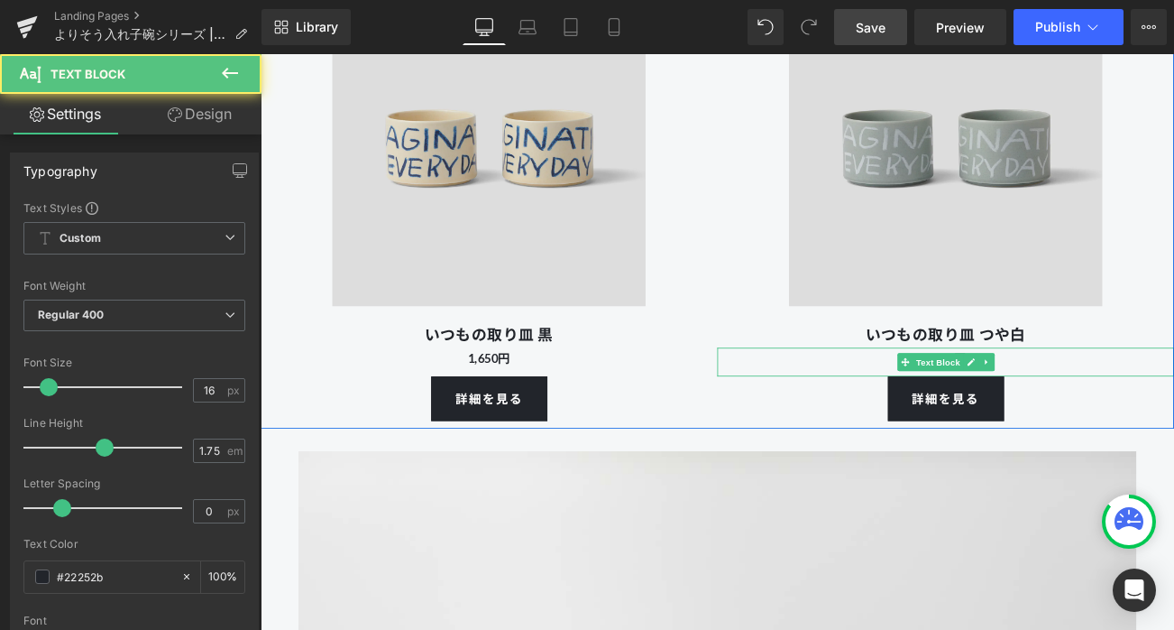
click at [1165, 430] on p "4,840円" at bounding box center [1079, 417] width 546 height 25
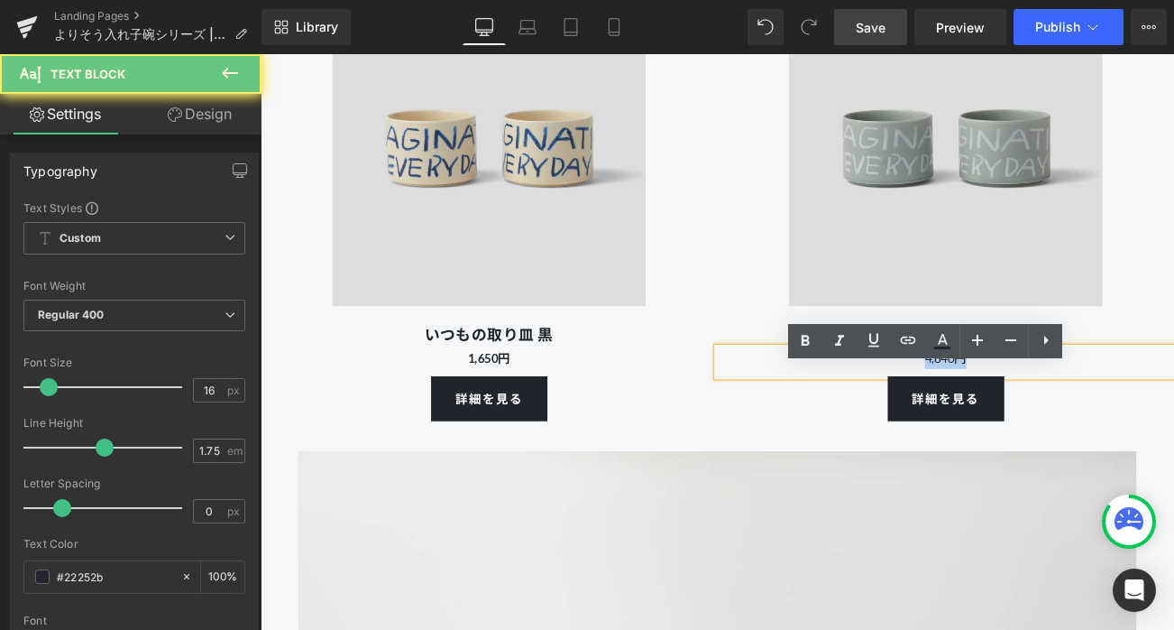
drag, startPoint x: 1158, startPoint y: 444, endPoint x: 913, endPoint y: 435, distance: 245.5
click at [913, 430] on p "4,840円" at bounding box center [1079, 417] width 546 height 25
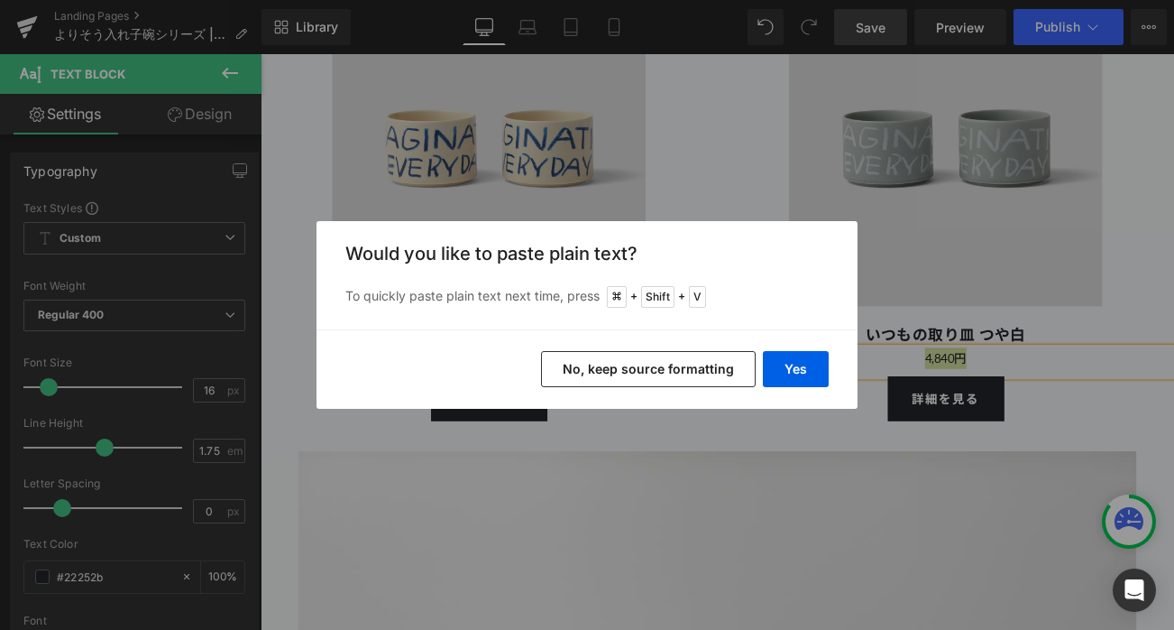
click at [673, 363] on button "No, keep source formatting" at bounding box center [648, 369] width 215 height 36
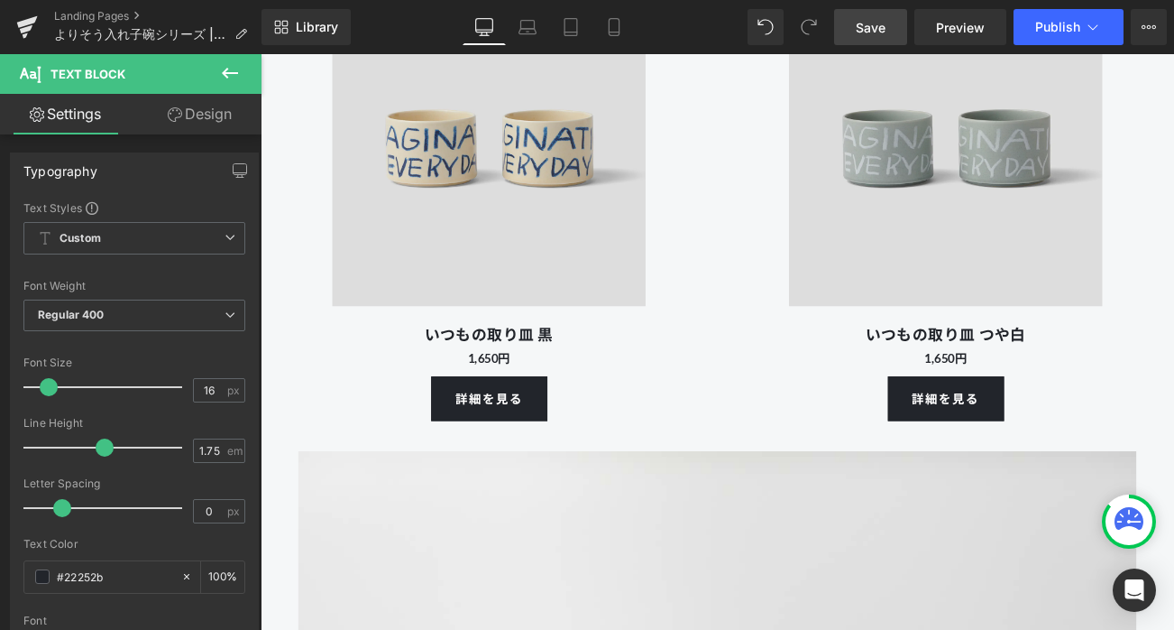
click at [881, 21] on span "Save" at bounding box center [871, 27] width 30 height 19
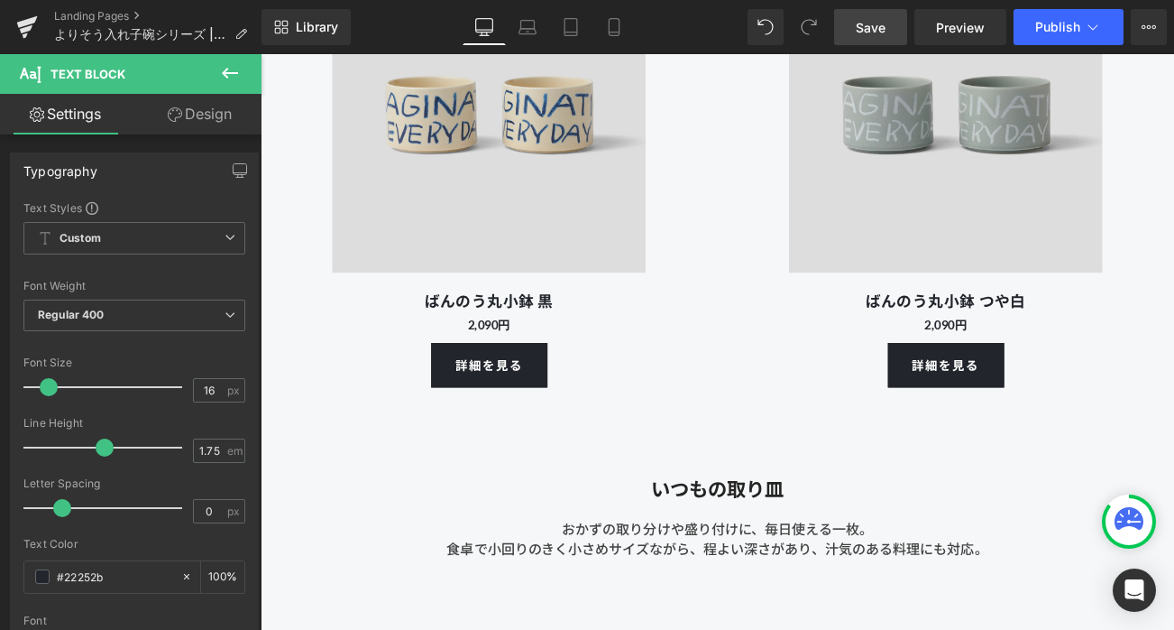
scroll to position [13075, 0]
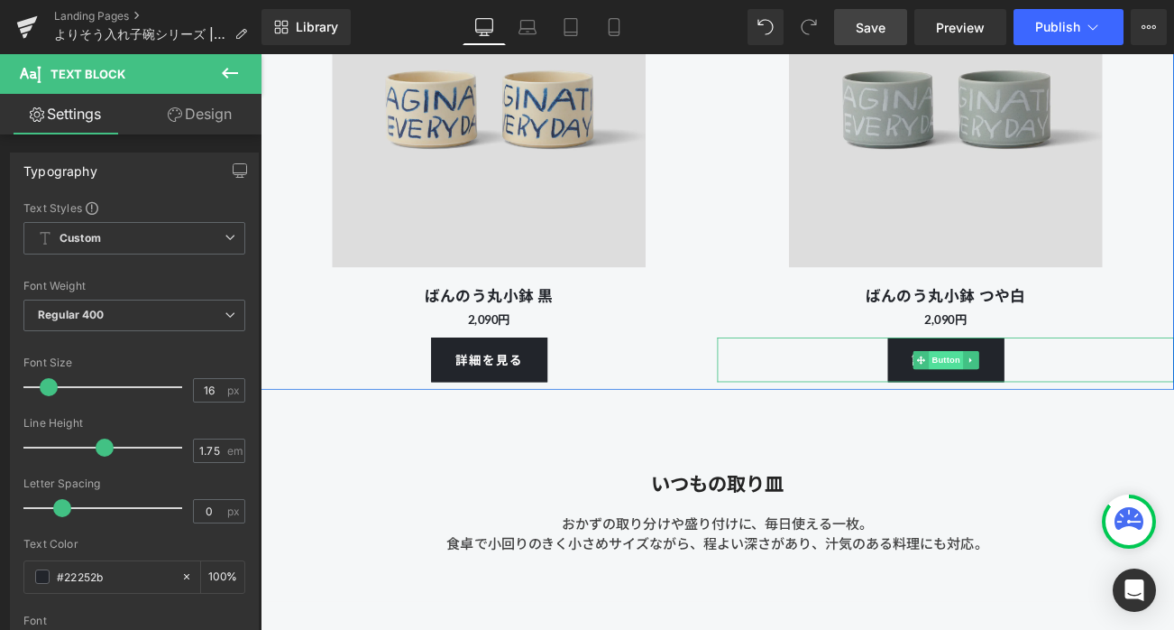
click at [1075, 430] on span "Button" at bounding box center [1079, 420] width 41 height 22
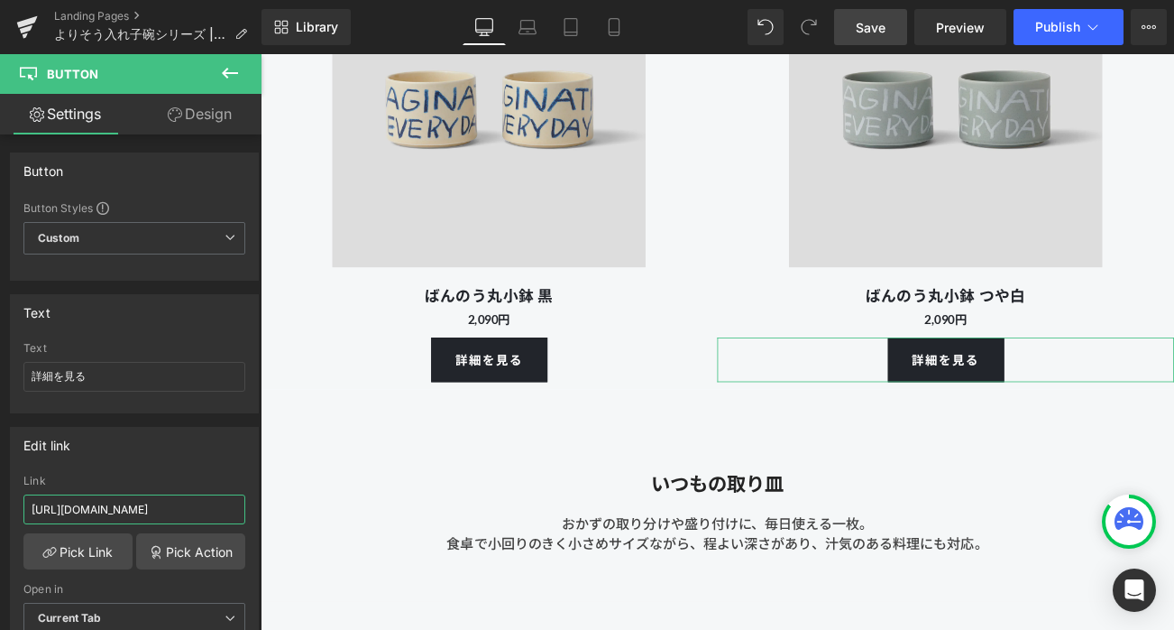
scroll to position [0, 51]
drag, startPoint x: 438, startPoint y: 565, endPoint x: 286, endPoint y: 599, distance: 156.2
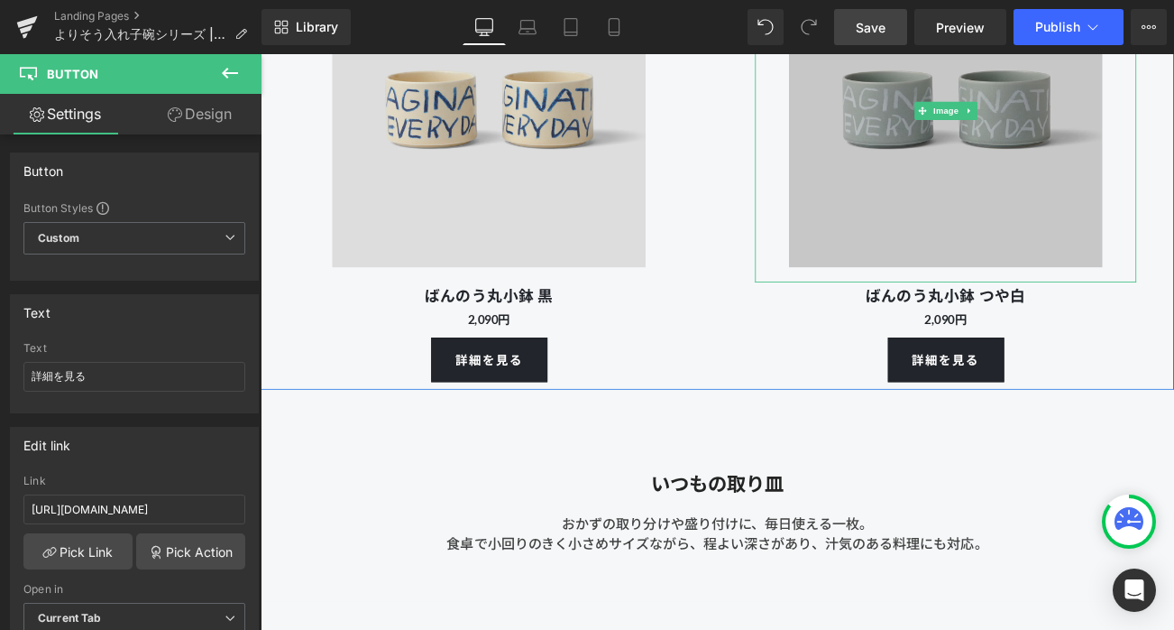
click at [1070, 215] on img at bounding box center [1079, 121] width 410 height 410
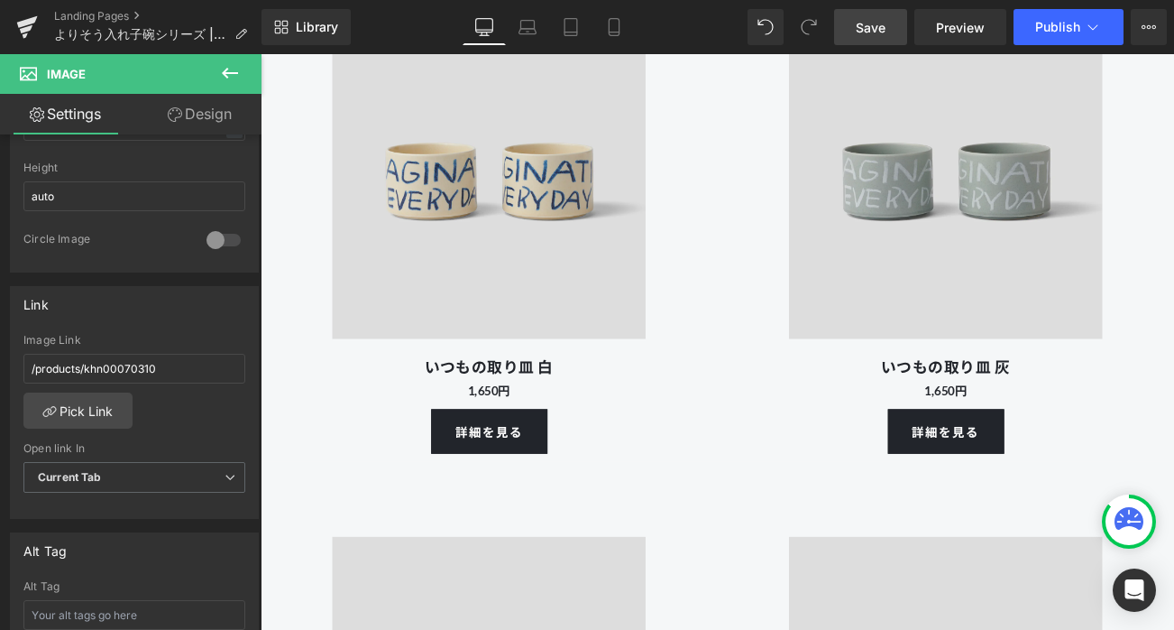
scroll to position [13854, 0]
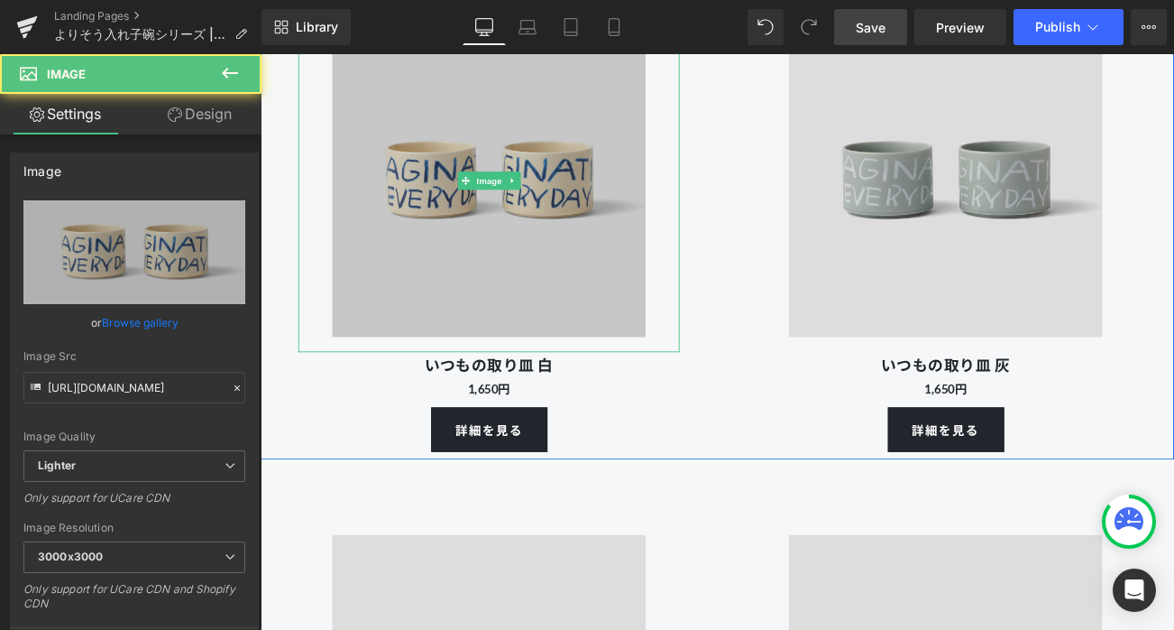
click at [514, 275] on img at bounding box center [533, 205] width 410 height 410
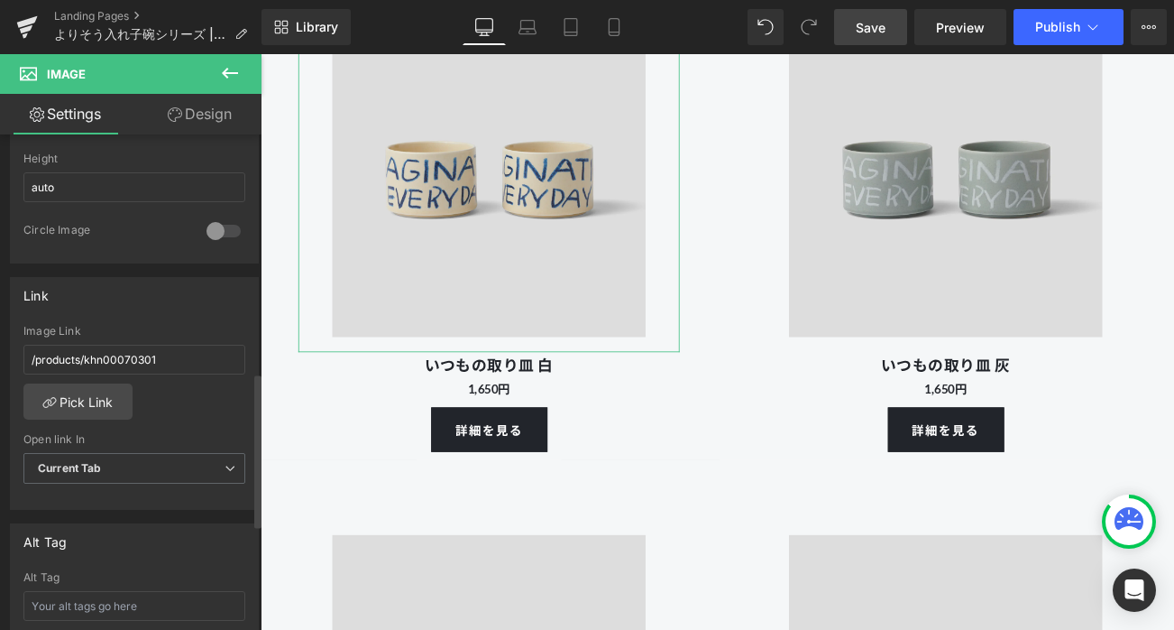
scroll to position [764, 0]
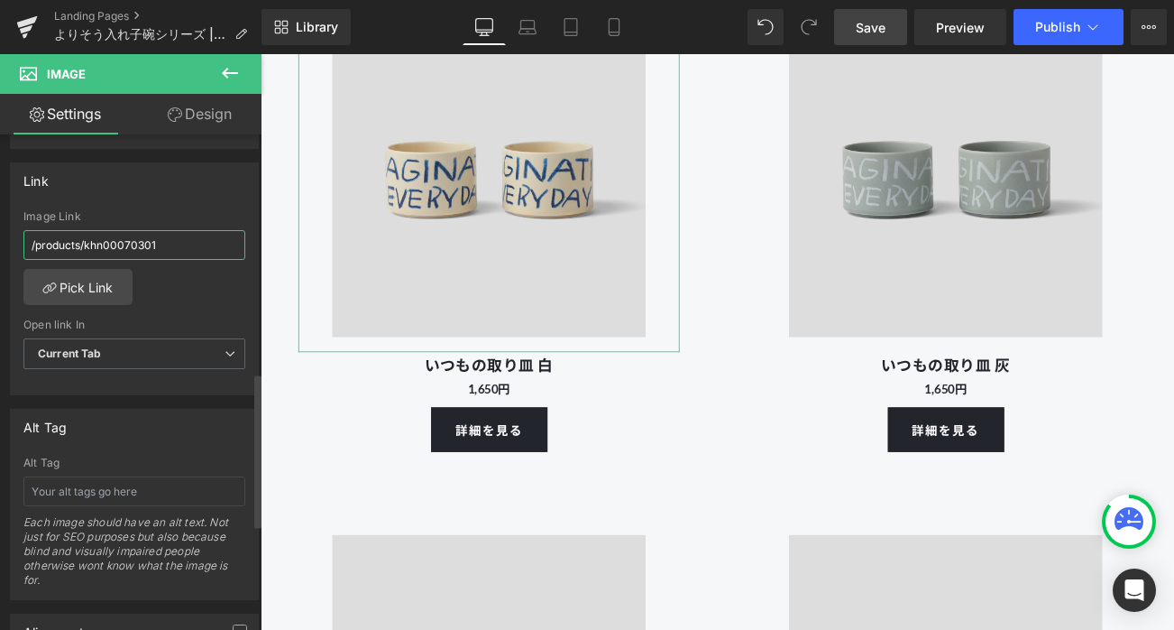
drag, startPoint x: 85, startPoint y: 242, endPoint x: 187, endPoint y: 243, distance: 101.9
click at [187, 243] on input "/products/khn00070301" at bounding box center [134, 245] width 222 height 30
type input "/products/khn00070401"
click at [195, 206] on div "Link /products/khn00070401 Image Link /products/khn00070401 Pick Link Current T…" at bounding box center [134, 279] width 249 height 234
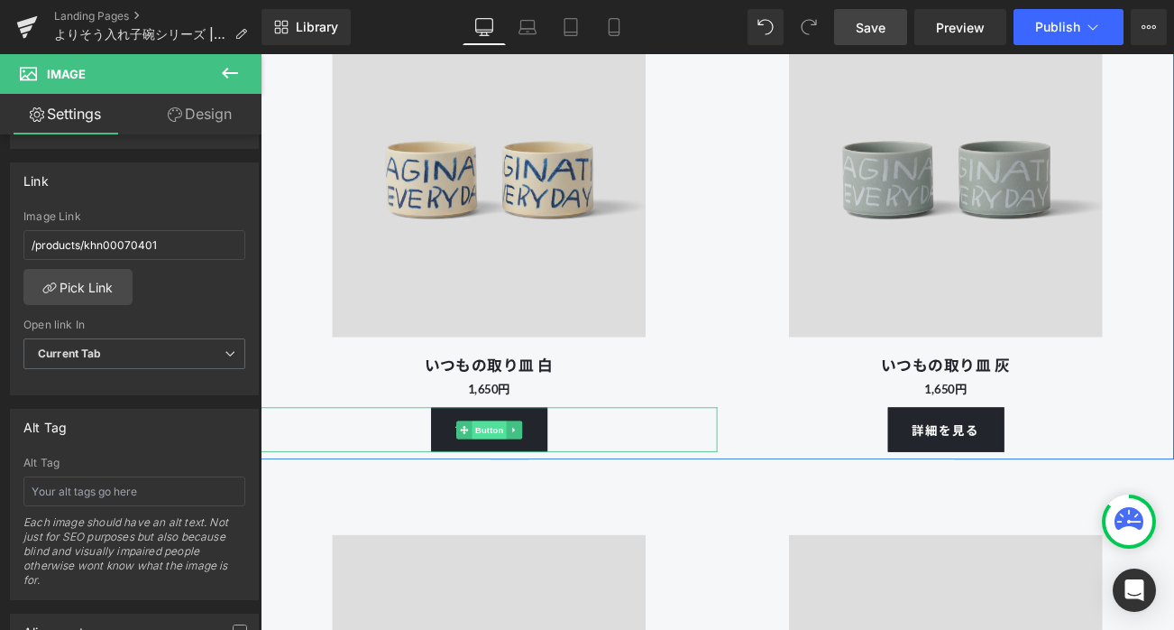
click at [535, 513] on span "Button" at bounding box center [533, 503] width 41 height 22
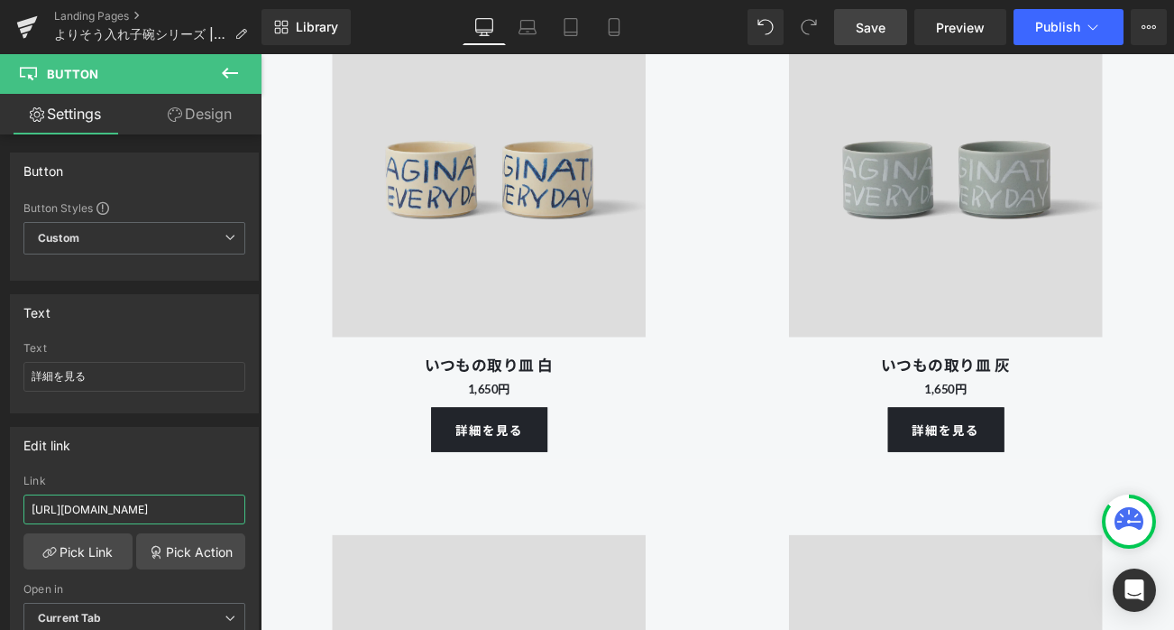
drag, startPoint x: 474, startPoint y: 563, endPoint x: 287, endPoint y: 602, distance: 190.7
paste input "4"
type input "[URL][DOMAIN_NAME]"
click at [869, 25] on span "Save" at bounding box center [871, 27] width 30 height 19
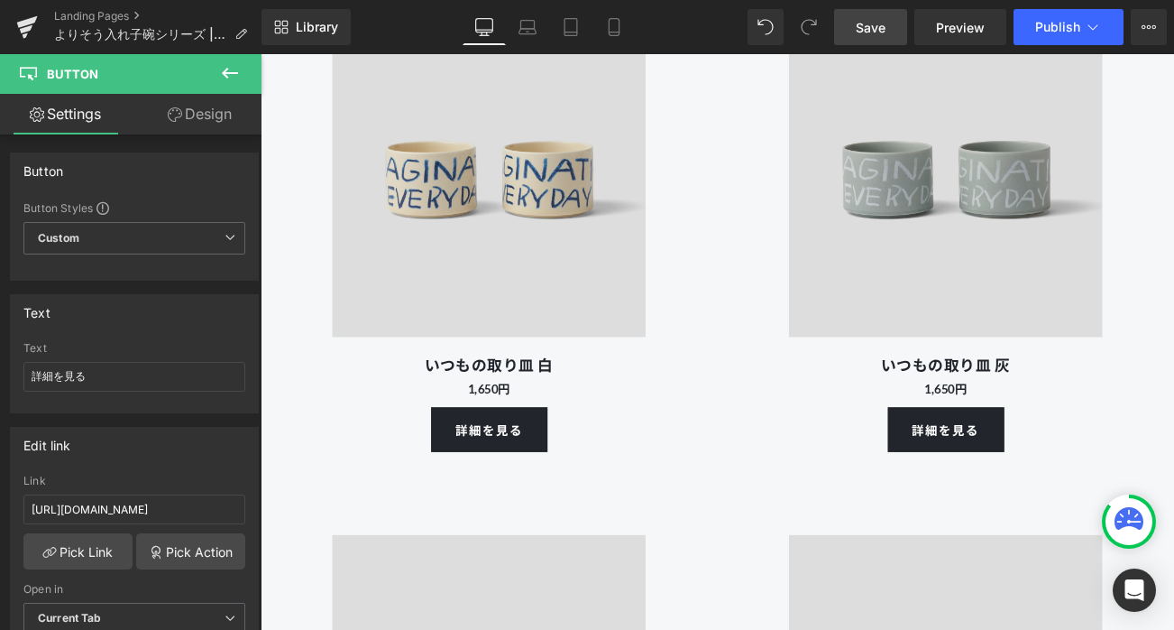
scroll to position [0, 0]
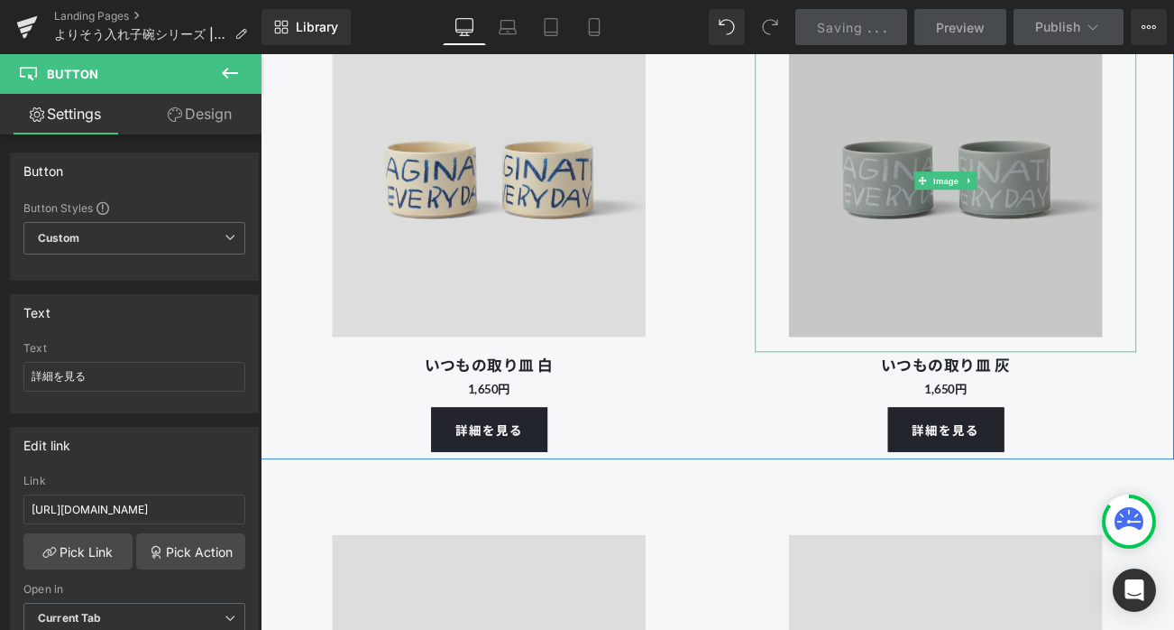
click at [980, 278] on img at bounding box center [1079, 205] width 410 height 410
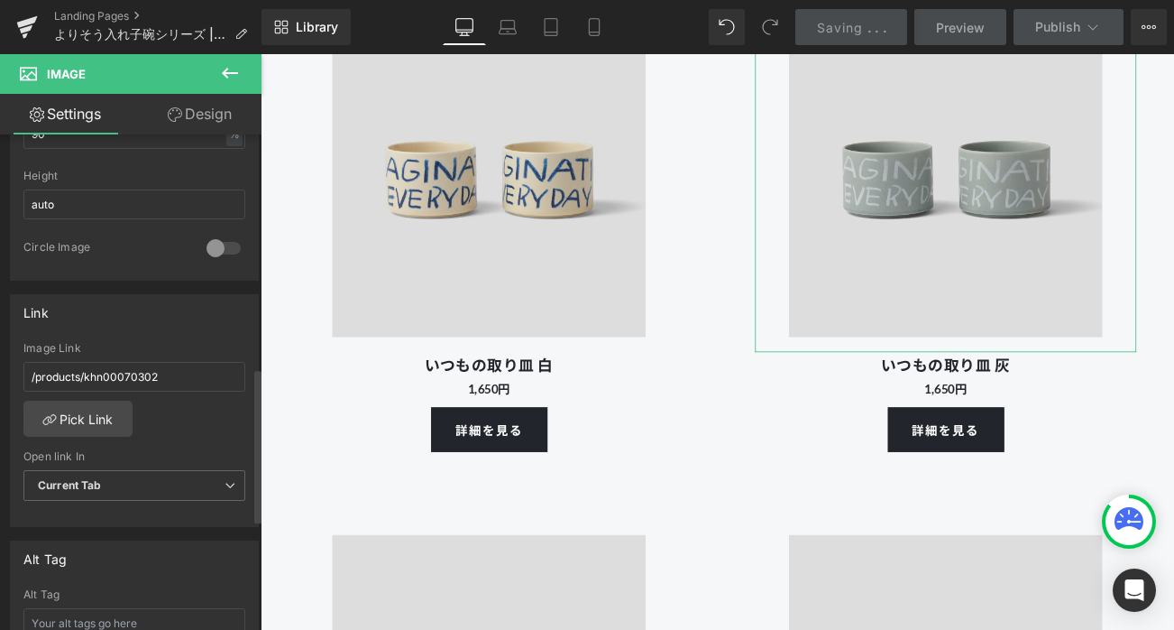
scroll to position [749, 0]
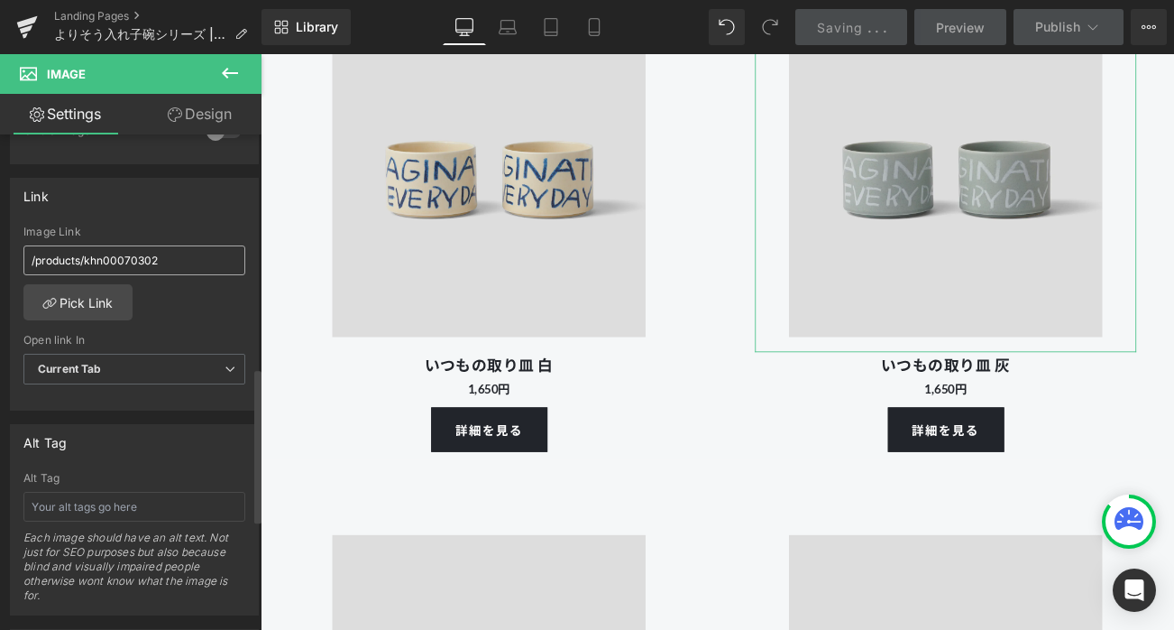
drag, startPoint x: 85, startPoint y: 258, endPoint x: 204, endPoint y: 258, distance: 119.1
click at [204, 258] on input "/products/khn00070302" at bounding box center [134, 260] width 222 height 30
type input "/products/khn00070402"
click at [207, 216] on div "Link /products/khn00070402 Image Link /products/khn00070402 Pick Link Current T…" at bounding box center [134, 295] width 249 height 234
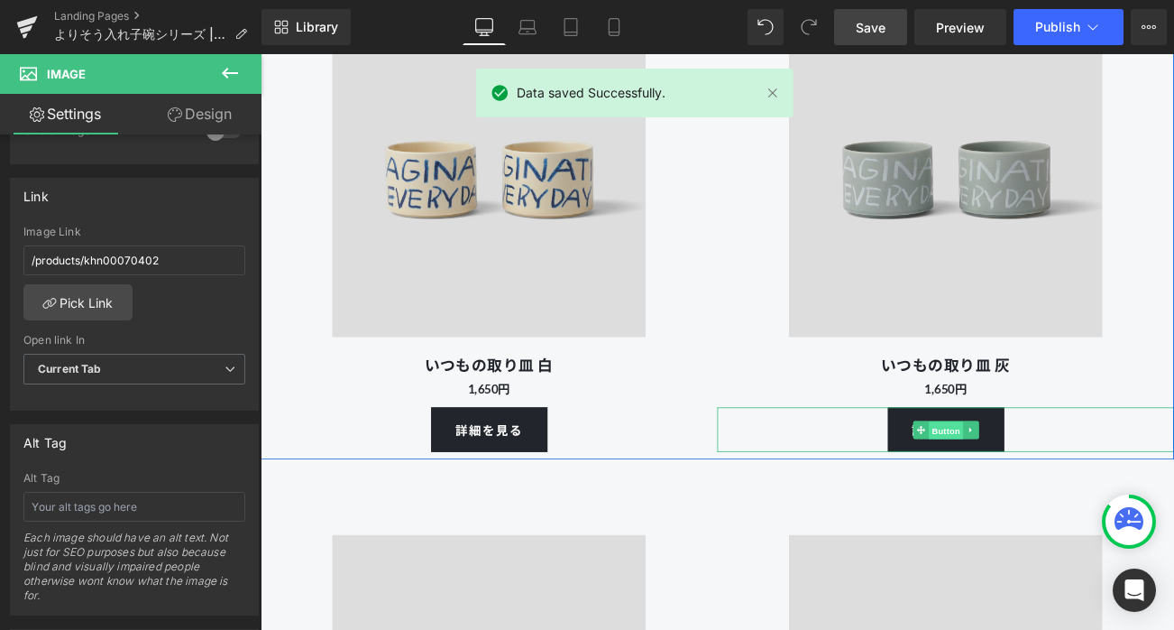
click at [1081, 514] on span "Button" at bounding box center [1079, 504] width 41 height 22
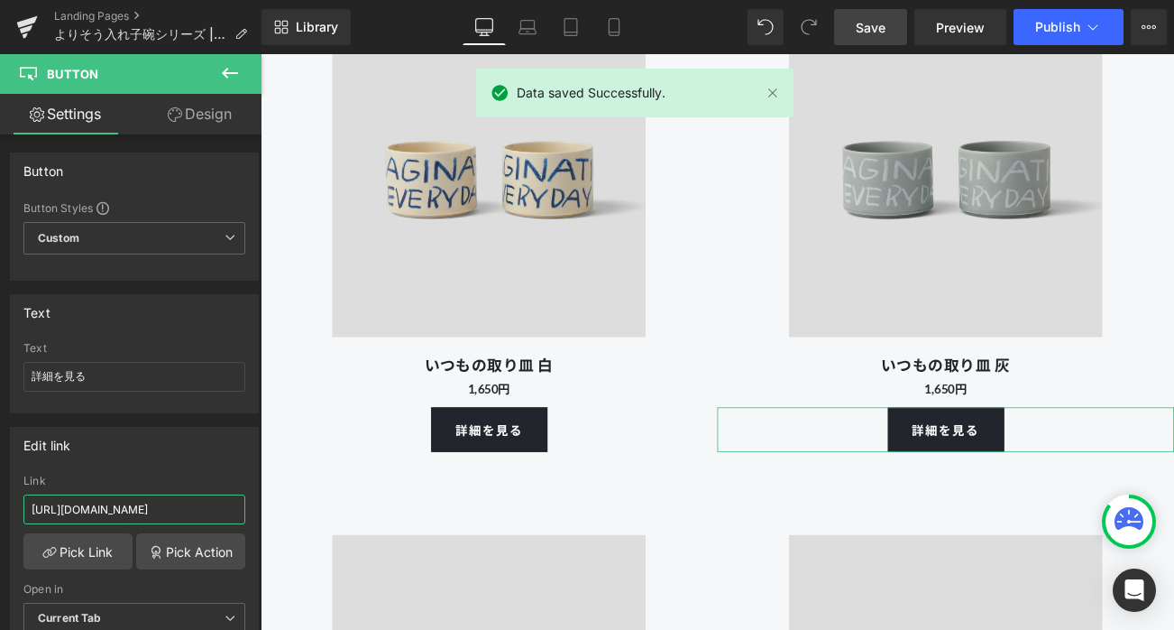
scroll to position [0, 53]
drag, startPoint x: 474, startPoint y: 563, endPoint x: 290, endPoint y: 600, distance: 188.6
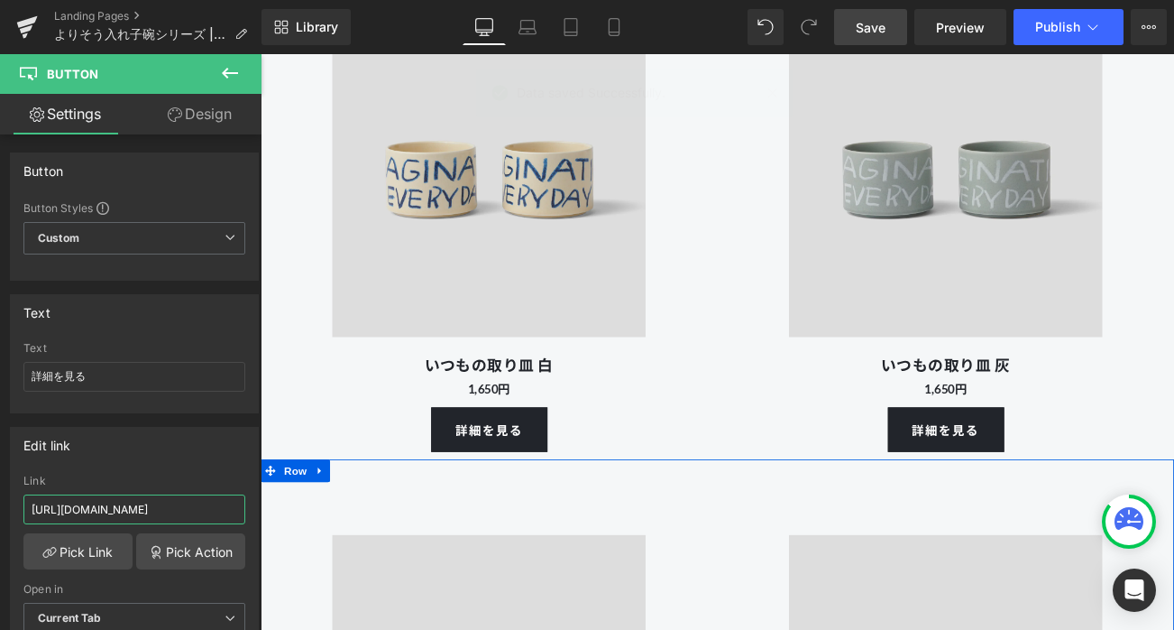
paste input "4"
type input "[URL][DOMAIN_NAME]"
click at [874, 33] on span "Save" at bounding box center [871, 27] width 30 height 19
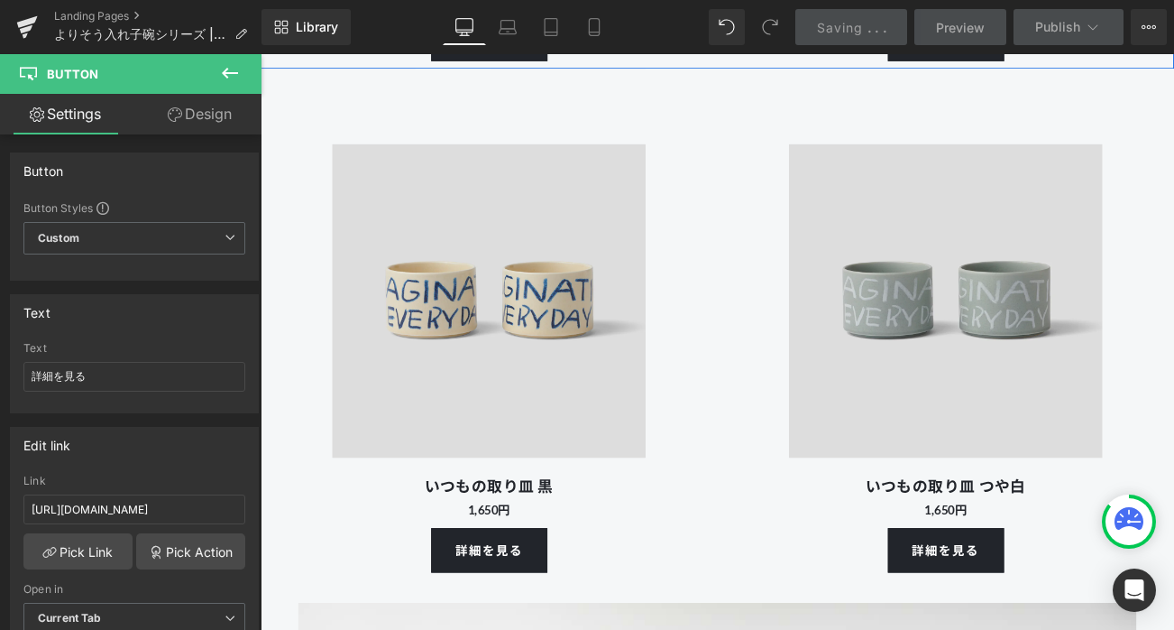
scroll to position [14402, 0]
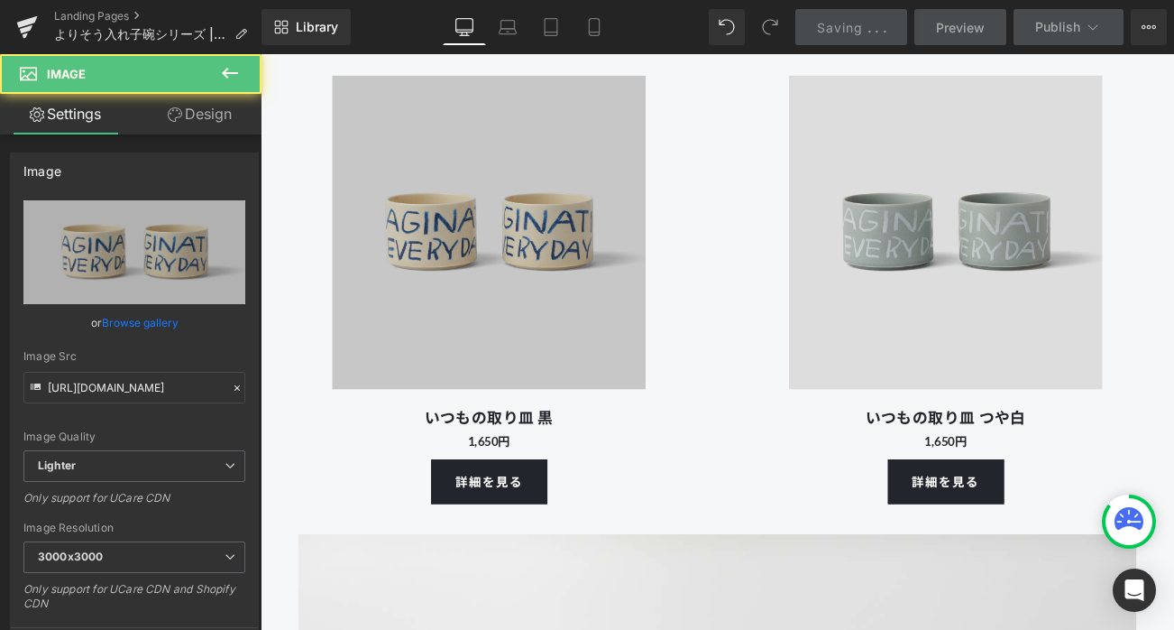
click at [537, 317] on img at bounding box center [533, 267] width 410 height 410
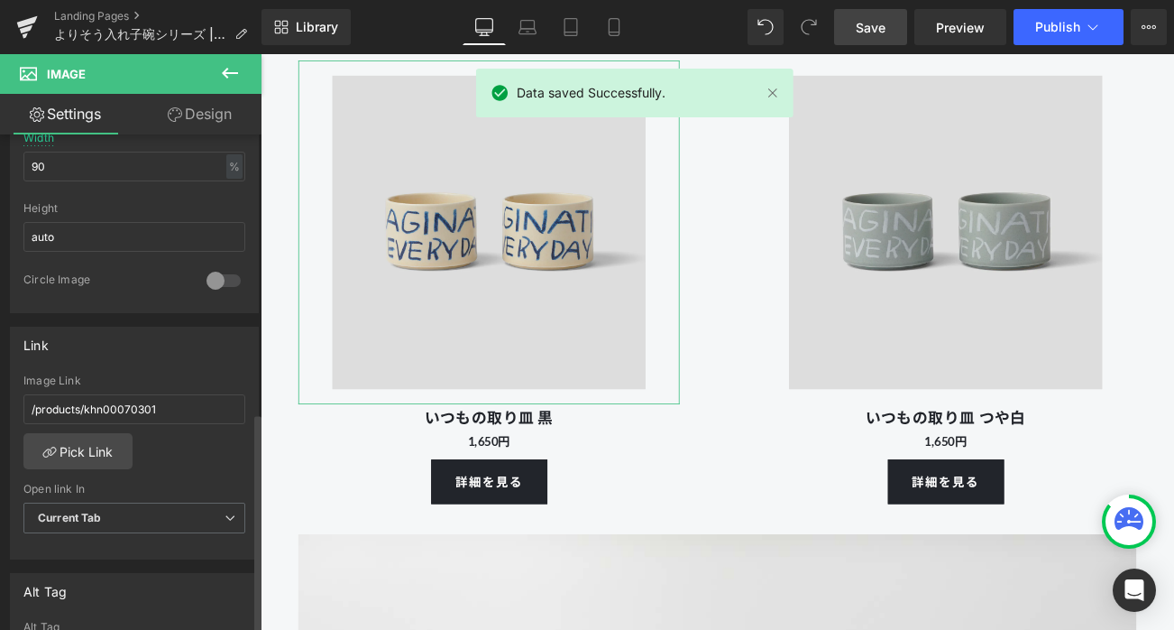
scroll to position [731, 0]
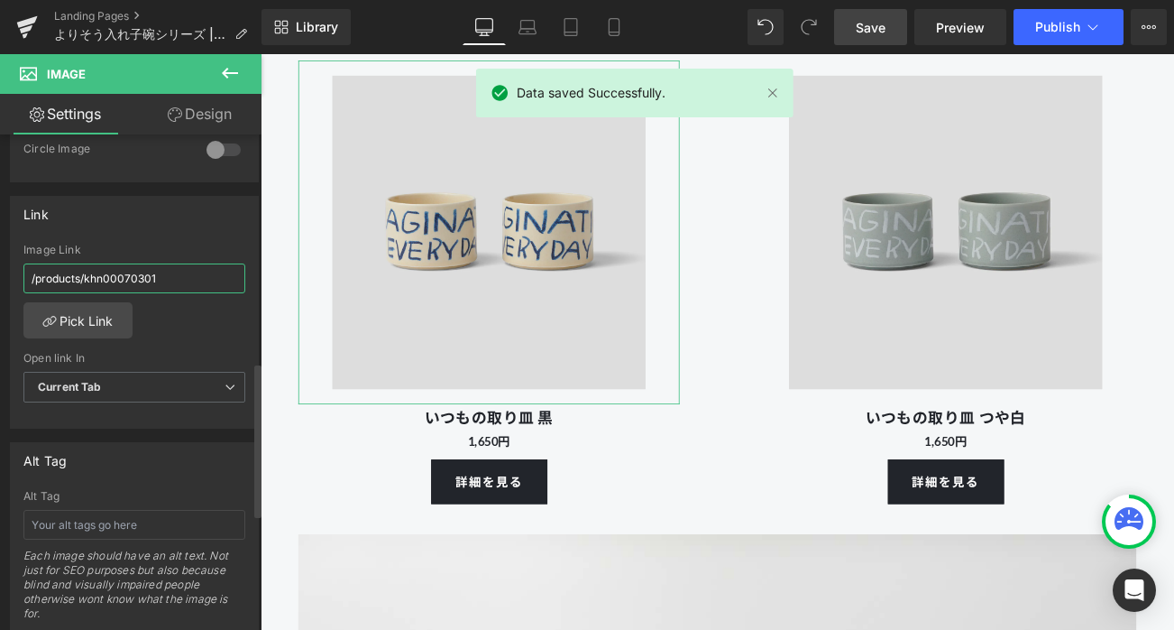
drag, startPoint x: 86, startPoint y: 277, endPoint x: 208, endPoint y: 277, distance: 122.7
click at [208, 277] on input "/products/khn00070301" at bounding box center [134, 278] width 222 height 30
type input "/products/khn00070403"
click at [207, 244] on div "Image Link" at bounding box center [134, 250] width 222 height 13
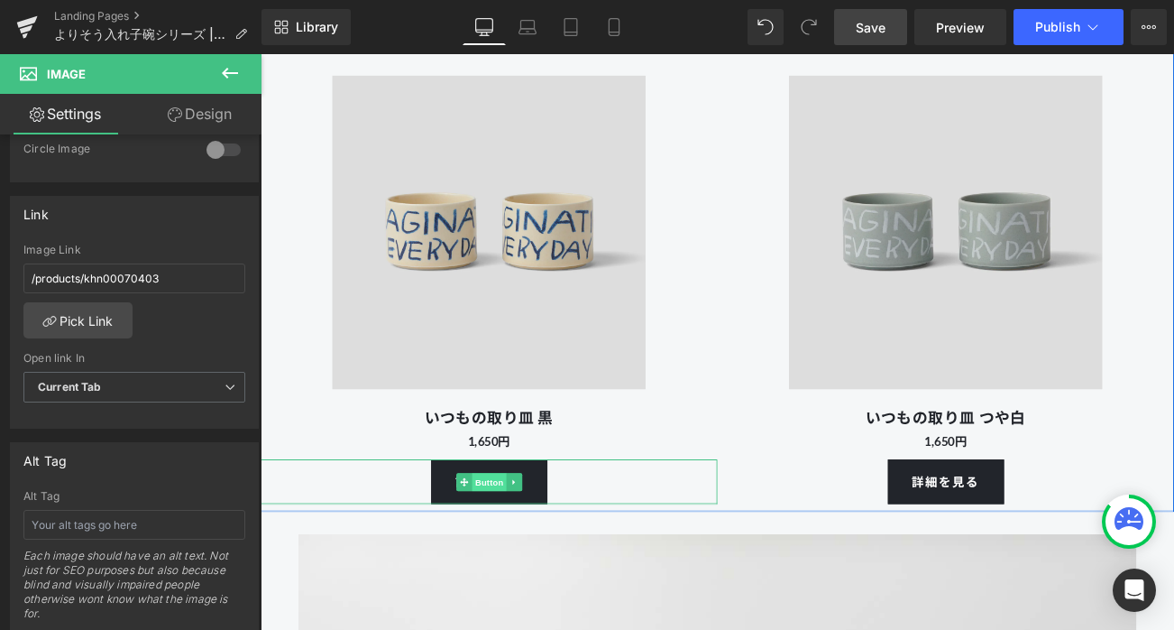
click at [530, 576] on span "Button" at bounding box center [533, 566] width 41 height 22
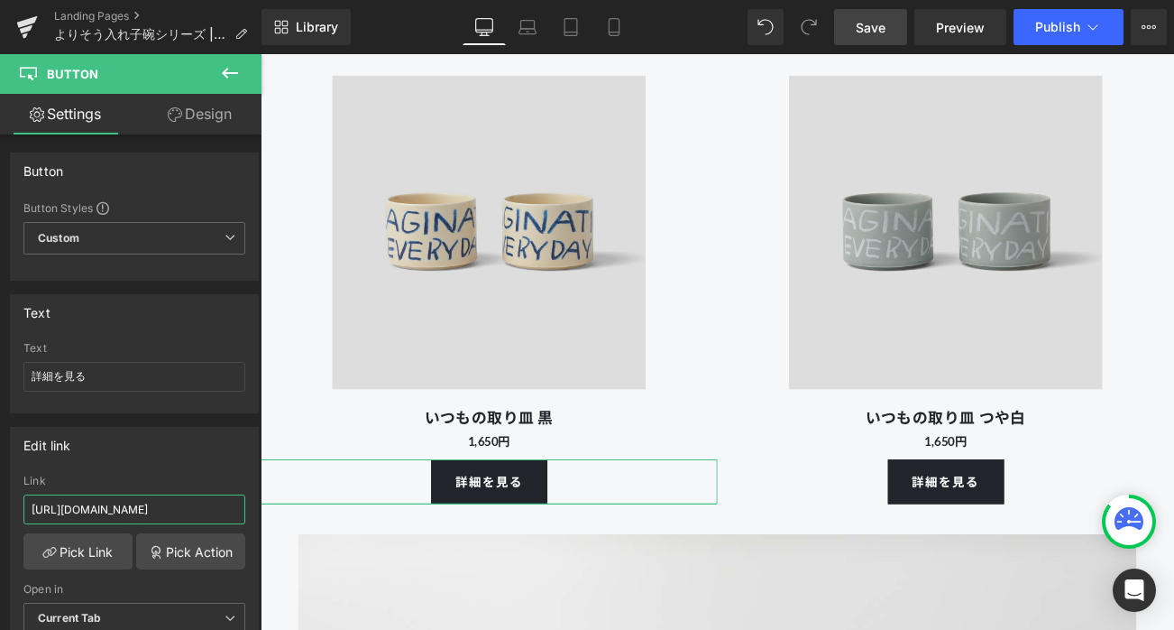
drag, startPoint x: 473, startPoint y: 562, endPoint x: 292, endPoint y: 596, distance: 183.6
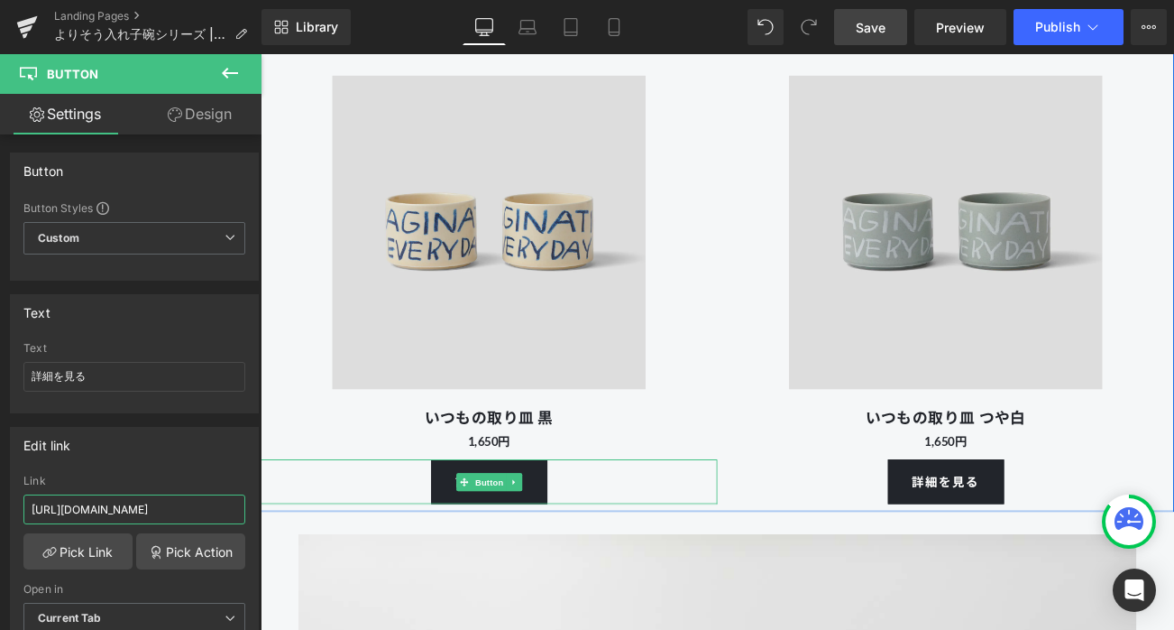
paste input "403"
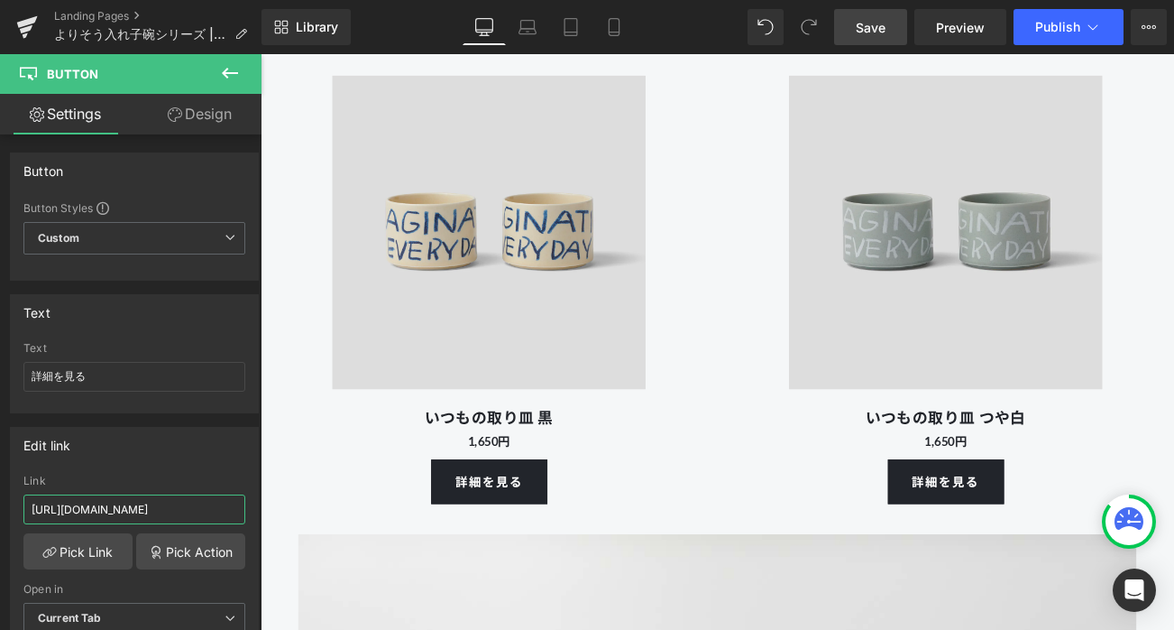
type input "[URL][DOMAIN_NAME]"
click at [884, 18] on span "Save" at bounding box center [871, 27] width 30 height 19
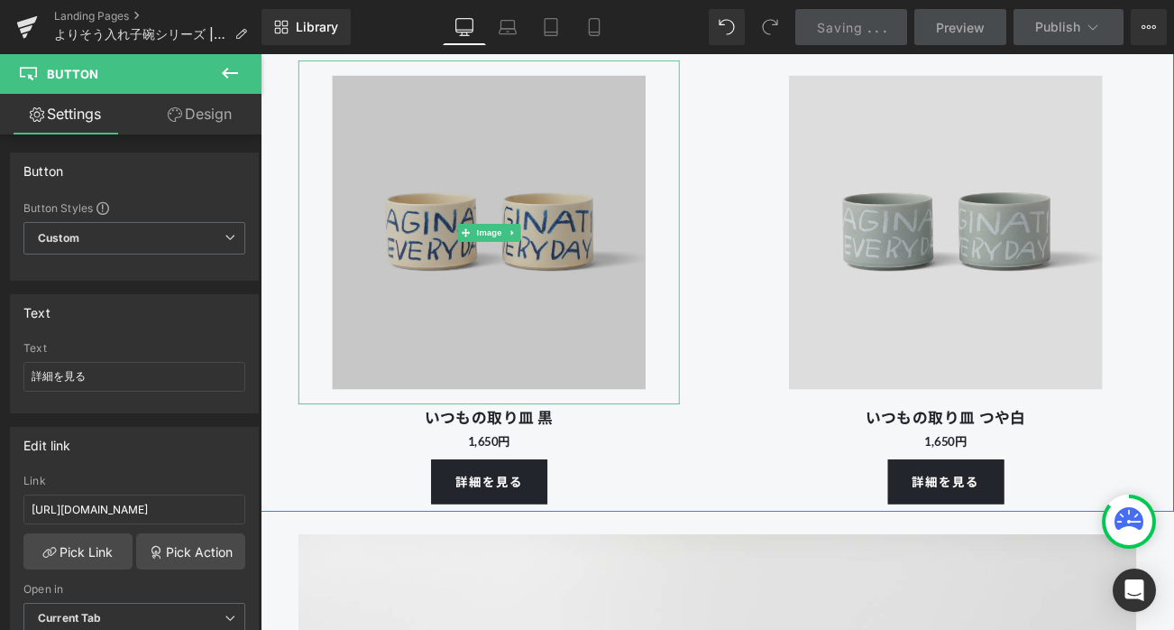
click at [651, 374] on img at bounding box center [533, 267] width 410 height 410
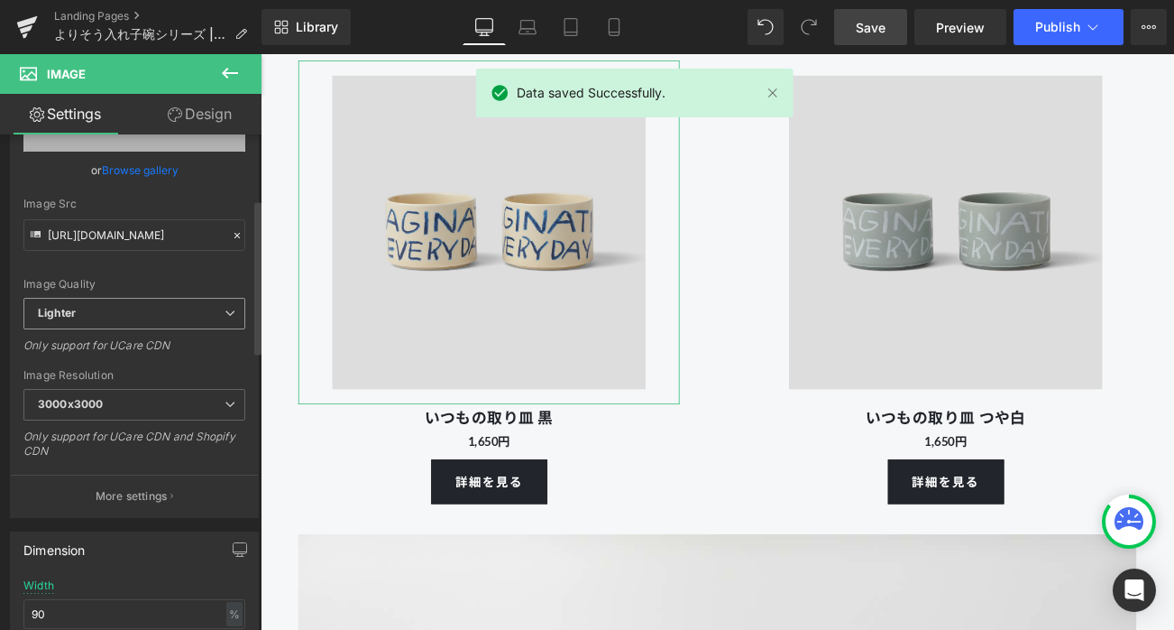
scroll to position [516, 0]
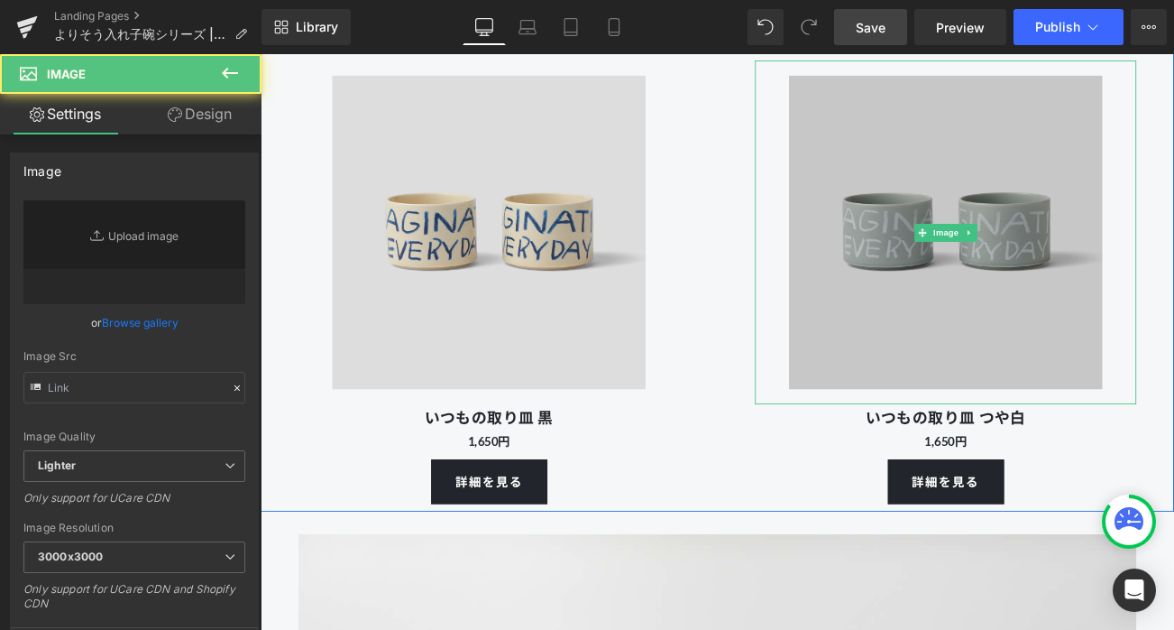
click at [973, 330] on img at bounding box center [1079, 267] width 410 height 410
type input "[URL][DOMAIN_NAME]"
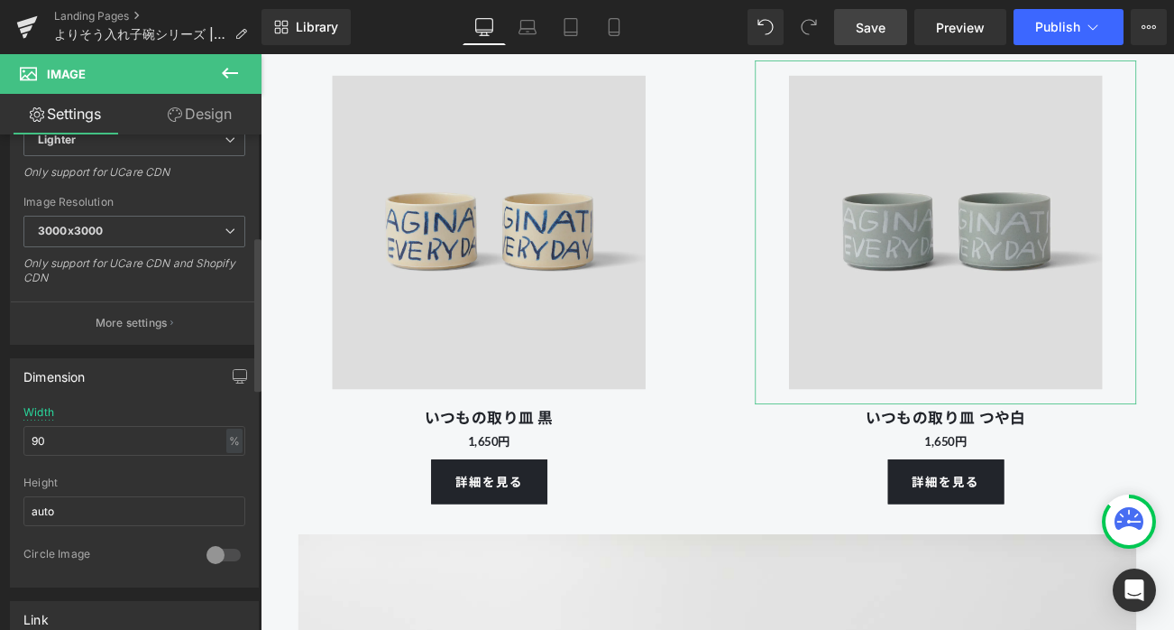
scroll to position [741, 0]
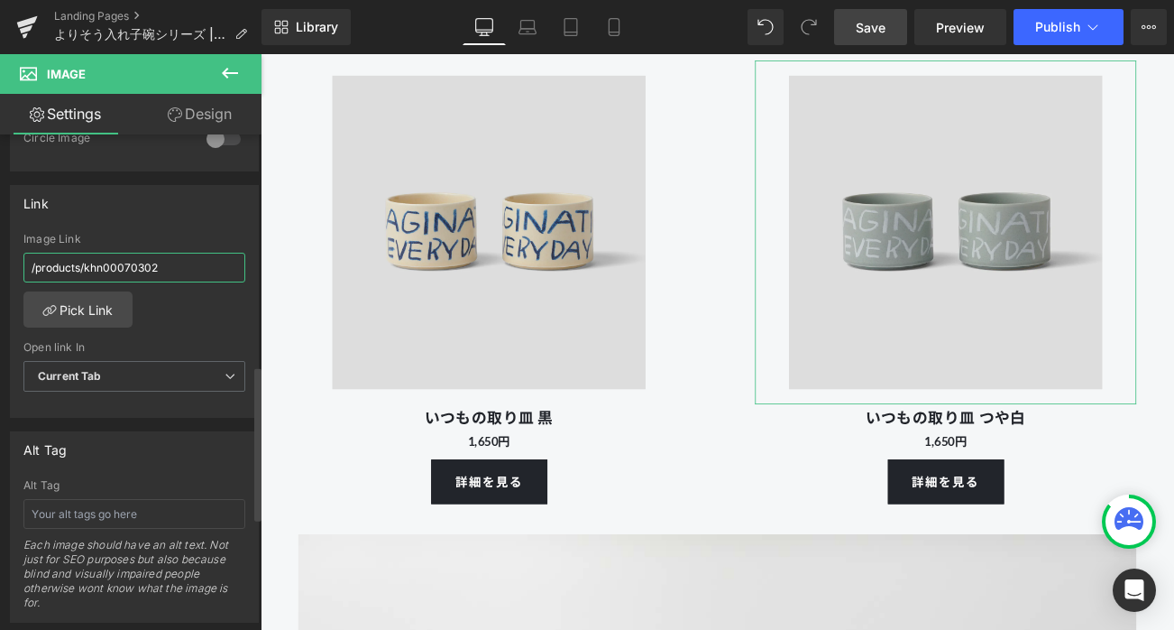
drag, startPoint x: 85, startPoint y: 268, endPoint x: 219, endPoint y: 268, distance: 134.4
click at [219, 268] on input "/products/khn00070302" at bounding box center [134, 268] width 222 height 30
type input "/products/khn00070410"
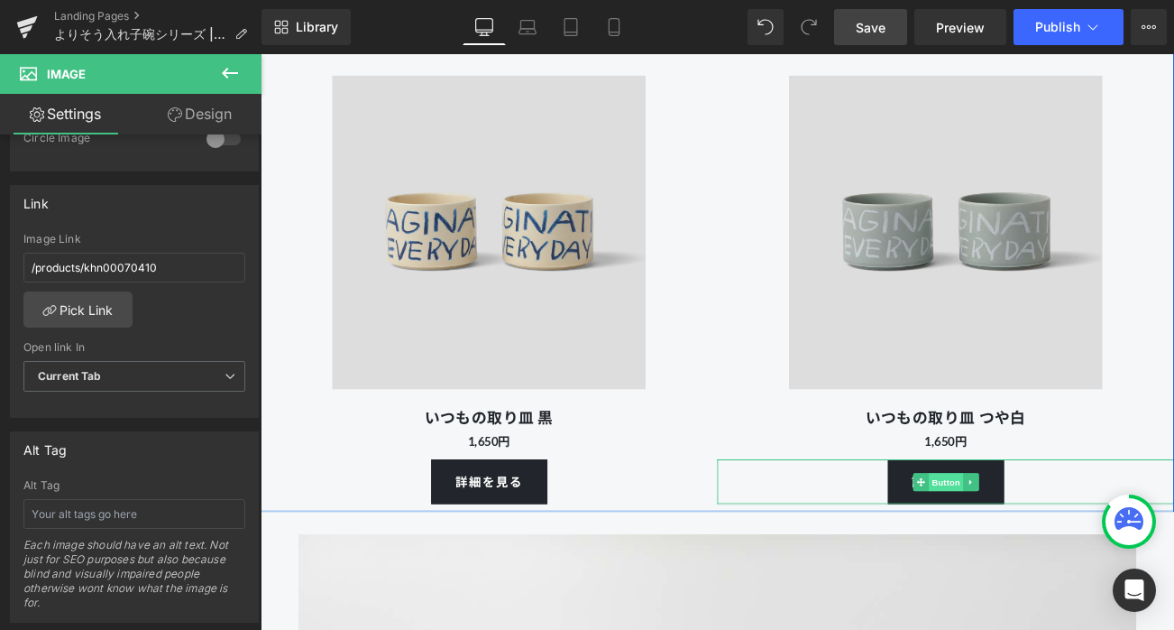
click at [1076, 576] on span "Button" at bounding box center [1079, 566] width 41 height 22
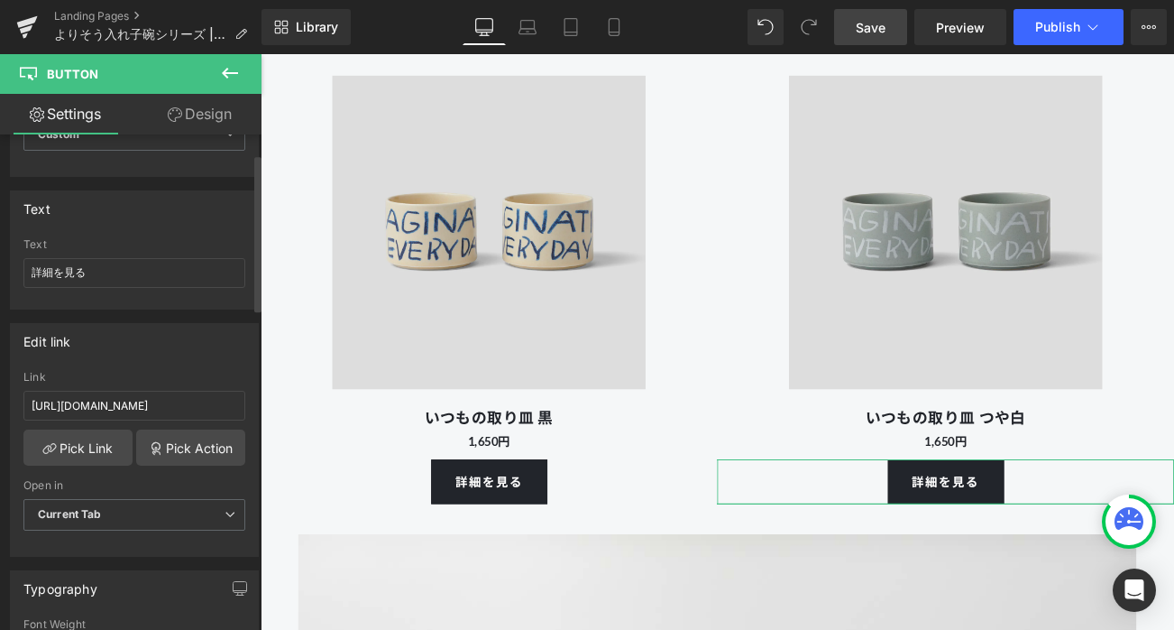
scroll to position [168, 0]
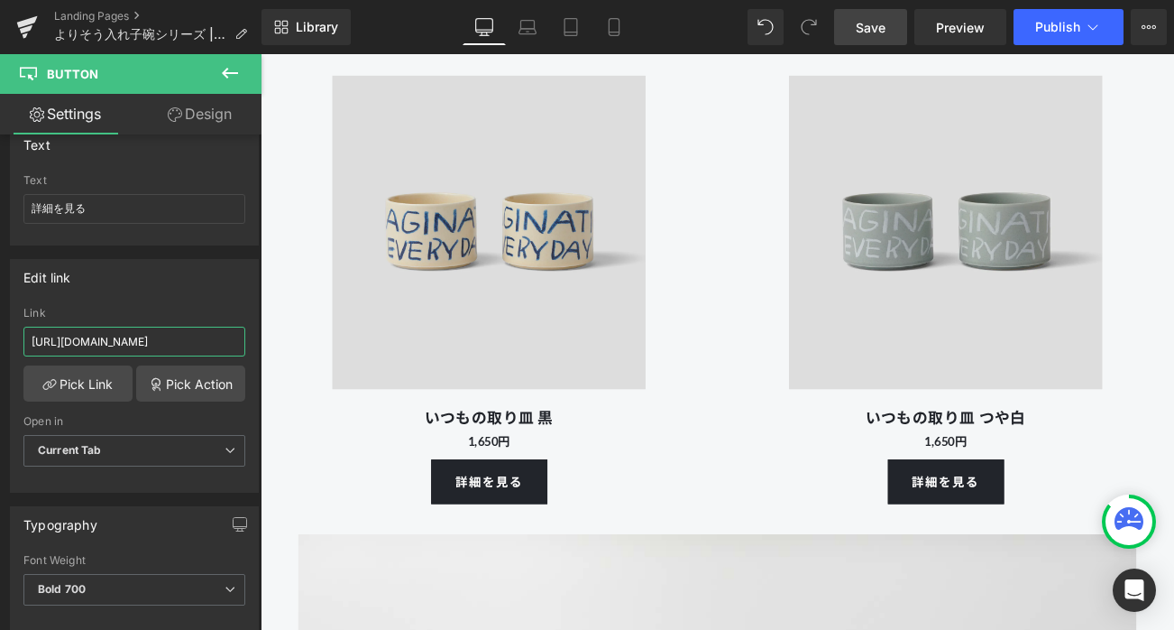
drag, startPoint x: 474, startPoint y: 392, endPoint x: 307, endPoint y: 394, distance: 166.9
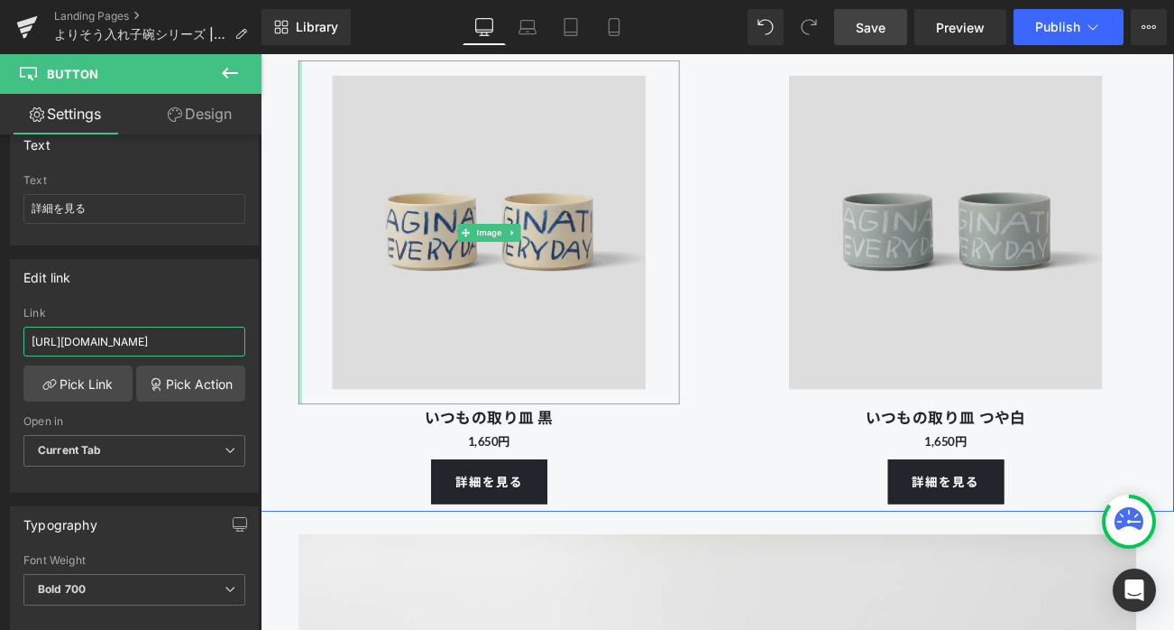
paste input "410"
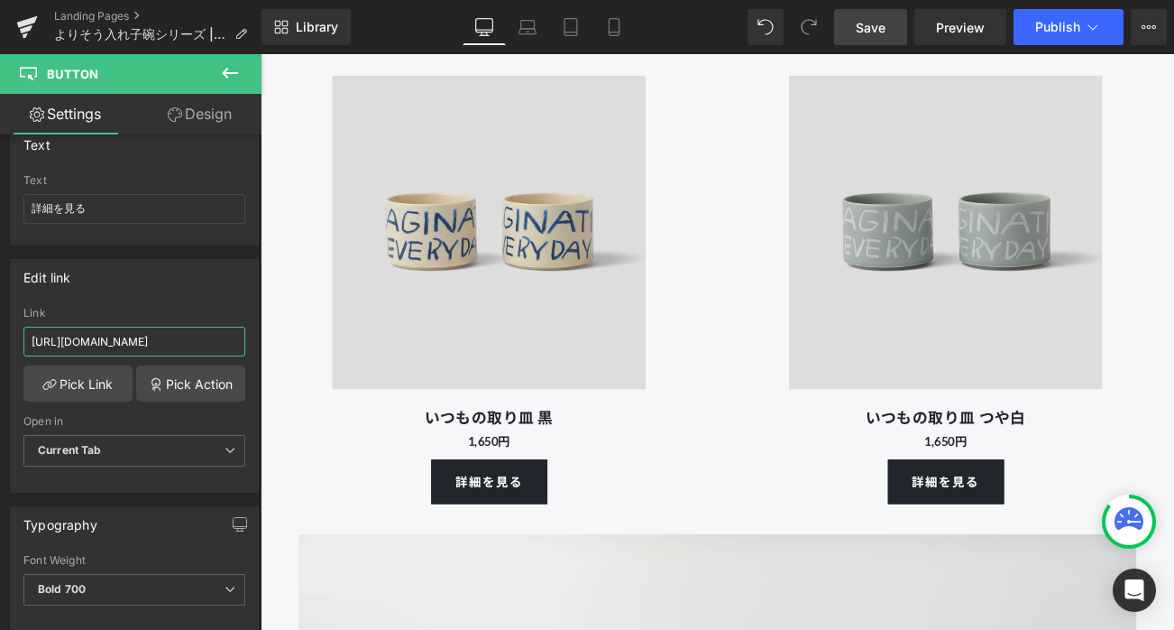
type input "[URL][DOMAIN_NAME]"
click at [879, 36] on span "Save" at bounding box center [871, 27] width 30 height 19
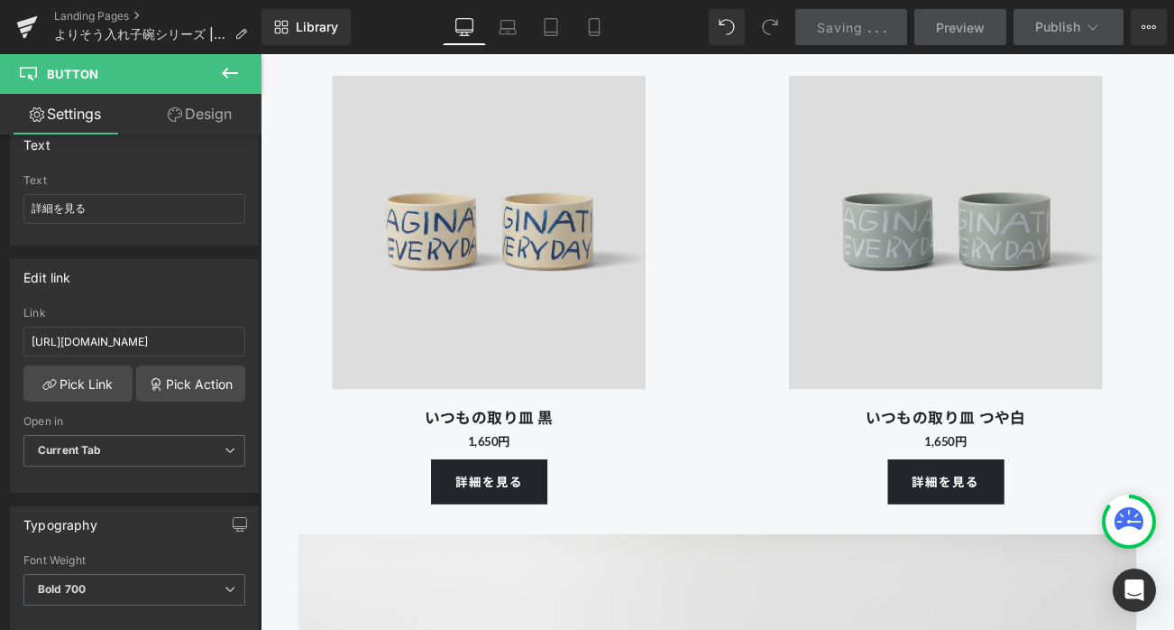
scroll to position [0, 0]
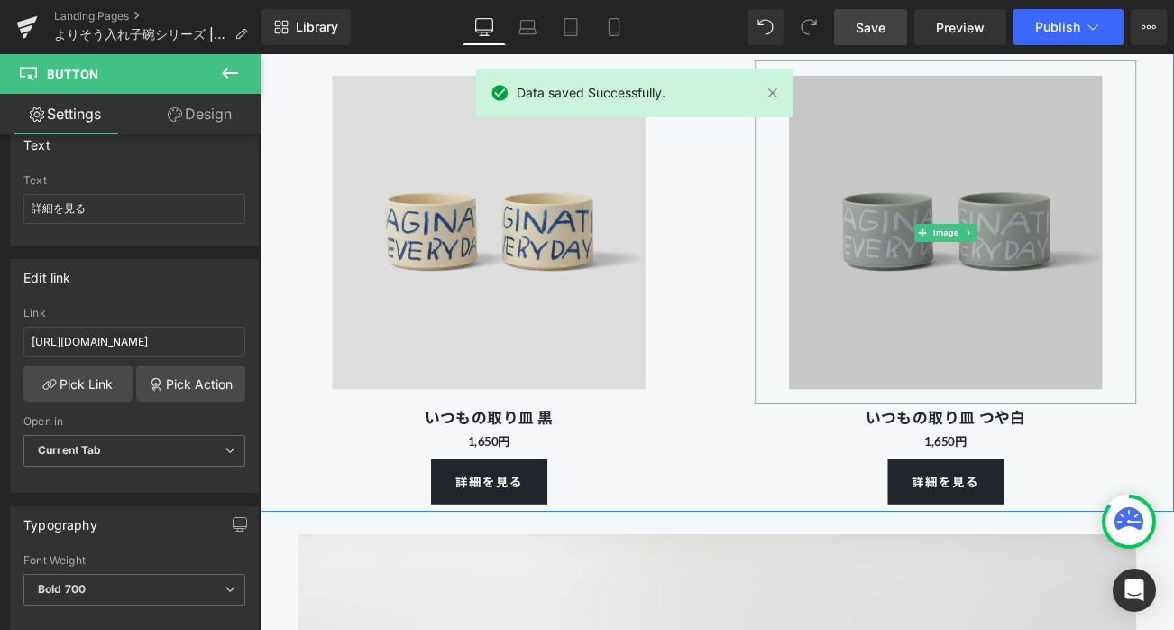
click at [993, 410] on img at bounding box center [1079, 267] width 410 height 410
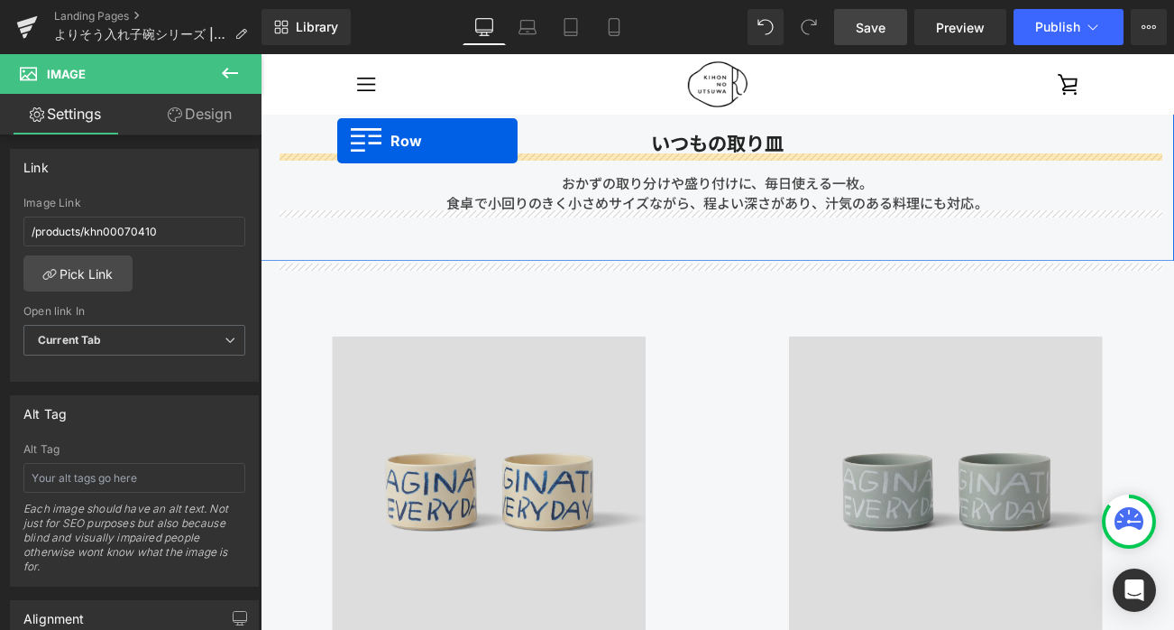
scroll to position [13445, 0]
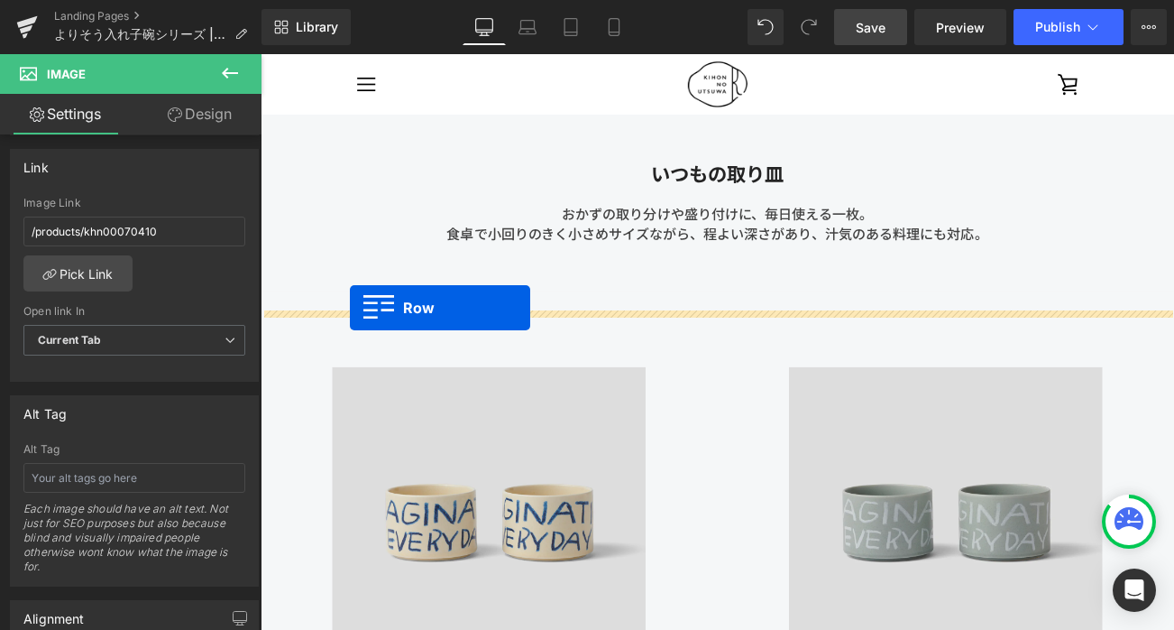
drag, startPoint x: 266, startPoint y: 443, endPoint x: 367, endPoint y: 357, distance: 132.5
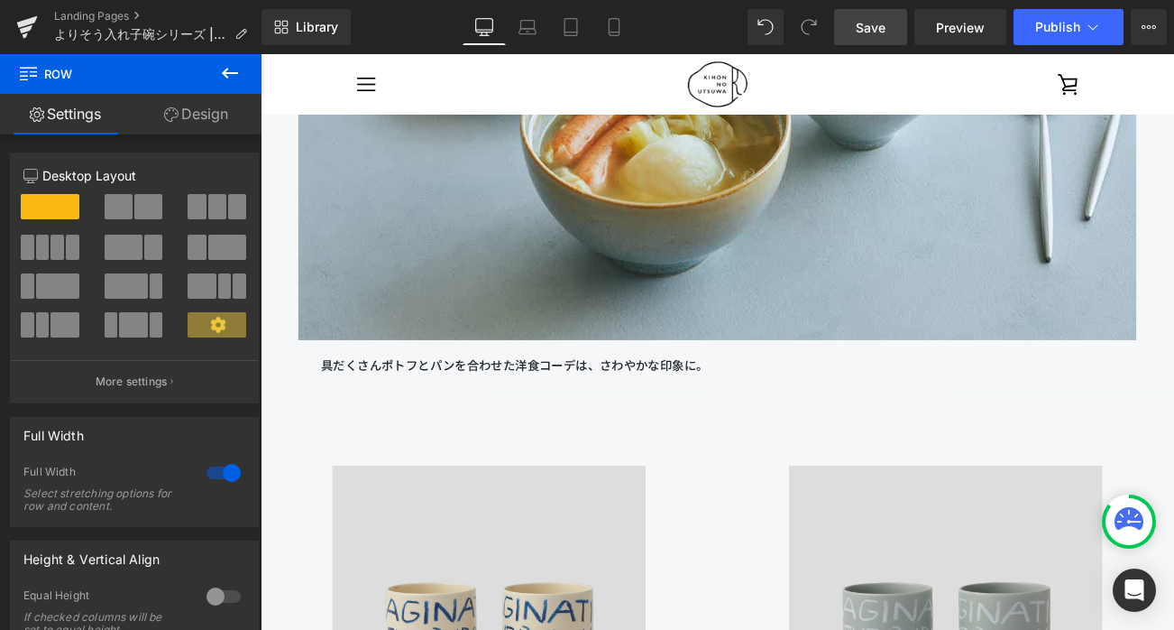
scroll to position [17213, 0]
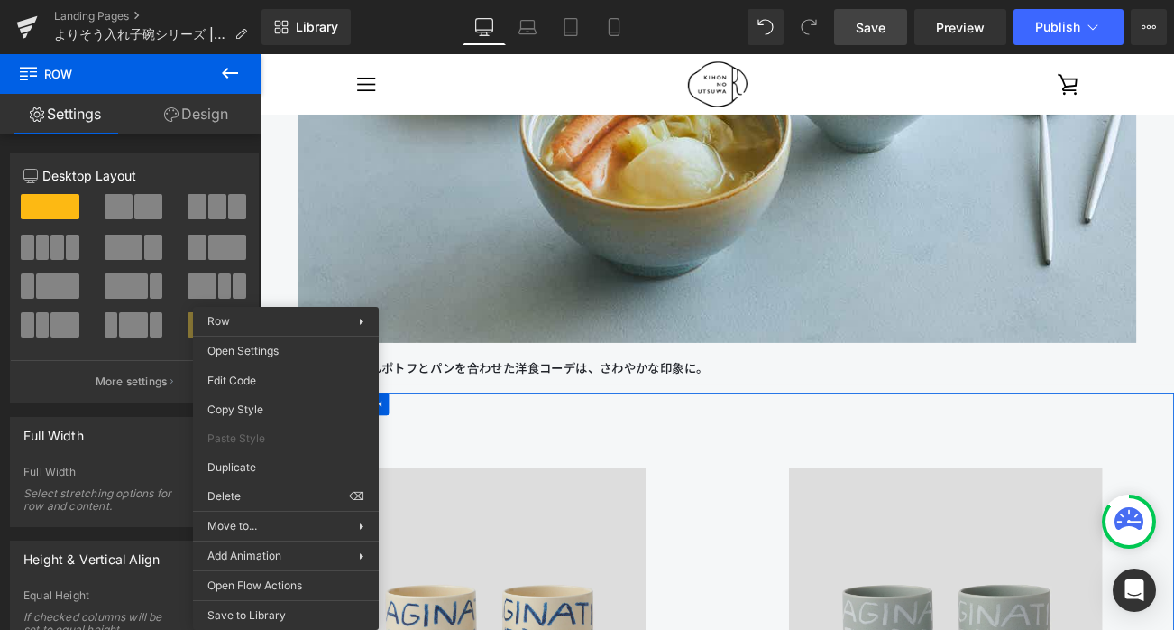
drag, startPoint x: 273, startPoint y: 496, endPoint x: 473, endPoint y: 527, distance: 201.7
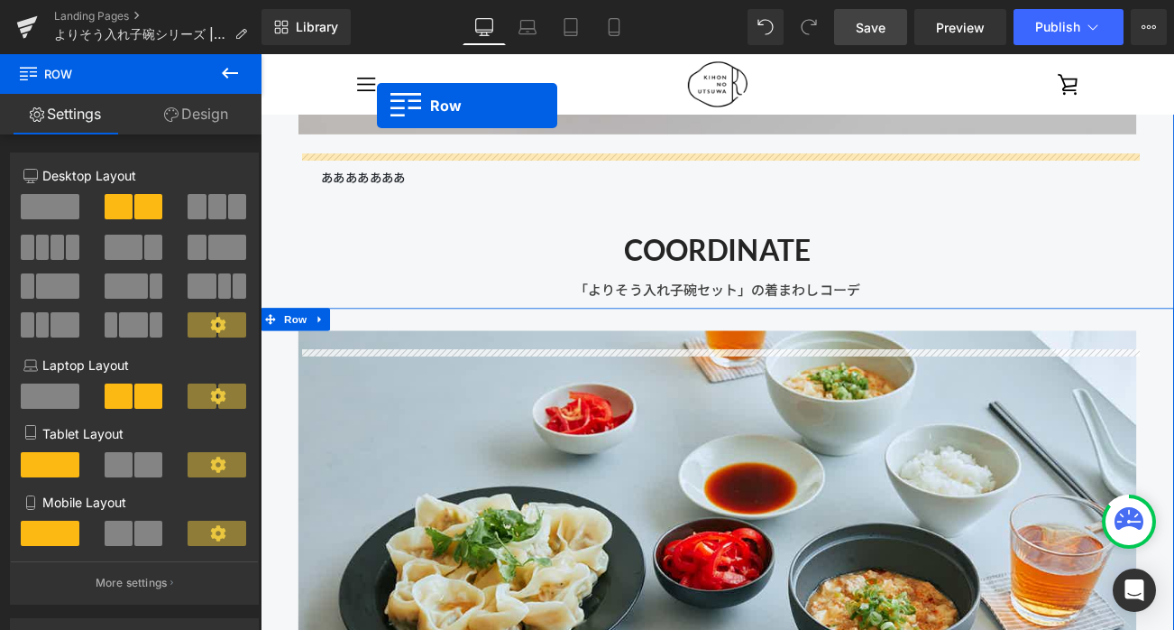
scroll to position [14219, 0]
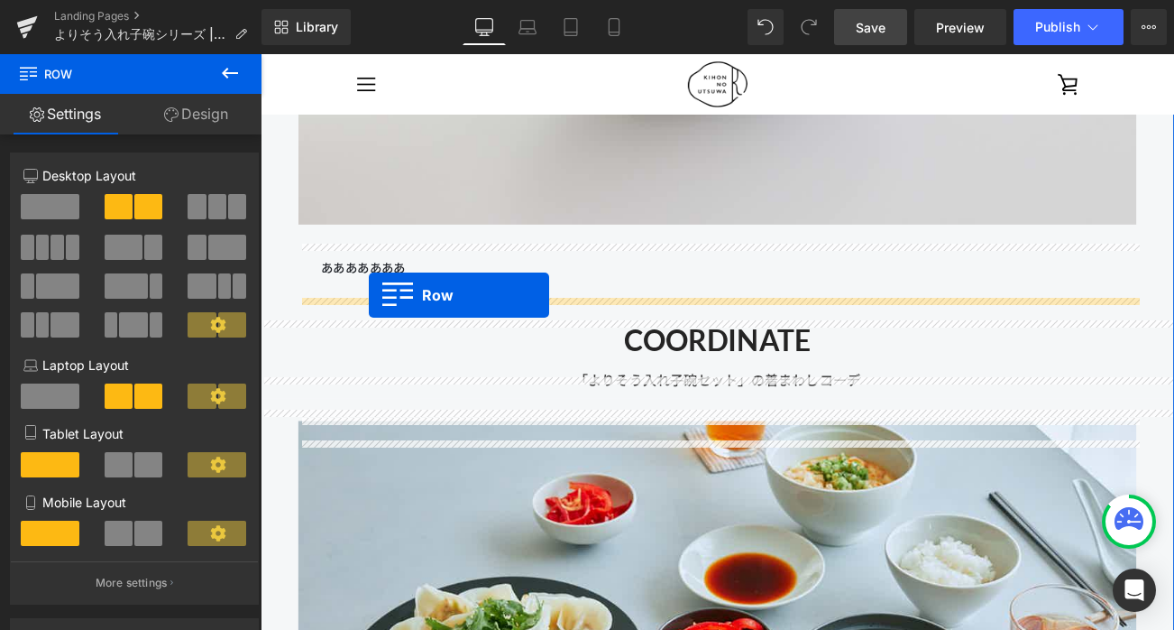
drag, startPoint x: 274, startPoint y: 496, endPoint x: 390, endPoint y: 343, distance: 192.0
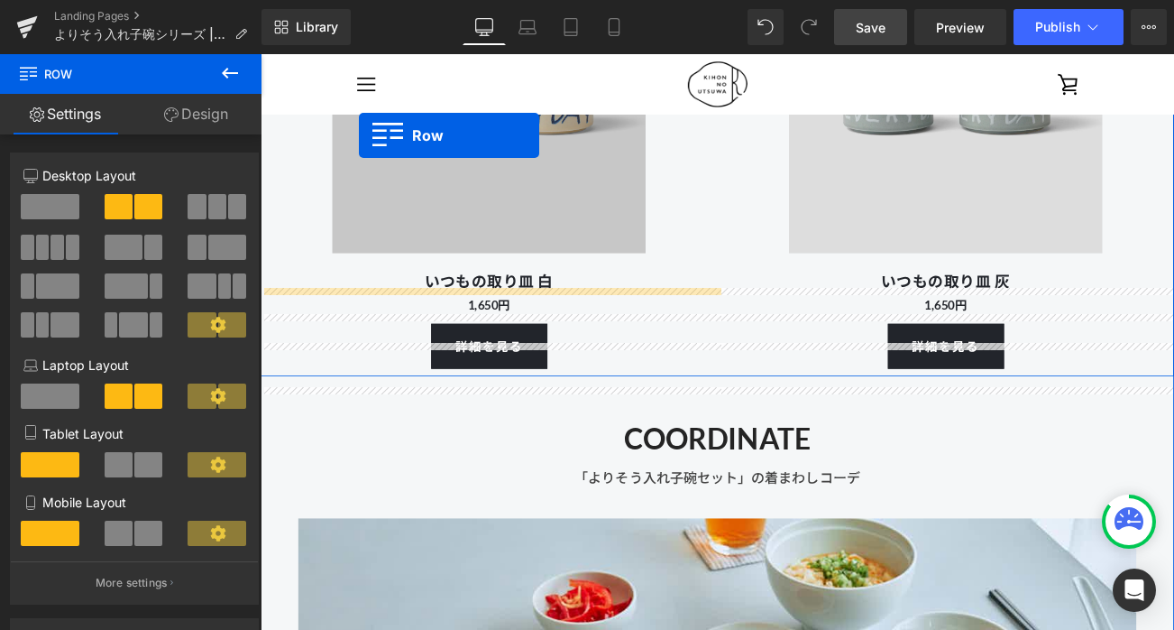
scroll to position [14641, 0]
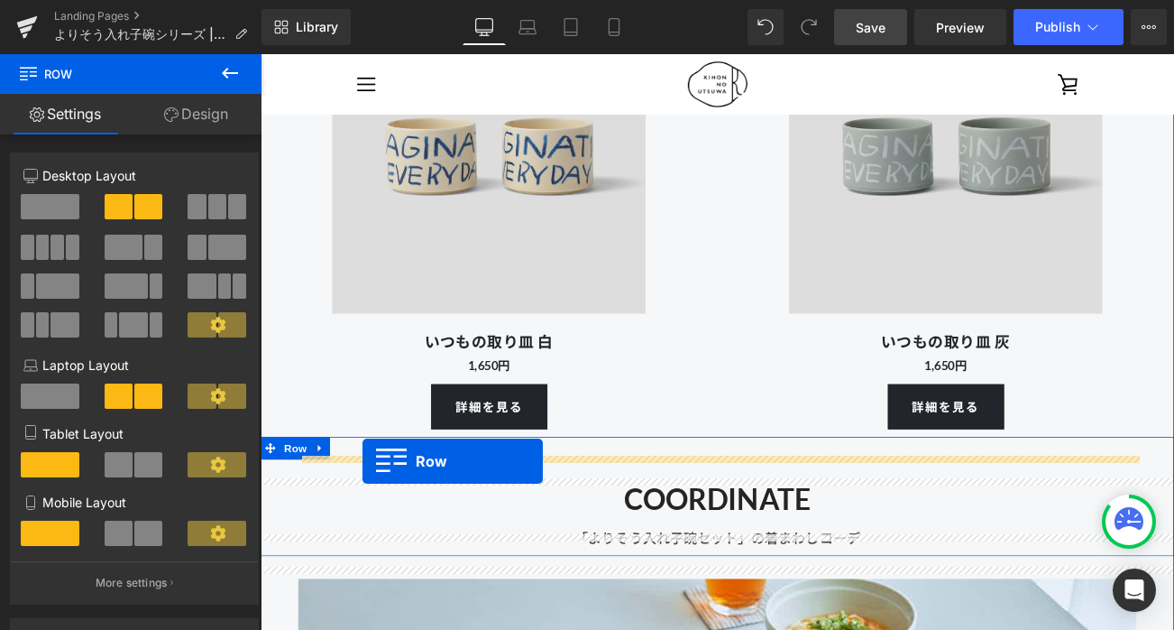
drag, startPoint x: 270, startPoint y: 285, endPoint x: 382, endPoint y: 540, distance: 279.1
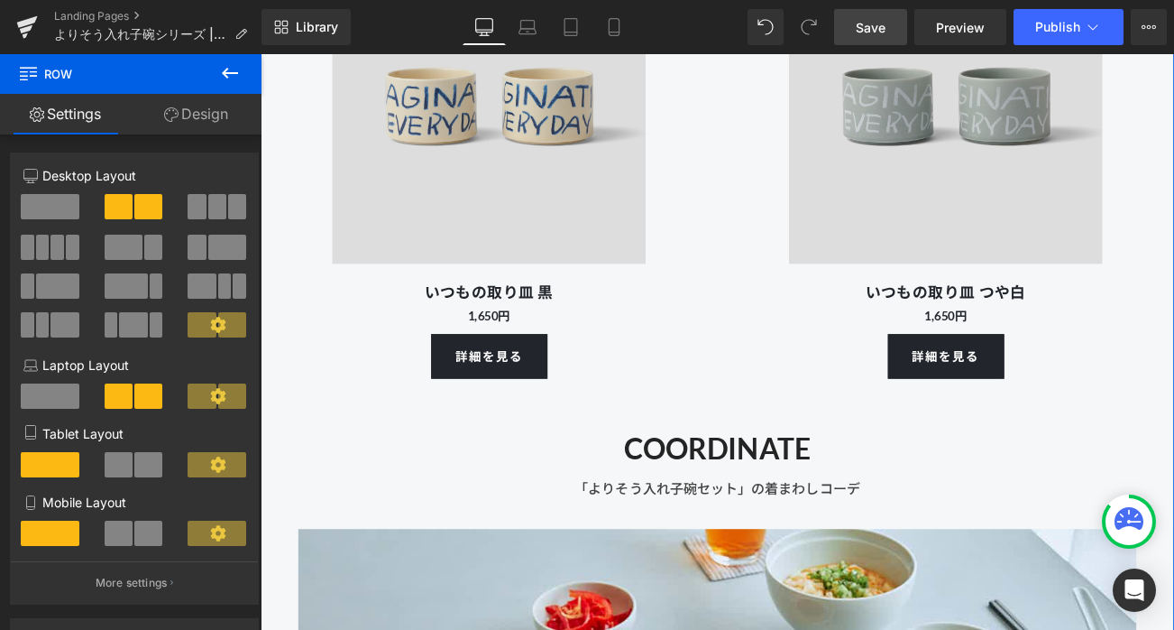
scroll to position [15307, 0]
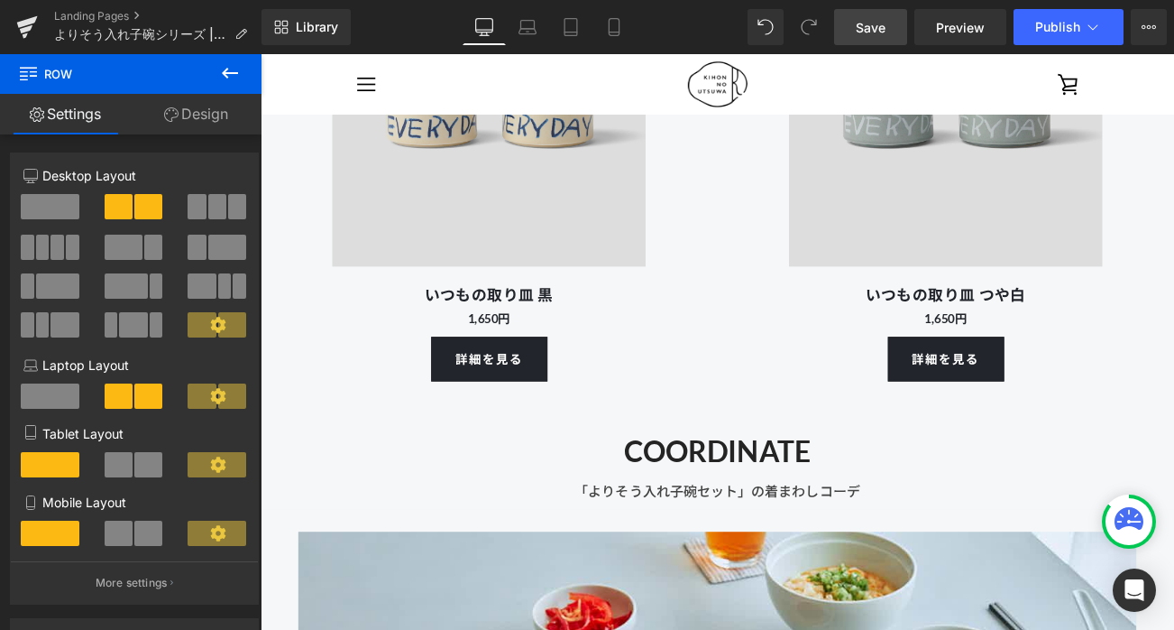
click at [852, 32] on link "Save" at bounding box center [870, 27] width 73 height 36
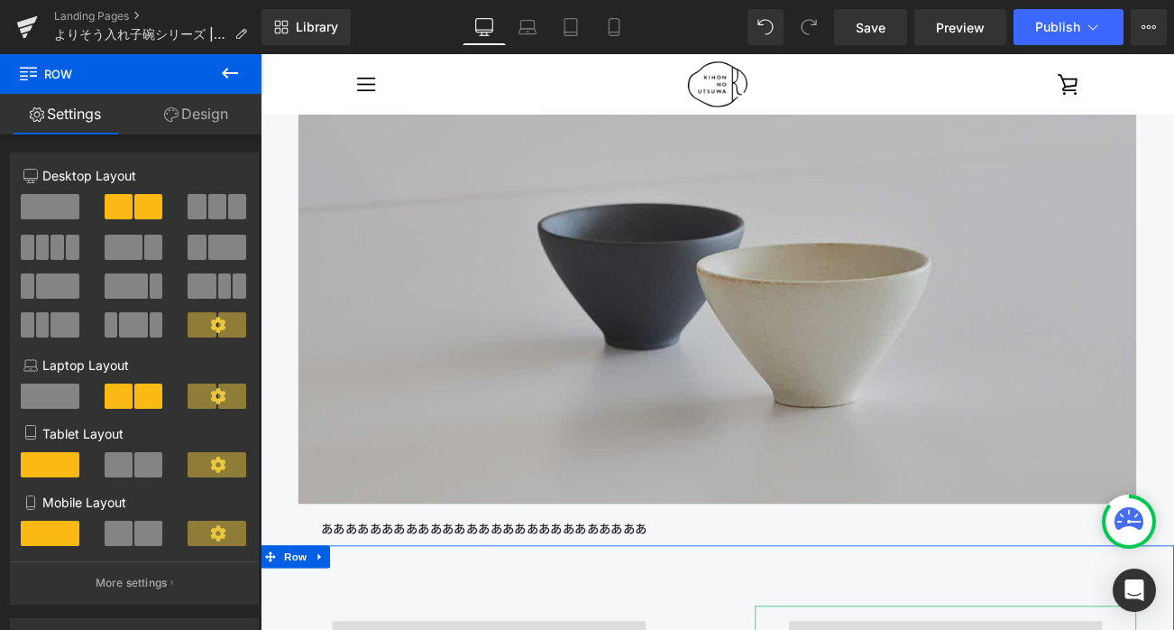
scroll to position [9385, 0]
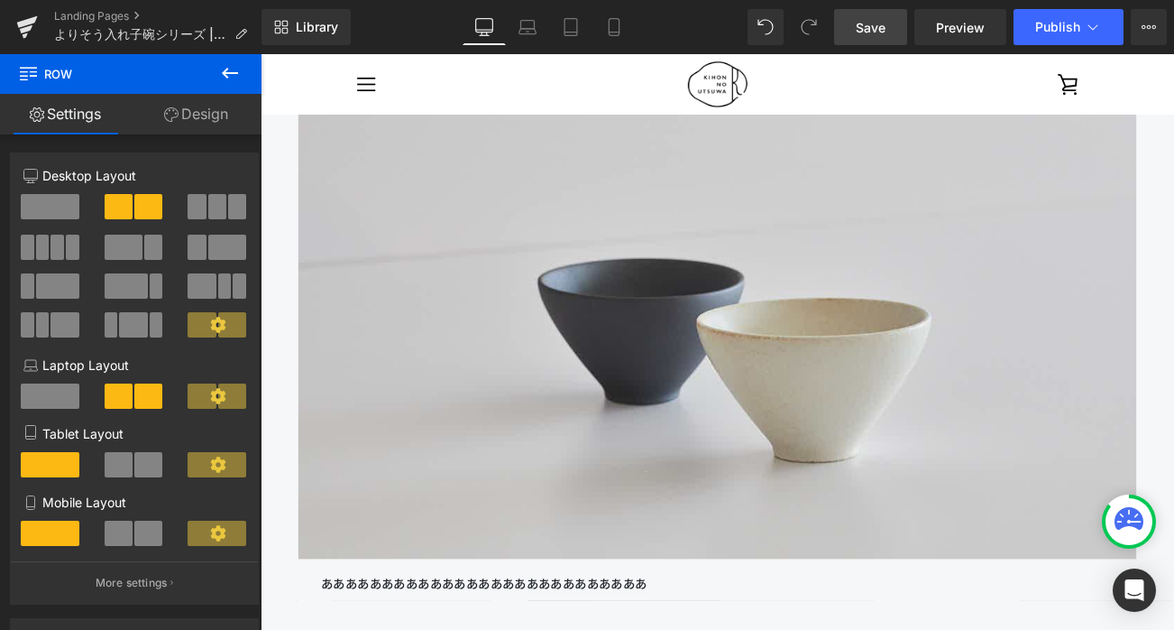
click at [852, 32] on link "Save" at bounding box center [870, 27] width 73 height 36
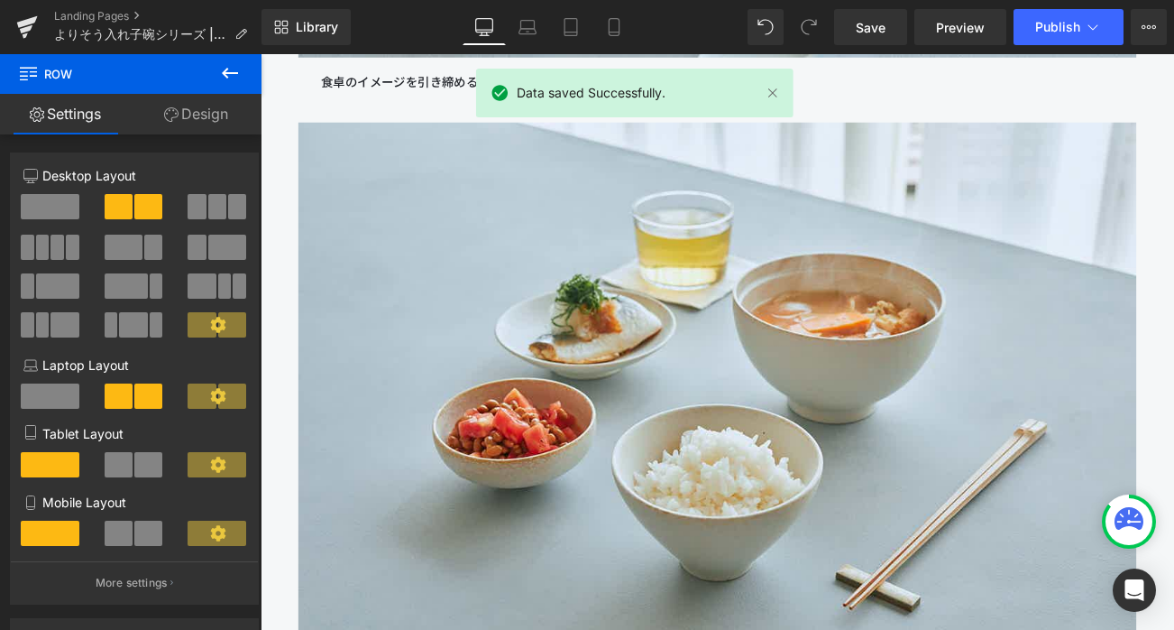
scroll to position [16543, 0]
